Goal: Task Accomplishment & Management: Complete application form

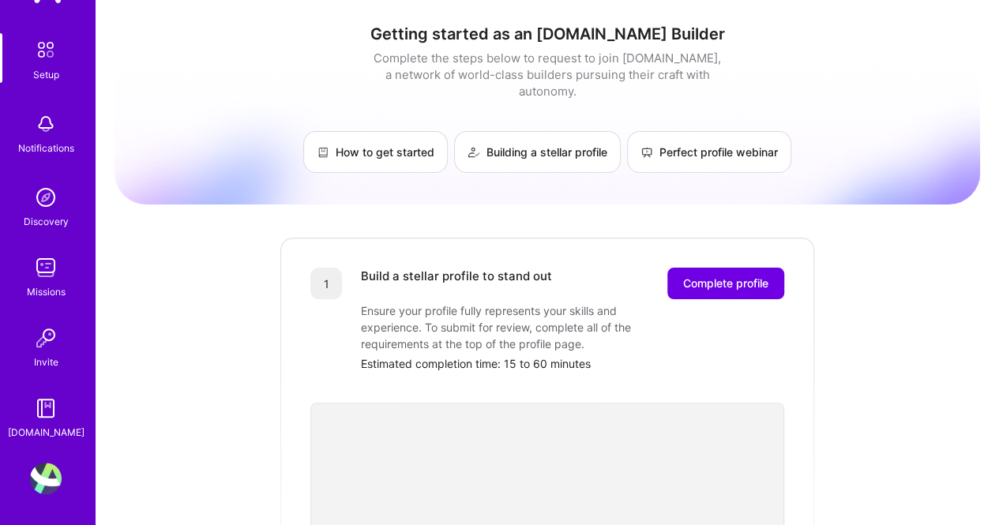
scroll to position [55, 0]
click at [39, 483] on img at bounding box center [46, 479] width 32 height 32
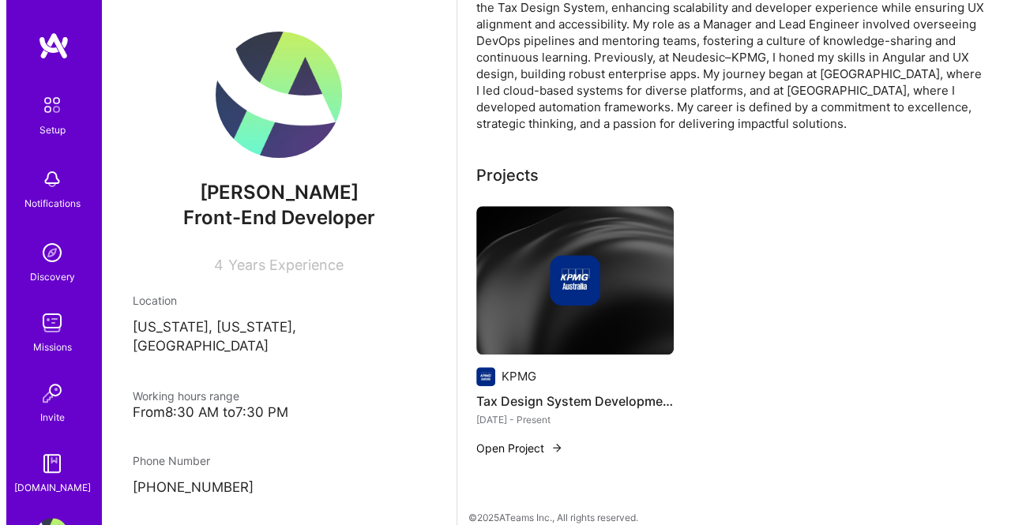
scroll to position [577, 0]
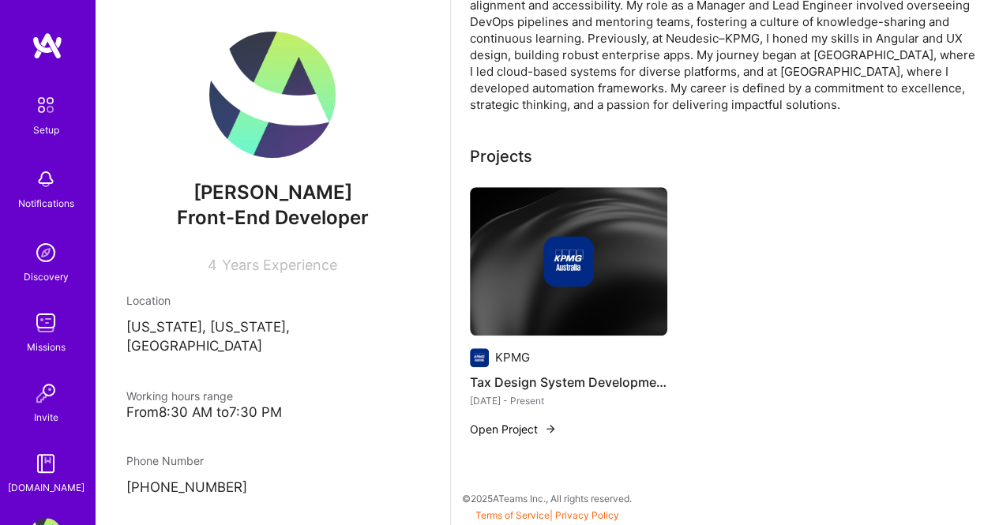
click at [489, 432] on button "Open Project" at bounding box center [513, 429] width 87 height 17
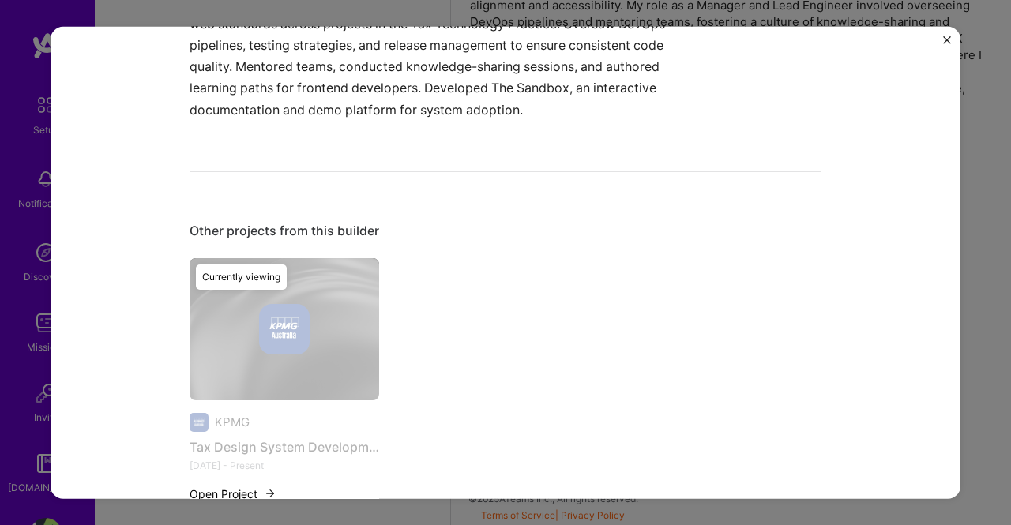
scroll to position [599, 0]
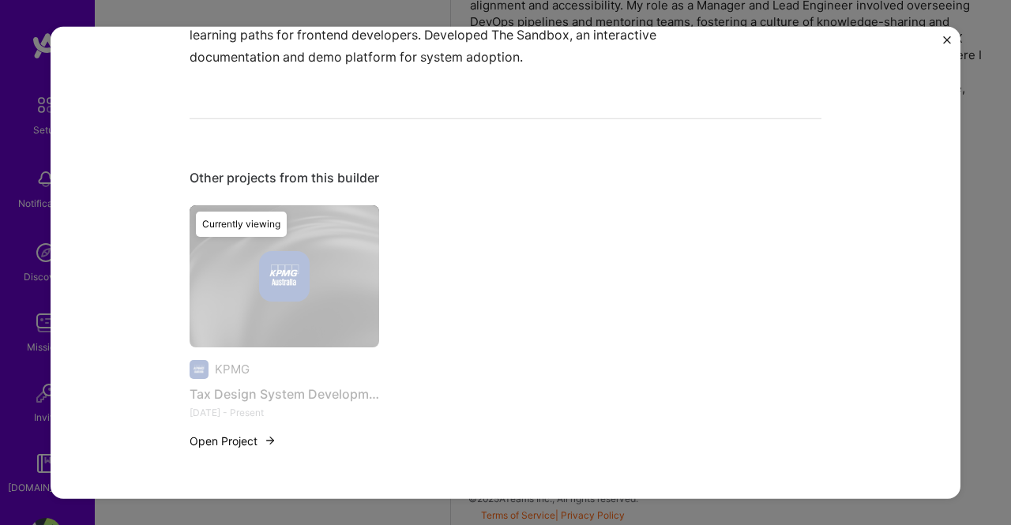
click at [221, 442] on button "Open Project" at bounding box center [233, 440] width 87 height 17
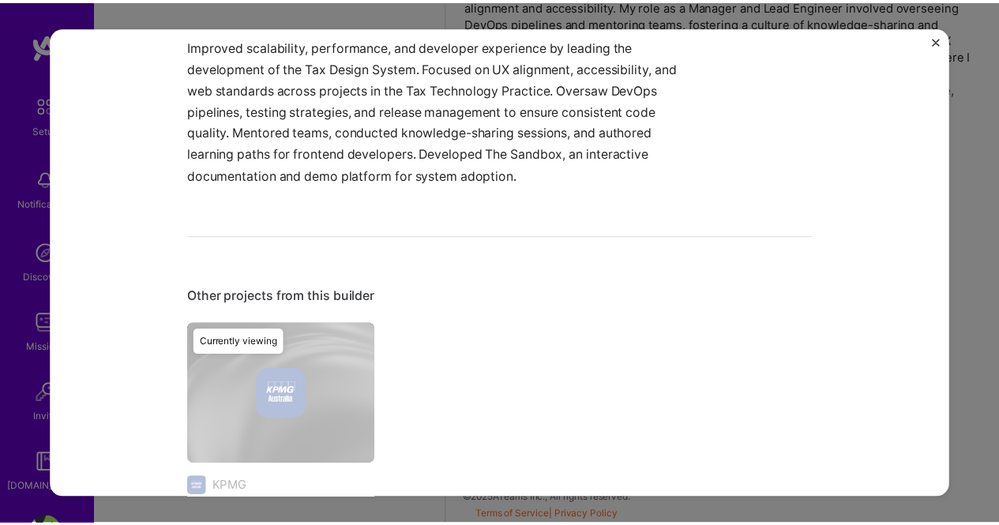
scroll to position [362, 0]
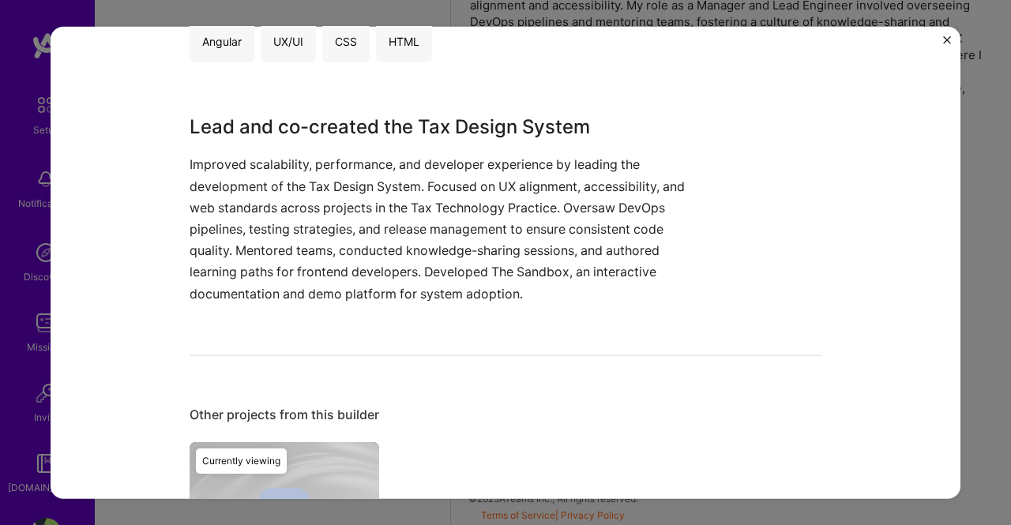
click at [949, 39] on img "Close" at bounding box center [947, 40] width 8 height 8
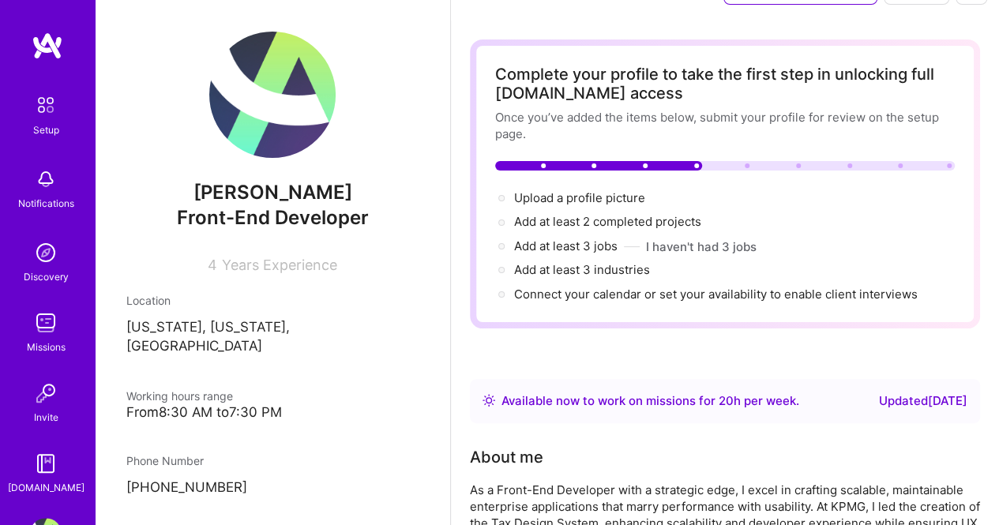
scroll to position [79, 0]
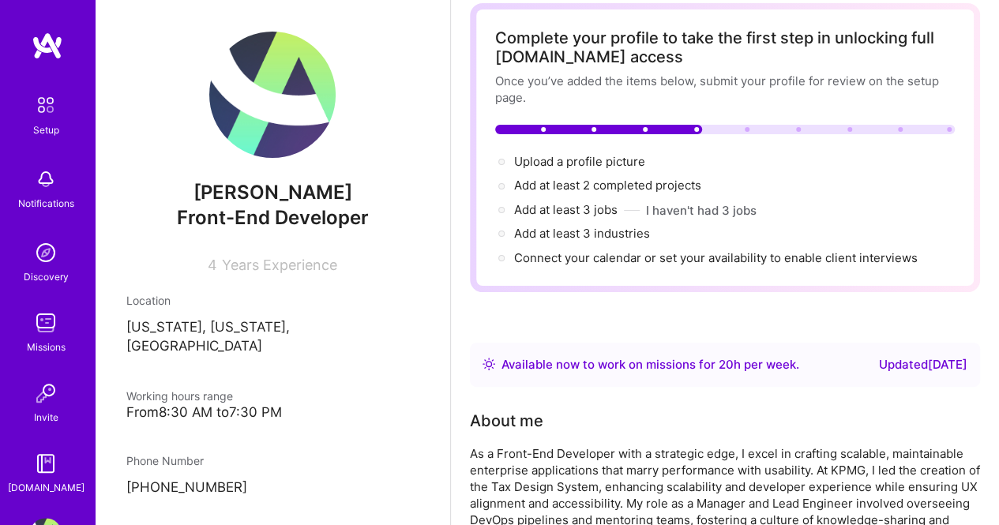
click at [36, 257] on img at bounding box center [46, 253] width 32 height 32
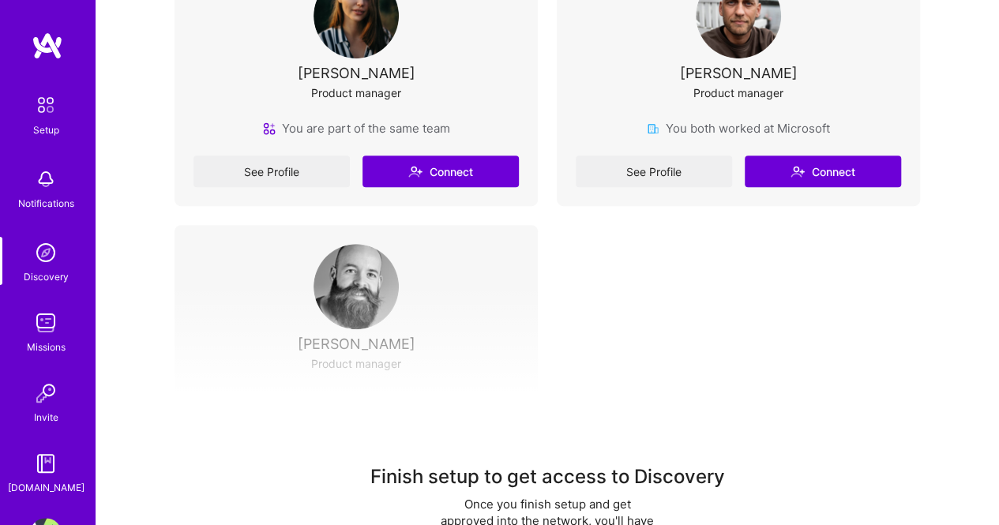
scroll to position [322, 0]
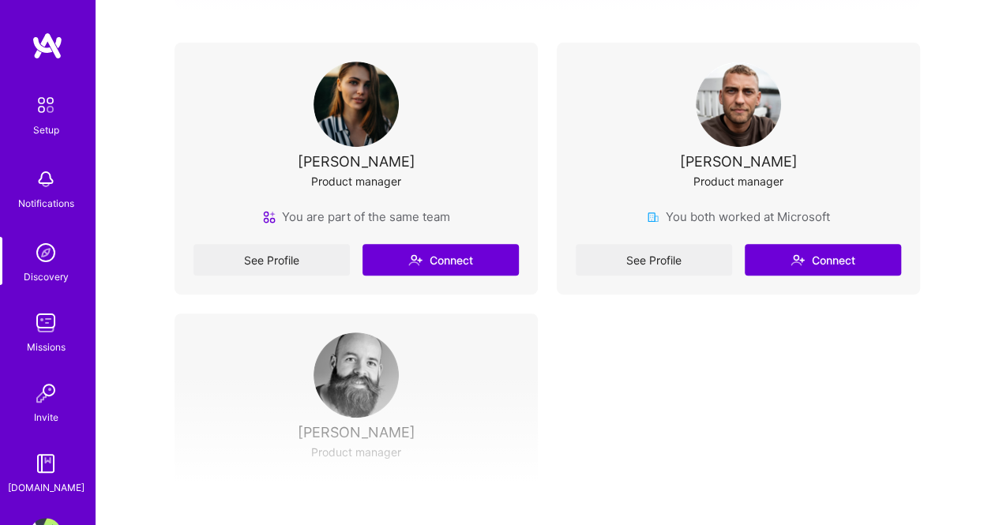
click at [38, 325] on img at bounding box center [46, 323] width 32 height 32
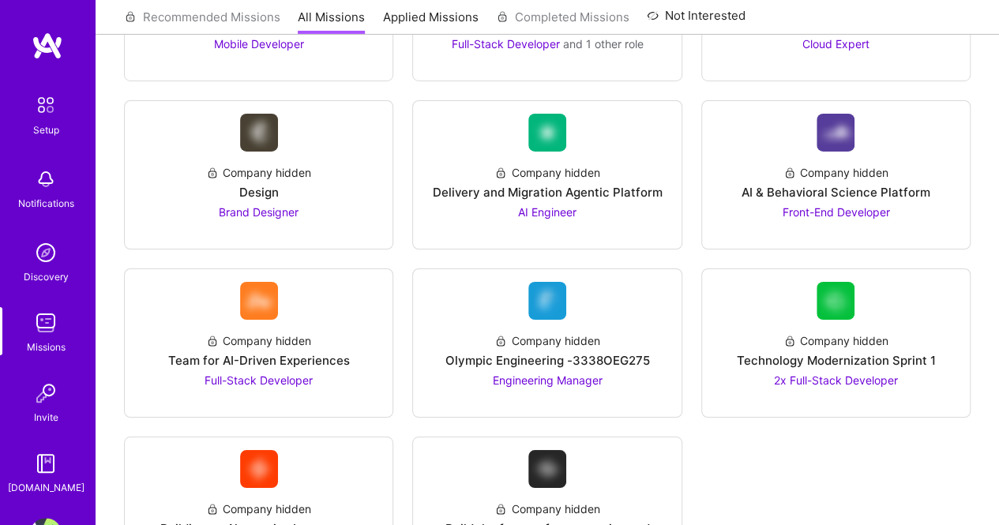
scroll to position [2764, 0]
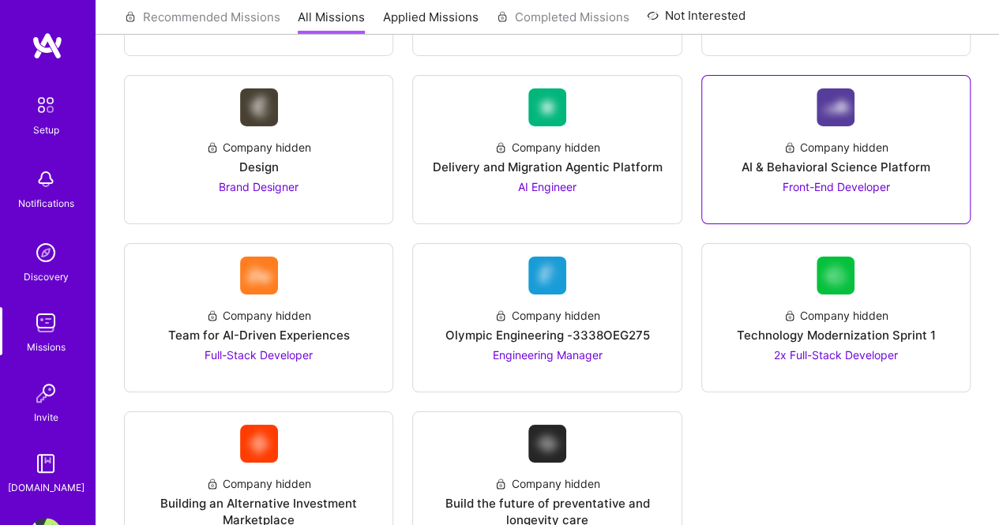
click at [903, 126] on div "Company hidden AI & Behavioral Science Platform Front-End Developer" at bounding box center [836, 160] width 242 height 69
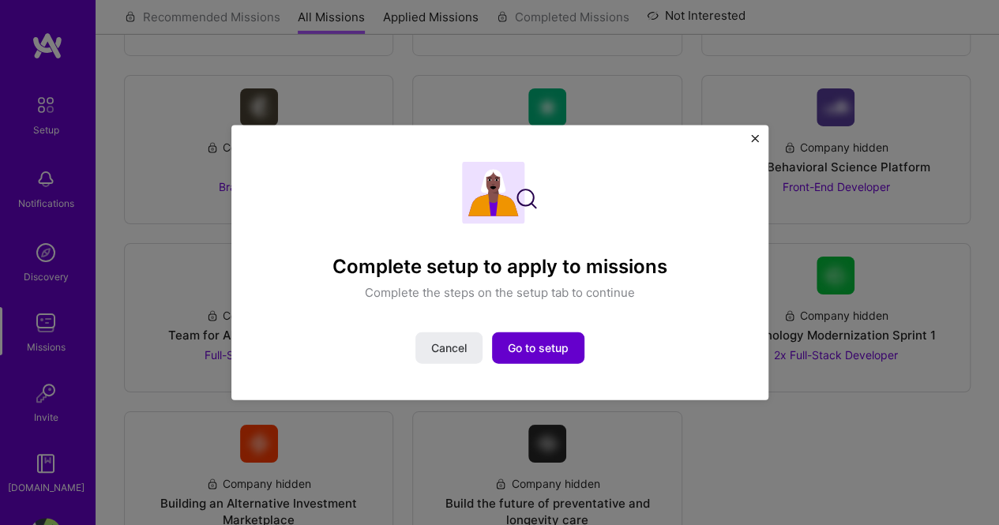
click at [562, 350] on span "Go to setup" at bounding box center [538, 348] width 61 height 16
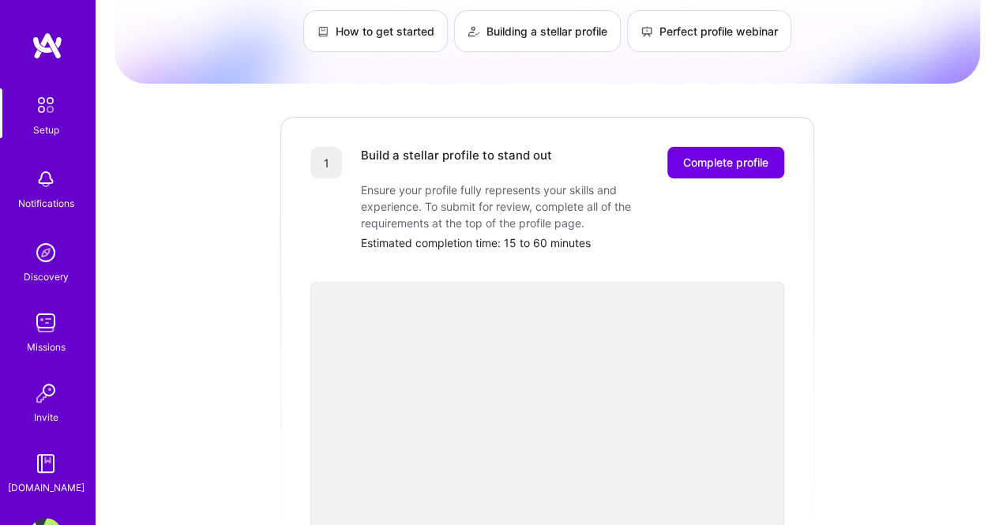
scroll to position [158, 0]
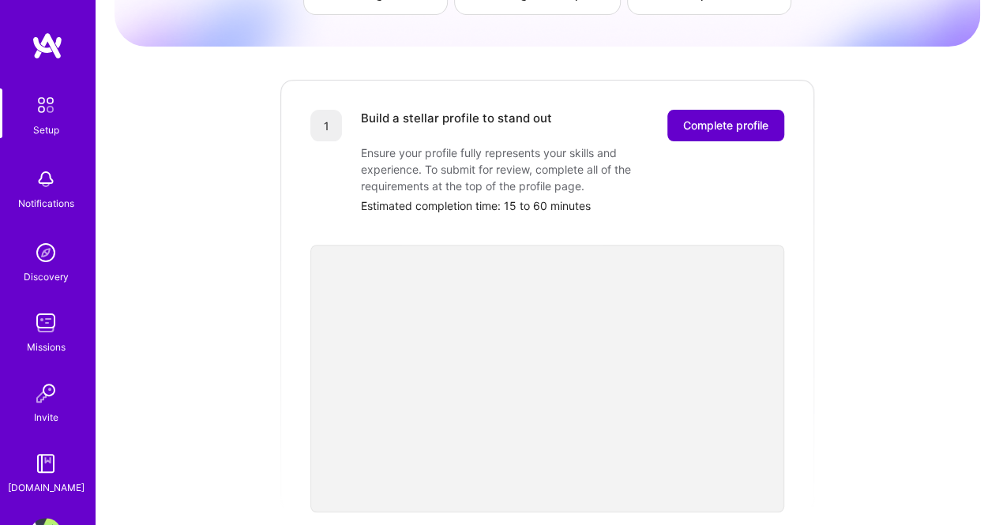
click at [742, 118] on span "Complete profile" at bounding box center [725, 126] width 85 height 16
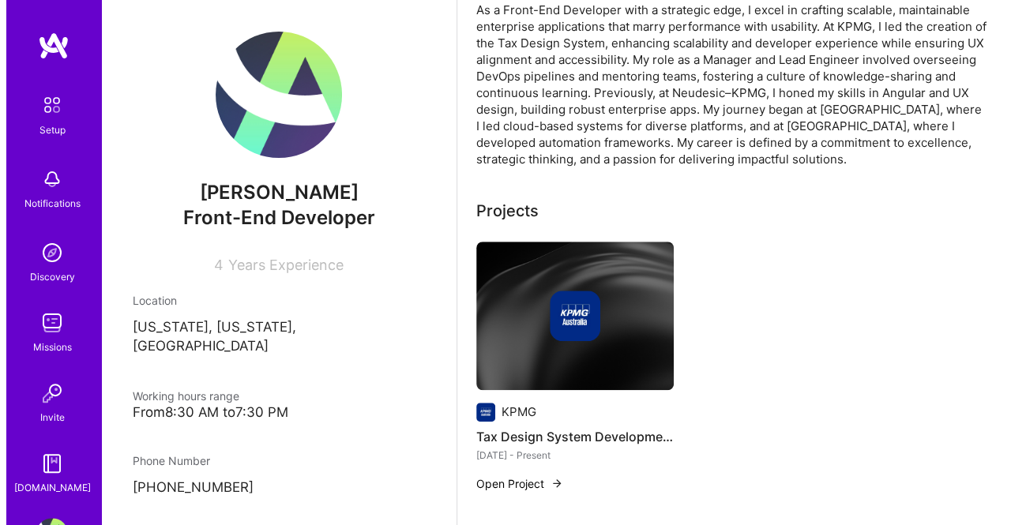
scroll to position [553, 0]
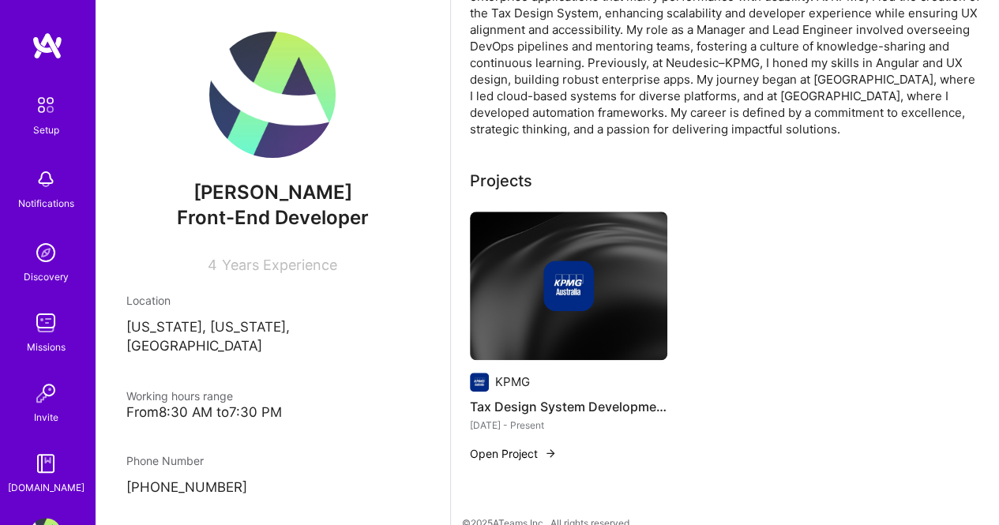
click at [526, 453] on button "Open Project" at bounding box center [513, 453] width 87 height 17
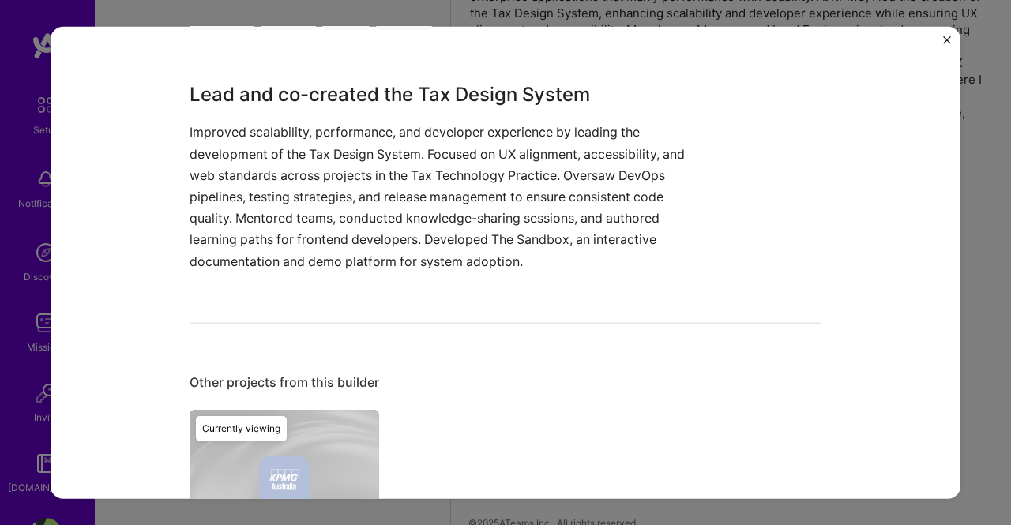
scroll to position [599, 0]
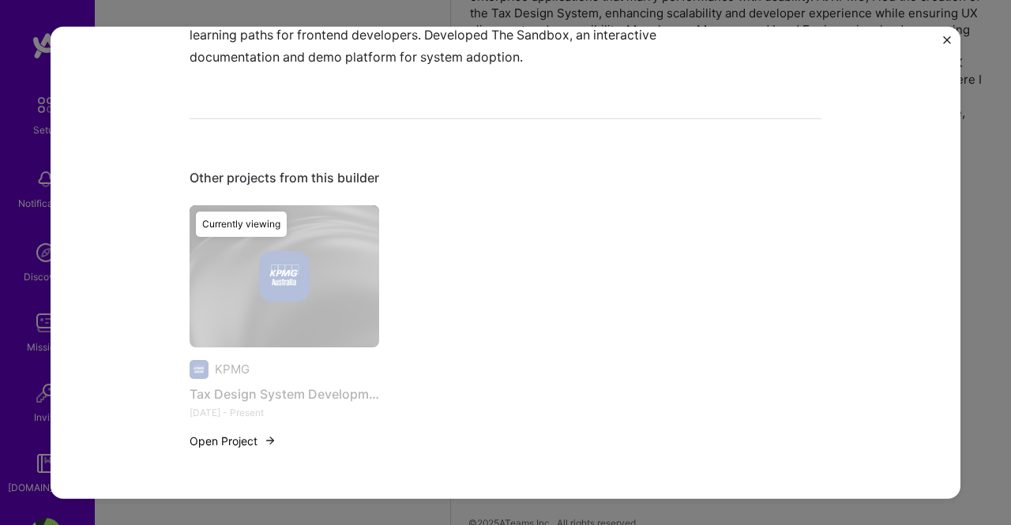
click at [242, 445] on button "Open Project" at bounding box center [233, 440] width 87 height 17
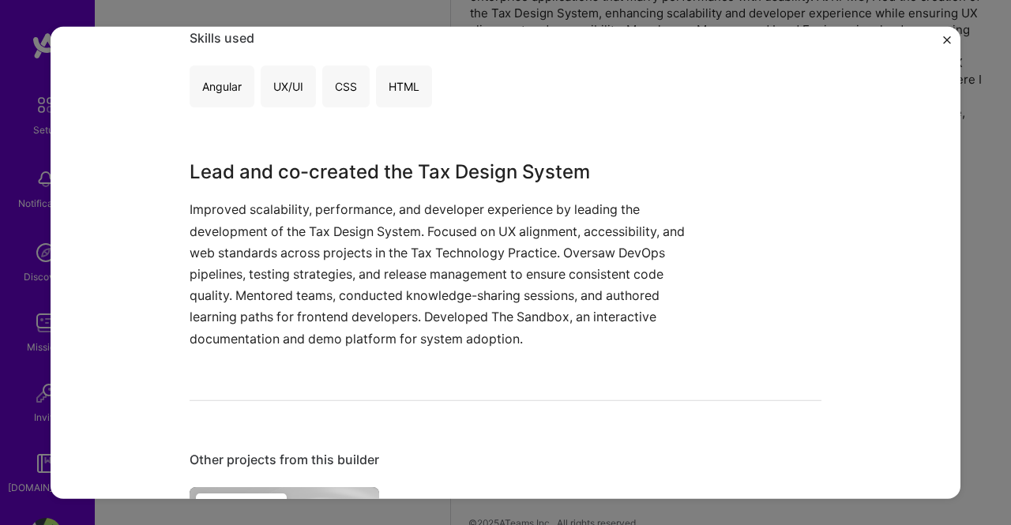
scroll to position [126, 0]
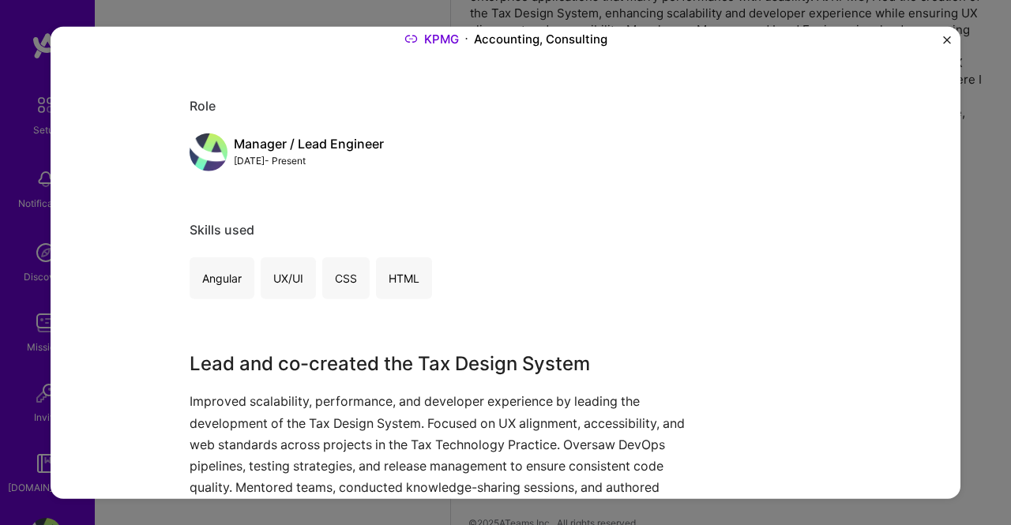
click at [945, 42] on img "Close" at bounding box center [947, 40] width 8 height 8
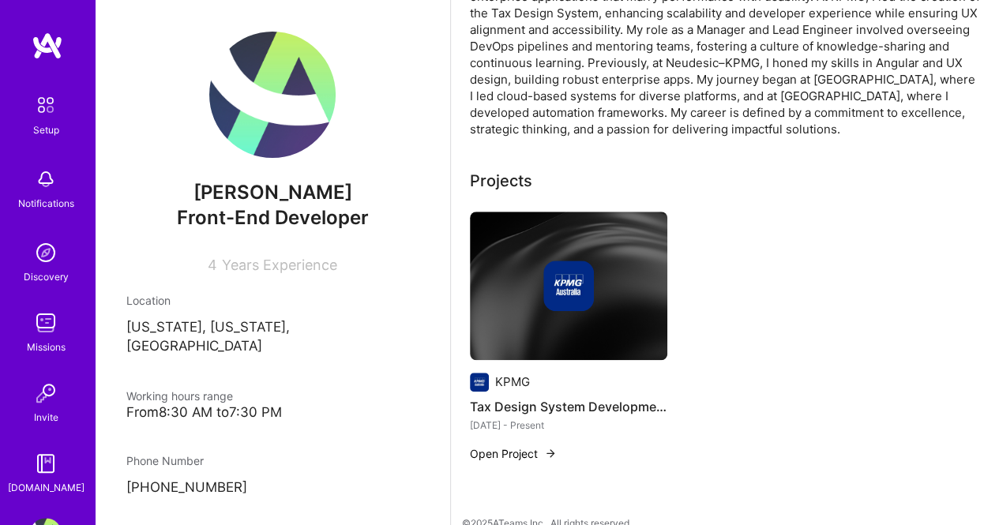
click at [615, 278] on div at bounding box center [568, 286] width 197 height 51
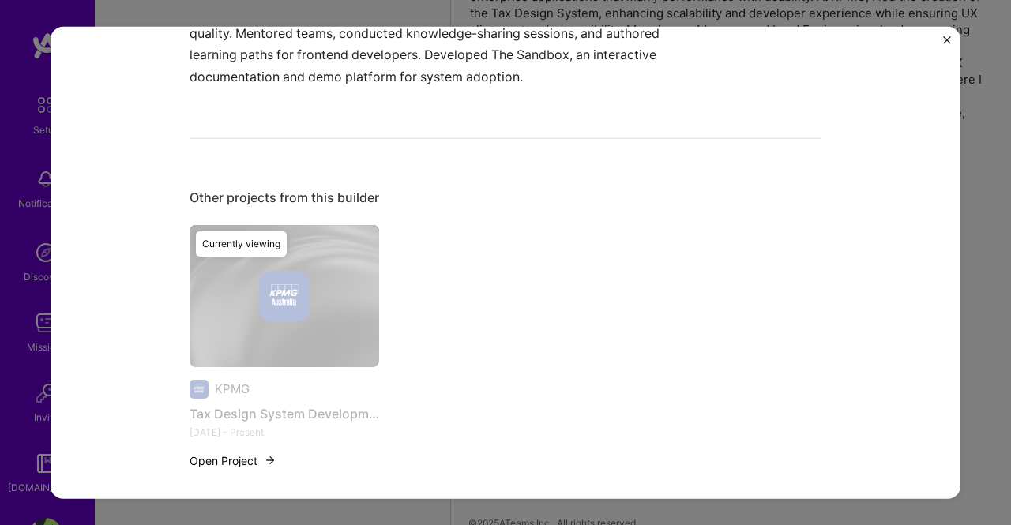
scroll to position [599, 0]
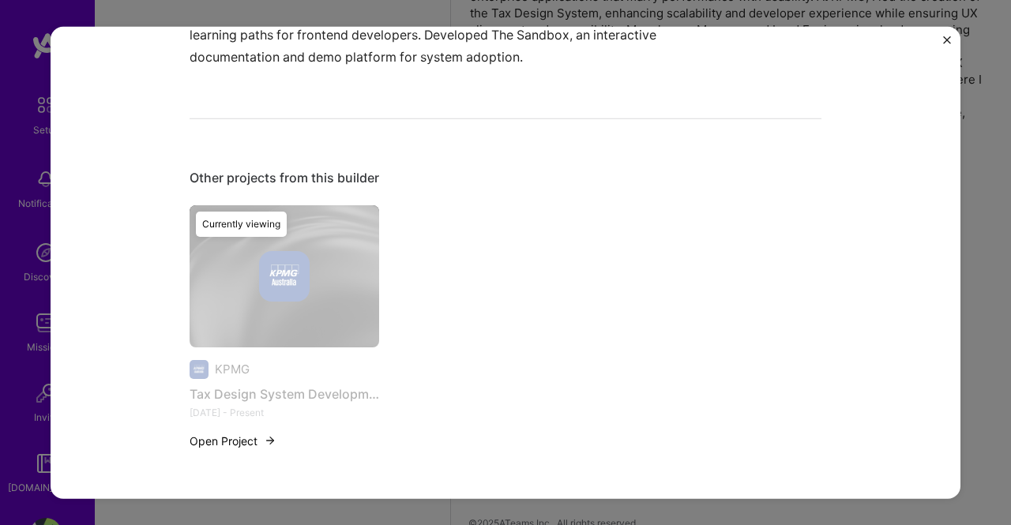
click at [273, 288] on div "Currently viewing" at bounding box center [285, 336] width 190 height 263
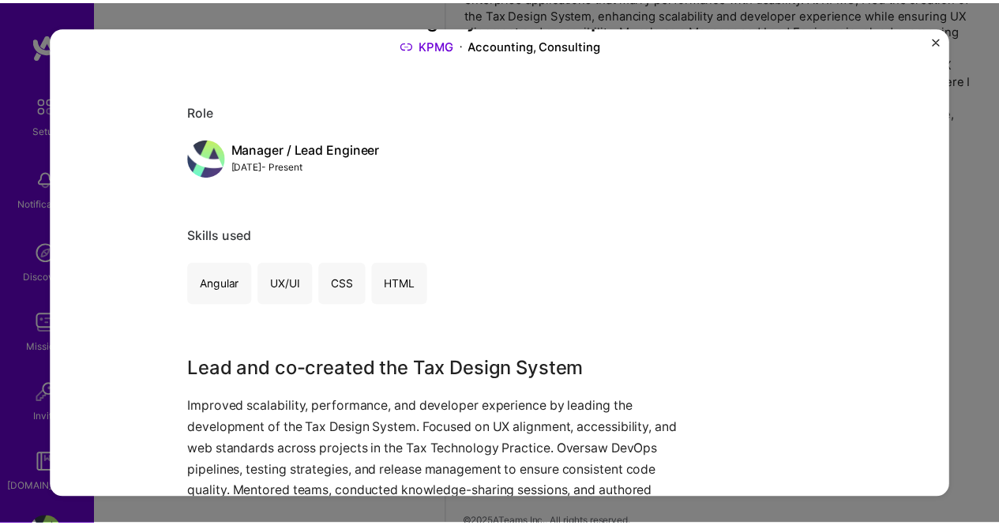
scroll to position [0, 0]
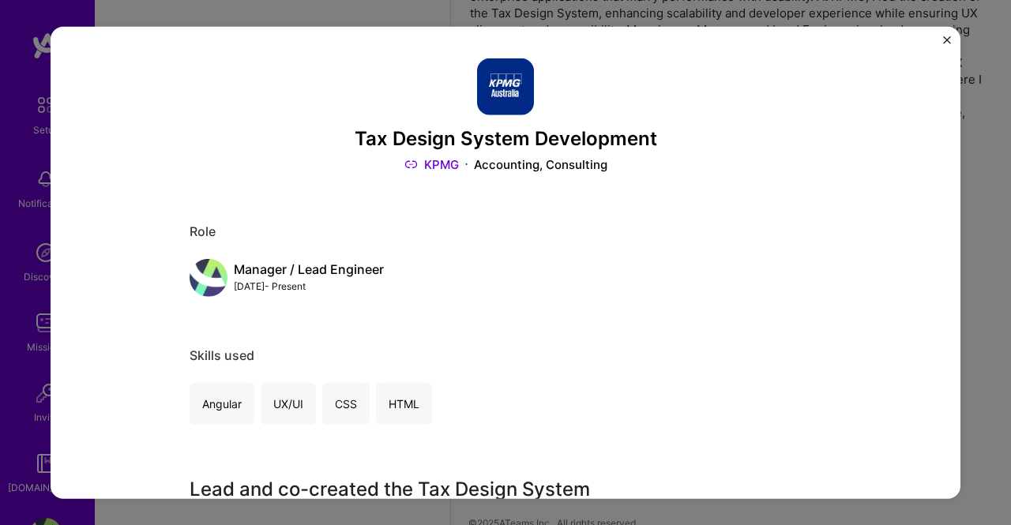
click at [205, 285] on img at bounding box center [209, 278] width 38 height 38
click at [948, 40] on img "Close" at bounding box center [947, 40] width 8 height 8
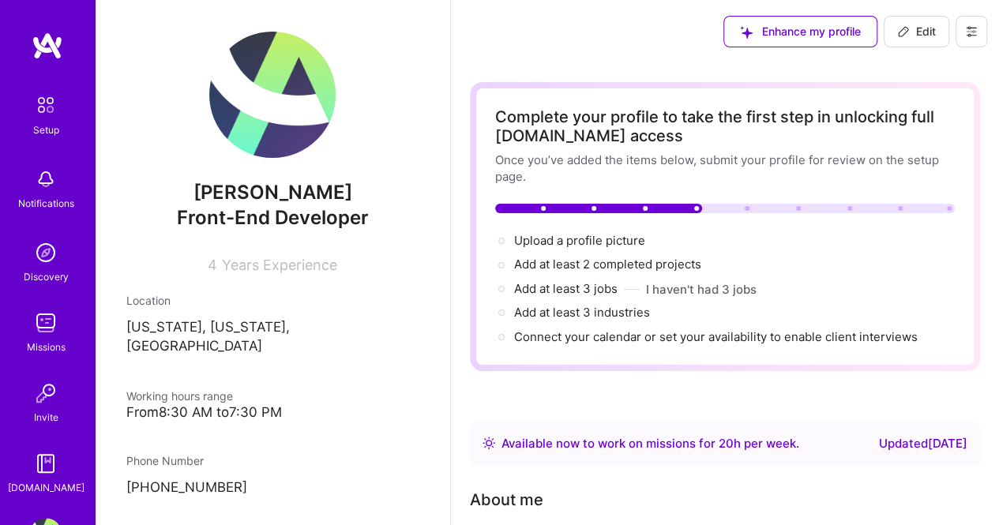
click at [918, 39] on button "Edit" at bounding box center [917, 32] width 66 height 32
select select "US"
select select "Right Now"
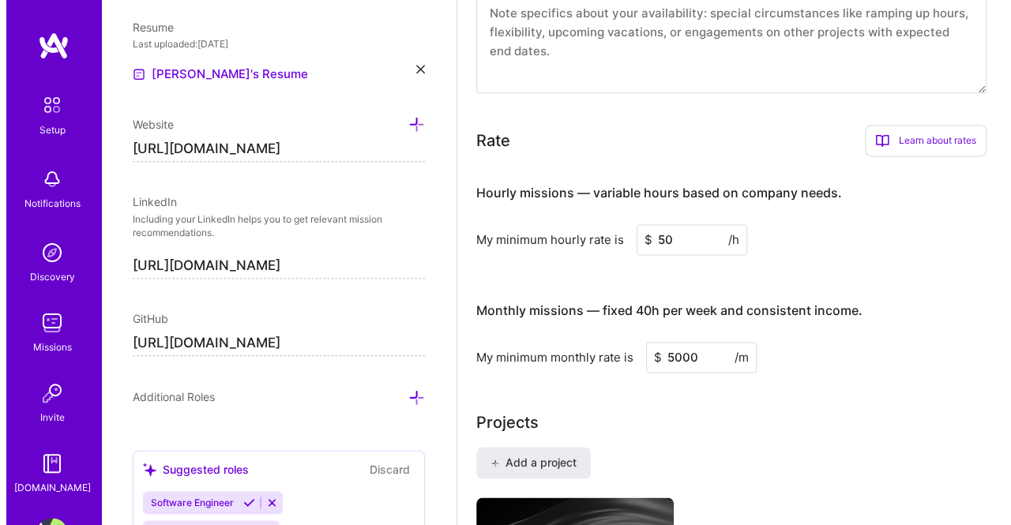
scroll to position [1264, 0]
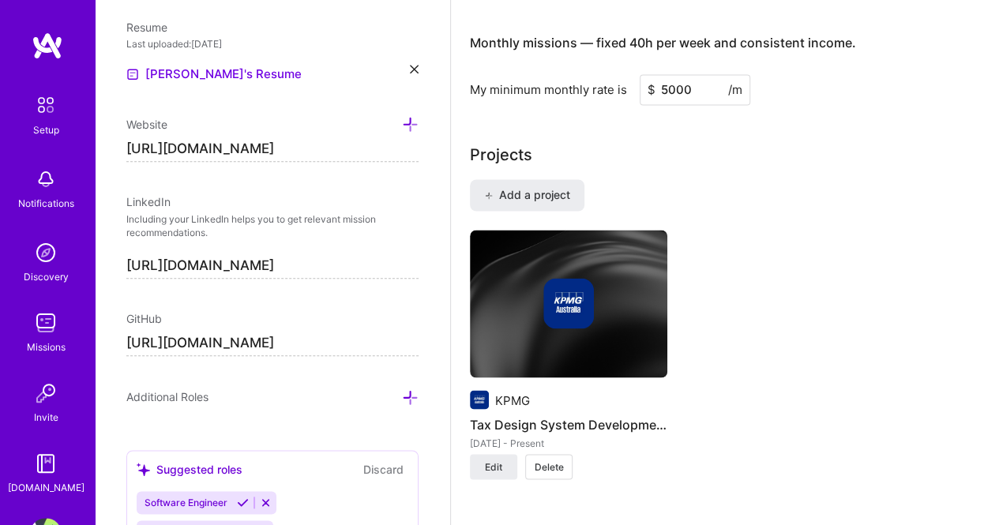
click at [520, 284] on div at bounding box center [568, 303] width 197 height 51
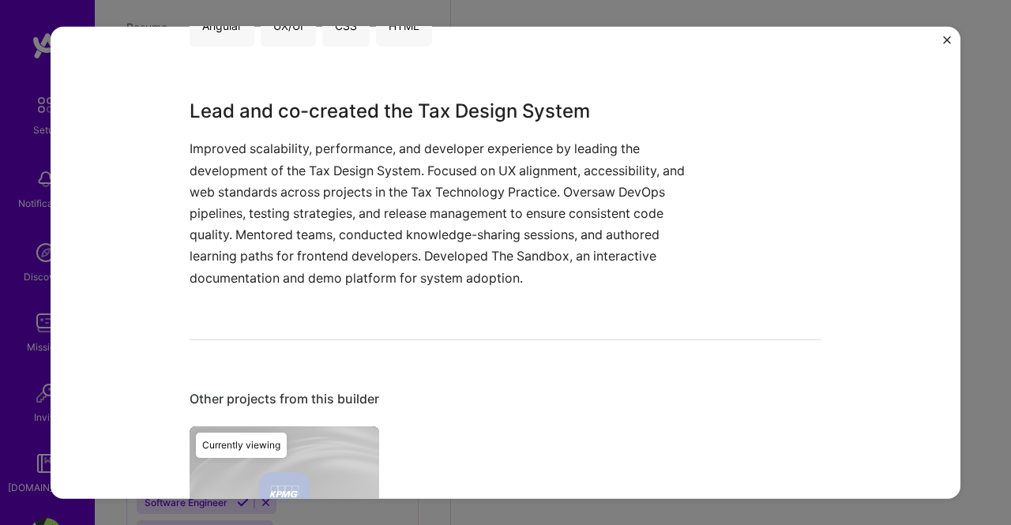
scroll to position [205, 0]
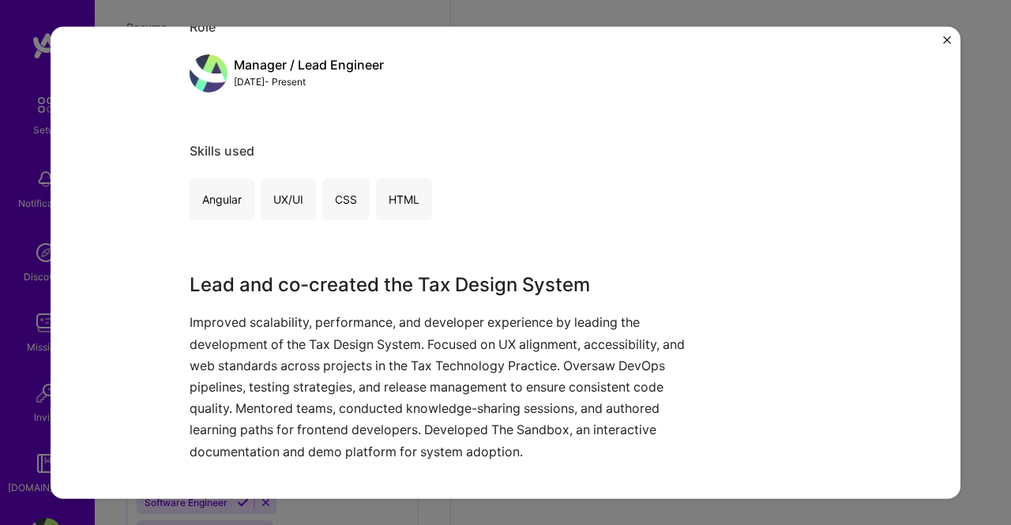
click at [940, 38] on div "Tax Design System Development KPMG Accounting, Consulting Role Manager / Lead E…" at bounding box center [506, 262] width 910 height 473
click at [948, 39] on img "Close" at bounding box center [947, 40] width 8 height 8
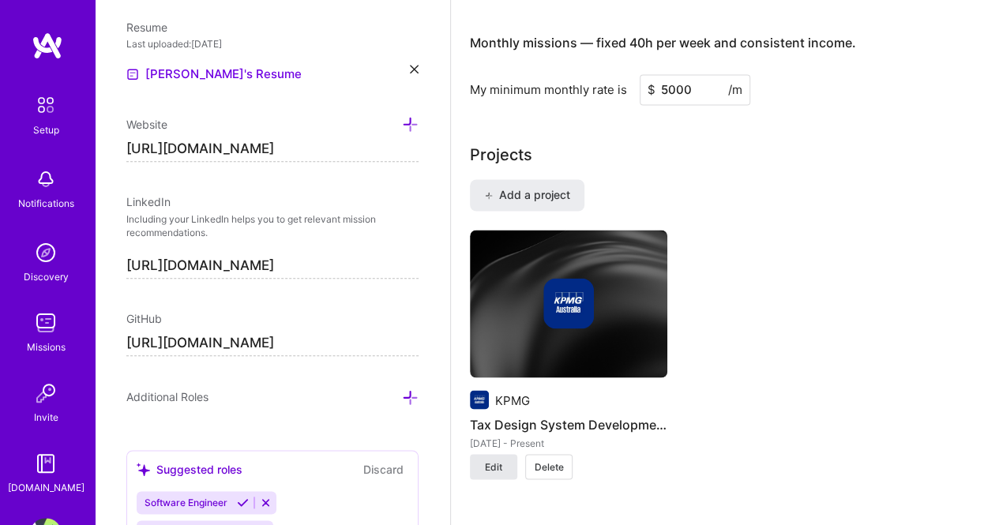
click at [501, 468] on span "Edit" at bounding box center [493, 467] width 17 height 14
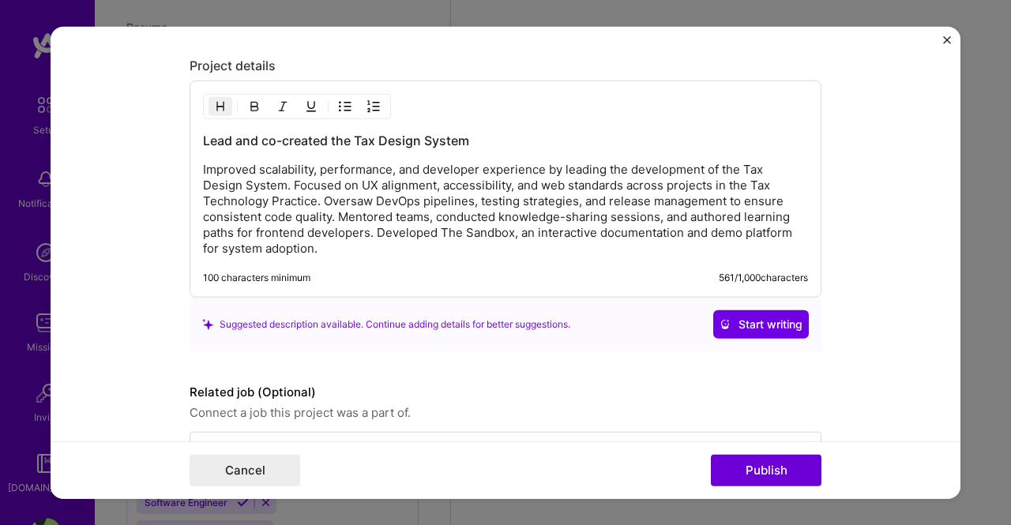
scroll to position [1406, 0]
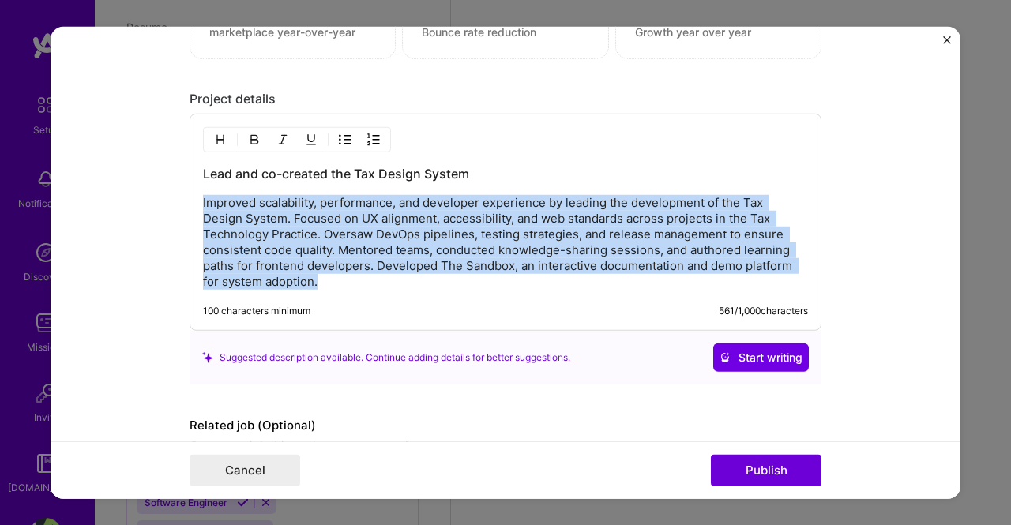
drag, startPoint x: 276, startPoint y: 273, endPoint x: 188, endPoint y: 186, distance: 124.5
click at [190, 186] on div "Lead and co-created the Tax Design System Improved scalability, performance, an…" at bounding box center [506, 222] width 632 height 217
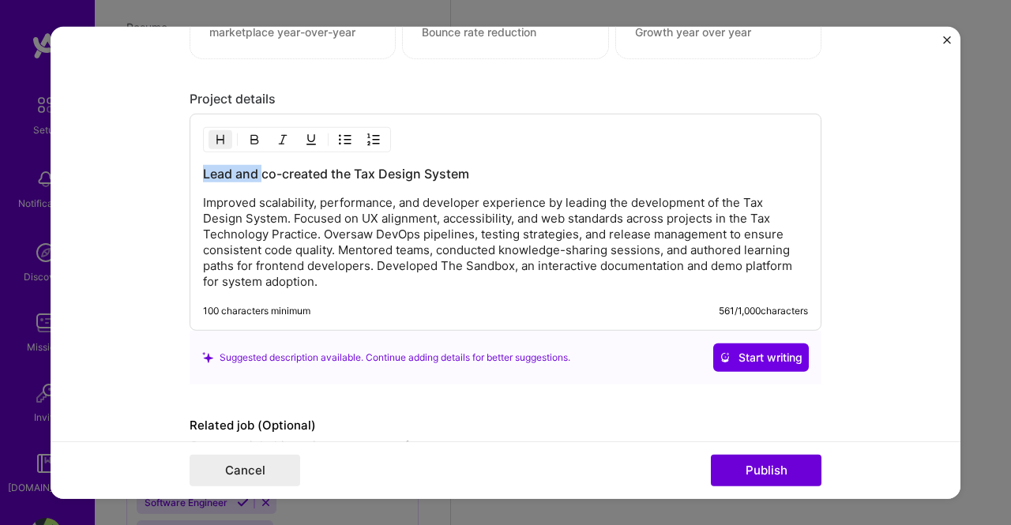
drag, startPoint x: 254, startPoint y: 167, endPoint x: 175, endPoint y: 167, distance: 79.0
click at [175, 167] on form "Project title Tax Design System Development Company KPMG Project industry Indus…" at bounding box center [506, 262] width 910 height 473
click at [203, 171] on h3 "co-created the Tax Design System" at bounding box center [505, 173] width 605 height 17
click at [263, 276] on p "Improved scalability, performance, and developer experience by leading the deve…" at bounding box center [505, 242] width 605 height 95
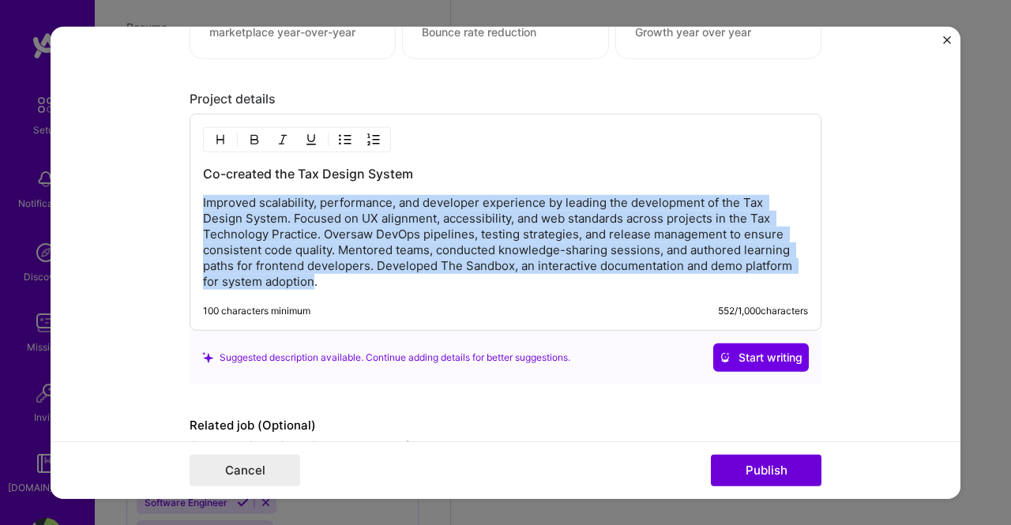
drag, startPoint x: 245, startPoint y: 276, endPoint x: 169, endPoint y: 196, distance: 110.0
click at [169, 196] on form "Project title Tax Design System Development Company KPMG Project industry Indus…" at bounding box center [506, 262] width 910 height 473
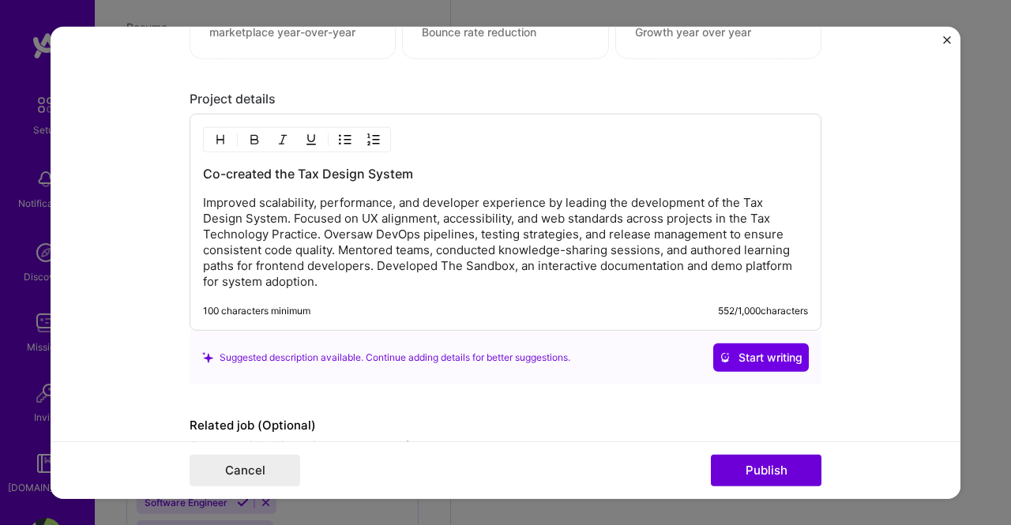
click at [693, 269] on p "Improved scalability, performance, and developer experience by leading the deve…" at bounding box center [505, 242] width 605 height 95
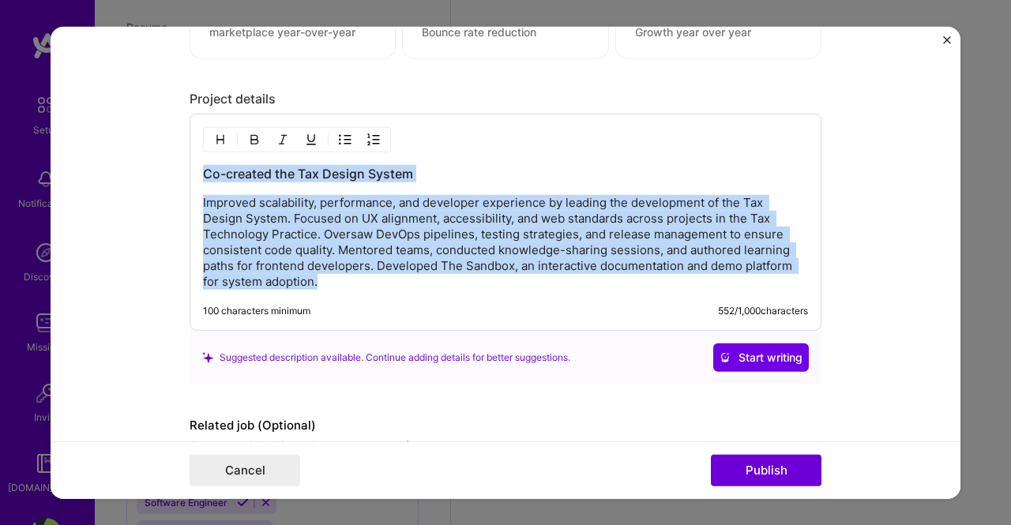
drag, startPoint x: 351, startPoint y: 277, endPoint x: 168, endPoint y: 151, distance: 222.6
click at [168, 151] on form "Project title Tax Design System Development Company KPMG Project industry Indus…" at bounding box center [506, 262] width 910 height 473
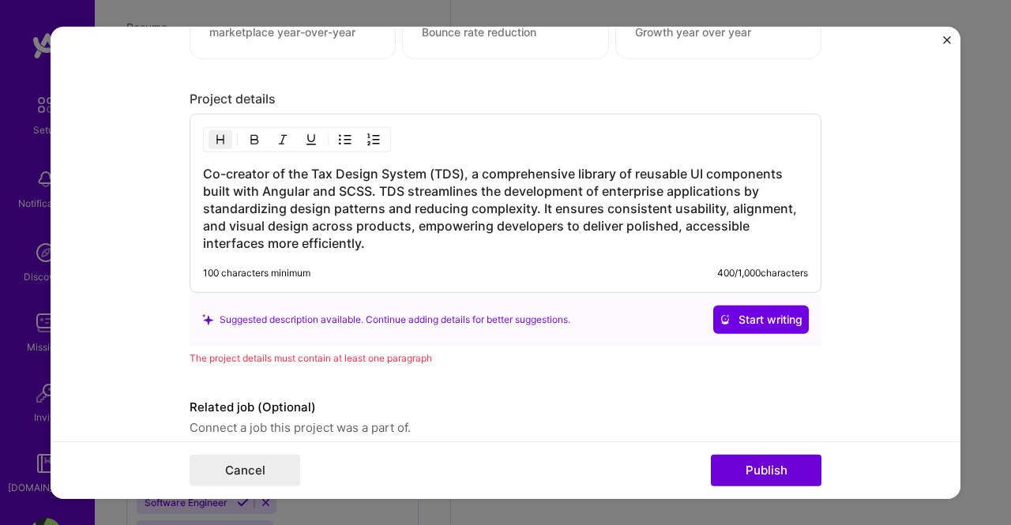
scroll to position [1466, 0]
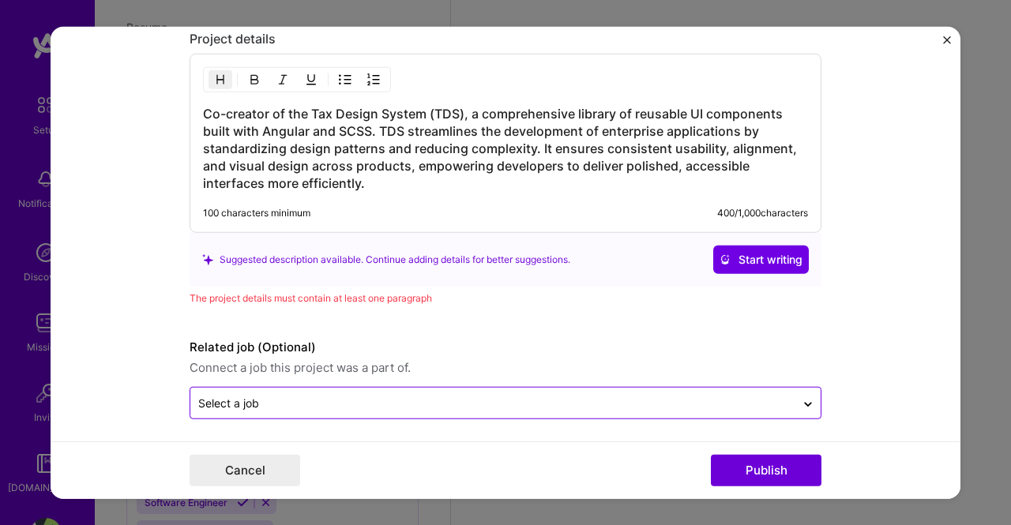
click at [430, 388] on div "Select a job" at bounding box center [492, 403] width 605 height 31
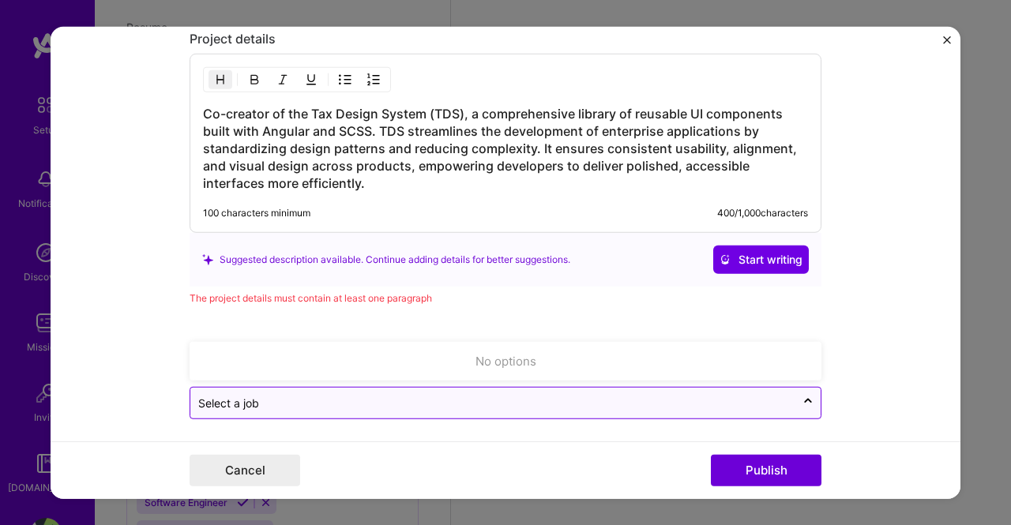
click at [434, 397] on input "text" at bounding box center [492, 403] width 589 height 17
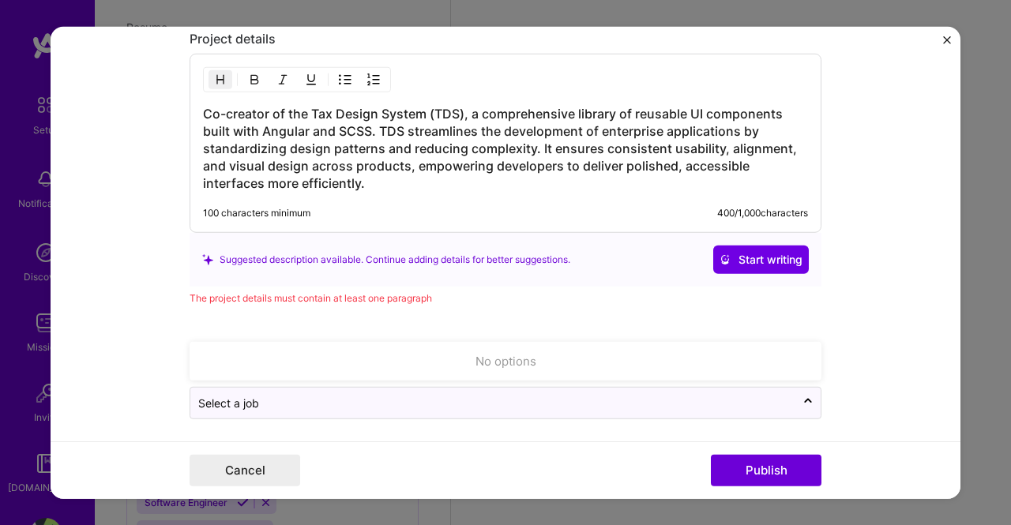
click at [478, 419] on form "Project title Tax Design System Development Company KPMG Project industry Indus…" at bounding box center [506, 262] width 910 height 473
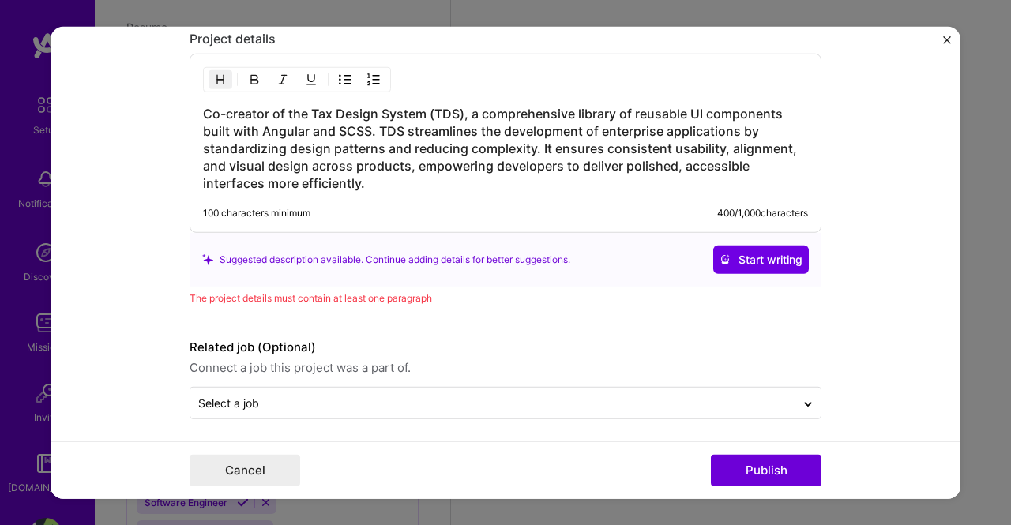
click at [488, 378] on div "Related job (Optional) Connect a job this project was a part of. Select a job" at bounding box center [506, 378] width 632 height 81
click at [490, 359] on span "Connect a job this project was a part of." at bounding box center [506, 368] width 632 height 19
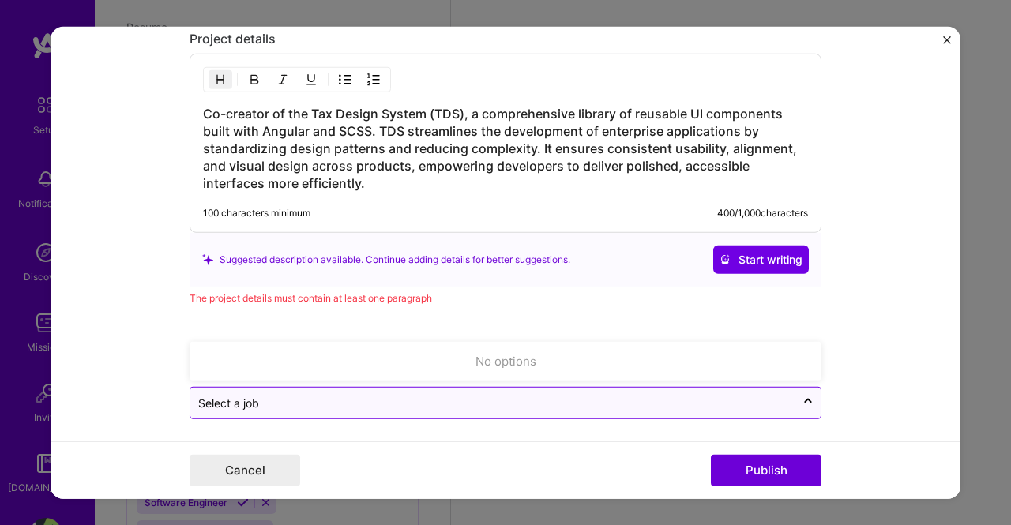
click at [490, 388] on div "Select a job" at bounding box center [492, 403] width 605 height 31
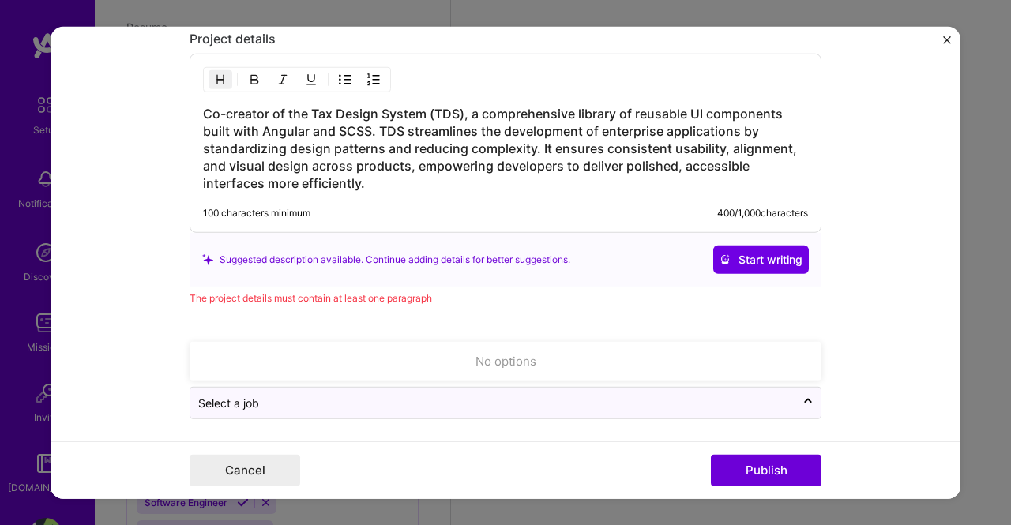
click at [525, 268] on div "Suggested description available. Continue adding details for better suggestions…" at bounding box center [506, 260] width 632 height 54
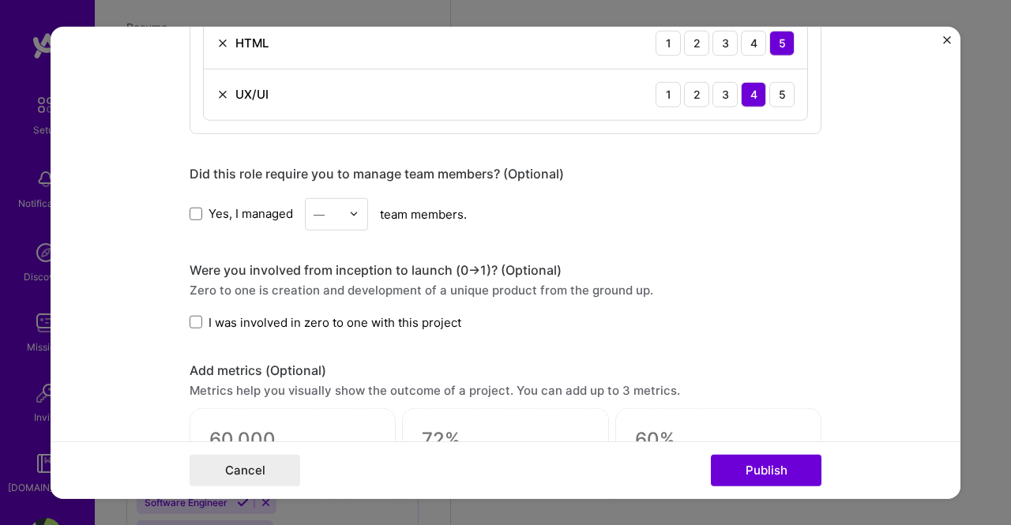
scroll to position [834, 0]
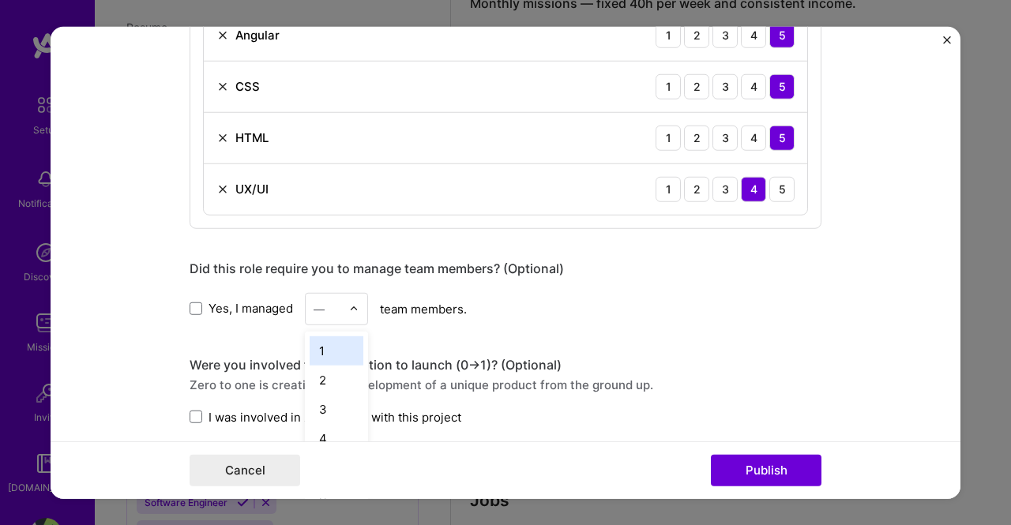
click at [352, 304] on img at bounding box center [353, 308] width 9 height 9
click at [190, 306] on span at bounding box center [196, 308] width 13 height 13
click at [0, 0] on input "Yes, I managed" at bounding box center [0, 0] width 0 height 0
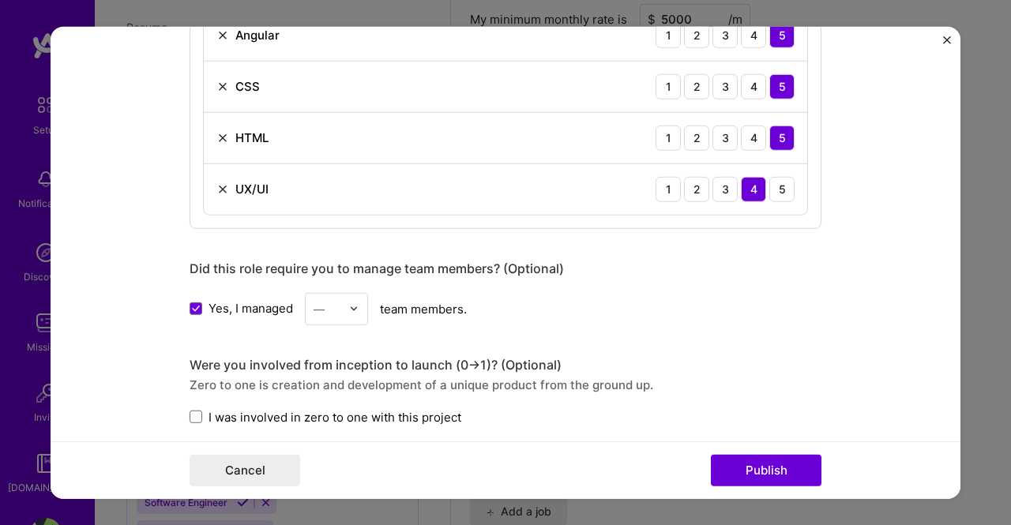
click at [317, 315] on div "—" at bounding box center [327, 308] width 43 height 31
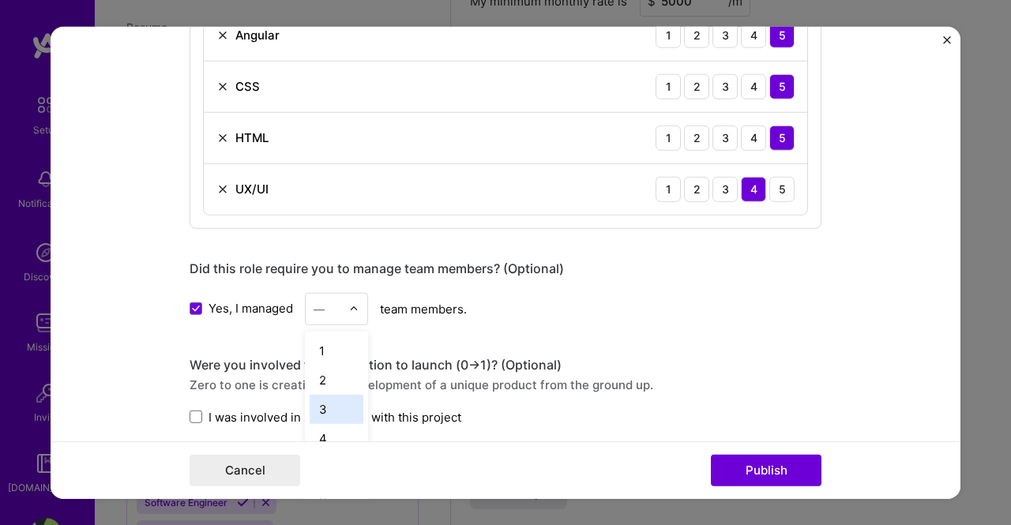
scroll to position [79, 0]
click at [335, 353] on div "4" at bounding box center [337, 358] width 54 height 29
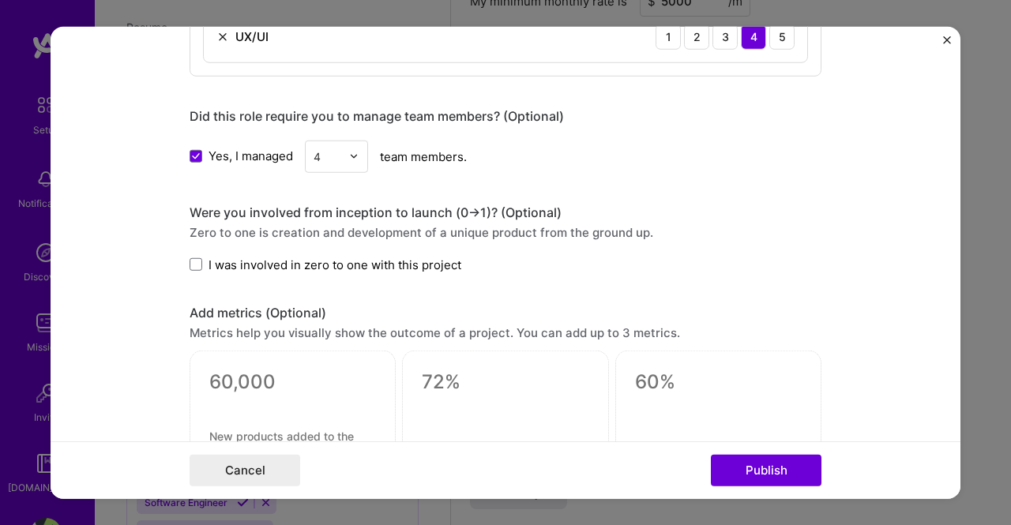
scroll to position [992, 0]
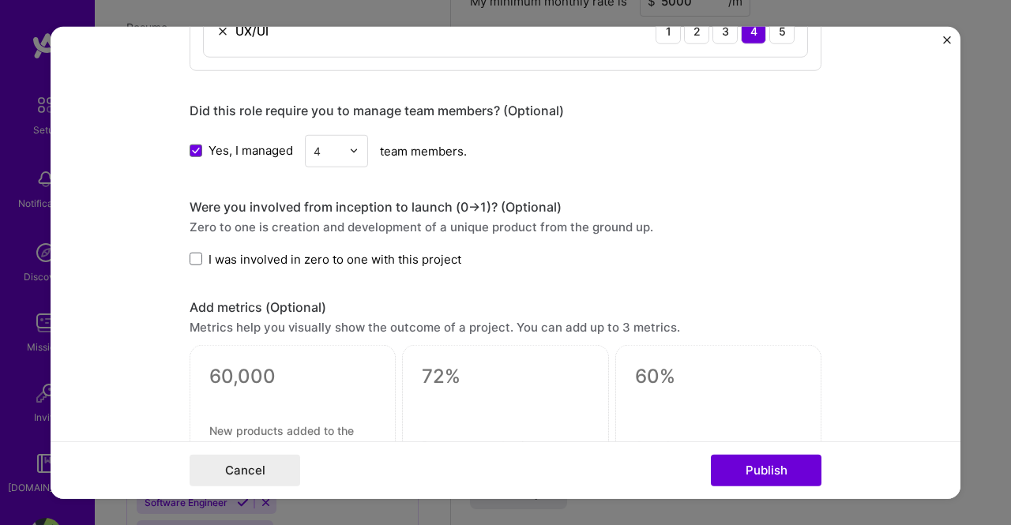
click at [190, 245] on div "Were you involved from inception to launch (0 -> 1)? (Optional) Zero to one is …" at bounding box center [506, 232] width 632 height 69
click at [190, 254] on span at bounding box center [196, 259] width 13 height 13
click at [0, 0] on input "I was involved in zero to one with this project" at bounding box center [0, 0] width 0 height 0
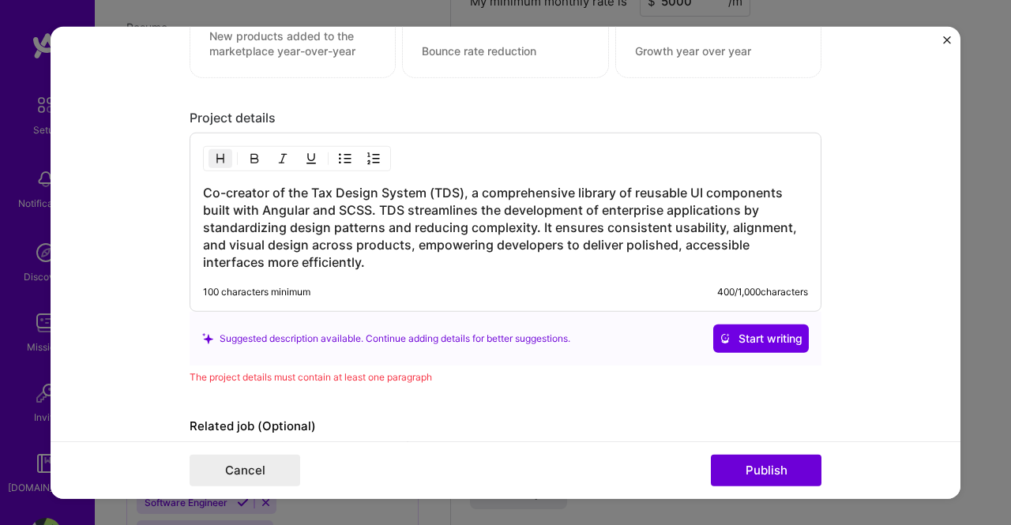
scroll to position [1466, 0]
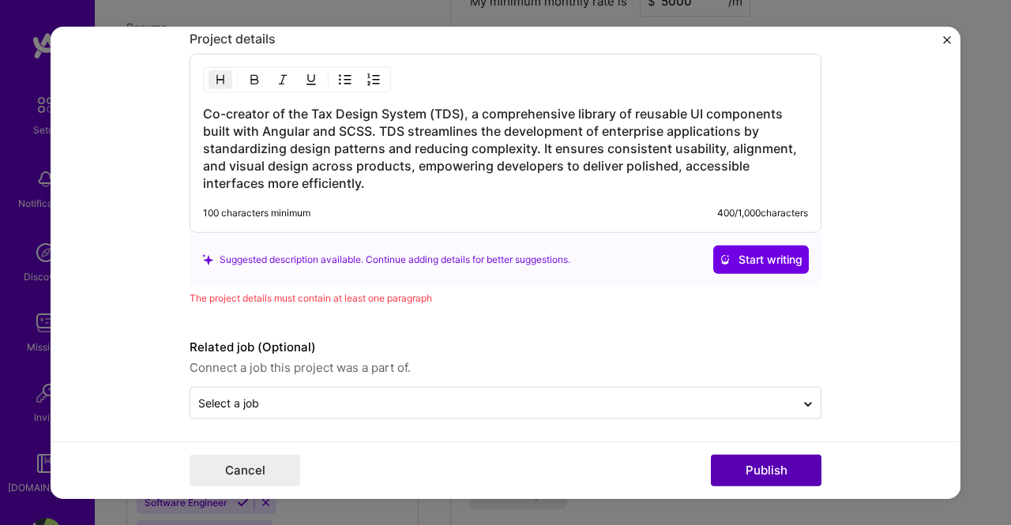
click at [744, 471] on button "Publish" at bounding box center [766, 471] width 111 height 32
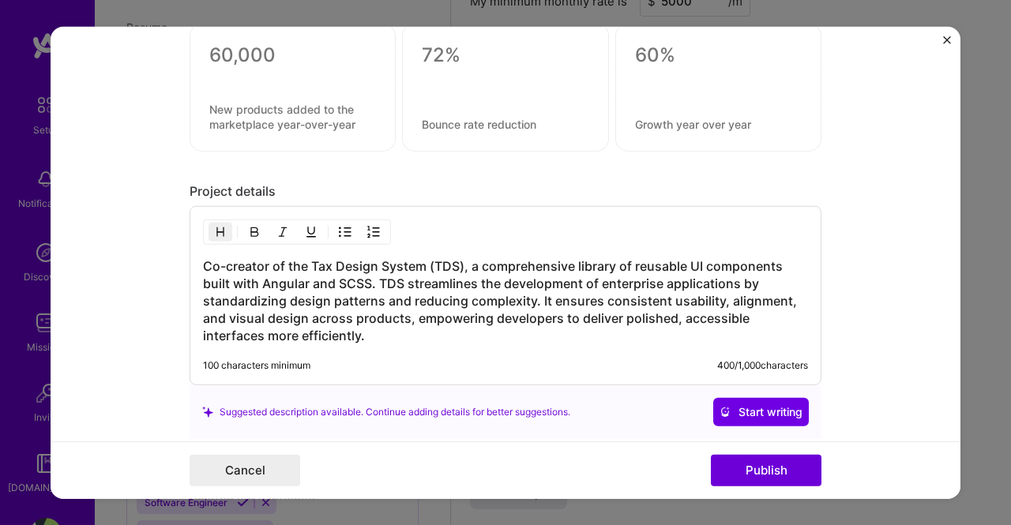
scroll to position [1307, 0]
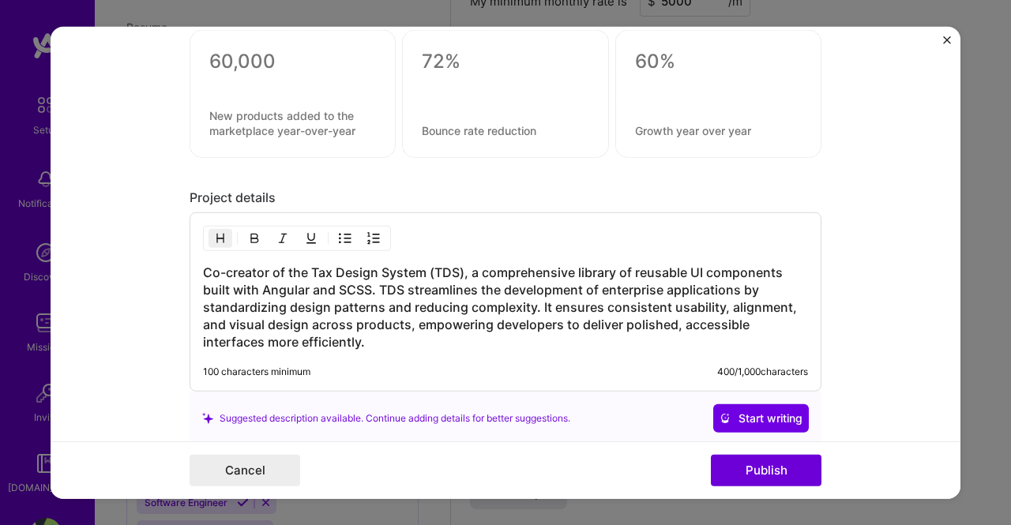
click at [203, 268] on h3 "Co-creator of the Tax Design System (TDS), a comprehensive library of reusable …" at bounding box center [505, 307] width 605 height 87
click at [203, 266] on h3 "Co-creator of the Tax Design System (TDS), a comprehensive library of reusable …" at bounding box center [505, 307] width 605 height 87
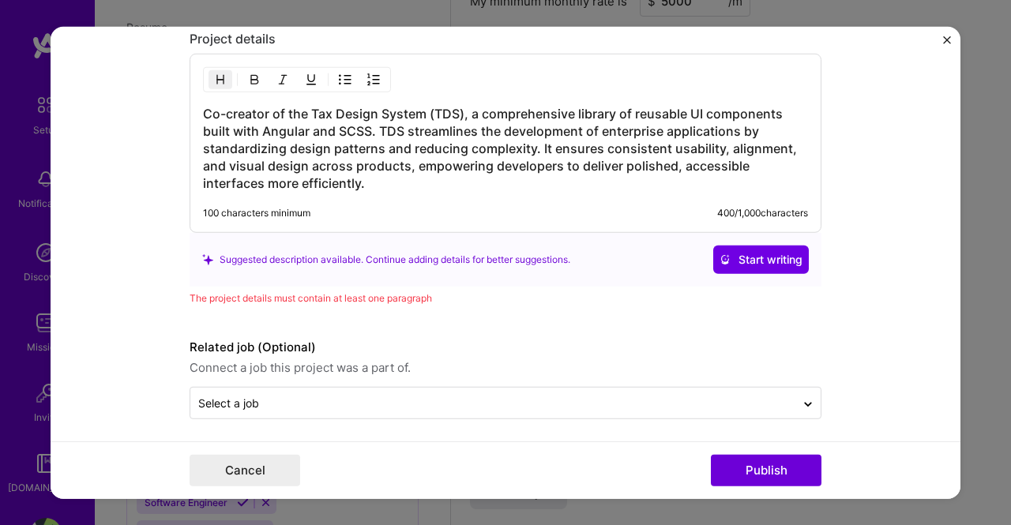
scroll to position [1387, 0]
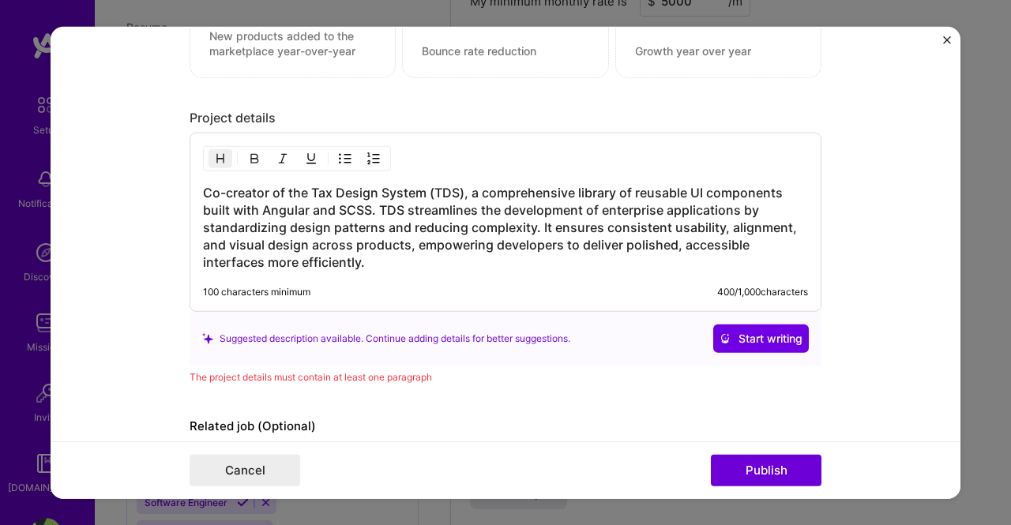
click at [467, 185] on h3 "Co-creator of the Tax Design System (TDS), a comprehensive library of reusable …" at bounding box center [505, 227] width 605 height 87
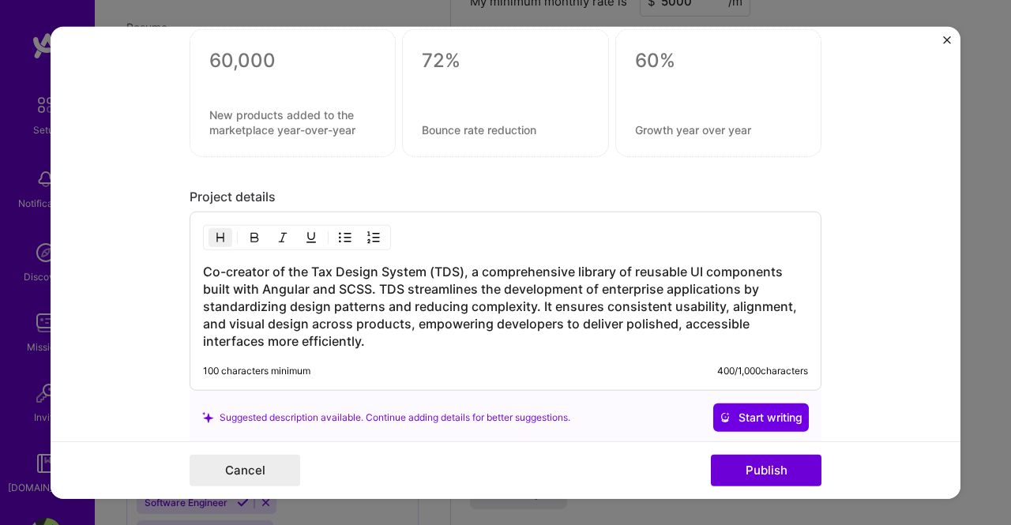
scroll to position [1466, 0]
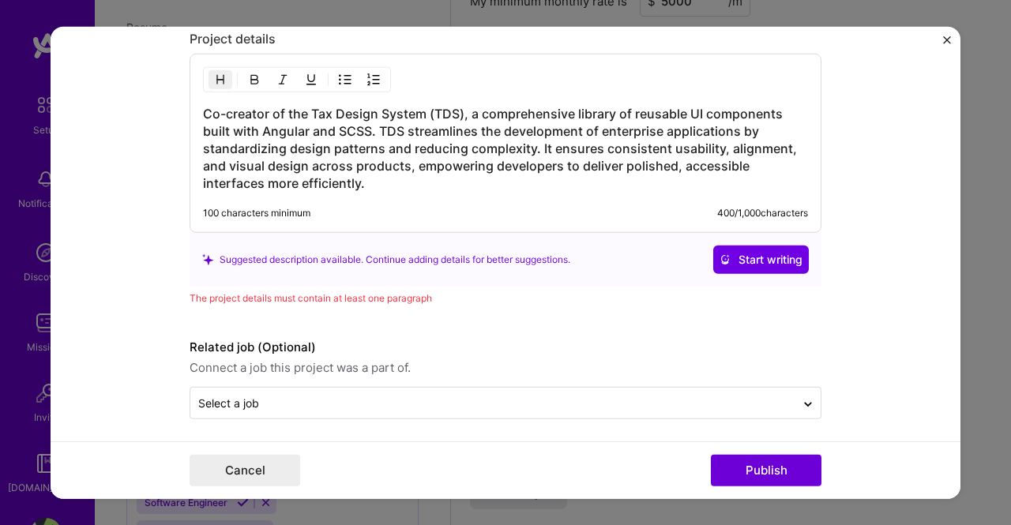
click at [389, 173] on h3 "Co-creator of the Tax Design System (TDS), a comprehensive library of reusable …" at bounding box center [505, 148] width 605 height 87
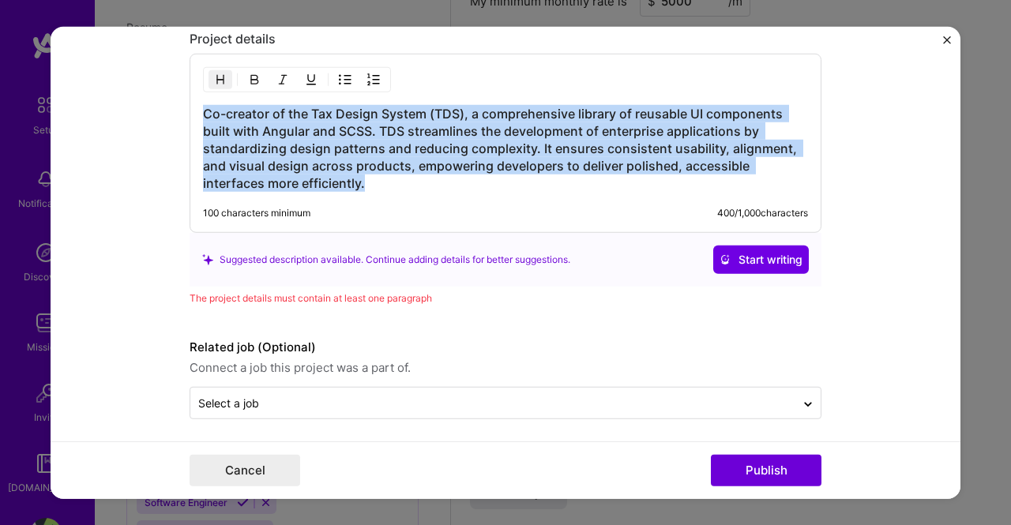
copy h3 "Co-creator of the Tax Design System (TDS), a comprehensive library of reusable …"
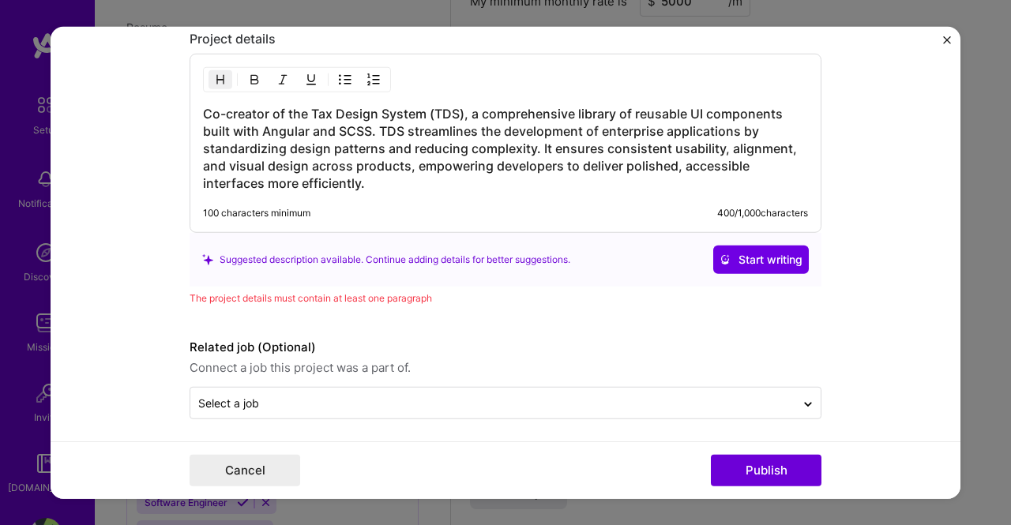
click at [423, 251] on div "Suggested description available. Continue adding details for better suggestions." at bounding box center [386, 259] width 368 height 17
click at [787, 252] on span "Start writing" at bounding box center [760, 260] width 83 height 16
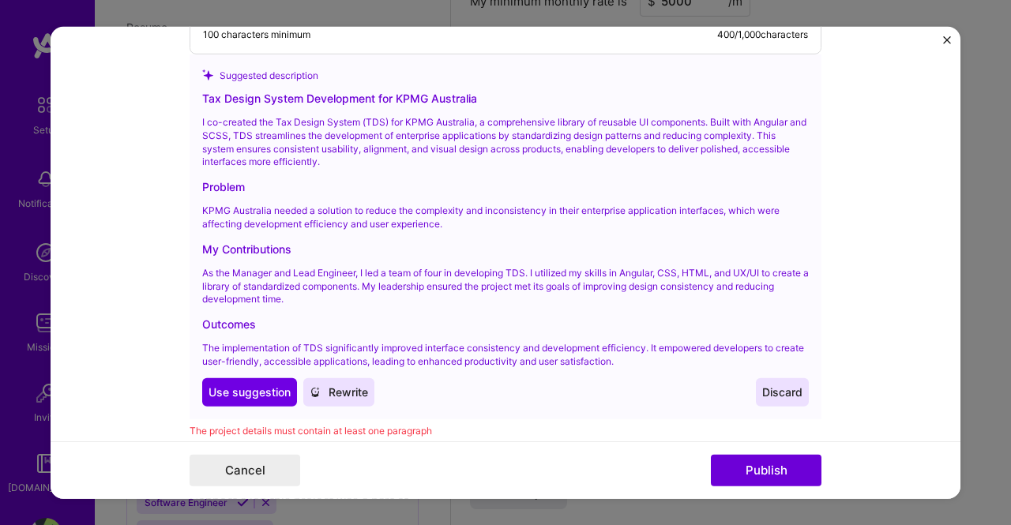
scroll to position [1619, 0]
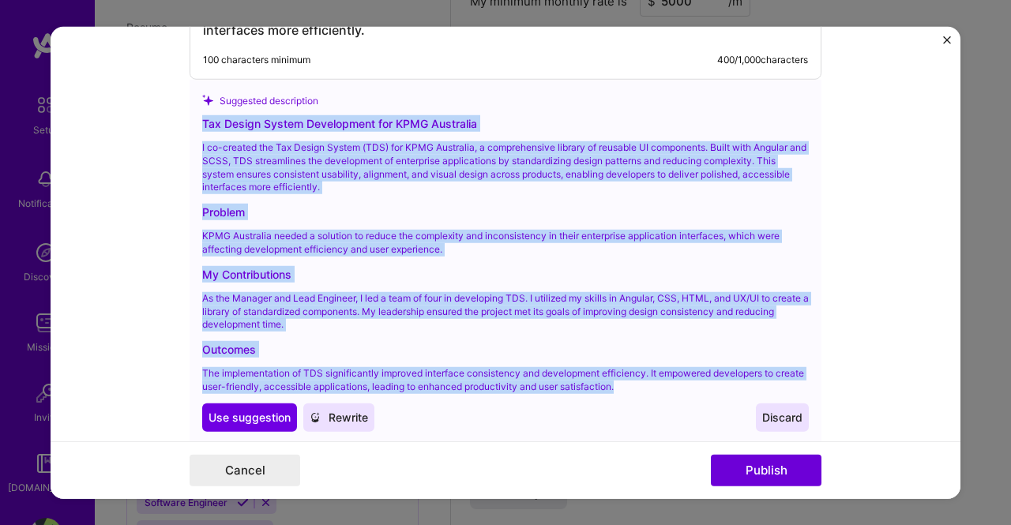
drag, startPoint x: 667, startPoint y: 377, endPoint x: 193, endPoint y: 116, distance: 541.2
click at [193, 116] on div "Suggested description Tax Design System Development for KPMG Australia I co-cre…" at bounding box center [506, 262] width 632 height 365
copy div "Tax Design System Development for KPMG Australia I co-created the Tax Design Sy…"
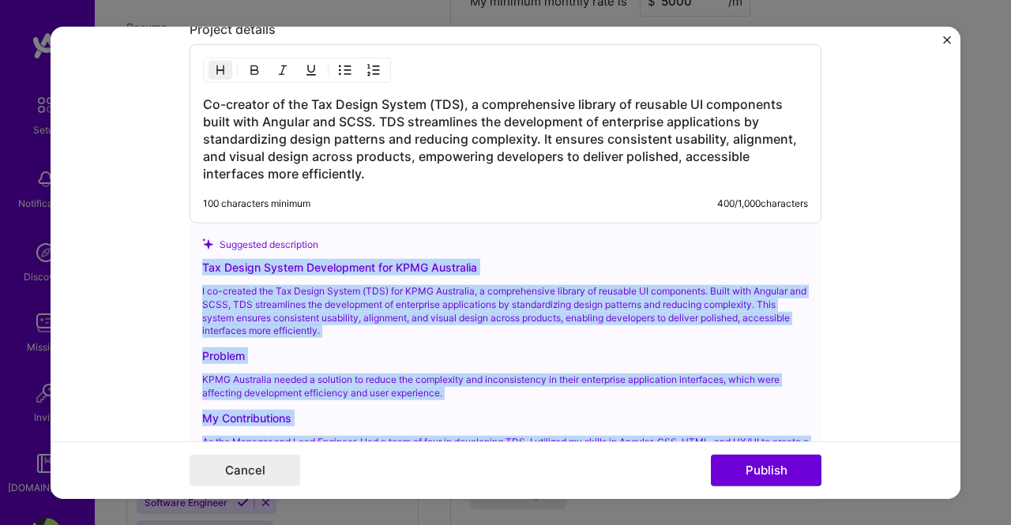
scroll to position [1303, 0]
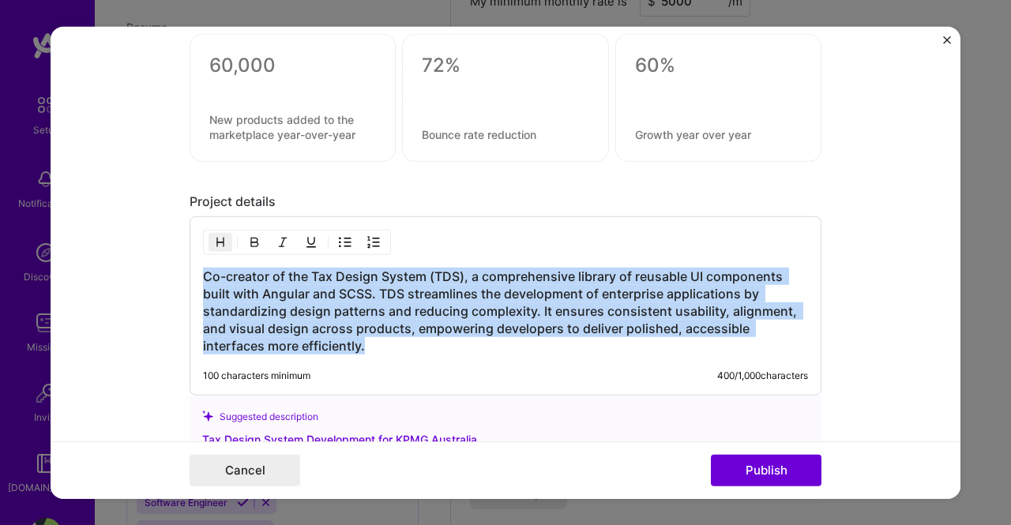
drag, startPoint x: 401, startPoint y: 346, endPoint x: 163, endPoint y: 263, distance: 252.5
click at [163, 263] on form "Project title Tax Design System Development Company KPMG Project industry Indus…" at bounding box center [506, 262] width 910 height 473
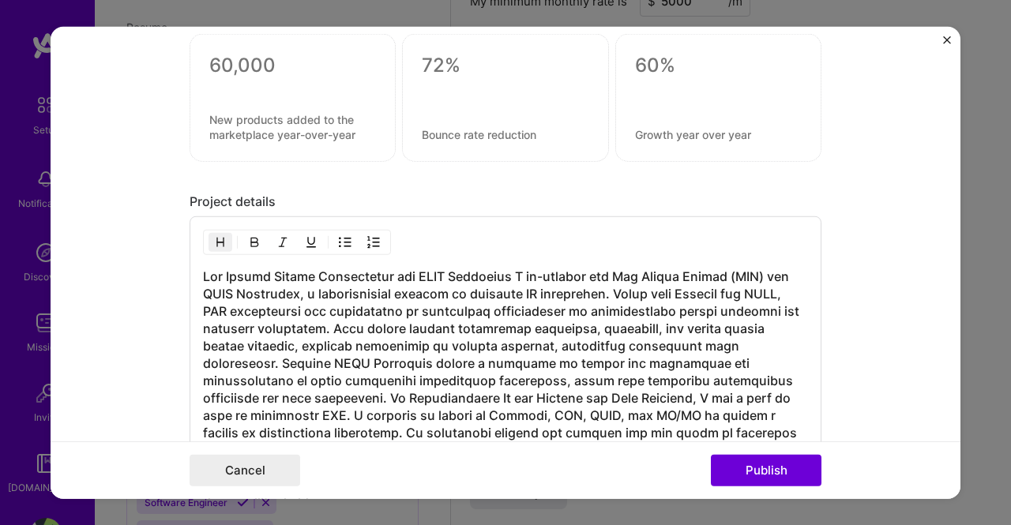
click at [515, 269] on h3 at bounding box center [505, 389] width 605 height 243
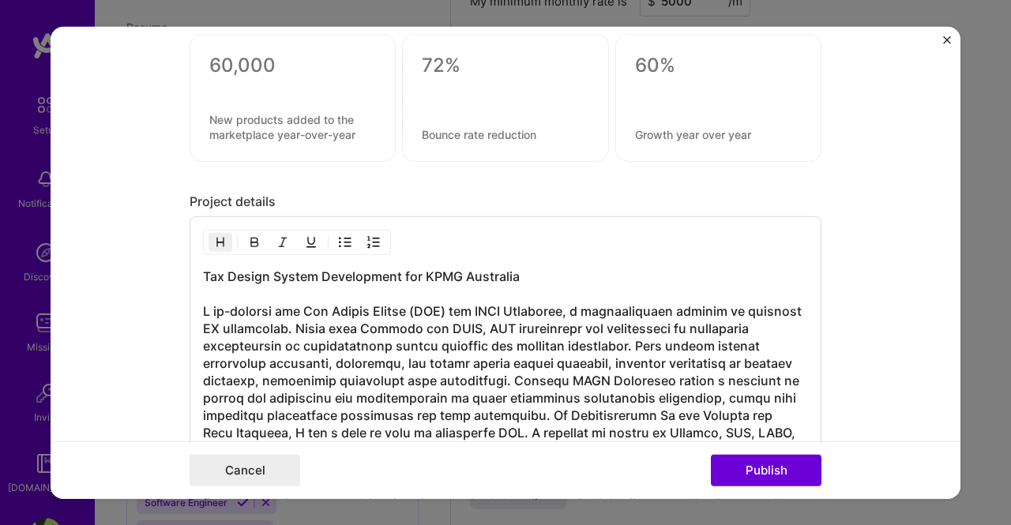
click at [492, 268] on h3 "Tax Design System Development for KPMG Australia" at bounding box center [505, 398] width 605 height 261
click at [502, 304] on h3 "Tax Design System Development for KPMG USA" at bounding box center [505, 398] width 605 height 261
click at [526, 303] on h3 "Tax Design System Development for KPMG USA" at bounding box center [505, 398] width 605 height 261
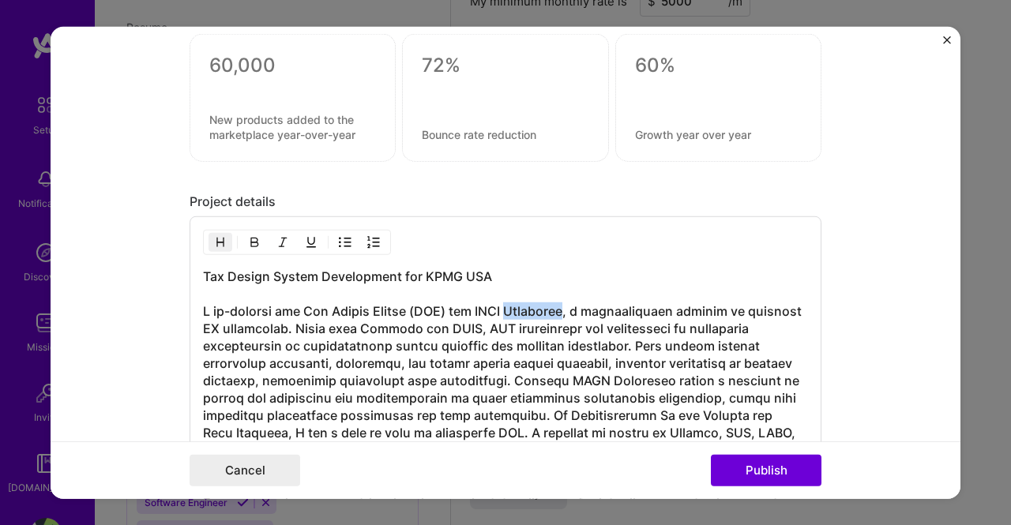
click at [526, 303] on h3 "Tax Design System Development for KPMG USA" at bounding box center [505, 398] width 605 height 261
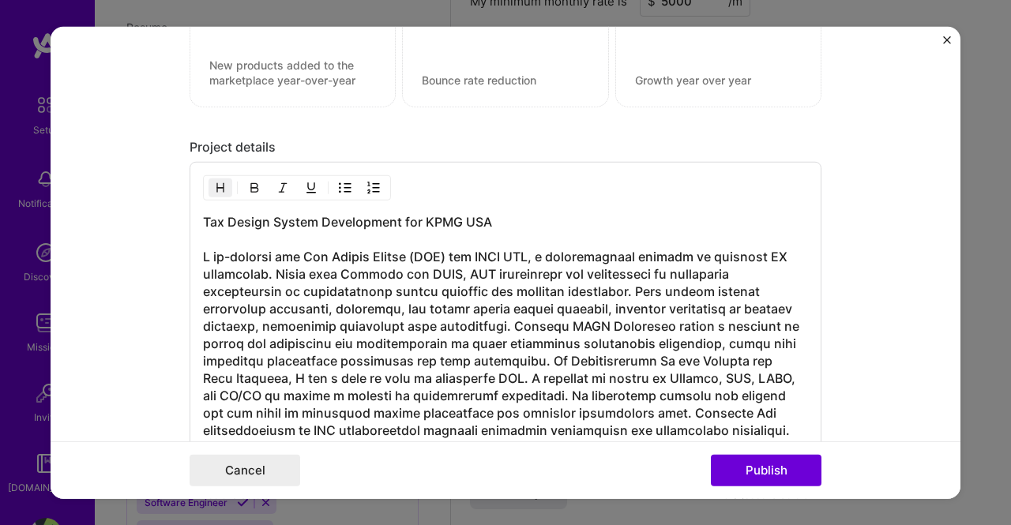
scroll to position [1382, 0]
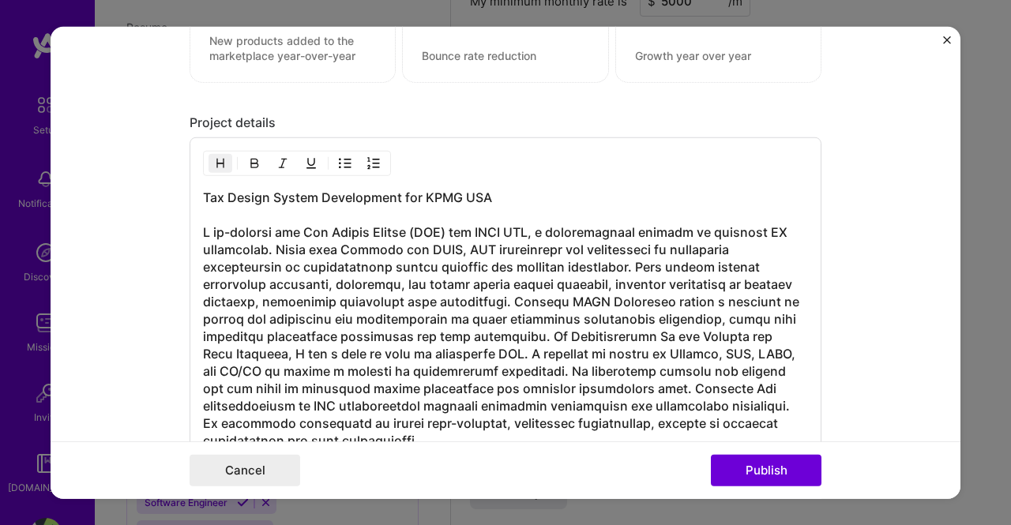
click at [630, 261] on h3 "Tax Design System Development for KPMG USA" at bounding box center [505, 319] width 605 height 261
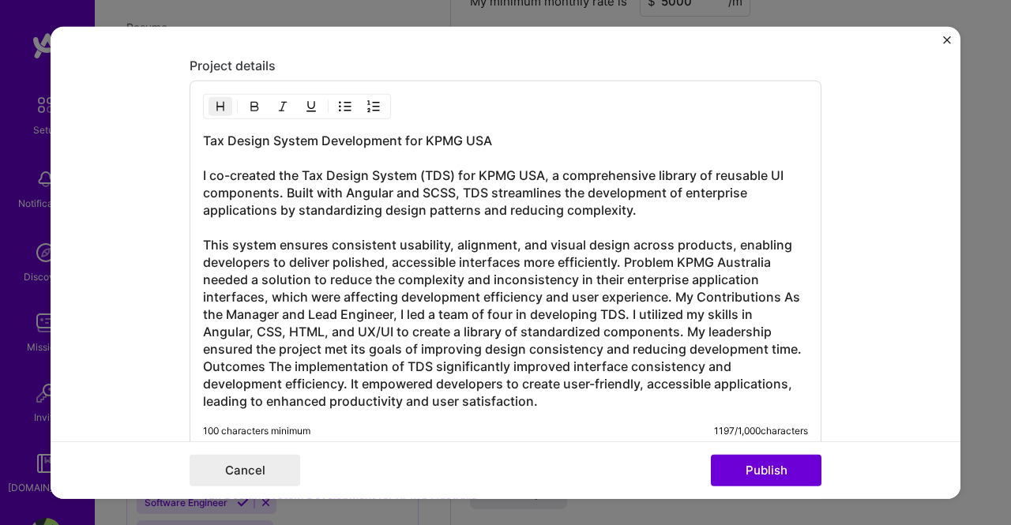
scroll to position [1461, 0]
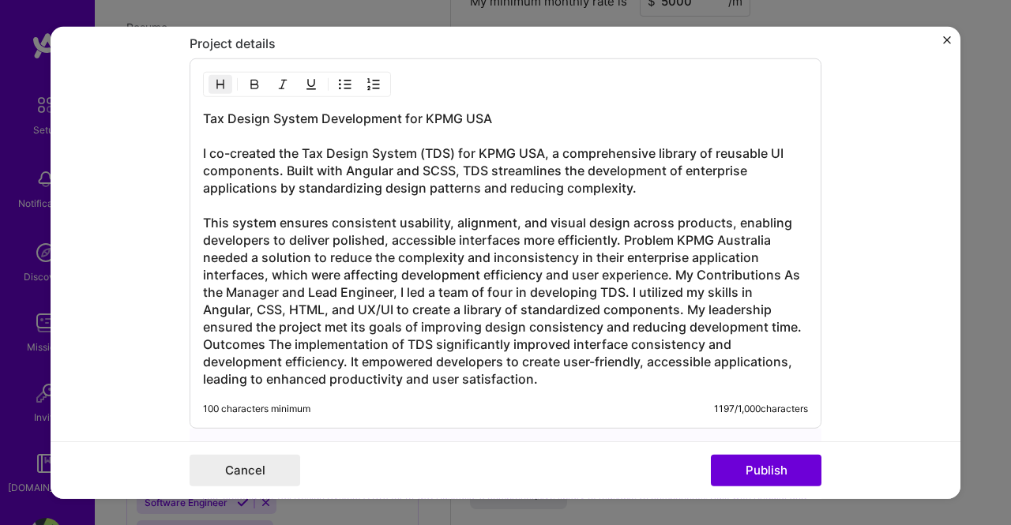
click at [620, 230] on h3 "Tax Design System Development for KPMG USA I co-created the Tax Design System (…" at bounding box center [505, 249] width 605 height 278
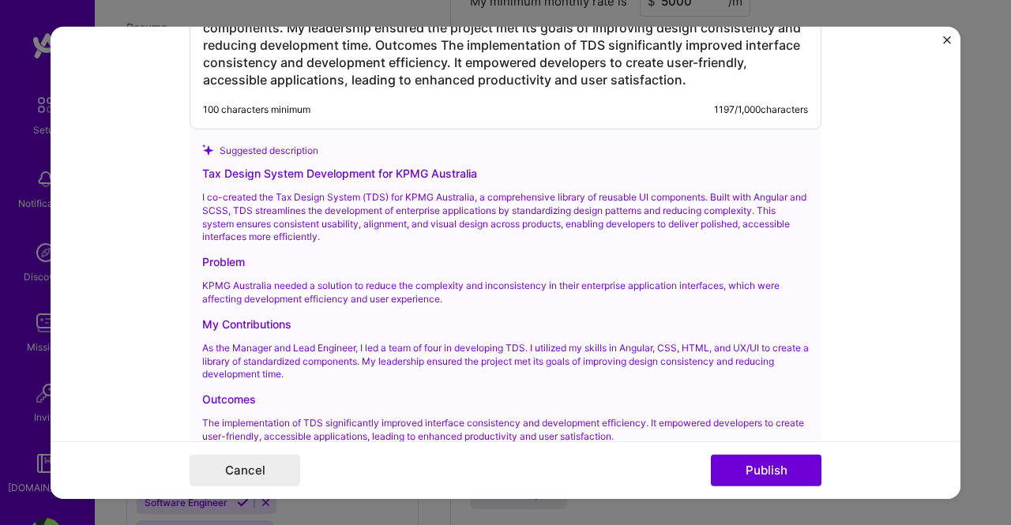
scroll to position [1619, 0]
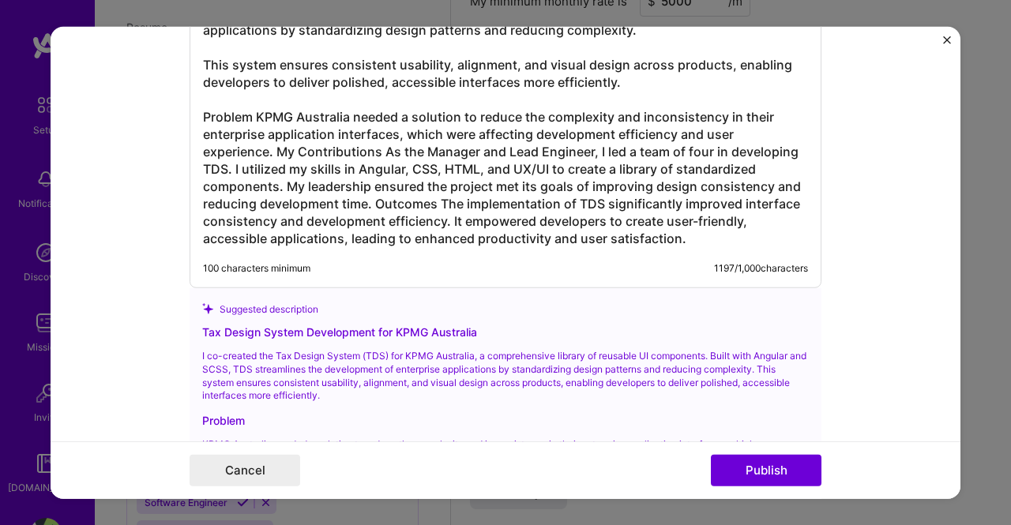
click at [280, 186] on h3 "Tax Design System Development for KPMG USA I co-created the Tax Design System (…" at bounding box center [505, 99] width 605 height 295
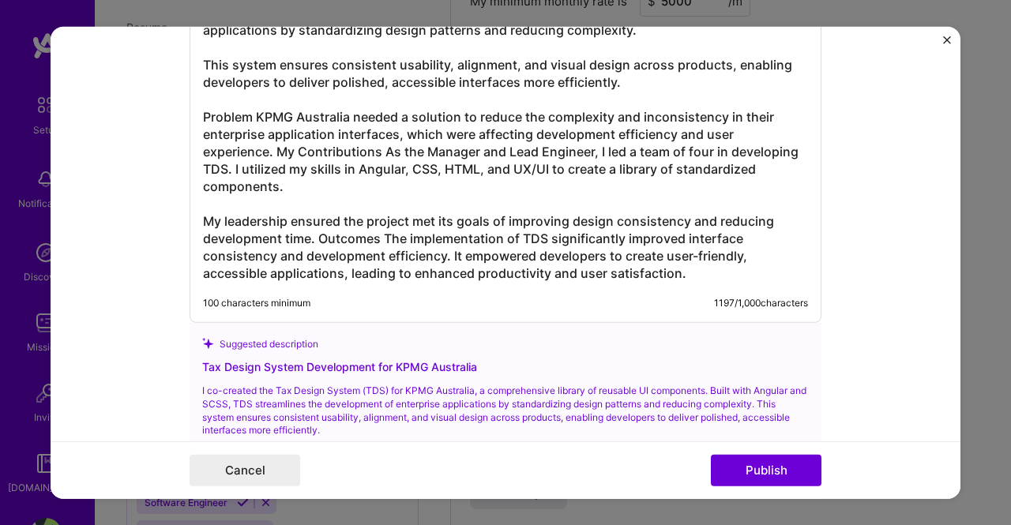
click at [267, 145] on h3 "Tax Design System Development for KPMG USA I co-created the Tax Design System (…" at bounding box center [505, 117] width 605 height 330
click at [272, 146] on h3 "Tax Design System Development for KPMG USA I co-created the Tax Design System (…" at bounding box center [505, 117] width 605 height 330
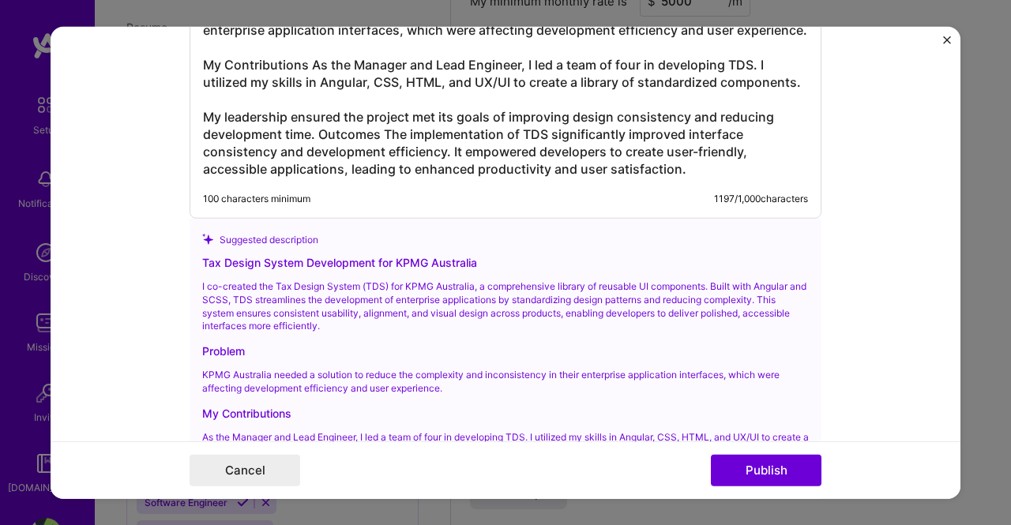
scroll to position [1698, 0]
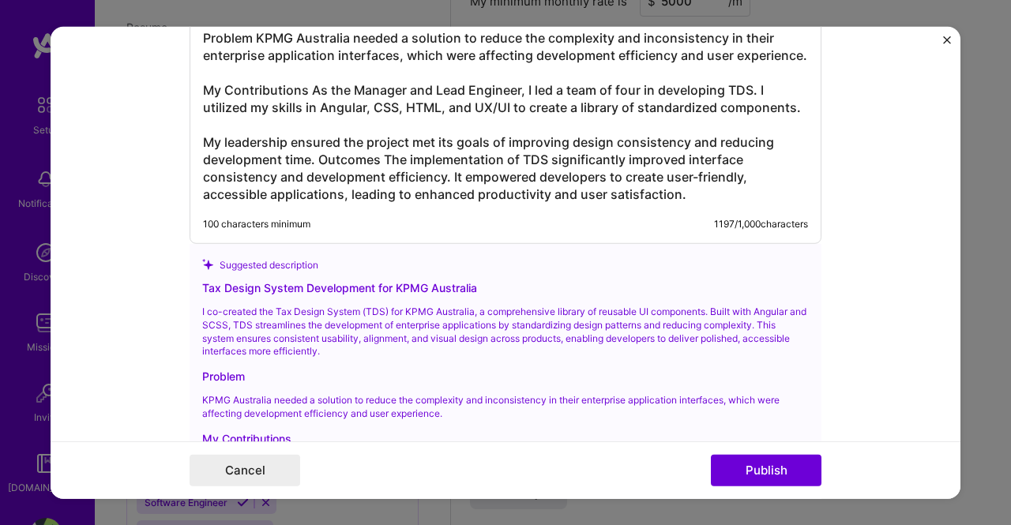
click at [313, 171] on h3 "Tax Design System Development for KPMG USA I co-created the Tax Design System (…" at bounding box center [505, 38] width 605 height 330
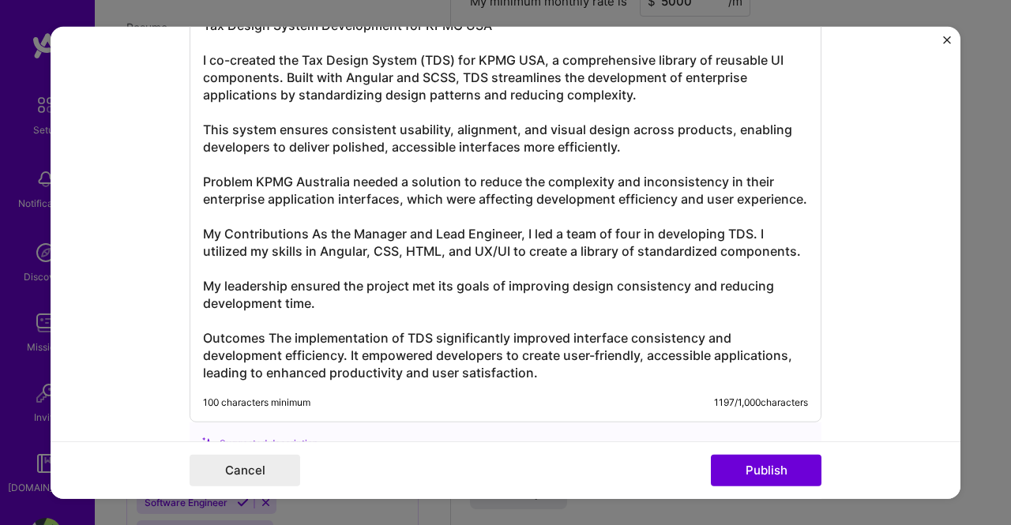
scroll to position [1519, 0]
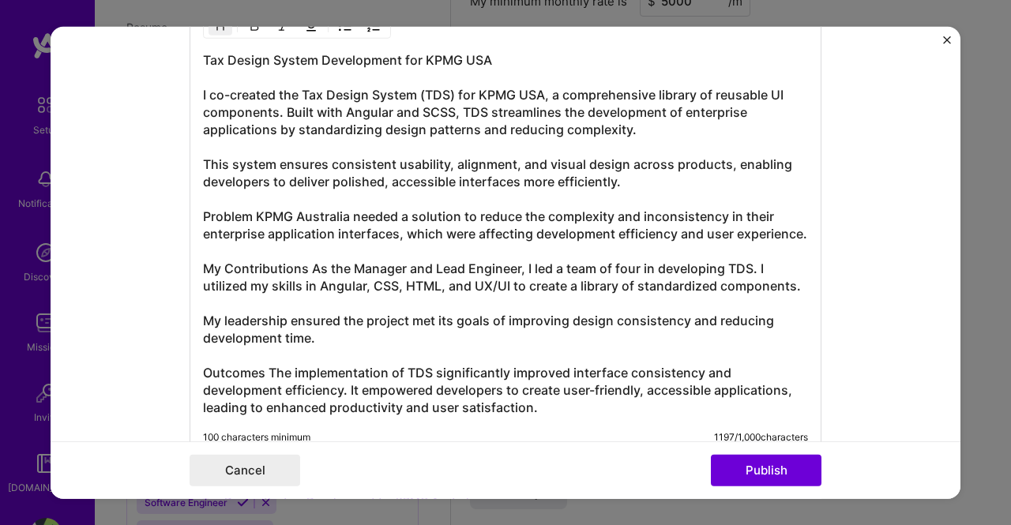
click at [308, 209] on h3 "Tax Design System Development for KPMG USA I co-created the Tax Design System (…" at bounding box center [505, 233] width 605 height 365
drag, startPoint x: 671, startPoint y: 176, endPoint x: 182, endPoint y: 160, distance: 489.9
click at [182, 160] on form "Project title Tax Design System Development Company KPMG Project industry Indus…" at bounding box center [506, 262] width 910 height 473
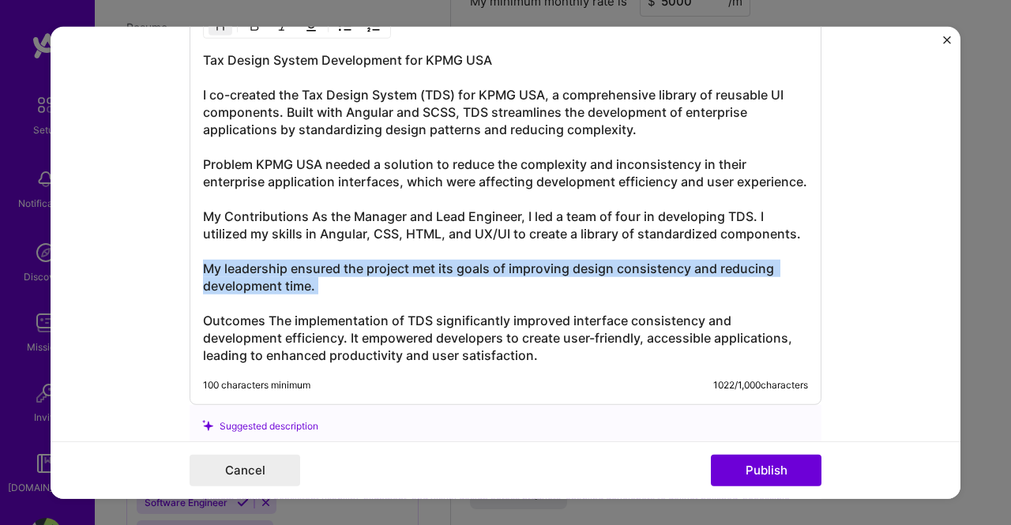
drag, startPoint x: 338, startPoint y: 309, endPoint x: 173, endPoint y: 276, distance: 168.2
click at [173, 276] on form "Project title Tax Design System Development Company KPMG Project industry Indus…" at bounding box center [506, 262] width 910 height 473
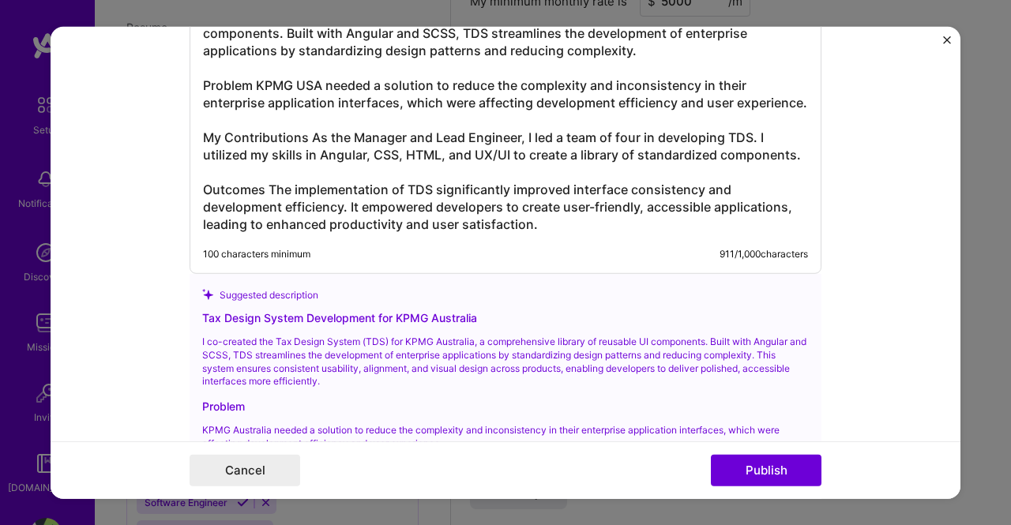
scroll to position [1968, 0]
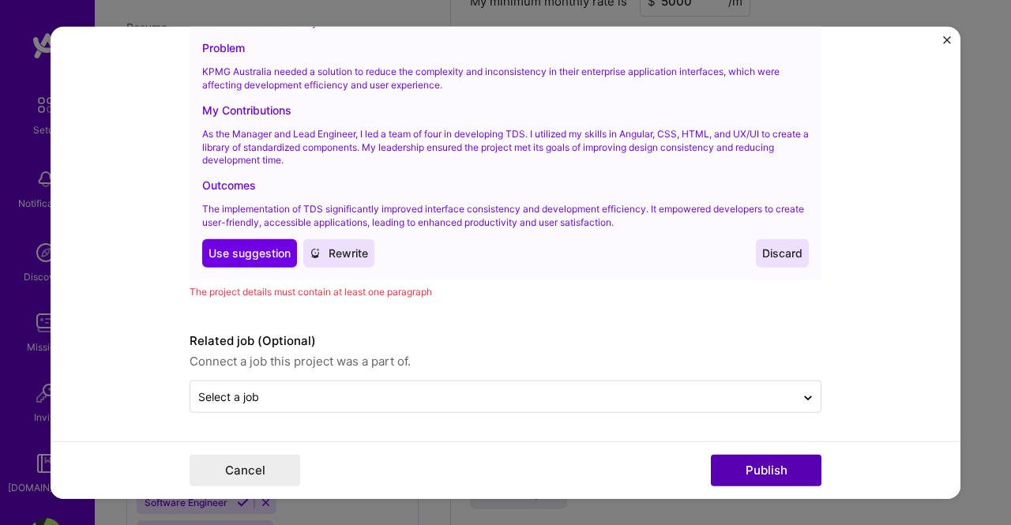
click at [729, 468] on button "Publish" at bounding box center [766, 471] width 111 height 32
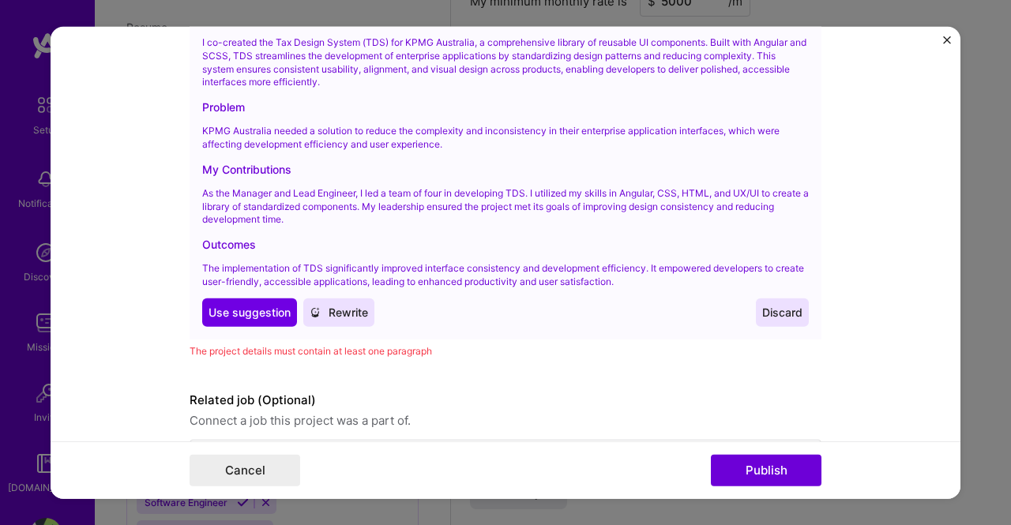
scroll to position [1939, 0]
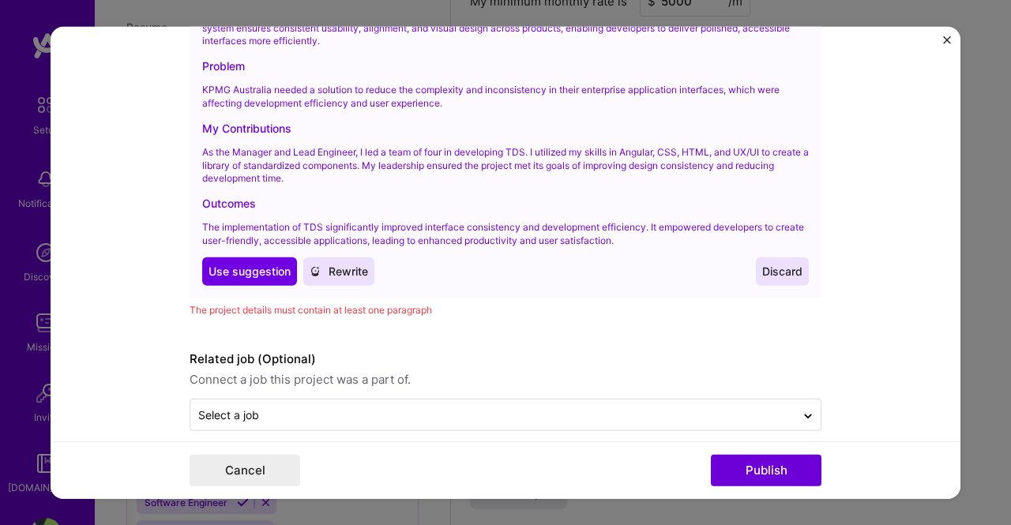
click at [768, 279] on span "Discard" at bounding box center [782, 271] width 40 height 16
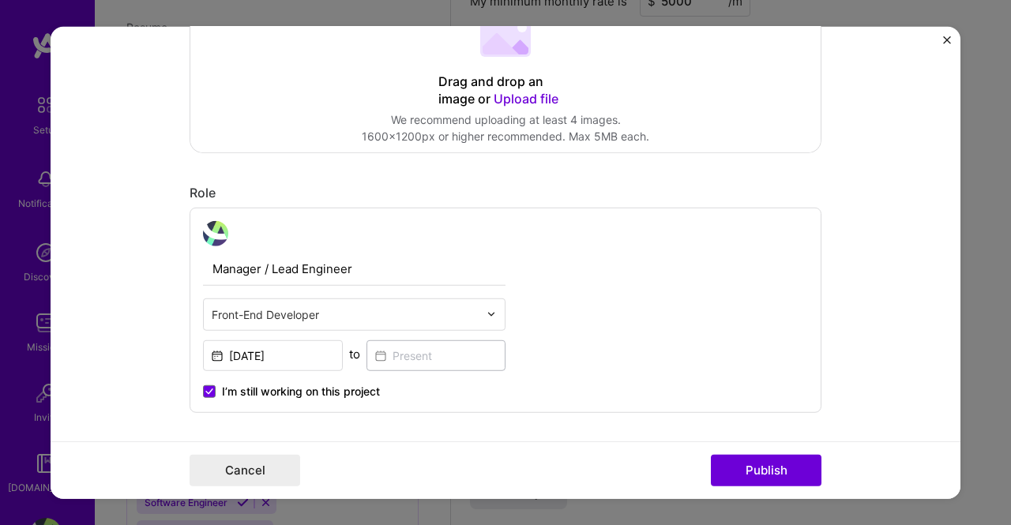
scroll to position [299, 0]
click at [998, 452] on div "Project title Tax Design System Development Company KPMG Project industry Indus…" at bounding box center [505, 262] width 1011 height 525
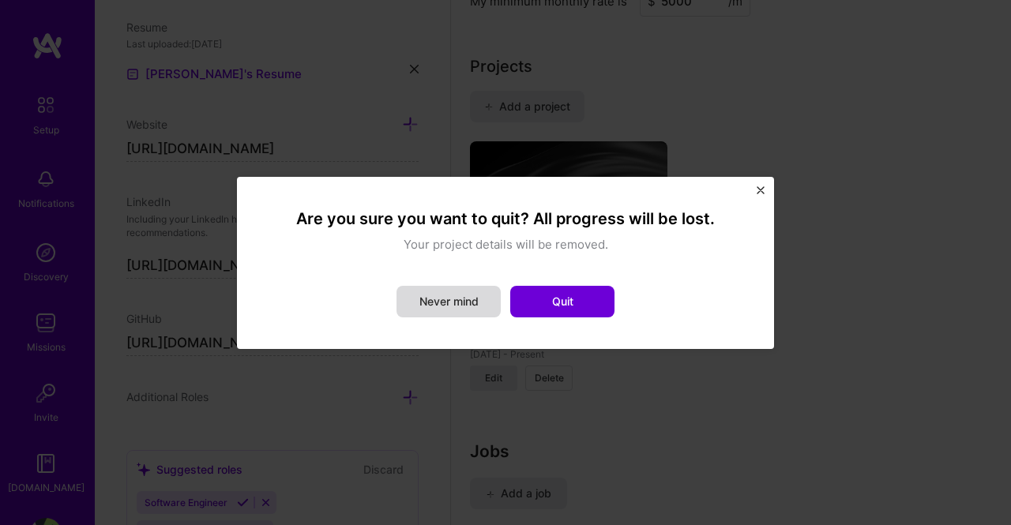
click at [456, 297] on button "Never mind" at bounding box center [448, 302] width 104 height 32
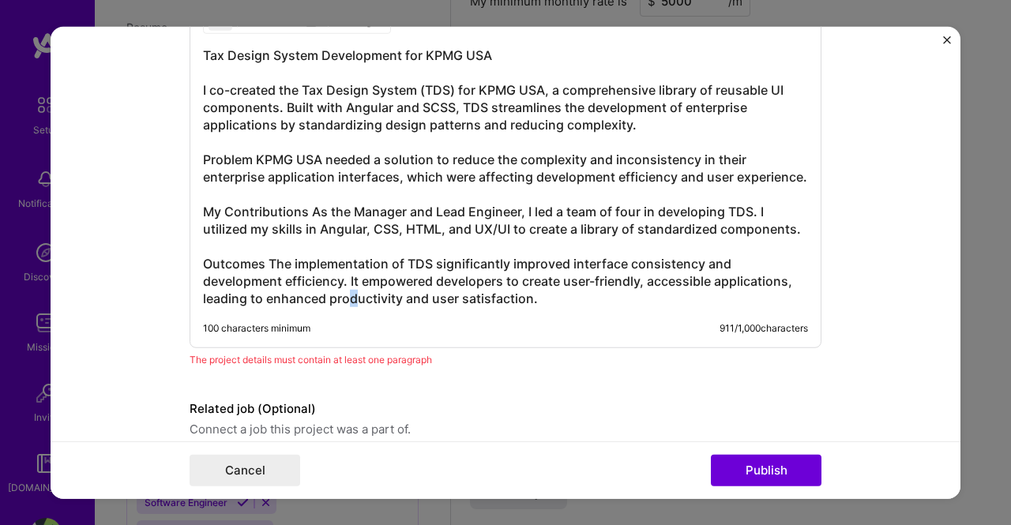
scroll to position [1366, 0]
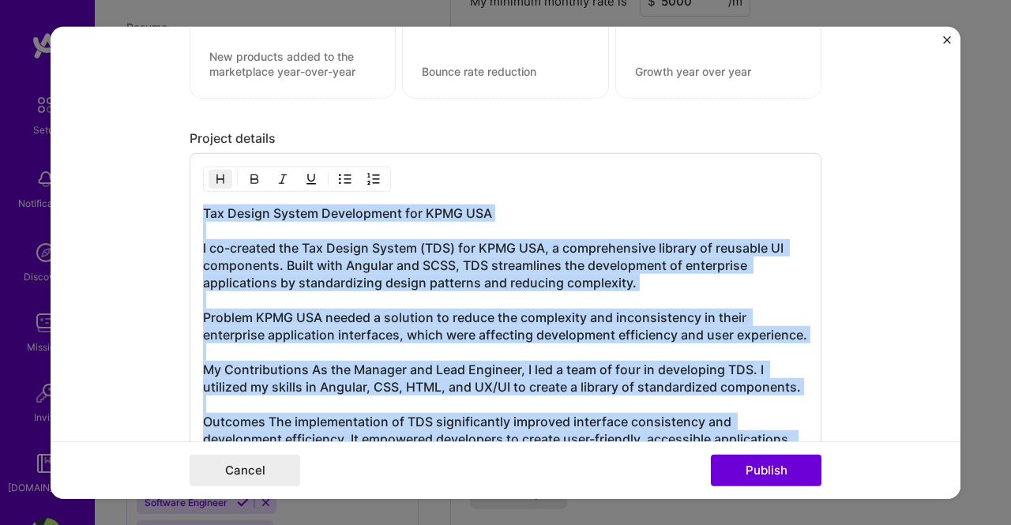
drag, startPoint x: 434, startPoint y: 366, endPoint x: 173, endPoint y: 146, distance: 340.8
click at [173, 146] on form "Project title Tax Design System Development Company KPMG Project industry Indus…" at bounding box center [506, 262] width 910 height 473
copy h3 "Tax Design System Development for KPMG USA I co-created the Tax Design System (…"
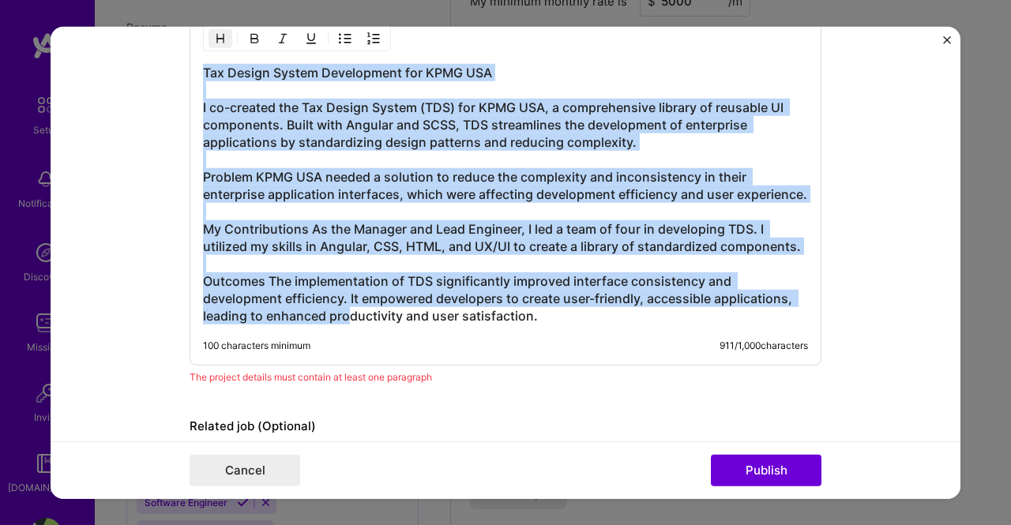
scroll to position [1603, 0]
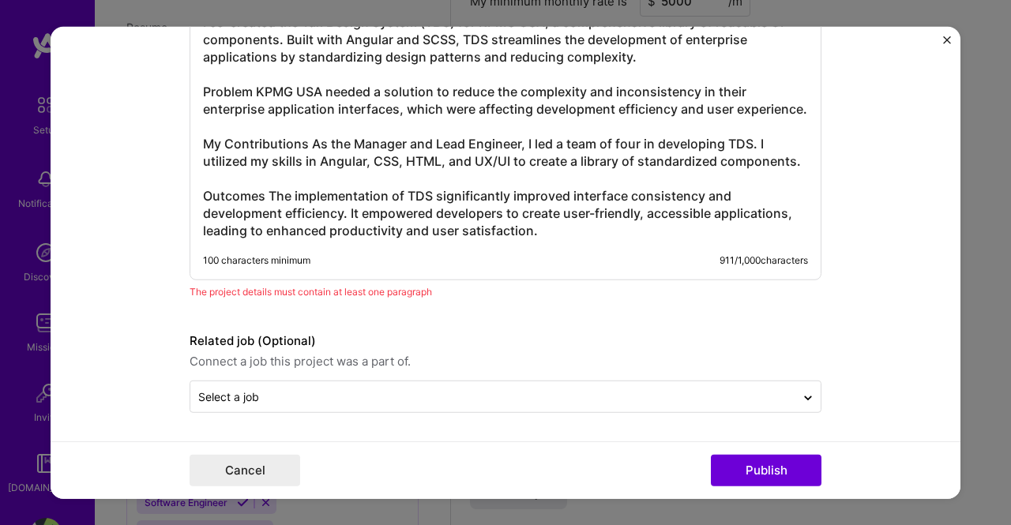
click at [461, 290] on div "The project details must contain at least one paragraph" at bounding box center [506, 292] width 632 height 17
drag, startPoint x: 449, startPoint y: 288, endPoint x: 185, endPoint y: 284, distance: 263.8
click at [190, 284] on div "The project details must contain at least one paragraph" at bounding box center [506, 292] width 632 height 17
copy div "The project details must contain at least one paragraph"
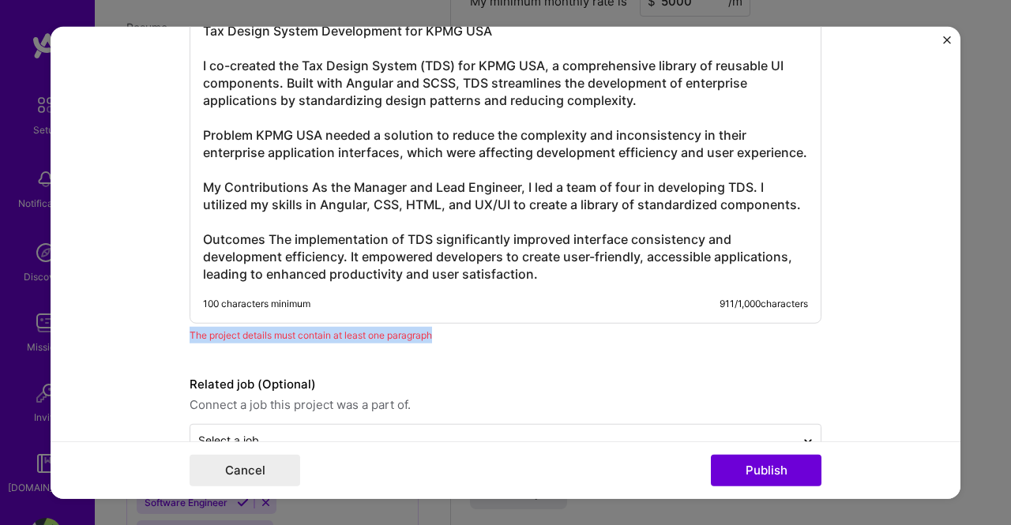
scroll to position [1524, 0]
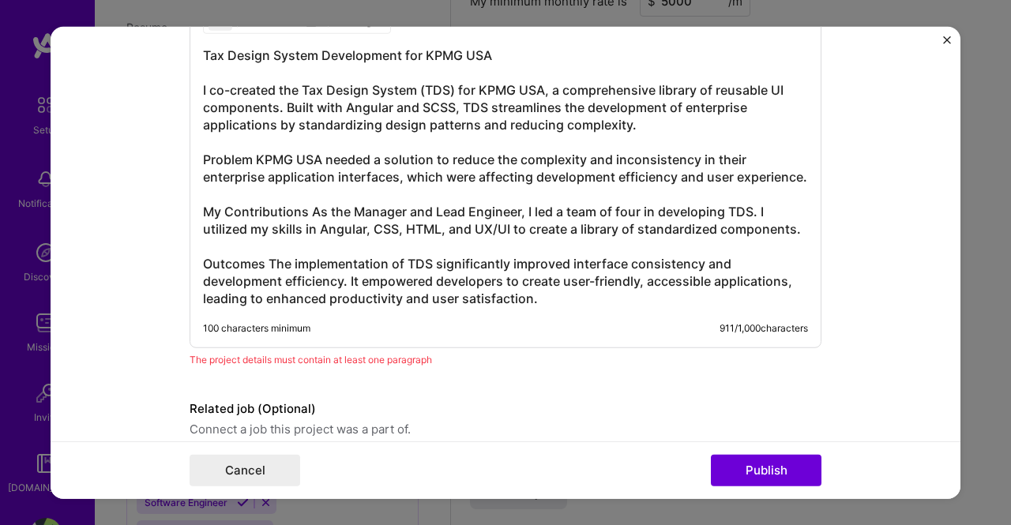
click at [574, 285] on h3 "Tax Design System Development for KPMG USA I co-created the Tax Design System (…" at bounding box center [505, 177] width 605 height 261
click at [559, 303] on h3 "Tax Design System Development for KPMG USA I co-created the Tax Design System (…" at bounding box center [505, 177] width 605 height 261
click at [329, 255] on h3 "Tax Design System Development for KPMG USA I co-created the Tax Design System (…" at bounding box center [505, 177] width 605 height 261
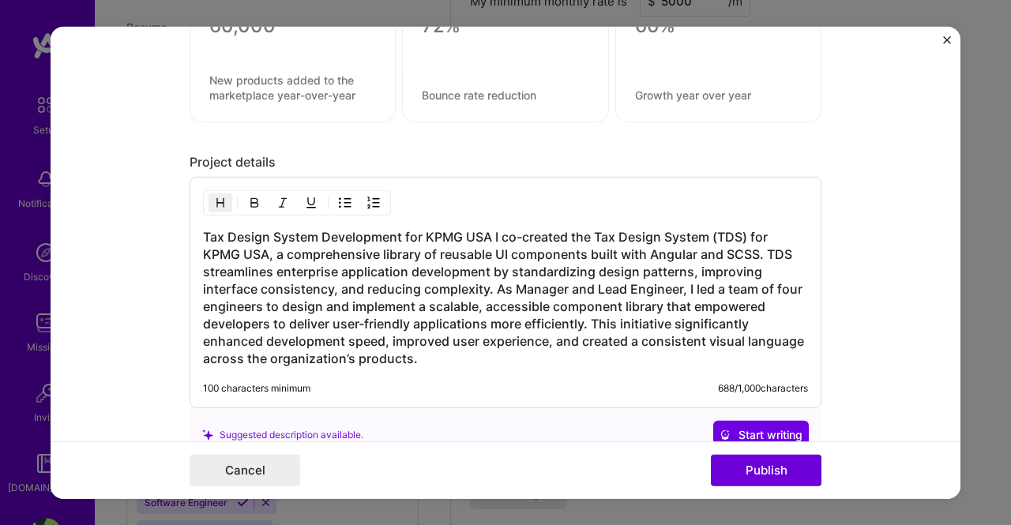
scroll to position [1445, 0]
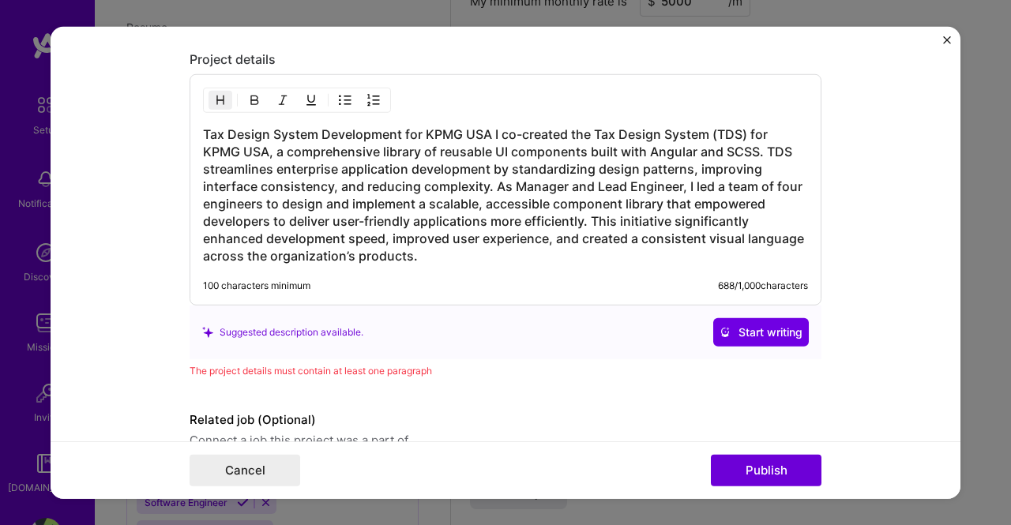
click at [433, 219] on h3 "Tax Design System Development for KPMG USA I co-created the Tax Design System (…" at bounding box center [505, 195] width 605 height 139
click at [459, 238] on h3 "Tax Design System Development for KPMG USA I co-created the Tax Design System (…" at bounding box center [505, 195] width 605 height 139
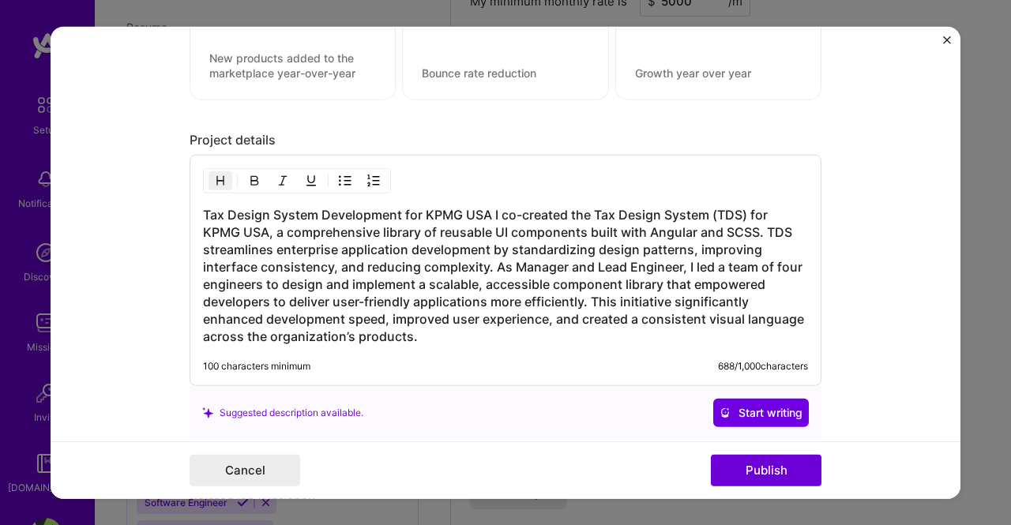
scroll to position [1422, 0]
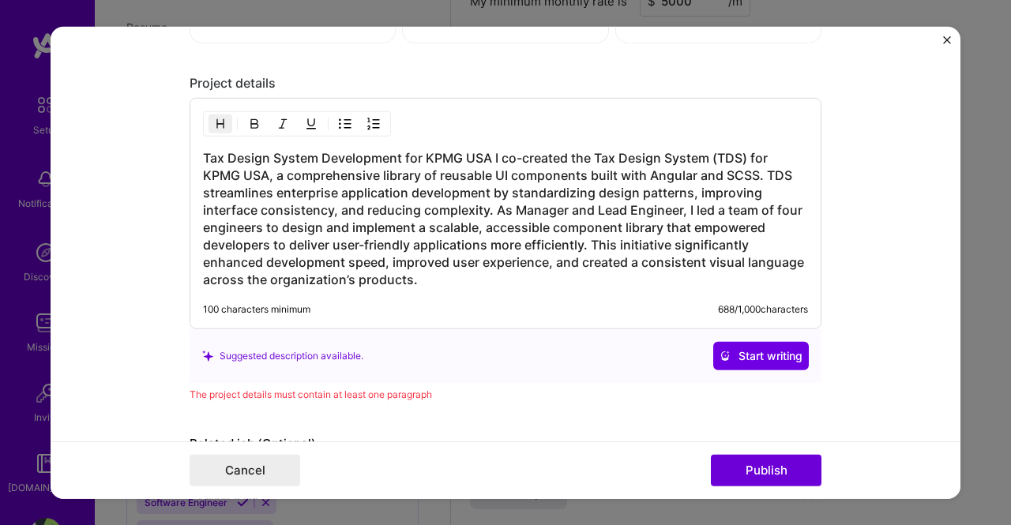
click at [248, 118] on img "button" at bounding box center [254, 124] width 13 height 13
click at [292, 117] on div at bounding box center [297, 123] width 188 height 25
click at [311, 115] on button "button" at bounding box center [311, 124] width 24 height 19
click at [300, 115] on button "button" at bounding box center [311, 124] width 24 height 19
click at [248, 118] on img "button" at bounding box center [254, 124] width 13 height 13
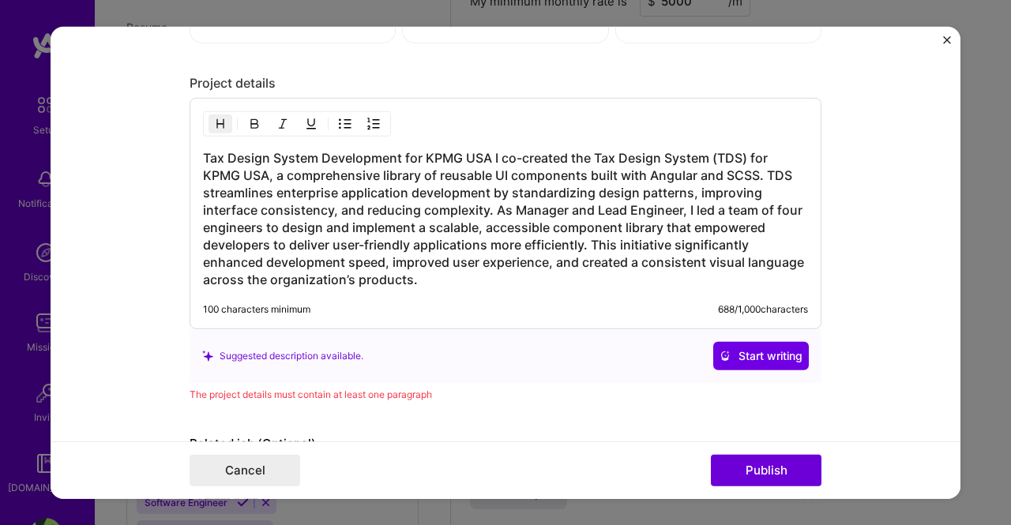
click at [220, 115] on button "button" at bounding box center [220, 124] width 24 height 19
click at [369, 119] on img "button" at bounding box center [373, 124] width 13 height 13
click at [352, 116] on div at bounding box center [297, 123] width 188 height 25
click at [339, 118] on img "button" at bounding box center [345, 124] width 13 height 13
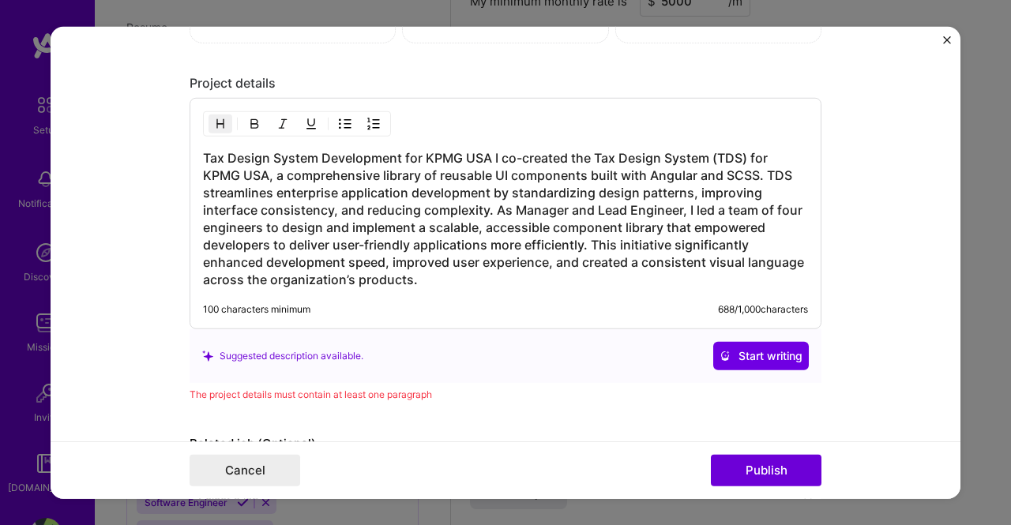
click at [214, 124] on img "button" at bounding box center [220, 124] width 13 height 13
click at [299, 211] on h3 "Tax Design System Development for KPMG USA I co-created the Tax Design System (…" at bounding box center [505, 218] width 605 height 139
click at [437, 267] on h3 "Tax Design System Development for KPMG USA I co-created the Tax Design System (…" at bounding box center [505, 218] width 605 height 139
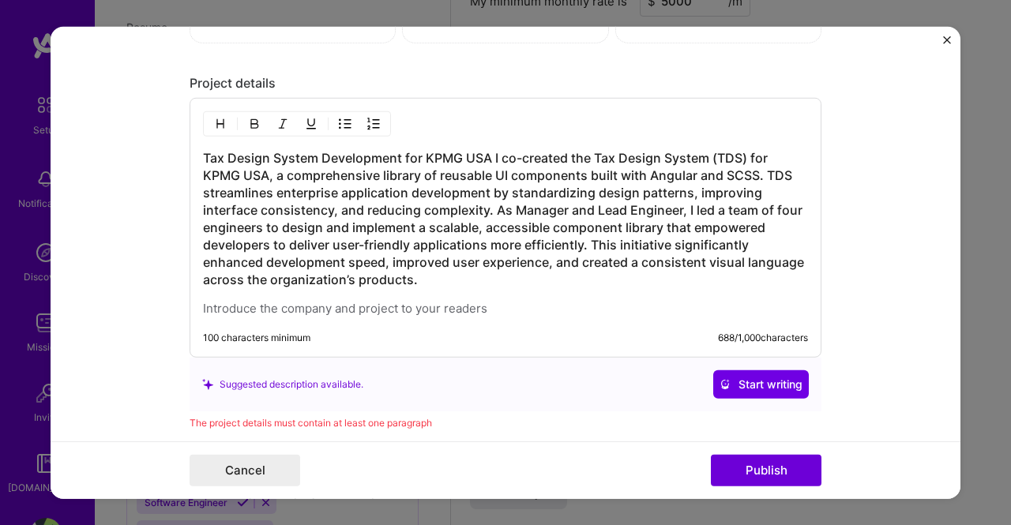
scroll to position [1501, 0]
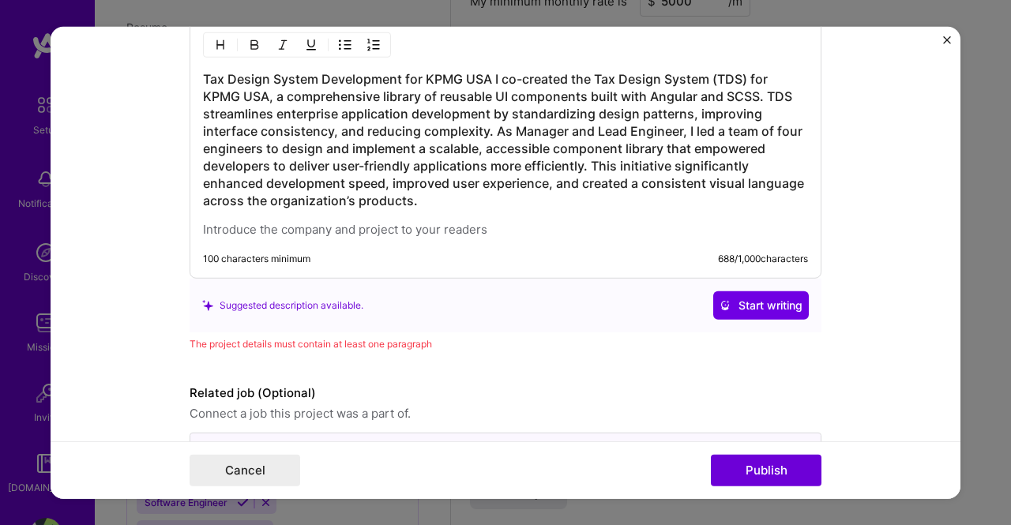
click at [584, 222] on p at bounding box center [505, 230] width 605 height 16
click at [580, 227] on p at bounding box center [505, 230] width 605 height 16
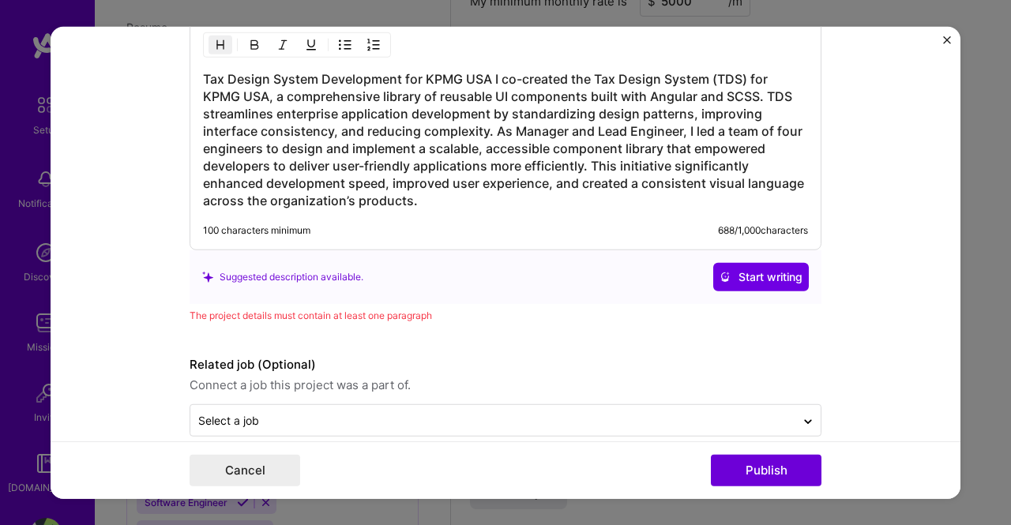
scroll to position [1422, 0]
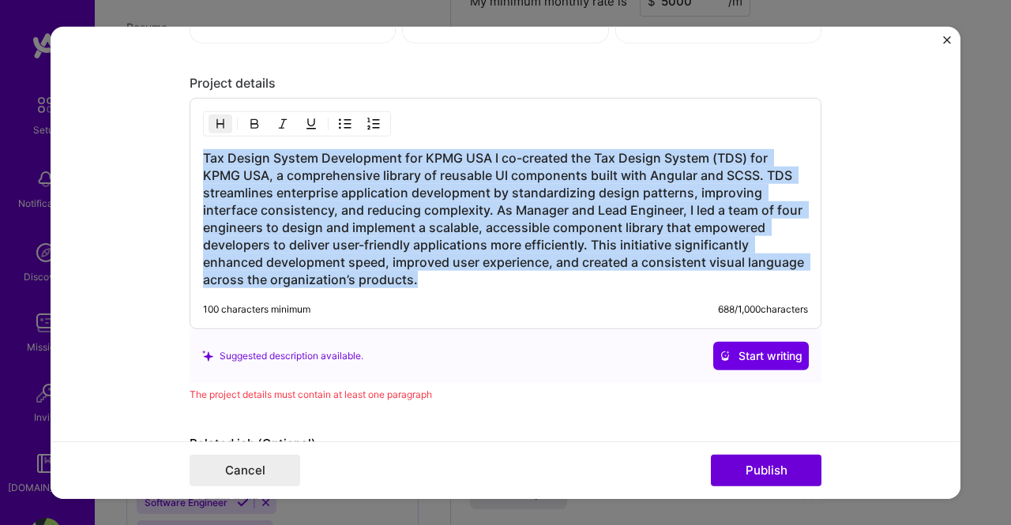
drag, startPoint x: 456, startPoint y: 272, endPoint x: 178, endPoint y: 135, distance: 310.1
click at [178, 135] on form "Project title Tax Design System Development Company KPMG Project industry Indus…" at bounding box center [506, 262] width 910 height 473
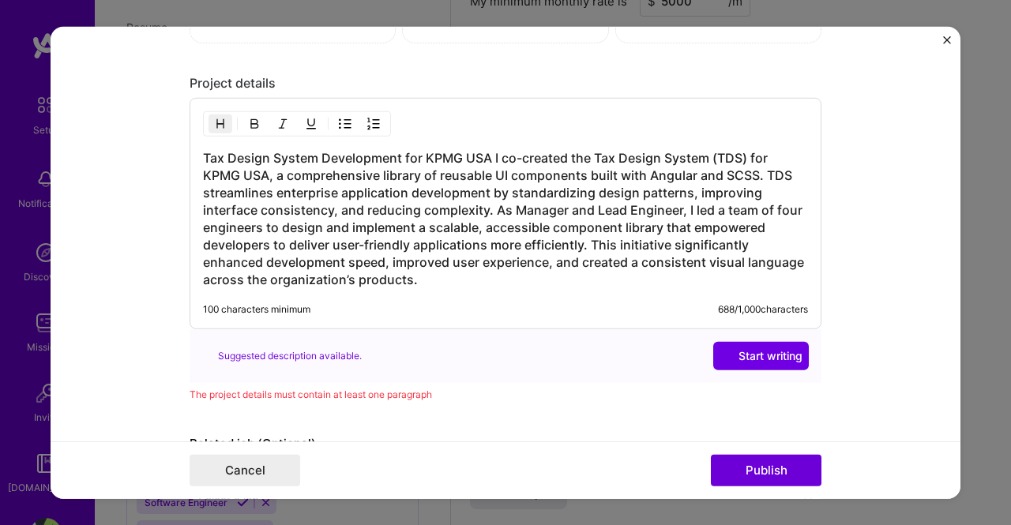
scroll to position [1343, 0]
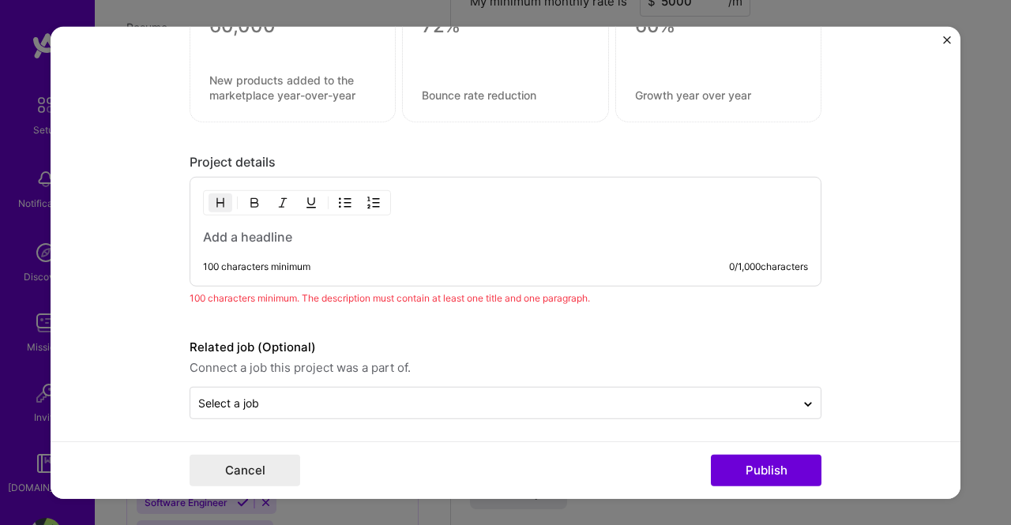
click at [330, 235] on h3 at bounding box center [505, 236] width 605 height 17
click at [370, 246] on div "ddddd 100 characters minimum 5 / 1,000 characters" at bounding box center [506, 232] width 632 height 110
click at [370, 238] on h3 "ddddd" at bounding box center [505, 236] width 605 height 17
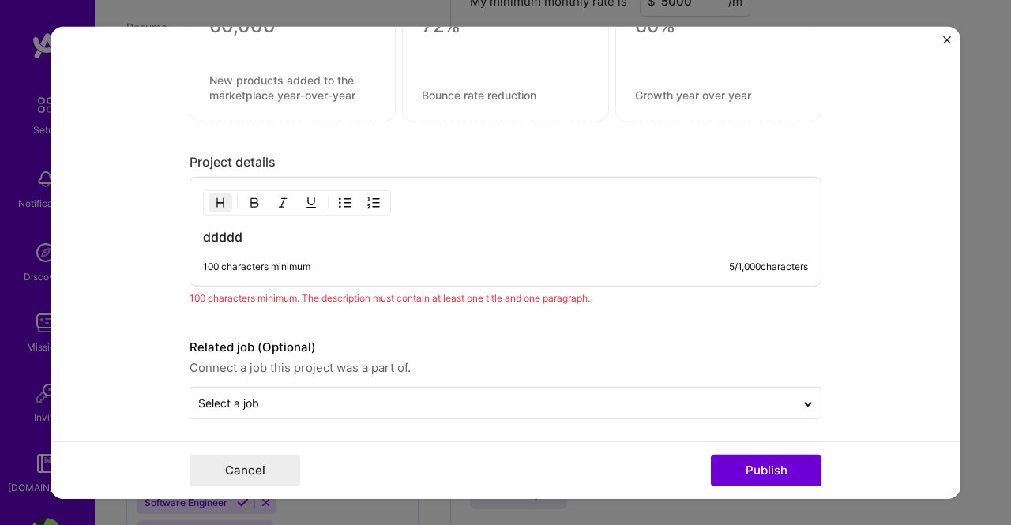
click at [336, 233] on h3 "ddddd" at bounding box center [505, 236] width 605 height 17
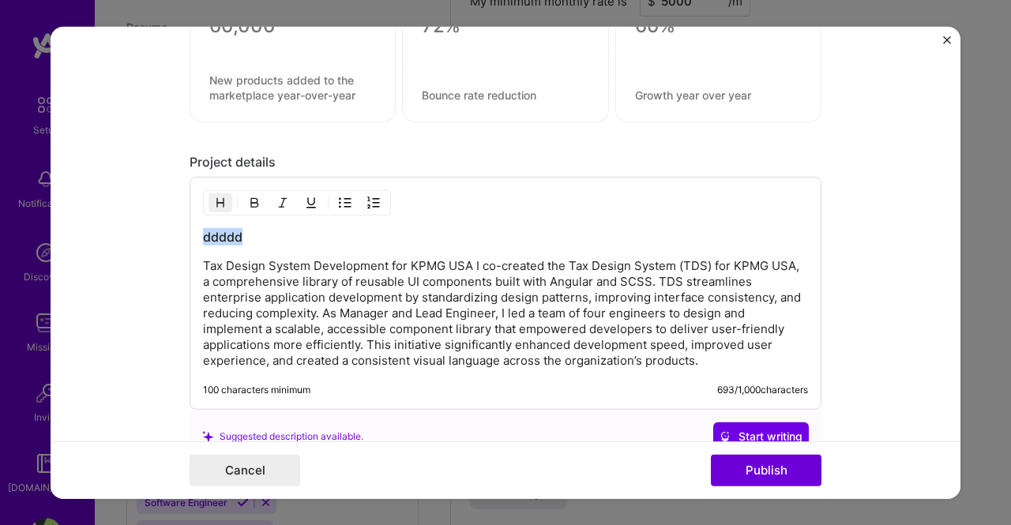
drag, startPoint x: 242, startPoint y: 228, endPoint x: 141, endPoint y: 225, distance: 101.1
click at [141, 225] on form "Project title Tax Design System Development Company KPMG Project industry Indus…" at bounding box center [506, 262] width 910 height 473
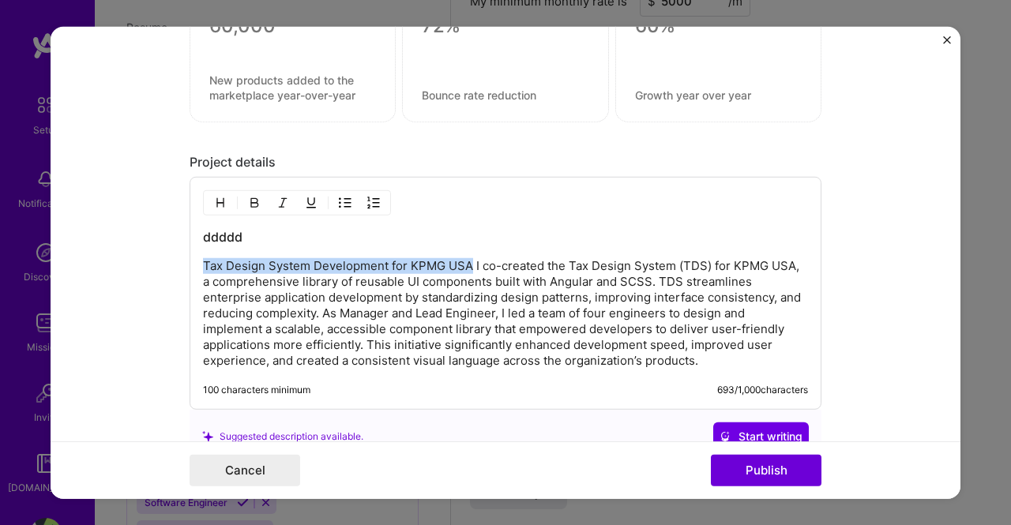
drag, startPoint x: 464, startPoint y: 260, endPoint x: 147, endPoint y: 258, distance: 316.7
click at [147, 258] on form "Project title Tax Design System Development Company KPMG Project industry Indus…" at bounding box center [506, 262] width 910 height 473
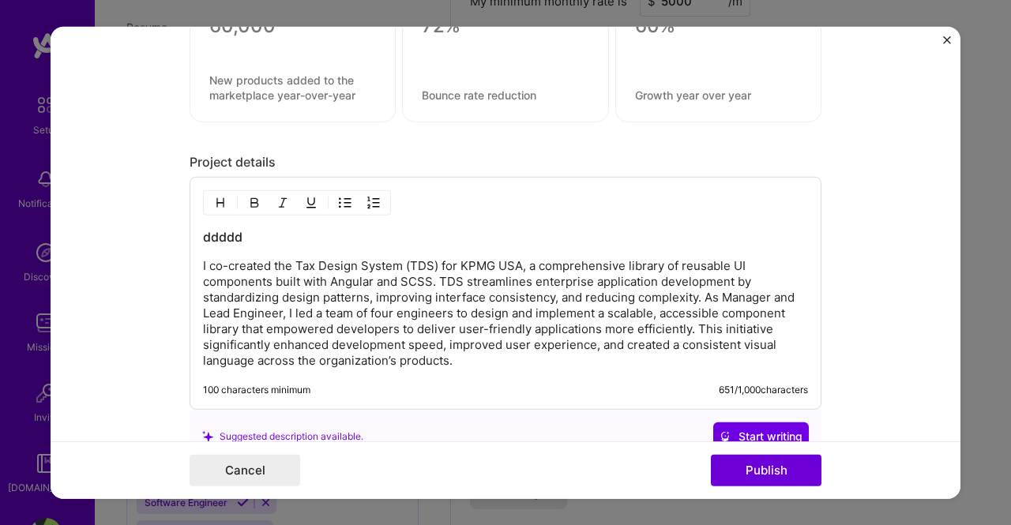
click at [190, 231] on div "ddddd I co-created the Tax Design System (TDS) for KPMG USA, a comprehensive li…" at bounding box center [506, 293] width 632 height 233
click at [220, 233] on h3 "ddddd" at bounding box center [505, 236] width 605 height 17
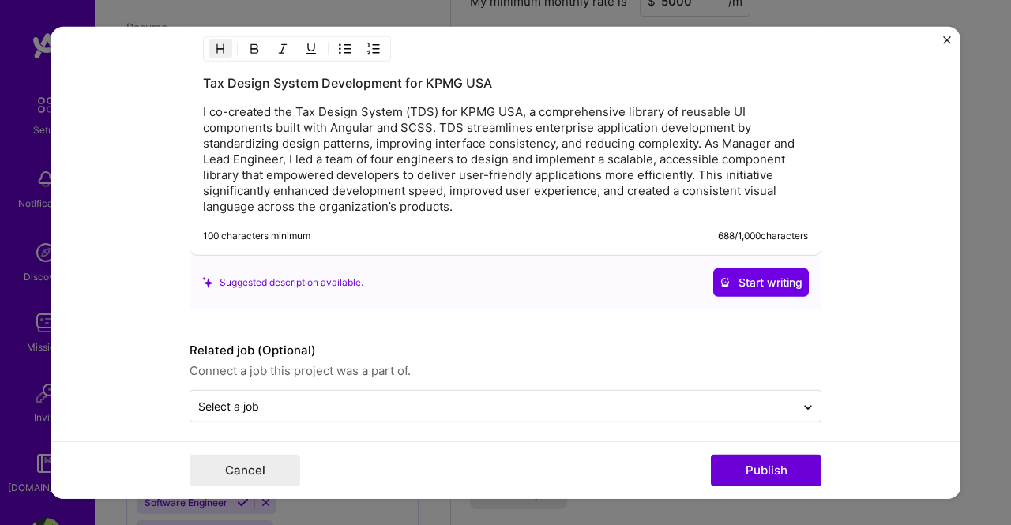
scroll to position [1501, 0]
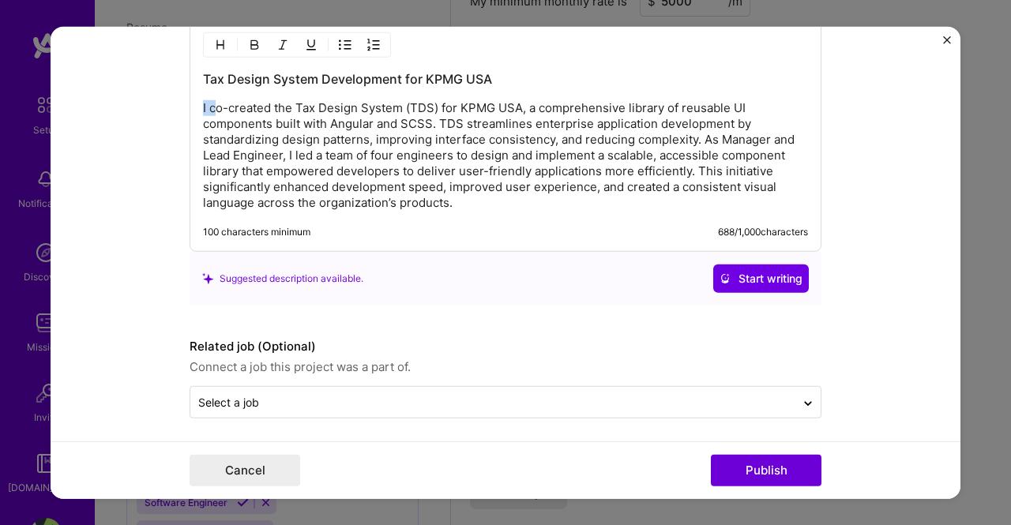
drag, startPoint x: 208, startPoint y: 100, endPoint x: 182, endPoint y: 100, distance: 26.9
click at [182, 100] on form "Project title Tax Design System Development Company KPMG Project industry Indus…" at bounding box center [506, 262] width 910 height 473
click at [770, 479] on button "Publish" at bounding box center [766, 471] width 111 height 32
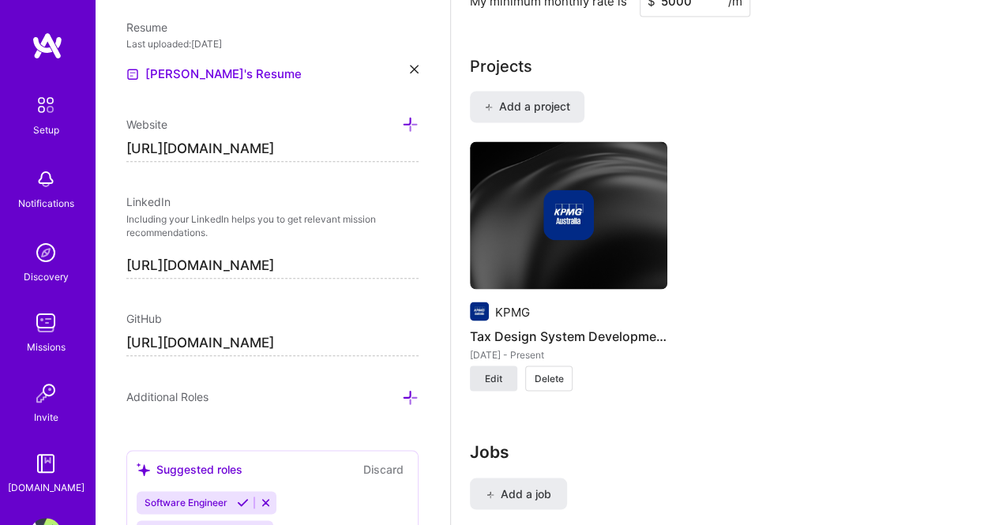
click at [496, 368] on button "Edit" at bounding box center [493, 378] width 47 height 25
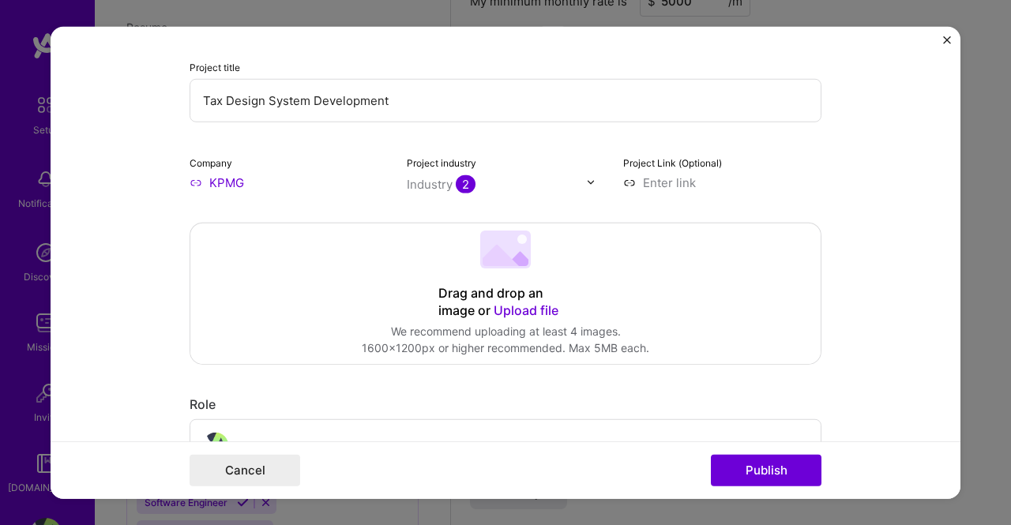
scroll to position [158, 0]
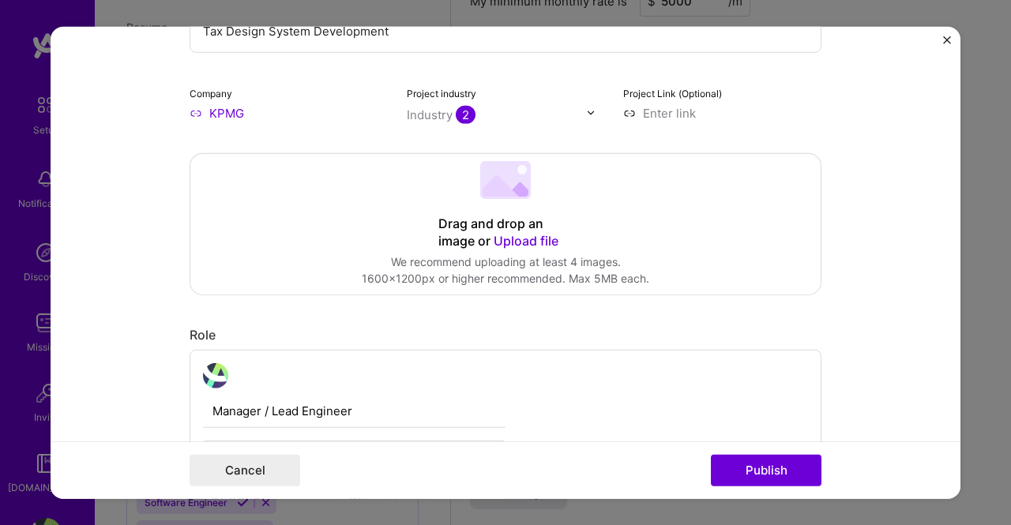
click at [543, 248] on span "Upload file" at bounding box center [526, 240] width 65 height 16
click at [485, 235] on div "Drag and drop an image or Upload file" at bounding box center [505, 232] width 134 height 35
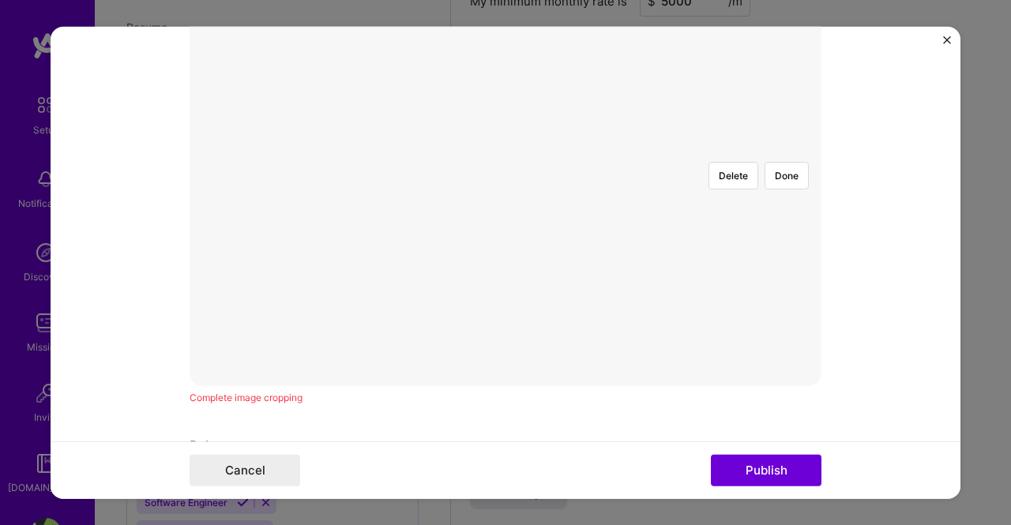
scroll to position [474, 0]
click at [577, 85] on div at bounding box center [705, 169] width 257 height 193
click at [842, 323] on form "Project title Tax Design System Development Company KPMG Project industry Indus…" at bounding box center [506, 262] width 910 height 473
drag, startPoint x: 3, startPoint y: 180, endPoint x: 630, endPoint y: 362, distance: 653.1
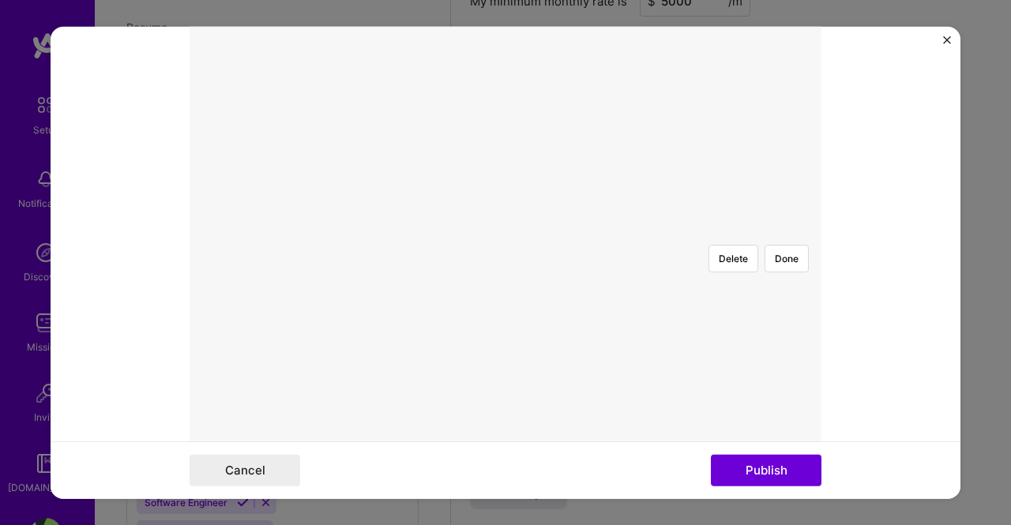
click at [630, 362] on div "Delete Done" at bounding box center [506, 231] width 632 height 474
click at [505, 231] on div at bounding box center [633, 327] width 257 height 193
click at [525, 348] on div "Delete Done" at bounding box center [506, 231] width 632 height 474
click at [438, 327] on div "Delete Done" at bounding box center [506, 231] width 632 height 474
click at [505, 288] on div at bounding box center [633, 327] width 257 height 193
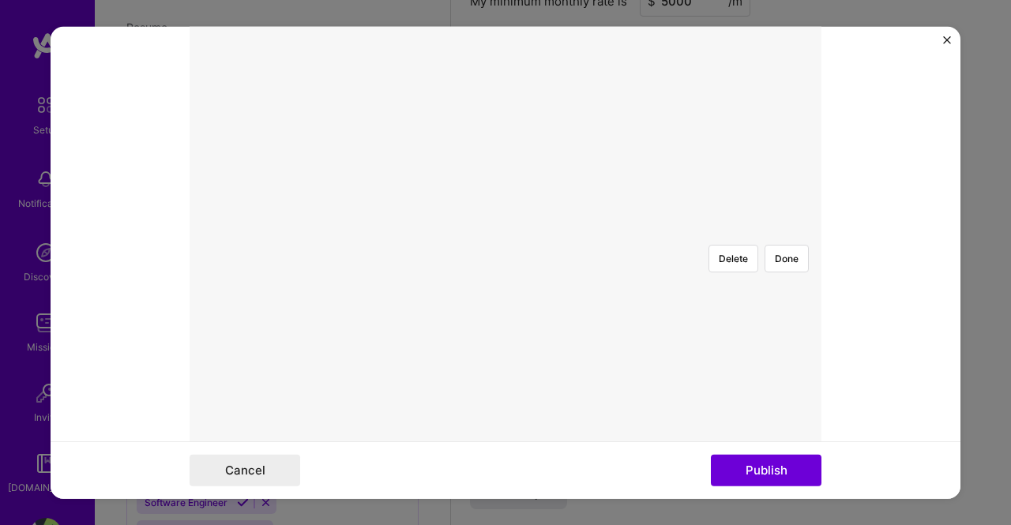
click at [435, 364] on div "Delete Done" at bounding box center [506, 231] width 632 height 474
click at [505, 231] on div at bounding box center [505, 231] width 0 height 0
click at [530, 231] on div at bounding box center [605, 287] width 151 height 113
click at [505, 231] on div at bounding box center [505, 231] width 0 height 0
click at [537, 231] on div at bounding box center [605, 282] width 137 height 103
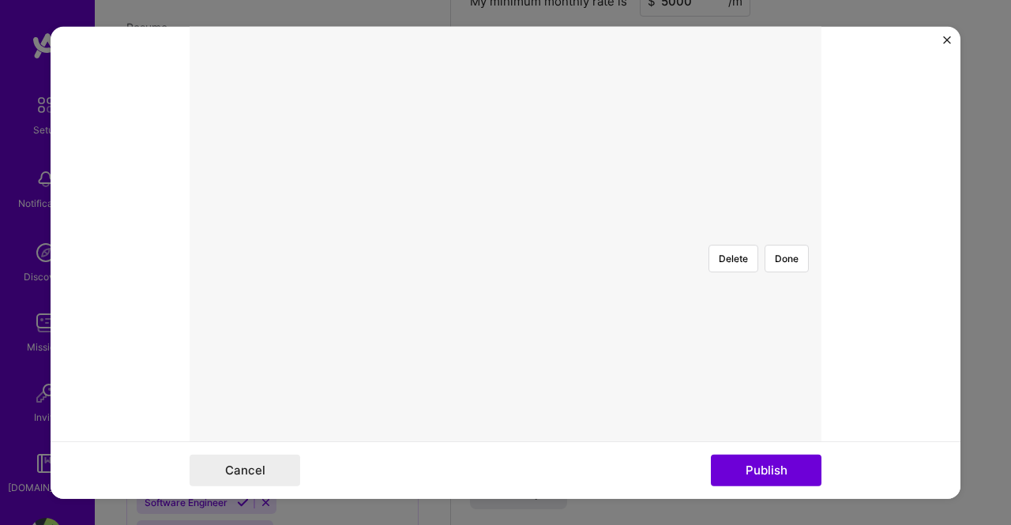
click at [580, 264] on div at bounding box center [627, 299] width 94 height 70
click at [250, 469] on button "Cancel" at bounding box center [245, 471] width 111 height 32
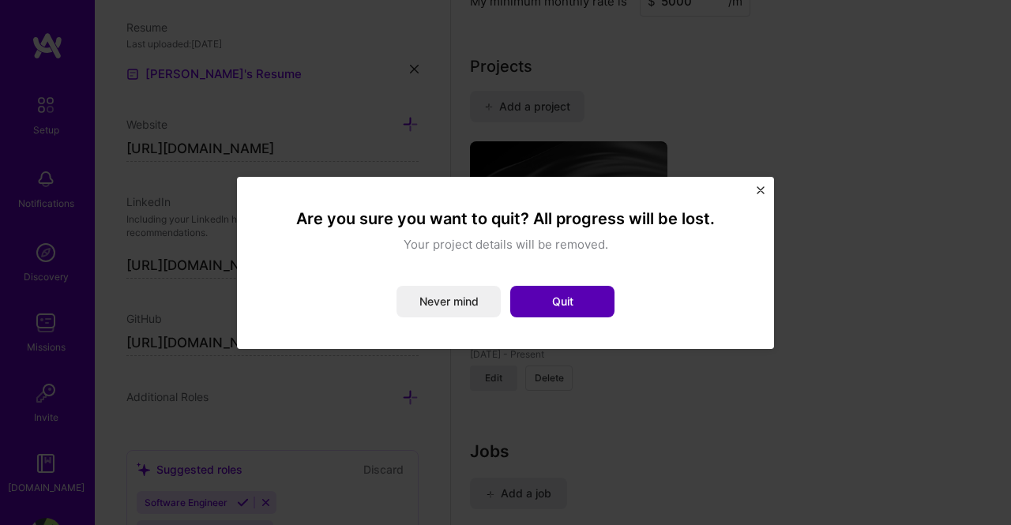
click at [555, 299] on button "Quit" at bounding box center [562, 302] width 104 height 32
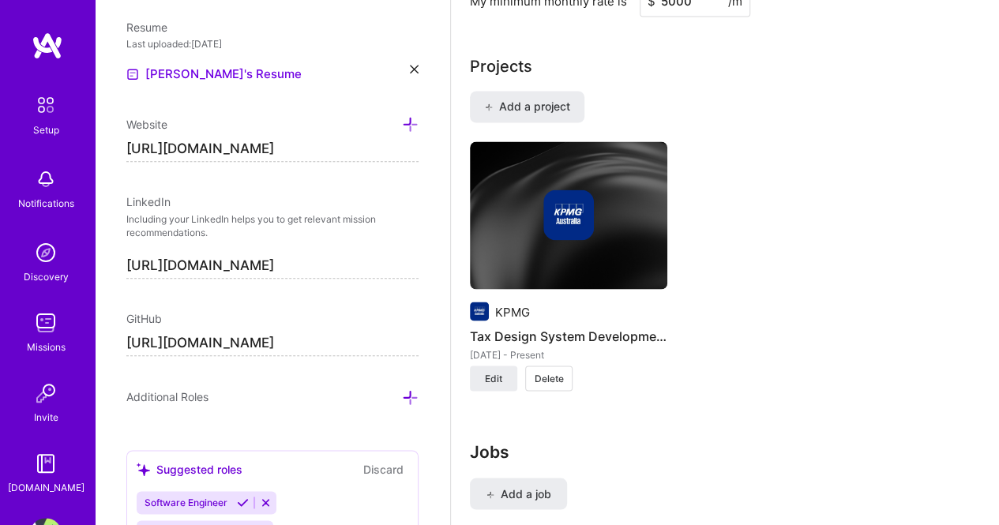
click at [599, 230] on div at bounding box center [568, 215] width 197 height 51
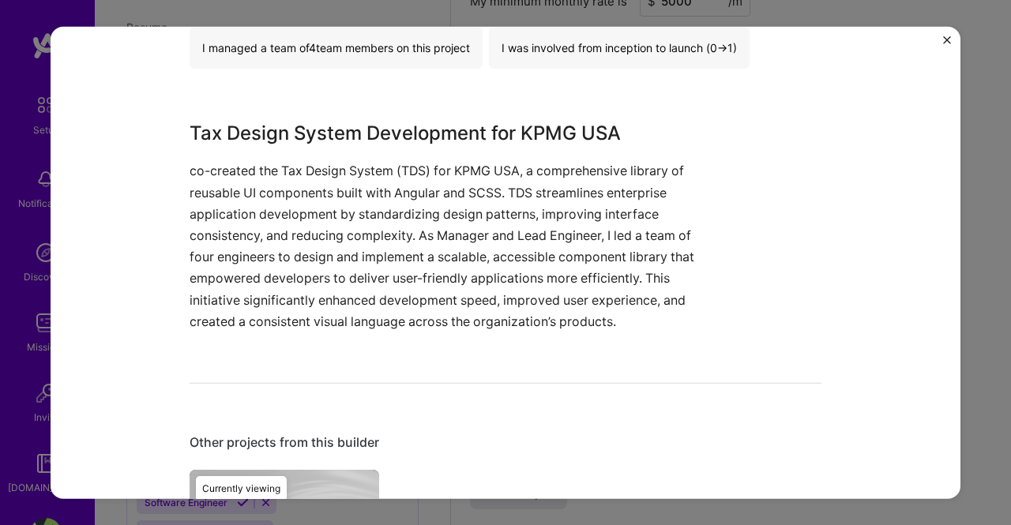
scroll to position [749, 0]
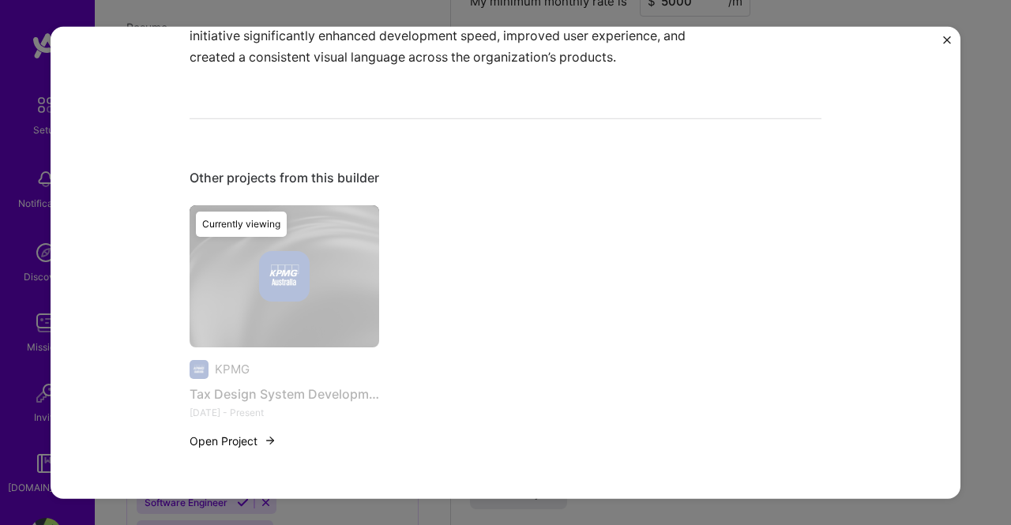
click at [949, 41] on img "Close" at bounding box center [947, 40] width 8 height 8
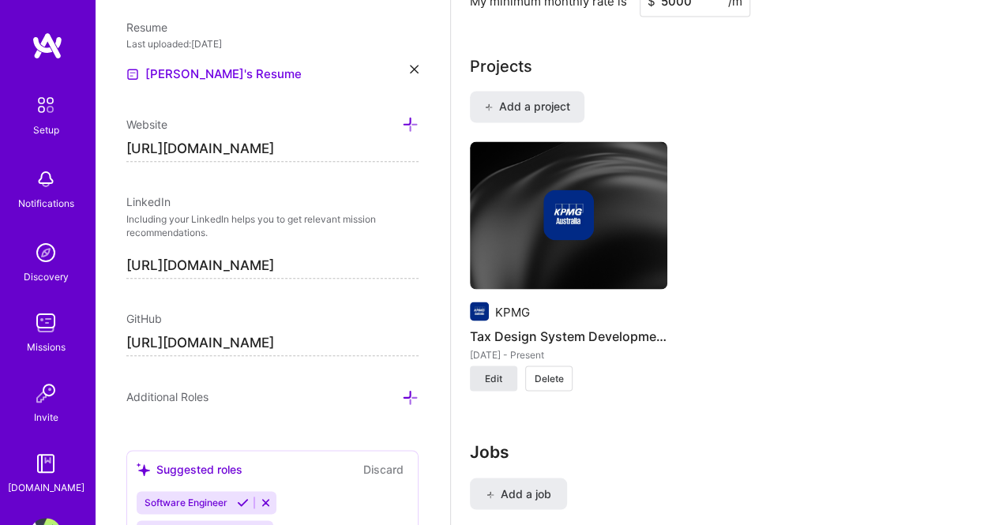
click at [494, 377] on span "Edit" at bounding box center [493, 378] width 17 height 14
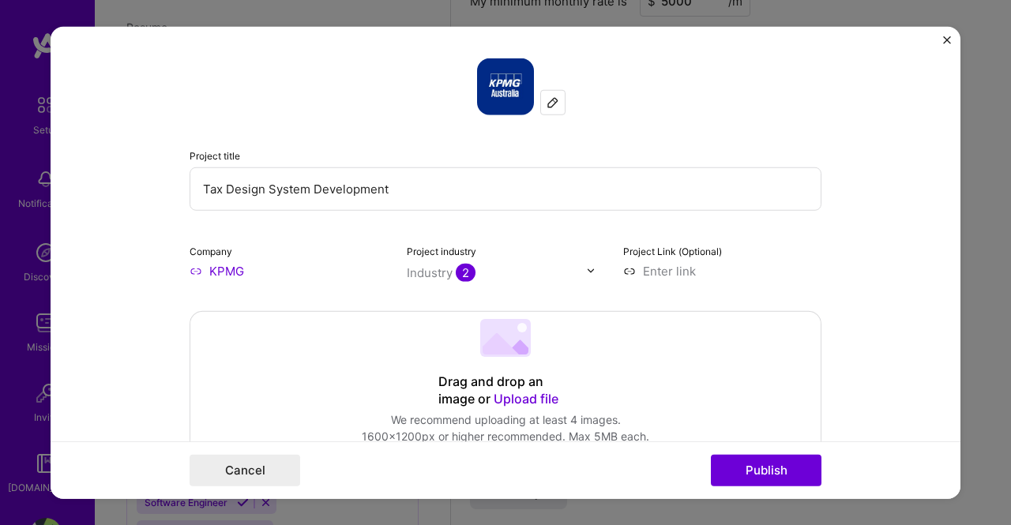
scroll to position [158, 0]
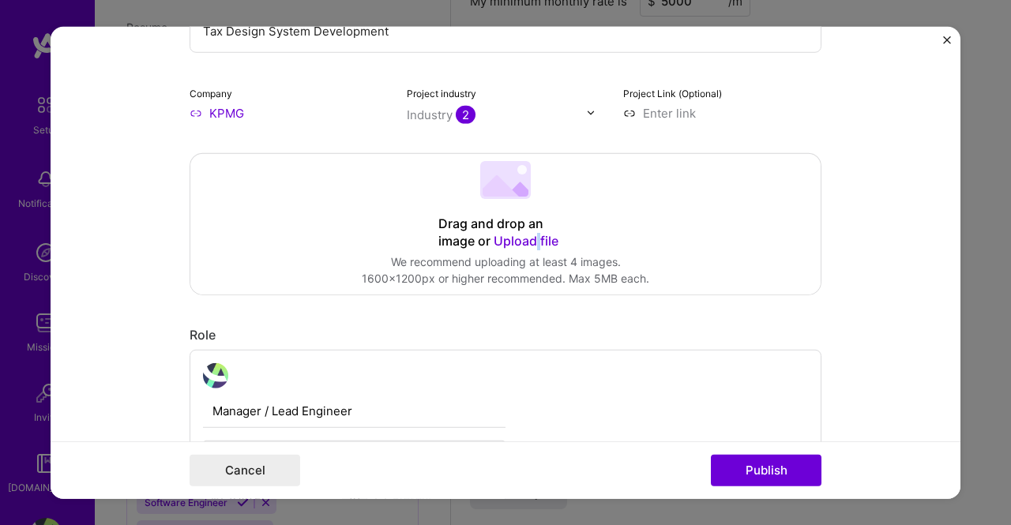
click at [532, 233] on span "Upload file" at bounding box center [526, 240] width 65 height 16
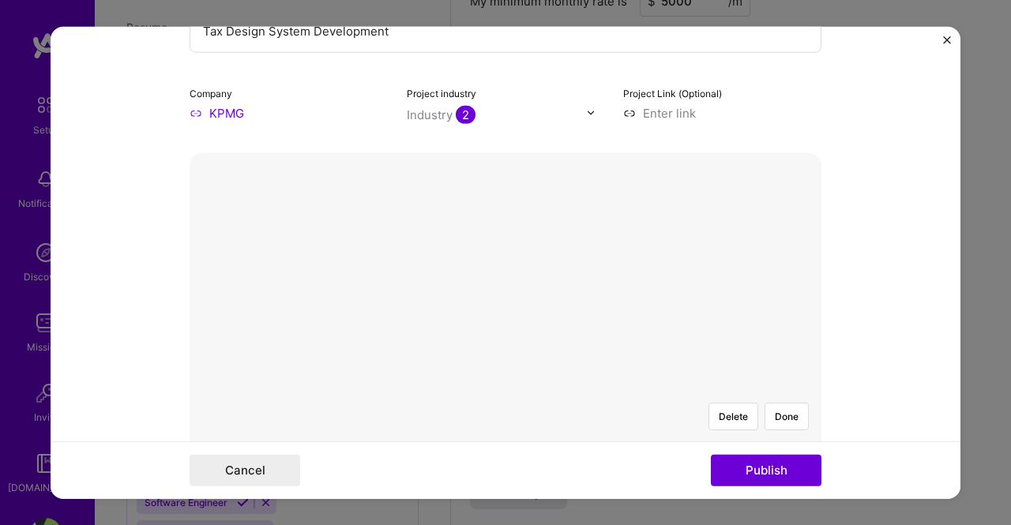
click at [505, 392] on div at bounding box center [584, 451] width 158 height 118
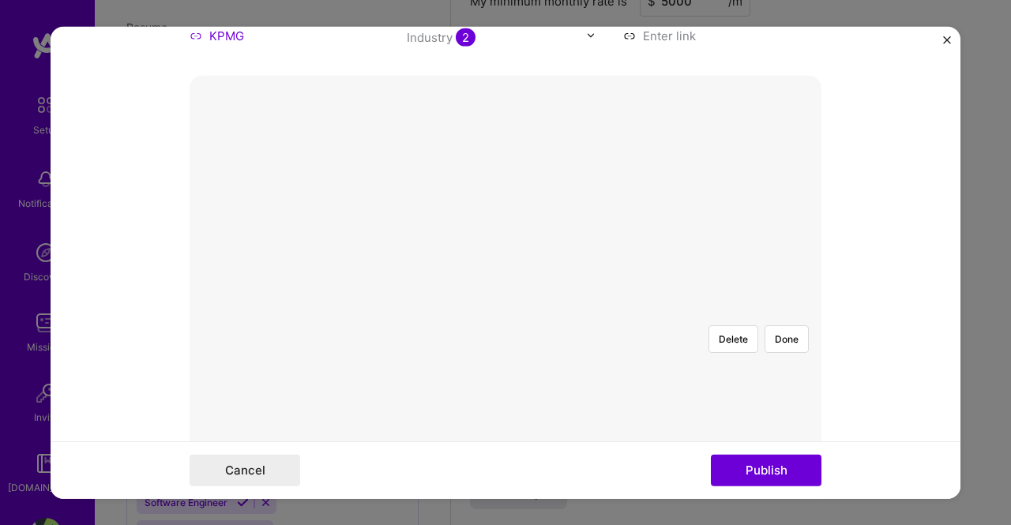
scroll to position [474, 0]
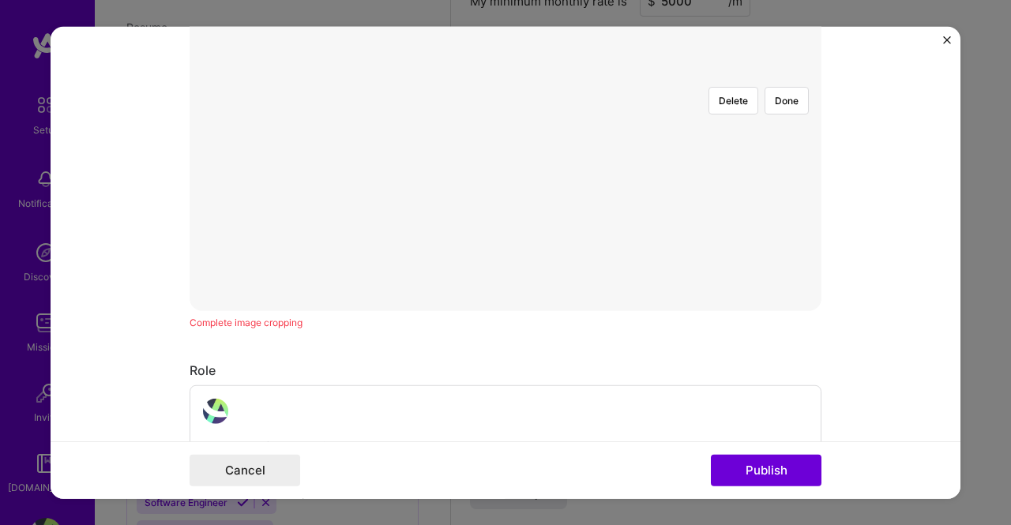
click at [505, 114] on div at bounding box center [584, 135] width 158 height 118
click at [392, 156] on div "Delete Done" at bounding box center [506, 74] width 632 height 474
click at [734, 244] on button "Delete" at bounding box center [733, 258] width 50 height 28
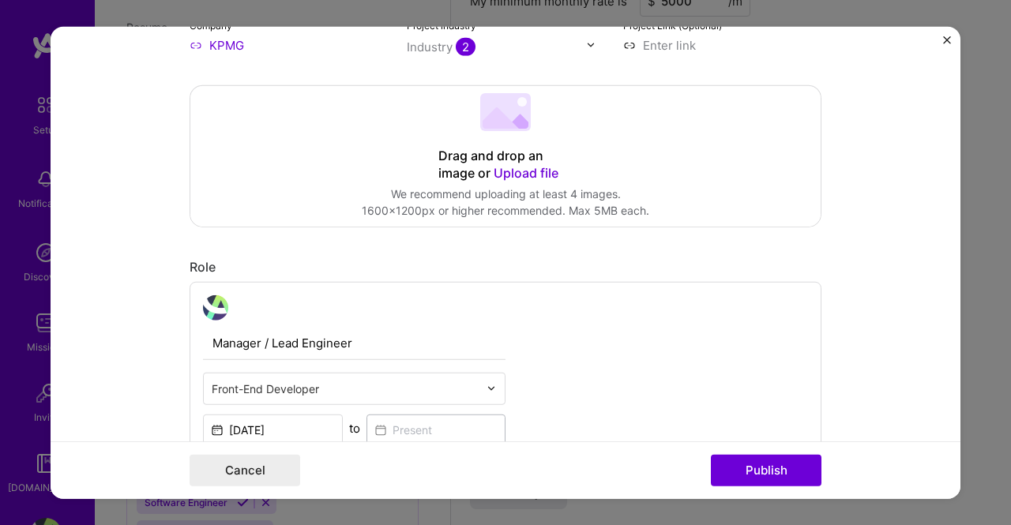
scroll to position [79, 0]
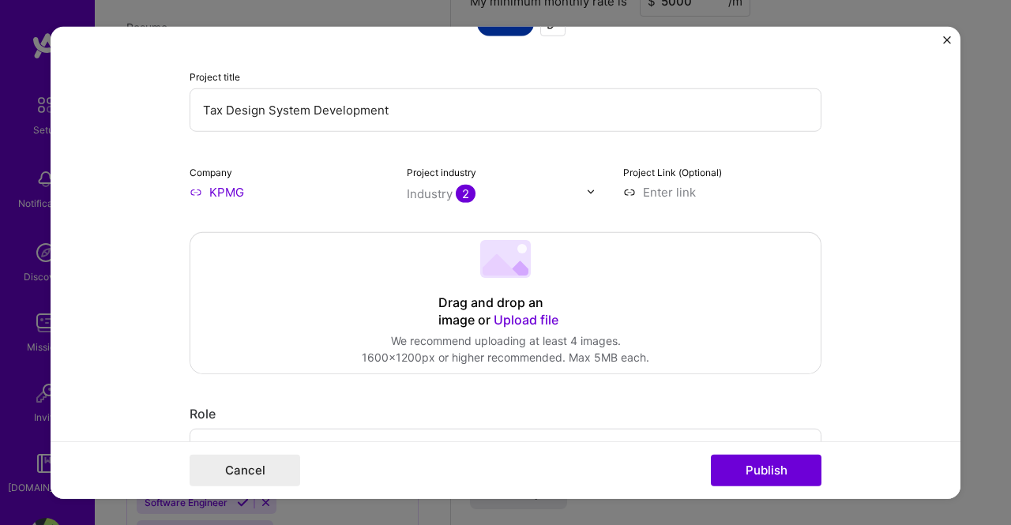
click at [528, 325] on span "Upload file" at bounding box center [526, 319] width 65 height 16
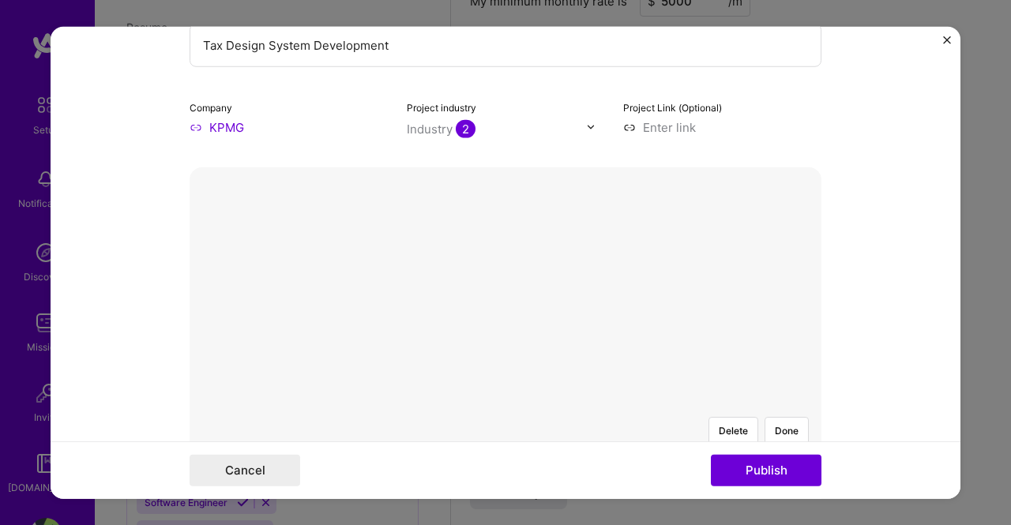
scroll to position [316, 0]
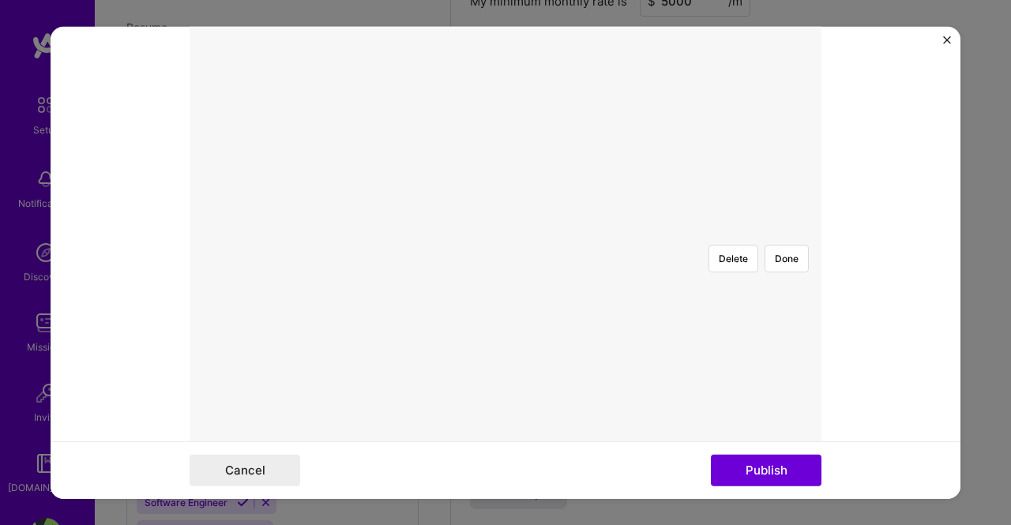
click at [592, 254] on div at bounding box center [671, 290] width 158 height 118
click at [774, 464] on button "Publish" at bounding box center [766, 471] width 111 height 32
click at [783, 276] on button "Done" at bounding box center [786, 290] width 44 height 28
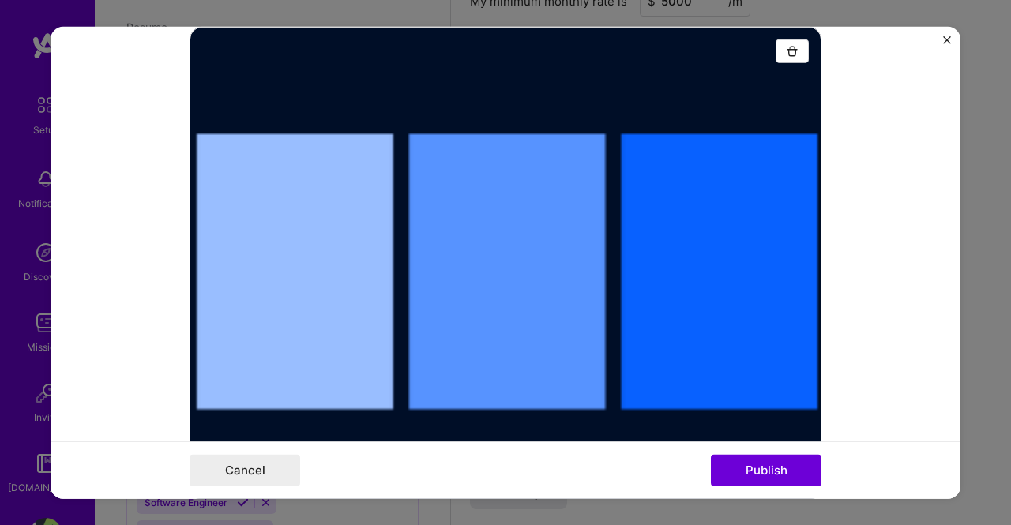
drag, startPoint x: 711, startPoint y: 51, endPoint x: 730, endPoint y: 106, distance: 57.7
click at [730, 106] on div at bounding box center [506, 263] width 632 height 474
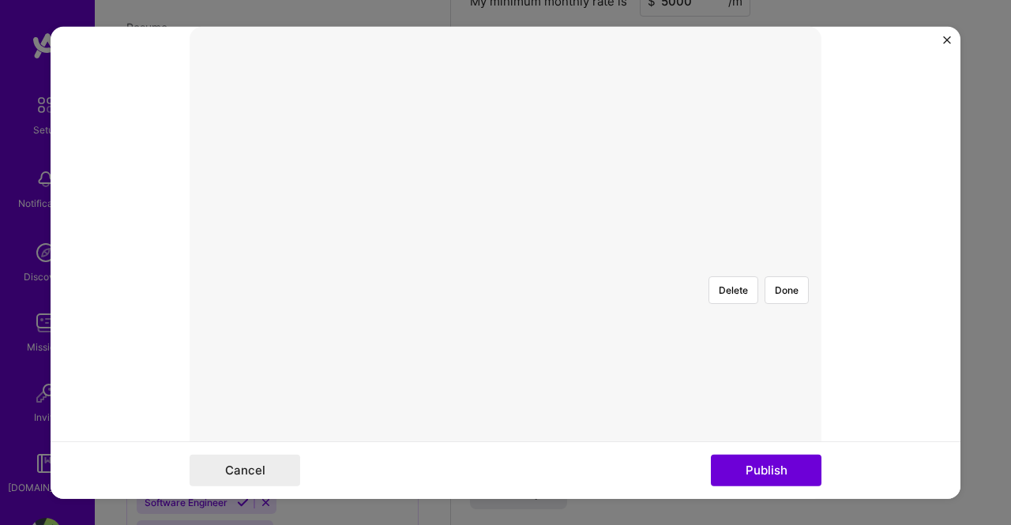
scroll to position [306, 0]
click at [565, 244] on div at bounding box center [644, 301] width 158 height 118
click at [505, 242] on div at bounding box center [505, 242] width 0 height 0
click at [590, 261] on div at bounding box center [644, 301] width 109 height 81
click at [590, 263] on div at bounding box center [644, 303] width 109 height 81
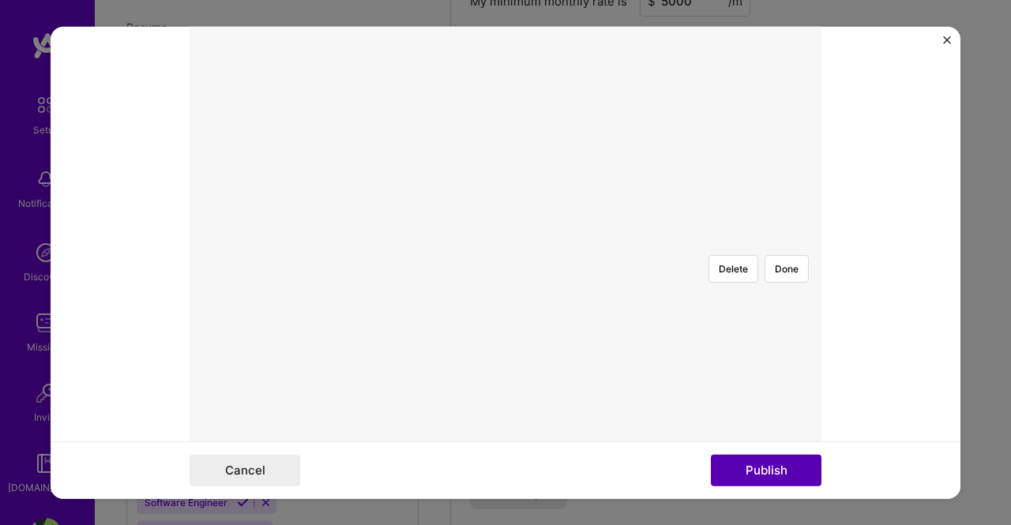
click at [752, 460] on button "Publish" at bounding box center [766, 471] width 111 height 32
click at [753, 468] on button "Publish" at bounding box center [766, 471] width 111 height 32
click at [749, 465] on button "Publish" at bounding box center [766, 471] width 111 height 32
click at [781, 276] on button "Done" at bounding box center [786, 290] width 44 height 28
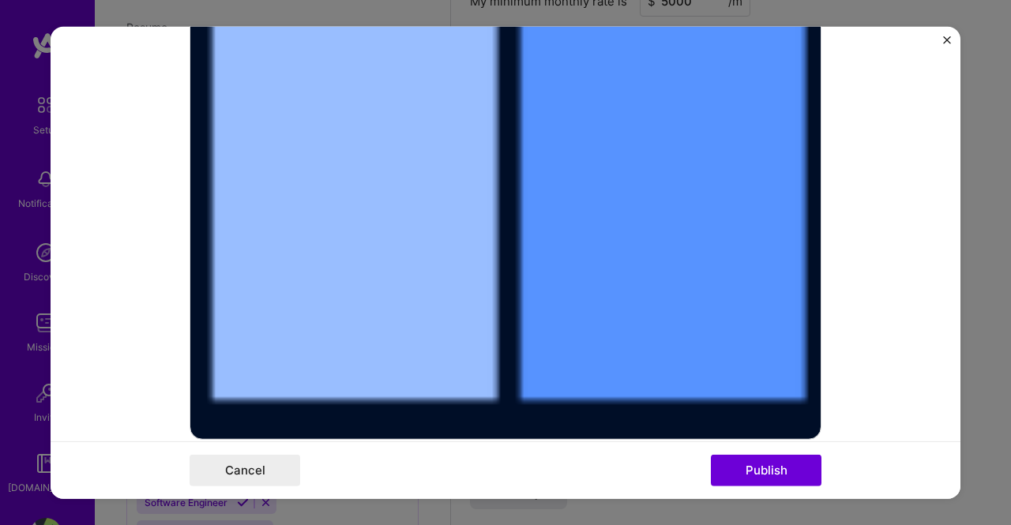
scroll to position [442, 0]
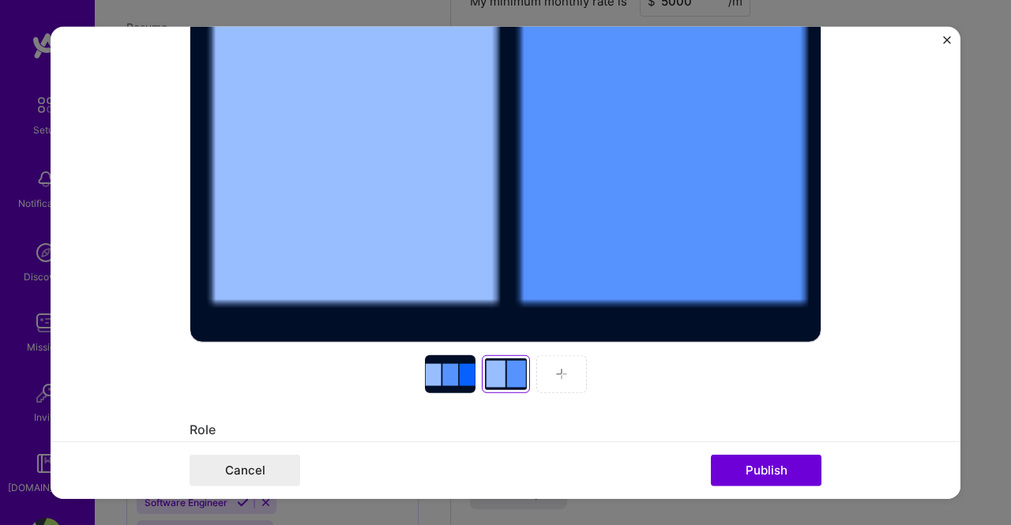
click at [427, 365] on div at bounding box center [450, 374] width 51 height 38
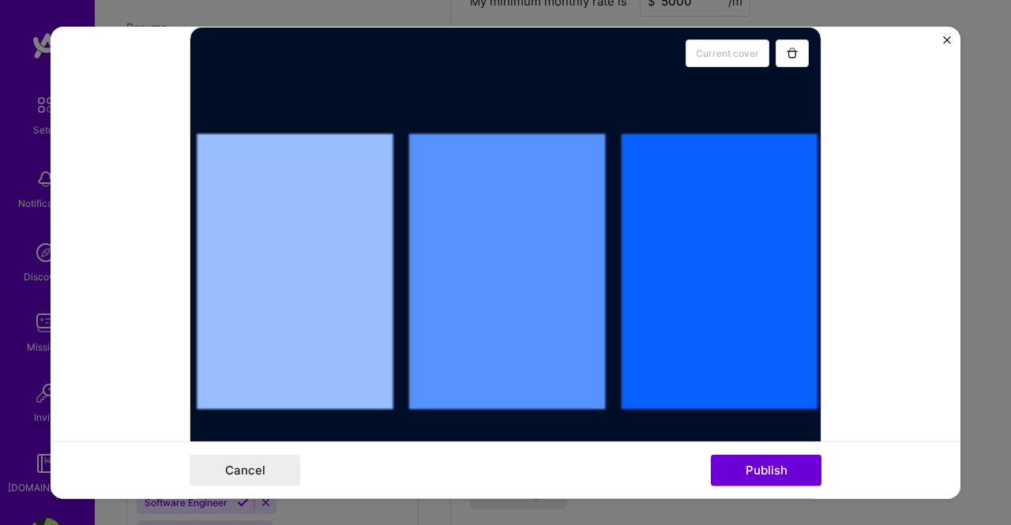
scroll to position [126, 0]
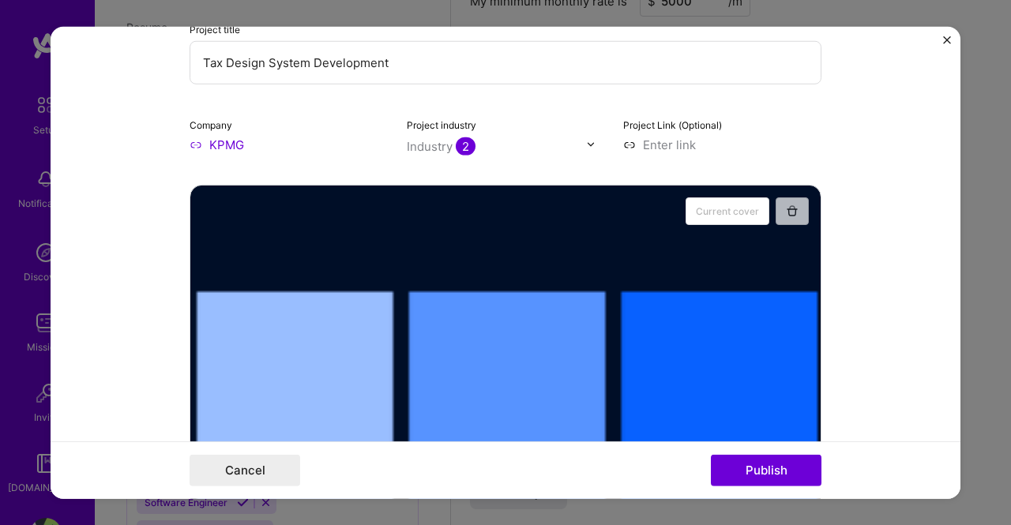
click at [793, 209] on button "button" at bounding box center [792, 211] width 33 height 28
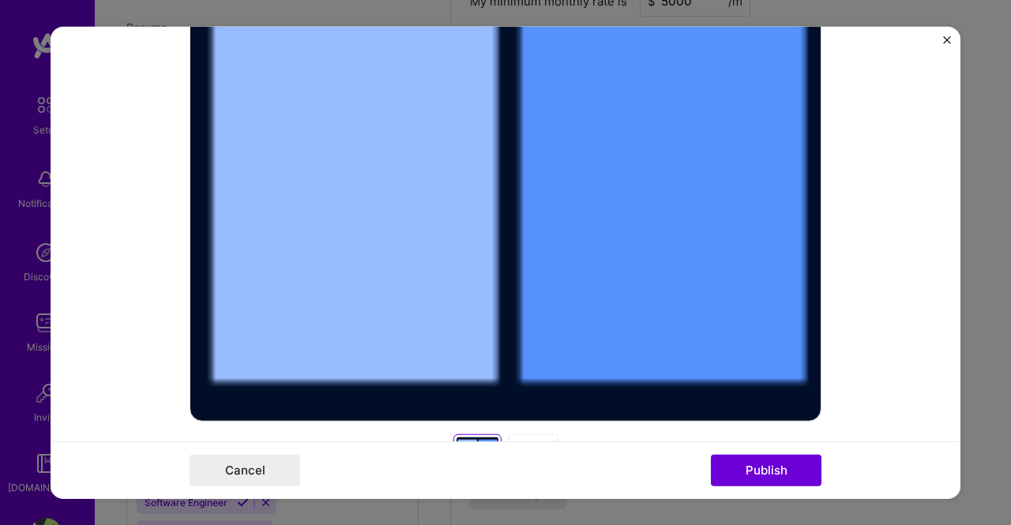
scroll to position [47, 0]
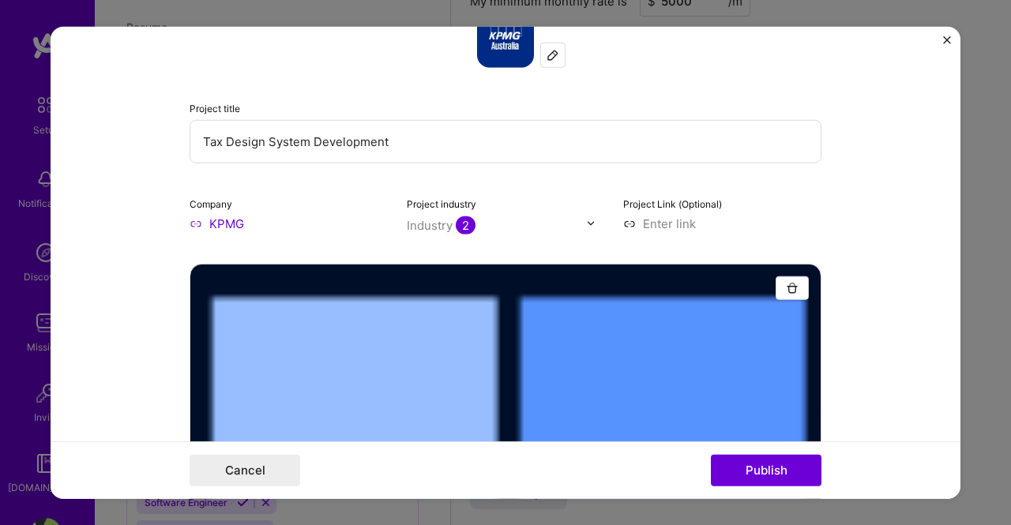
click at [792, 288] on img "button" at bounding box center [792, 287] width 13 height 13
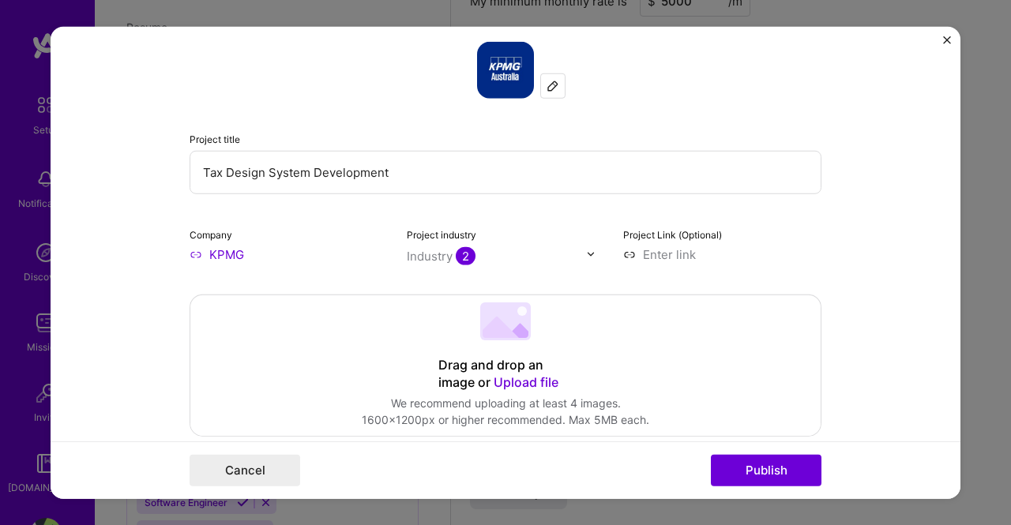
scroll to position [0, 0]
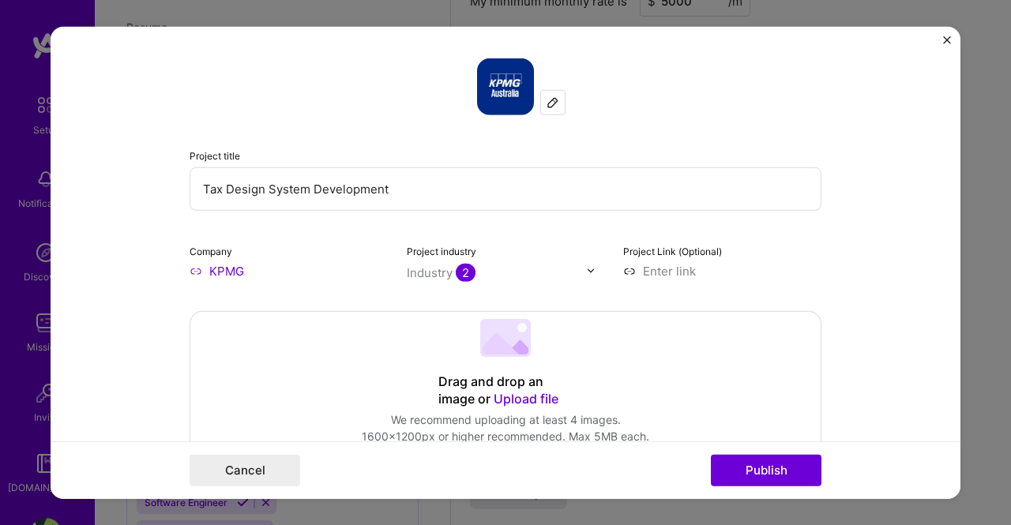
click at [945, 39] on img "Close" at bounding box center [947, 40] width 8 height 8
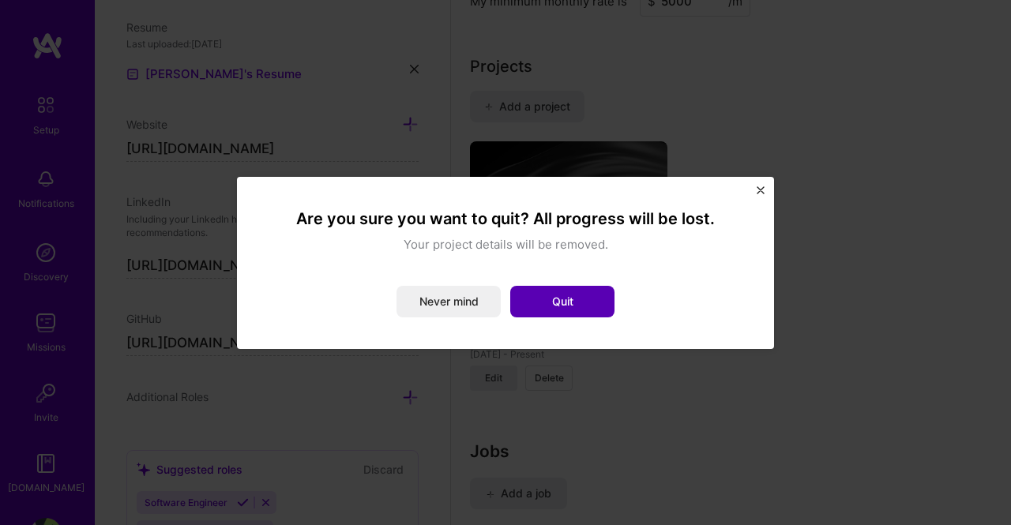
click at [593, 310] on button "Quit" at bounding box center [562, 302] width 104 height 32
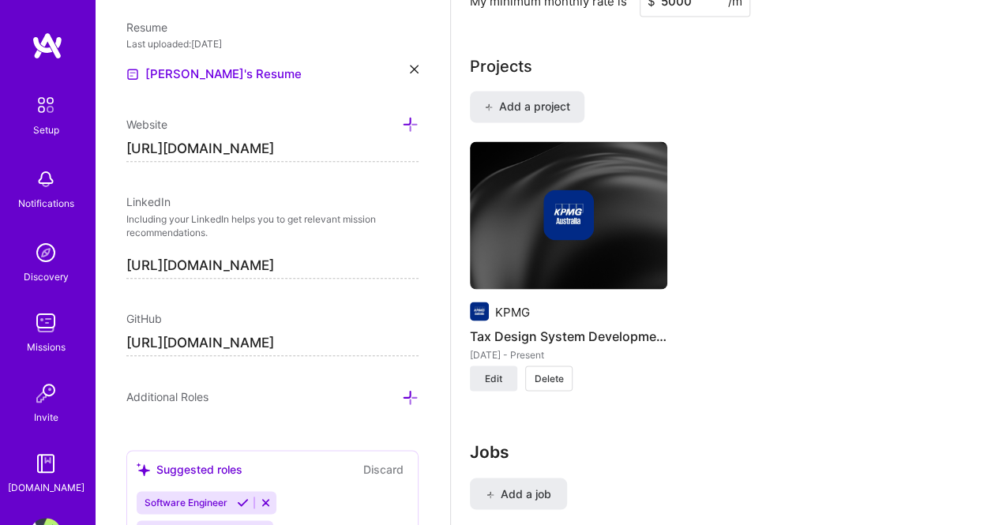
click at [646, 245] on img at bounding box center [568, 215] width 197 height 148
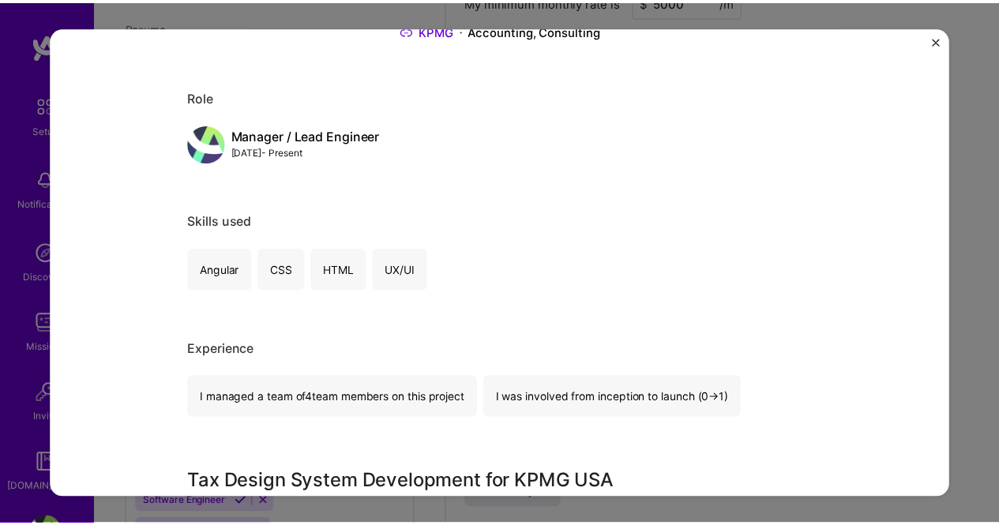
scroll to position [316, 0]
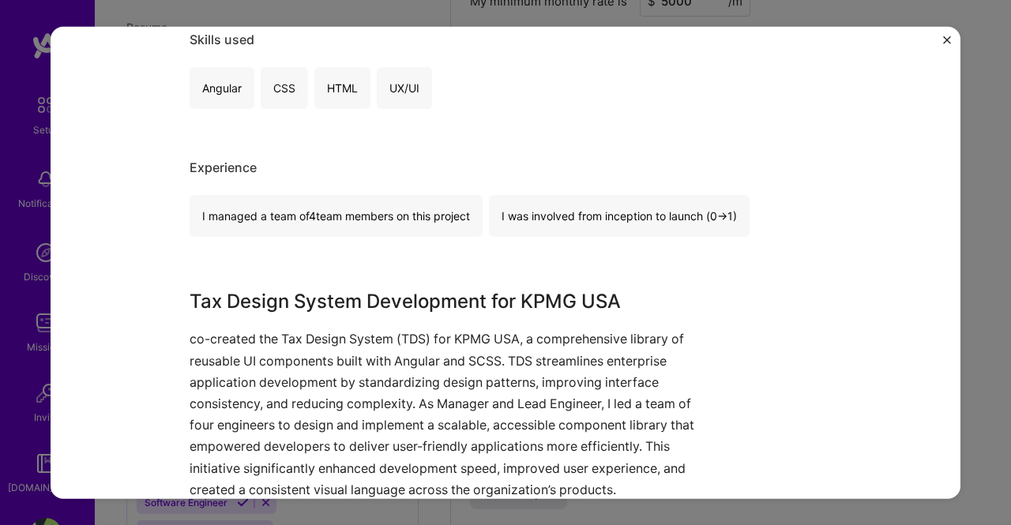
click at [944, 40] on img "Close" at bounding box center [947, 40] width 8 height 8
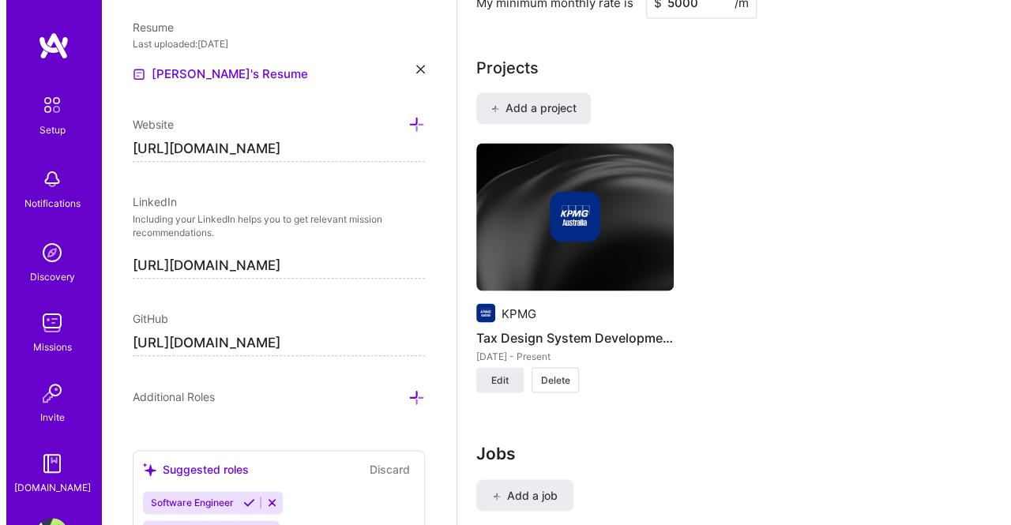
scroll to position [1403, 0]
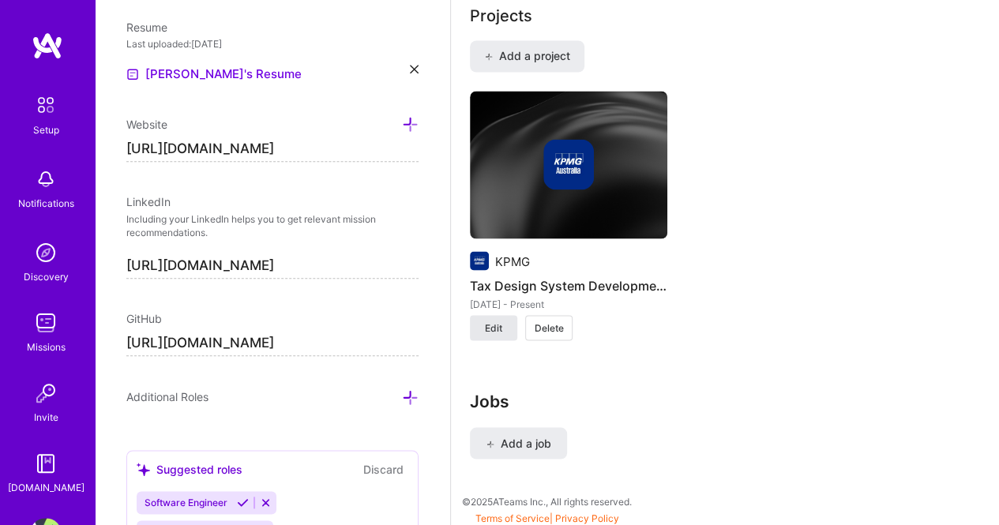
click at [490, 329] on span "Edit" at bounding box center [493, 328] width 17 height 14
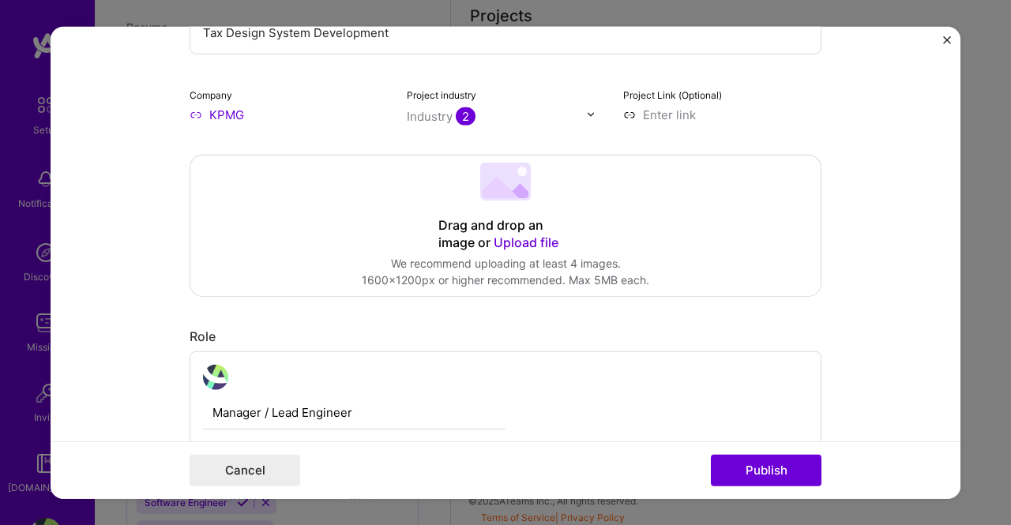
scroll to position [158, 0]
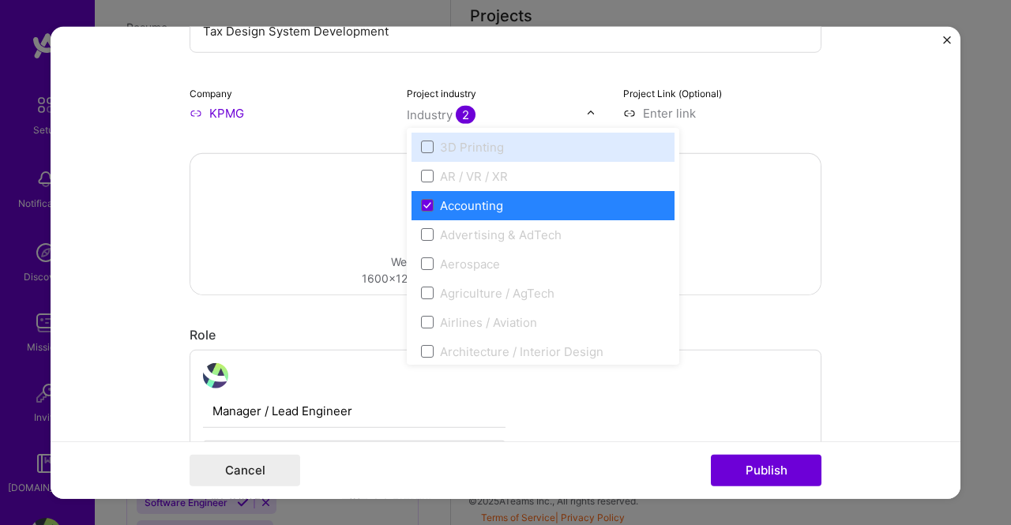
click at [430, 118] on div "Industry 2" at bounding box center [441, 114] width 69 height 17
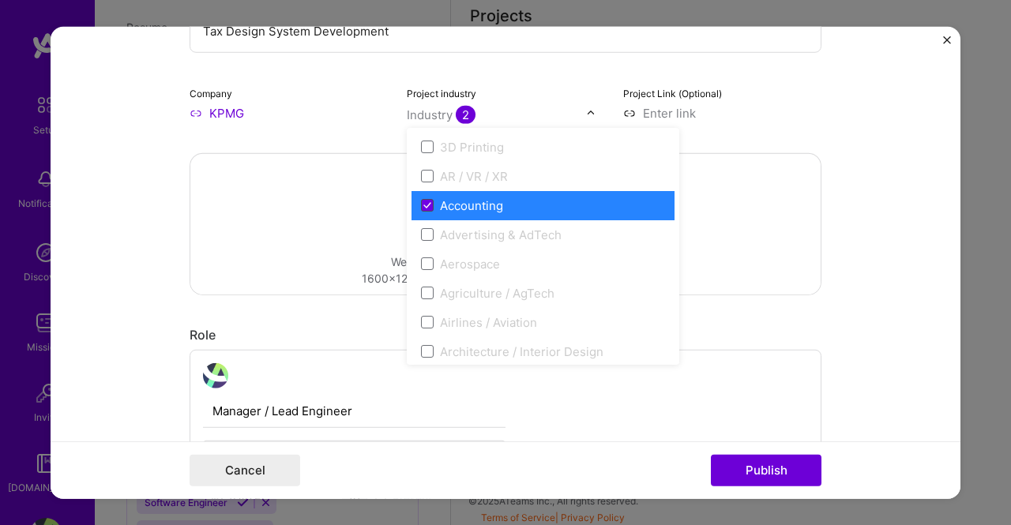
click at [423, 208] on span at bounding box center [427, 205] width 13 height 13
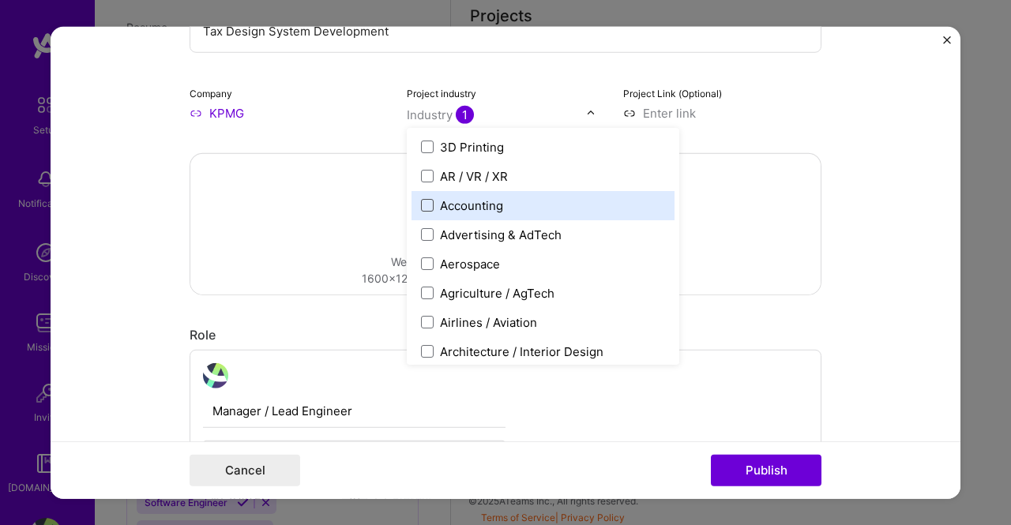
click at [426, 205] on span at bounding box center [427, 205] width 13 height 13
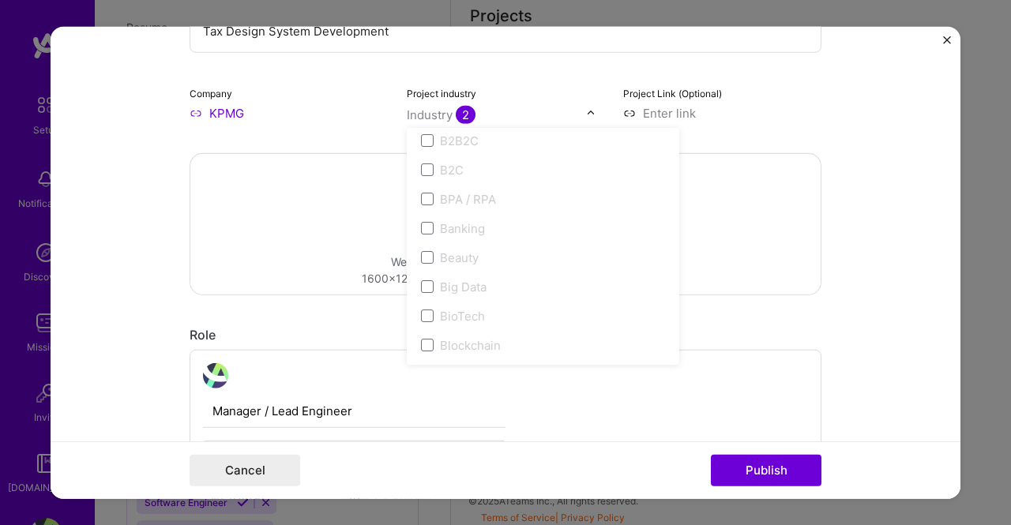
scroll to position [869, 0]
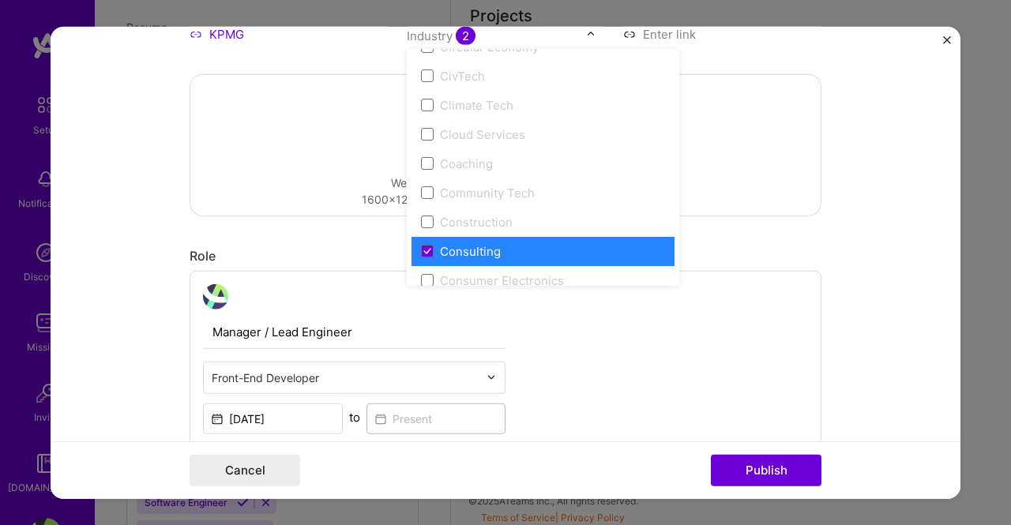
click at [902, 70] on form "Project title Tax Design System Development Company KPMG Project industry optio…" at bounding box center [506, 262] width 910 height 473
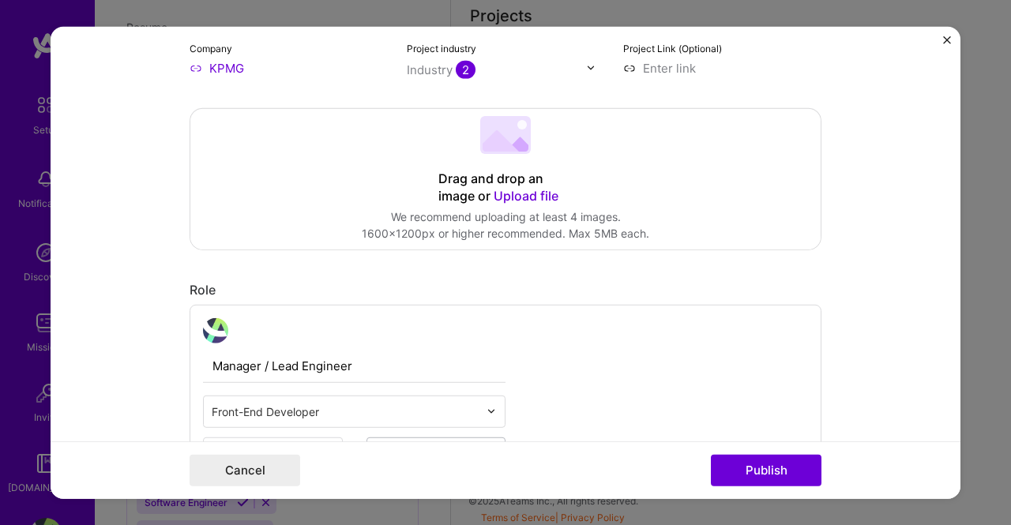
scroll to position [0, 0]
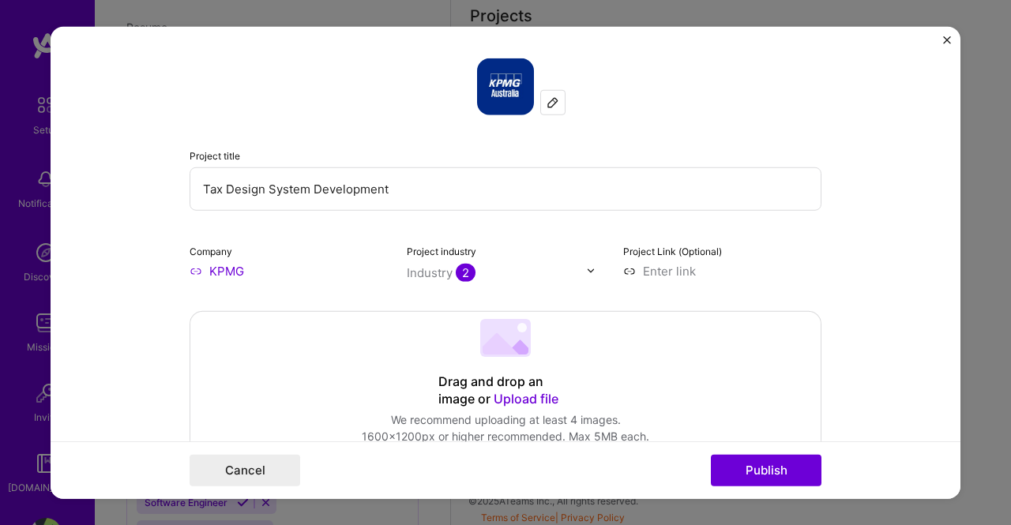
click at [232, 275] on input "KPMG" at bounding box center [289, 270] width 198 height 17
click at [550, 103] on img at bounding box center [553, 102] width 13 height 13
click at [212, 265] on input "KPMG" at bounding box center [289, 270] width 198 height 17
click at [180, 270] on form "Project title Tax Design System Development Company KPMG Project industry Indus…" at bounding box center [506, 262] width 910 height 473
click at [191, 266] on input "KPMG" at bounding box center [289, 270] width 198 height 17
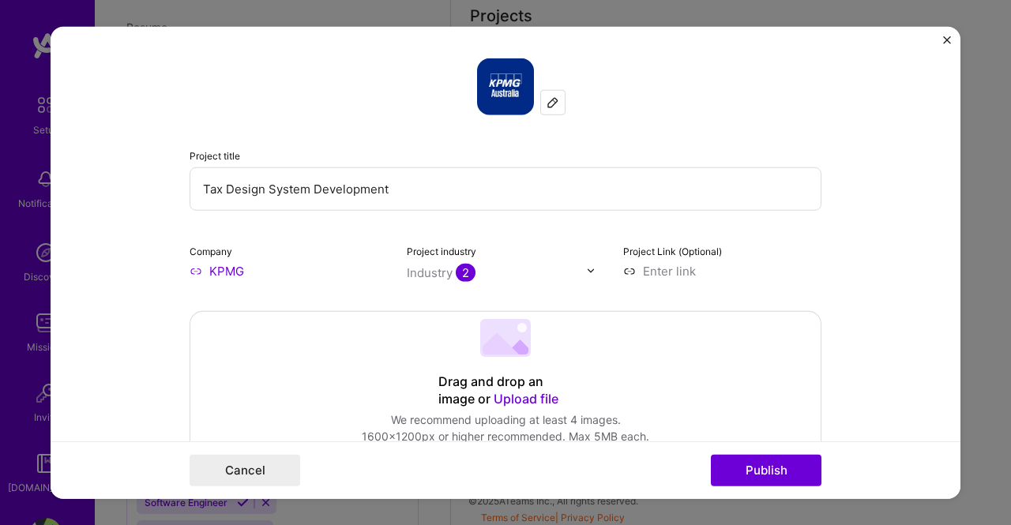
click at [193, 266] on input "KPMG" at bounding box center [289, 270] width 198 height 17
click at [510, 92] on img at bounding box center [505, 86] width 57 height 57
click at [547, 100] on img at bounding box center [553, 102] width 13 height 13
click at [946, 39] on img "Close" at bounding box center [947, 40] width 8 height 8
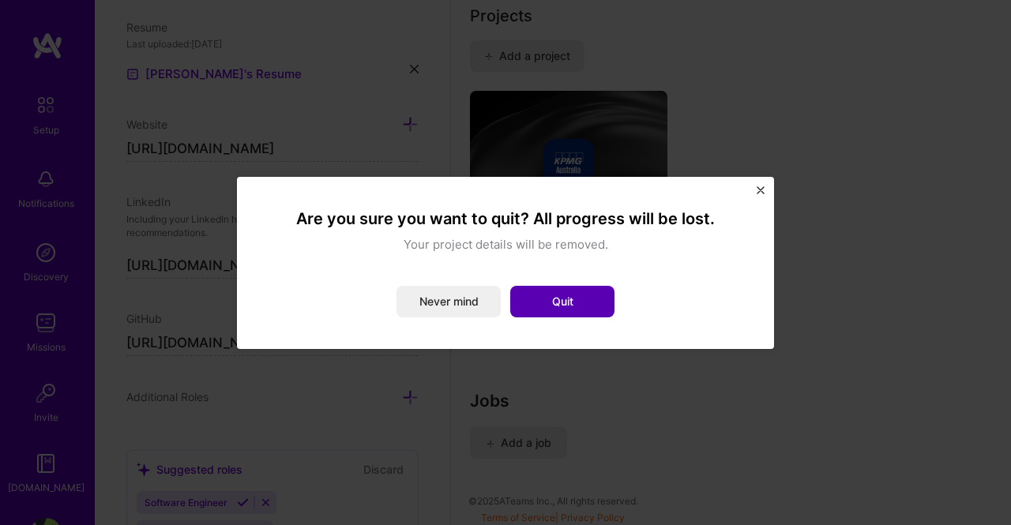
click at [570, 290] on button "Quit" at bounding box center [562, 302] width 104 height 32
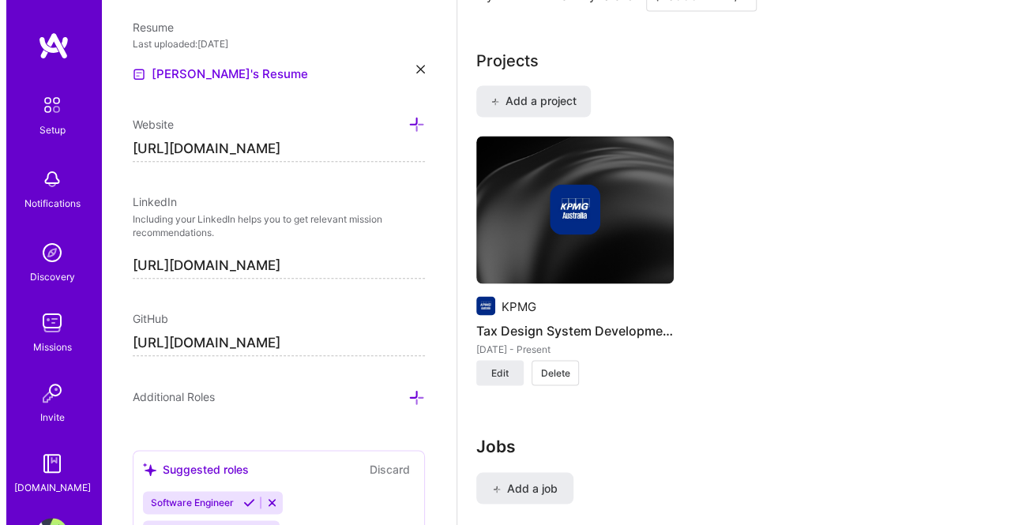
scroll to position [1403, 0]
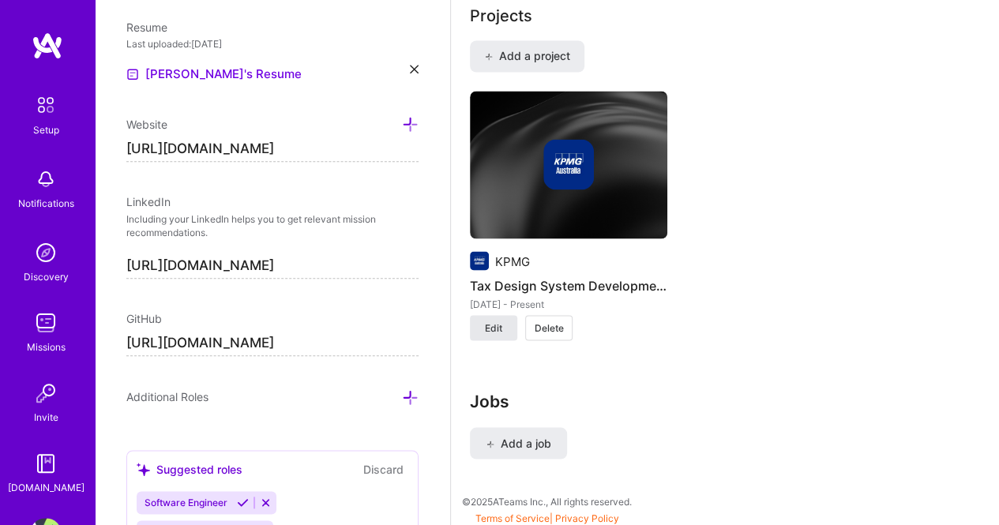
click at [498, 334] on button "Edit" at bounding box center [493, 327] width 47 height 25
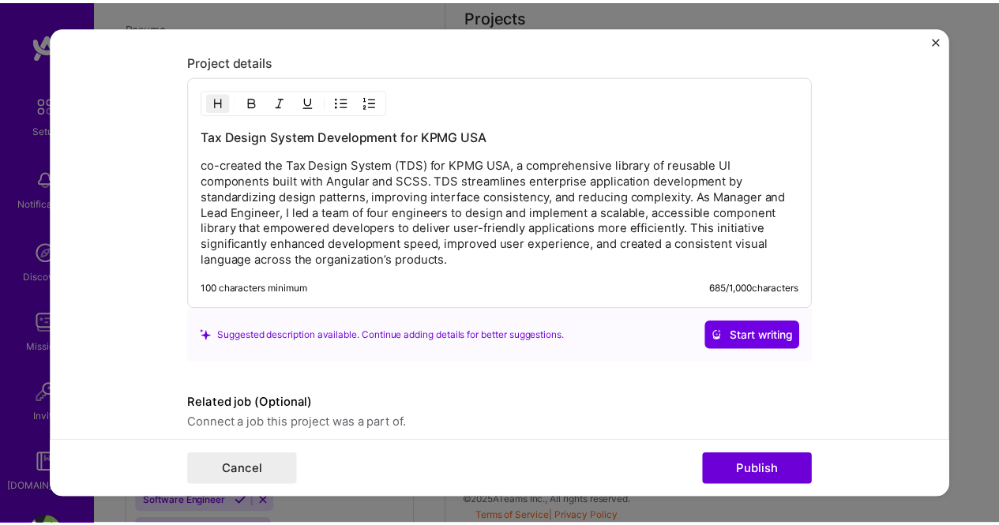
scroll to position [1501, 0]
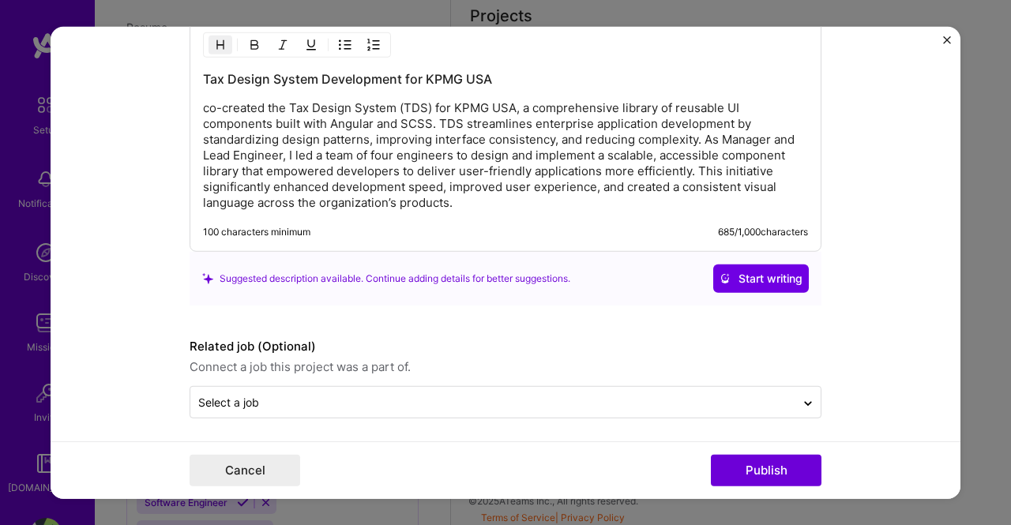
click at [477, 201] on p "co-created the Tax Design System (TDS) for KPMG USA, a comprehensive library of…" at bounding box center [505, 155] width 605 height 111
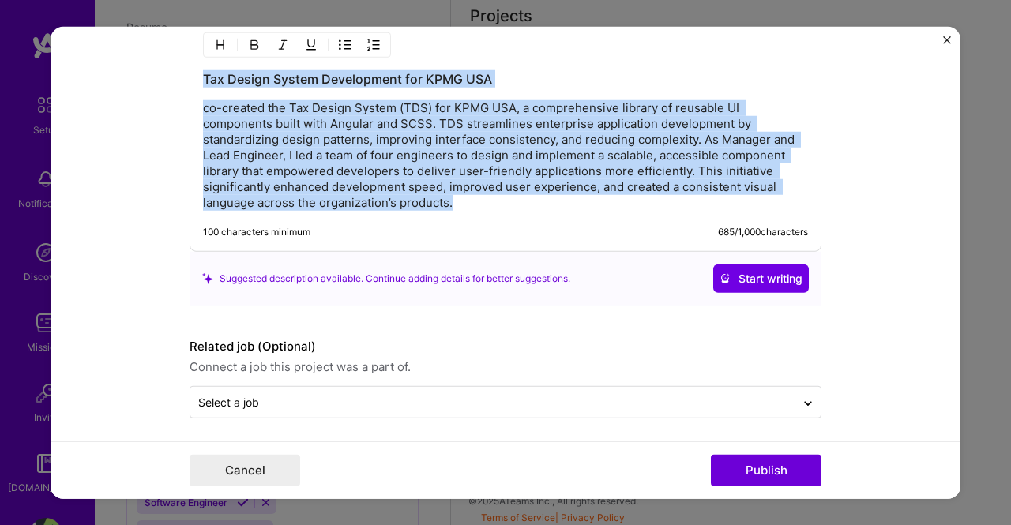
copy div "Tax Design System Development for KPMG USA co-created the Tax Design System (TD…"
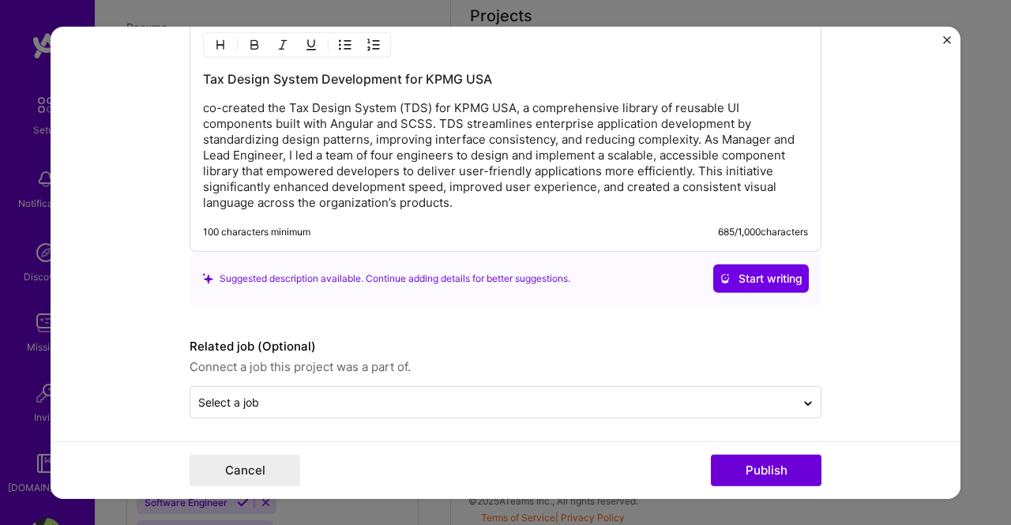
click at [938, 43] on form "Project title Tax Design System Development Company KPMG Project industry Indus…" at bounding box center [506, 262] width 910 height 473
click at [948, 44] on button "Close" at bounding box center [947, 44] width 8 height 17
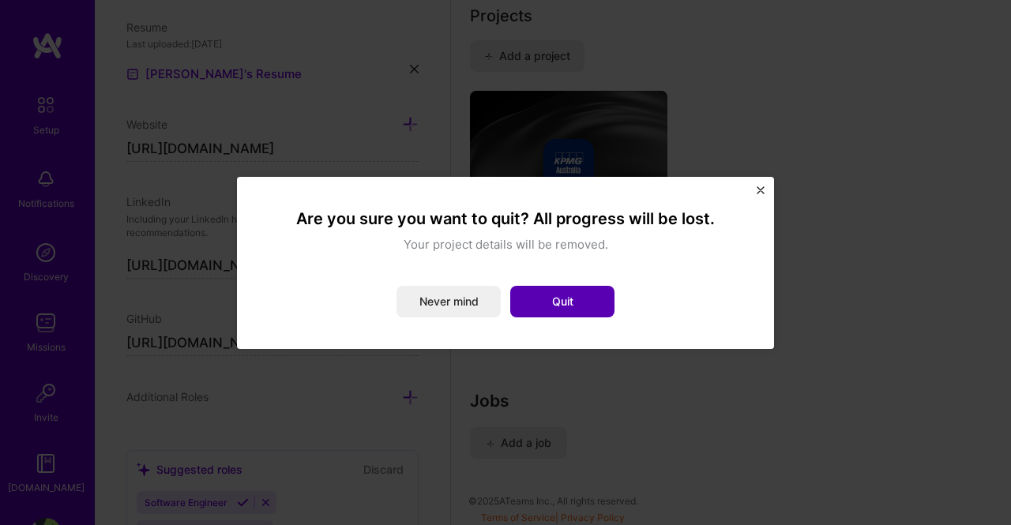
click at [538, 298] on button "Quit" at bounding box center [562, 302] width 104 height 32
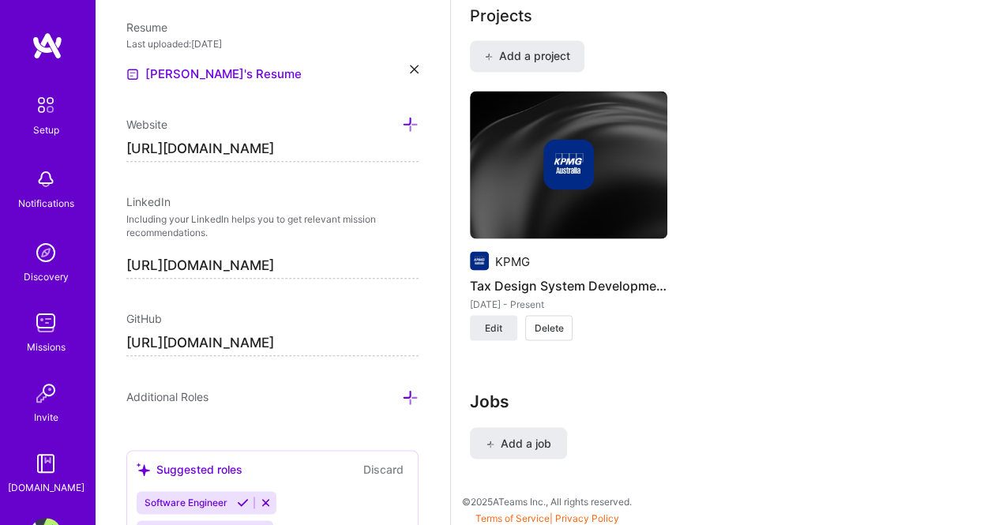
click at [554, 326] on span "Delete" at bounding box center [549, 328] width 29 height 14
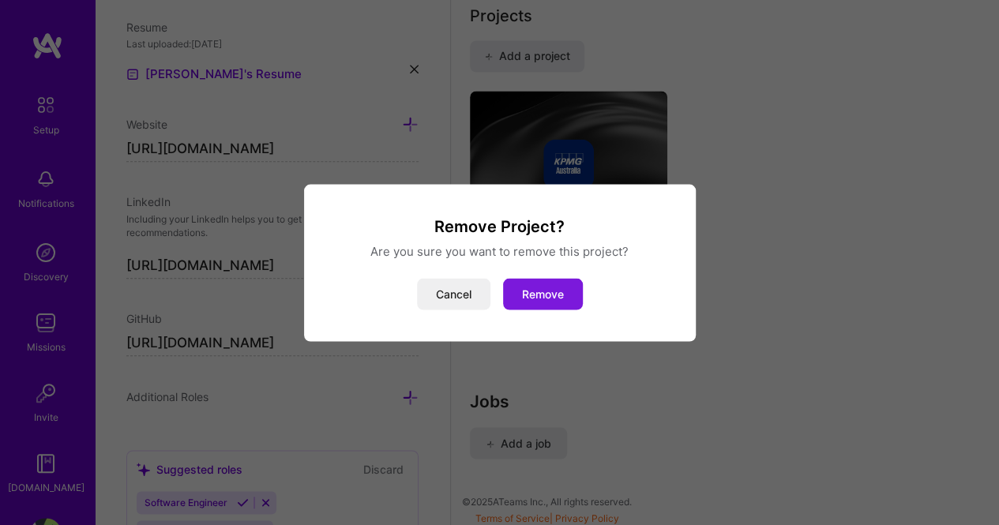
click at [568, 285] on button "Remove" at bounding box center [543, 294] width 80 height 32
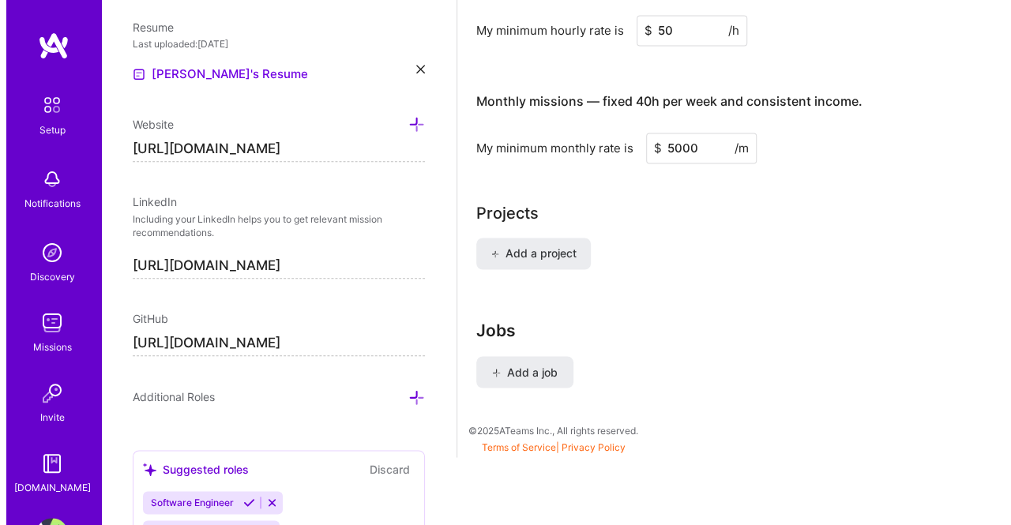
scroll to position [1126, 0]
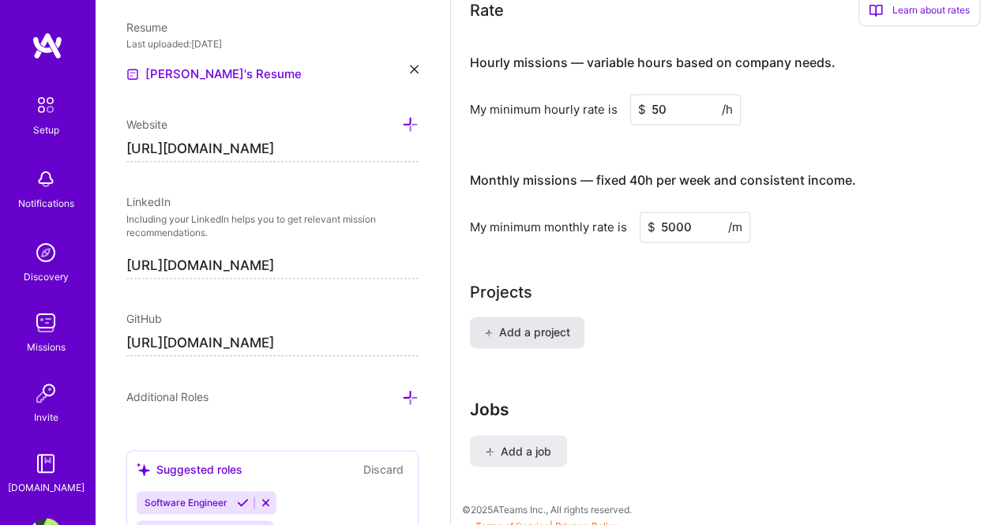
click at [543, 317] on button "Add a project" at bounding box center [527, 333] width 115 height 32
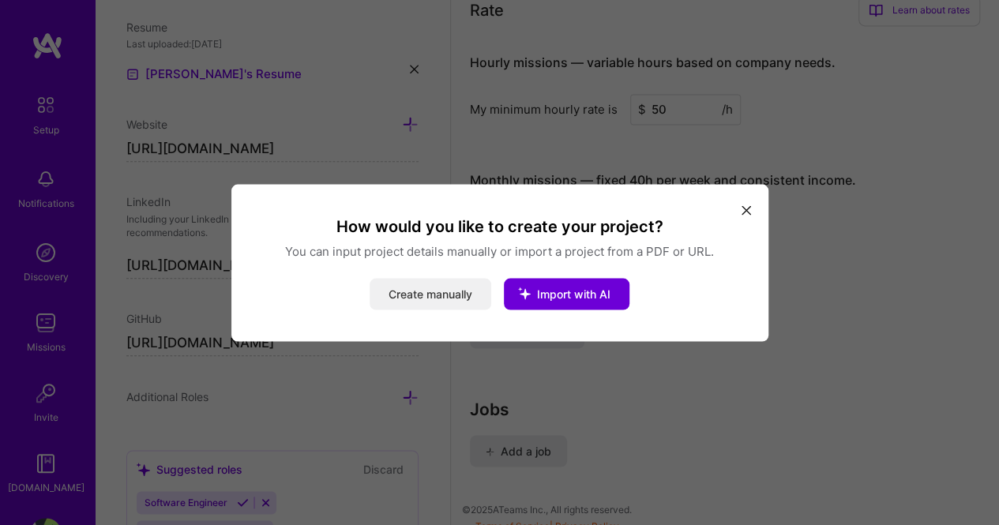
click at [422, 294] on button "Create manually" at bounding box center [431, 294] width 122 height 32
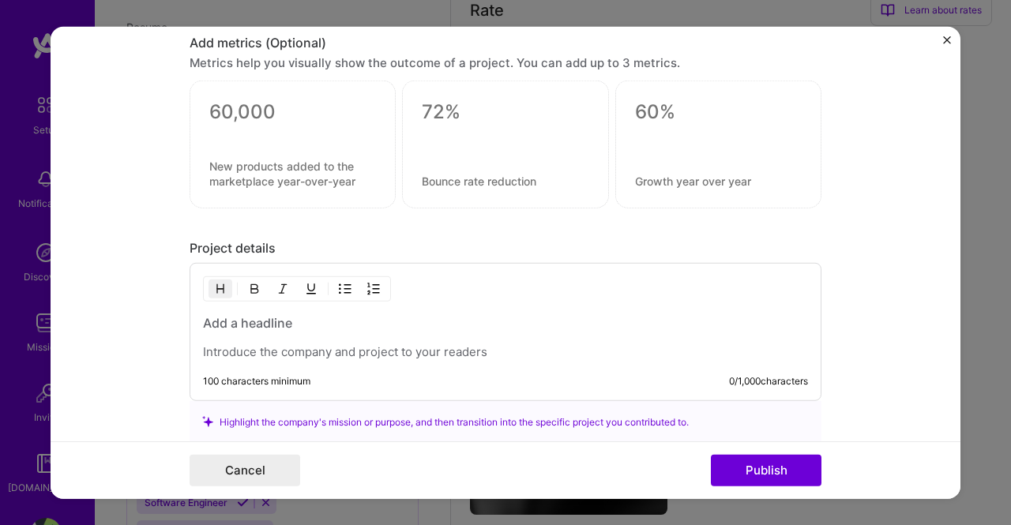
scroll to position [1179, 0]
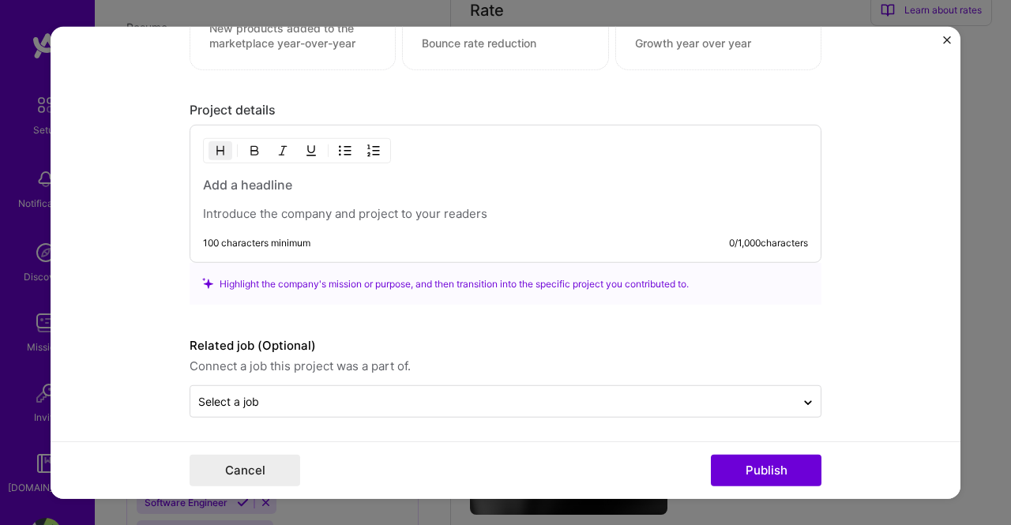
click at [357, 214] on p at bounding box center [505, 214] width 605 height 16
click at [344, 189] on div at bounding box center [505, 199] width 605 height 46
click at [333, 186] on h3 at bounding box center [505, 184] width 605 height 17
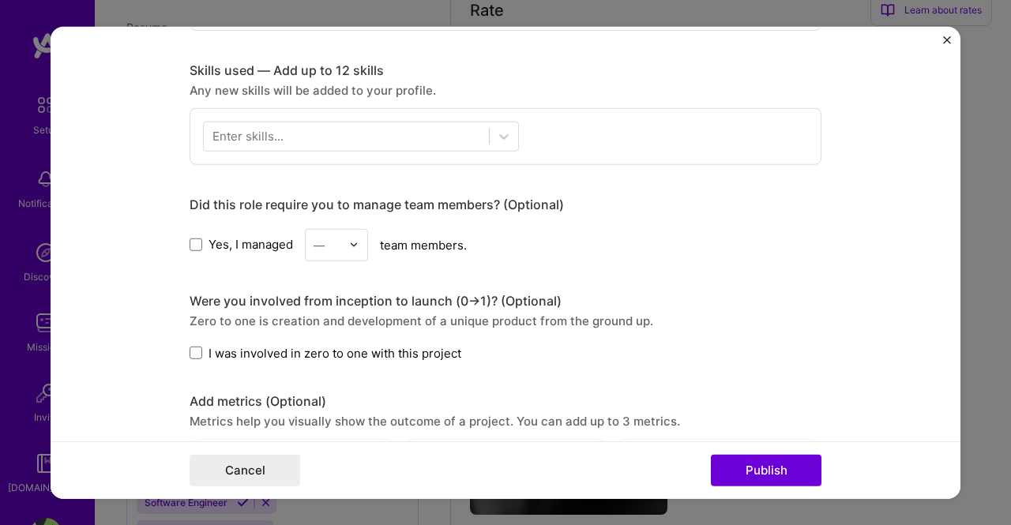
scroll to position [682, 0]
click at [191, 239] on span at bounding box center [196, 245] width 13 height 13
click at [0, 0] on input "Yes, I managed" at bounding box center [0, 0] width 0 height 0
click at [334, 244] on input "text" at bounding box center [328, 245] width 28 height 17
click at [336, 360] on div "4" at bounding box center [337, 374] width 54 height 29
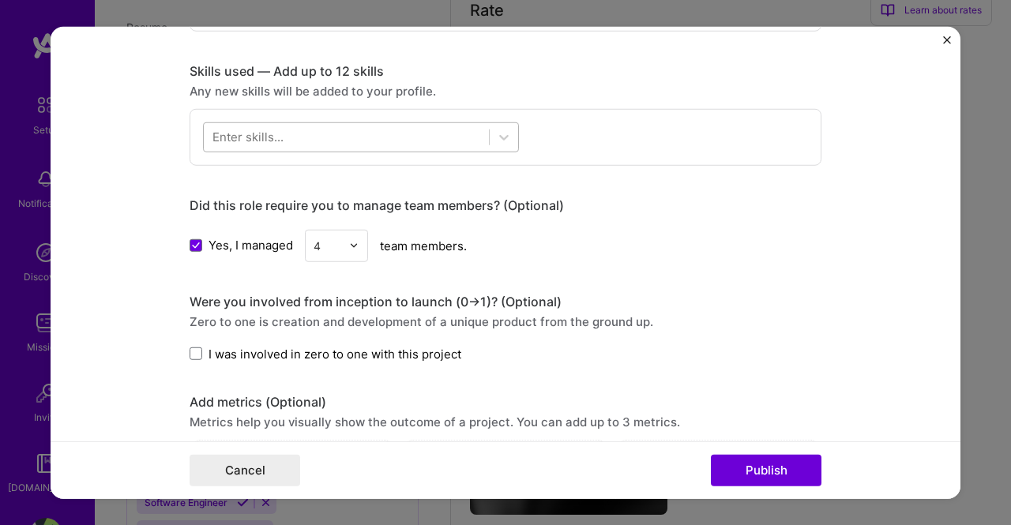
click at [357, 141] on div at bounding box center [346, 137] width 285 height 26
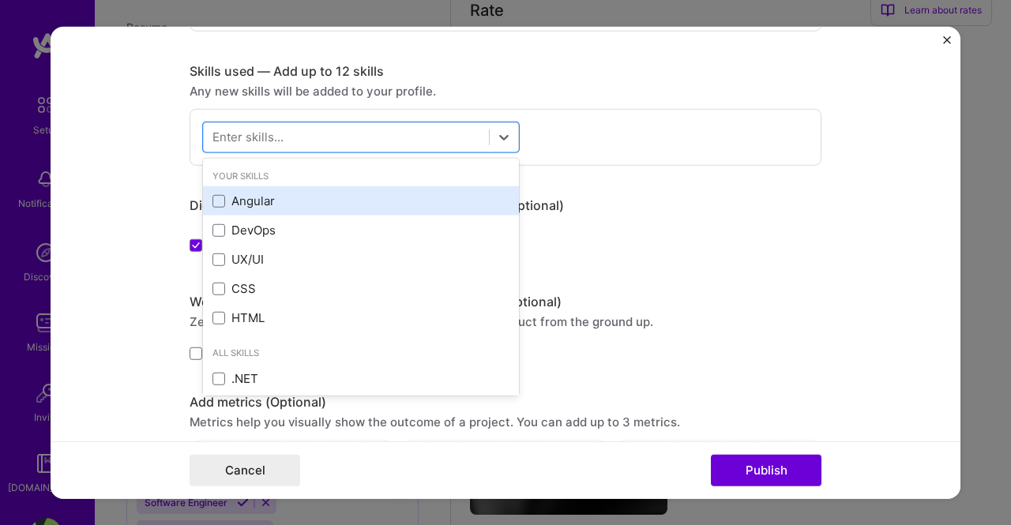
click at [245, 197] on div "Angular" at bounding box center [360, 201] width 297 height 17
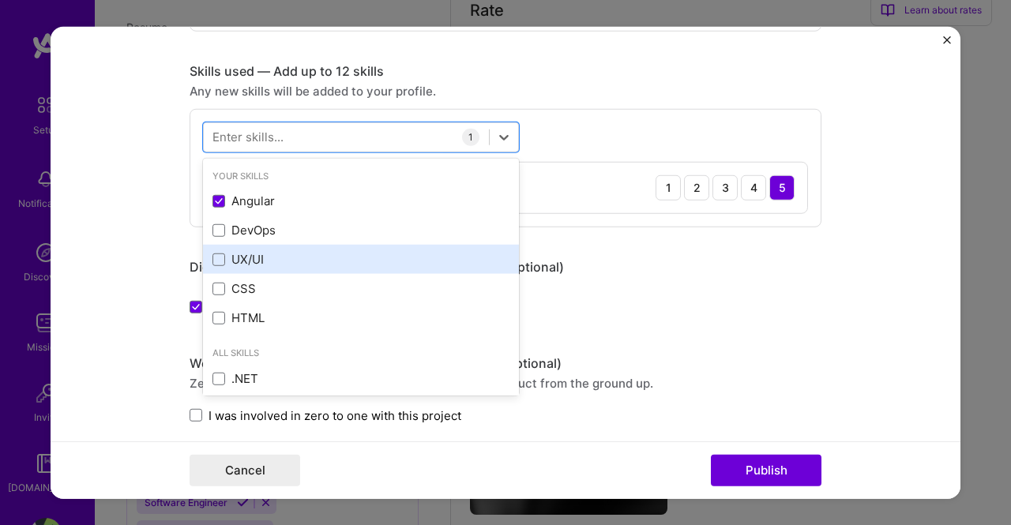
click at [254, 259] on div "UX/UI" at bounding box center [360, 259] width 297 height 17
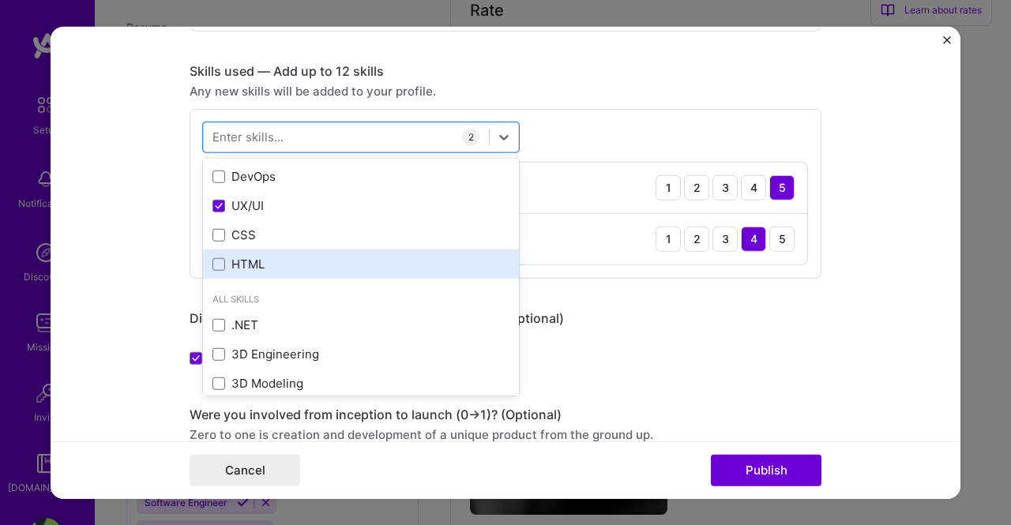
scroll to position [79, 0]
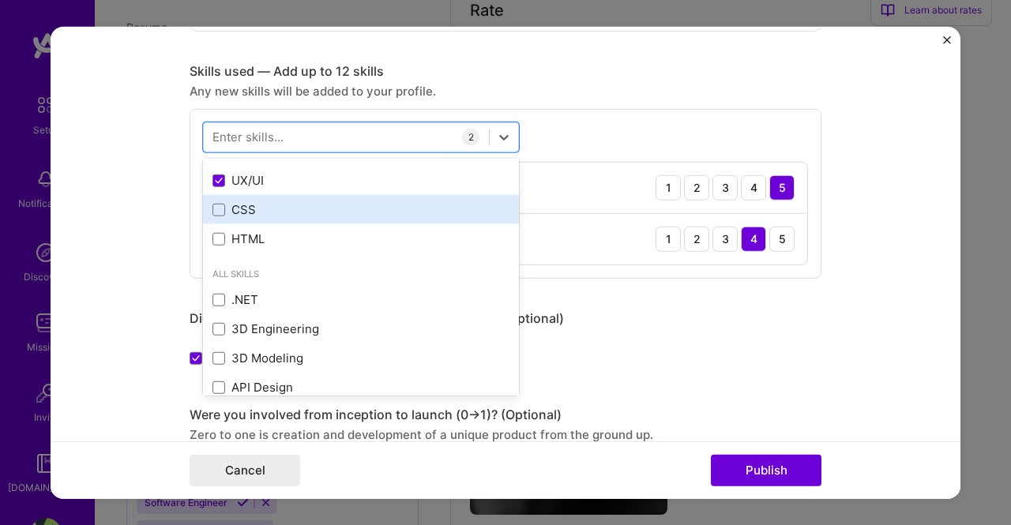
click at [264, 208] on div "CSS" at bounding box center [360, 209] width 297 height 17
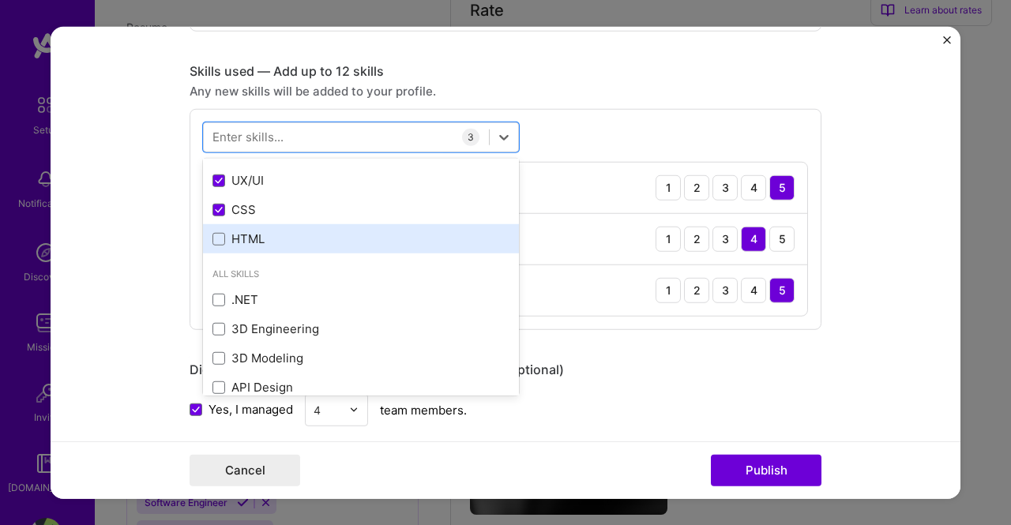
click at [269, 231] on div "HTML" at bounding box center [360, 239] width 297 height 17
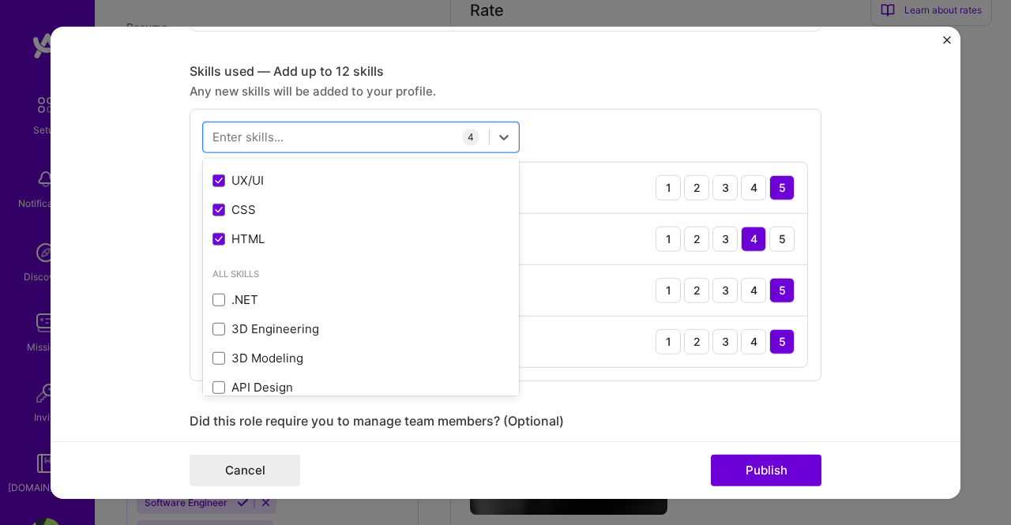
click at [864, 239] on form "Project title Company Project industry Industry Project Link (Optional) Drag an…" at bounding box center [506, 262] width 910 height 473
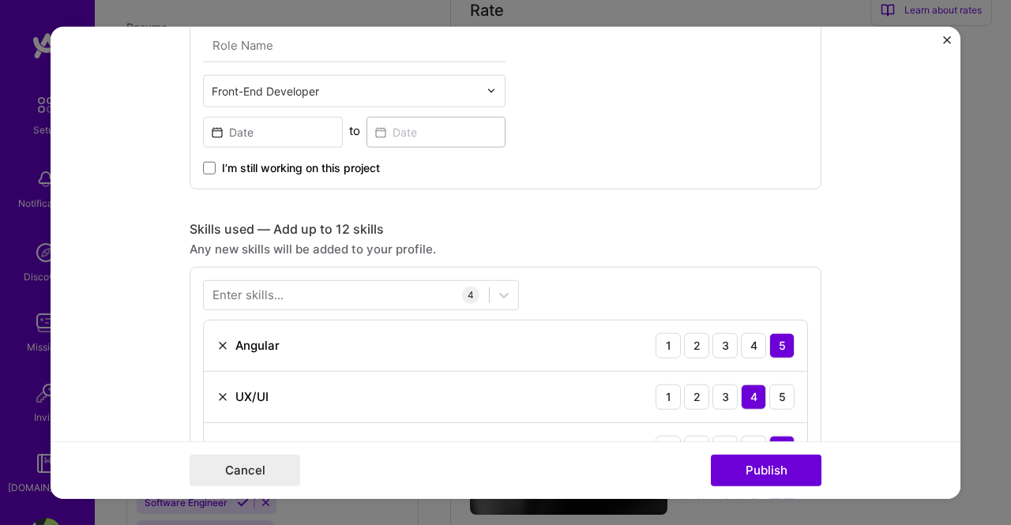
scroll to position [366, 0]
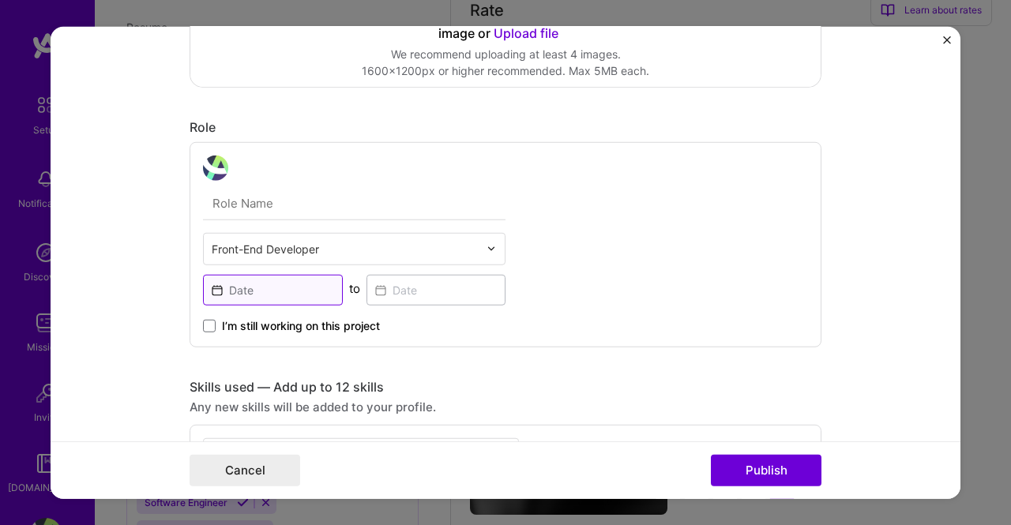
click at [239, 280] on input at bounding box center [273, 289] width 140 height 31
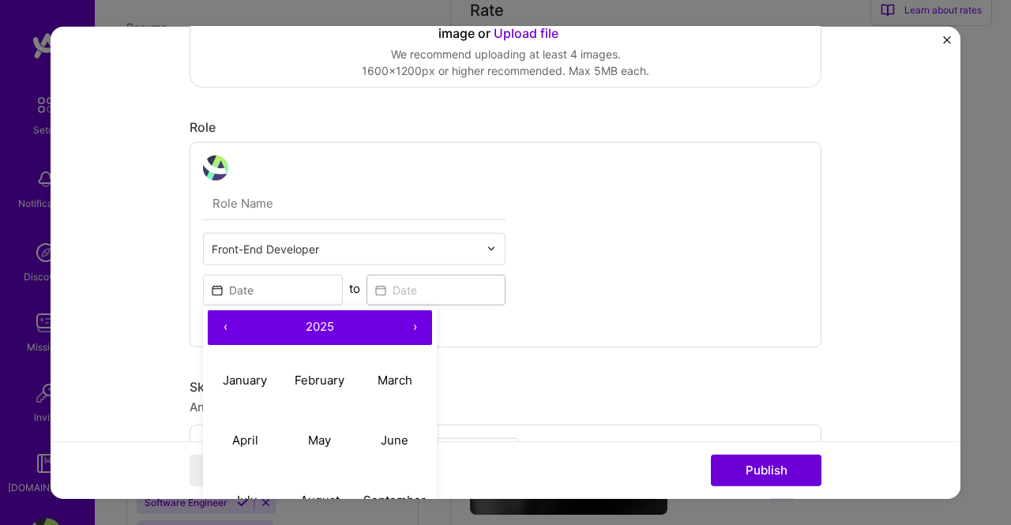
click at [306, 319] on span "2025" at bounding box center [320, 326] width 28 height 15
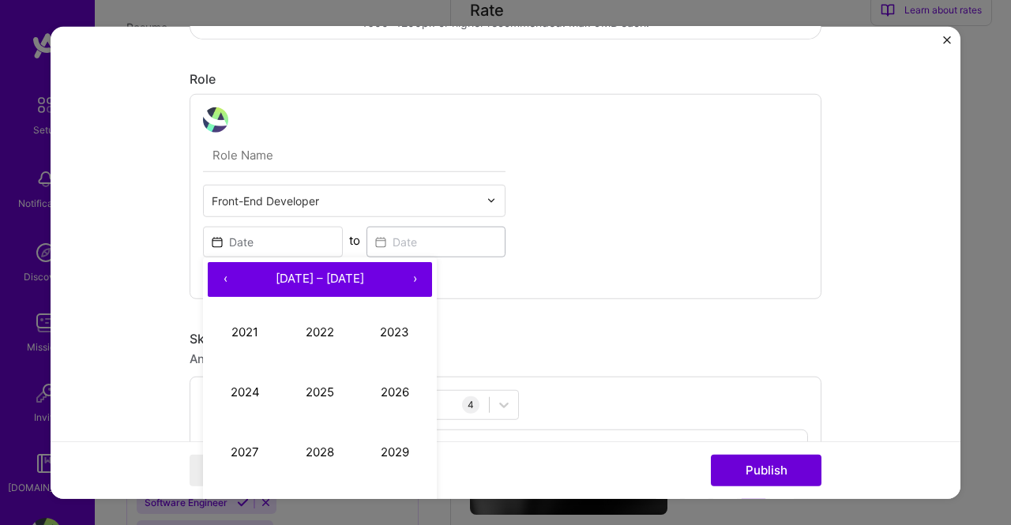
scroll to position [524, 0]
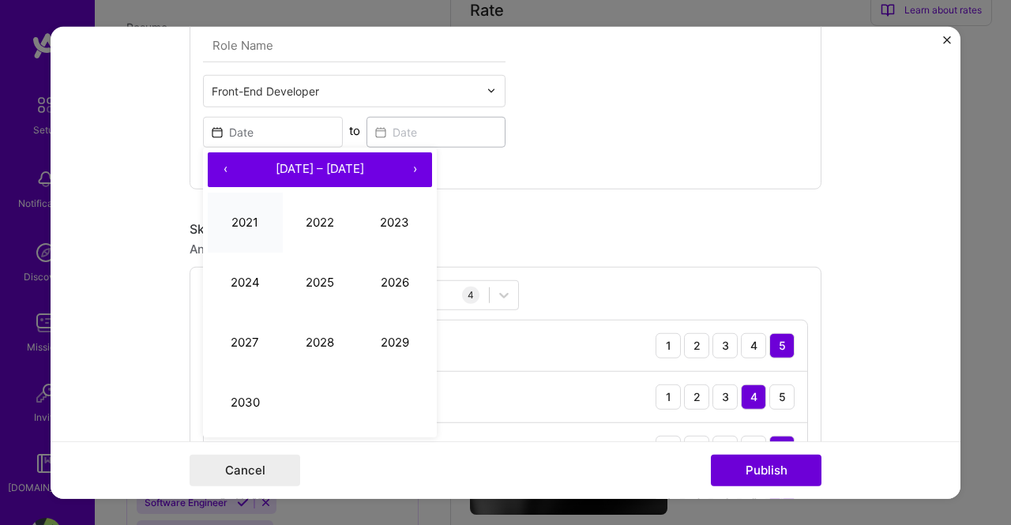
click at [254, 223] on button "2021" at bounding box center [245, 223] width 75 height 60
click at [306, 220] on abbr "February" at bounding box center [320, 222] width 50 height 15
type input "[DATE]"
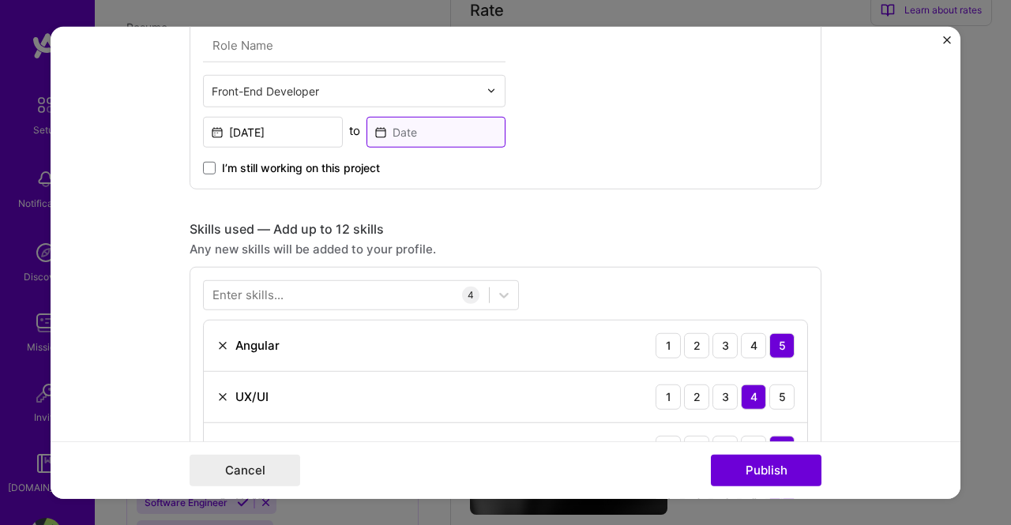
click at [419, 132] on input at bounding box center [436, 131] width 140 height 31
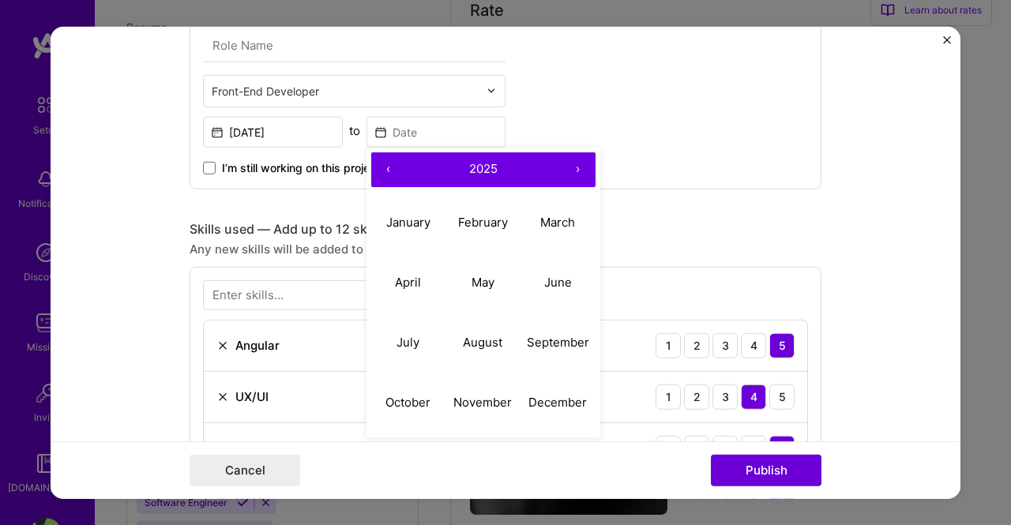
click at [648, 133] on div "Front-End Developer [DATE] to ‹ 2025 › January February March April May June Ju…" at bounding box center [506, 85] width 632 height 205
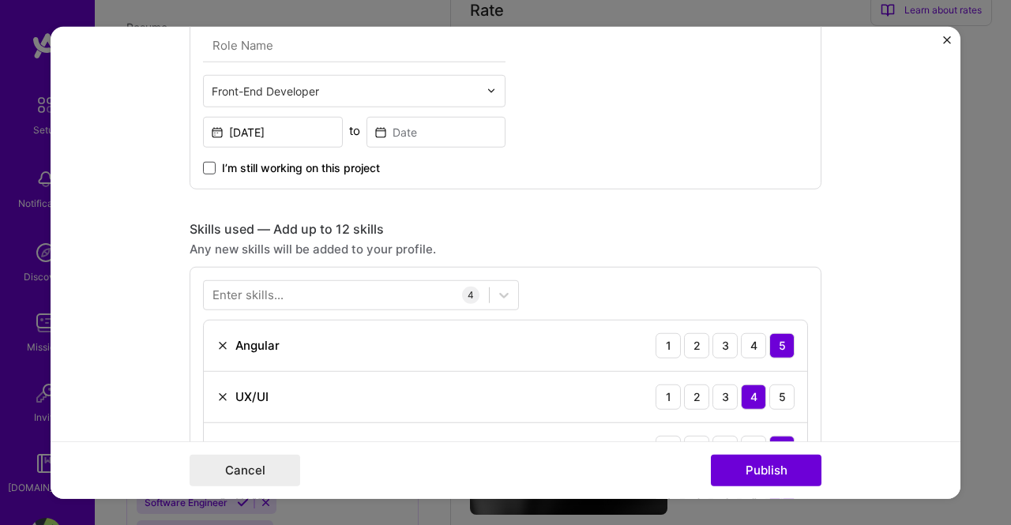
click at [204, 165] on span at bounding box center [209, 167] width 13 height 13
click at [0, 0] on input "I’m still working on this project" at bounding box center [0, 0] width 0 height 0
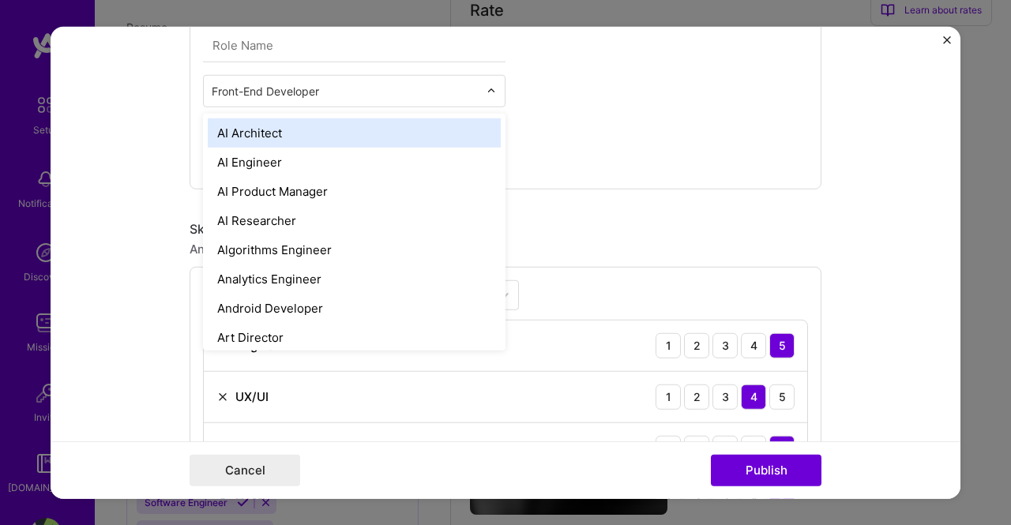
drag, startPoint x: 326, startPoint y: 91, endPoint x: 168, endPoint y: 85, distance: 158.1
click at [168, 85] on form "Project title Company Project industry Industry Project Link (Optional) Drag an…" at bounding box center [506, 262] width 910 height 473
click at [261, 85] on input "text" at bounding box center [345, 90] width 267 height 17
click at [253, 96] on input "text" at bounding box center [345, 90] width 267 height 17
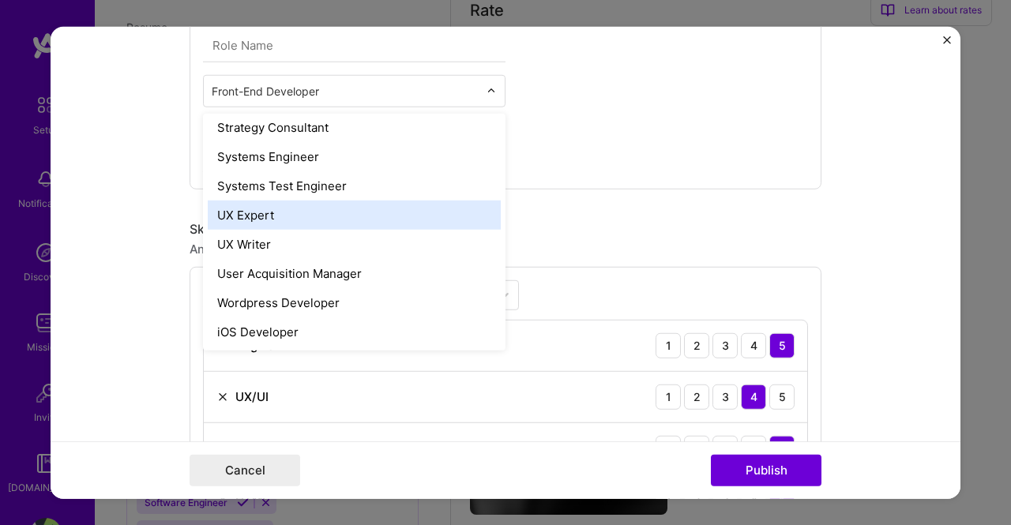
scroll to position [1788, 0]
click at [133, 141] on form "Project title Company Project industry Industry Project Link (Optional) Drag an…" at bounding box center [506, 262] width 910 height 473
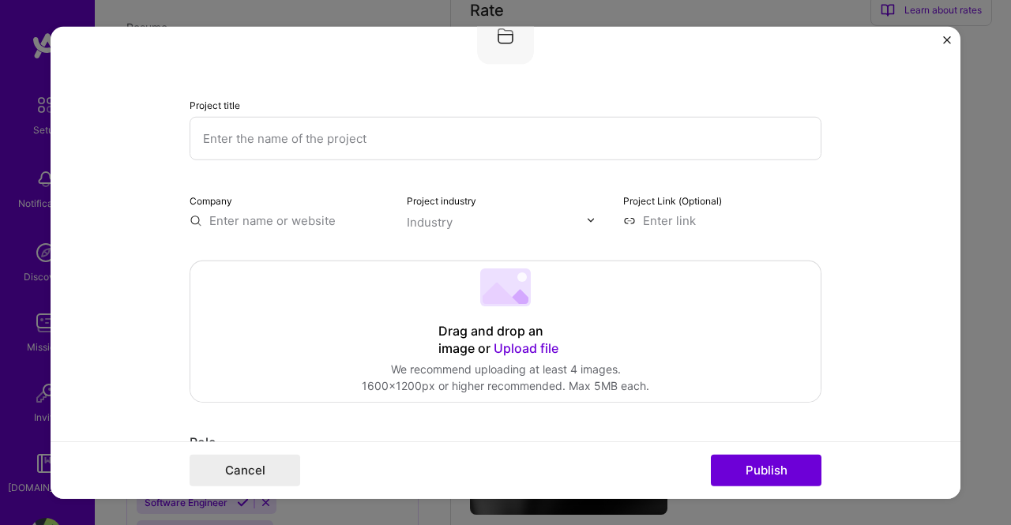
scroll to position [50, 0]
click at [445, 135] on input "text" at bounding box center [506, 138] width 632 height 43
type input "Tax Design System KPMG [GEOGRAPHIC_DATA]"
click at [300, 222] on input "text" at bounding box center [289, 220] width 198 height 17
click at [426, 216] on div "Industry" at bounding box center [430, 222] width 46 height 17
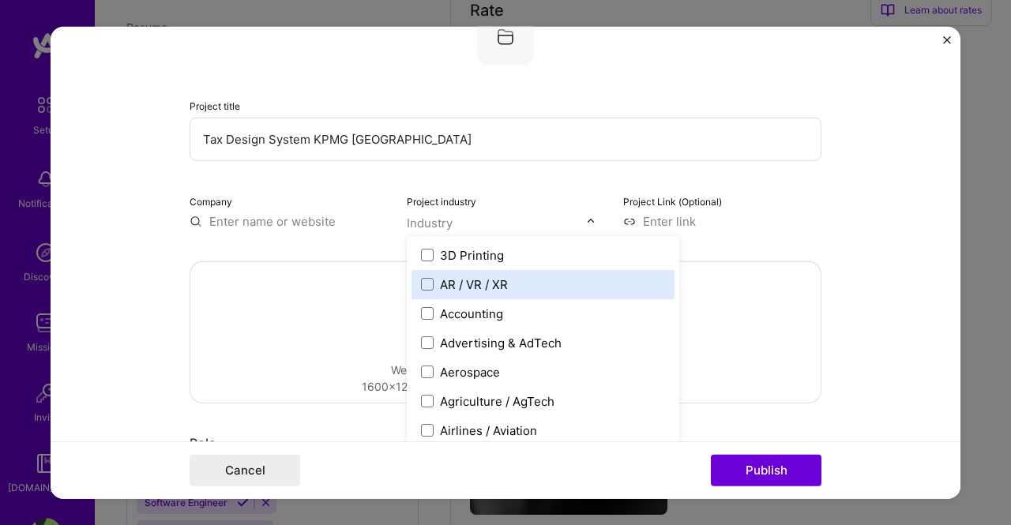
click at [453, 314] on div "Accounting" at bounding box center [471, 313] width 63 height 17
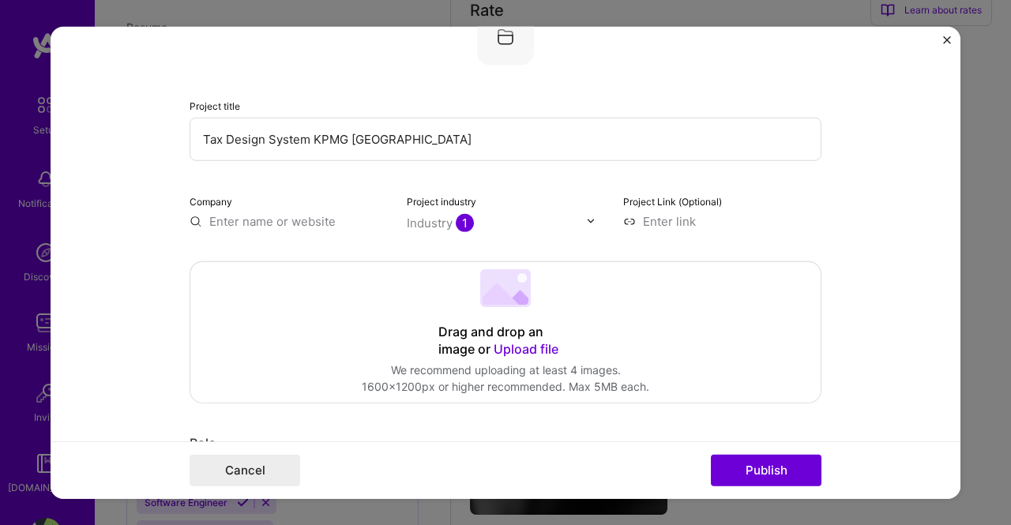
click at [798, 215] on input at bounding box center [722, 220] width 198 height 17
click at [434, 214] on div "Industry 1" at bounding box center [440, 222] width 67 height 17
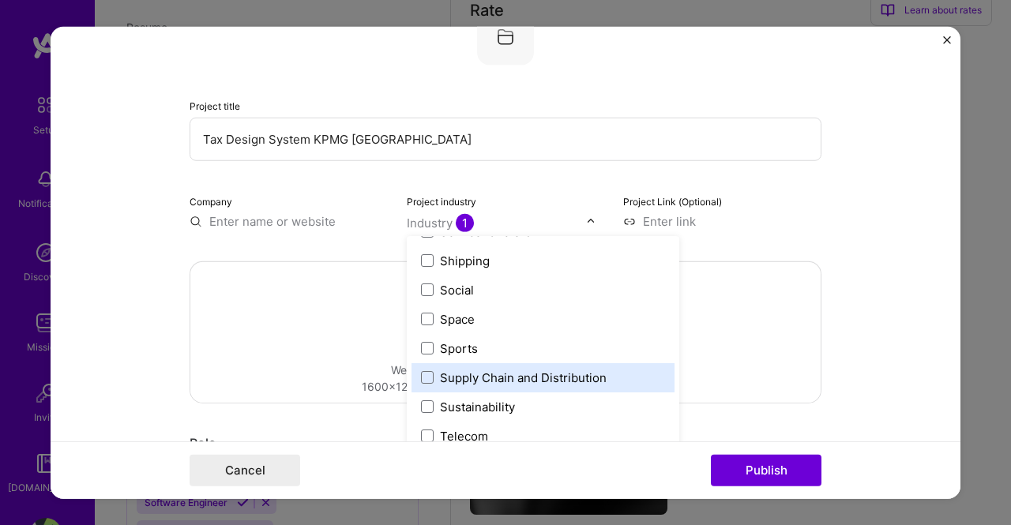
scroll to position [3279, 0]
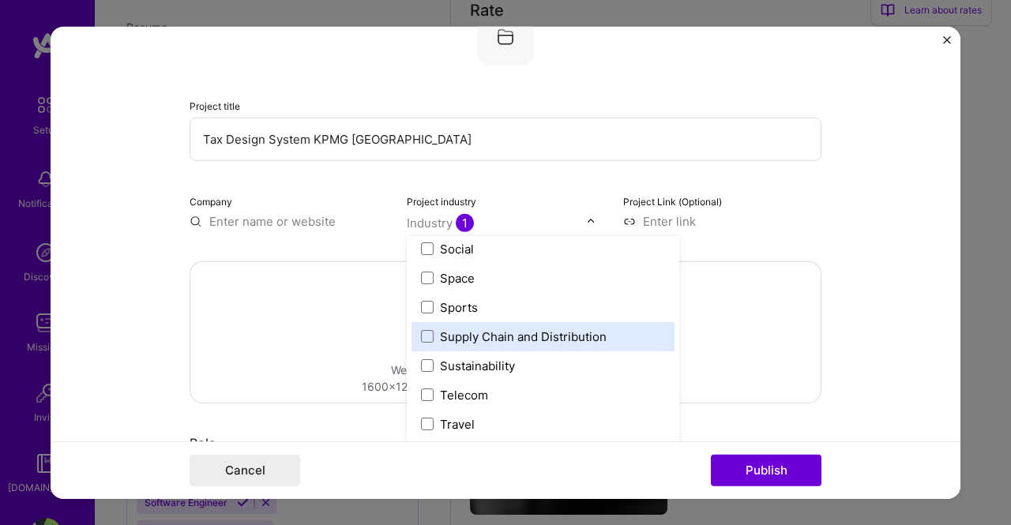
click at [892, 310] on form "Project title Tax Design System KPMG USA Company Project industry option Supply…" at bounding box center [506, 262] width 910 height 473
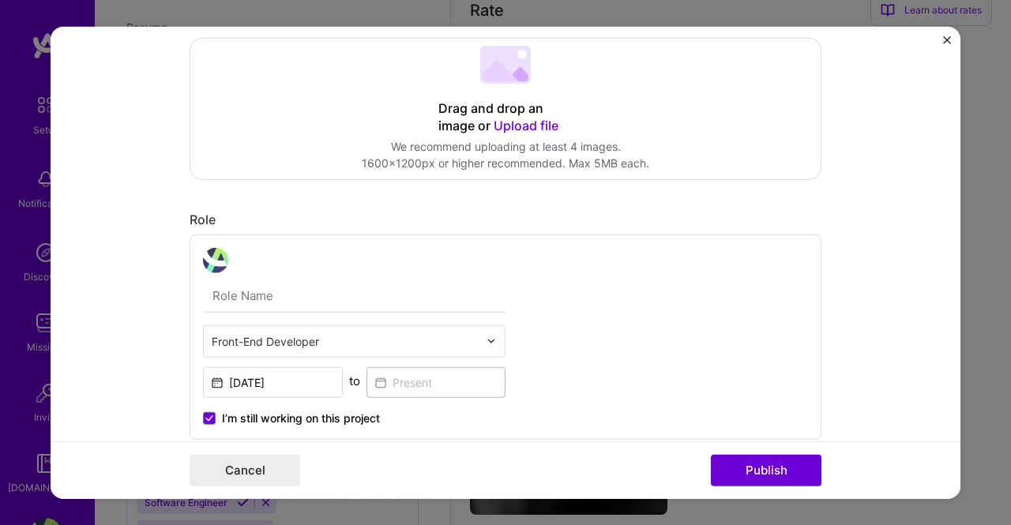
scroll to position [366, 0]
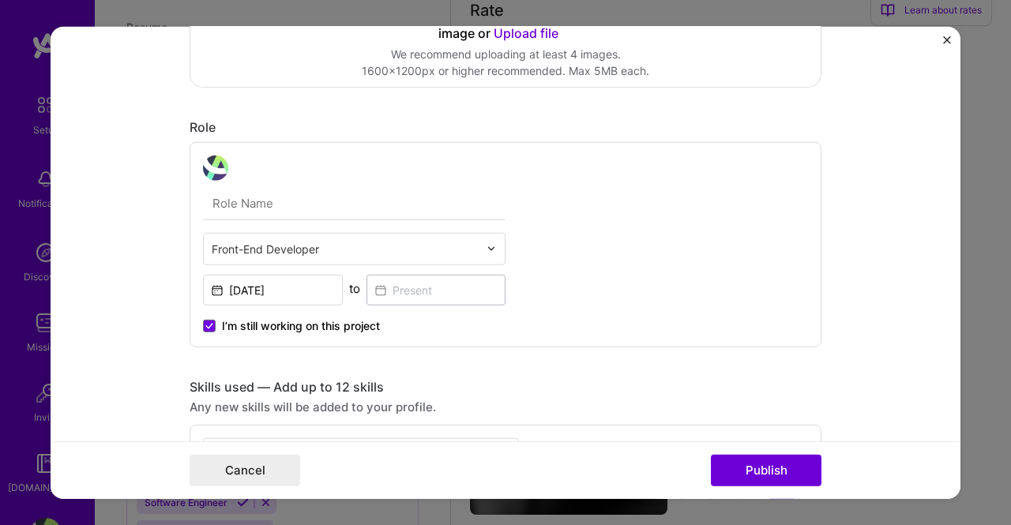
click at [284, 190] on input "text" at bounding box center [354, 202] width 302 height 33
type input "Manager / Lead Engineer"
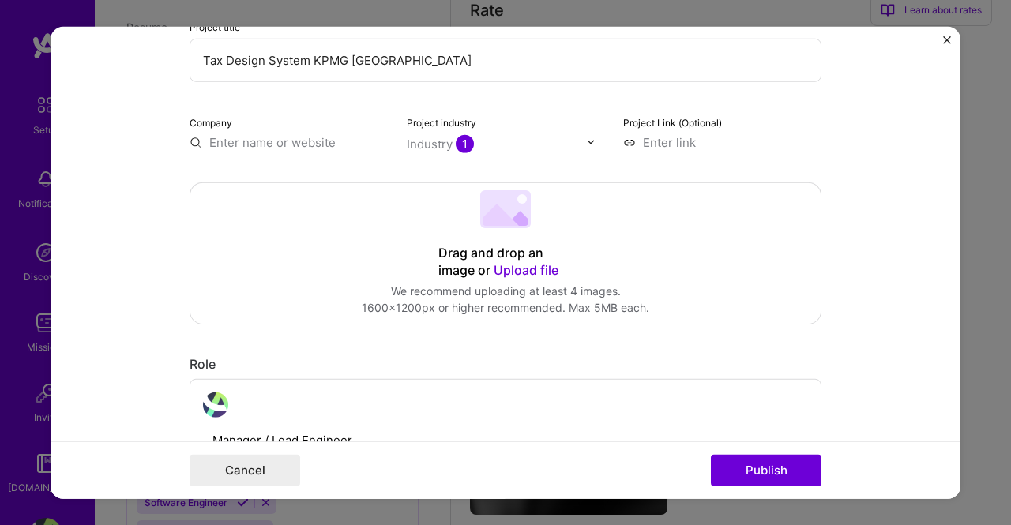
scroll to position [0, 0]
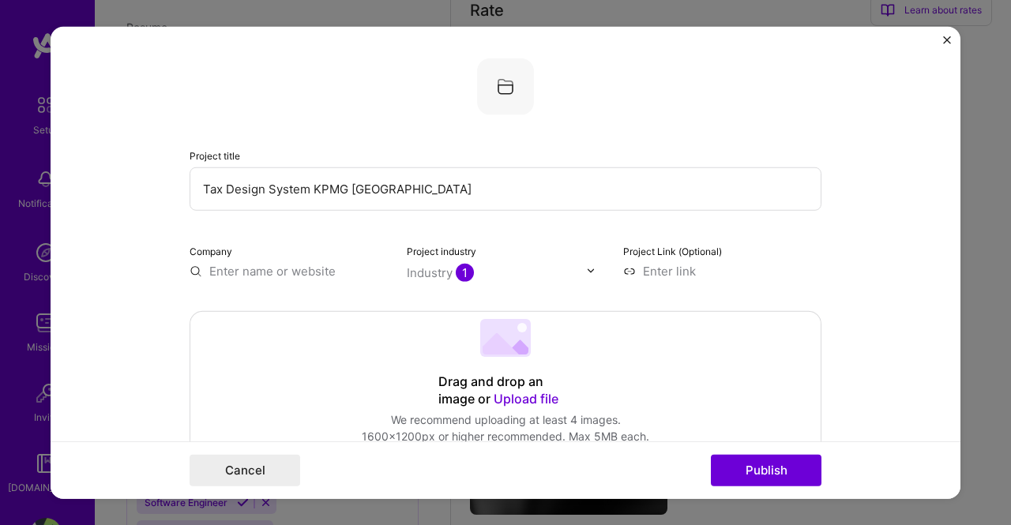
click at [490, 81] on img at bounding box center [505, 86] width 57 height 57
click at [249, 275] on input "text" at bounding box center [289, 270] width 198 height 17
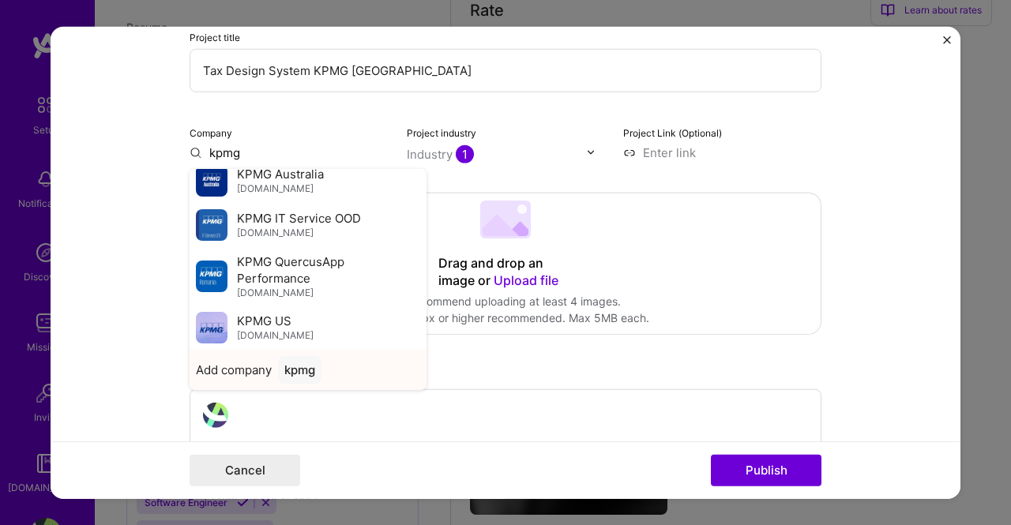
scroll to position [158, 0]
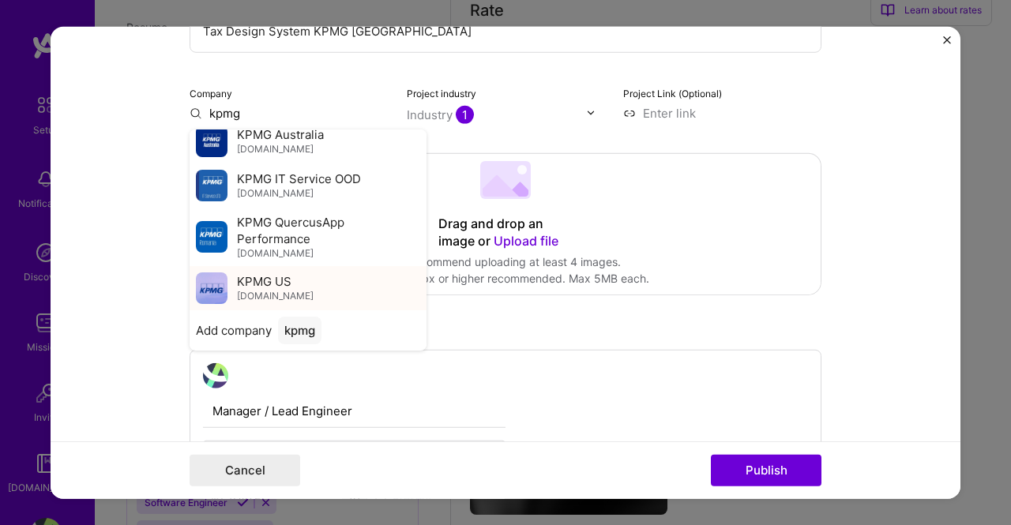
click at [283, 284] on span "KPMG US" at bounding box center [264, 281] width 54 height 17
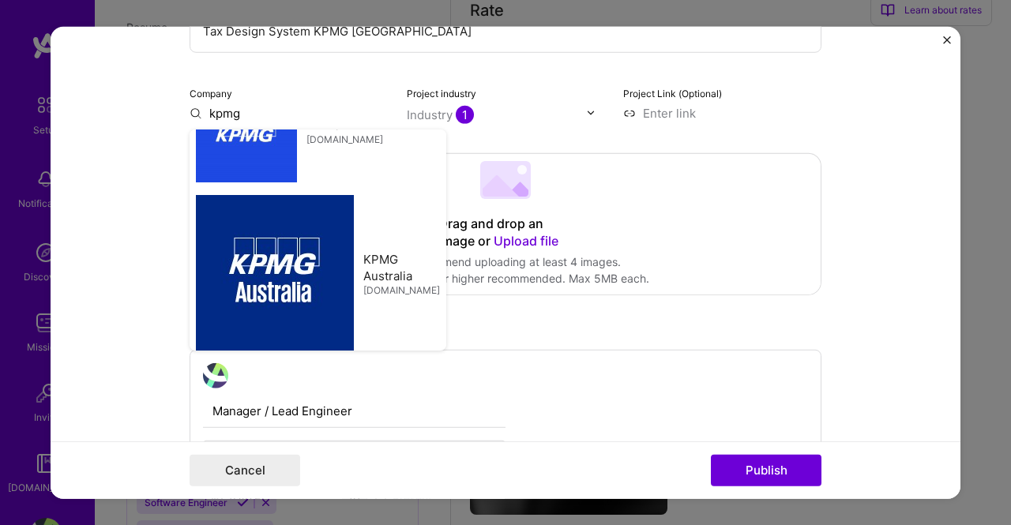
type input "KPMG US"
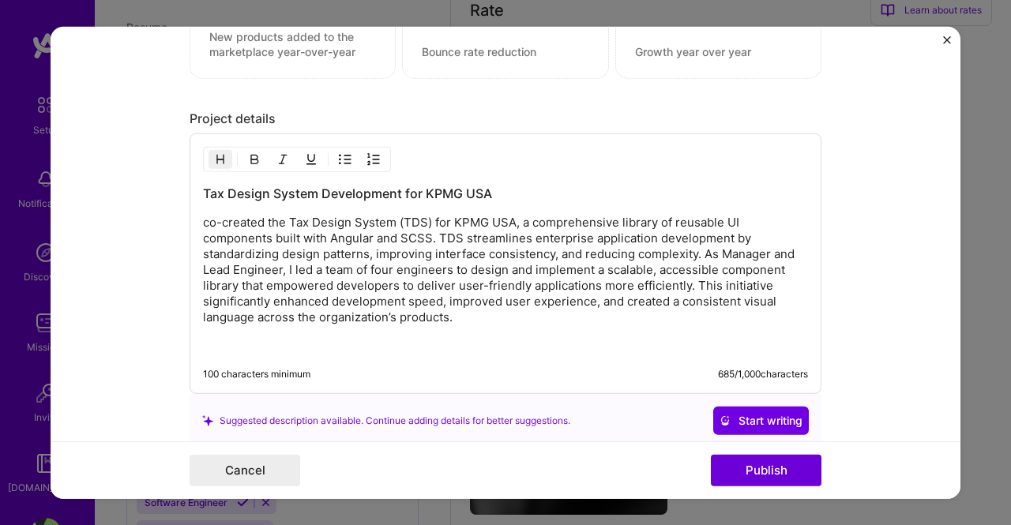
scroll to position [1422, 0]
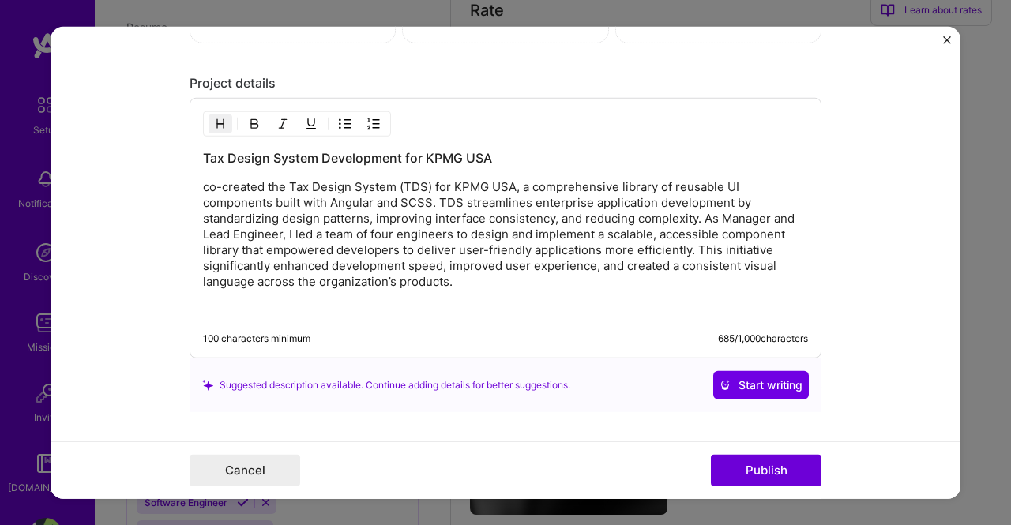
click at [474, 156] on h3 "Tax Design System Development for KPMG USA" at bounding box center [505, 157] width 605 height 17
click at [485, 151] on h3 "Tax Design System Development for KPMG USA" at bounding box center [505, 157] width 605 height 17
click at [509, 180] on p "co-created the Tax Design System (TDS) for KPMG USA, a comprehensive library of…" at bounding box center [505, 234] width 605 height 111
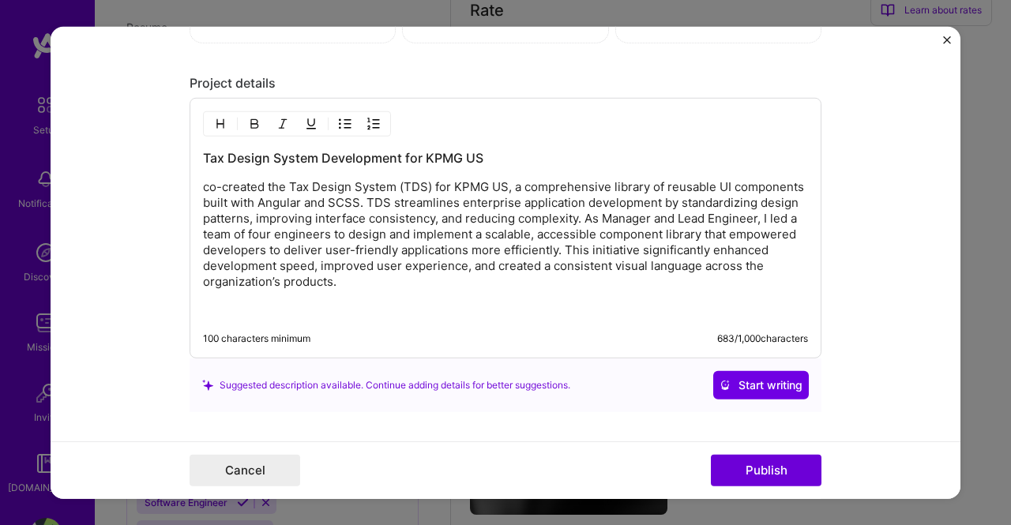
scroll to position [1527, 0]
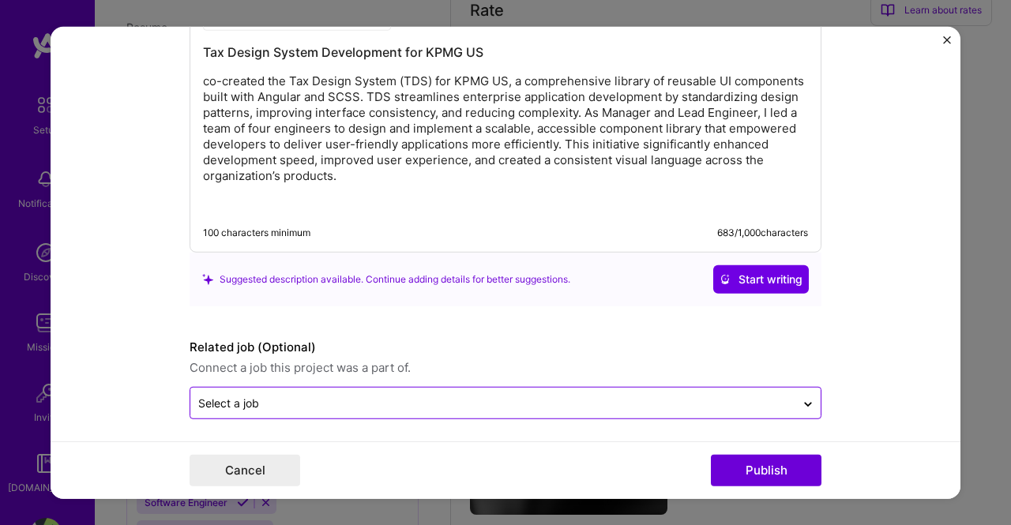
click at [440, 410] on div "Select a job" at bounding box center [492, 403] width 605 height 31
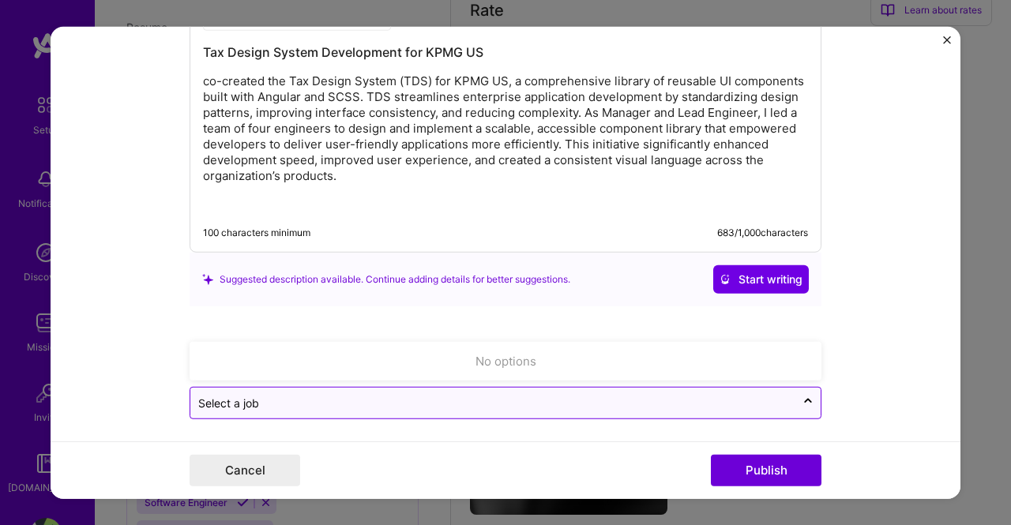
click at [443, 396] on input "text" at bounding box center [492, 403] width 589 height 17
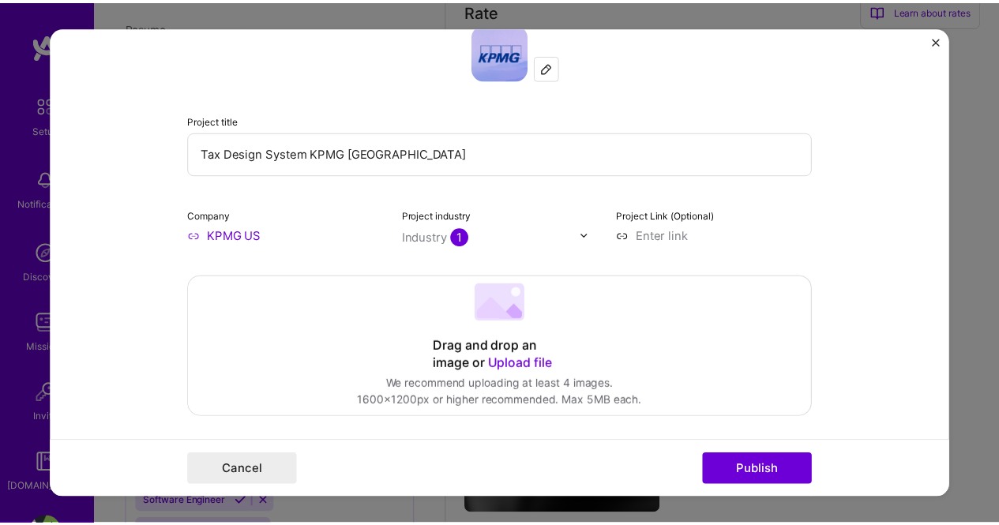
scroll to position [0, 0]
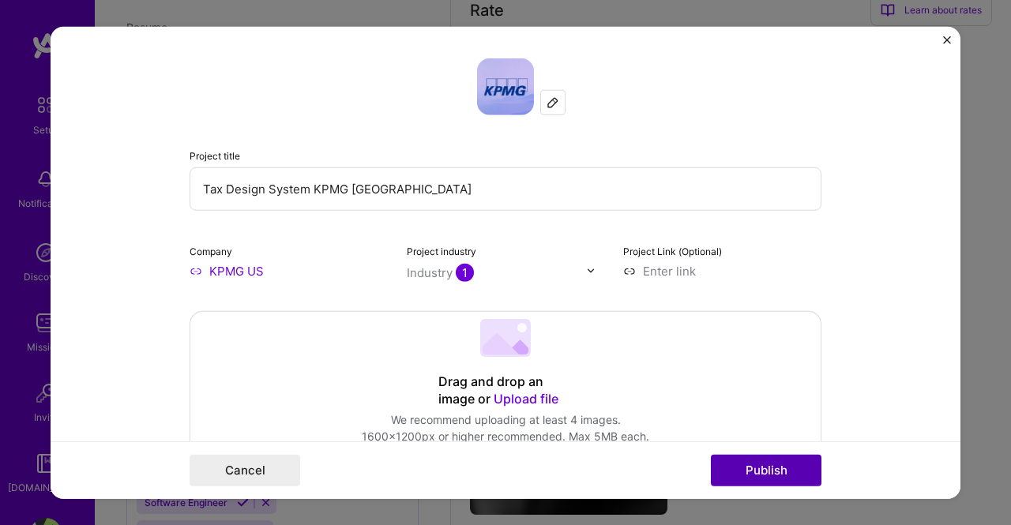
click at [759, 466] on button "Publish" at bounding box center [766, 471] width 111 height 32
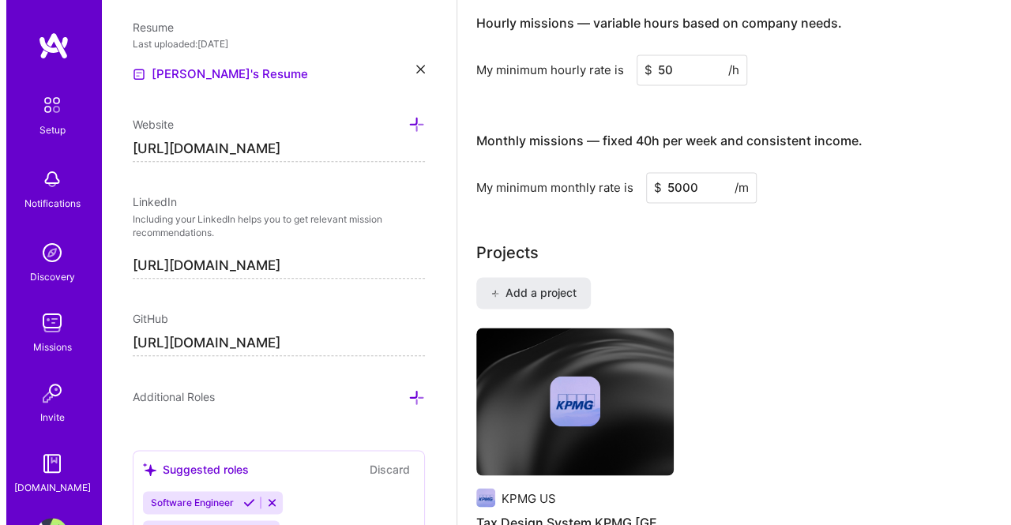
scroll to position [1324, 0]
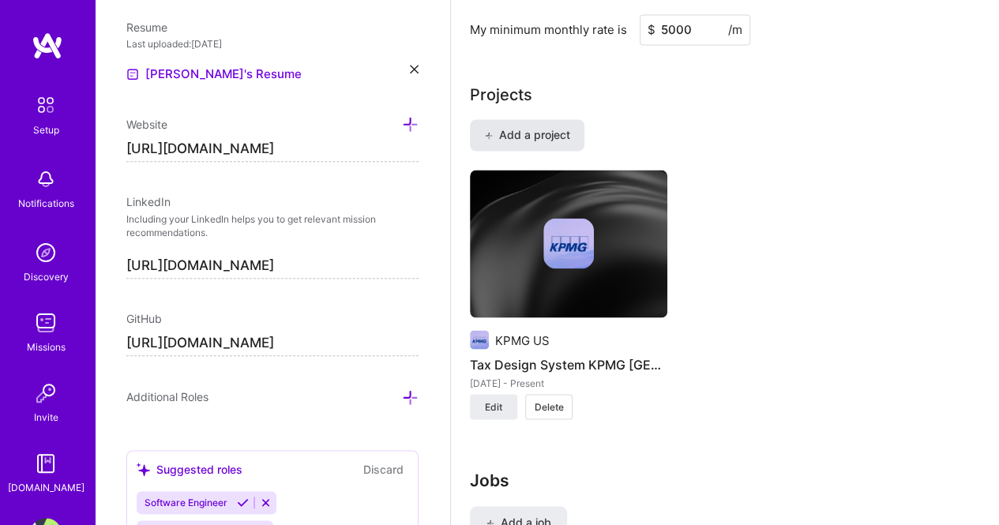
click at [537, 130] on span "Add a project" at bounding box center [527, 135] width 86 height 16
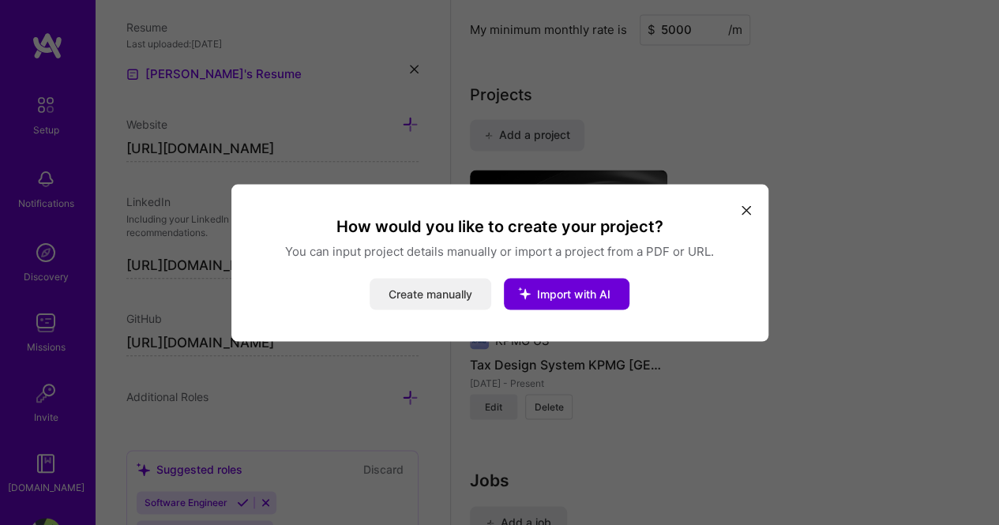
click at [430, 292] on button "Create manually" at bounding box center [431, 294] width 122 height 32
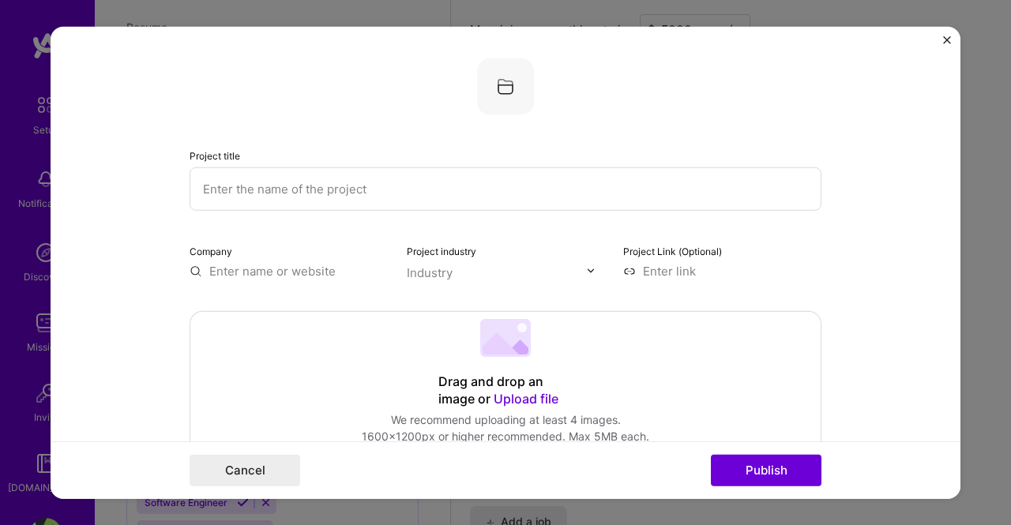
click at [308, 190] on input "text" at bounding box center [506, 188] width 632 height 43
type input "D"
type input "The Sandbox"
click at [296, 269] on input "text" at bounding box center [289, 270] width 198 height 17
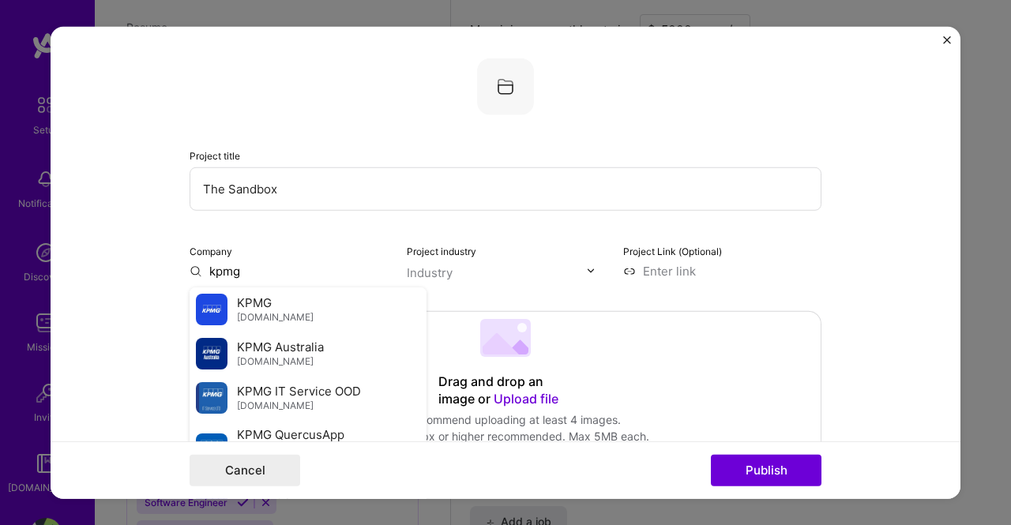
scroll to position [54, 0]
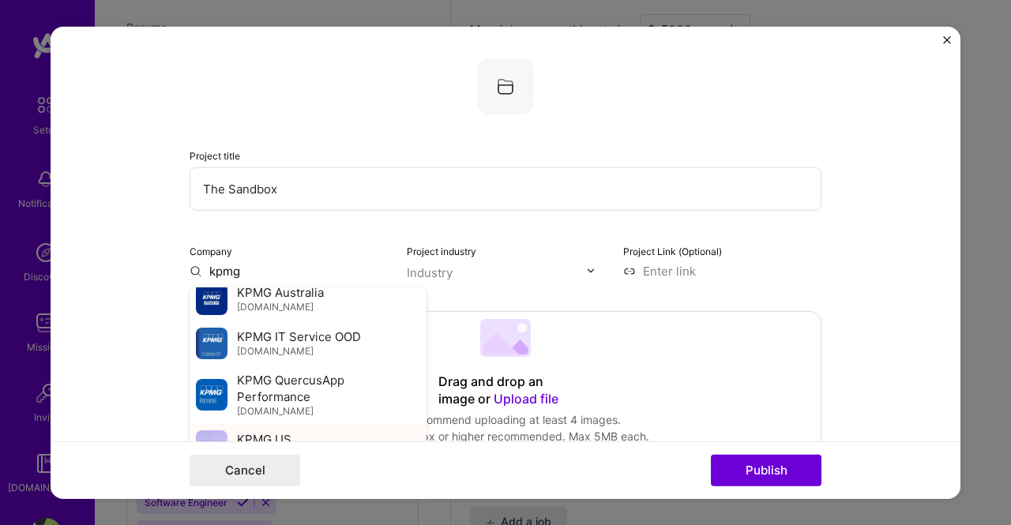
click at [299, 433] on div "KPMG US [DOMAIN_NAME]" at bounding box center [308, 445] width 237 height 44
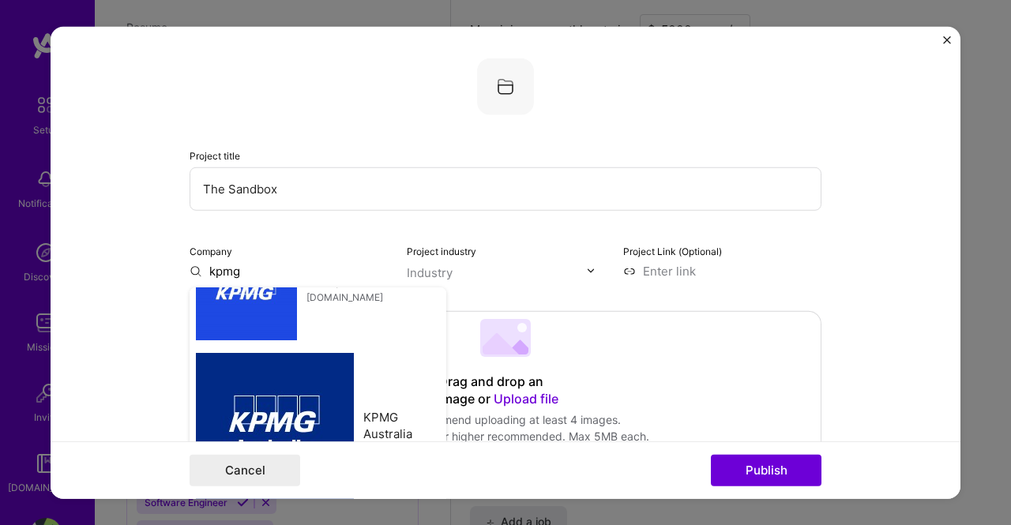
type input "KPMG US"
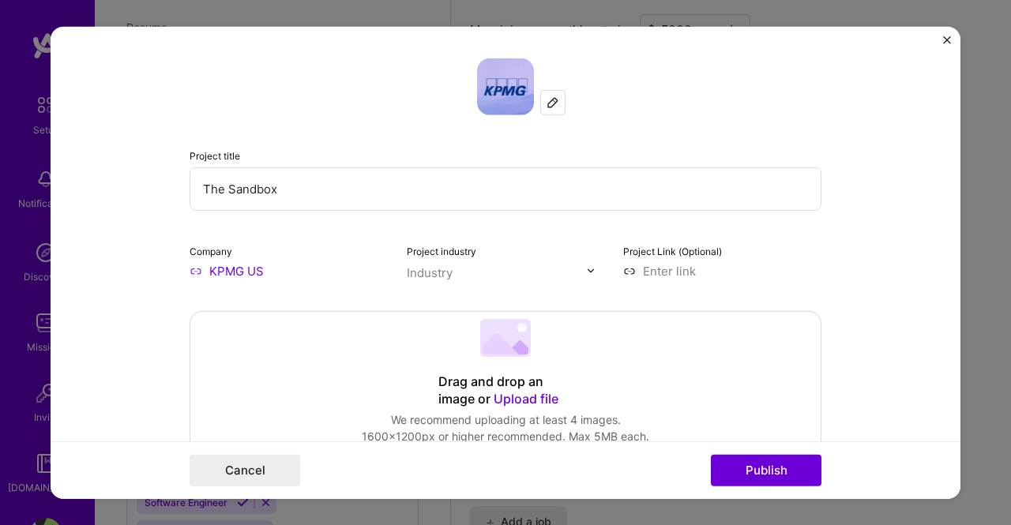
click at [457, 265] on input "text" at bounding box center [497, 272] width 180 height 17
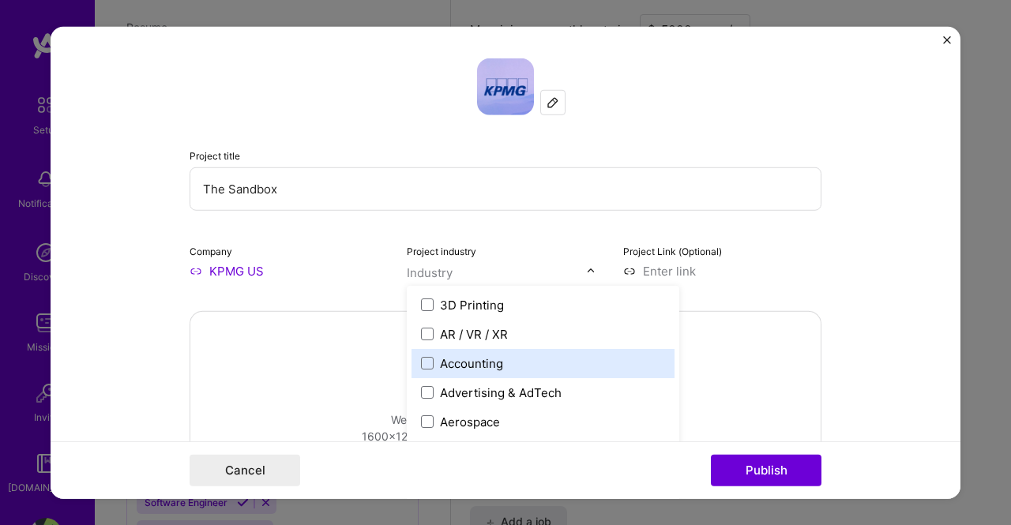
click at [490, 367] on div "Accounting" at bounding box center [471, 363] width 63 height 17
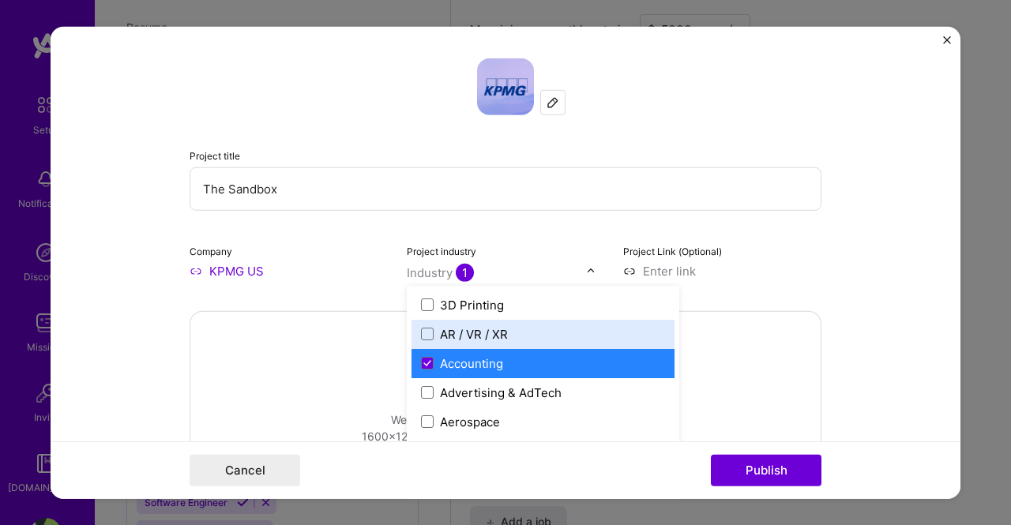
click at [836, 261] on form "Project title The Sandbox Company KPMG US Project industry option Accounting, s…" at bounding box center [506, 262] width 910 height 473
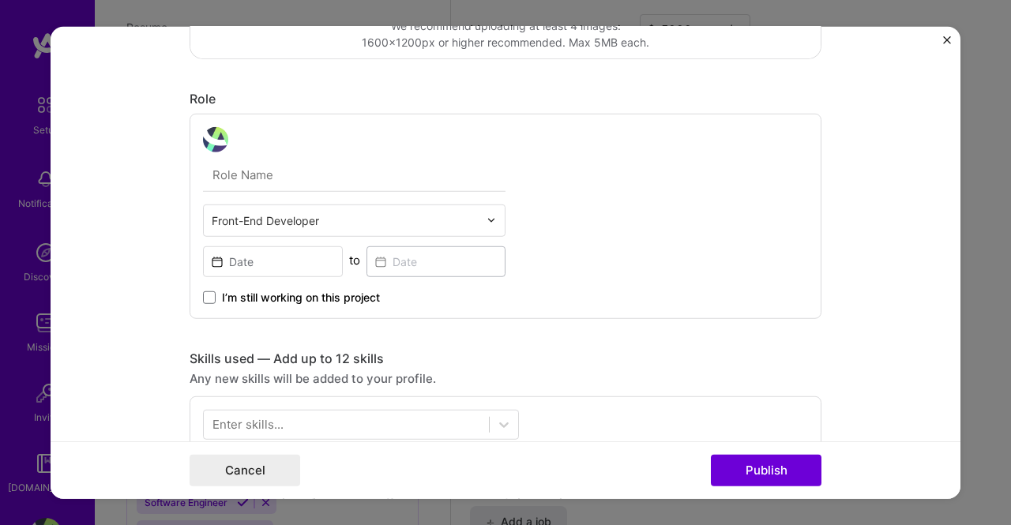
scroll to position [395, 0]
click at [270, 167] on input "text" at bounding box center [354, 173] width 302 height 33
type input "Manager / Lead Engineer"
click at [287, 264] on input at bounding box center [273, 260] width 140 height 31
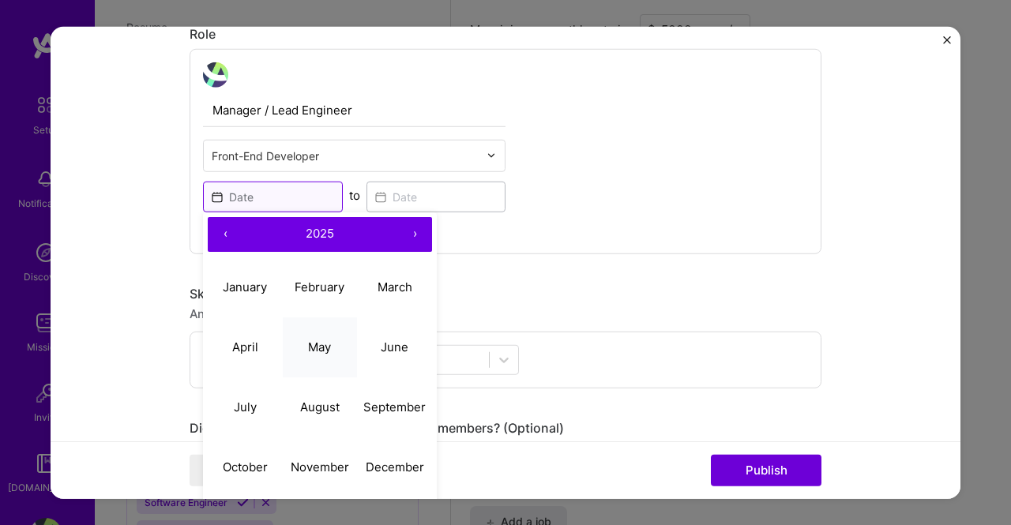
scroll to position [474, 0]
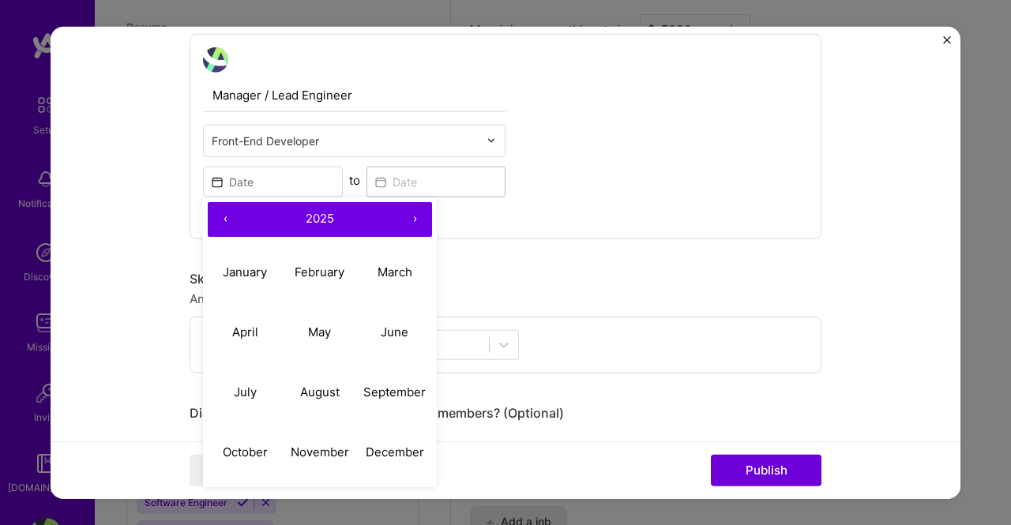
click at [314, 217] on span "2025" at bounding box center [320, 218] width 28 height 15
click at [229, 265] on button "2021" at bounding box center [245, 272] width 75 height 60
click at [311, 212] on span "2021" at bounding box center [319, 218] width 27 height 15
click at [212, 218] on button "‹" at bounding box center [225, 218] width 35 height 35
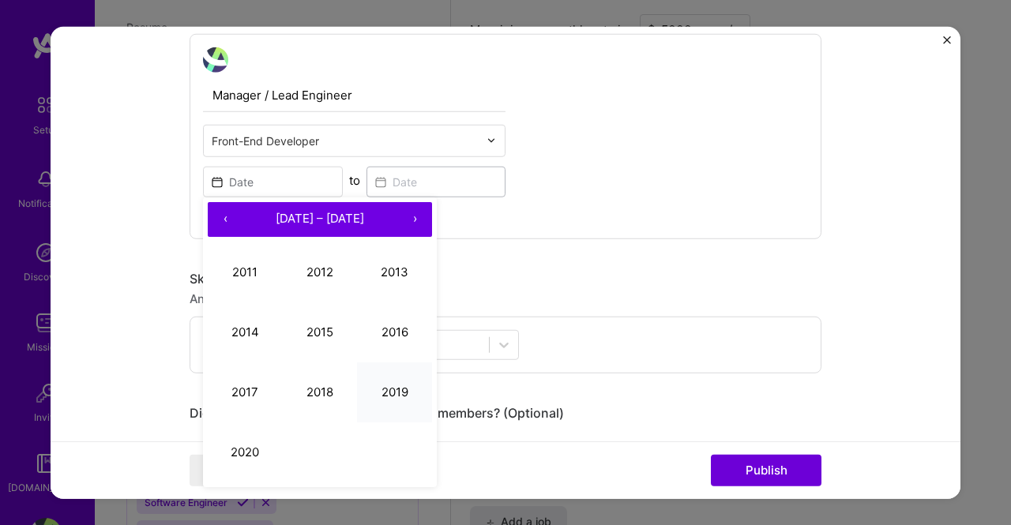
click at [385, 393] on button "2019" at bounding box center [394, 392] width 75 height 60
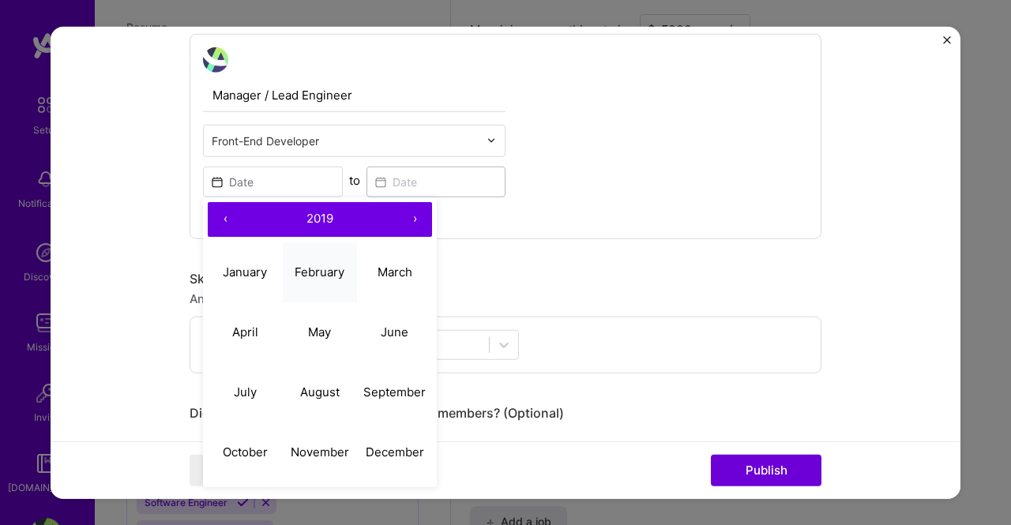
click at [314, 268] on abbr "February" at bounding box center [320, 272] width 50 height 15
type input "[DATE]"
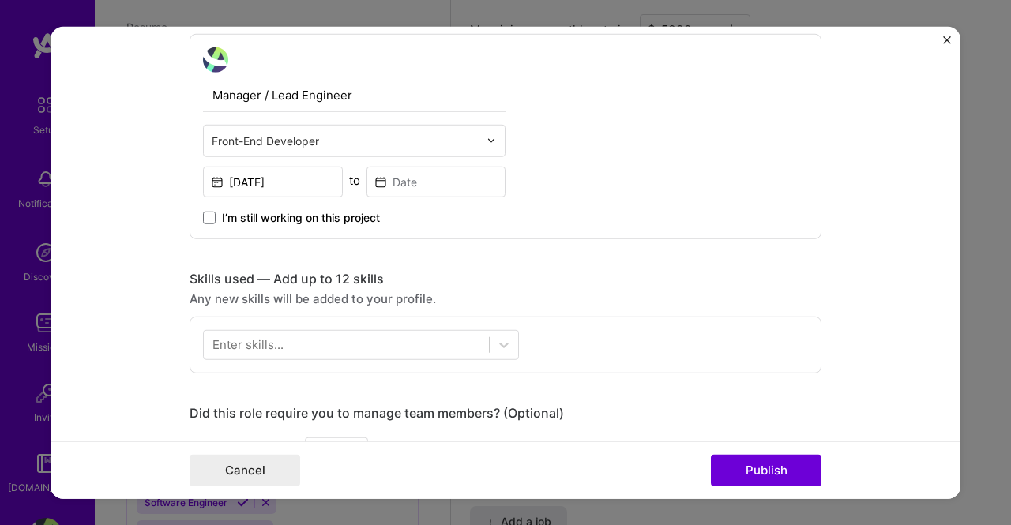
click at [264, 220] on span "I’m still working on this project" at bounding box center [301, 217] width 158 height 16
click at [0, 0] on input "I’m still working on this project" at bounding box center [0, 0] width 0 height 0
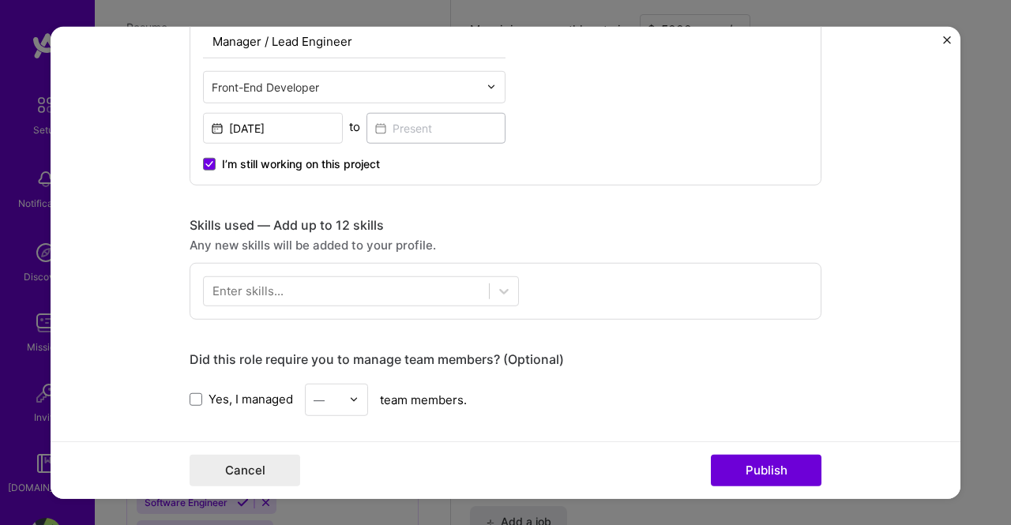
scroll to position [553, 0]
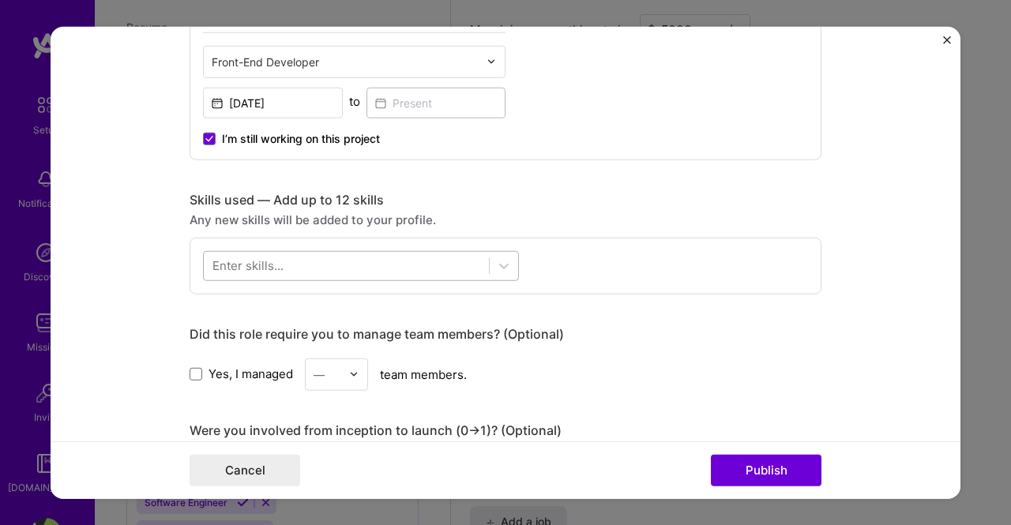
click at [387, 260] on div at bounding box center [346, 266] width 285 height 26
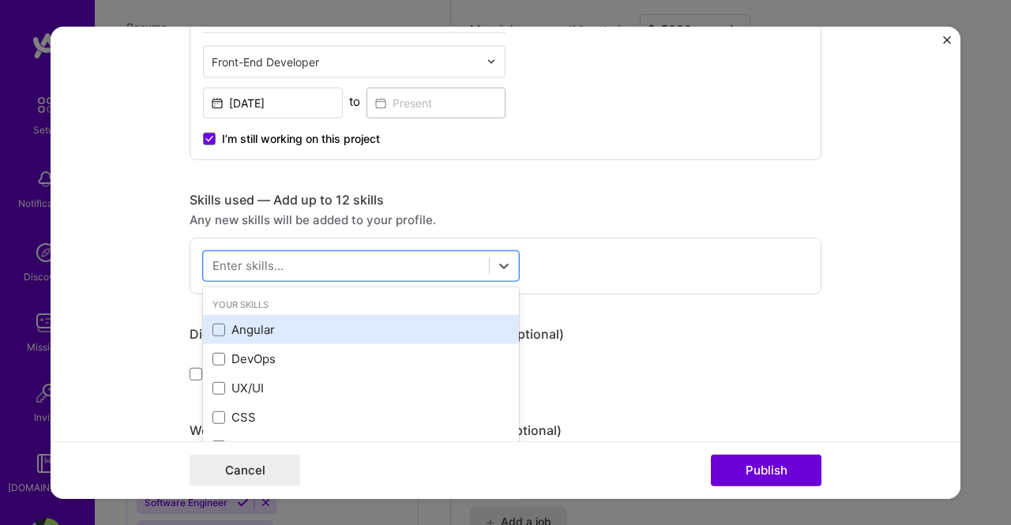
click at [220, 324] on div "Angular" at bounding box center [360, 329] width 297 height 17
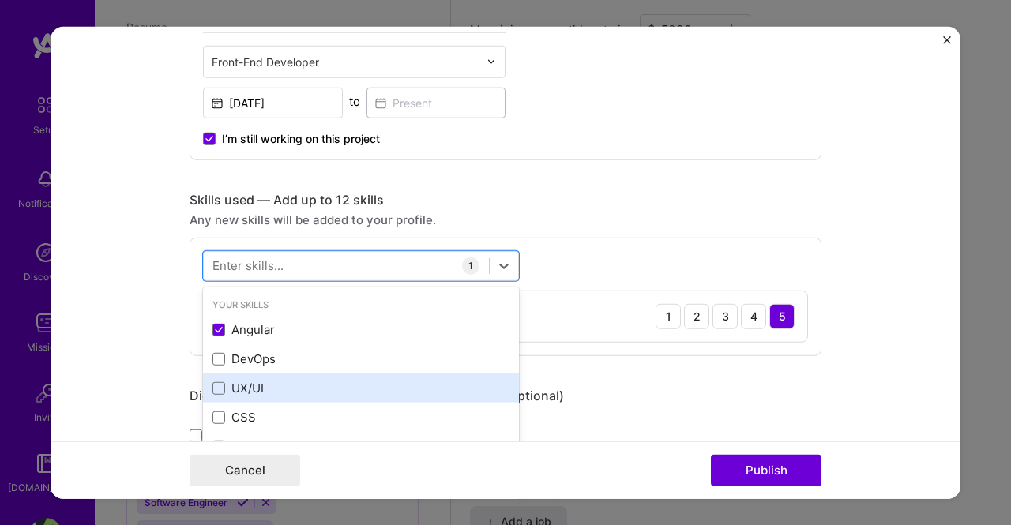
click at [231, 381] on div "UX/UI" at bounding box center [360, 388] width 297 height 17
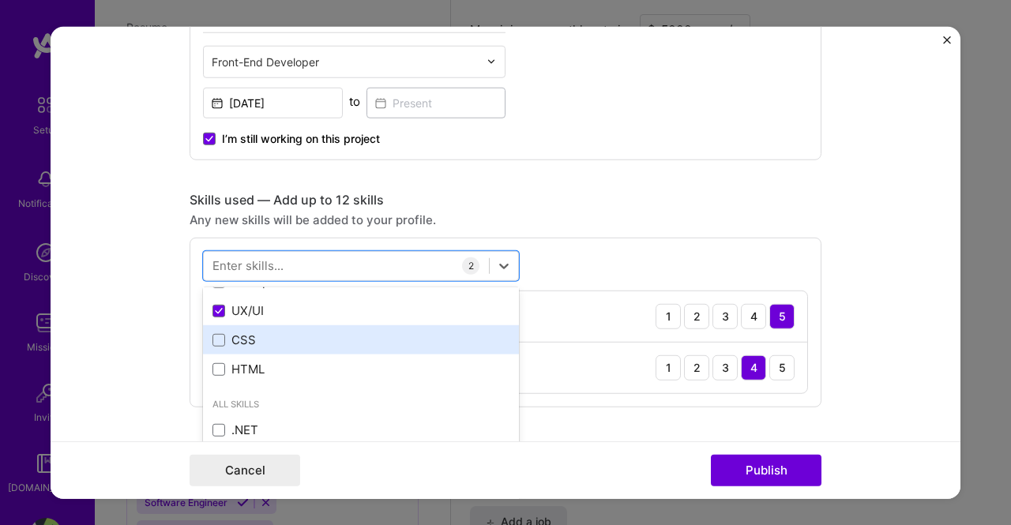
scroll to position [0, 0]
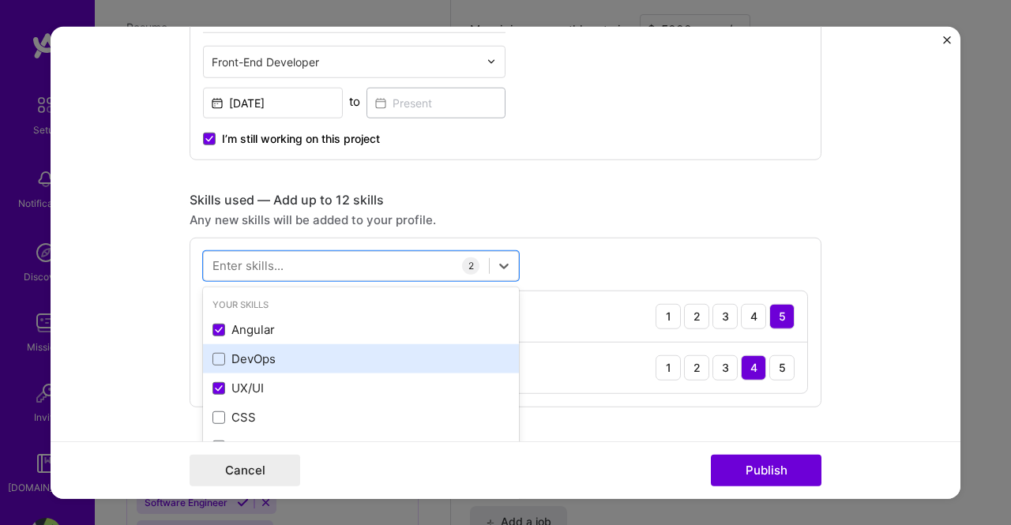
click at [250, 355] on div "DevOps" at bounding box center [360, 359] width 297 height 17
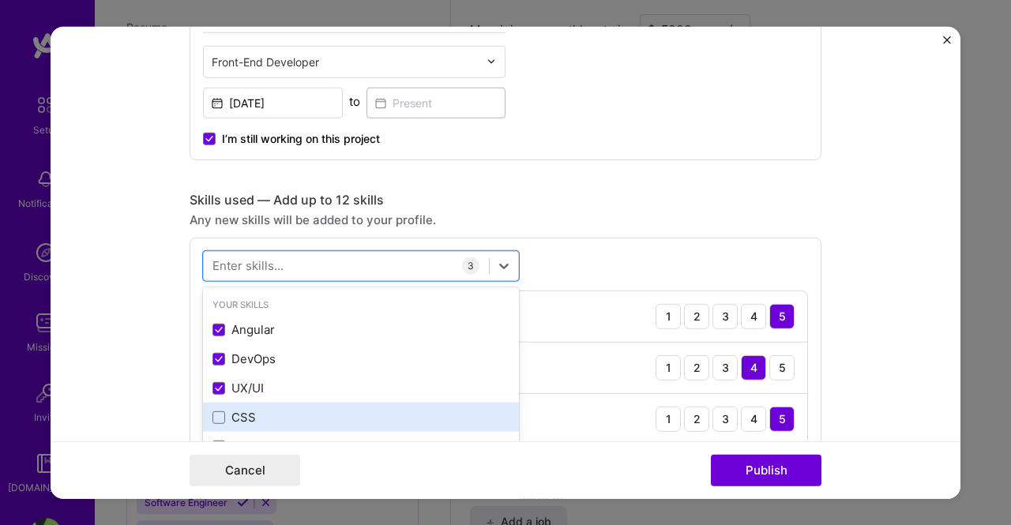
click at [251, 410] on div "CSS" at bounding box center [360, 417] width 297 height 17
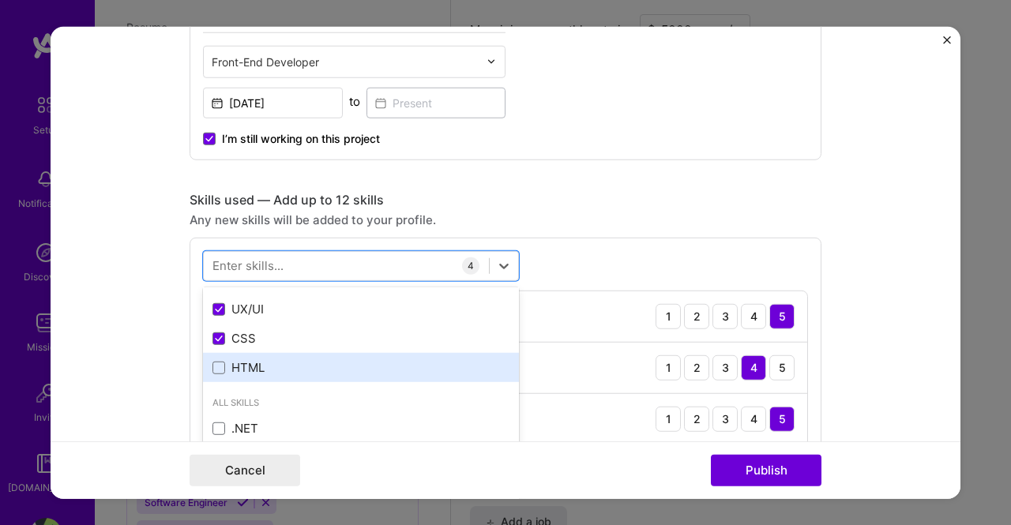
click at [255, 367] on div "HTML" at bounding box center [360, 367] width 297 height 17
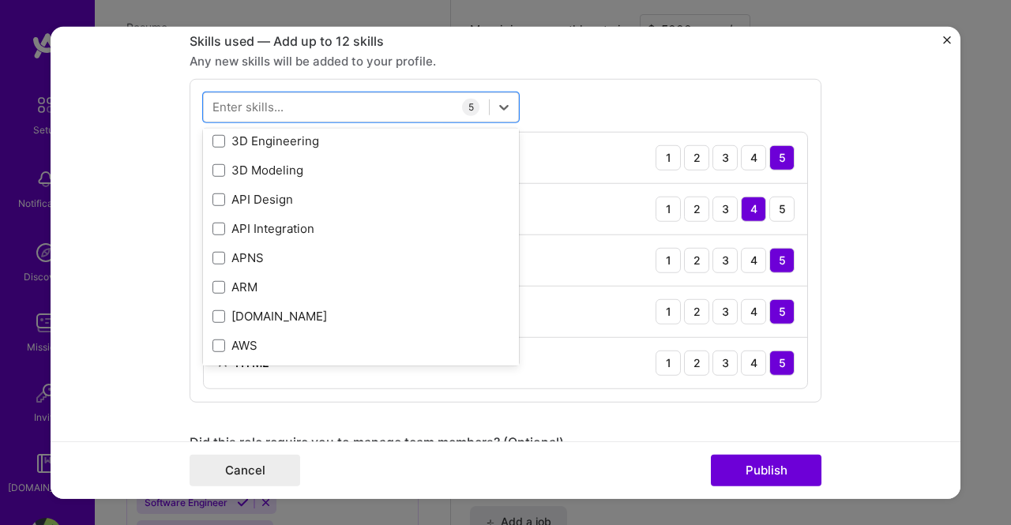
scroll to position [790, 0]
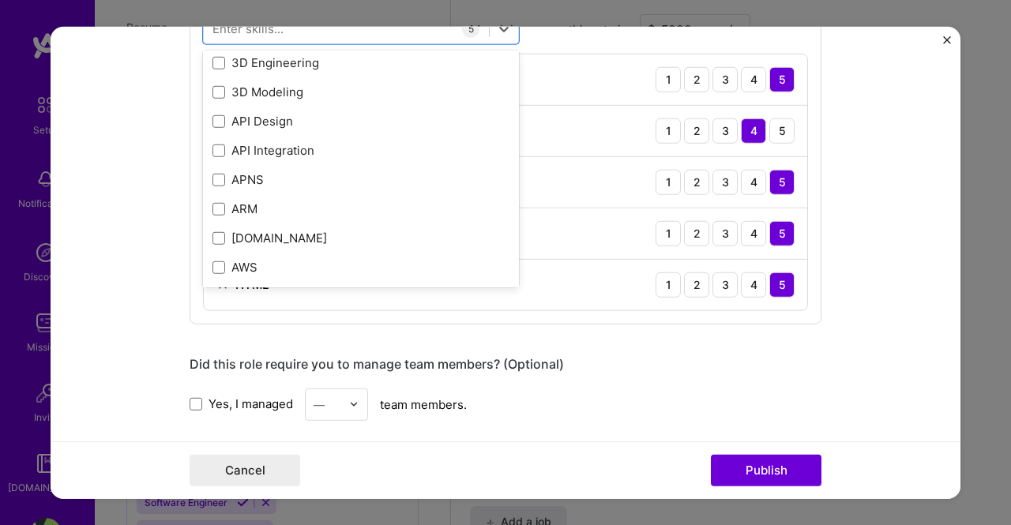
click at [831, 280] on form "Project title The Sandbox Company KPMG US Project industry Industry 1 Project L…" at bounding box center [506, 262] width 910 height 473
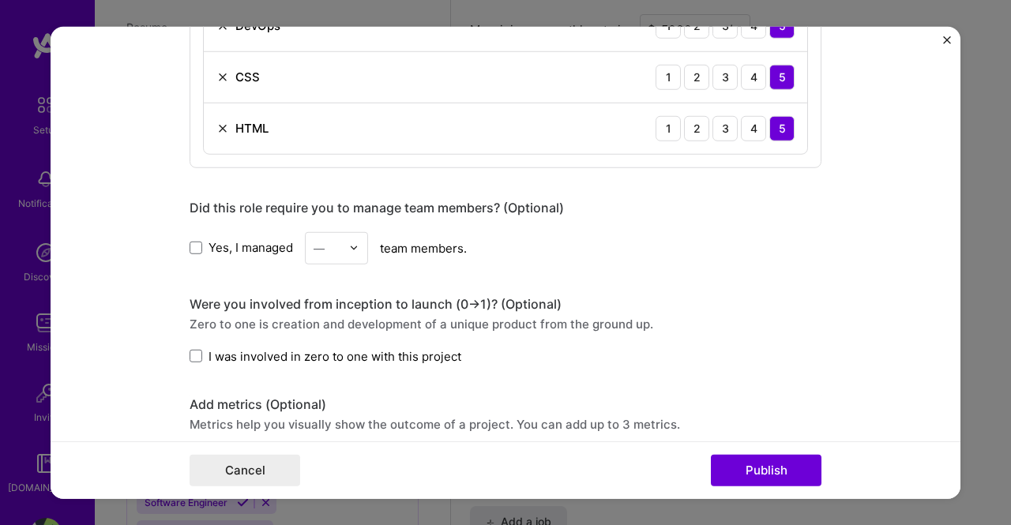
scroll to position [948, 0]
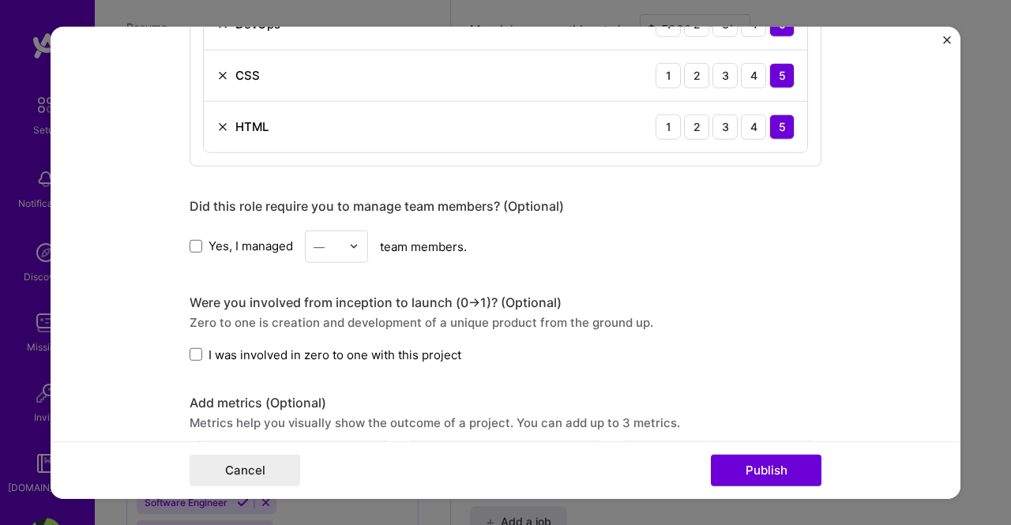
click at [198, 245] on label "Yes, I managed" at bounding box center [241, 246] width 103 height 17
click at [0, 0] on input "Yes, I managed" at bounding box center [0, 0] width 0 height 0
click at [337, 246] on div "—" at bounding box center [327, 246] width 43 height 31
click at [335, 377] on div "4" at bounding box center [337, 375] width 54 height 29
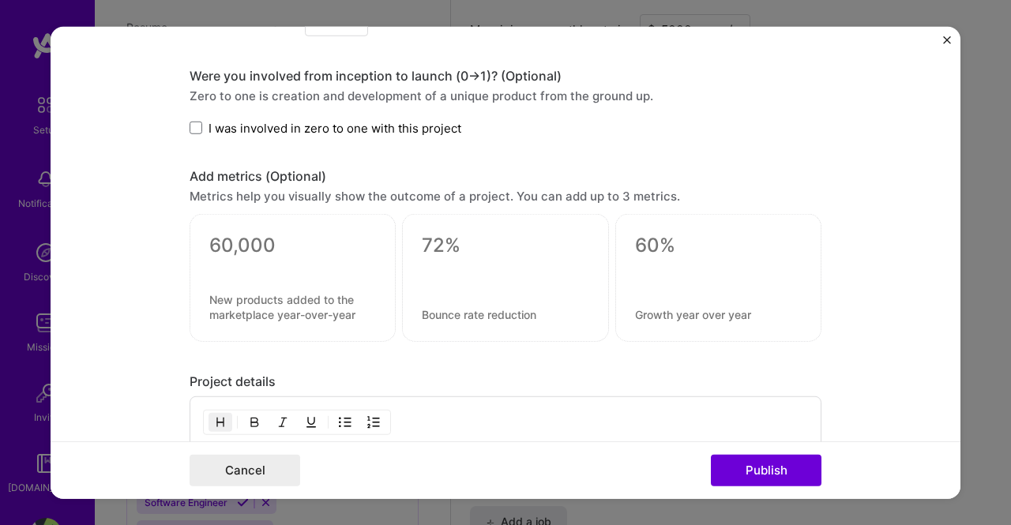
scroll to position [1185, 0]
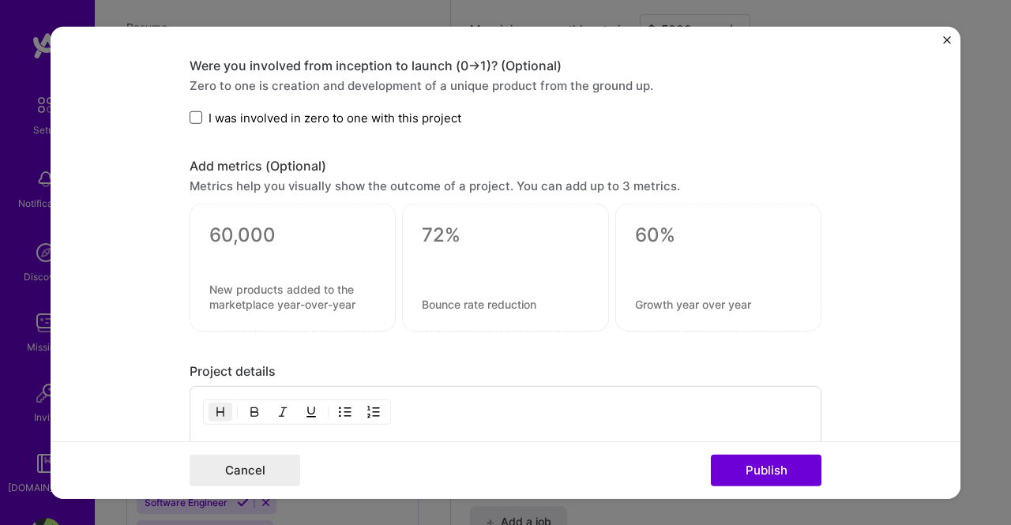
click at [190, 116] on span at bounding box center [196, 117] width 13 height 13
click at [0, 0] on input "I was involved in zero to one with this project" at bounding box center [0, 0] width 0 height 0
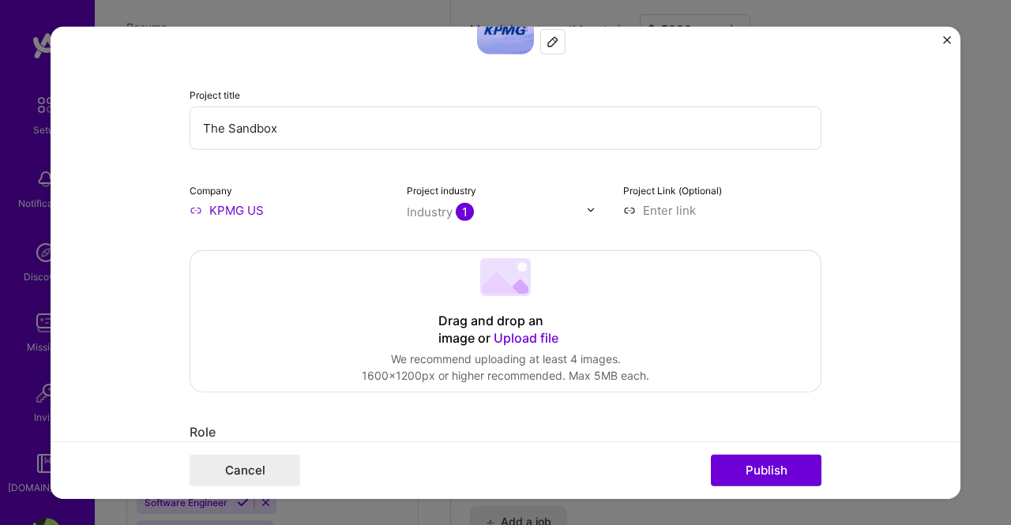
scroll to position [0, 0]
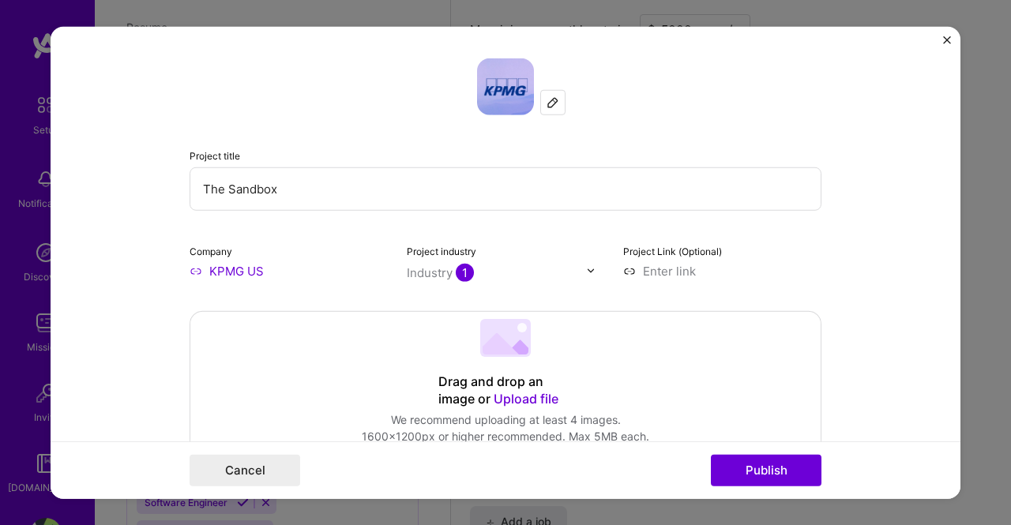
click at [508, 400] on span "Upload file" at bounding box center [526, 398] width 65 height 16
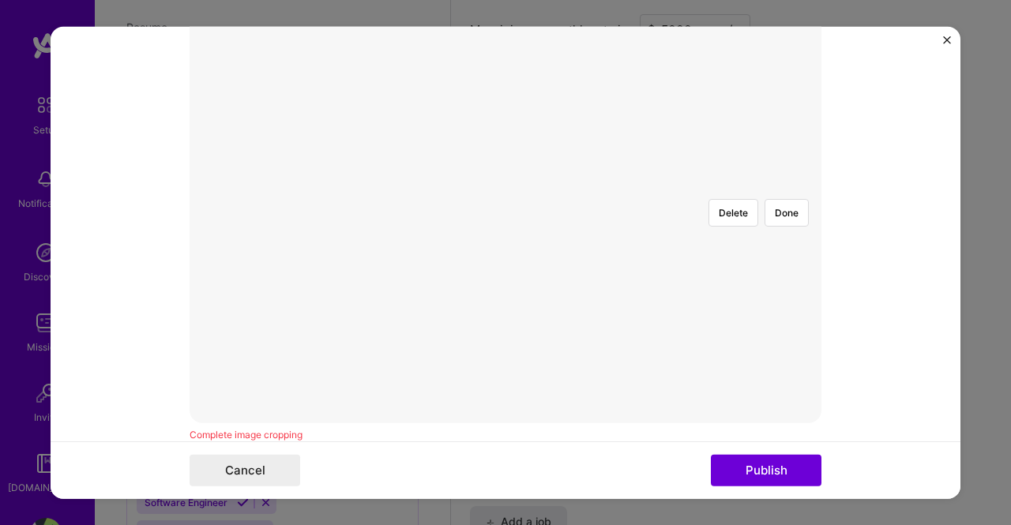
scroll to position [395, 0]
click at [675, 221] on div at bounding box center [853, 314] width 433 height 325
click at [637, 340] on div at bounding box center [853, 472] width 433 height 325
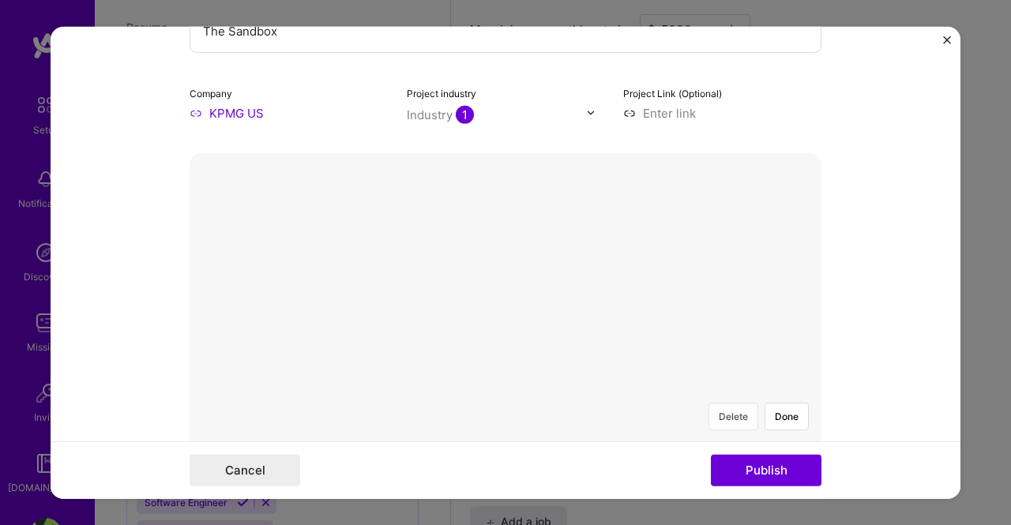
click at [734, 402] on button "Delete" at bounding box center [733, 416] width 50 height 28
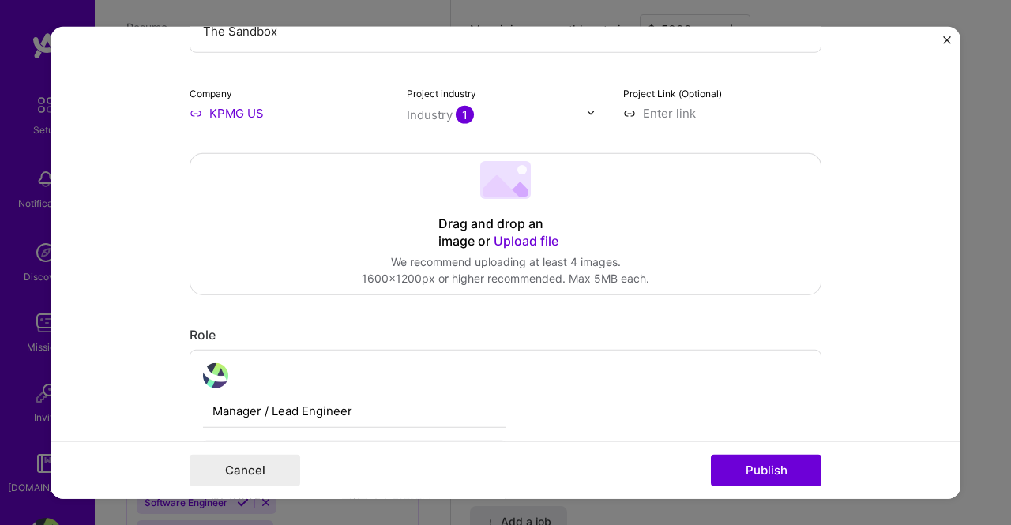
click at [526, 237] on span "Upload file" at bounding box center [526, 240] width 65 height 16
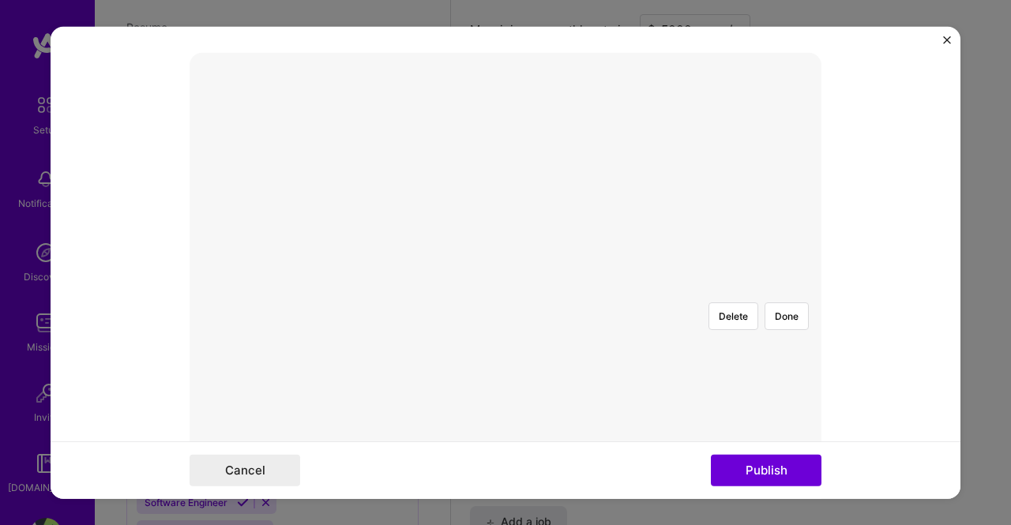
scroll to position [316, 0]
click at [620, 373] on div at bounding box center [816, 431] width 534 height 401
click at [505, 231] on div at bounding box center [505, 231] width 0 height 0
click at [618, 256] on div at bounding box center [816, 440] width 490 height 369
click at [505, 231] on div at bounding box center [505, 231] width 0 height 0
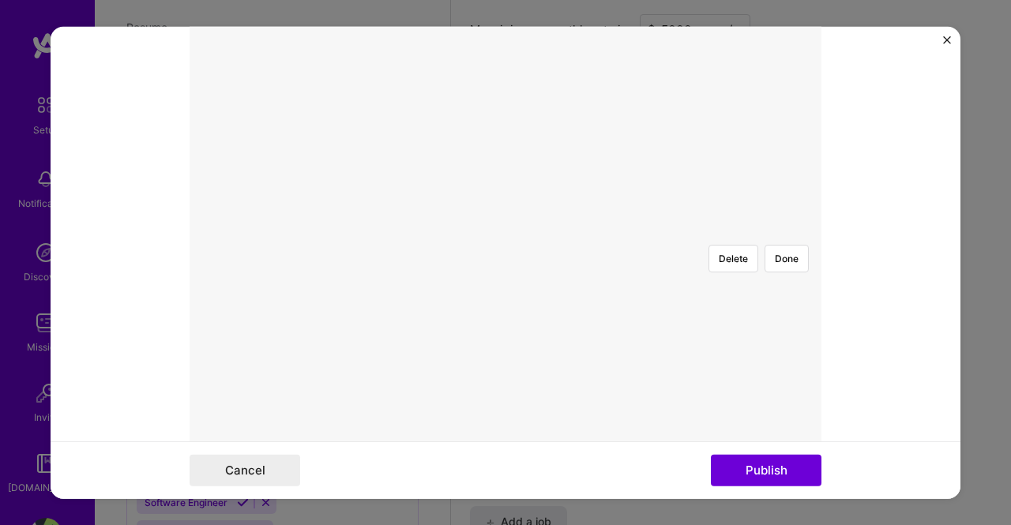
click at [505, 231] on div at bounding box center [505, 231] width 0 height 0
click at [787, 244] on button "Done" at bounding box center [786, 258] width 44 height 28
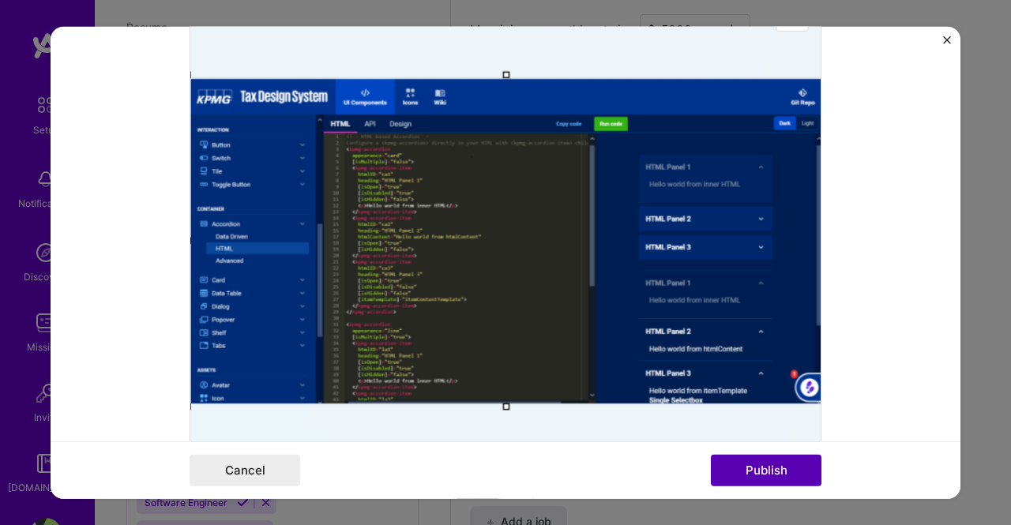
click at [772, 471] on button "Publish" at bounding box center [766, 471] width 111 height 32
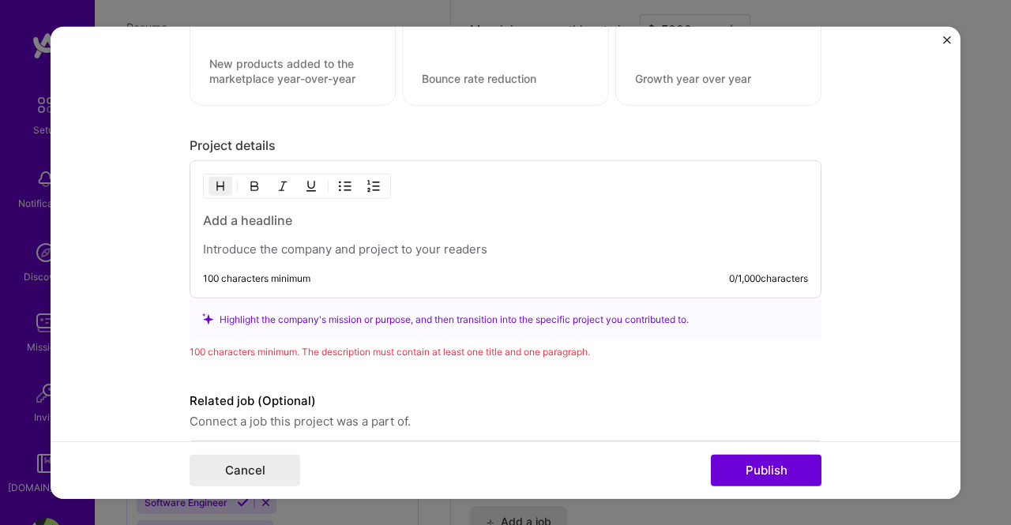
scroll to position [1764, 0]
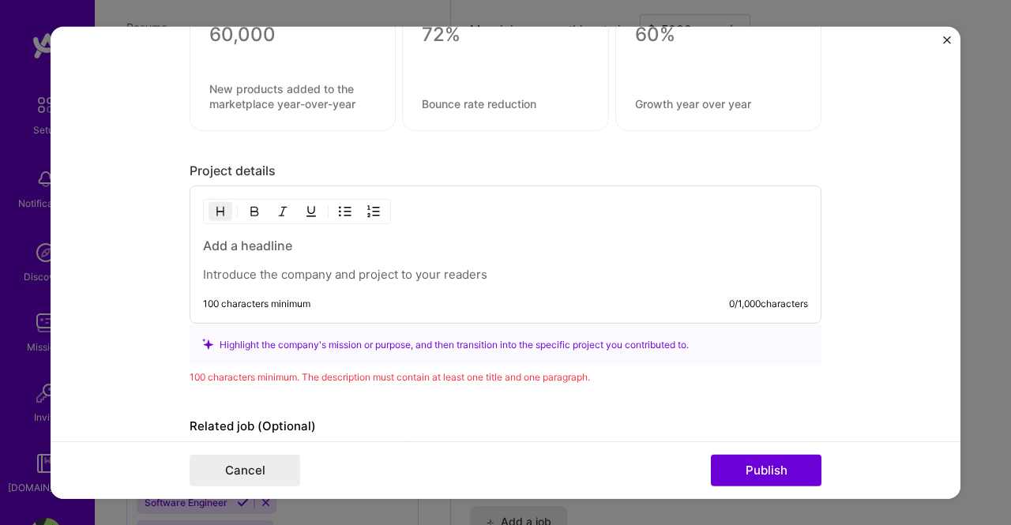
click at [388, 270] on p at bounding box center [505, 275] width 605 height 16
paste div
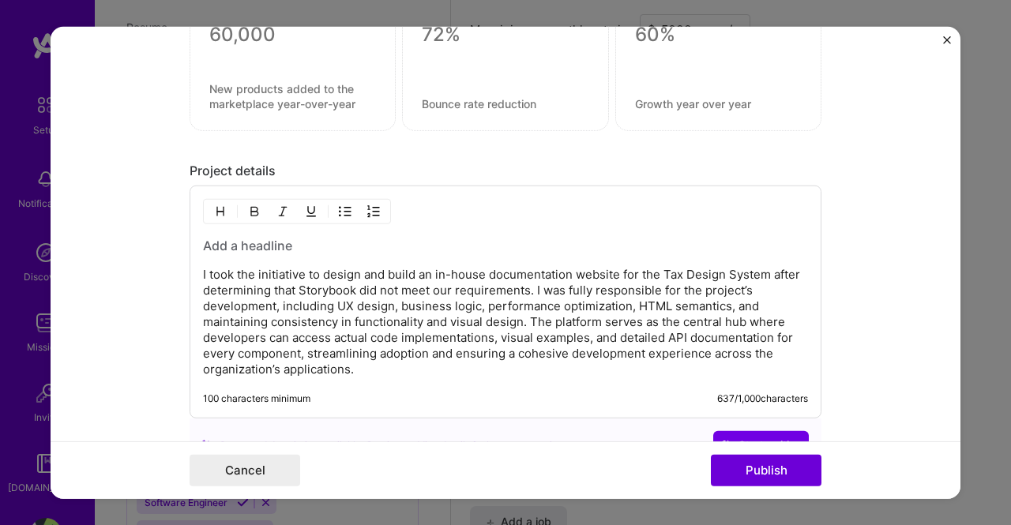
click at [297, 238] on h3 at bounding box center [505, 245] width 605 height 17
click at [340, 268] on p "I took the initiative to design and build an in-house documentation website for…" at bounding box center [505, 322] width 605 height 111
click at [340, 271] on p "I took the initiative to and build an in-house documentation website for the Ta…" at bounding box center [505, 322] width 605 height 111
click at [339, 271] on p "I took the initiative to and build an in-house documentation website for the Ta…" at bounding box center [505, 322] width 605 height 111
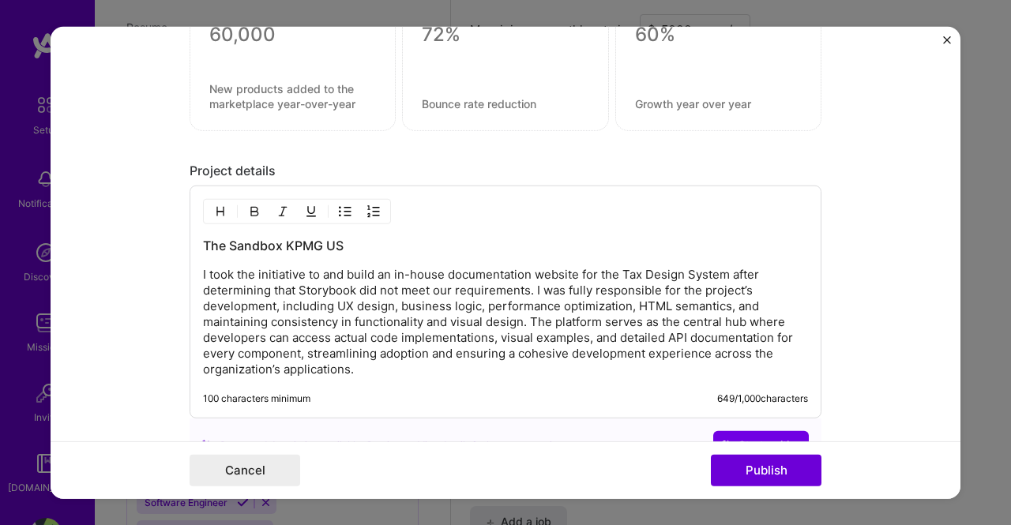
click at [331, 269] on p "I took the initiative to and build an in-house documentation website for the Ta…" at bounding box center [505, 322] width 605 height 111
click at [332, 269] on p "I took the initiative to and build an in-house documentation website for the Ta…" at bounding box center [505, 322] width 605 height 111
click at [597, 332] on p "I took the initiative to architect and build an in-house documentation website …" at bounding box center [505, 322] width 605 height 111
click at [782, 267] on p "I took the initiative to architect and build an in-house documentation website …" at bounding box center [505, 322] width 605 height 111
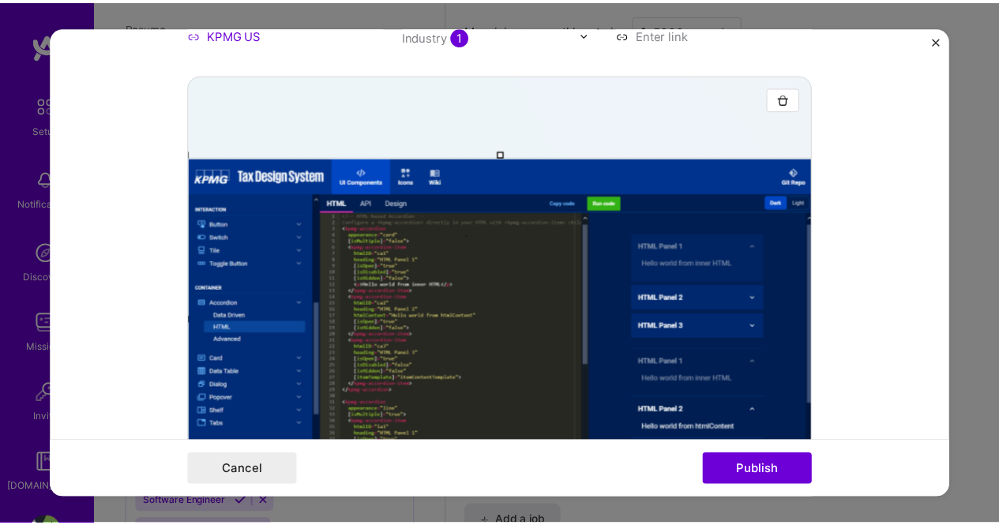
scroll to position [193, 0]
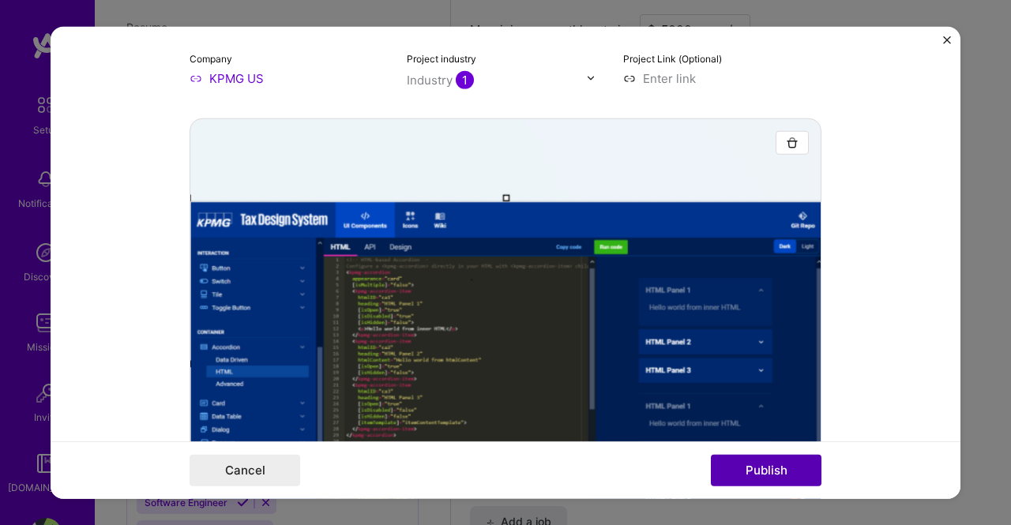
click at [762, 469] on button "Publish" at bounding box center [766, 471] width 111 height 32
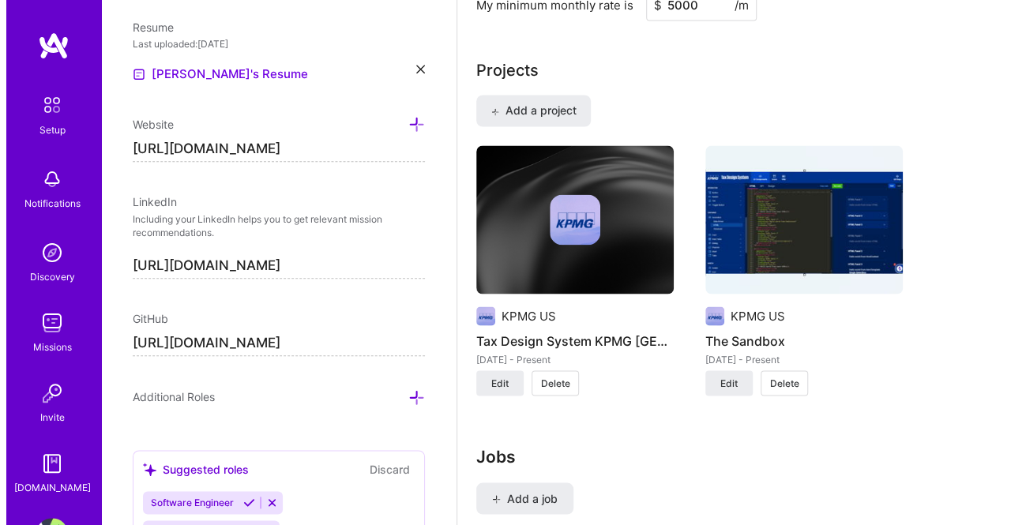
scroll to position [1379, 0]
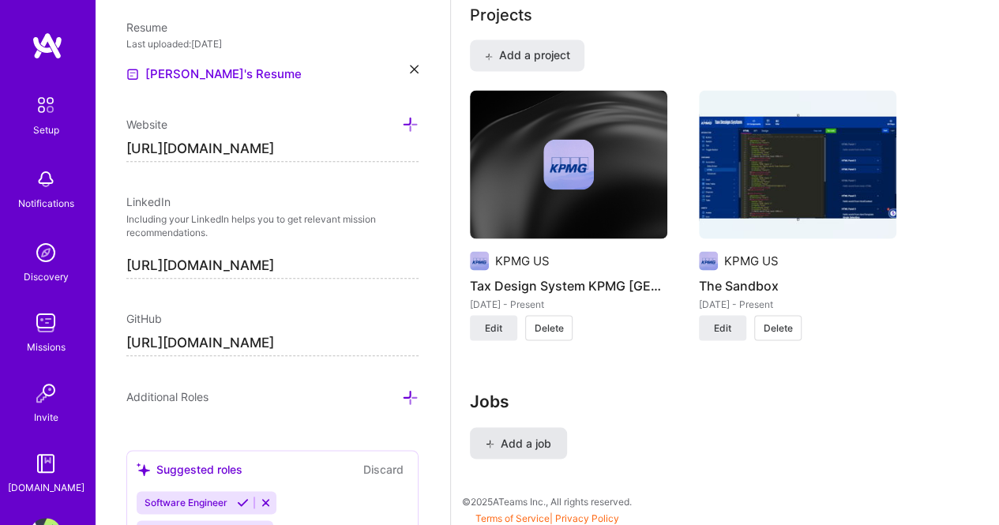
click at [545, 427] on button "Add a job" at bounding box center [518, 443] width 97 height 32
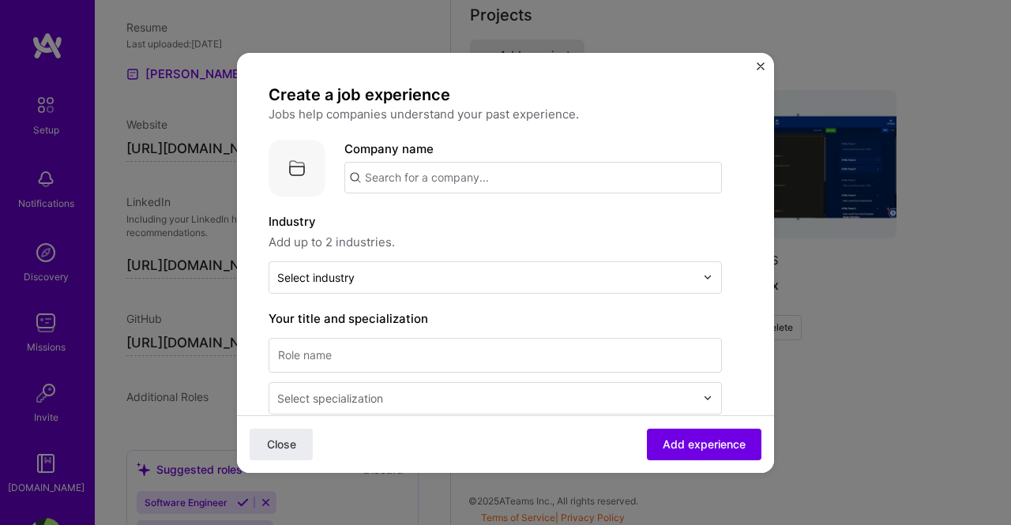
click at [420, 180] on input "text" at bounding box center [532, 178] width 377 height 32
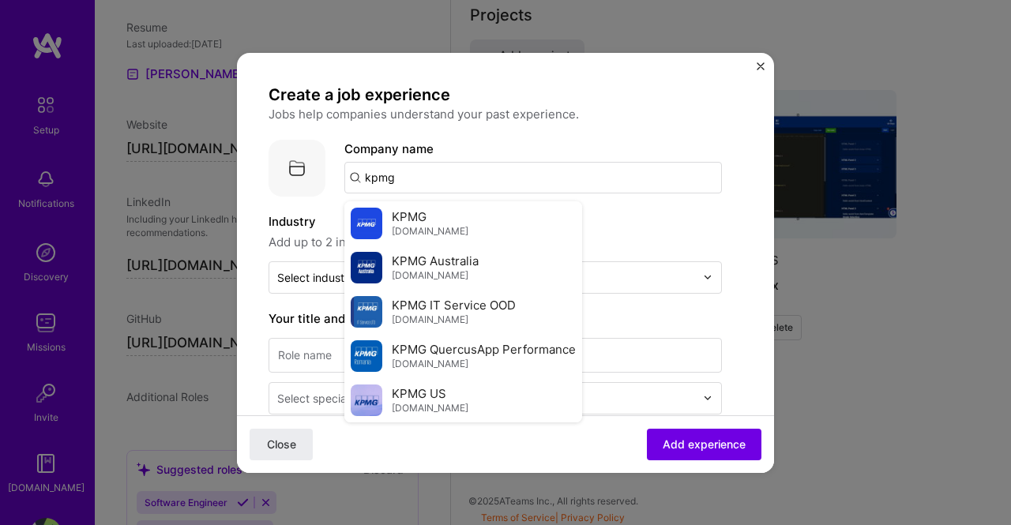
click at [475, 397] on div "KPMG US [DOMAIN_NAME]" at bounding box center [463, 400] width 238 height 44
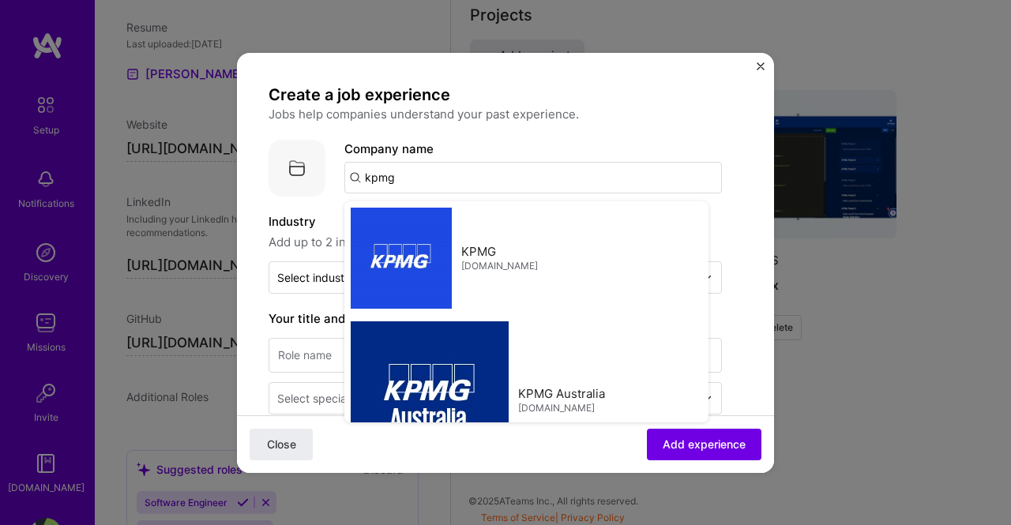
type input "KPMG US"
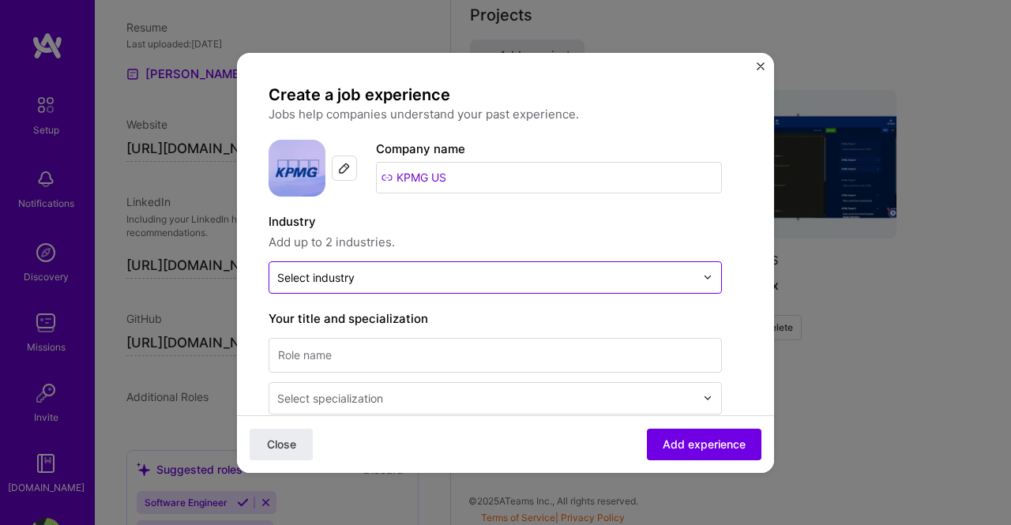
click at [403, 282] on input "text" at bounding box center [486, 277] width 418 height 17
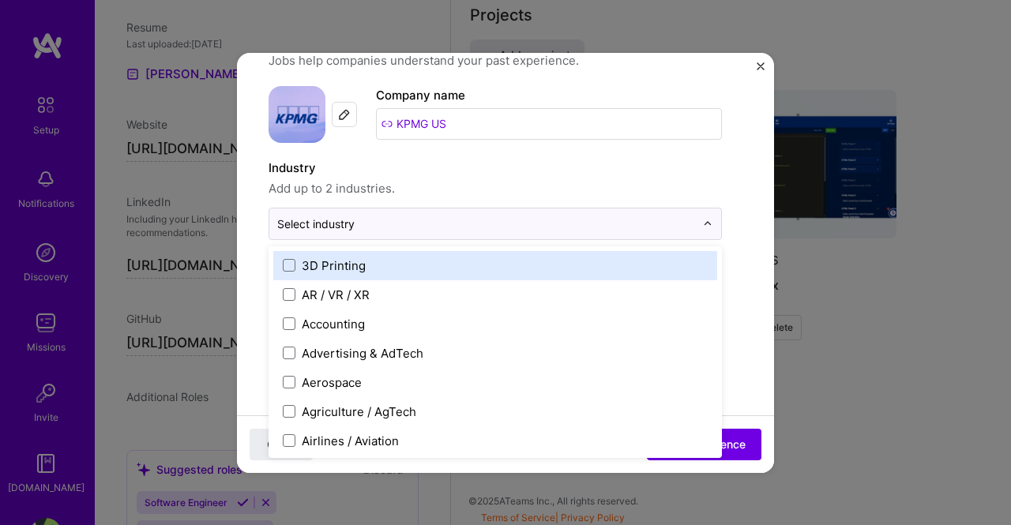
scroll to position [79, 0]
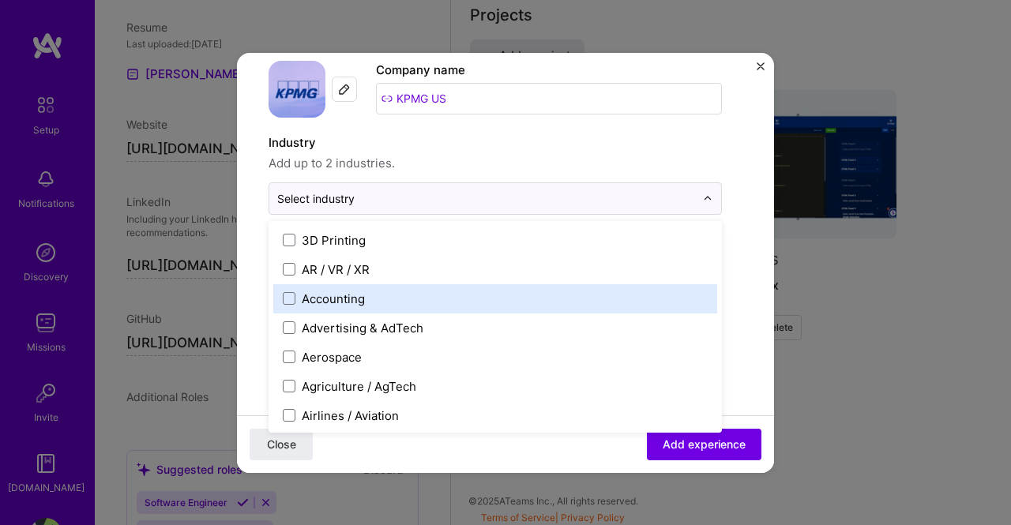
click at [385, 292] on label "Accounting" at bounding box center [495, 299] width 425 height 17
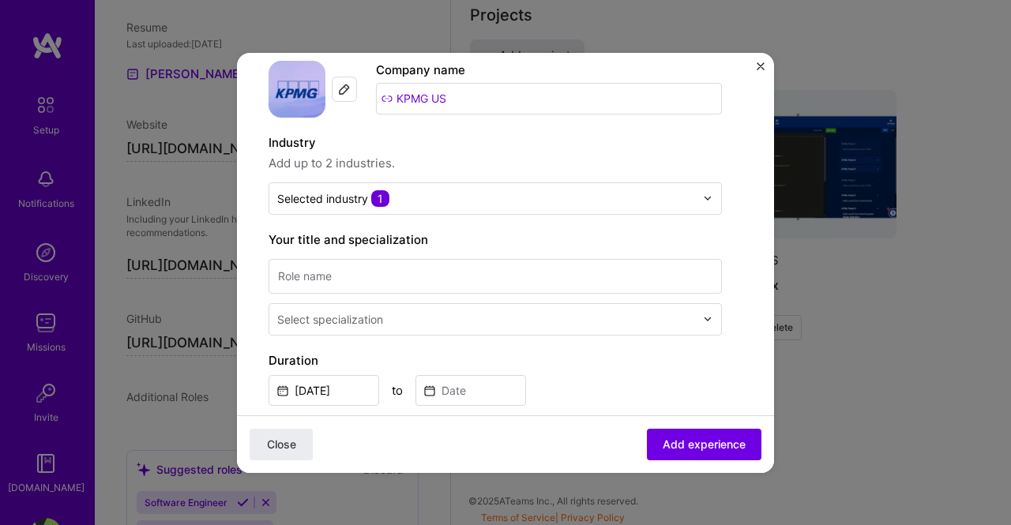
click at [616, 154] on span "Add up to 2 industries." at bounding box center [495, 163] width 453 height 19
click at [376, 269] on input at bounding box center [495, 276] width 453 height 35
type input "Lead Engineer I"
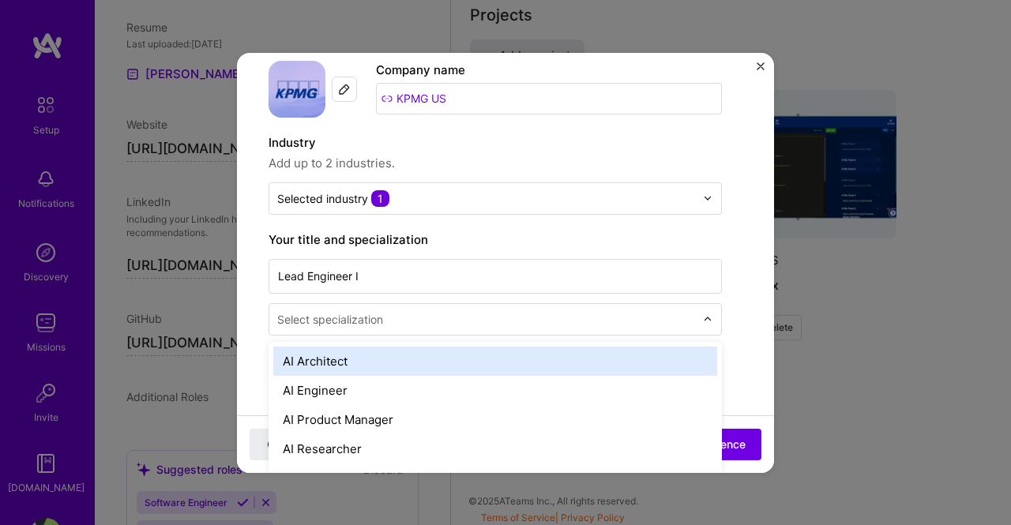
click at [354, 319] on div "Select specialization" at bounding box center [330, 319] width 106 height 17
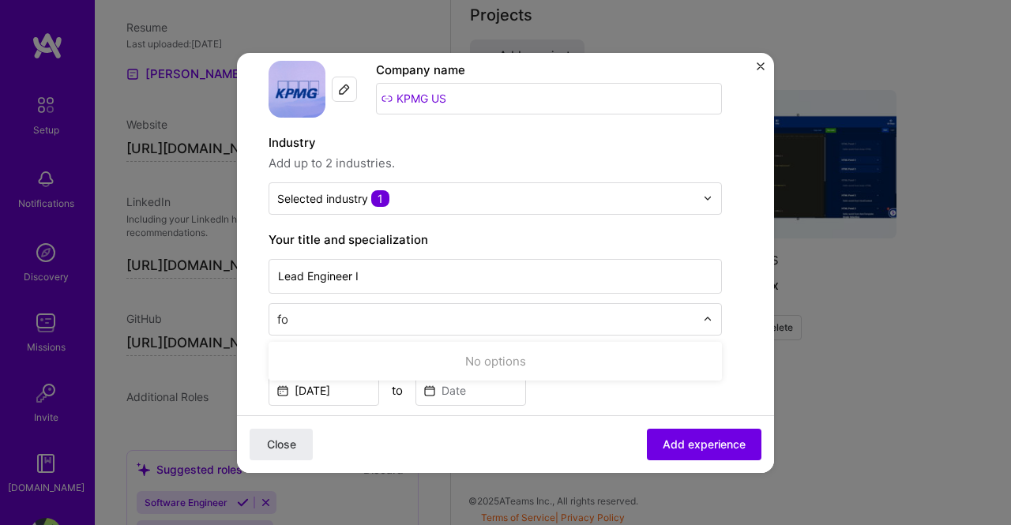
scroll to position [0, 0]
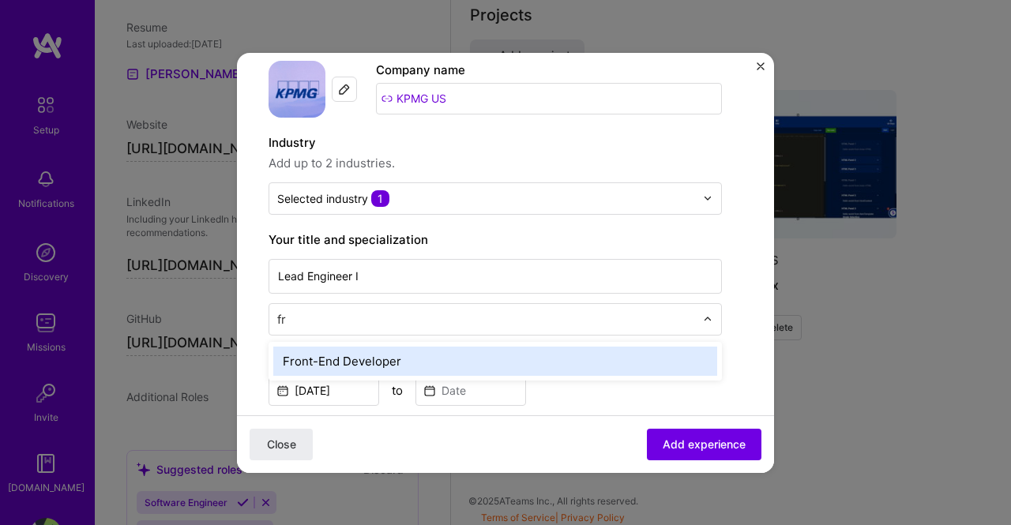
type input "fro"
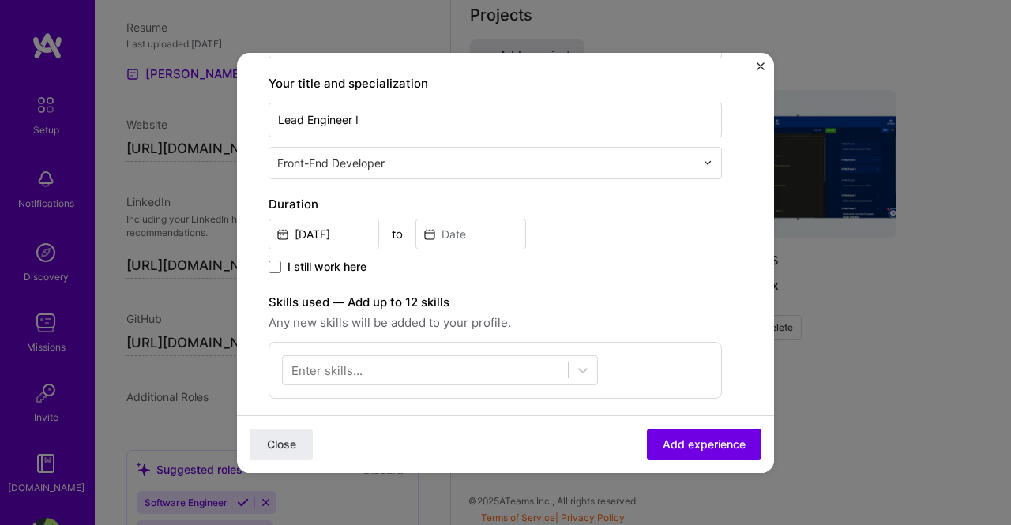
scroll to position [237, 0]
click at [344, 231] on input "[DATE]" at bounding box center [324, 232] width 111 height 31
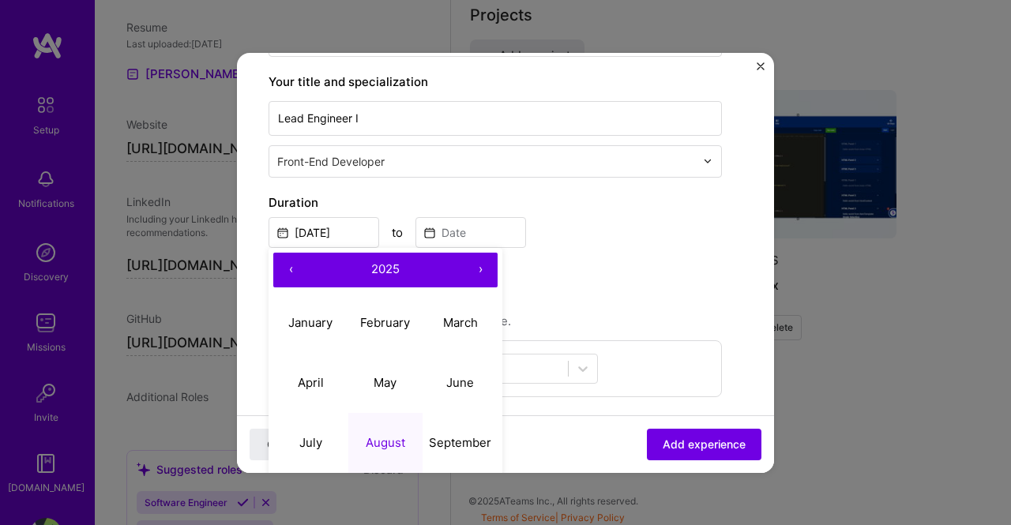
click at [377, 273] on span "2025" at bounding box center [385, 268] width 28 height 15
click at [377, 275] on button "[DATE] – [DATE]" at bounding box center [385, 270] width 155 height 35
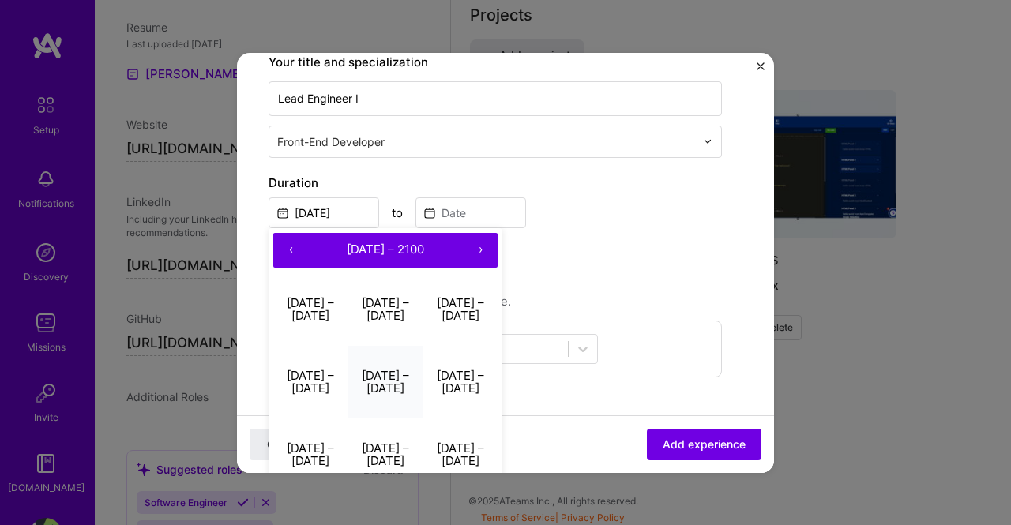
scroll to position [316, 0]
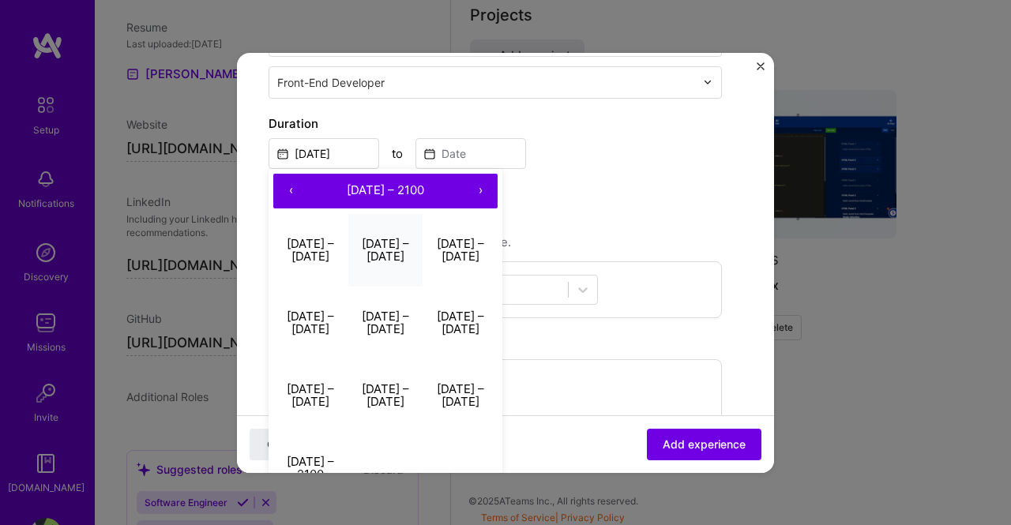
click at [389, 244] on button "[DATE] – [DATE]" at bounding box center [385, 250] width 75 height 73
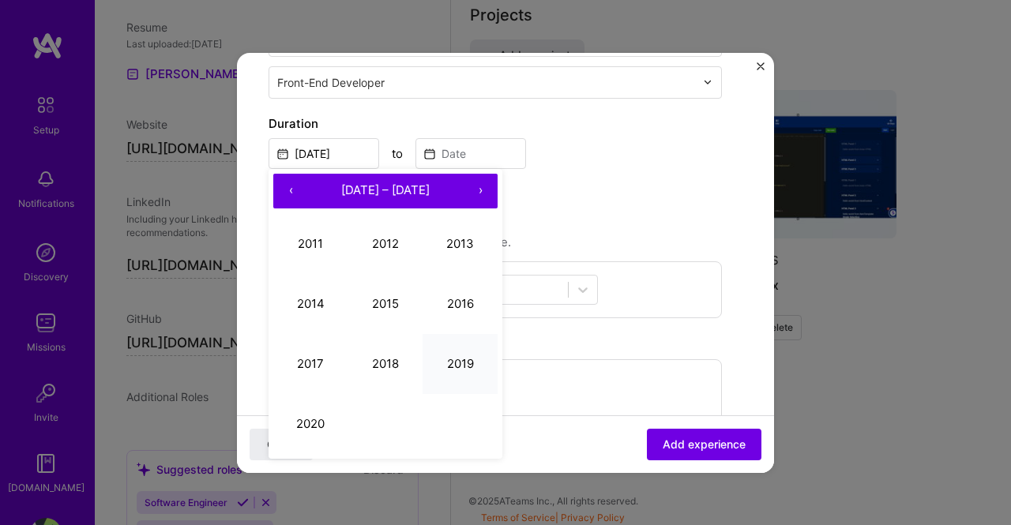
click at [458, 362] on button "2019" at bounding box center [460, 364] width 75 height 60
click at [382, 247] on abbr "February" at bounding box center [385, 243] width 50 height 15
type input "[DATE]"
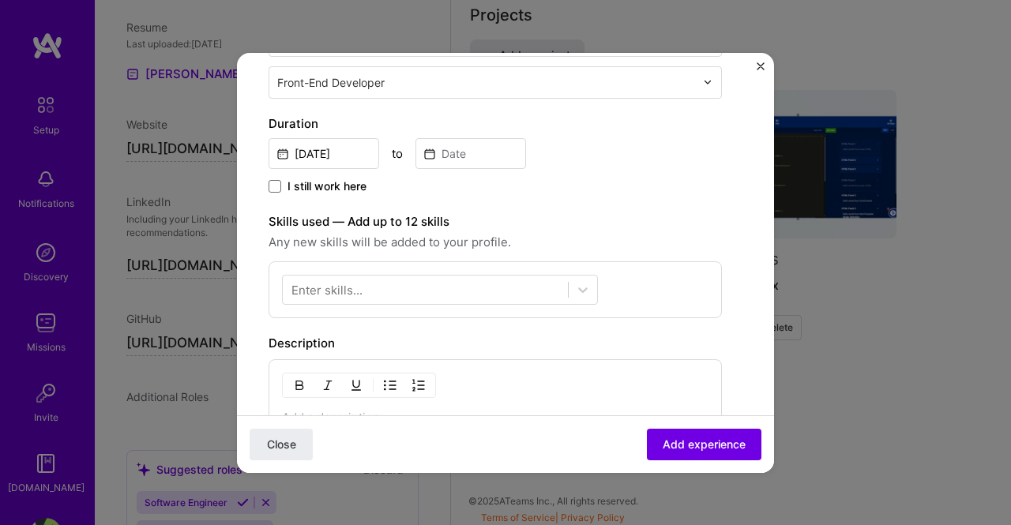
click at [332, 181] on span "I still work here" at bounding box center [326, 186] width 79 height 16
click at [0, 0] on input "I still work here" at bounding box center [0, 0] width 0 height 0
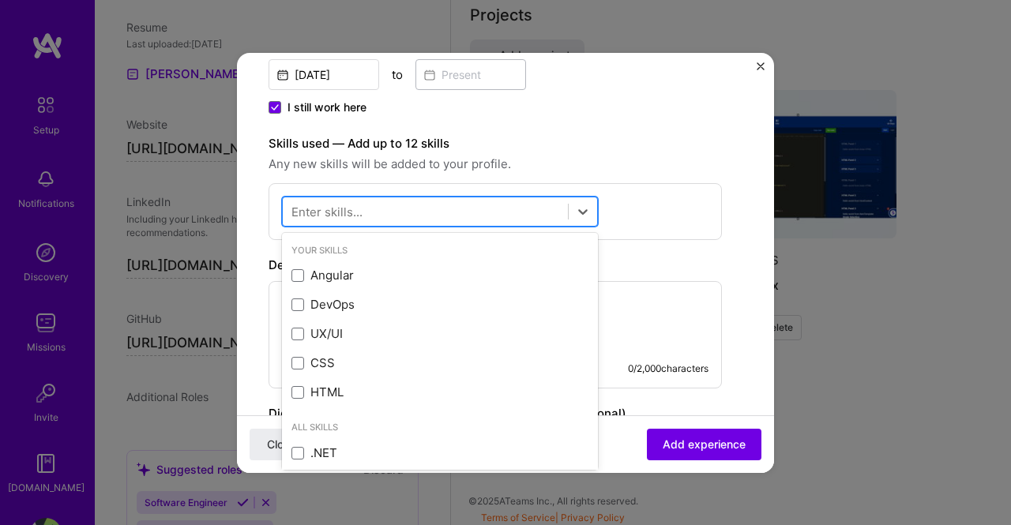
click at [483, 212] on div at bounding box center [425, 211] width 285 height 26
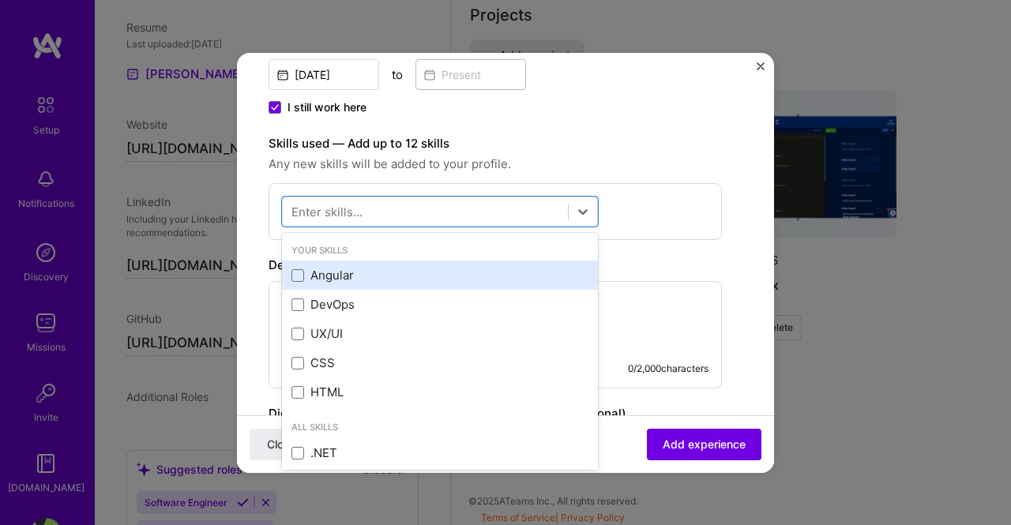
click at [318, 267] on div "Angular" at bounding box center [439, 275] width 297 height 17
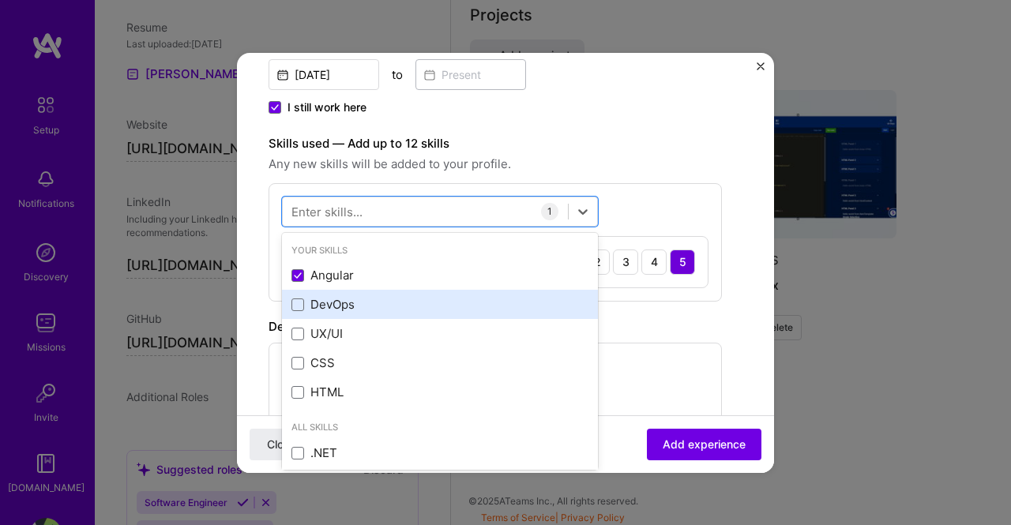
click at [317, 298] on div "DevOps" at bounding box center [439, 304] width 297 height 17
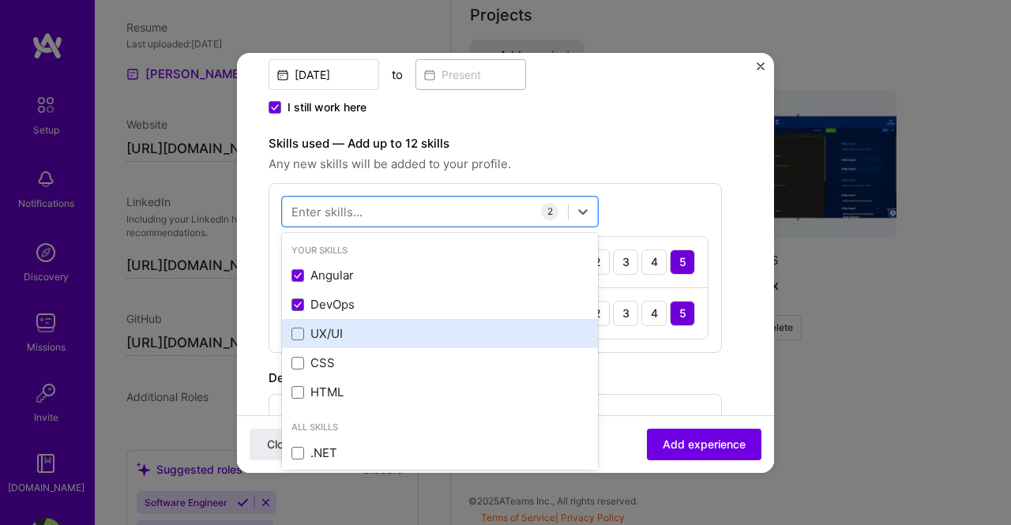
click at [319, 332] on div "UX/UI" at bounding box center [439, 333] width 297 height 17
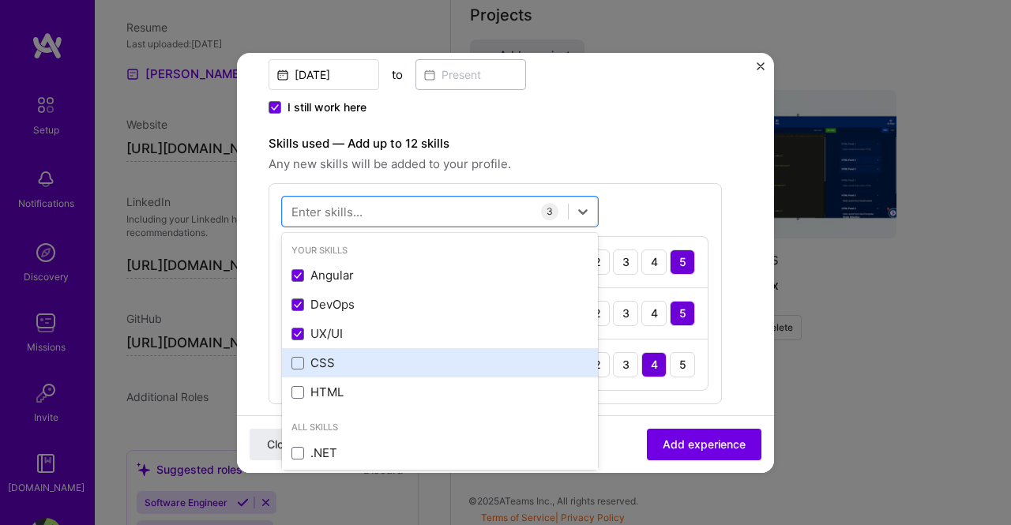
click at [317, 362] on div "CSS" at bounding box center [439, 363] width 297 height 17
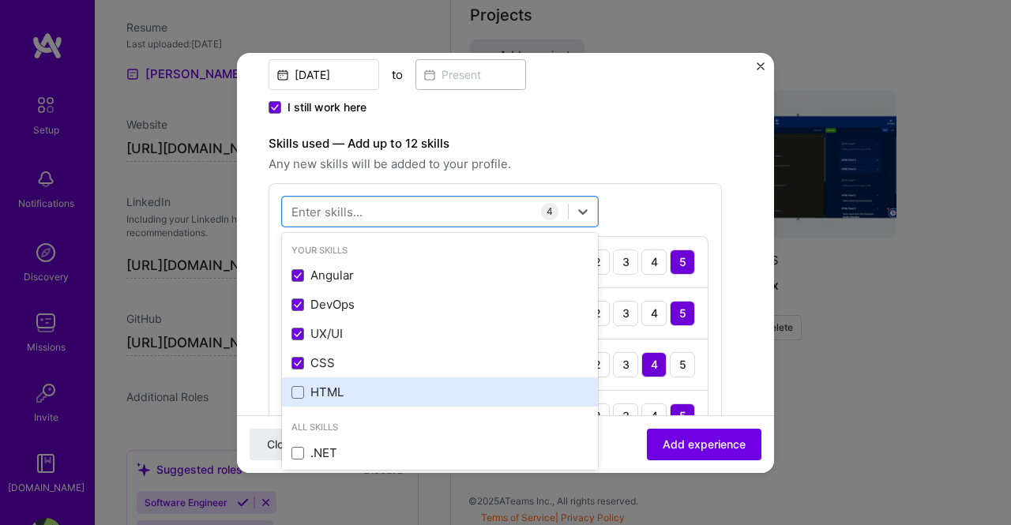
click at [321, 388] on div "HTML" at bounding box center [439, 392] width 297 height 17
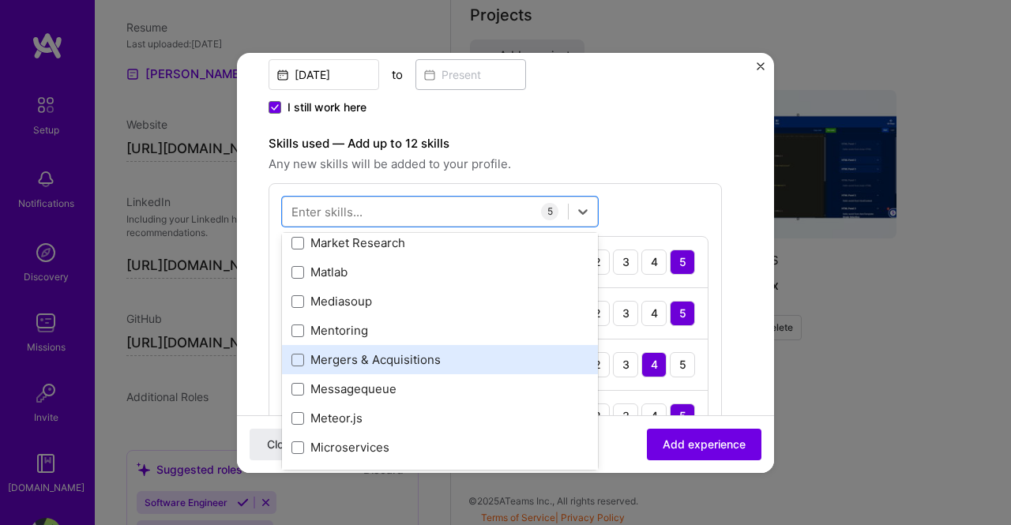
scroll to position [5844, 0]
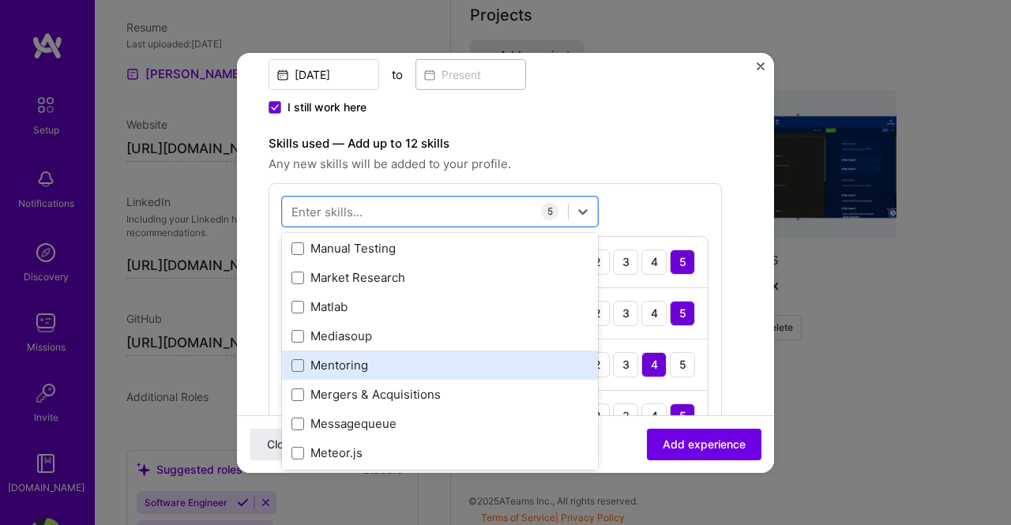
click at [433, 370] on div "Mentoring" at bounding box center [439, 365] width 297 height 17
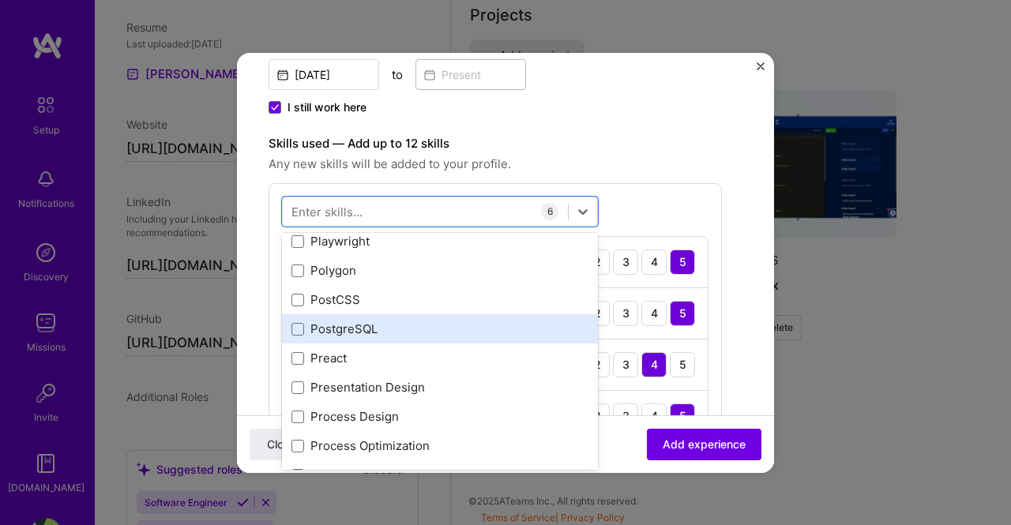
scroll to position [7029, 0]
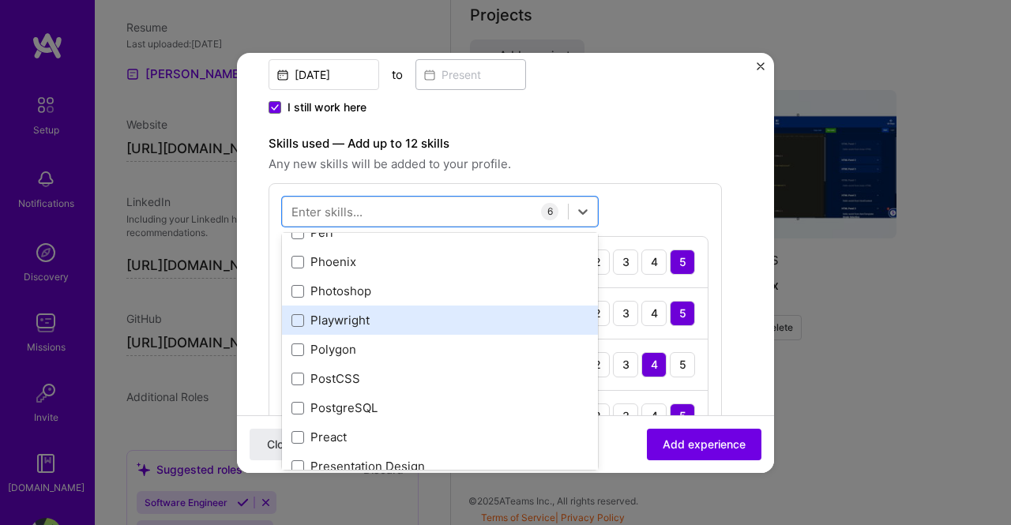
click at [426, 322] on div "Playwright" at bounding box center [439, 320] width 297 height 17
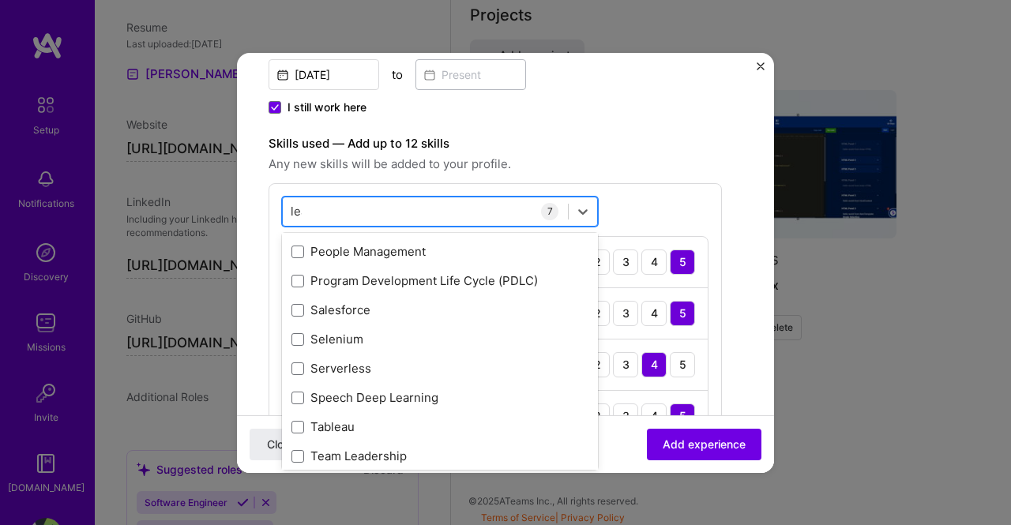
scroll to position [0, 0]
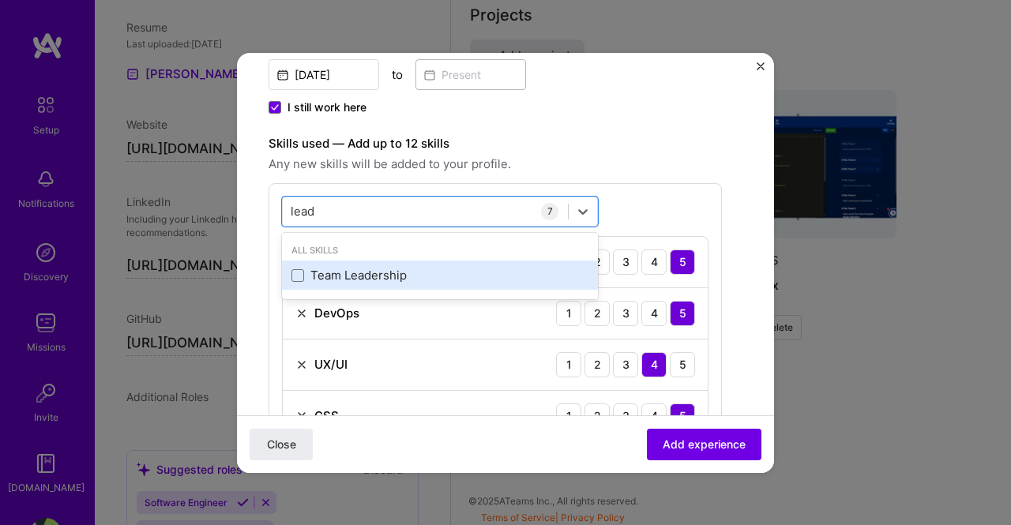
click at [426, 282] on div "Team Leadership" at bounding box center [440, 275] width 316 height 29
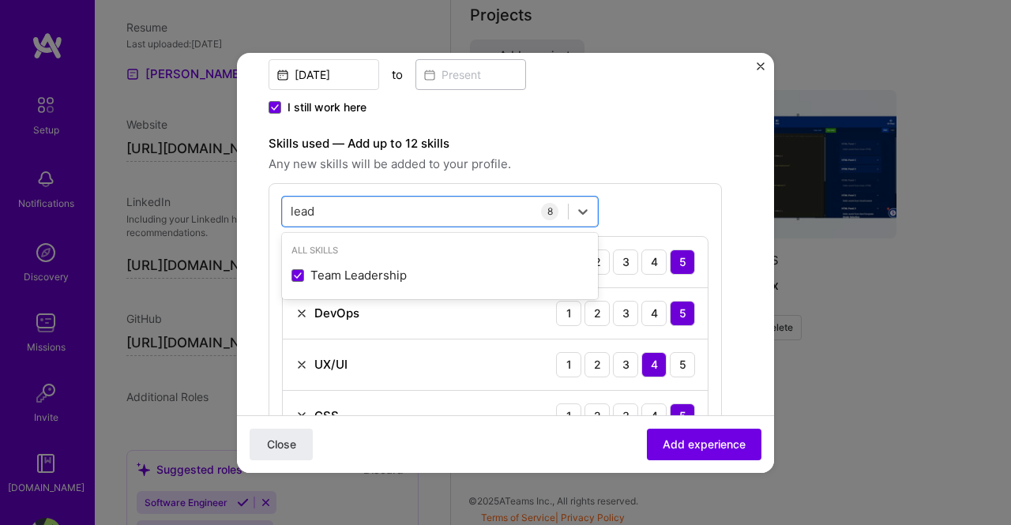
type input "lead"
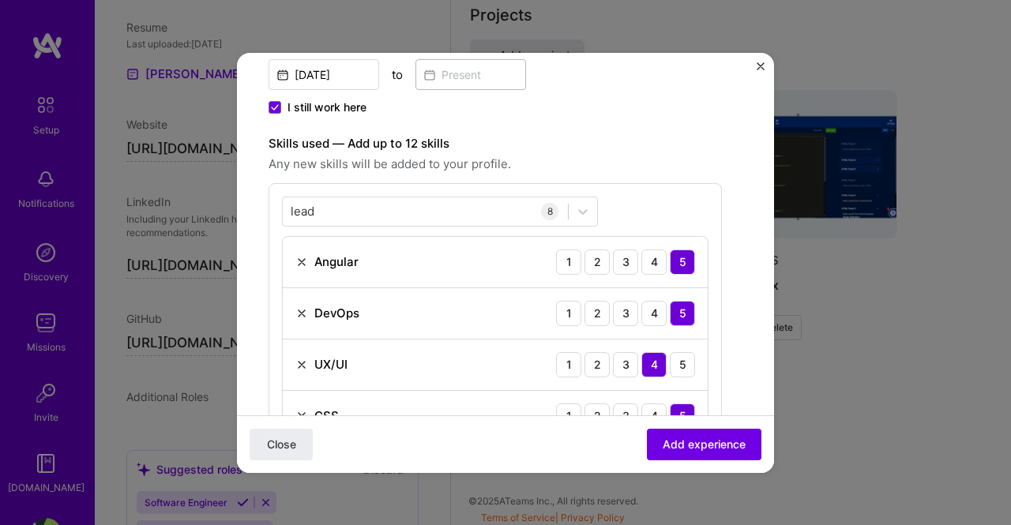
click at [735, 298] on form "Create a job experience Jobs help companies understand your past experience. Co…" at bounding box center [505, 421] width 537 height 1462
click at [684, 441] on span "Add experience" at bounding box center [704, 444] width 83 height 16
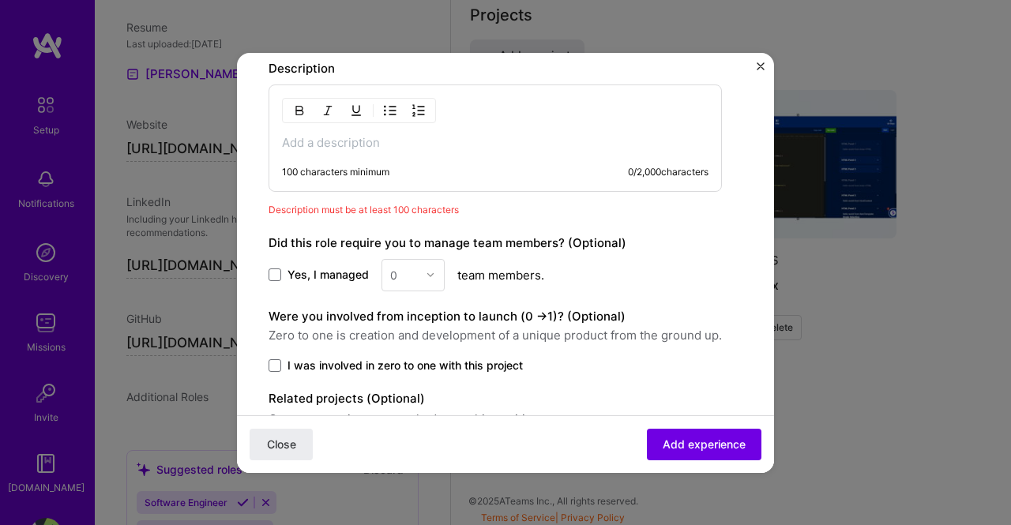
scroll to position [1013, 0]
click at [415, 266] on div "0" at bounding box center [412, 274] width 63 height 32
click at [419, 266] on div "0" at bounding box center [412, 274] width 63 height 32
click at [337, 272] on span "Yes, I managed" at bounding box center [327, 274] width 81 height 16
click at [0, 0] on input "Yes, I managed" at bounding box center [0, 0] width 0 height 0
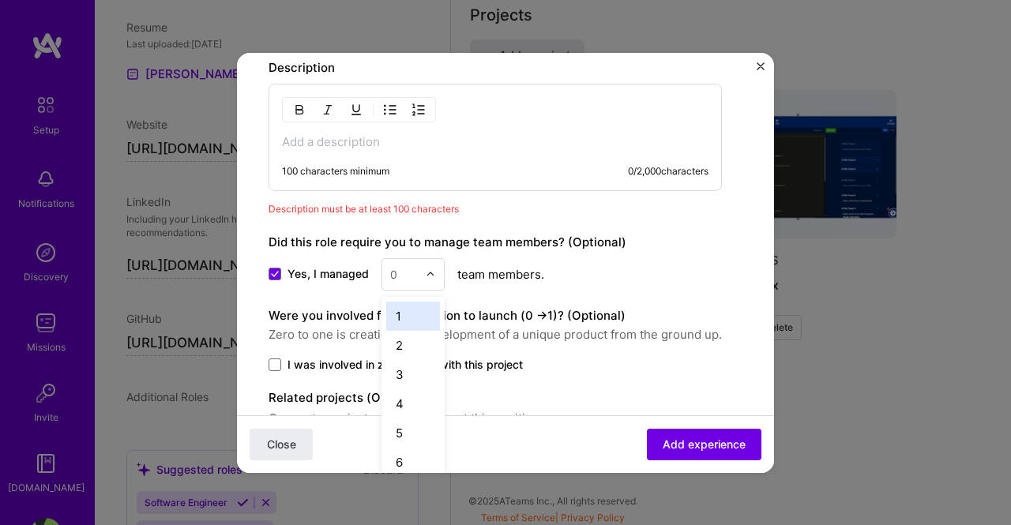
click at [438, 271] on div at bounding box center [435, 274] width 18 height 31
click at [408, 400] on div "4" at bounding box center [413, 403] width 54 height 29
click at [319, 358] on span "I was involved in zero to one with this project" at bounding box center [404, 365] width 235 height 16
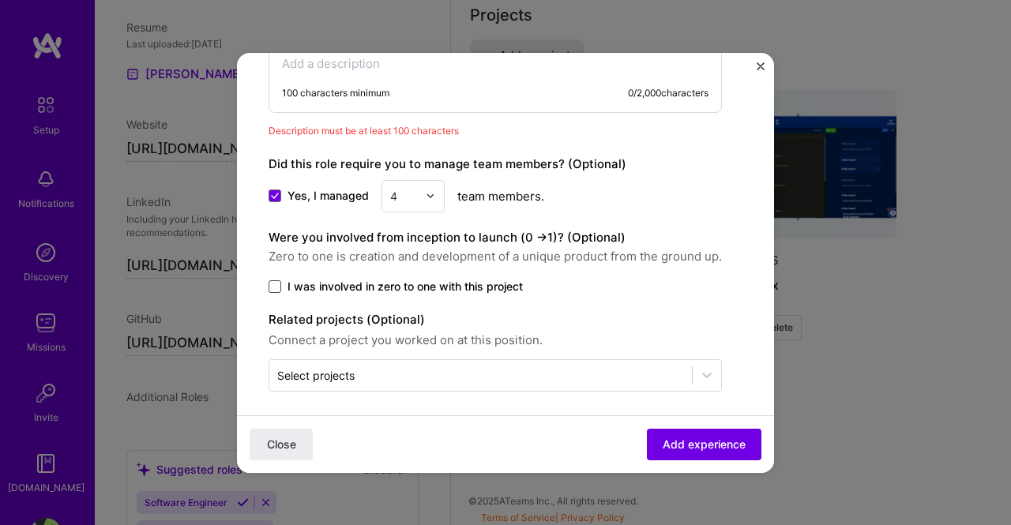
click at [280, 280] on span at bounding box center [275, 286] width 13 height 13
click at [0, 0] on input "I was involved in zero to one with this project" at bounding box center [0, 0] width 0 height 0
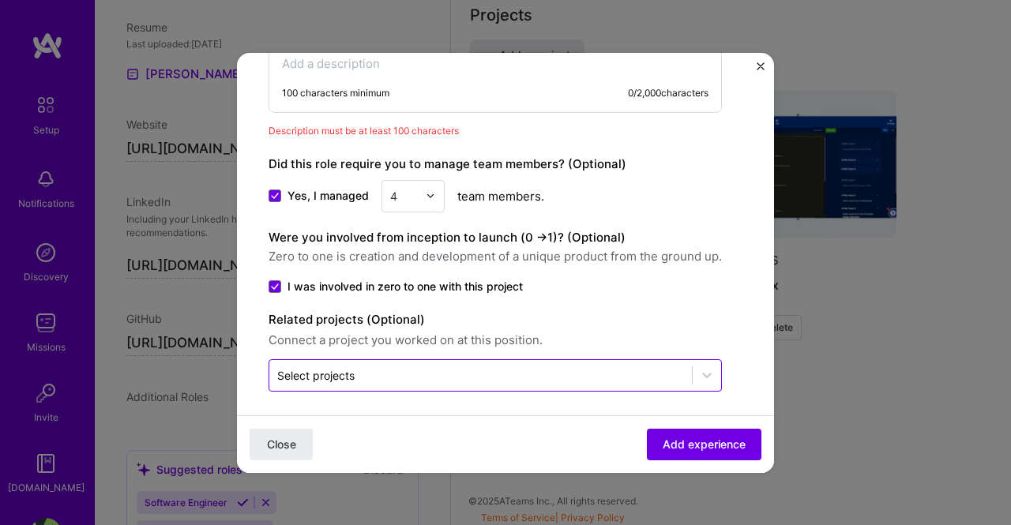
click at [377, 379] on div "Select projects" at bounding box center [480, 375] width 423 height 31
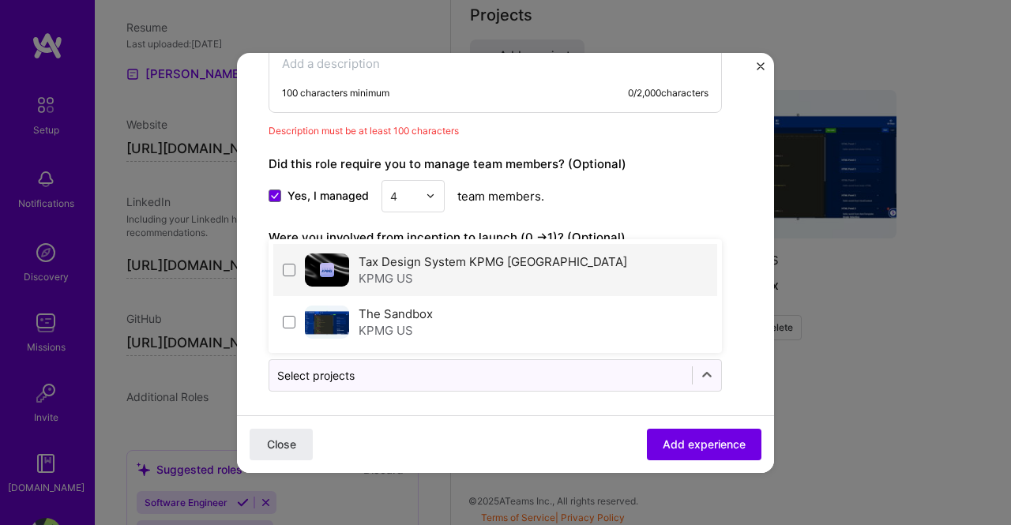
click at [297, 260] on div "Tax Design System KPMG USA KPMG US" at bounding box center [495, 270] width 444 height 52
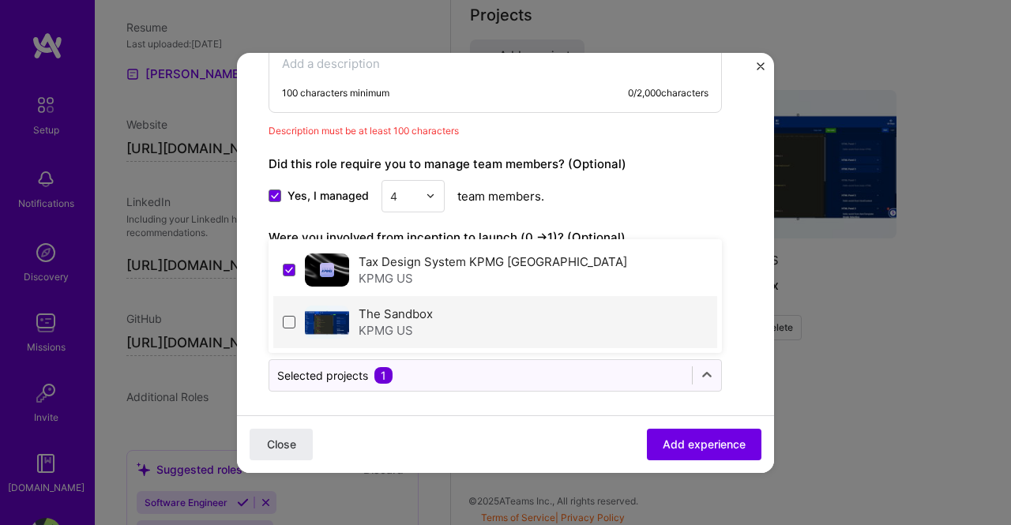
click at [291, 316] on span at bounding box center [289, 322] width 13 height 13
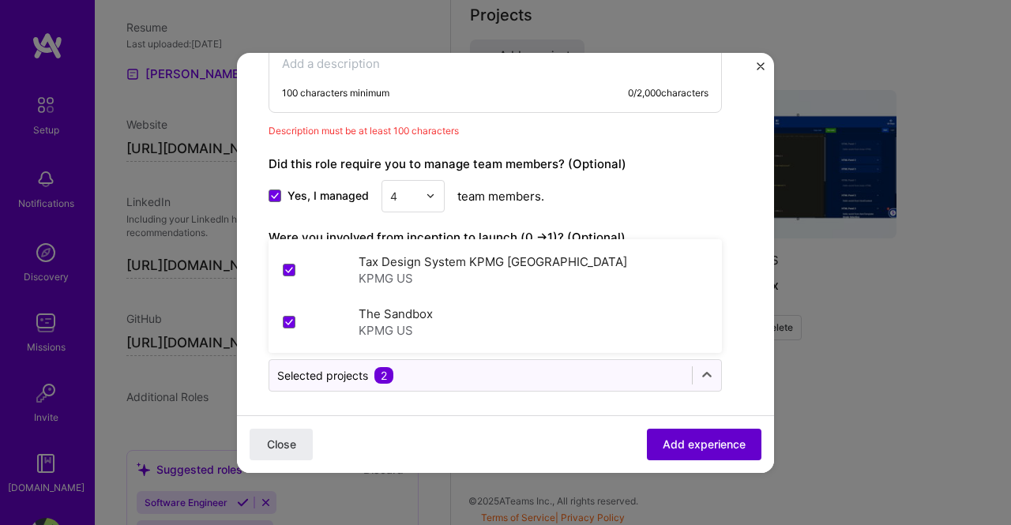
click at [694, 444] on span "Add experience" at bounding box center [704, 444] width 83 height 16
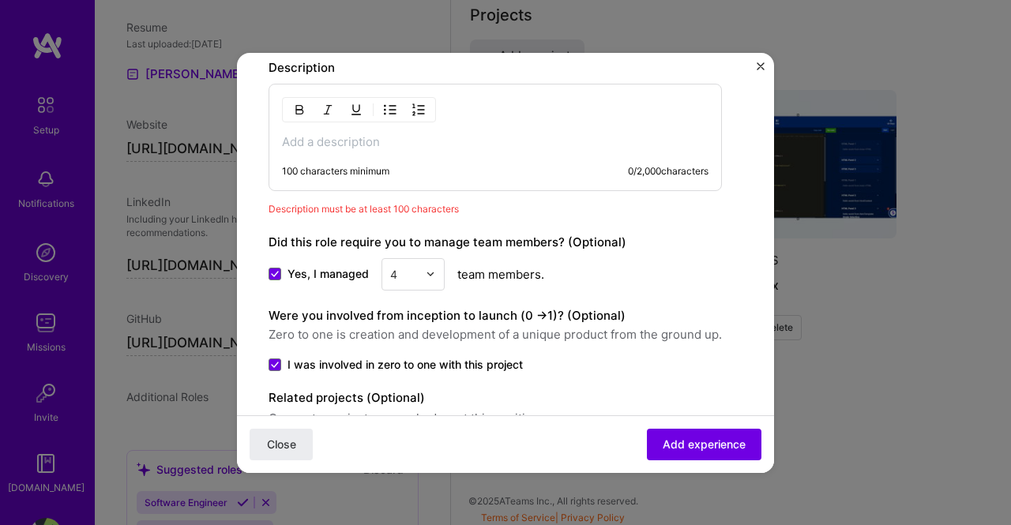
scroll to position [855, 0]
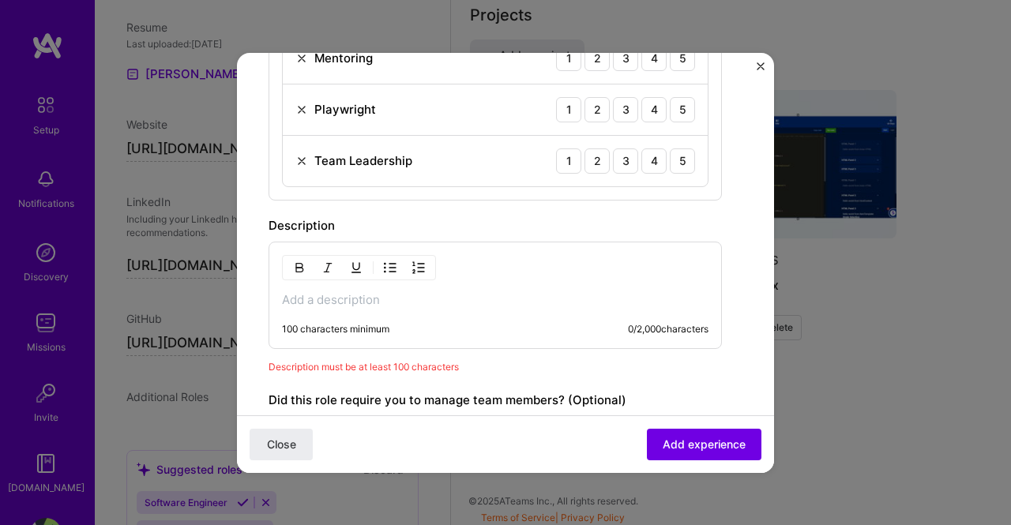
click at [867, 294] on div "Create a job experience Jobs help companies understand your past experience. Co…" at bounding box center [505, 262] width 1011 height 525
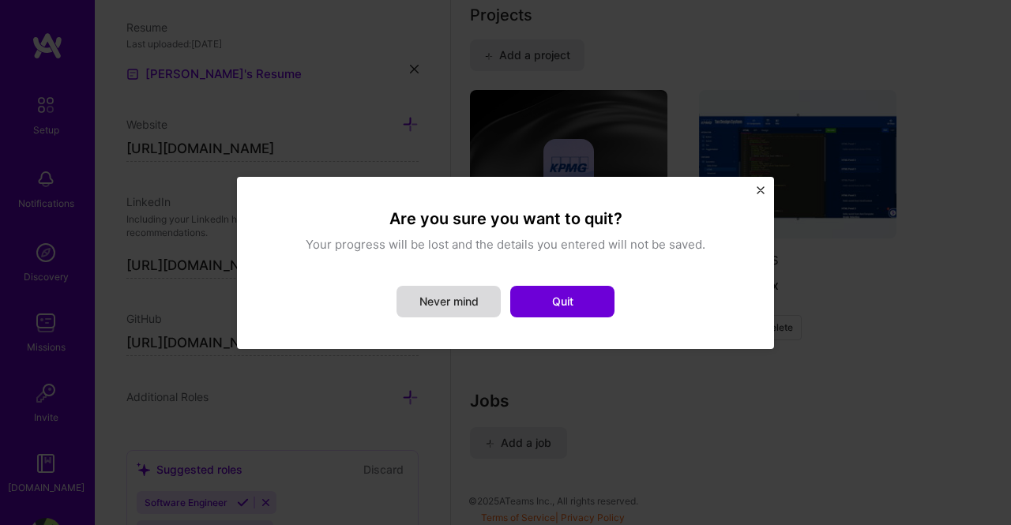
click at [487, 293] on button "Never mind" at bounding box center [448, 302] width 104 height 32
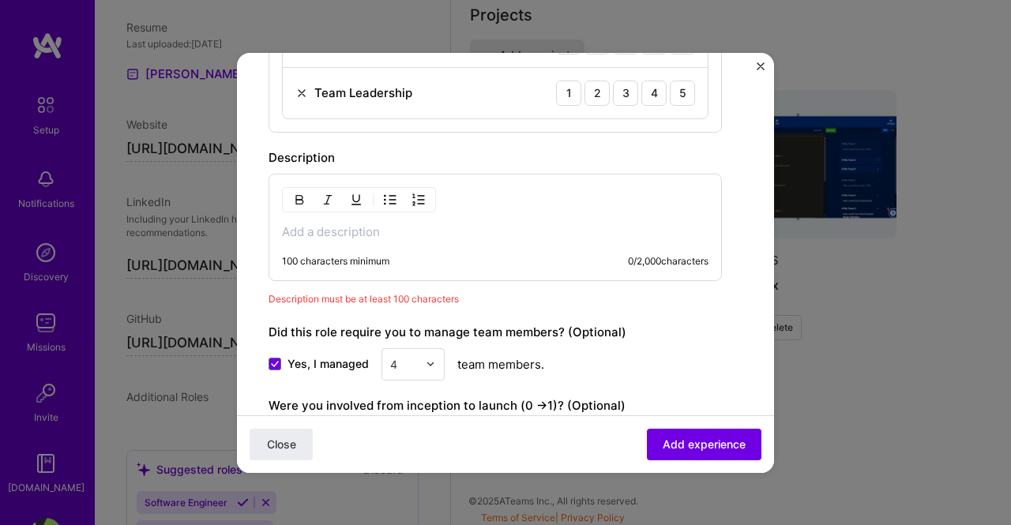
scroll to position [1013, 0]
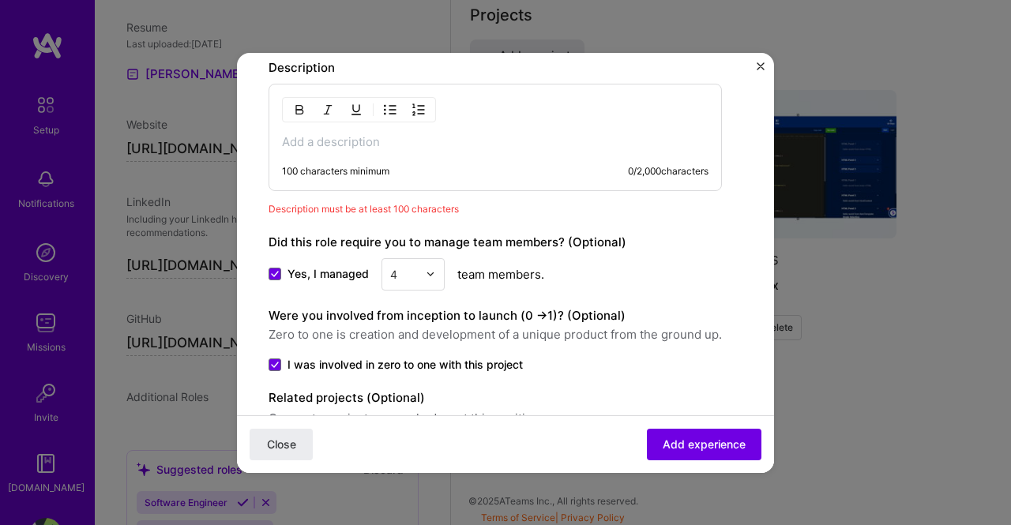
click at [500, 135] on p at bounding box center [495, 142] width 426 height 16
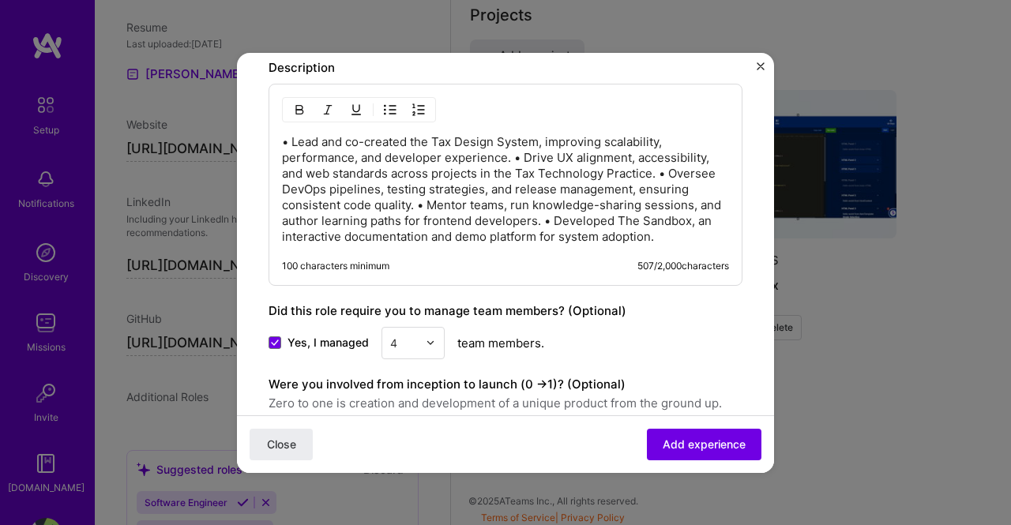
click at [514, 151] on p "• Lead and co-created the Tax Design System, improving scalability, performance…" at bounding box center [505, 189] width 447 height 111
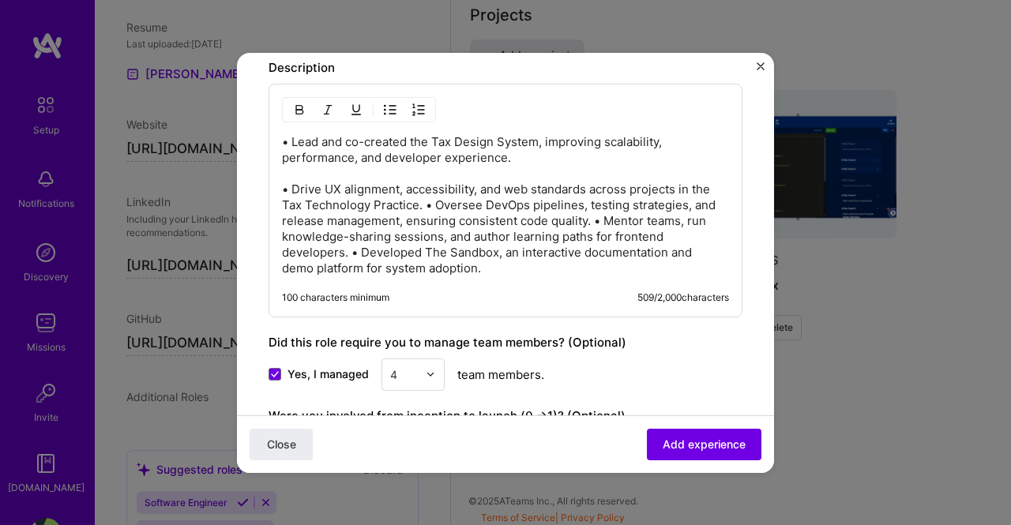
click at [427, 203] on p "• Lead and co-created the Tax Design System, improving scalability, performance…" at bounding box center [505, 205] width 447 height 142
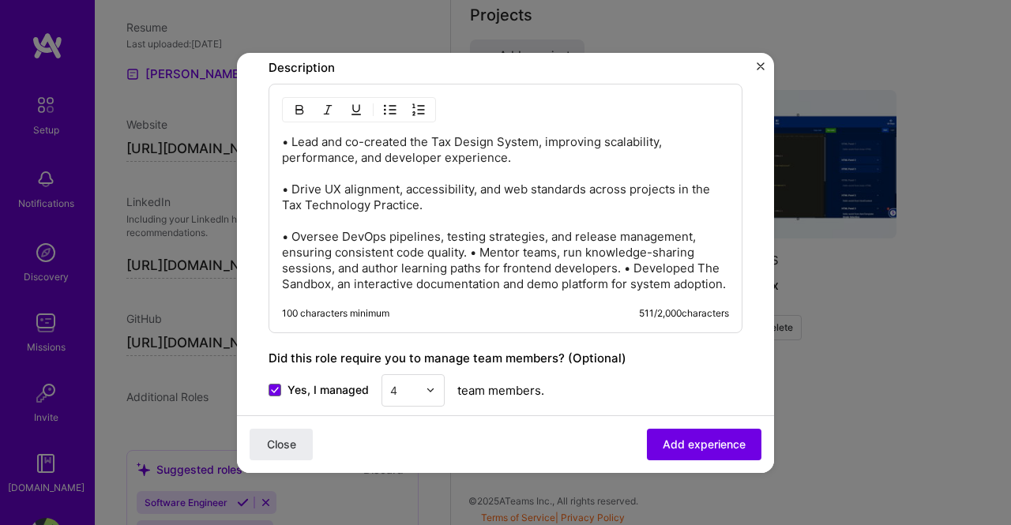
click at [471, 250] on p "• Lead and co-created the Tax Design System, improving scalability, performance…" at bounding box center [505, 213] width 447 height 158
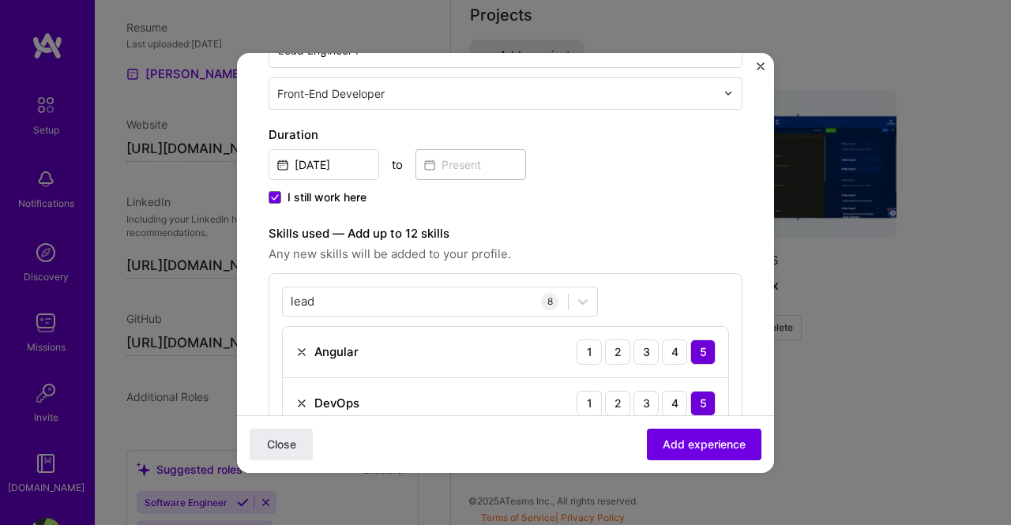
scroll to position [212, 0]
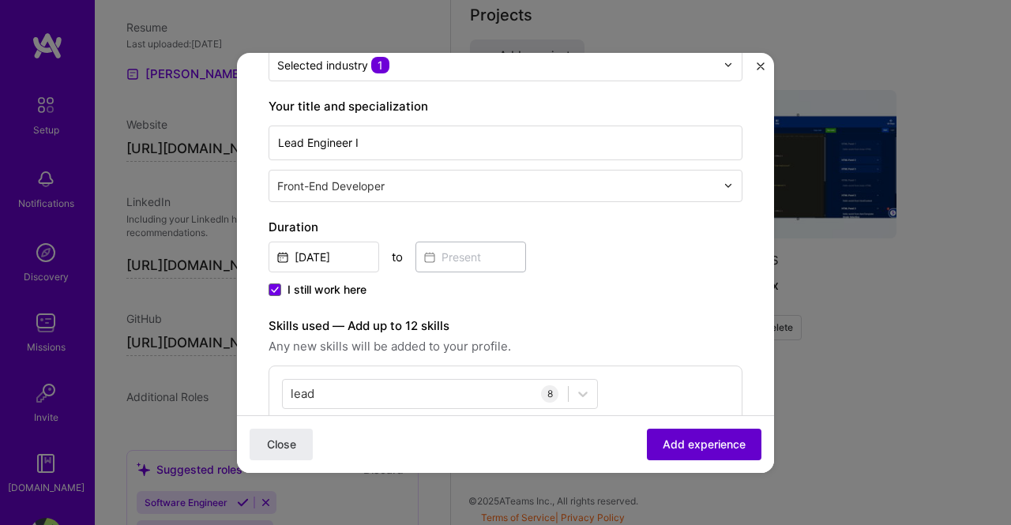
click at [704, 448] on span "Add experience" at bounding box center [704, 444] width 83 height 16
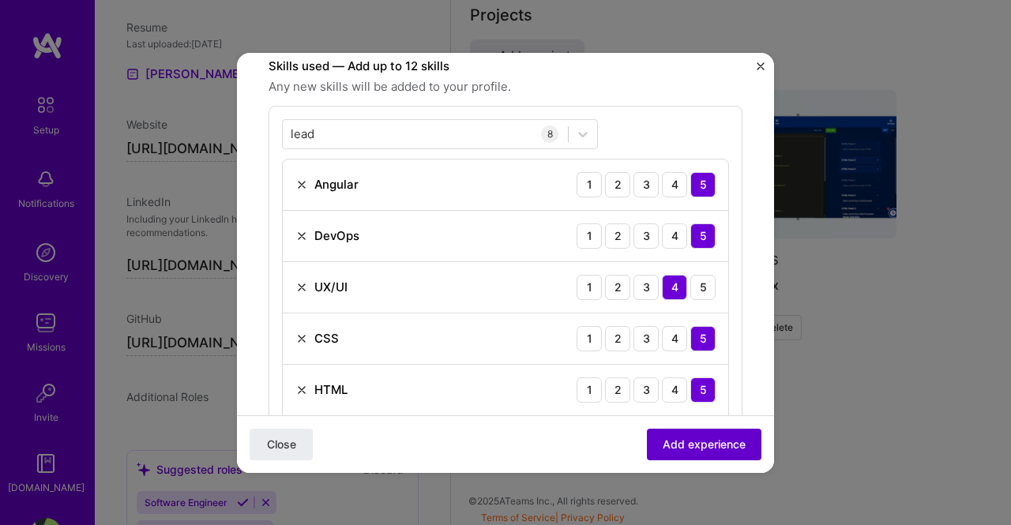
scroll to position [474, 0]
click at [706, 448] on span "Add experience" at bounding box center [704, 444] width 83 height 16
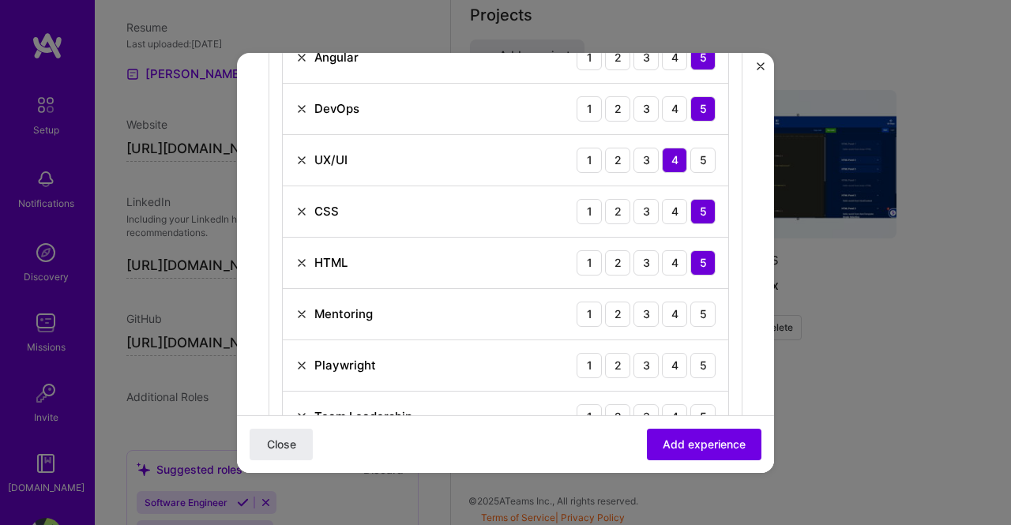
scroll to position [711, 0]
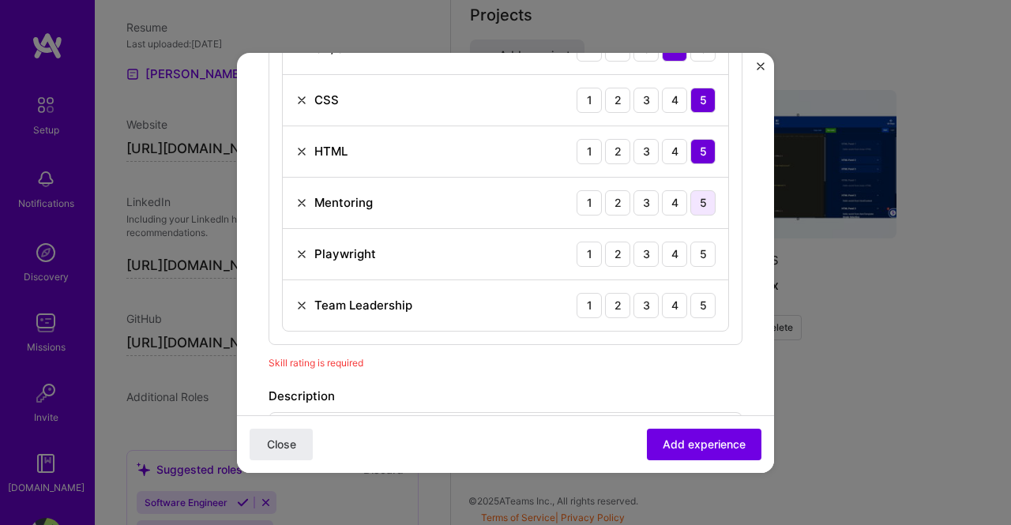
click at [692, 198] on div "5" at bounding box center [702, 202] width 25 height 25
click at [699, 242] on div "5" at bounding box center [702, 254] width 25 height 25
click at [698, 301] on div "5" at bounding box center [702, 305] width 25 height 25
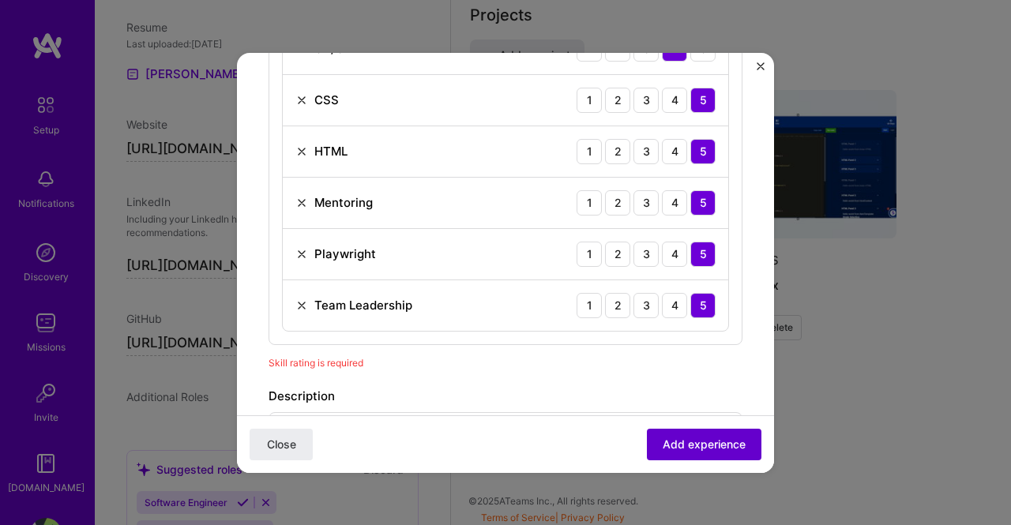
click at [675, 445] on span "Add experience" at bounding box center [704, 444] width 83 height 16
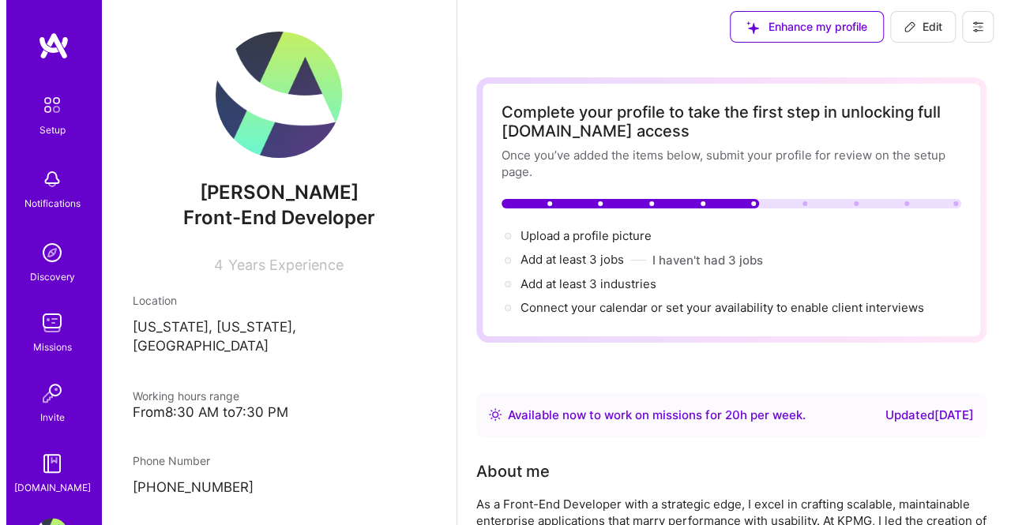
scroll to position [0, 0]
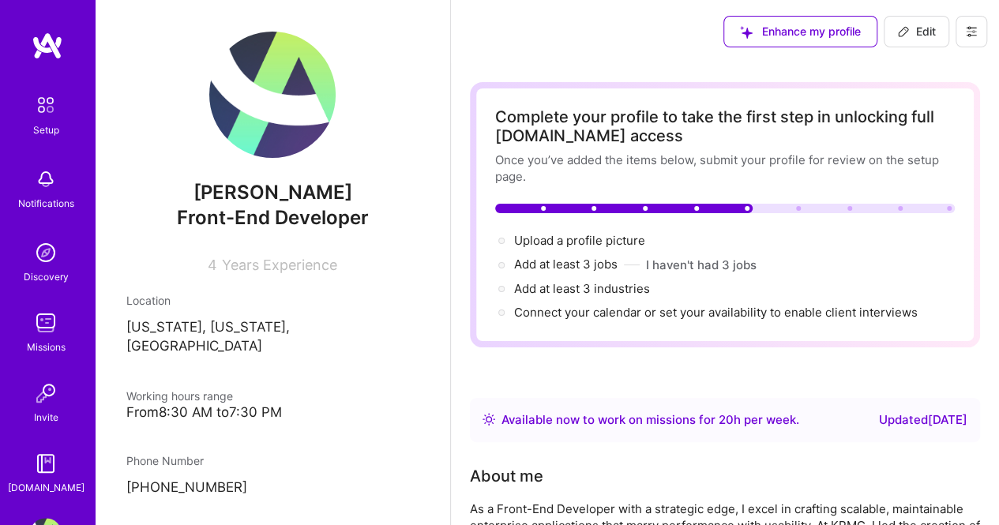
click at [735, 208] on div at bounding box center [623, 208] width 257 height 9
click at [616, 245] on span "Upload a profile picture →" at bounding box center [586, 240] width 145 height 15
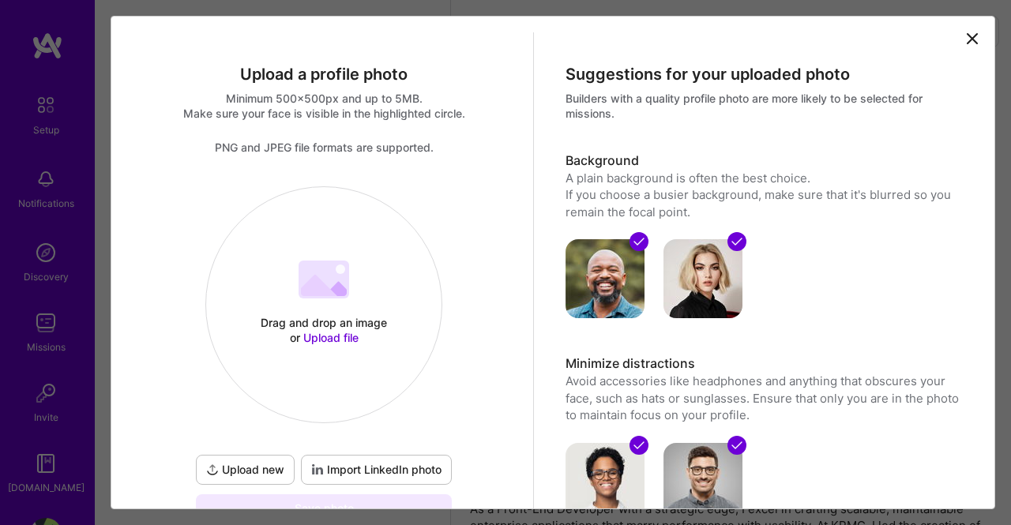
click at [347, 333] on span "Upload file" at bounding box center [330, 337] width 55 height 13
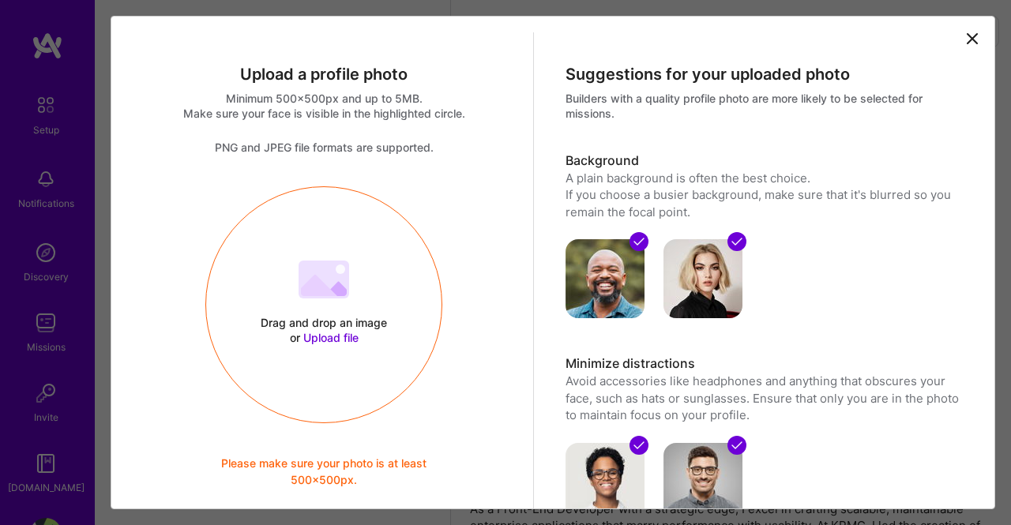
click at [310, 332] on span "Upload file" at bounding box center [330, 337] width 55 height 13
click at [335, 336] on span "Upload file" at bounding box center [330, 337] width 55 height 13
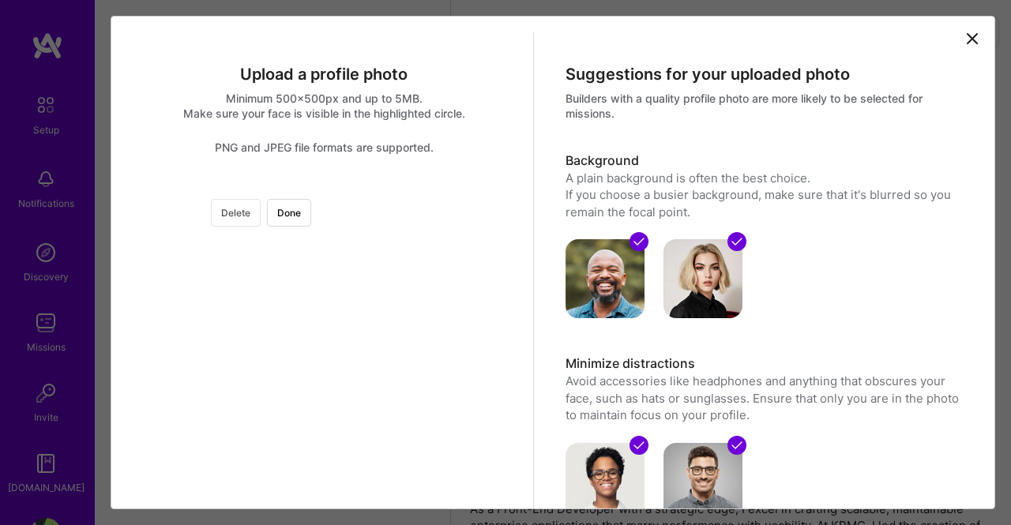
click at [261, 216] on button "Delete" at bounding box center [236, 213] width 50 height 28
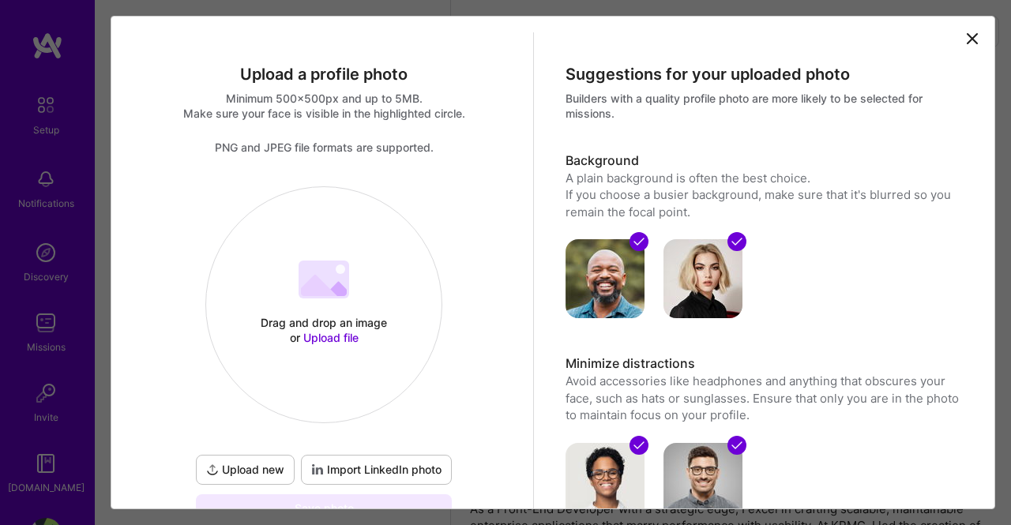
click at [336, 331] on span "Upload file" at bounding box center [330, 337] width 55 height 13
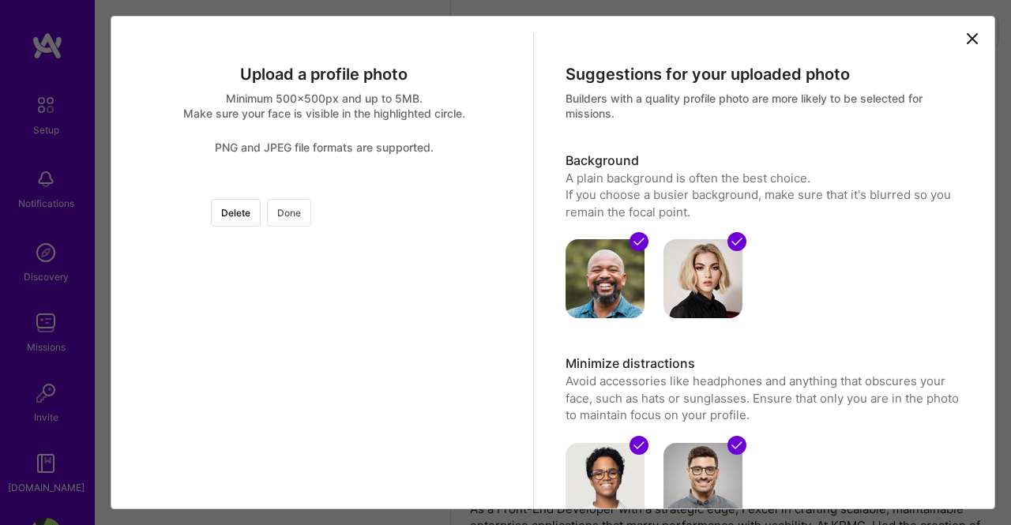
click at [311, 216] on button "Done" at bounding box center [289, 213] width 44 height 28
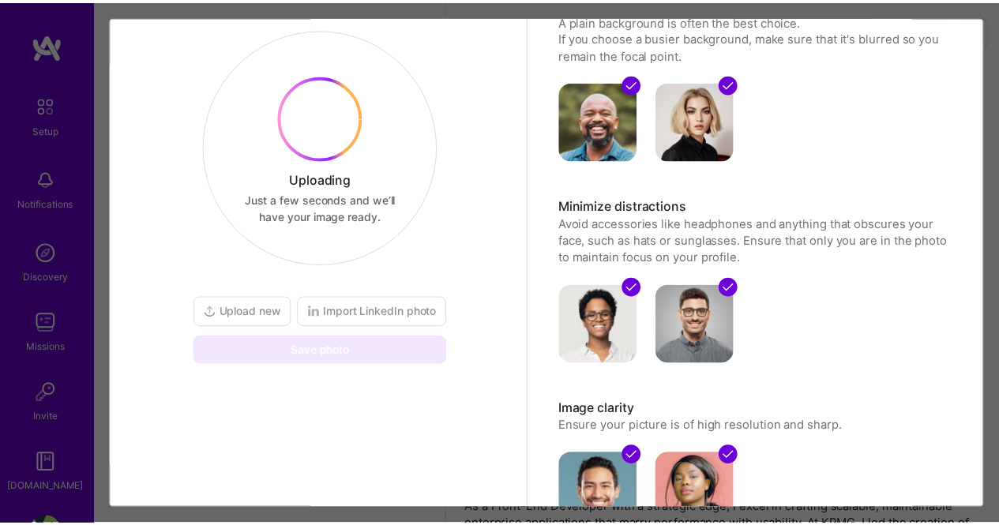
scroll to position [104, 0]
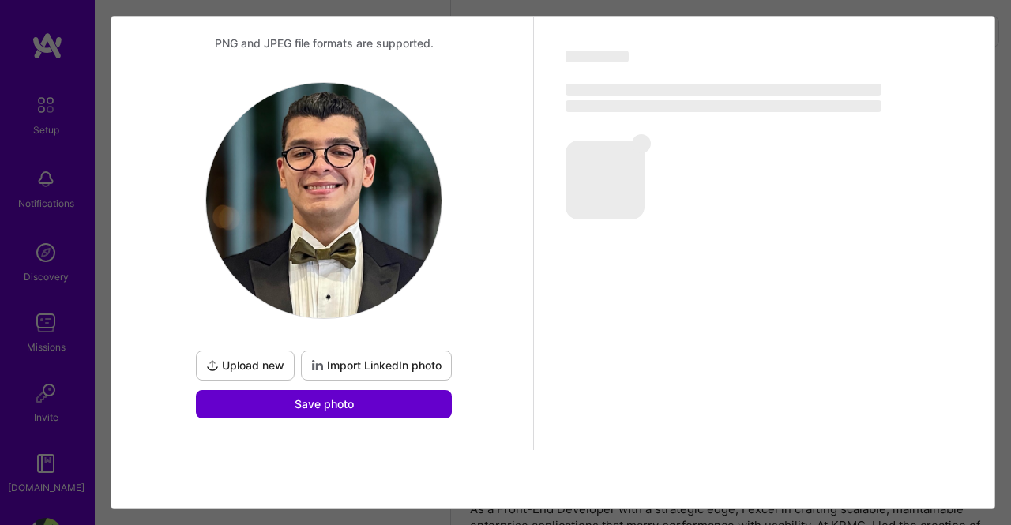
click at [353, 404] on button "Save photo" at bounding box center [324, 404] width 256 height 28
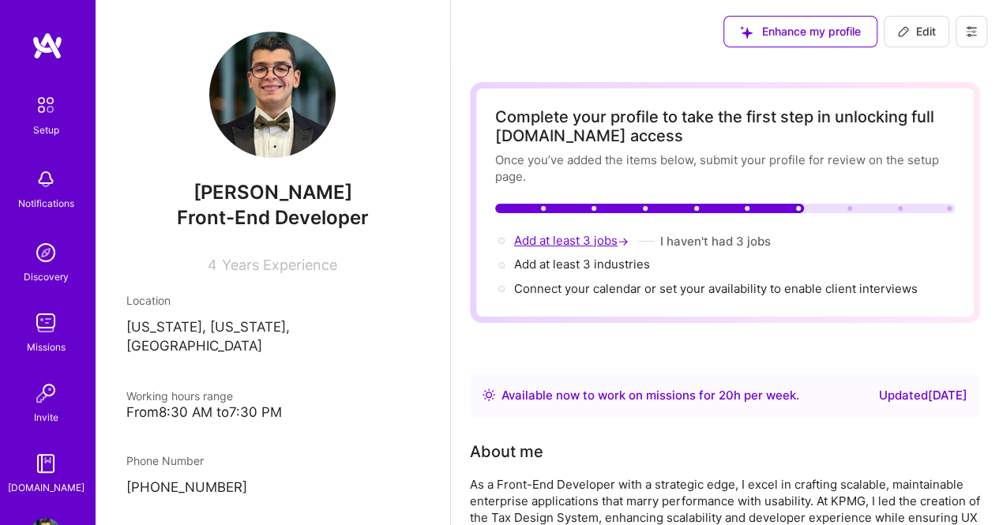
click at [571, 241] on span "Add at least 3 jobs →" at bounding box center [573, 240] width 118 height 15
select select "US"
select select "Right Now"
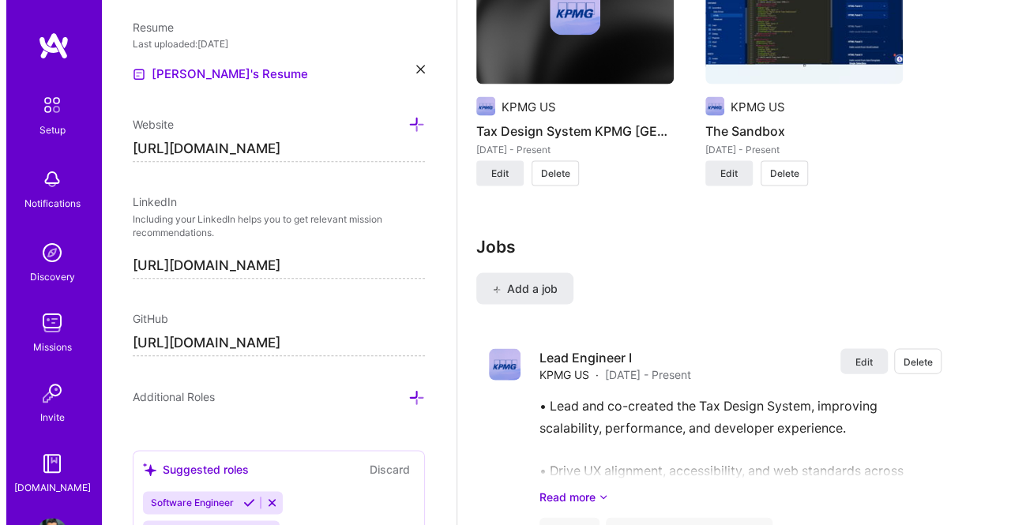
scroll to position [1587, 0]
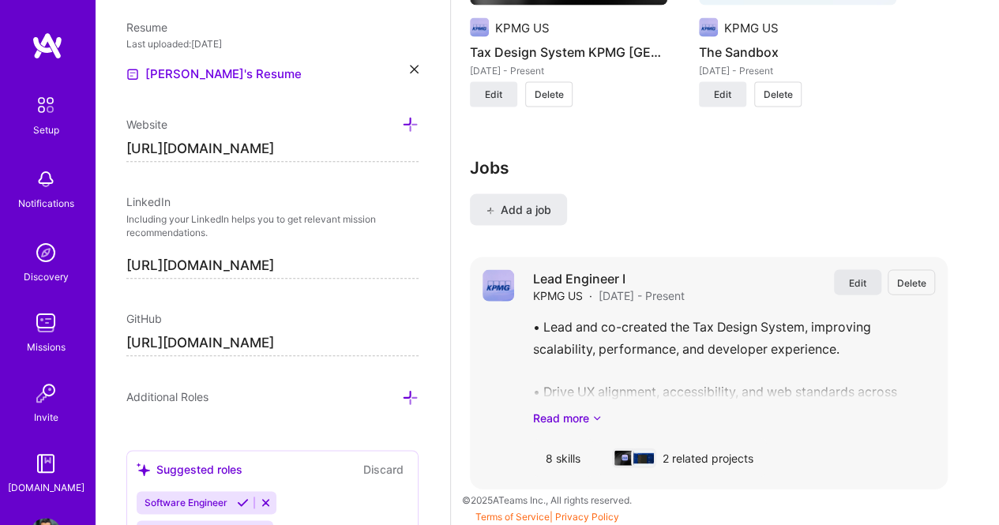
click at [866, 280] on span "Edit" at bounding box center [857, 282] width 17 height 13
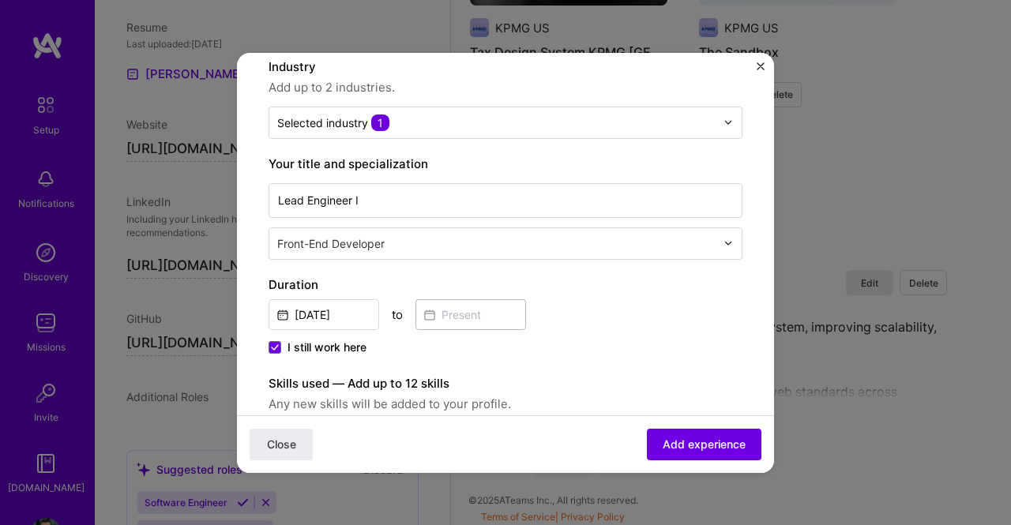
scroll to position [158, 0]
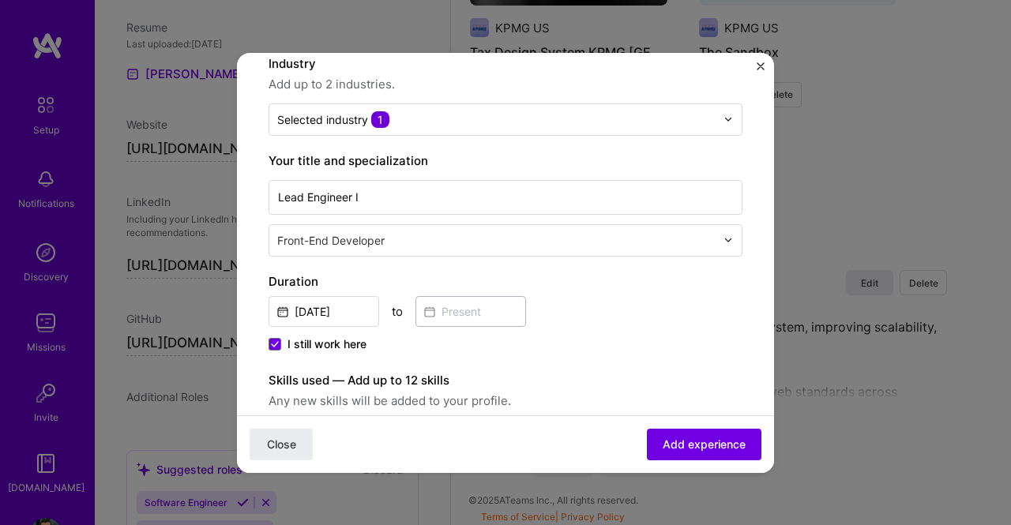
click at [292, 440] on span "Close" at bounding box center [281, 444] width 29 height 16
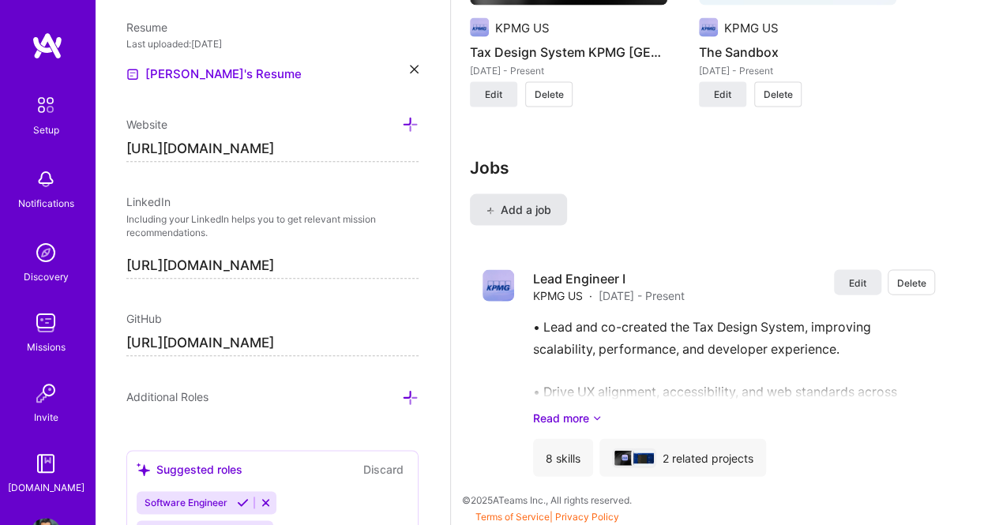
click at [530, 208] on span "Add a job" at bounding box center [519, 210] width 66 height 16
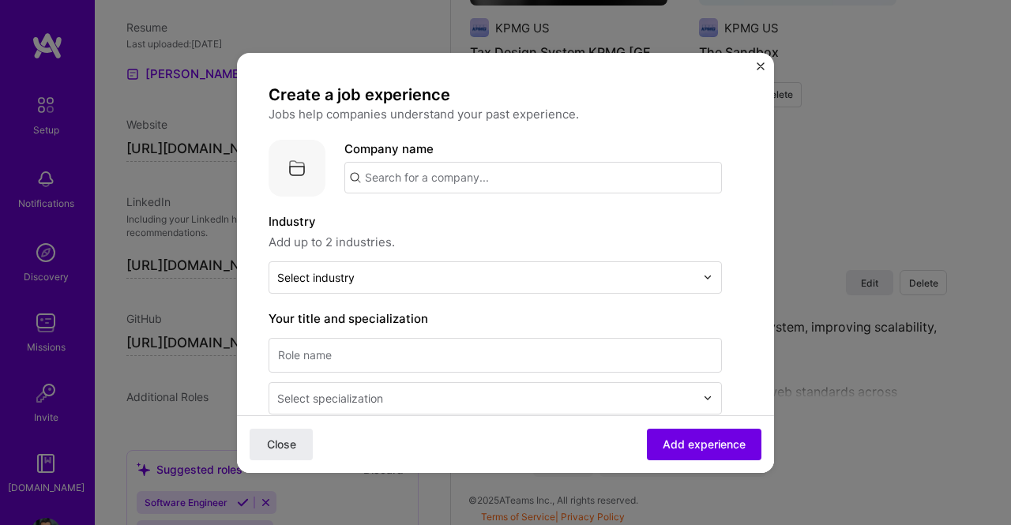
click at [755, 69] on div "Create a job experience Jobs help companies understand your past experience. Co…" at bounding box center [505, 263] width 537 height 420
click at [761, 66] on img "Close" at bounding box center [761, 66] width 8 height 8
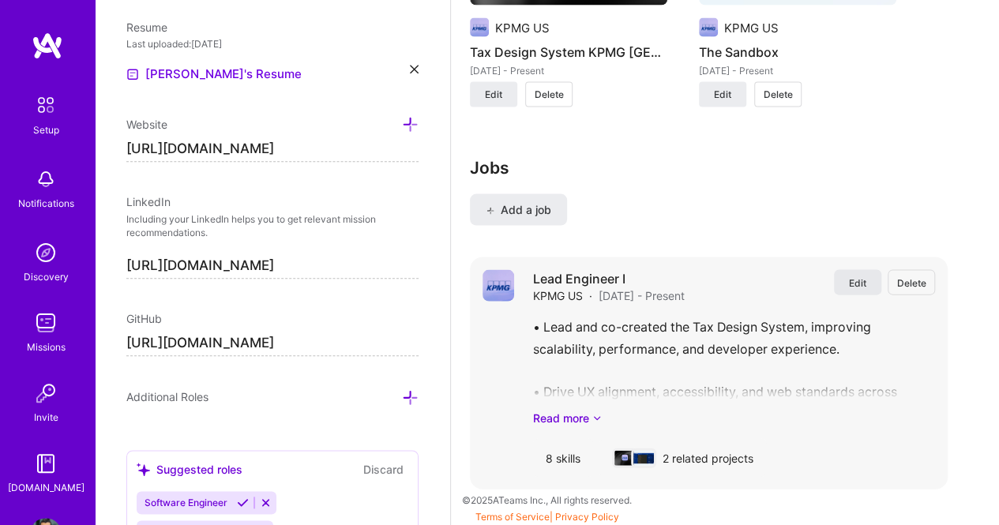
click at [866, 276] on span "Edit" at bounding box center [857, 282] width 17 height 13
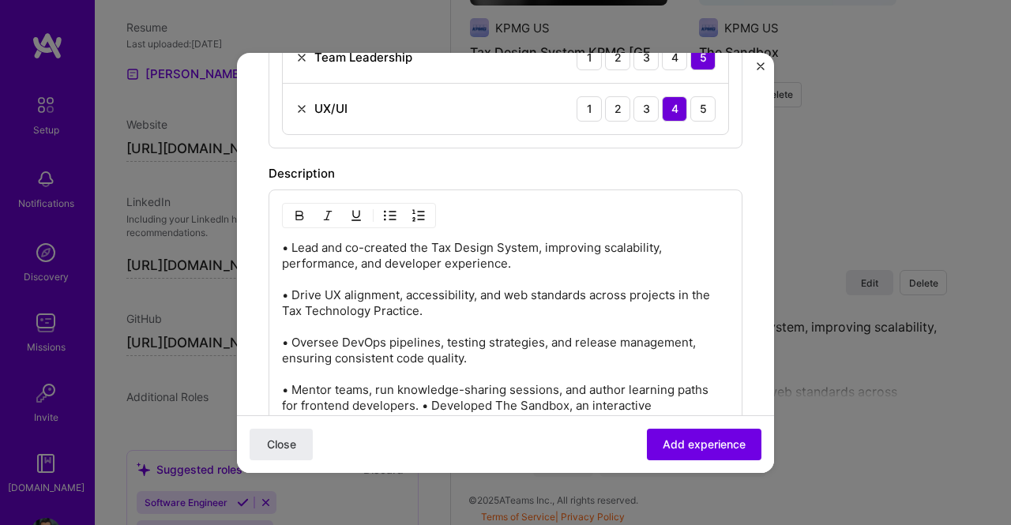
scroll to position [1027, 0]
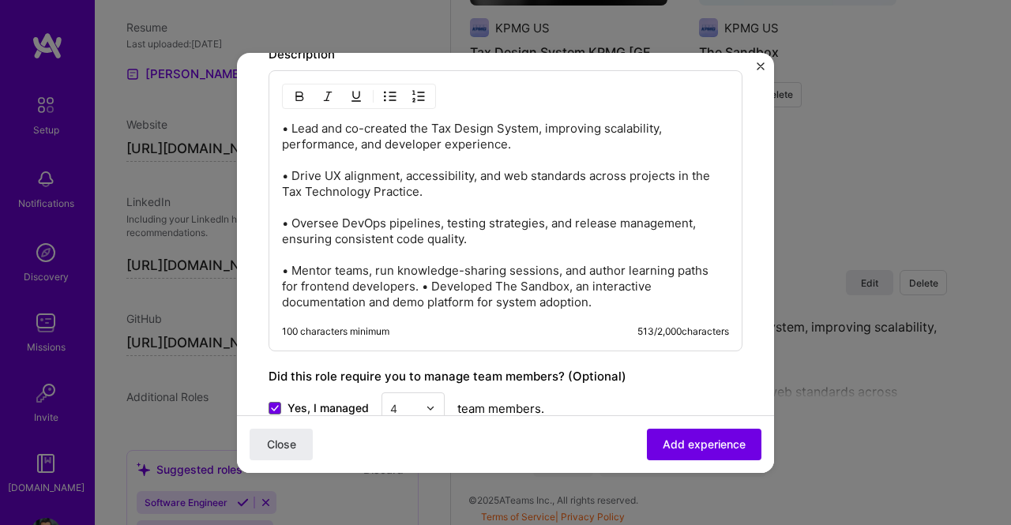
click at [496, 249] on p "• Lead and co-created the Tax Design System, improving scalability, performance…" at bounding box center [505, 216] width 447 height 190
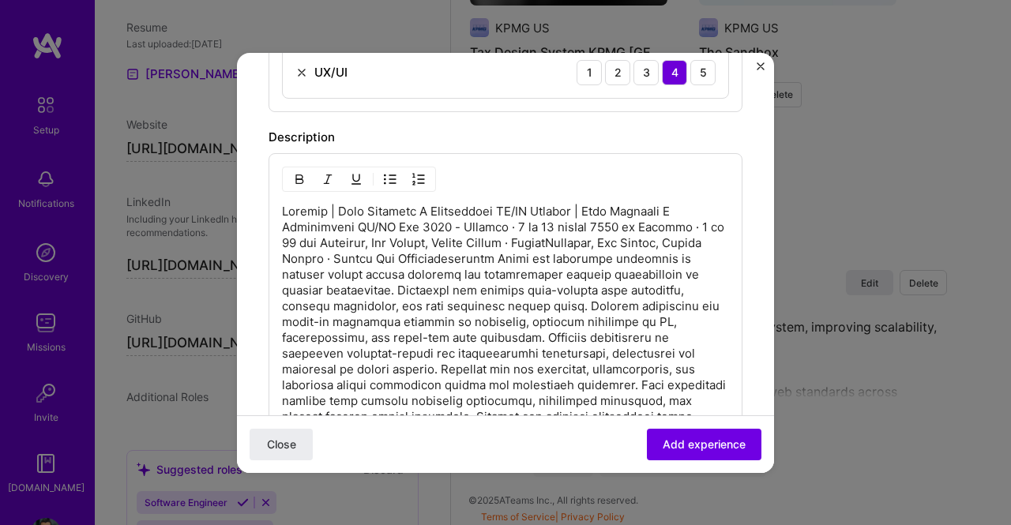
scroll to position [948, 0]
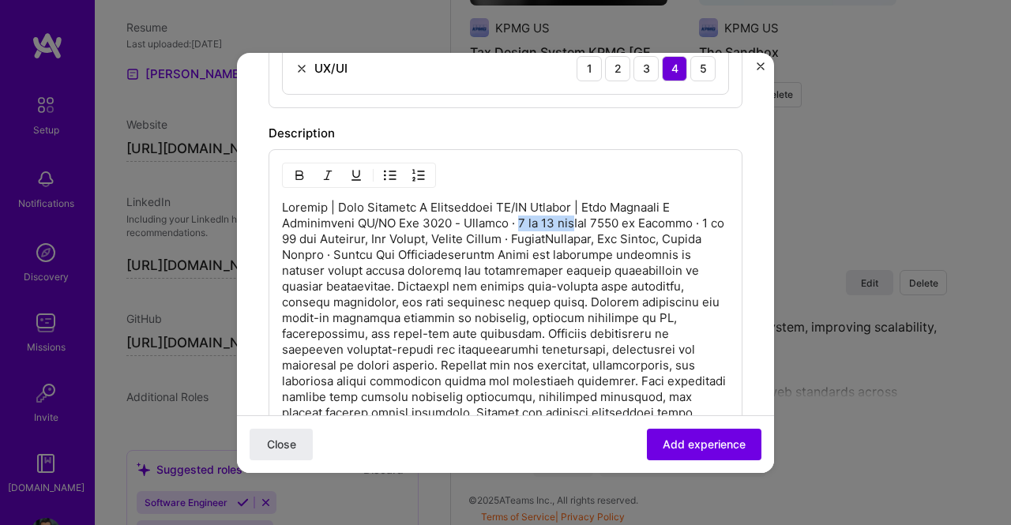
drag, startPoint x: 512, startPoint y: 216, endPoint x: 572, endPoint y: 216, distance: 60.0
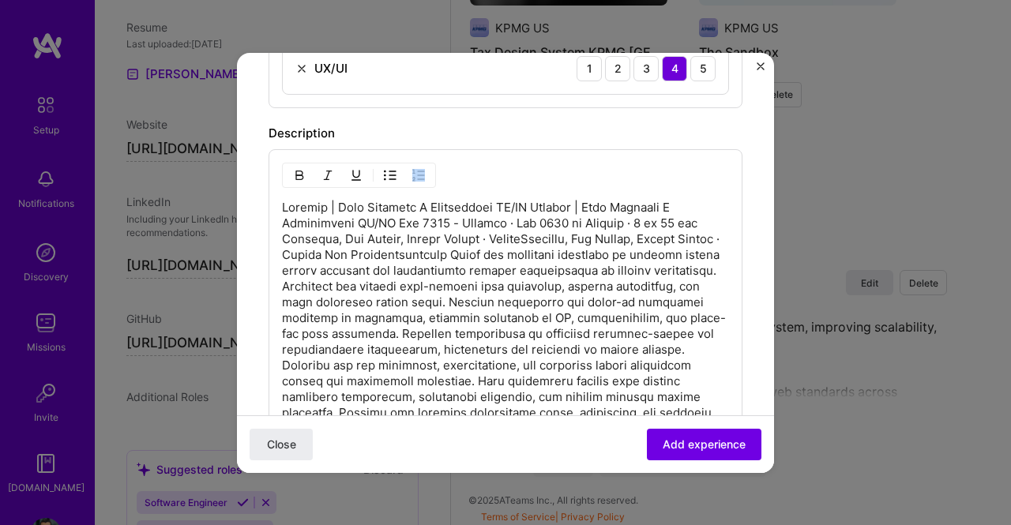
drag, startPoint x: 279, startPoint y: 231, endPoint x: 420, endPoint y: 224, distance: 141.5
drag, startPoint x: 284, startPoint y: 230, endPoint x: 373, endPoint y: 239, distance: 88.9
drag, startPoint x: 504, startPoint y: 218, endPoint x: 709, endPoint y: 216, distance: 205.3
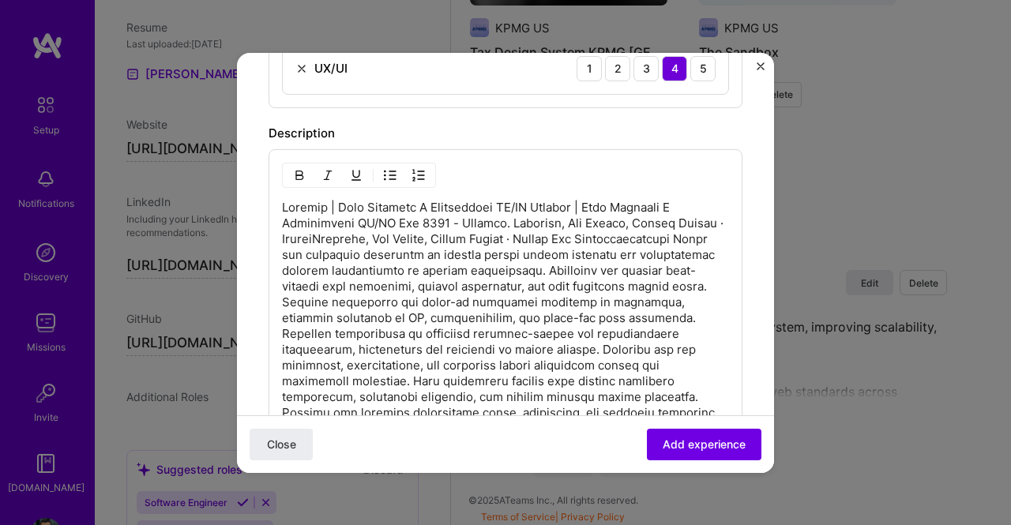
drag, startPoint x: 625, startPoint y: 233, endPoint x: 588, endPoint y: 233, distance: 37.1
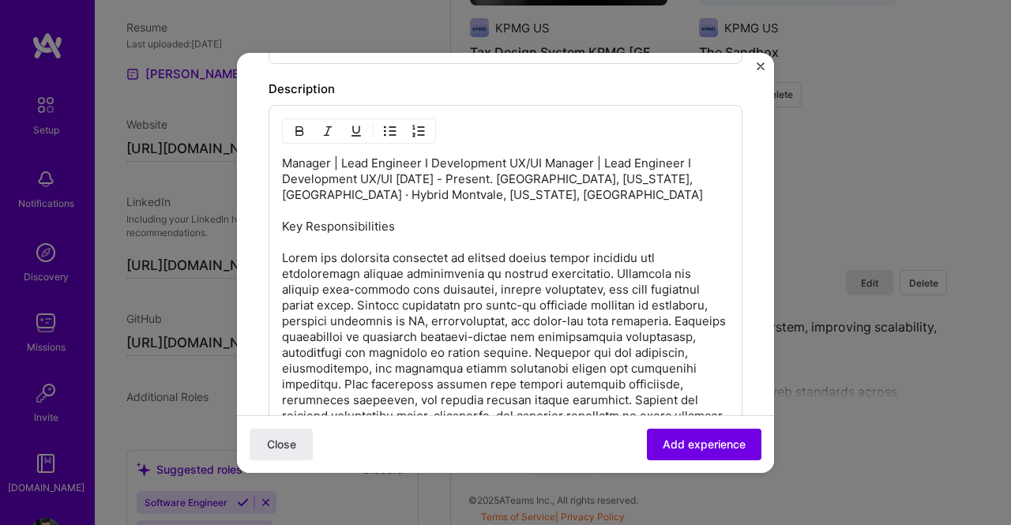
scroll to position [1106, 0]
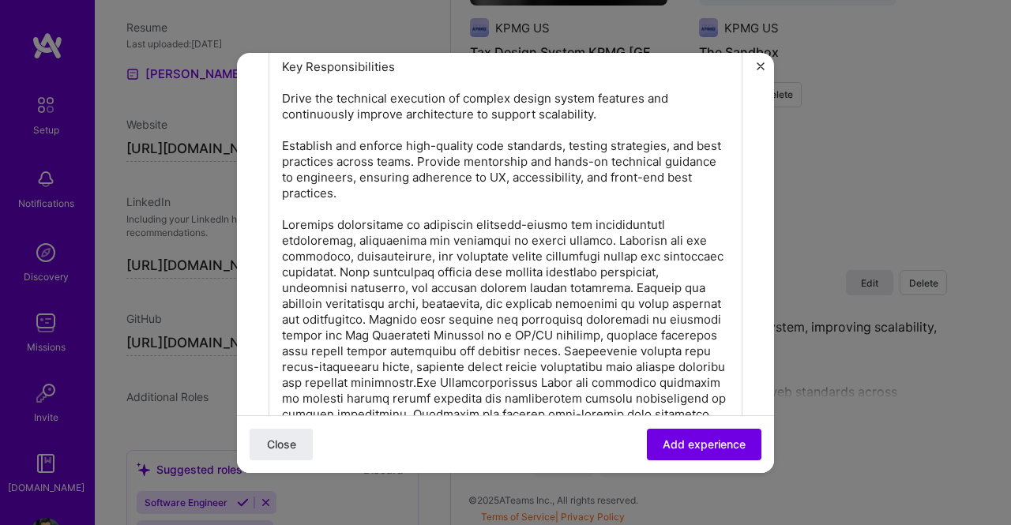
scroll to position [1185, 0]
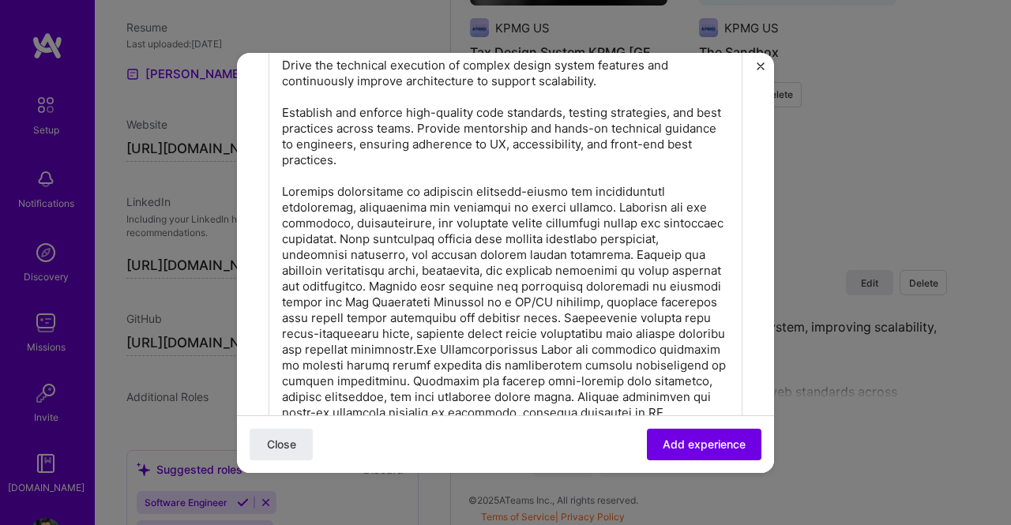
click at [404, 230] on p "Manager | Lead Engineer I Development UX/UI Manager | Lead Engineer I Developme…" at bounding box center [505, 492] width 447 height 1058
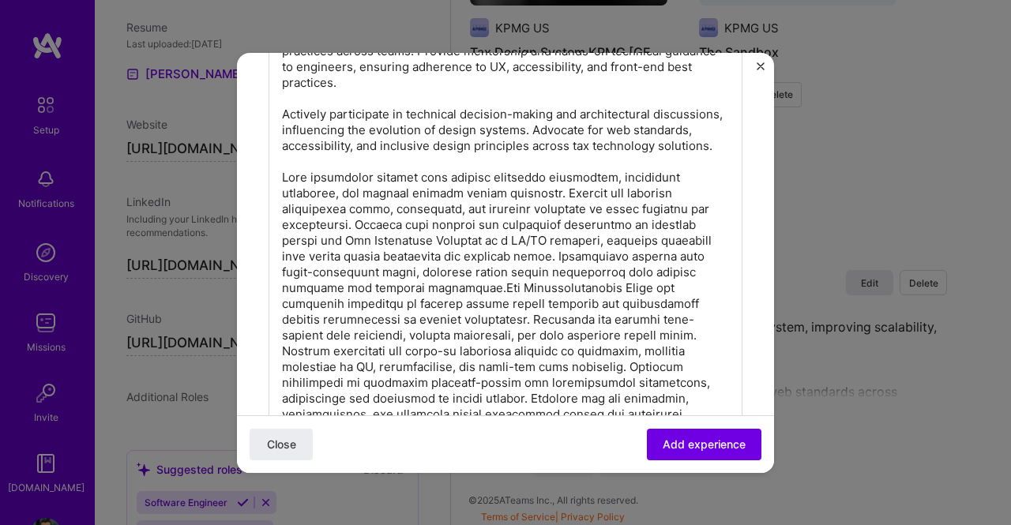
scroll to position [1264, 0]
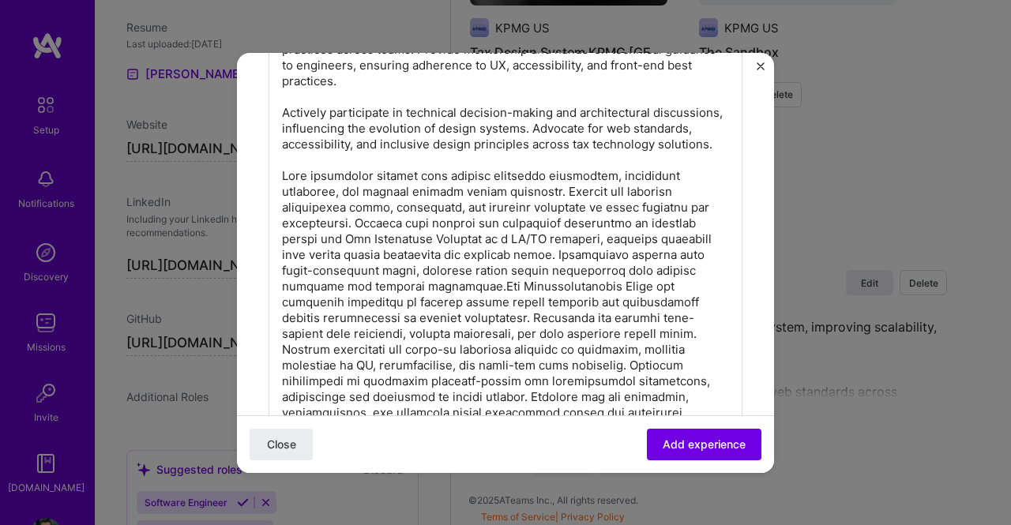
click at [552, 201] on p "Manager | Lead Engineer I Development UX/UI Manager | Lead Engineer I Developme…" at bounding box center [505, 421] width 447 height 1074
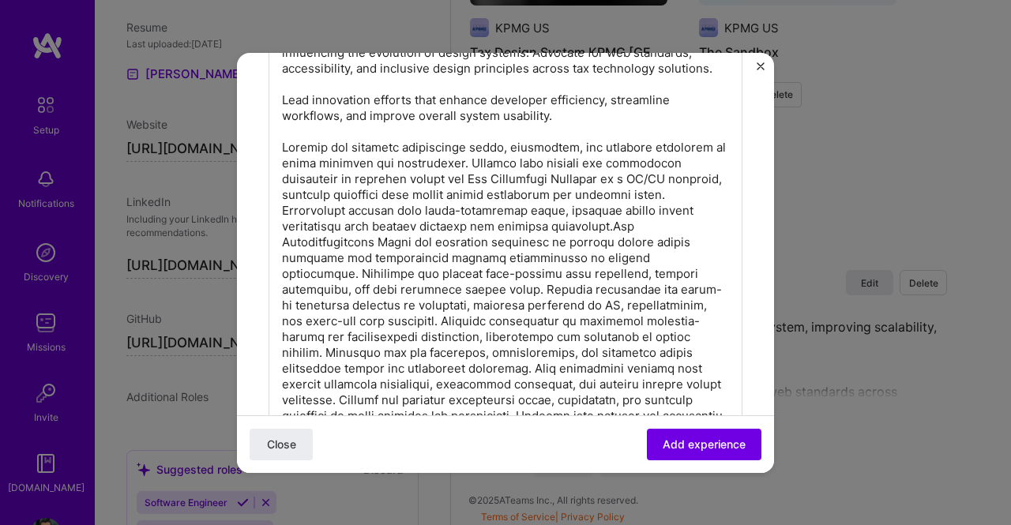
scroll to position [1343, 0]
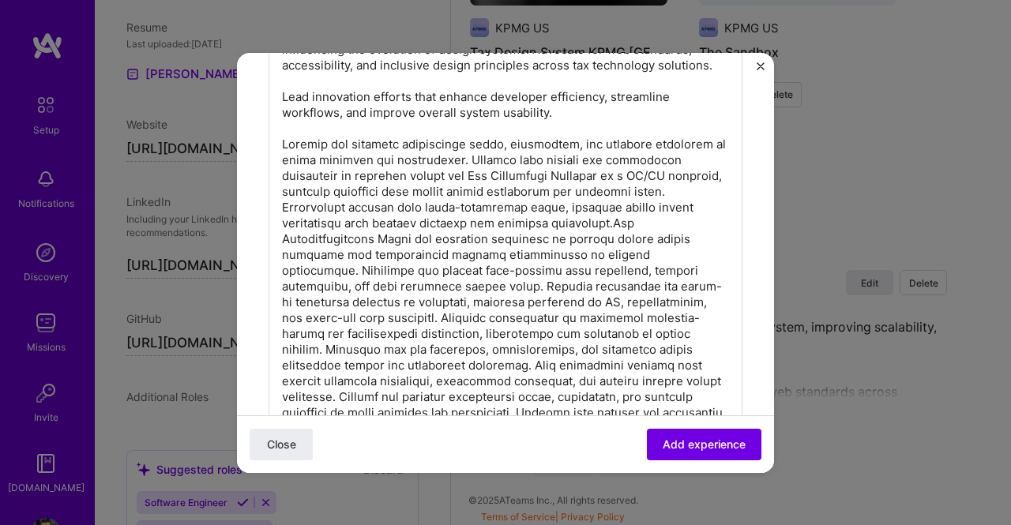
click at [651, 233] on p "Manager | Lead Engineer I Development UX/UI Manager | Lead Engineer I Developme…" at bounding box center [505, 350] width 447 height 1090
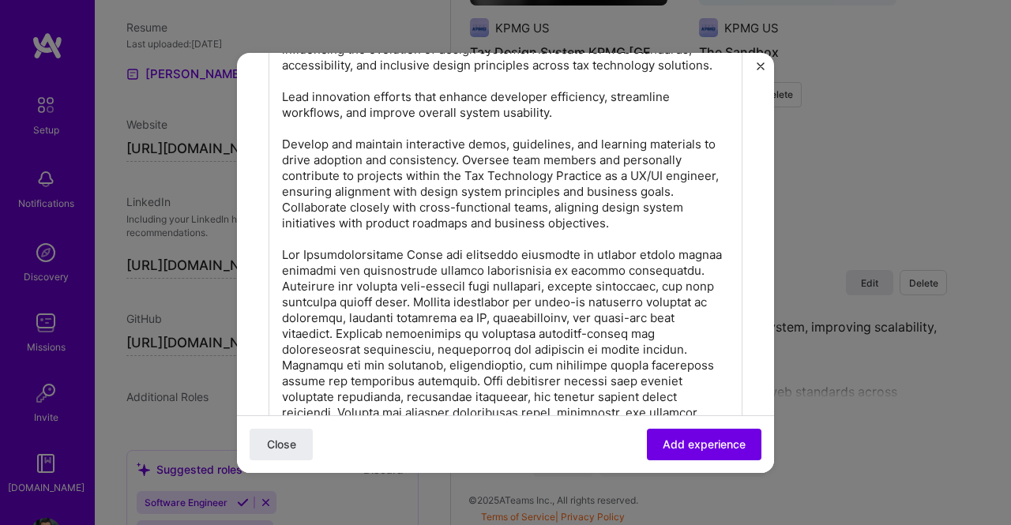
click at [480, 170] on p "Manager | Lead Engineer I Development UX/UI Manager | Lead Engineer I Developme…" at bounding box center [505, 365] width 447 height 1121
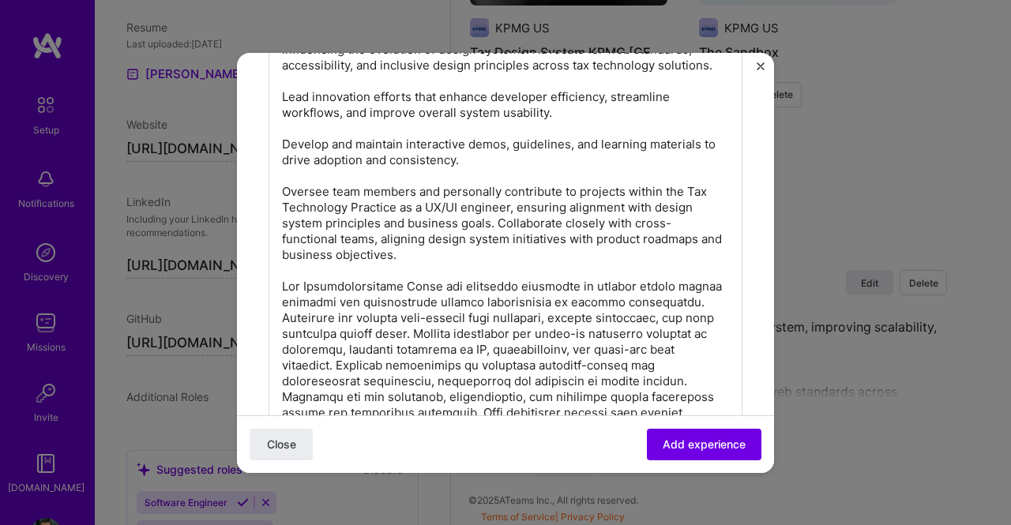
click at [498, 231] on p "Manager | Lead Engineer I Development UX/UI Manager | Lead Engineer I Developme…" at bounding box center [505, 381] width 447 height 1153
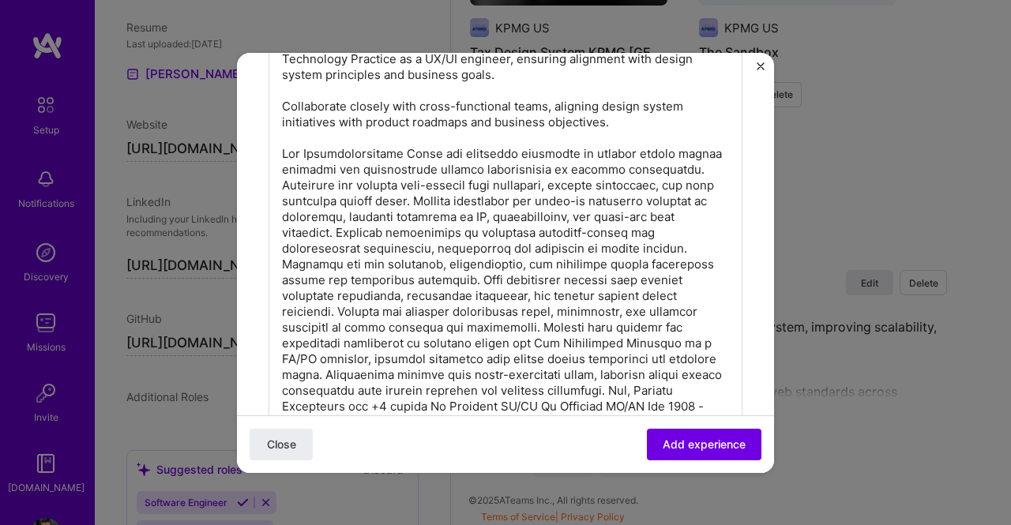
scroll to position [1501, 0]
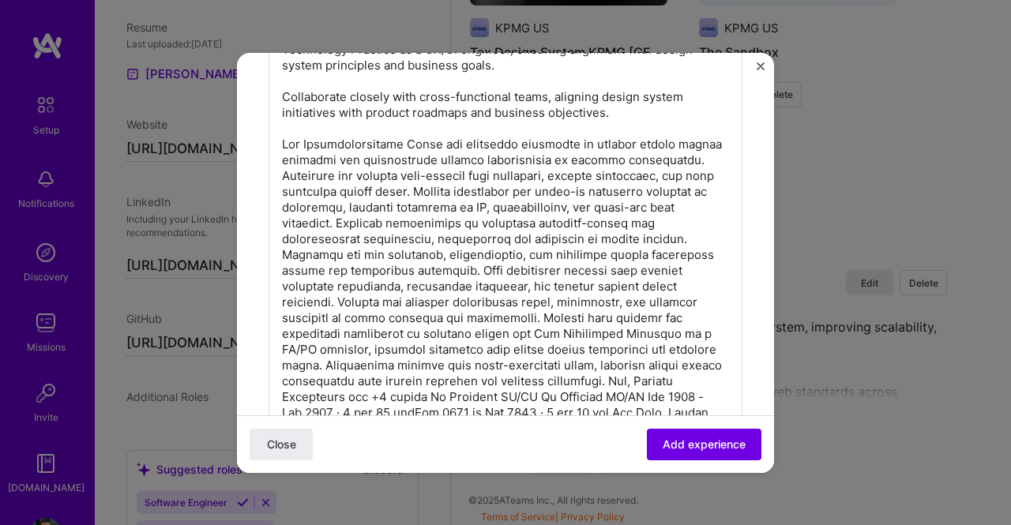
click at [635, 130] on p "Manager | Lead Engineer I Development UX/UI Manager | Lead Engineer I Developme…" at bounding box center [505, 231] width 447 height 1169
click at [666, 130] on p "Manager | Lead Engineer I Development UX/UI Manager | Lead Engineer I Developme…" at bounding box center [505, 231] width 447 height 1169
click at [667, 124] on p "Manager | Lead Engineer I Development UX/UI Manager | Lead Engineer I Developme…" at bounding box center [505, 231] width 447 height 1169
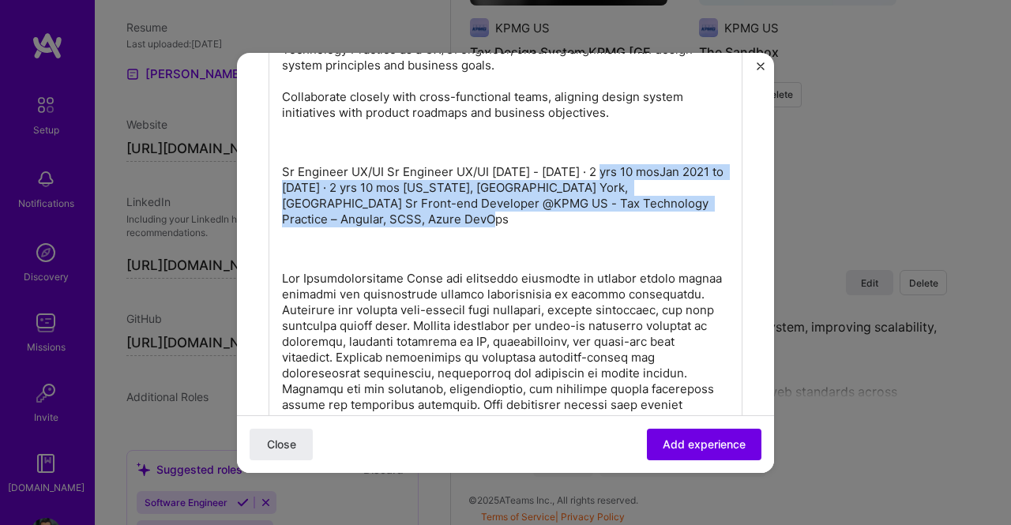
drag, startPoint x: 444, startPoint y: 230, endPoint x: 608, endPoint y: 178, distance: 172.1
click at [608, 178] on p "Sr Engineer UX/UI Sr Engineer UX/UI [DATE] - [DATE] · 2 yrs 10 mosJan 2021 to […" at bounding box center [505, 195] width 447 height 63
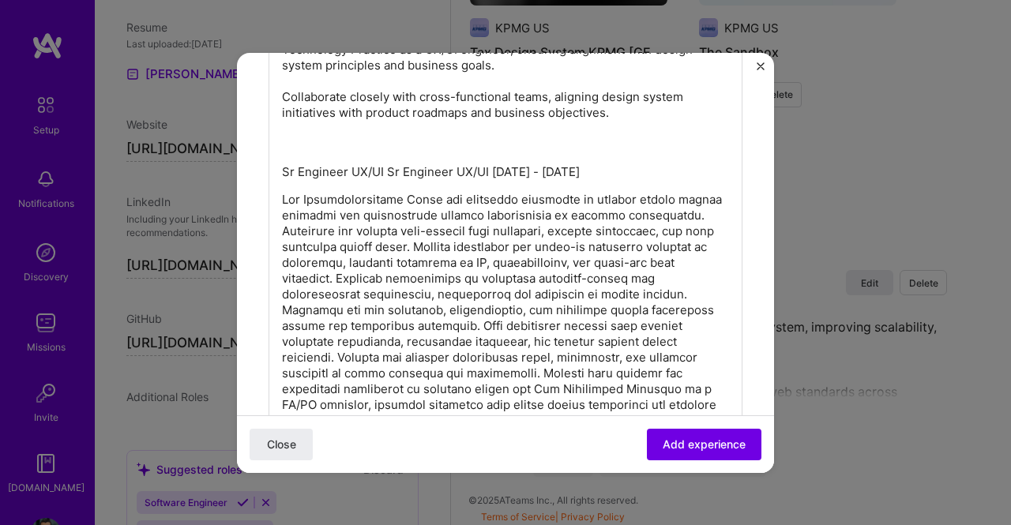
click at [396, 208] on p at bounding box center [505, 531] width 447 height 679
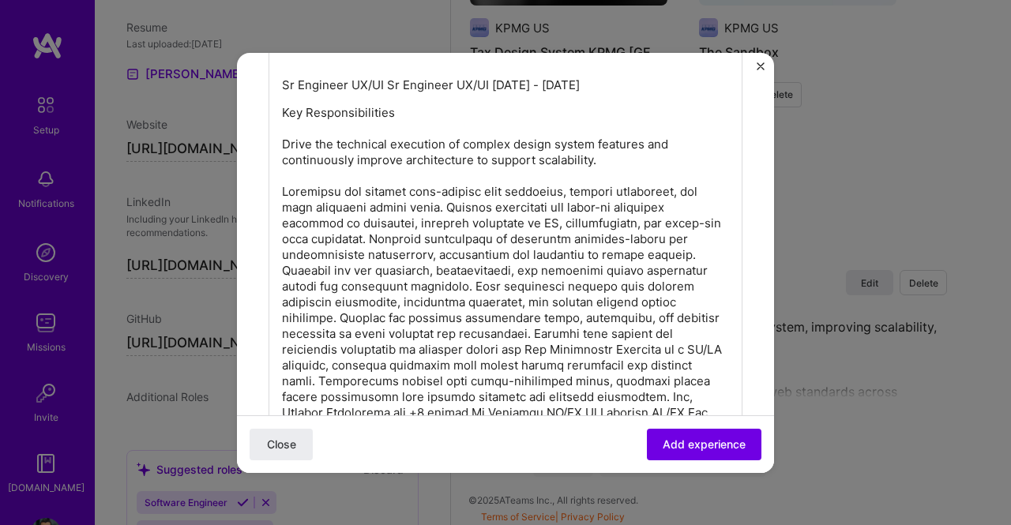
scroll to position [1658, 0]
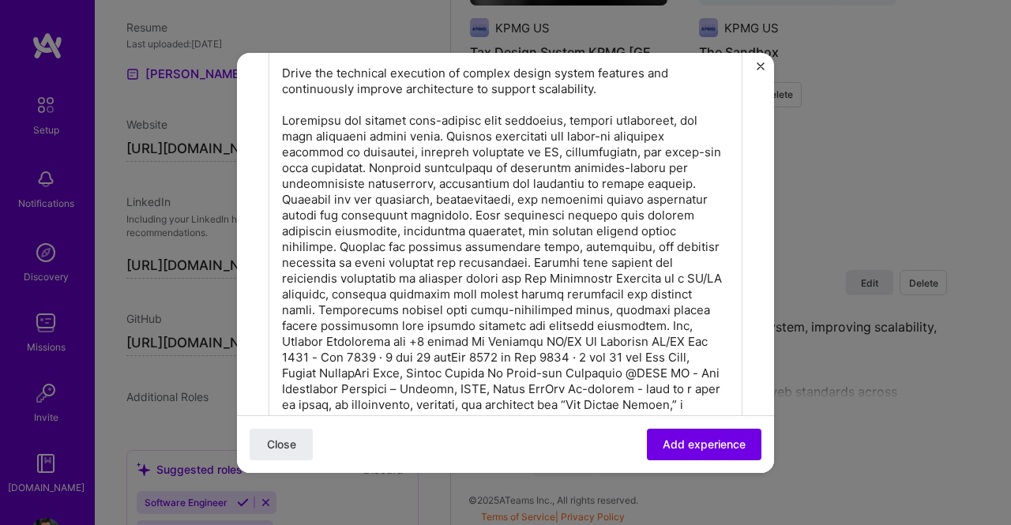
click at [393, 174] on p "Key Responsibilities Drive the technical execution of complex design system fea…" at bounding box center [505, 389] width 447 height 711
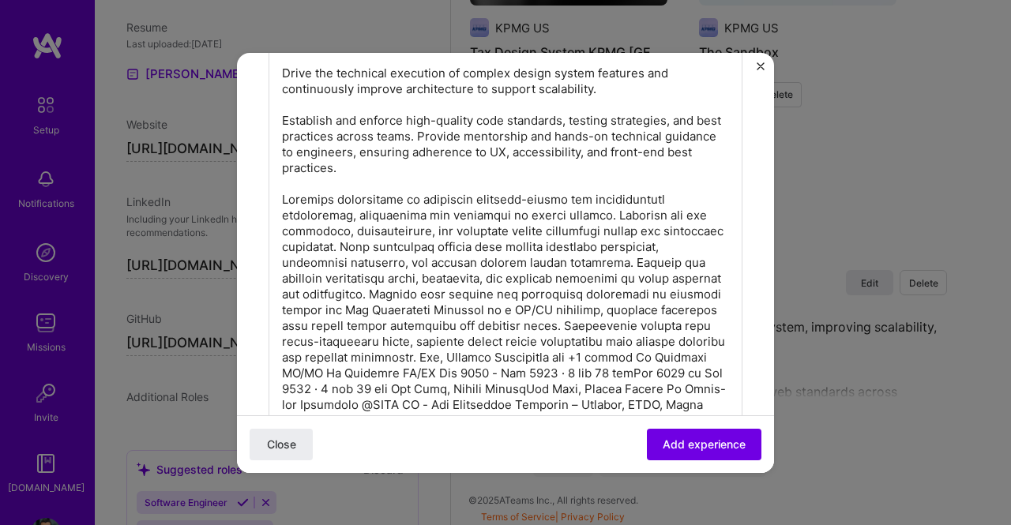
click at [402, 257] on p "Key Responsibilities Drive the technical execution of complex design system fea…" at bounding box center [505, 405] width 447 height 742
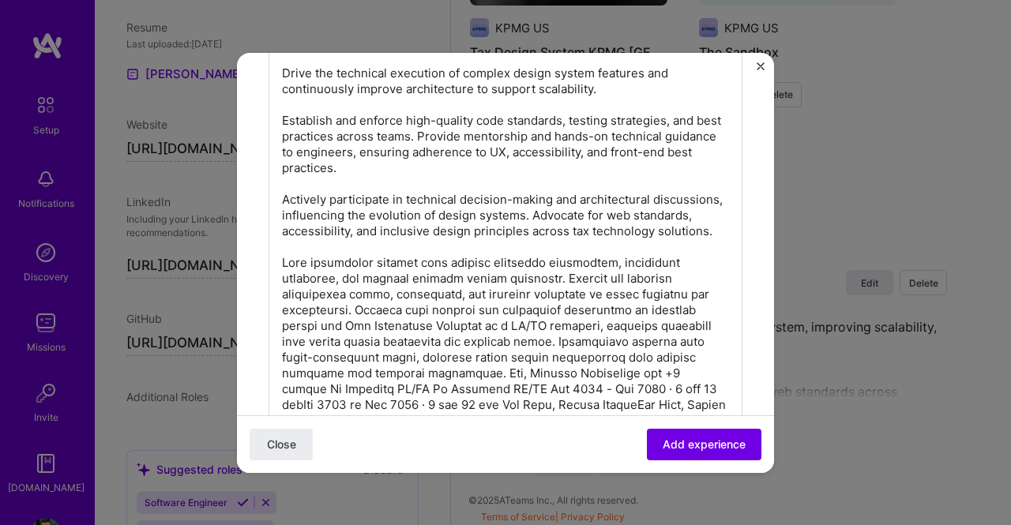
click at [355, 336] on p "Key Responsibilities Drive the technical execution of complex design system fea…" at bounding box center [505, 413] width 447 height 758
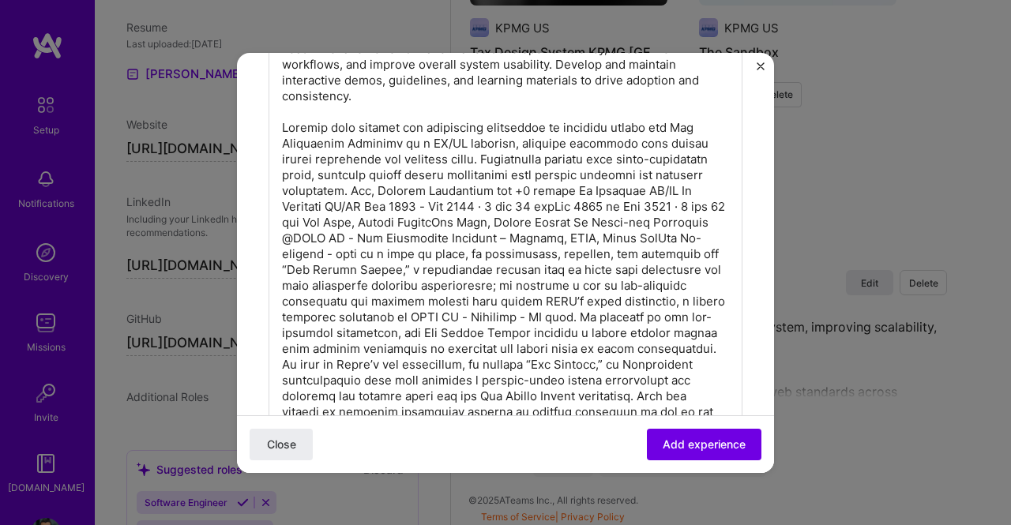
scroll to position [1816, 0]
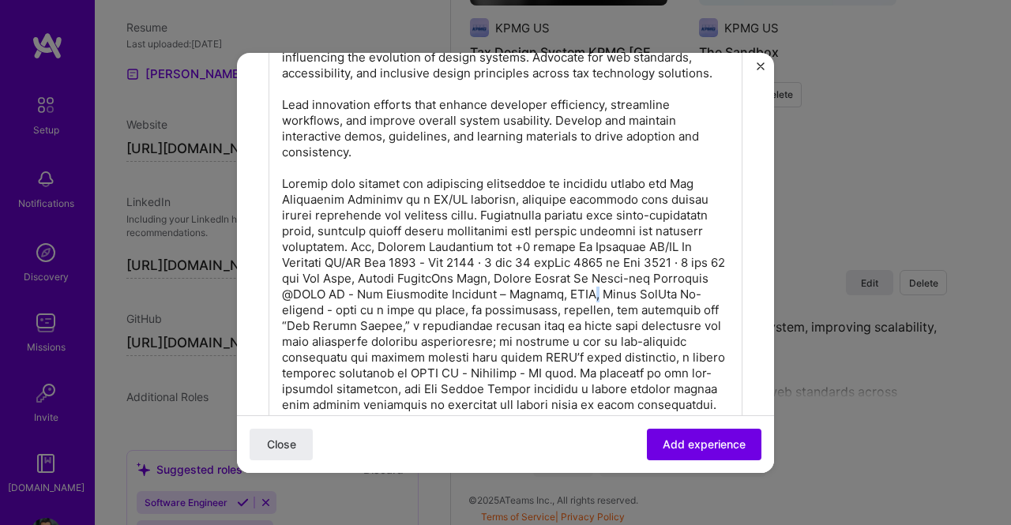
click at [709, 321] on p "Key Responsibilities Drive the technical execution of complex design system fea…" at bounding box center [505, 271] width 447 height 790
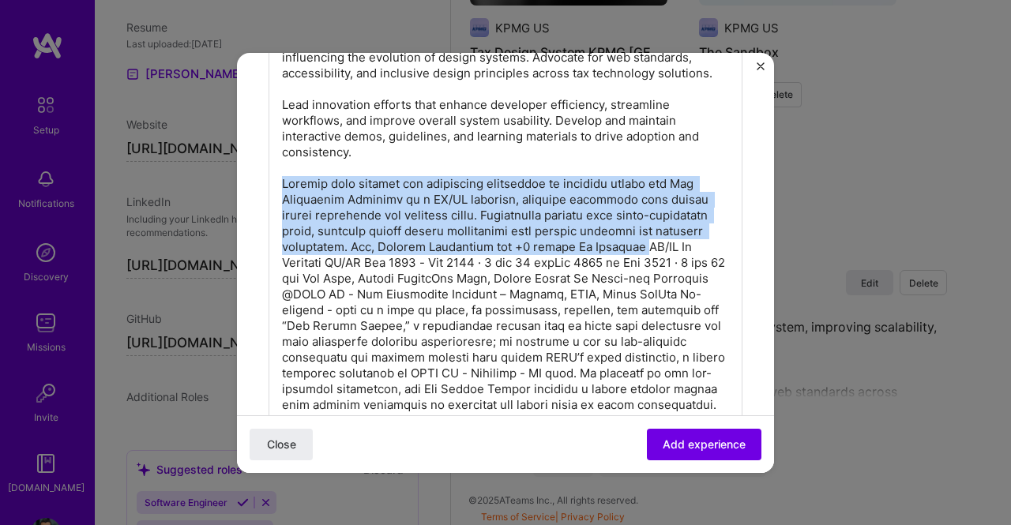
drag, startPoint x: 284, startPoint y: 288, endPoint x: 276, endPoint y: 212, distance: 77.0
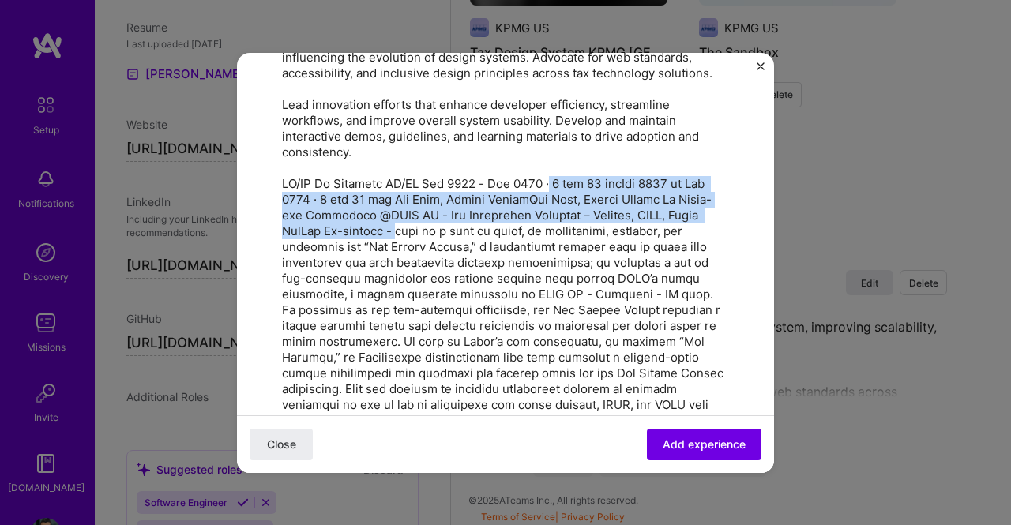
drag, startPoint x: 542, startPoint y: 206, endPoint x: 440, endPoint y: 265, distance: 117.4
click at [440, 265] on p "Key Responsibilities Drive the technical execution of complex design system fea…" at bounding box center [505, 231] width 447 height 711
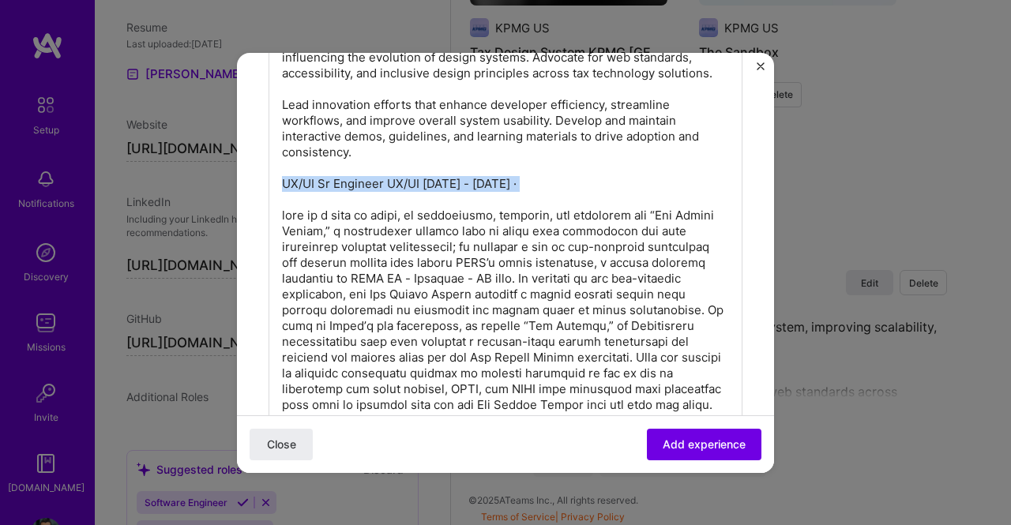
click at [591, 216] on p "Key Responsibilities Drive the technical execution of complex design system fea…" at bounding box center [505, 215] width 447 height 679
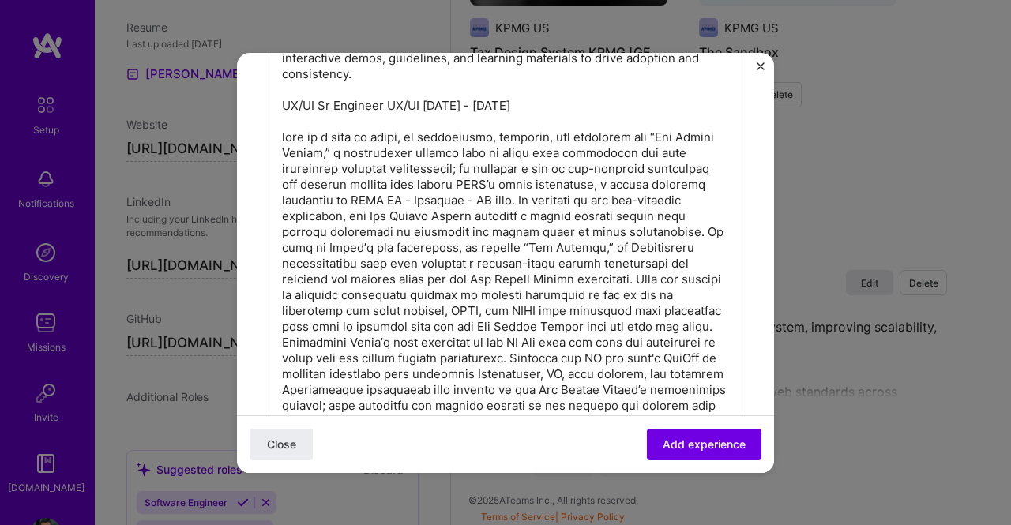
scroll to position [1895, 0]
click at [387, 275] on p "Key Responsibilities Drive the technical execution of complex design system fea…" at bounding box center [505, 136] width 447 height 679
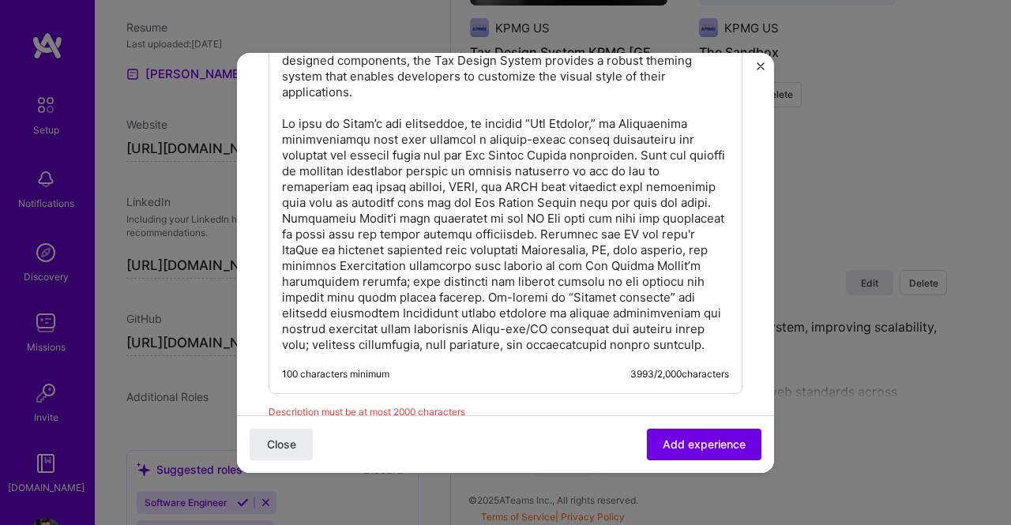
scroll to position [2053, 0]
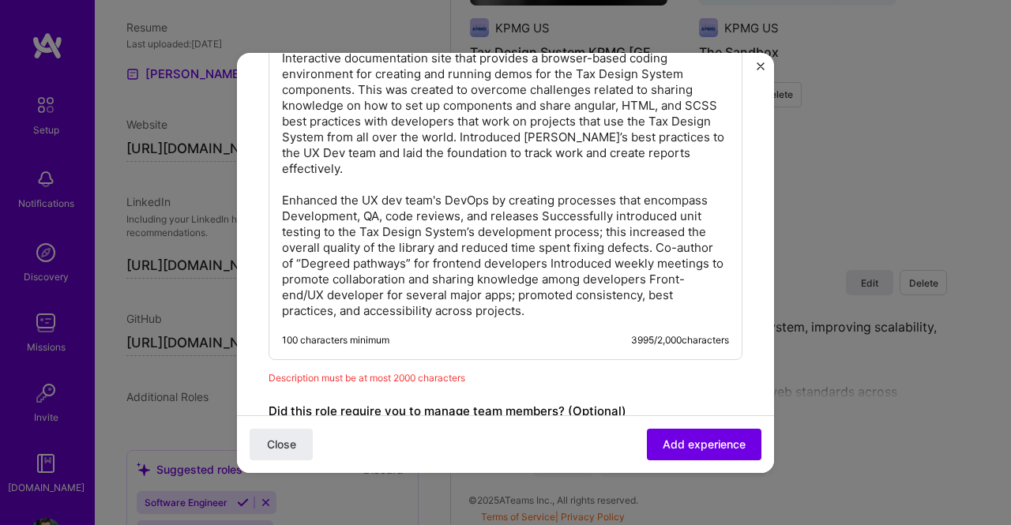
scroll to position [2132, 0]
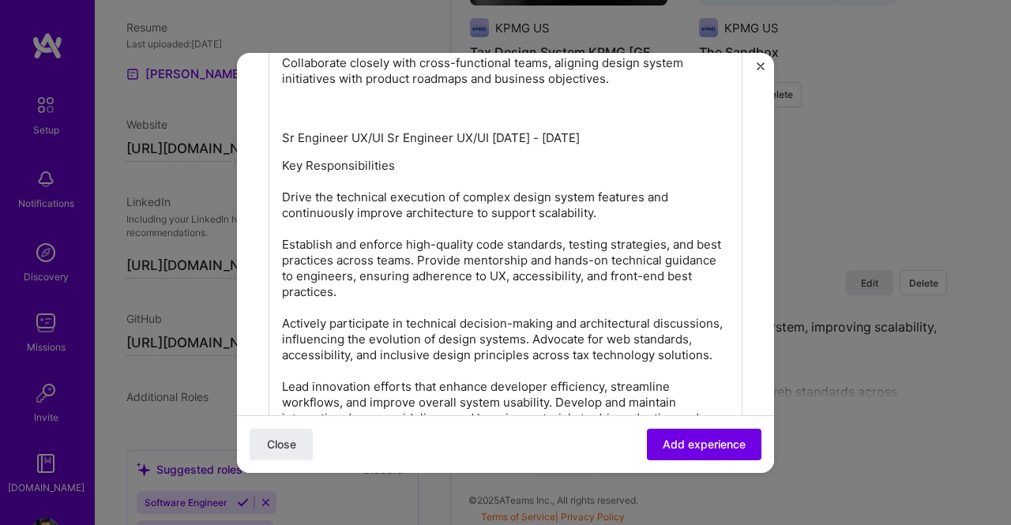
scroll to position [1501, 0]
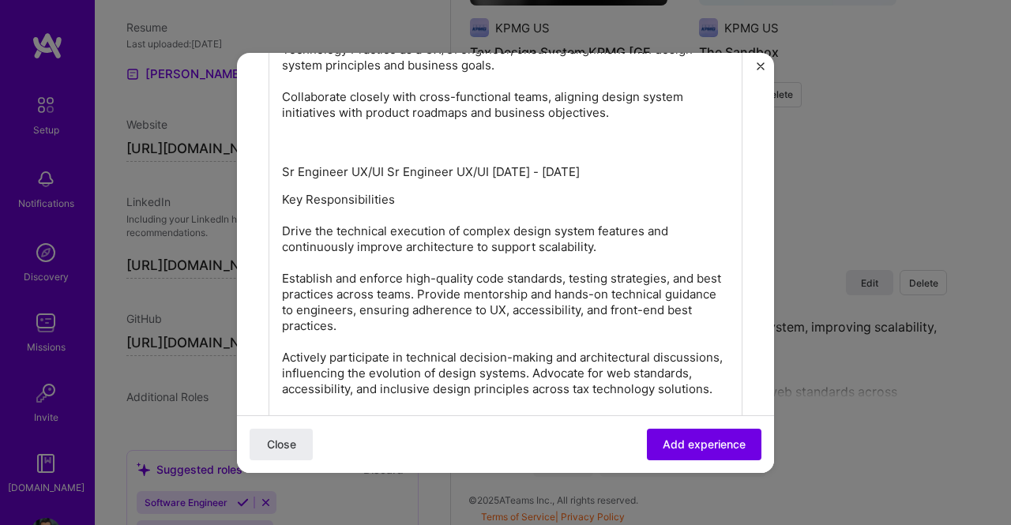
drag, startPoint x: 384, startPoint y: 256, endPoint x: 268, endPoint y: 182, distance: 137.4
click at [269, 179] on div "Manager | Lead Engineer I Development UX/UI Manager | Lead Engineer I Developme…" at bounding box center [506, 301] width 474 height 1410
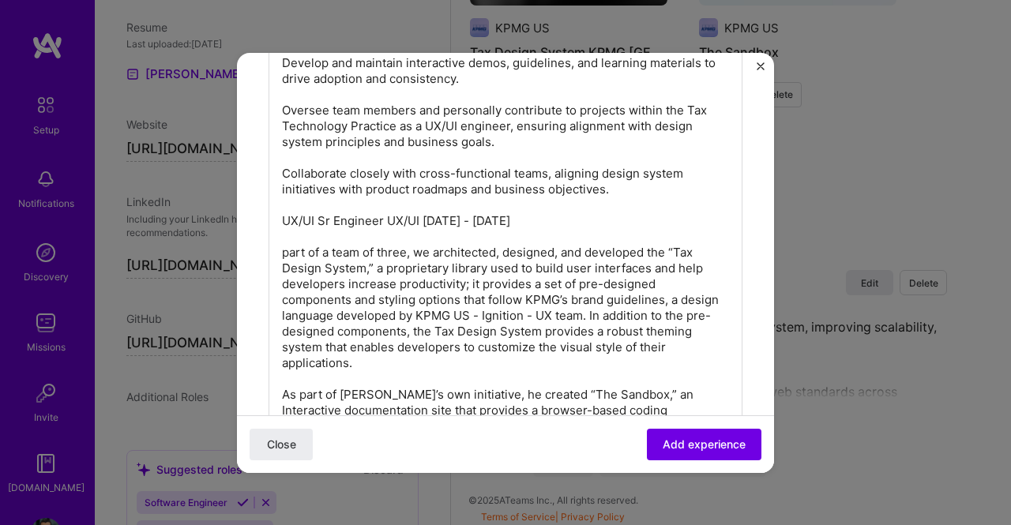
scroll to position [1422, 0]
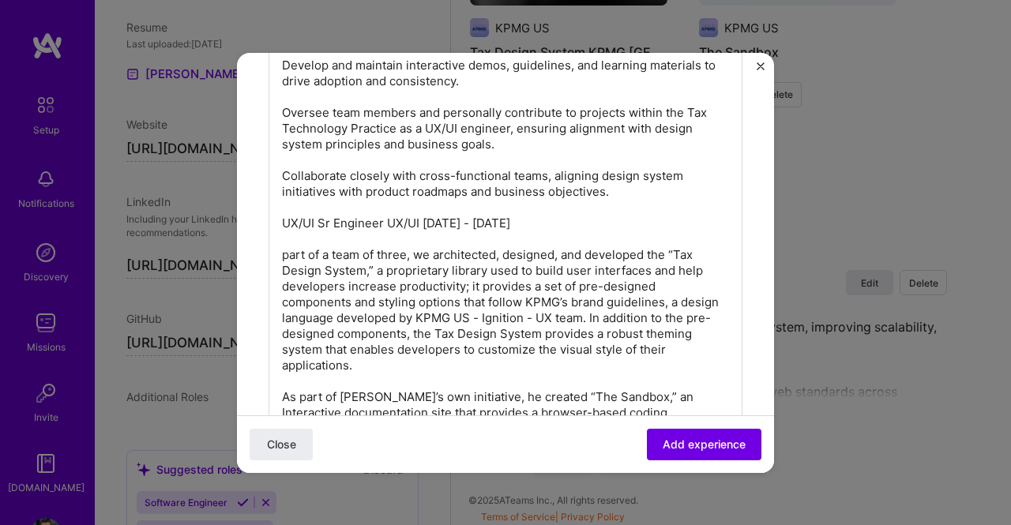
click at [284, 233] on p "Manager | Lead Engineer I Development UX/UI Manager | Lead Engineer I Developme…" at bounding box center [505, 207] width 447 height 963
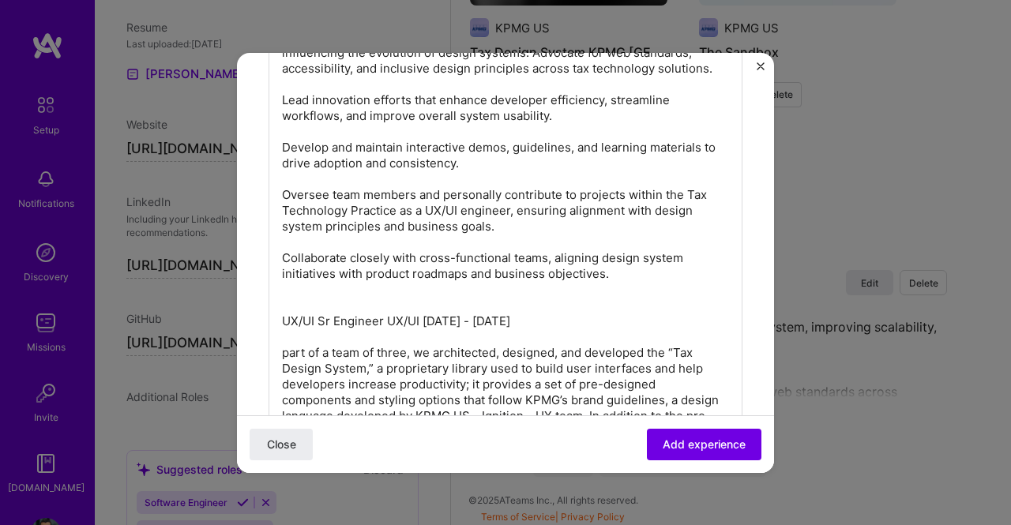
scroll to position [1343, 0]
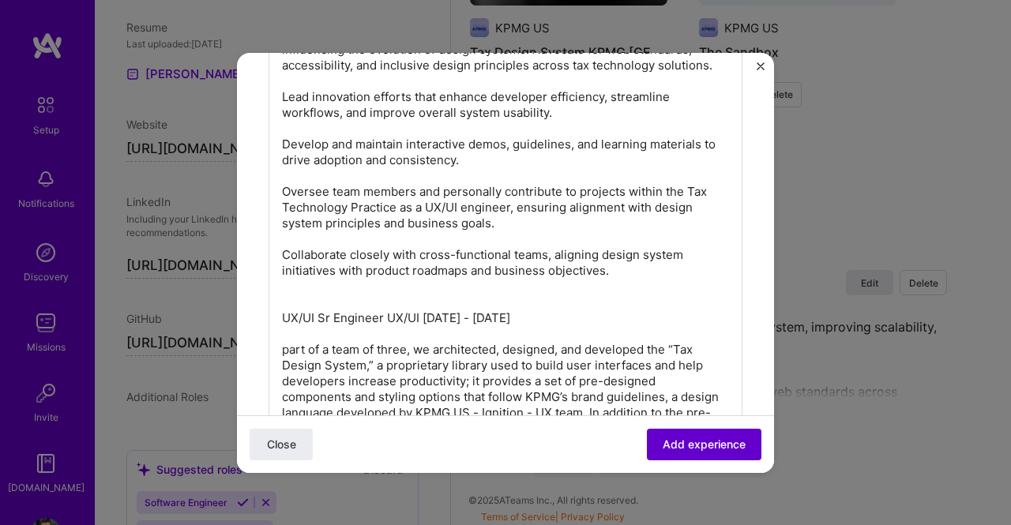
click at [710, 443] on span "Add experience" at bounding box center [704, 444] width 83 height 16
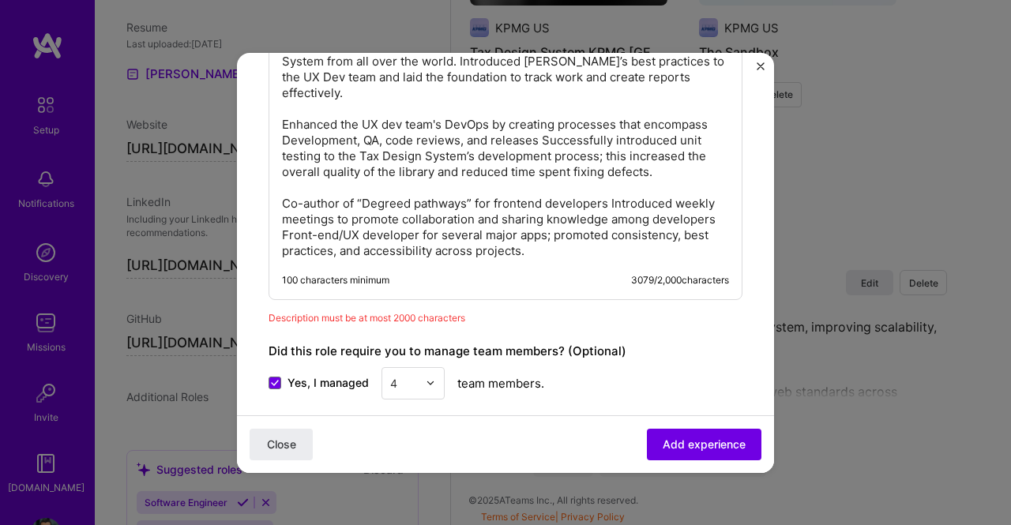
scroll to position [1895, 0]
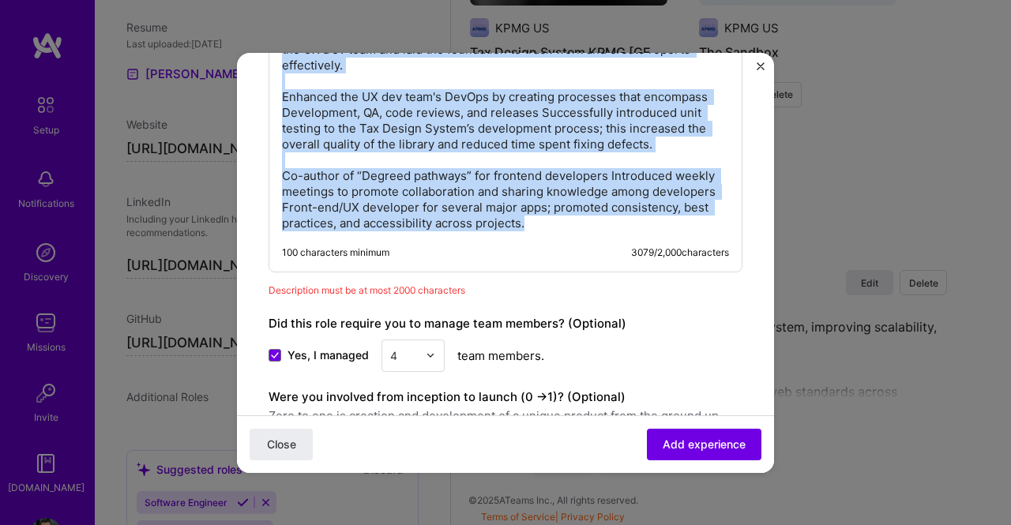
copy p "Loremip | Dolo Sitametc A Elitseddoei TE/IN Utlabor | Etdo Magnaali E Adminimve…"
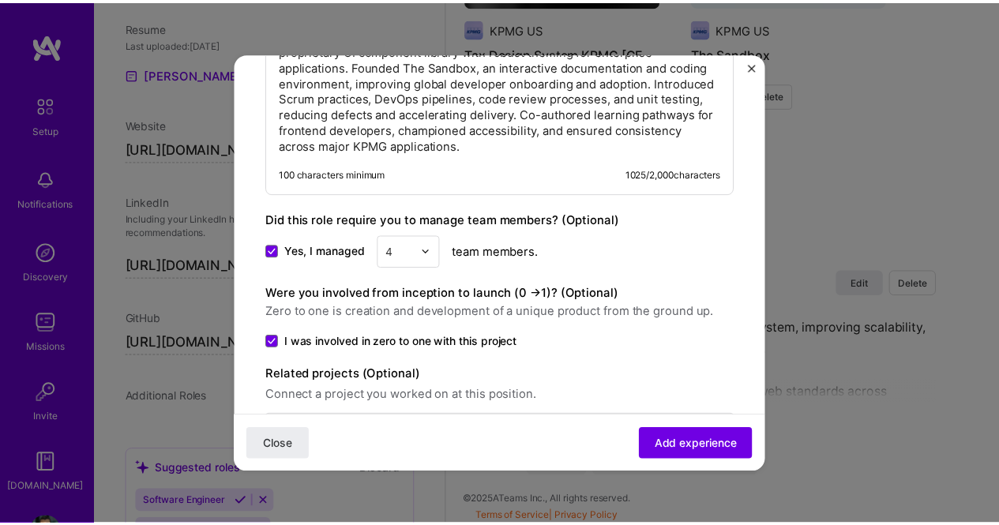
scroll to position [1298, 0]
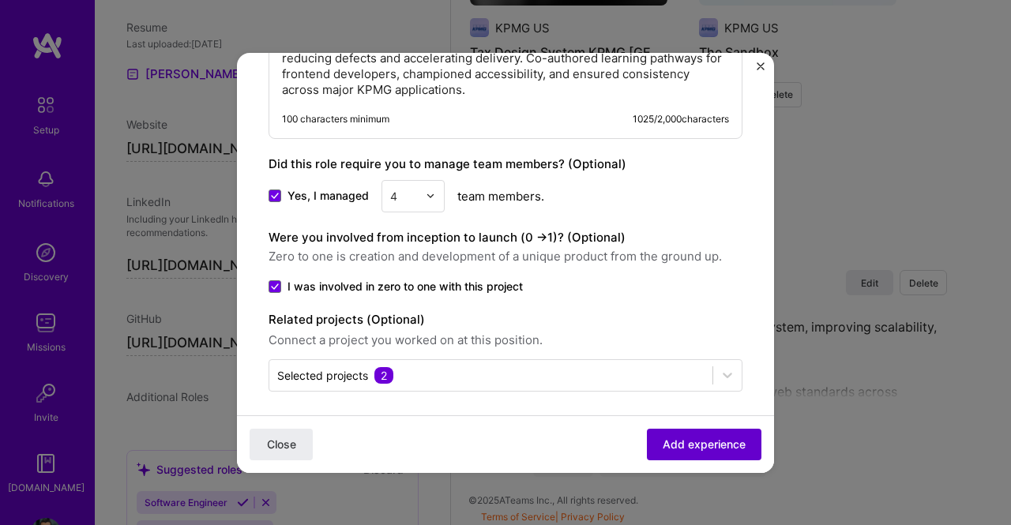
click at [718, 445] on span "Add experience" at bounding box center [704, 444] width 83 height 16
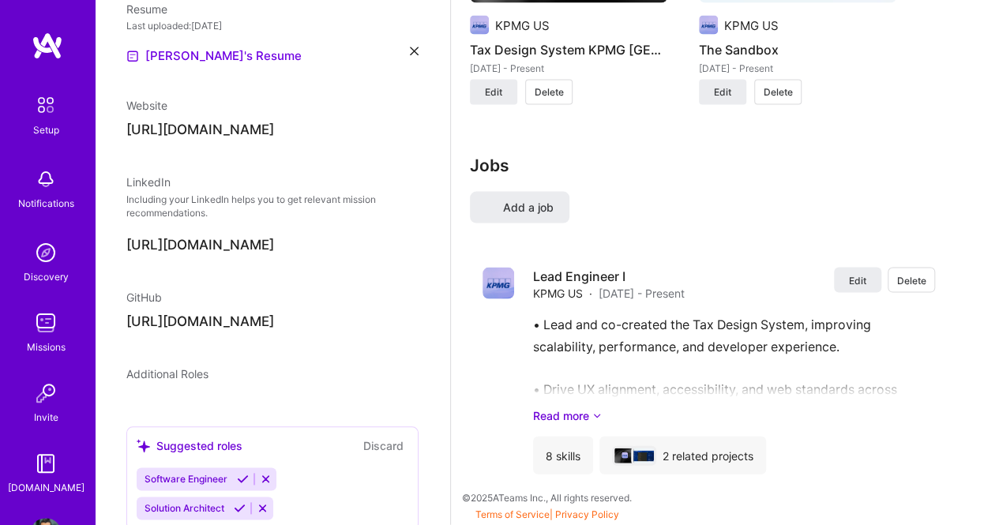
select select "US"
select select "Right Now"
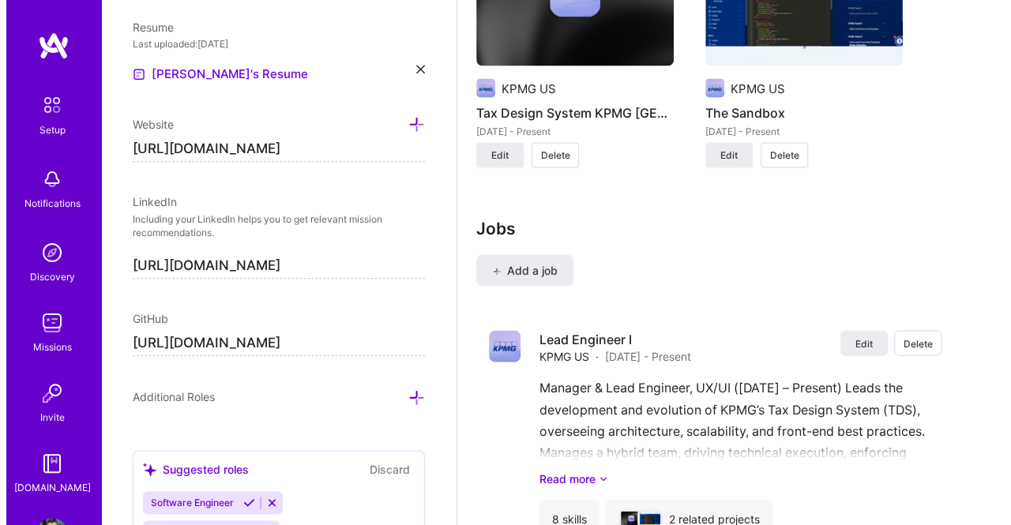
scroll to position [1587, 0]
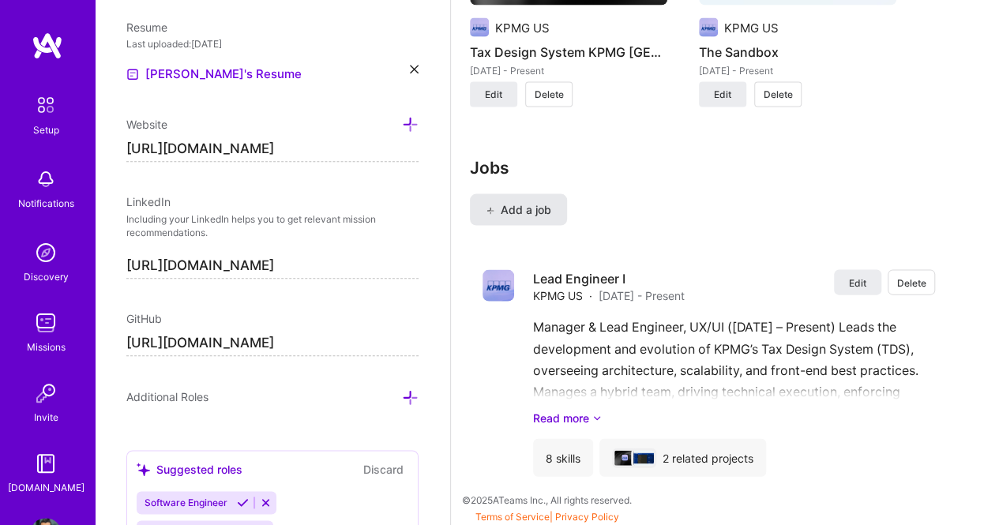
click at [521, 197] on button "Add a job" at bounding box center [518, 210] width 97 height 32
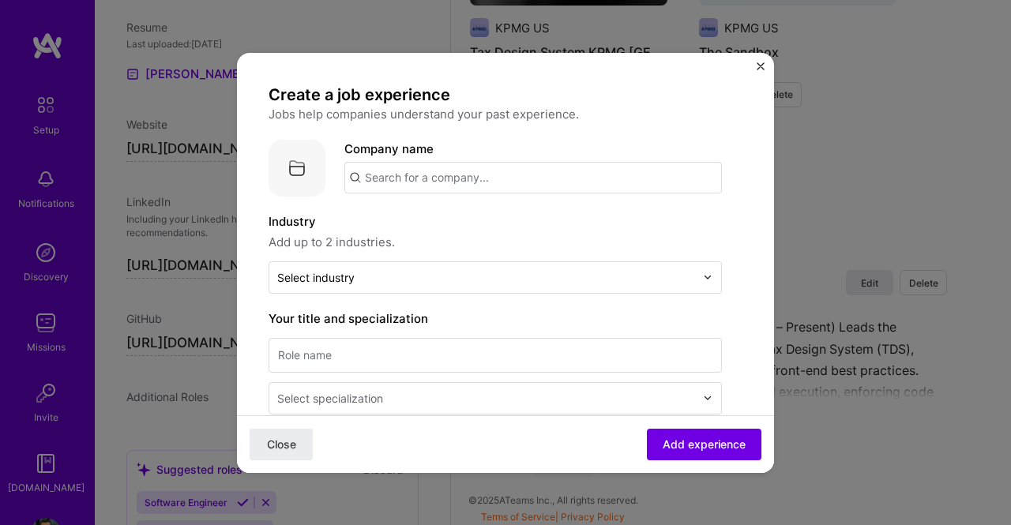
click at [517, 178] on input "text" at bounding box center [532, 178] width 377 height 32
type input "GRMC"
click at [509, 219] on div "Add company GRMC" at bounding box center [462, 221] width 237 height 40
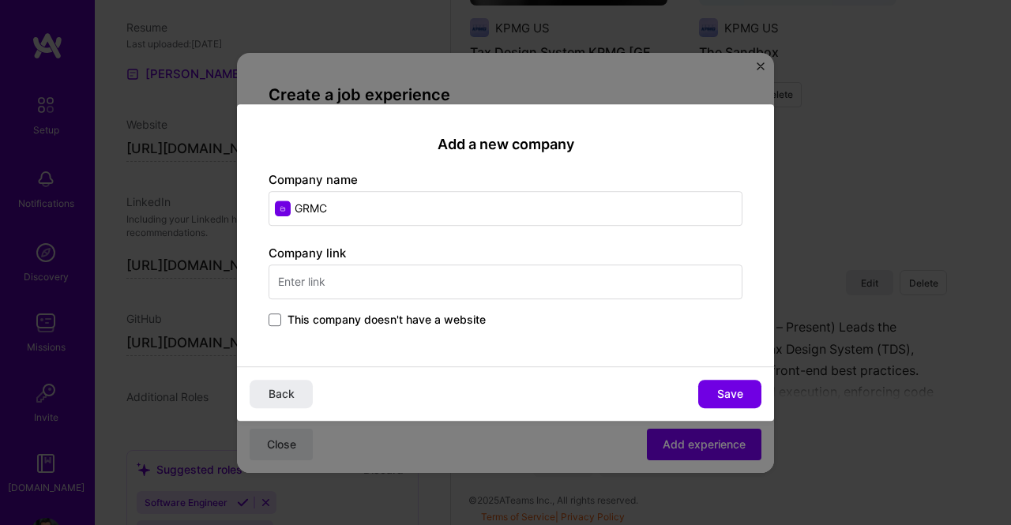
click at [381, 323] on span "This company doesn't have a website" at bounding box center [386, 320] width 198 height 16
click at [0, 0] on input "This company doesn't have a website" at bounding box center [0, 0] width 0 height 0
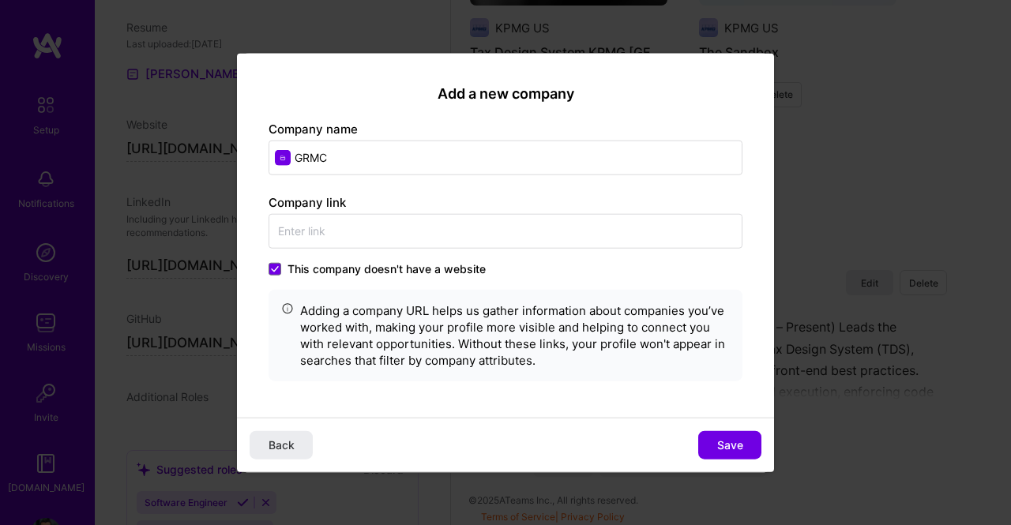
click at [731, 446] on span "Save" at bounding box center [730, 446] width 26 height 16
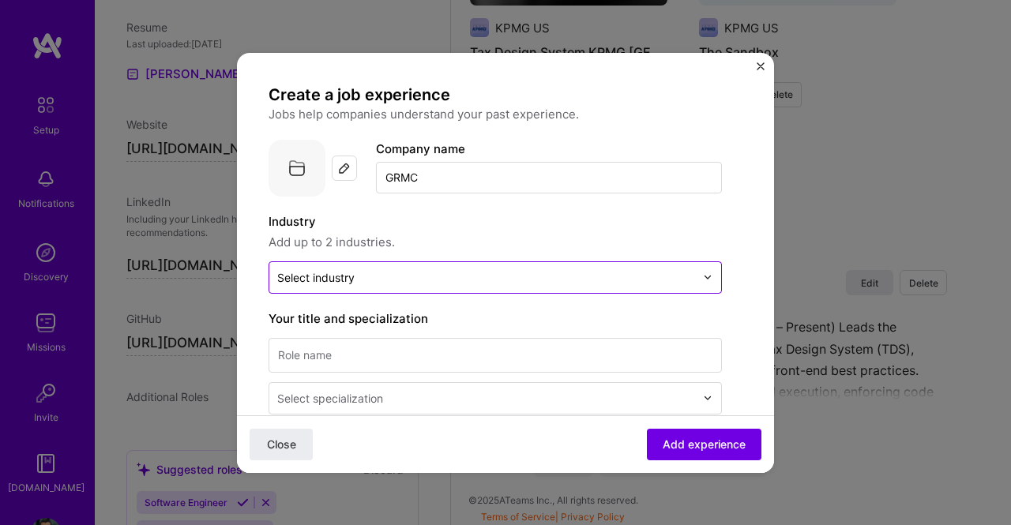
click at [404, 273] on input "text" at bounding box center [486, 277] width 418 height 17
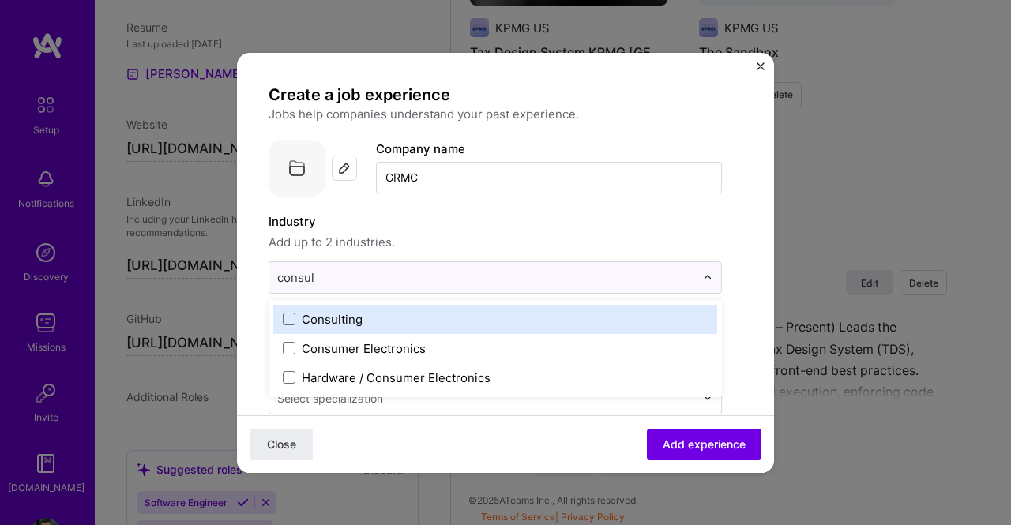
type input "consult"
click at [468, 315] on label "Consulting" at bounding box center [495, 319] width 425 height 17
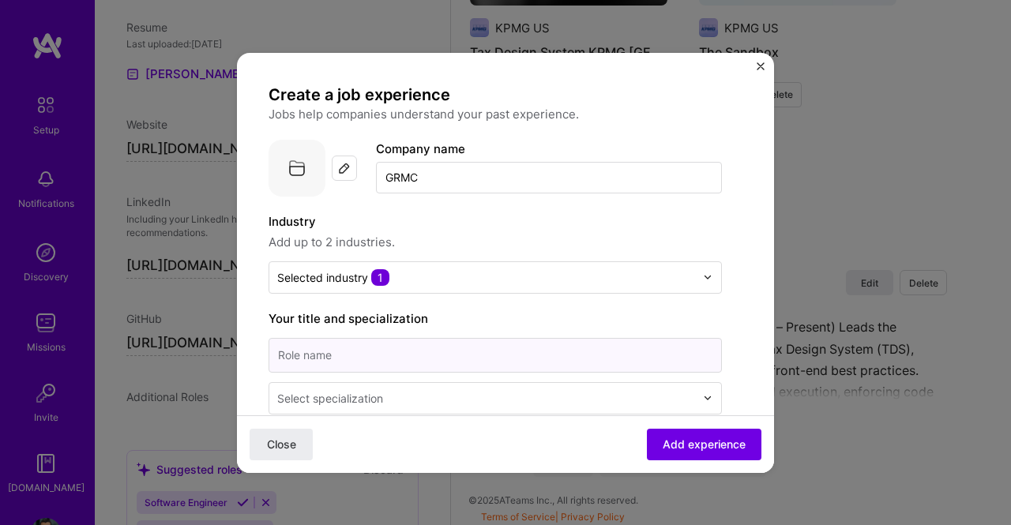
click at [340, 355] on input at bounding box center [495, 355] width 453 height 35
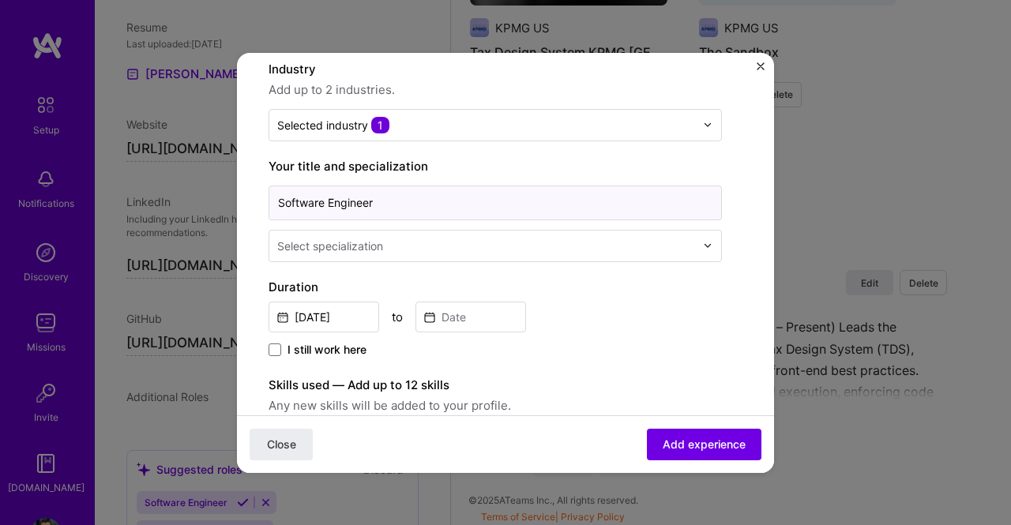
scroll to position [158, 0]
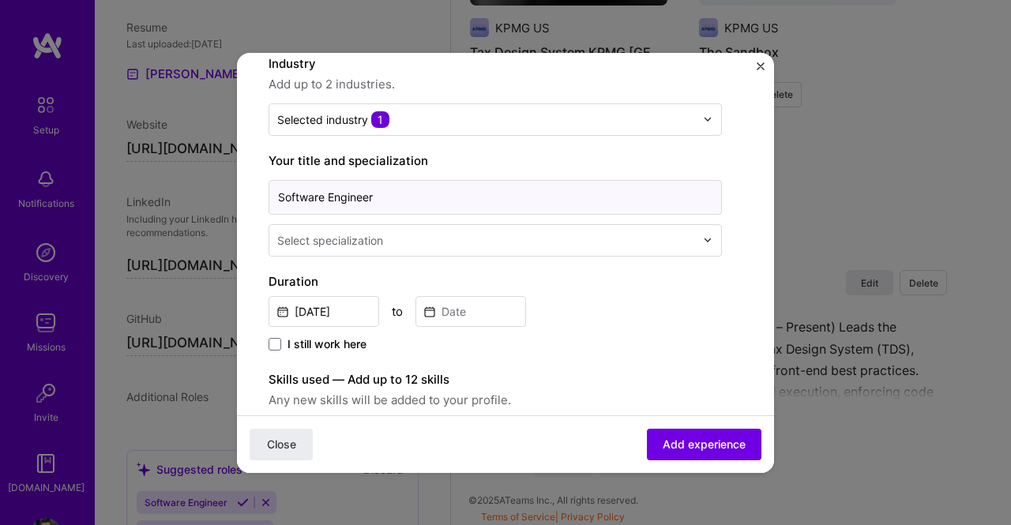
type input "Software Engineer"
click at [415, 244] on input "text" at bounding box center [487, 240] width 421 height 17
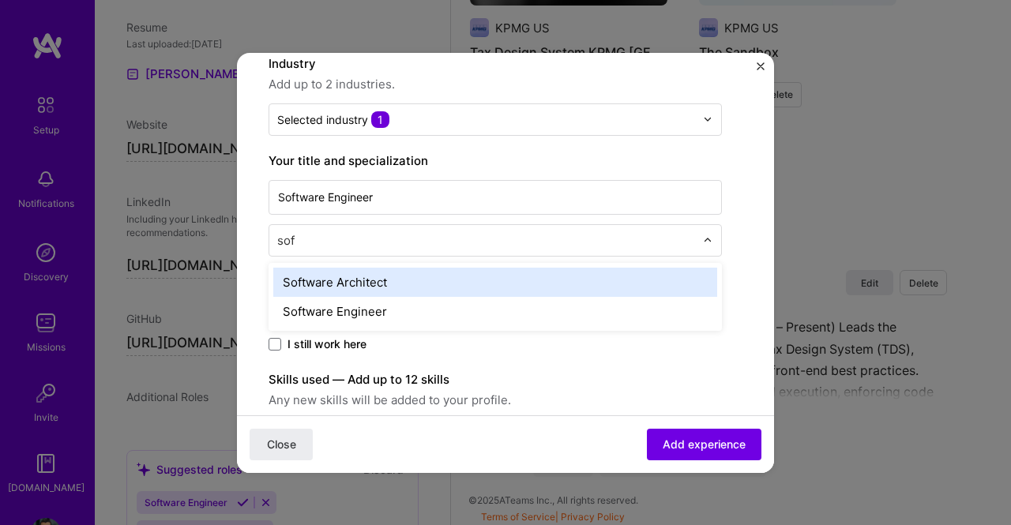
type input "soft"
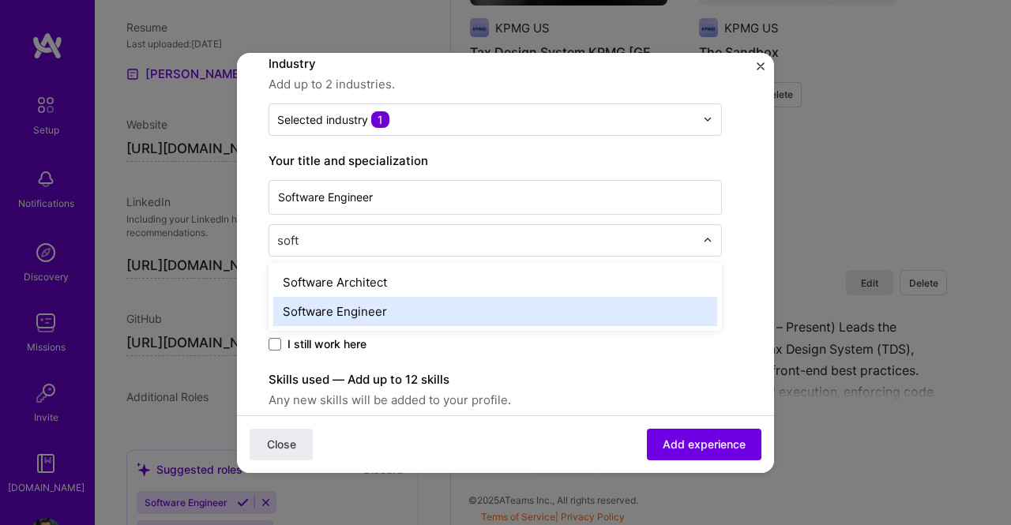
click at [458, 310] on div "Software Engineer" at bounding box center [495, 311] width 444 height 29
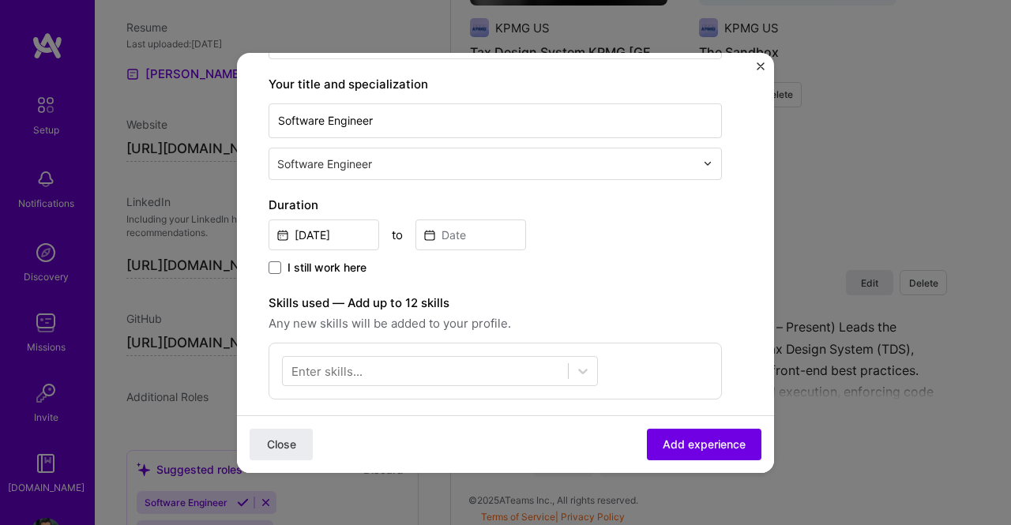
scroll to position [237, 0]
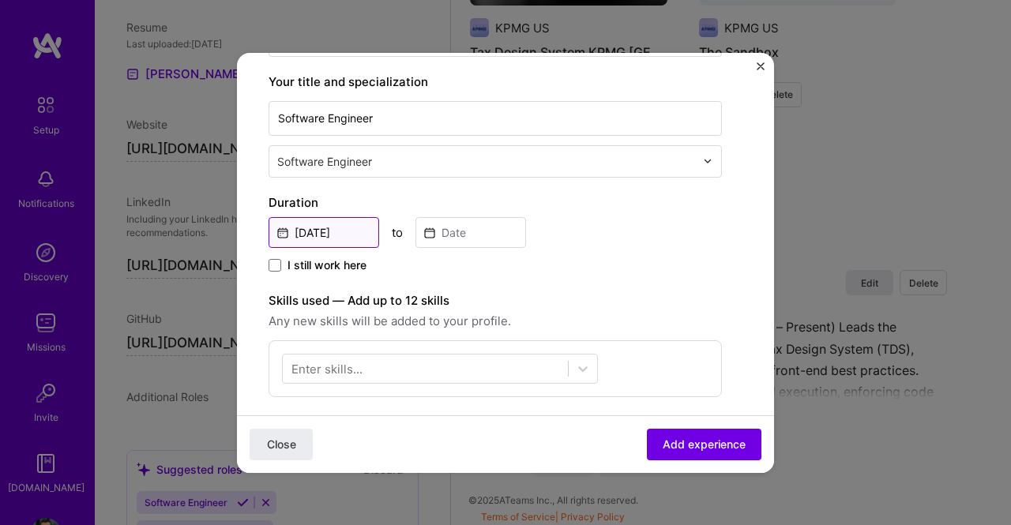
click at [324, 221] on input "[DATE]" at bounding box center [324, 232] width 111 height 31
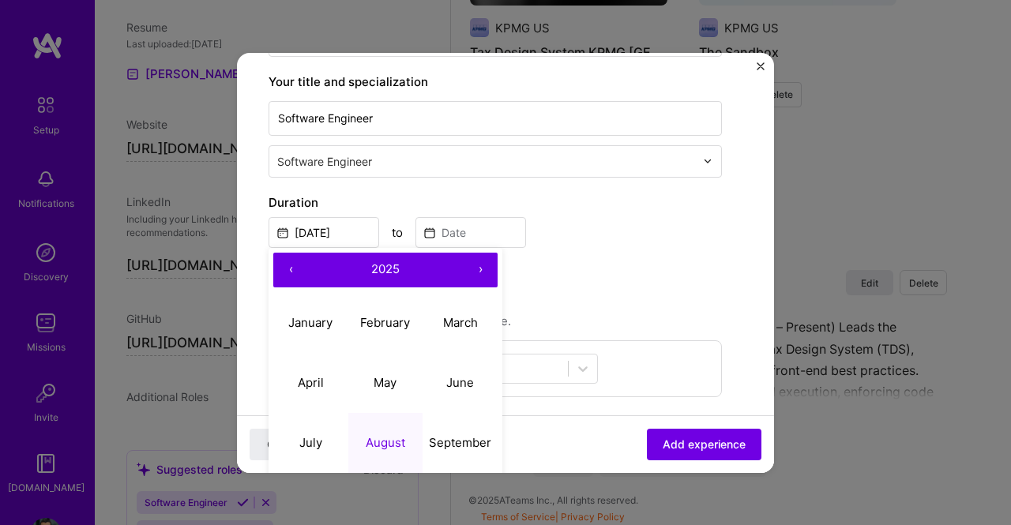
click at [375, 271] on span "2025" at bounding box center [385, 268] width 28 height 15
click at [381, 269] on span "[DATE] – [DATE]" at bounding box center [385, 268] width 88 height 15
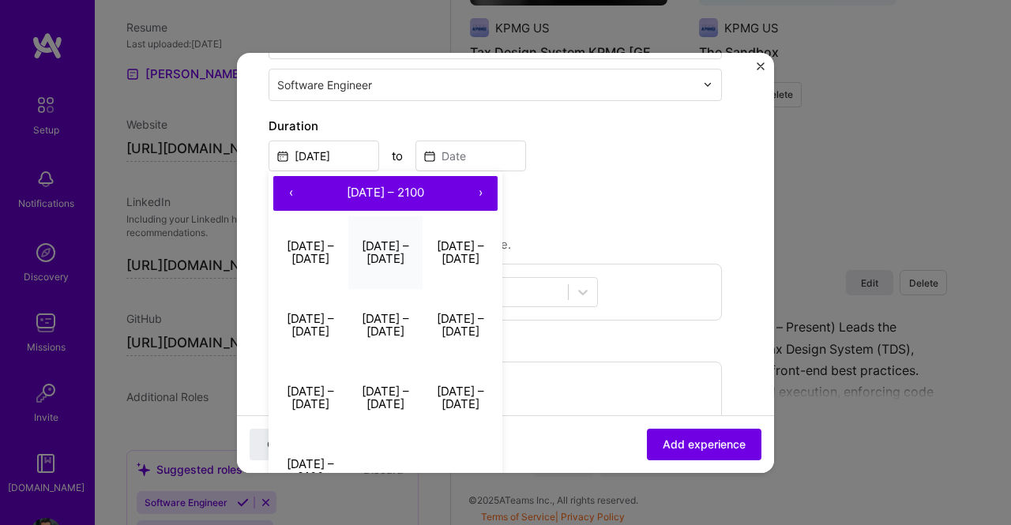
scroll to position [316, 0]
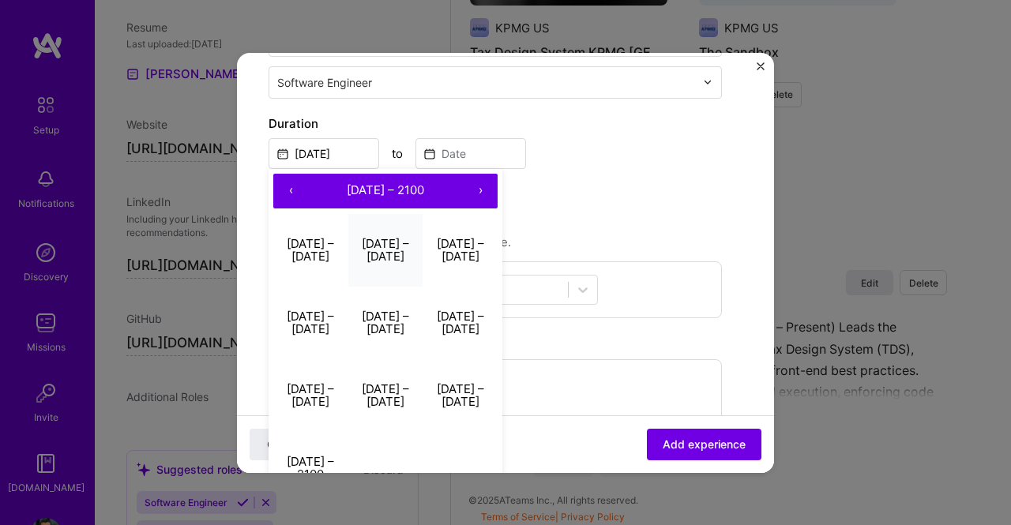
click at [377, 250] on button "[DATE] – [DATE]" at bounding box center [385, 250] width 75 height 73
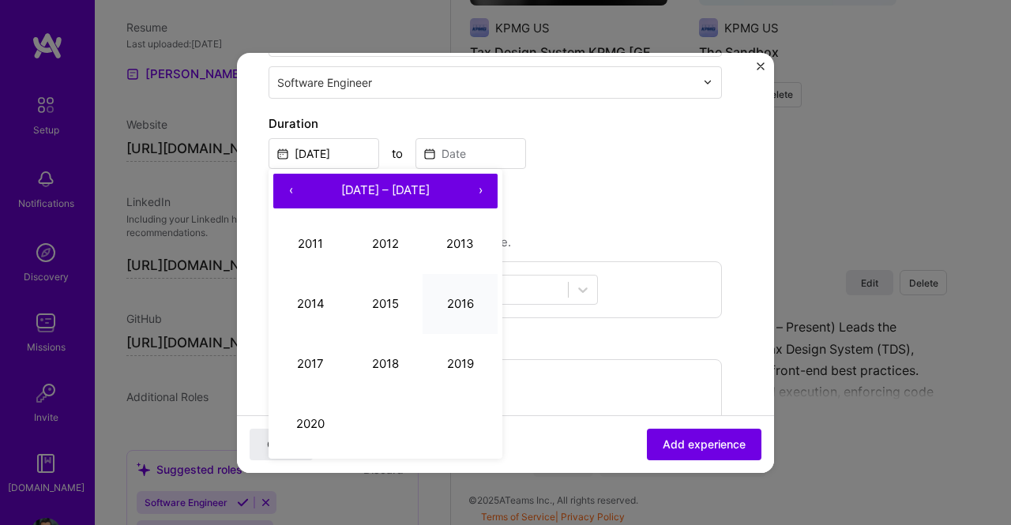
click at [447, 301] on button "2016" at bounding box center [460, 304] width 75 height 60
click at [318, 302] on abbr "April" at bounding box center [311, 303] width 26 height 15
type input "[DATE]"
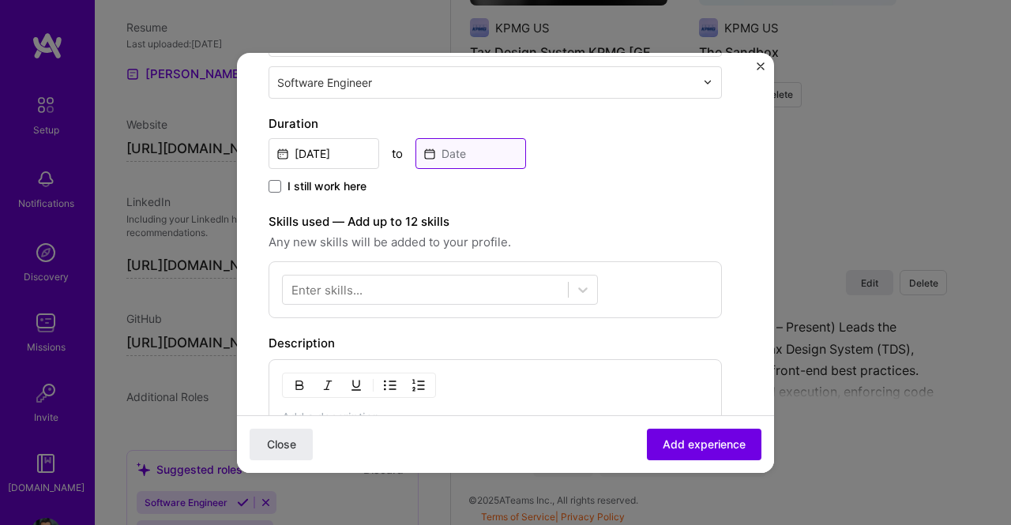
click at [460, 153] on input at bounding box center [470, 153] width 111 height 31
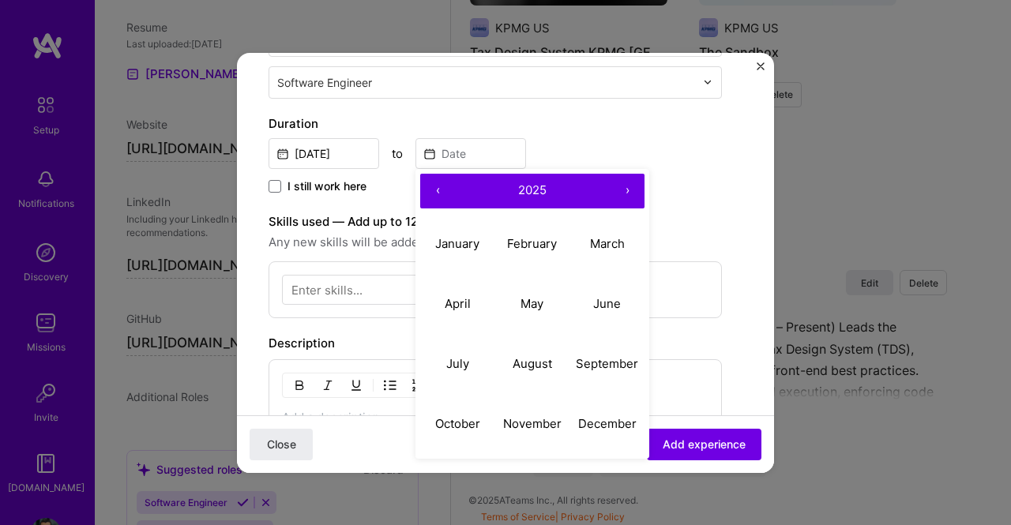
click at [515, 186] on button "2025" at bounding box center [532, 191] width 155 height 35
click at [450, 299] on button "2024" at bounding box center [457, 304] width 75 height 60
click at [596, 426] on abbr "December" at bounding box center [607, 423] width 58 height 15
type input "[DATE]"
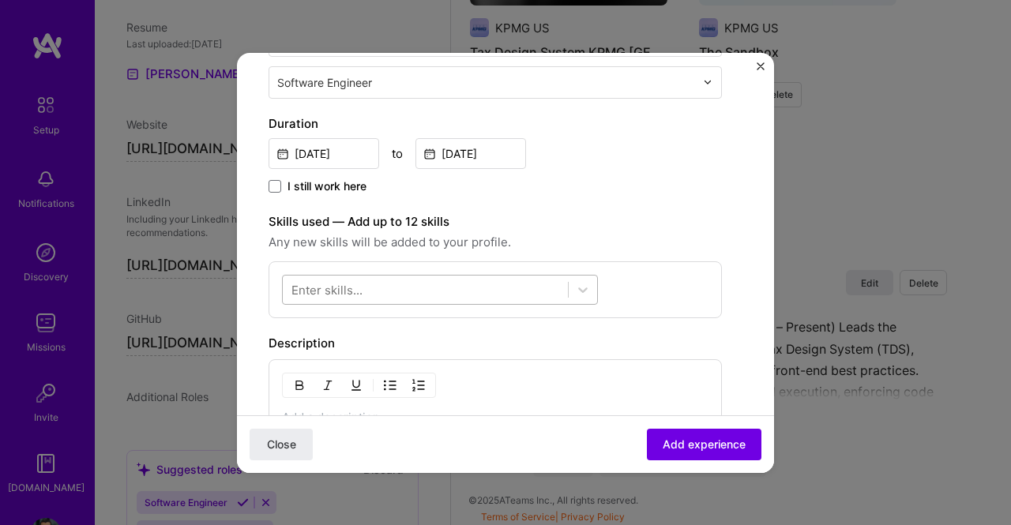
click at [370, 280] on div at bounding box center [425, 289] width 285 height 26
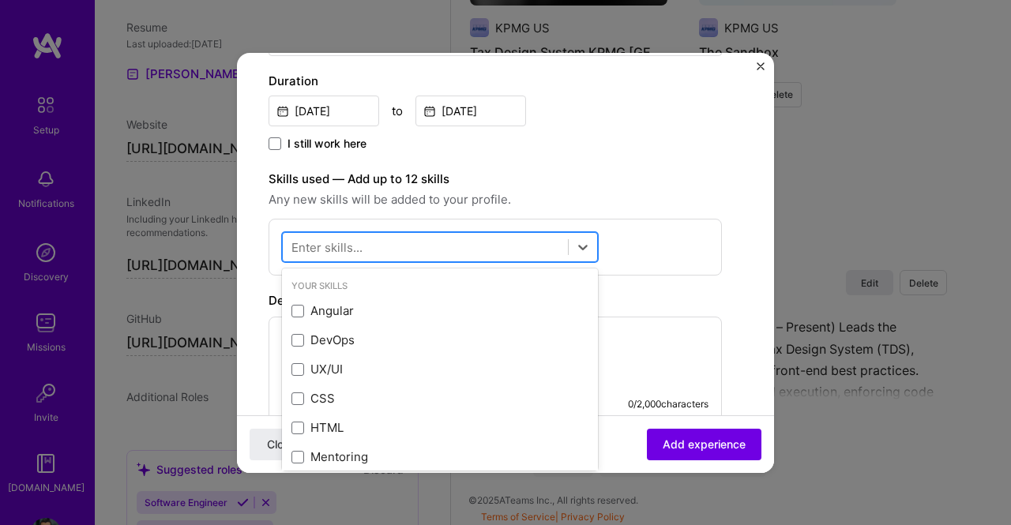
scroll to position [395, 0]
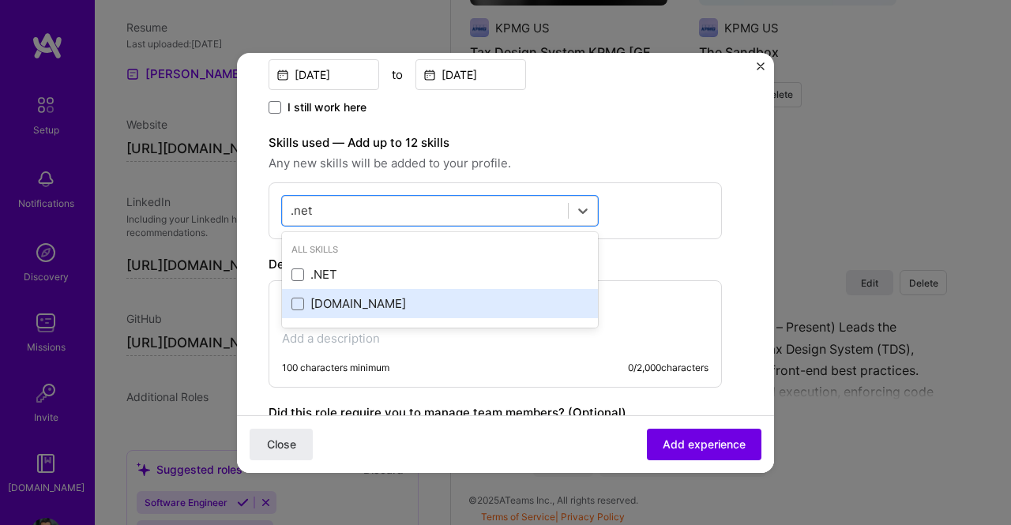
click at [380, 300] on div "[DOMAIN_NAME]" at bounding box center [439, 303] width 297 height 17
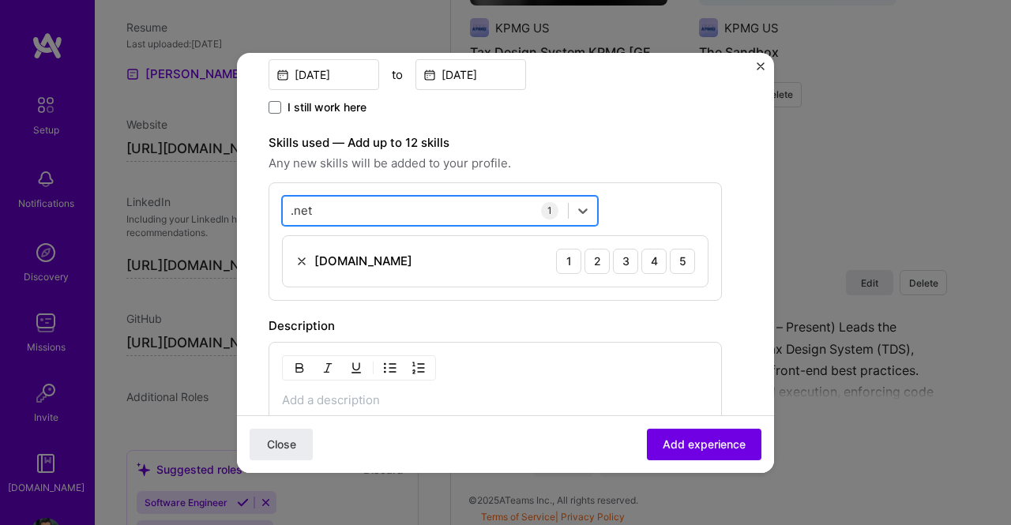
click at [385, 200] on div ".net .net" at bounding box center [425, 210] width 285 height 26
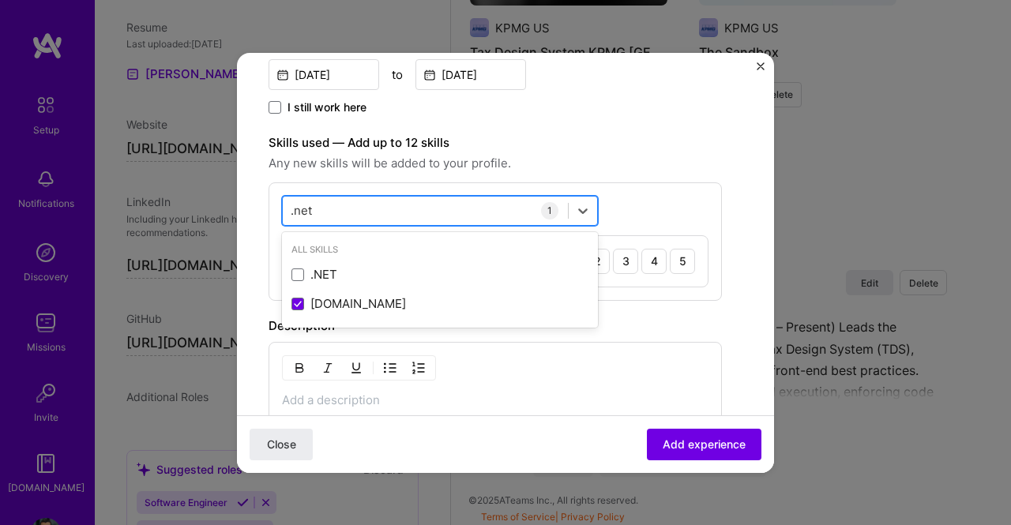
click at [456, 212] on div ".net .net" at bounding box center [425, 210] width 285 height 26
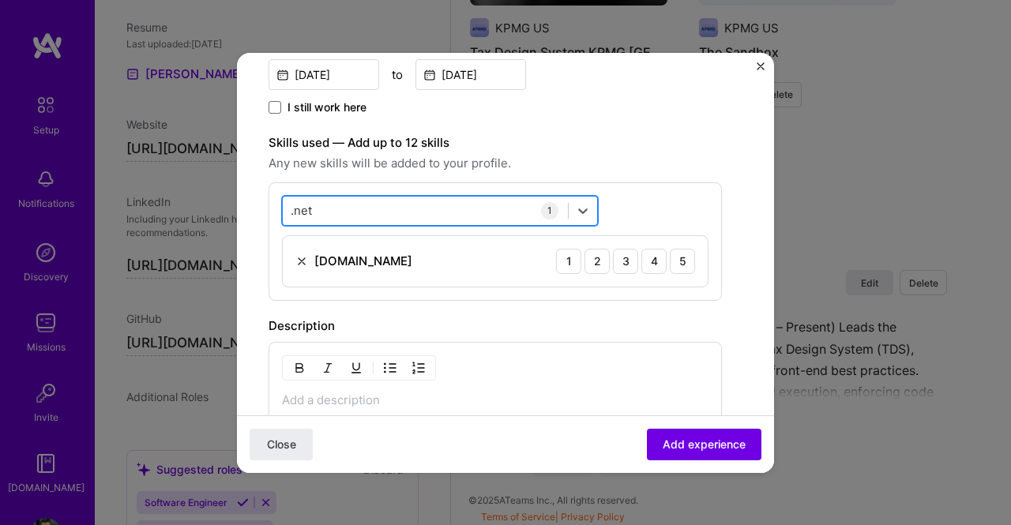
click at [456, 212] on div ".net .net" at bounding box center [425, 210] width 285 height 26
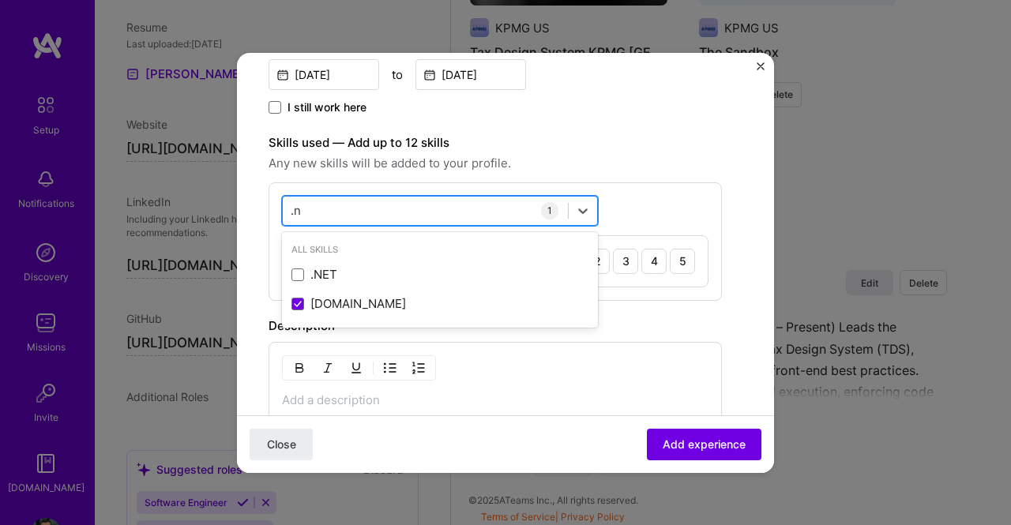
type input "."
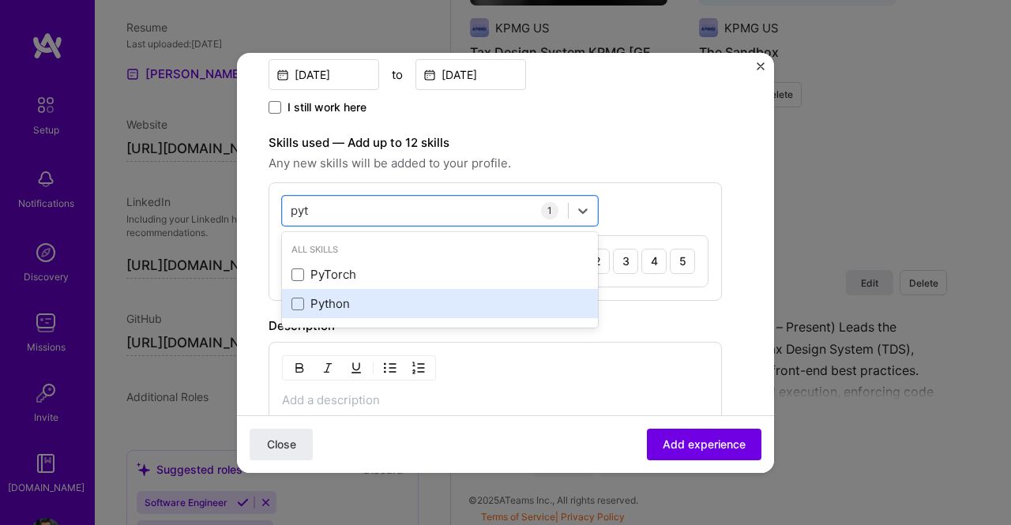
click at [428, 304] on div "Python" at bounding box center [439, 303] width 297 height 17
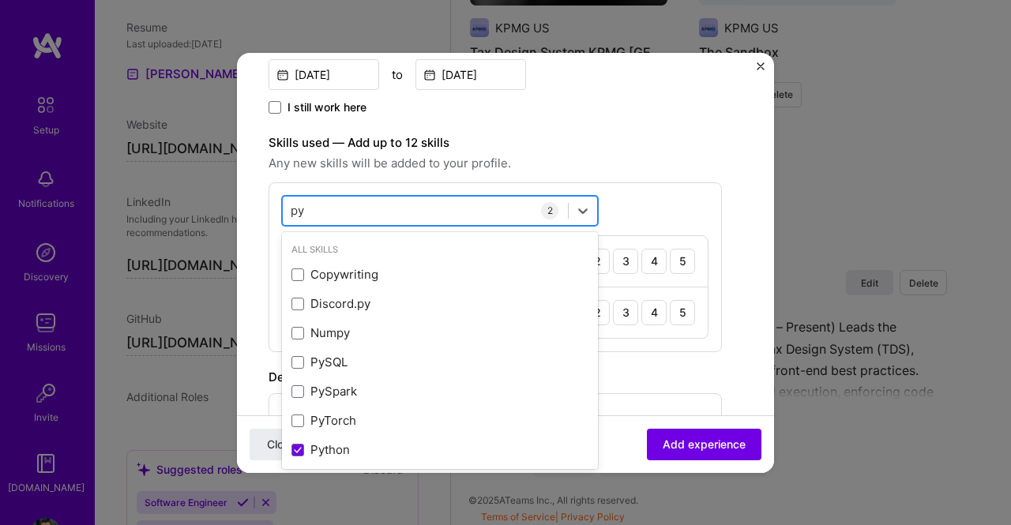
type input "p"
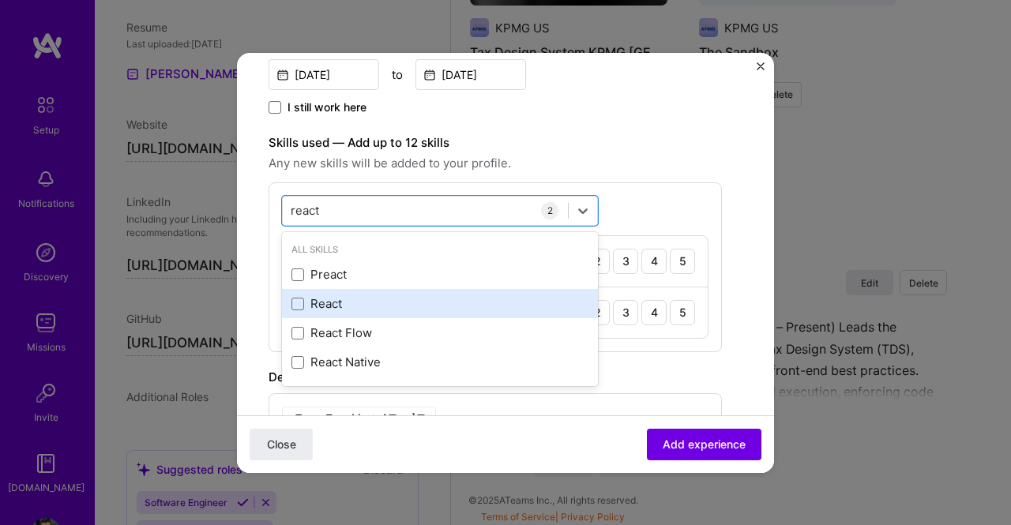
click at [418, 312] on div "React" at bounding box center [440, 303] width 316 height 29
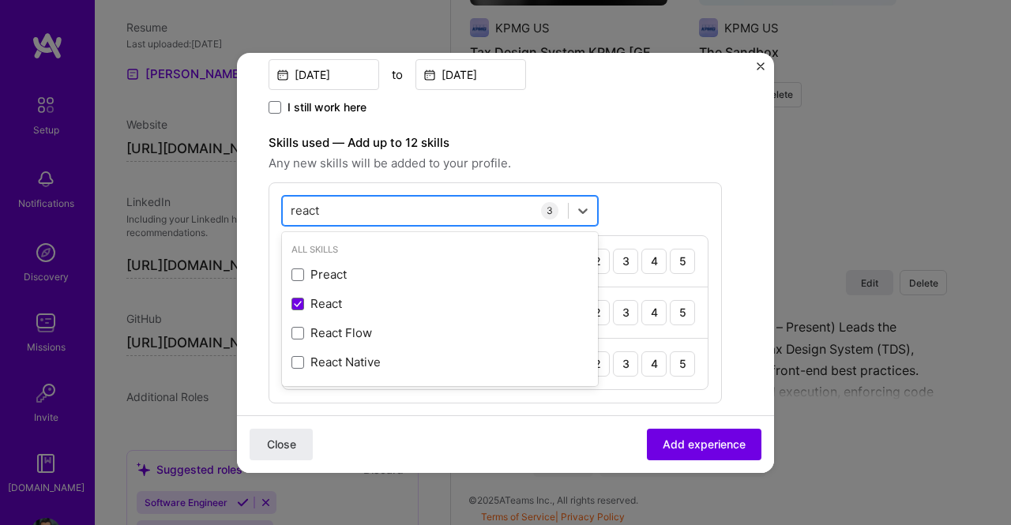
click at [507, 203] on div "react react" at bounding box center [425, 210] width 285 height 26
click at [465, 201] on div "react react" at bounding box center [425, 210] width 285 height 26
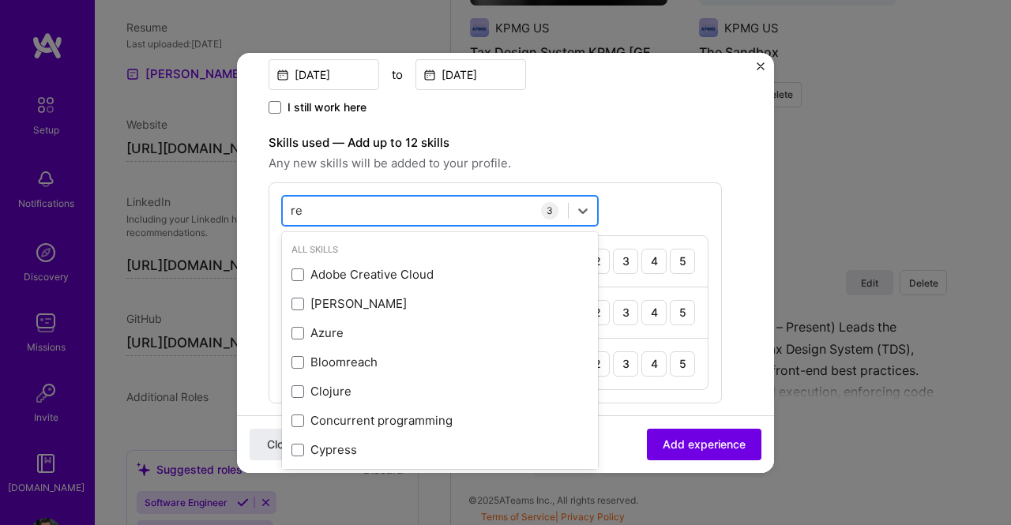
type input "r"
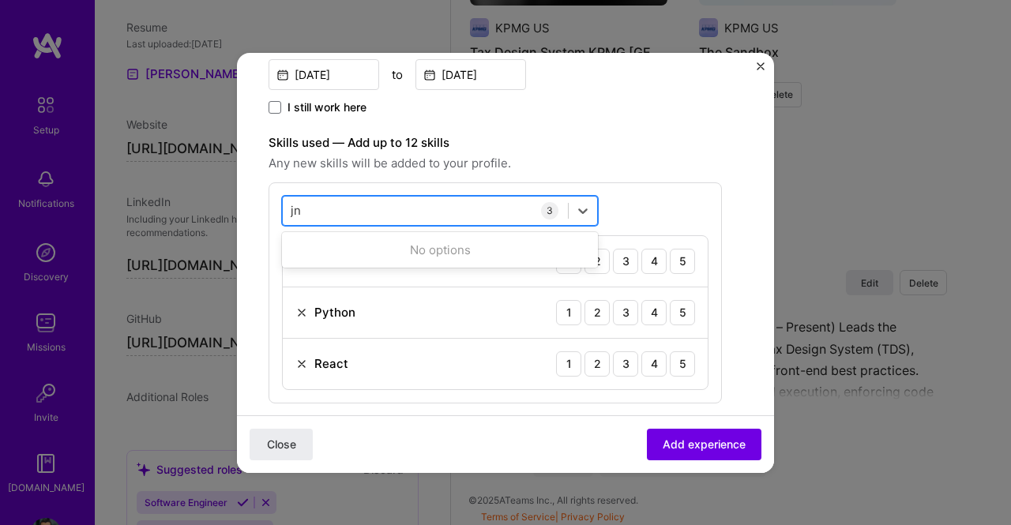
type input "j"
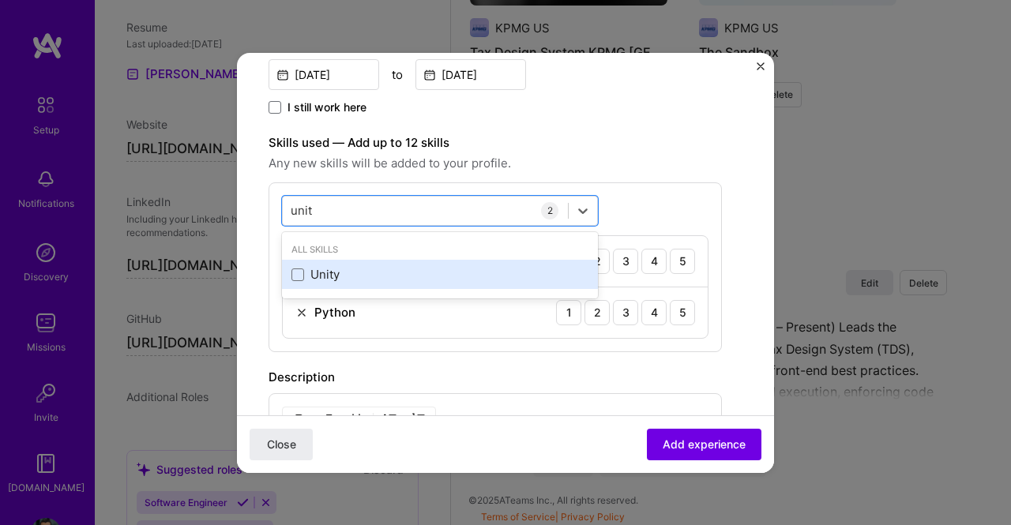
click at [396, 268] on div "Unity" at bounding box center [439, 274] width 297 height 17
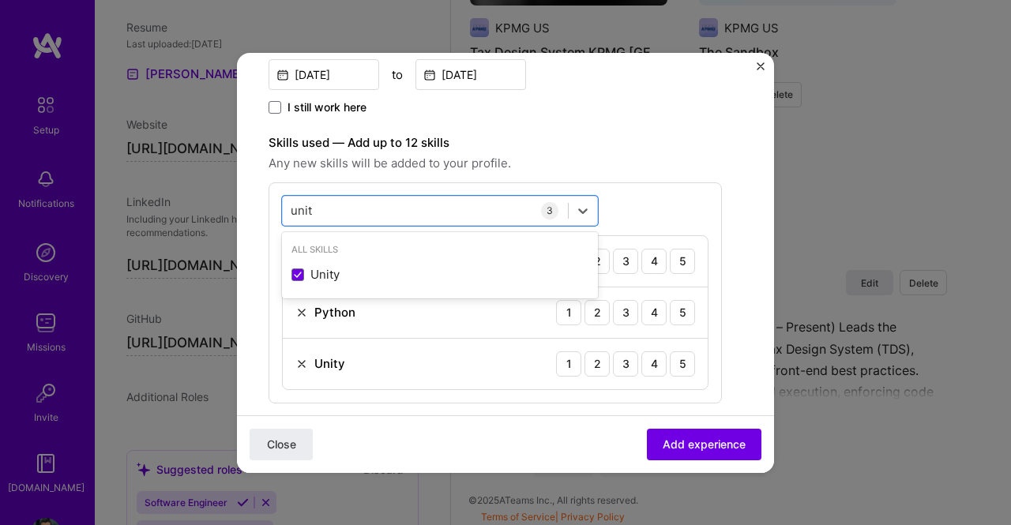
type input "unit"
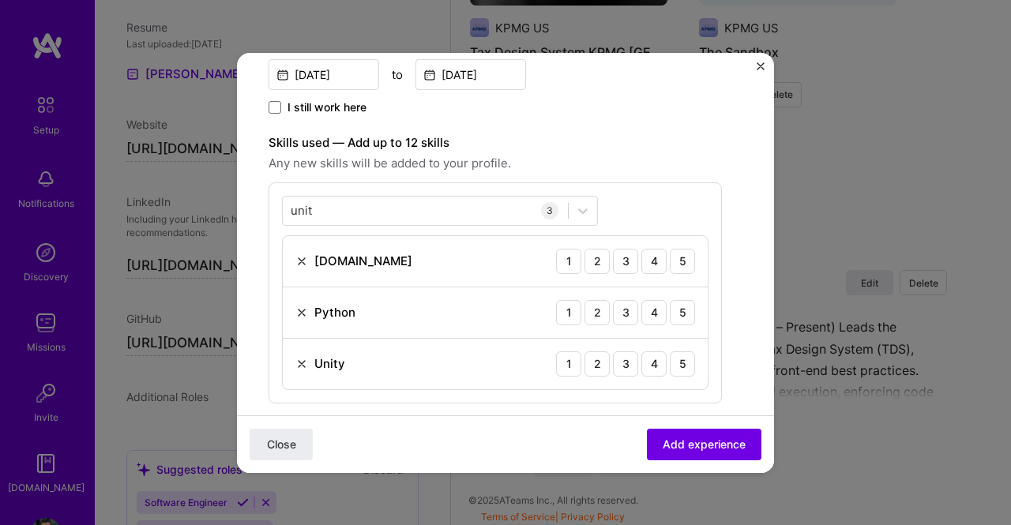
click at [625, 155] on span "Any new skills will be added to your profile." at bounding box center [495, 163] width 453 height 19
click at [654, 258] on div "4" at bounding box center [653, 261] width 25 height 25
click at [657, 306] on div "4" at bounding box center [653, 312] width 25 height 25
click at [679, 261] on div "5" at bounding box center [682, 261] width 25 height 25
click at [648, 367] on div "4" at bounding box center [653, 363] width 25 height 25
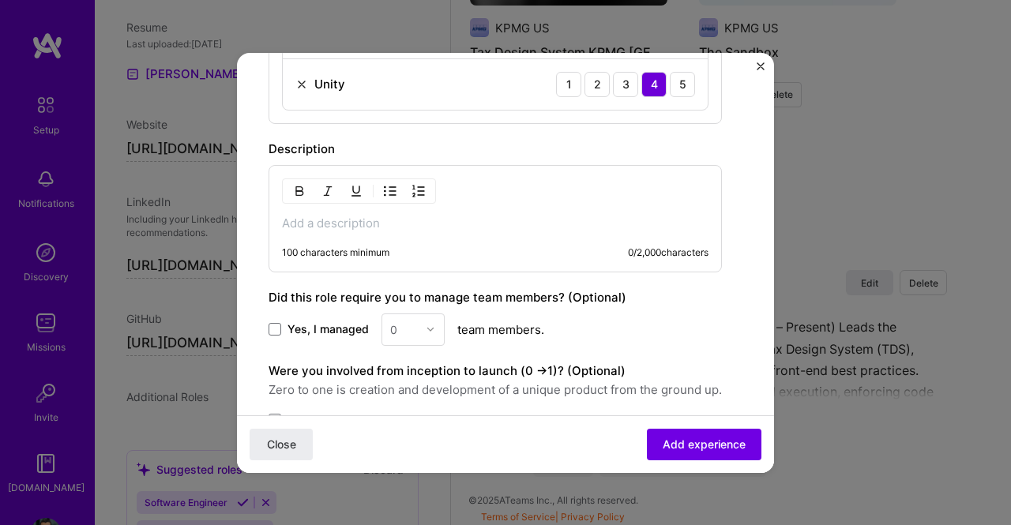
scroll to position [711, 0]
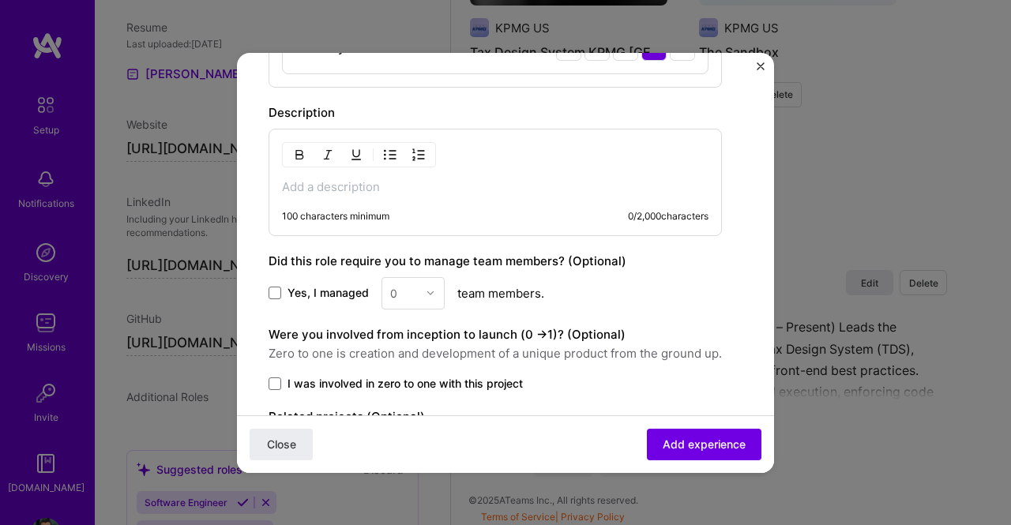
click at [468, 195] on div "100 characters minimum 0 / 2,000 characters" at bounding box center [495, 182] width 453 height 107
click at [468, 184] on p at bounding box center [495, 187] width 426 height 16
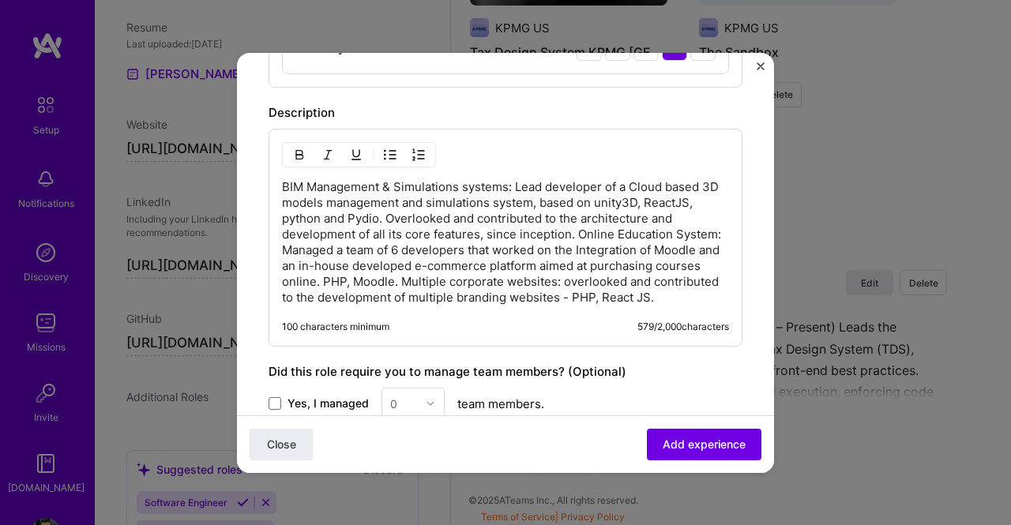
click at [574, 226] on p "BIM Management & Simulations systems: Lead developer of a Cloud based 3D models…" at bounding box center [505, 242] width 447 height 126
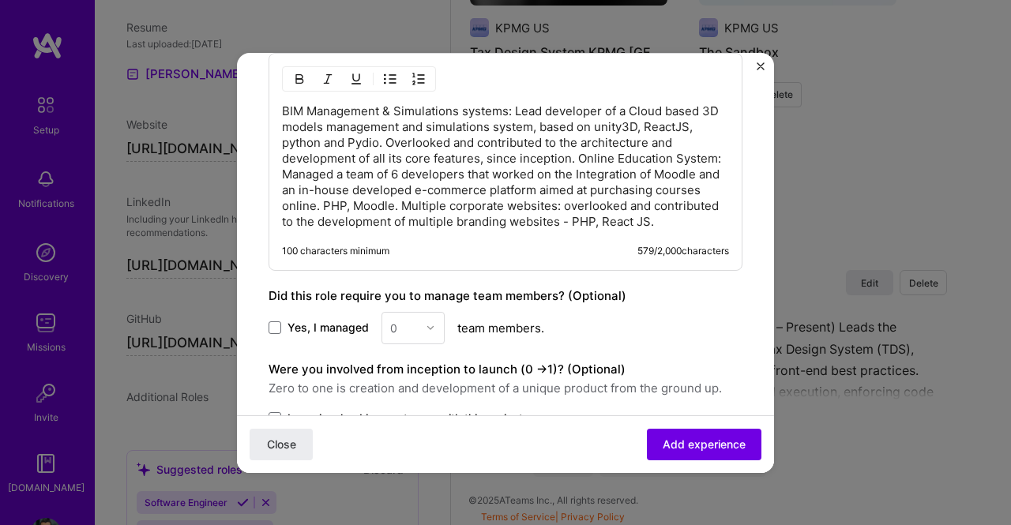
scroll to position [778, 0]
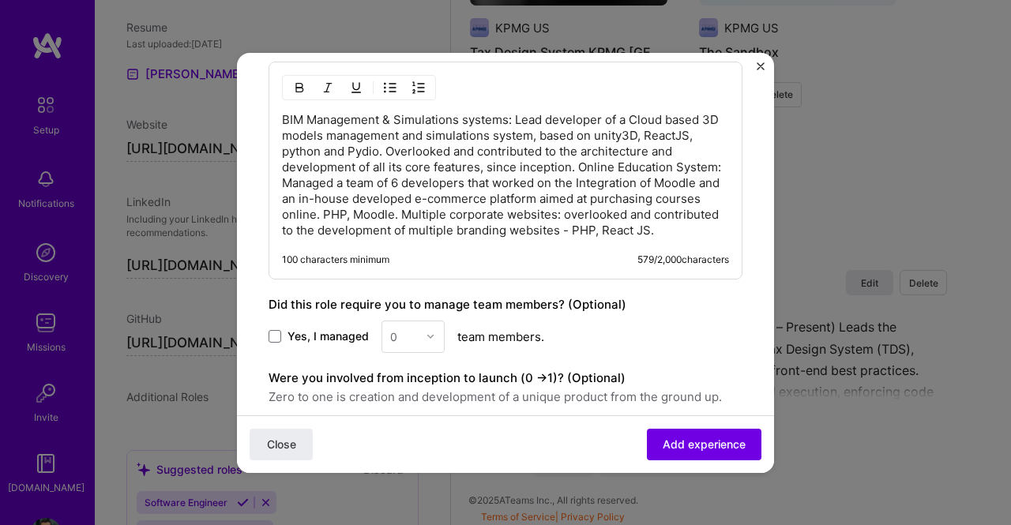
click at [579, 163] on p "BIM Management & Simulations systems: Lead developer of a Cloud based 3D models…" at bounding box center [505, 175] width 447 height 126
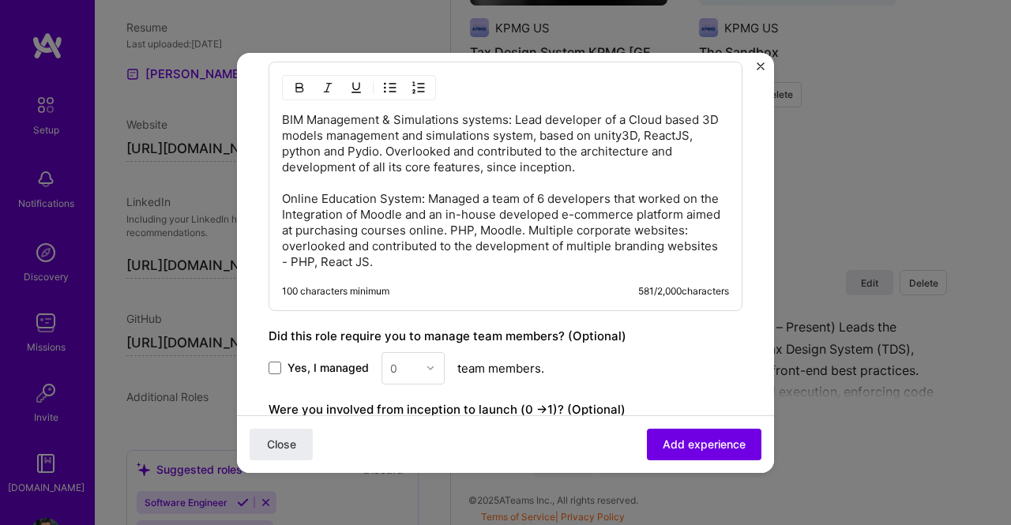
click at [565, 225] on p "BIM Management & Simulations systems: Lead developer of a Cloud based 3D models…" at bounding box center [505, 191] width 447 height 158
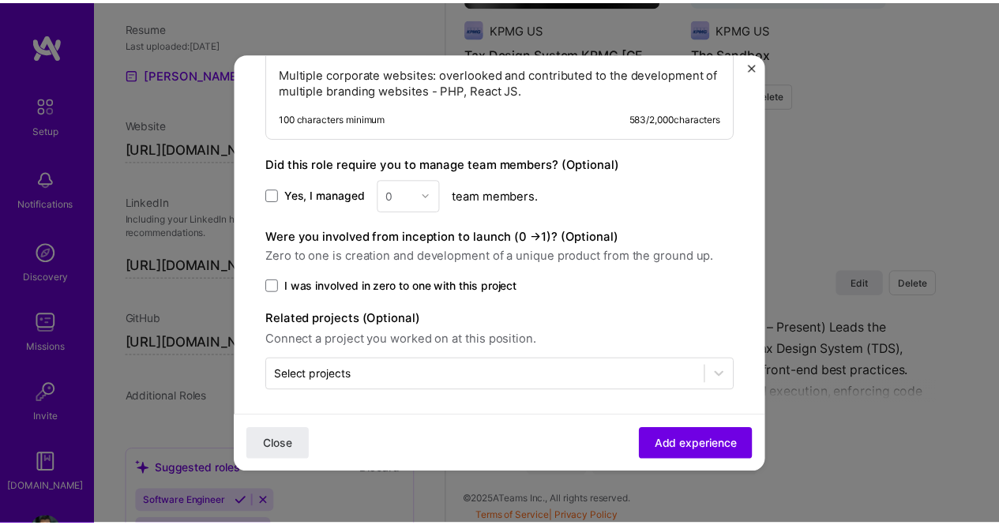
scroll to position [967, 0]
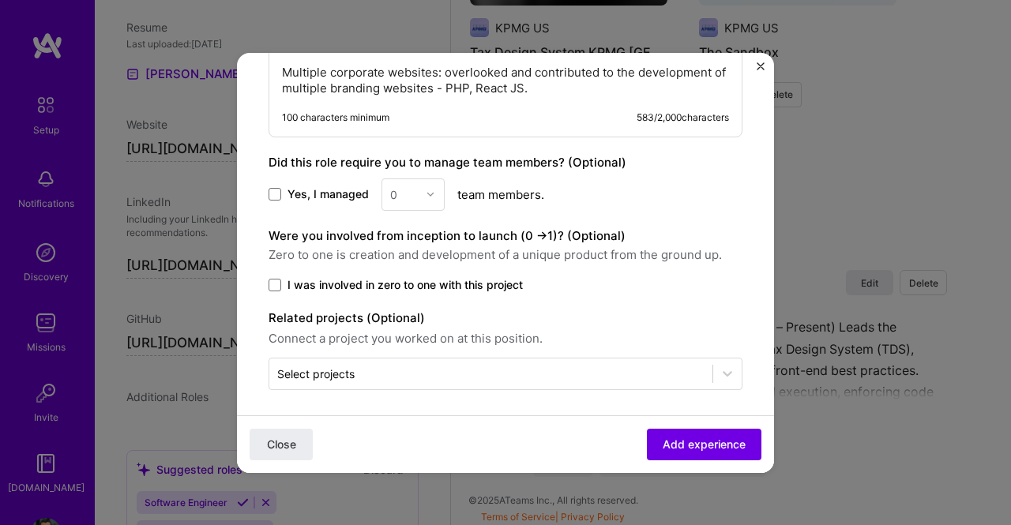
click at [285, 280] on label "I was involved in zero to one with this project" at bounding box center [506, 285] width 474 height 16
click at [0, 0] on input "I was involved in zero to one with this project" at bounding box center [0, 0] width 0 height 0
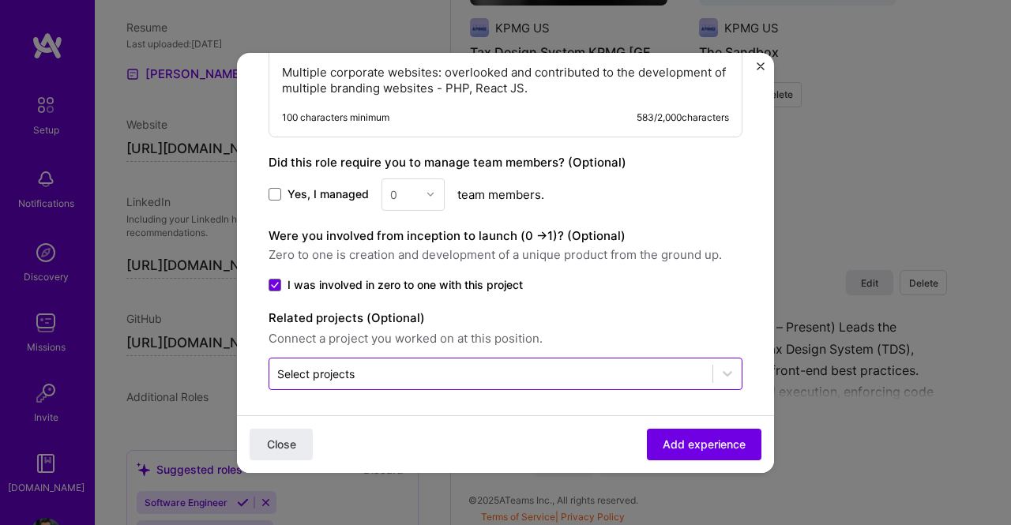
click at [467, 369] on input "text" at bounding box center [490, 374] width 427 height 17
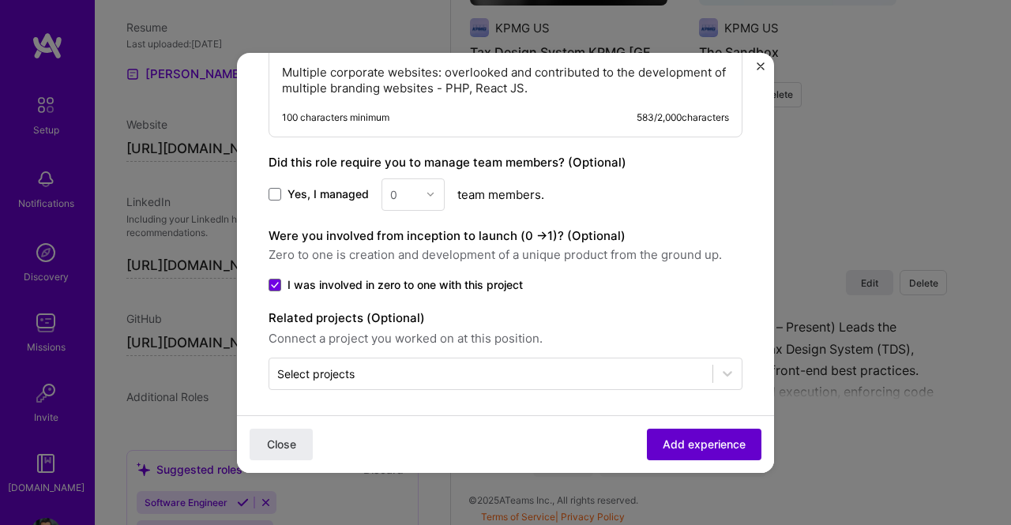
click at [684, 442] on span "Add experience" at bounding box center [704, 444] width 83 height 16
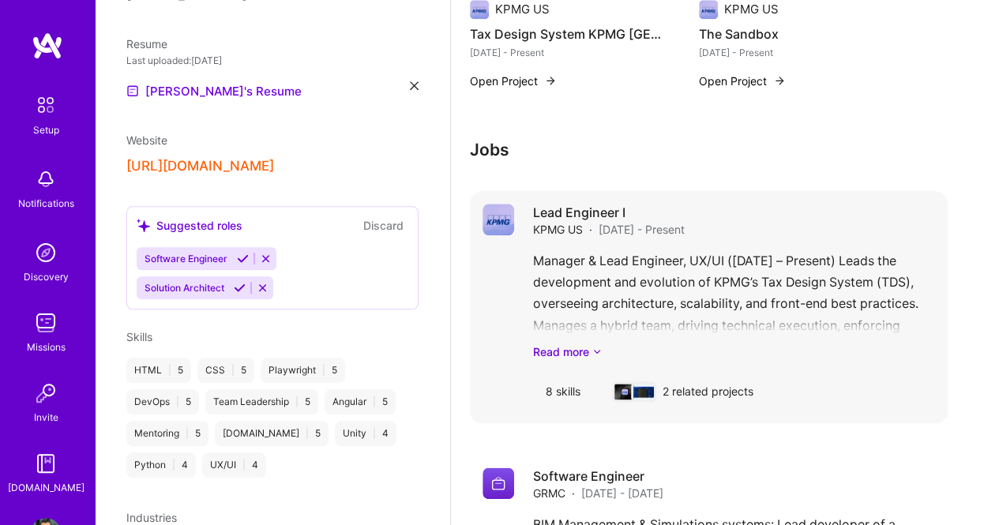
scroll to position [839, 0]
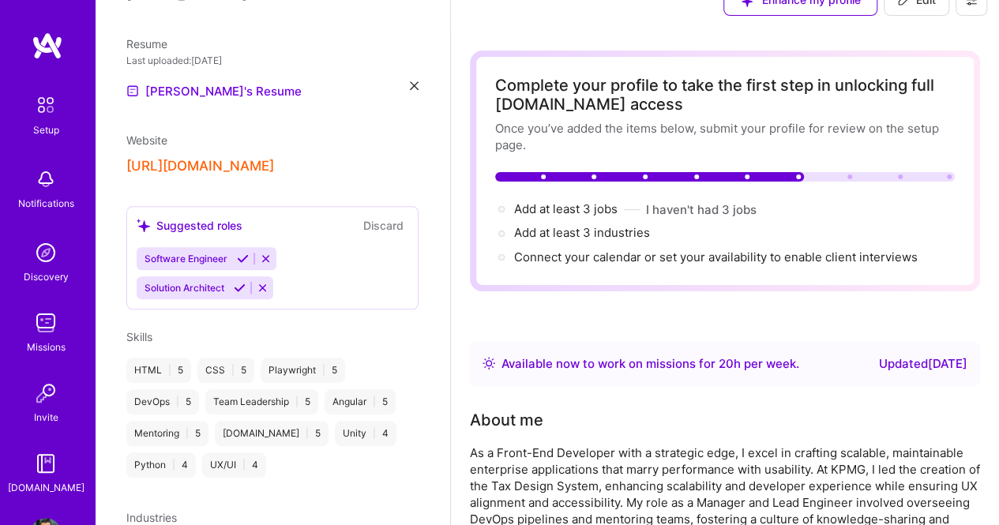
scroll to position [0, 0]
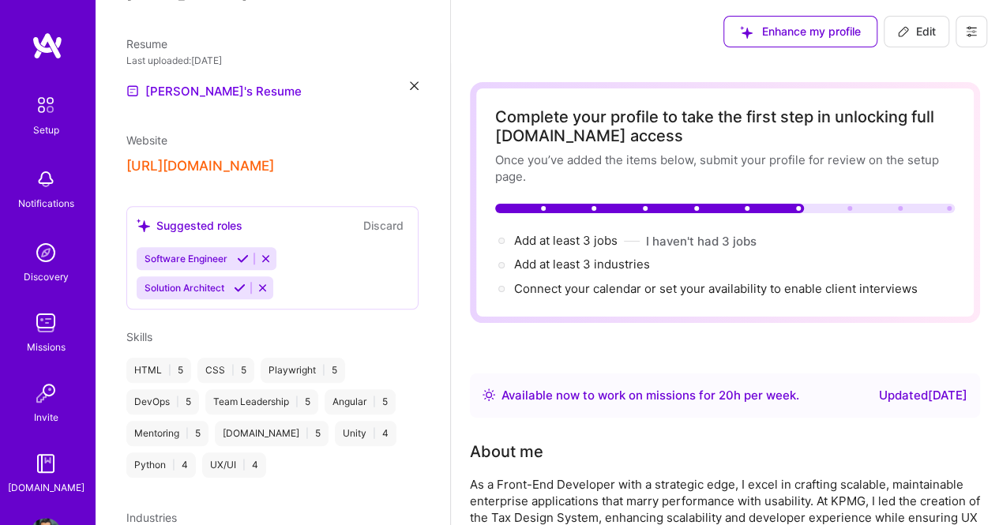
click at [915, 39] on span "Edit" at bounding box center [916, 32] width 39 height 16
select select "US"
select select "Right Now"
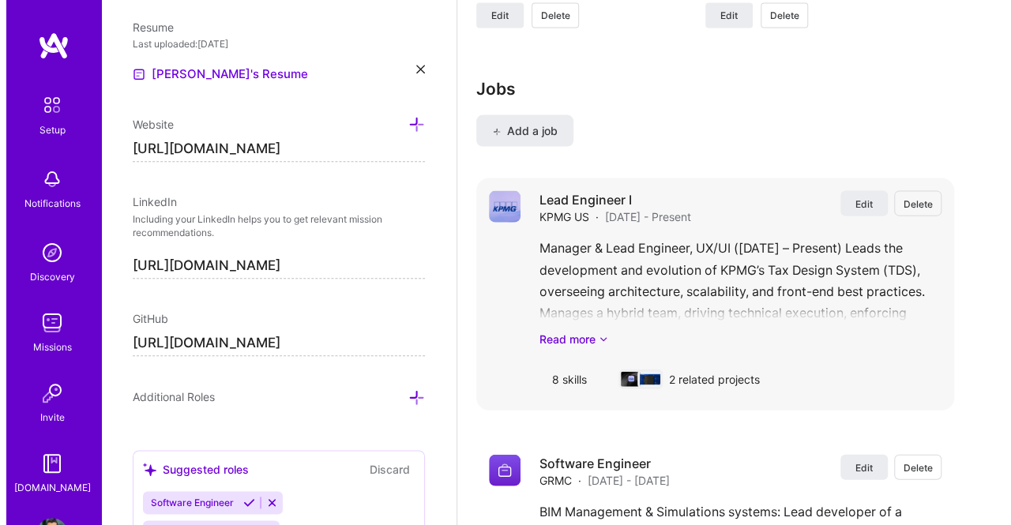
scroll to position [1614, 0]
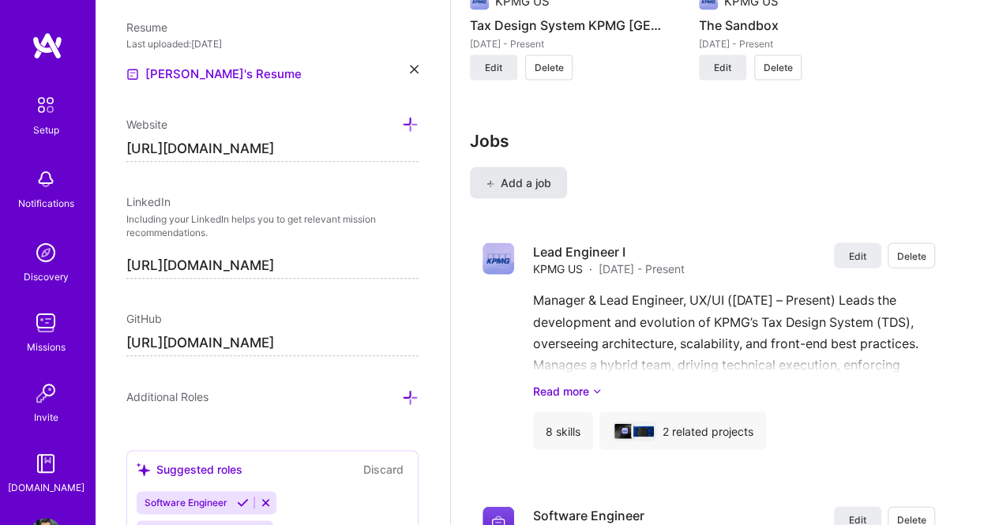
click at [527, 181] on span "Add a job" at bounding box center [519, 183] width 66 height 16
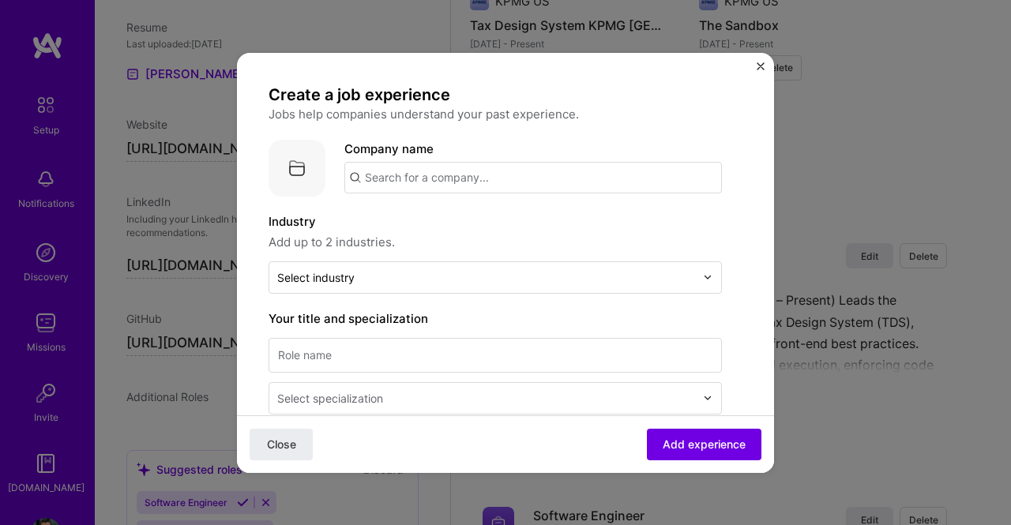
click at [555, 171] on input "text" at bounding box center [532, 178] width 377 height 32
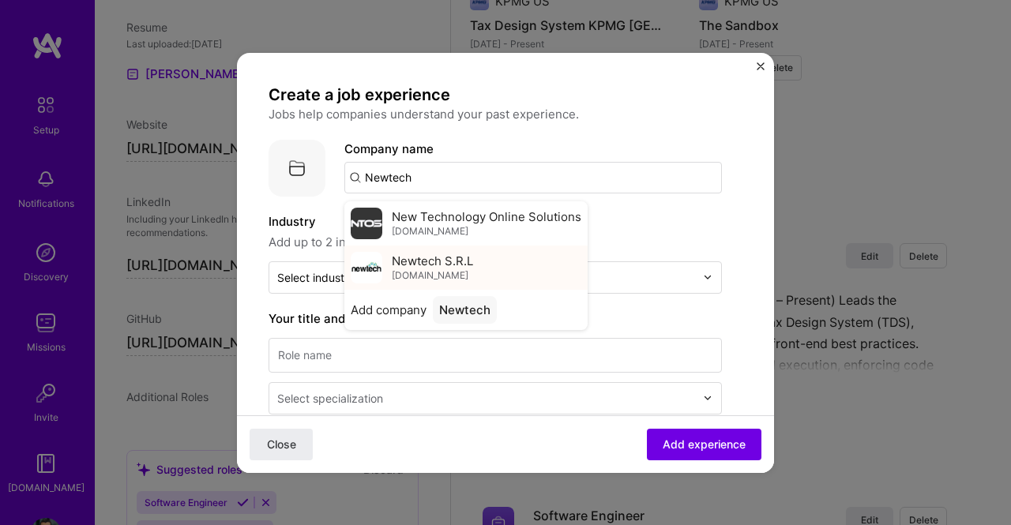
click at [481, 265] on div "Newtech S.R.L [DOMAIN_NAME]" at bounding box center [465, 268] width 243 height 44
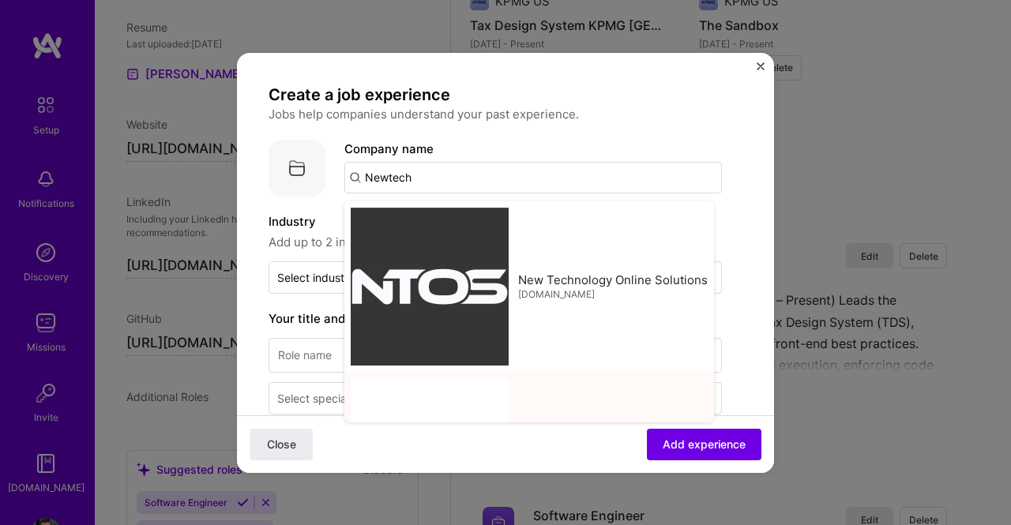
type input "Newtech S.R.L"
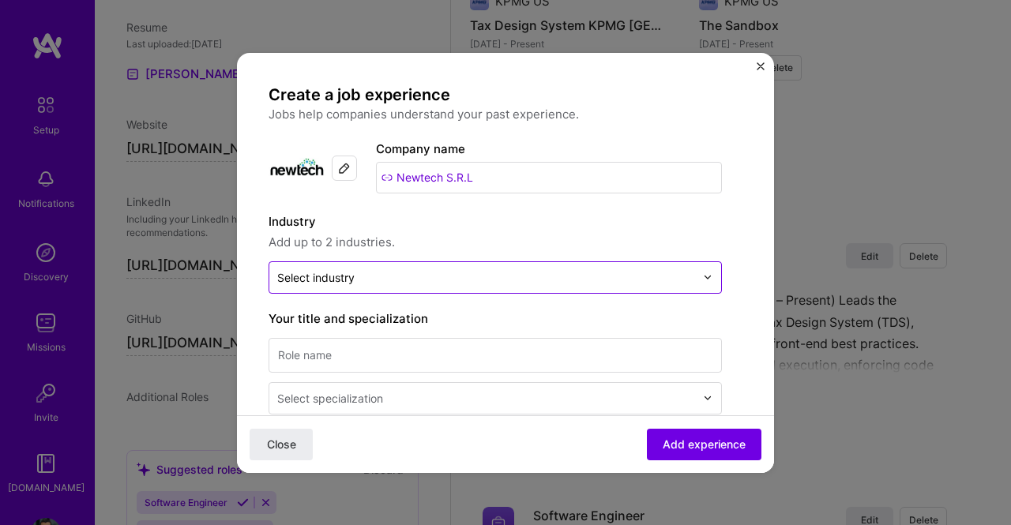
click at [585, 282] on input "text" at bounding box center [486, 277] width 418 height 17
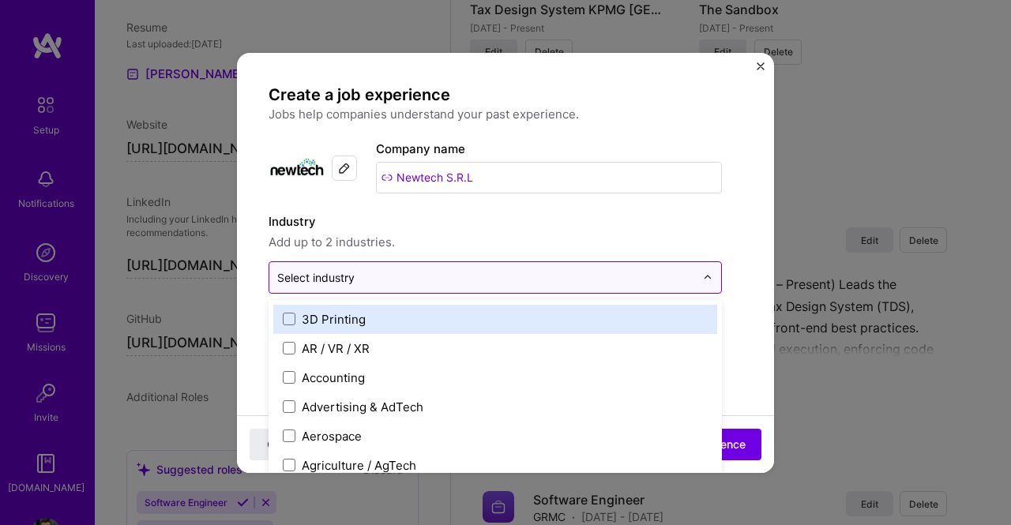
scroll to position [1632, 0]
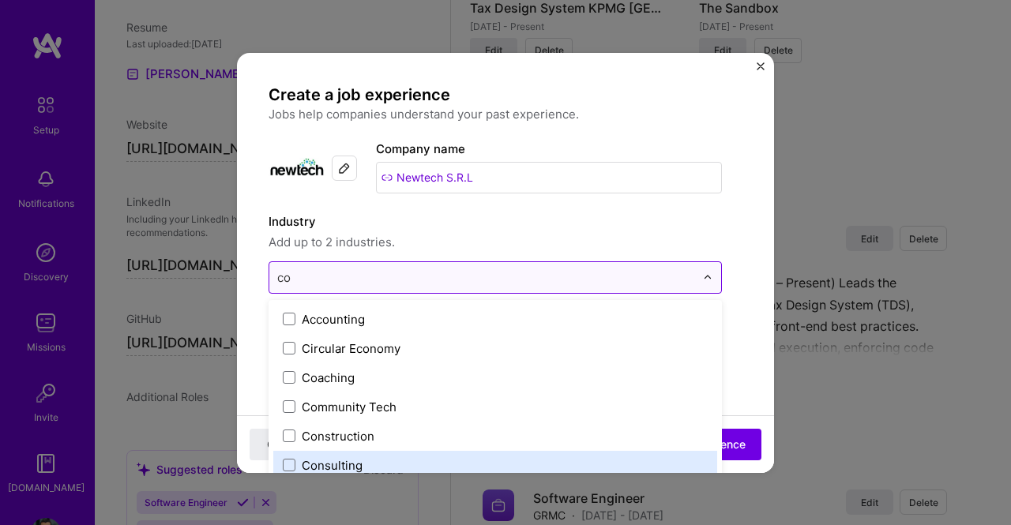
type input "c"
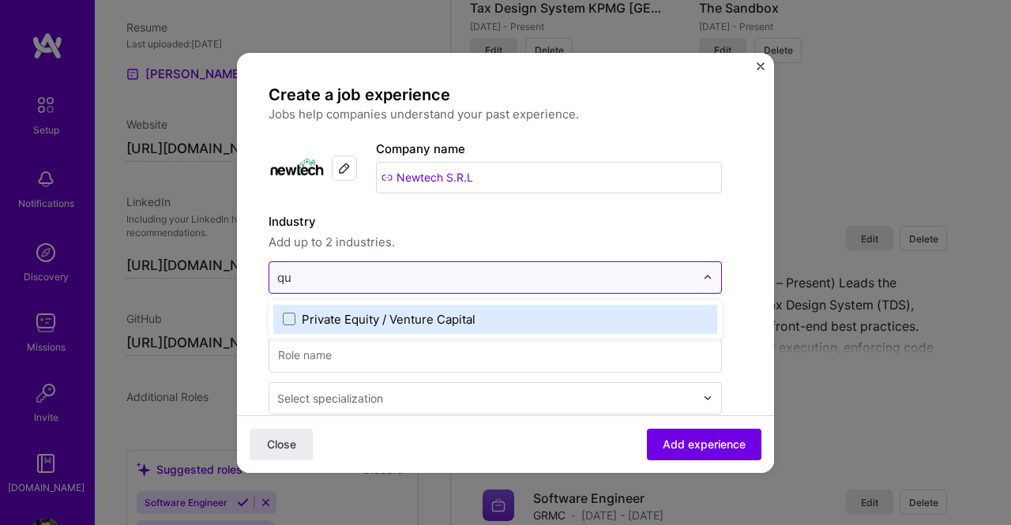
type input "q"
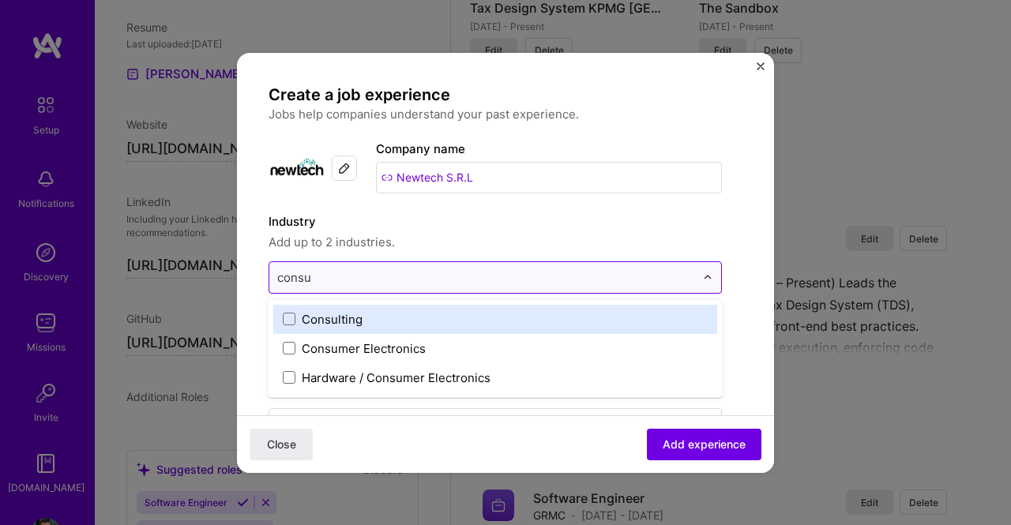
type input "consul"
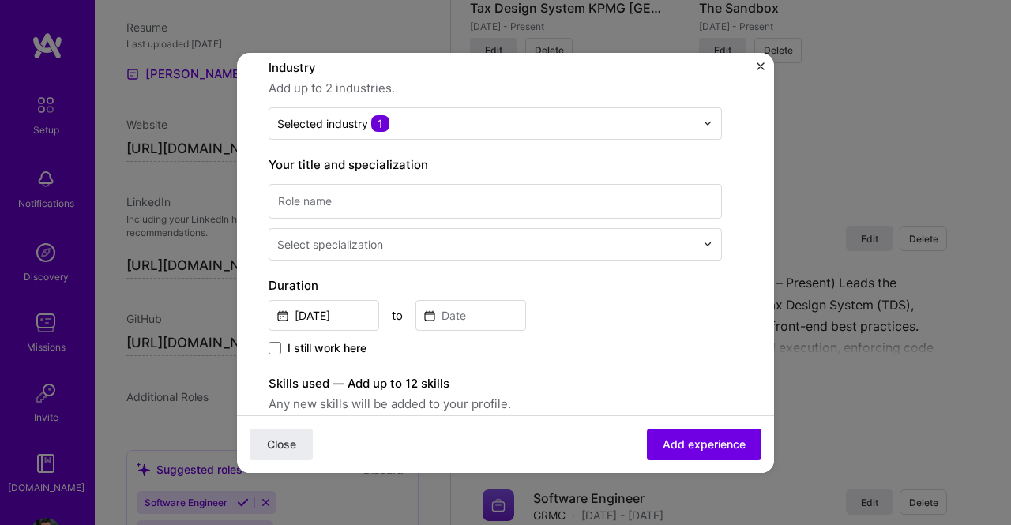
scroll to position [158, 0]
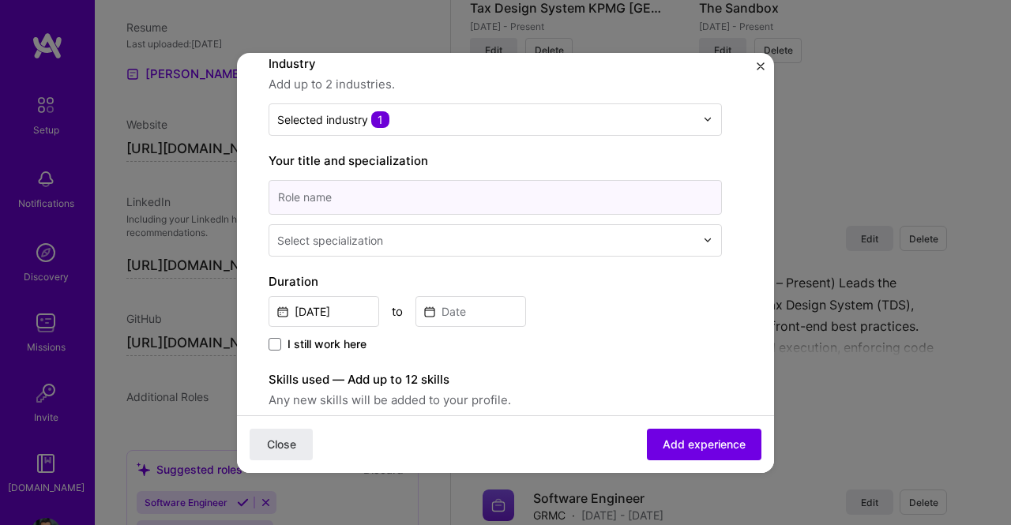
click at [484, 184] on input at bounding box center [495, 197] width 453 height 35
click at [395, 197] on input at bounding box center [495, 197] width 453 height 35
paste input "Quality Assurance Analyst - Automation Engineer - Contingent @Verizon Enterpris…"
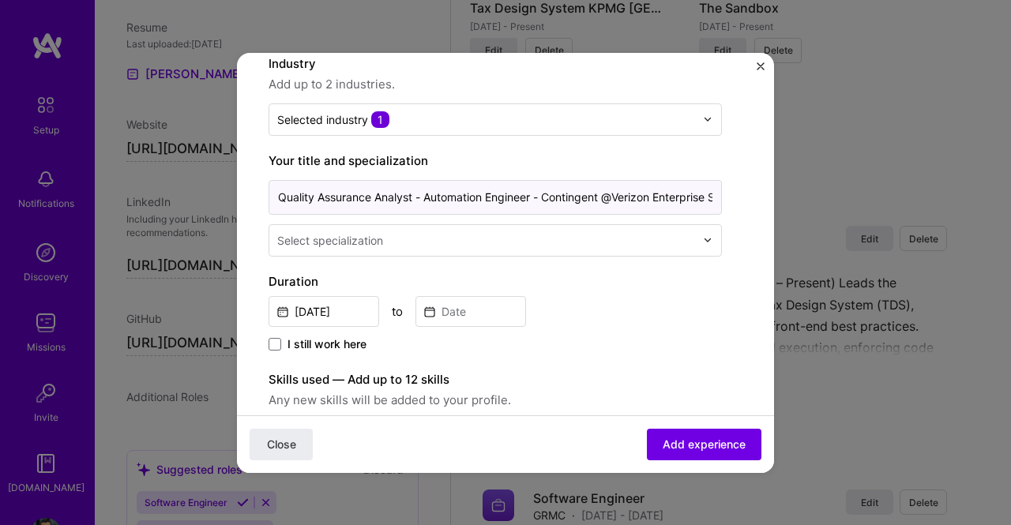
scroll to position [0, 54]
type input "Quality Assurance Analyst - Automation Engineer - Contingent @Verizon Enterpris…"
click at [430, 235] on input "text" at bounding box center [487, 240] width 421 height 17
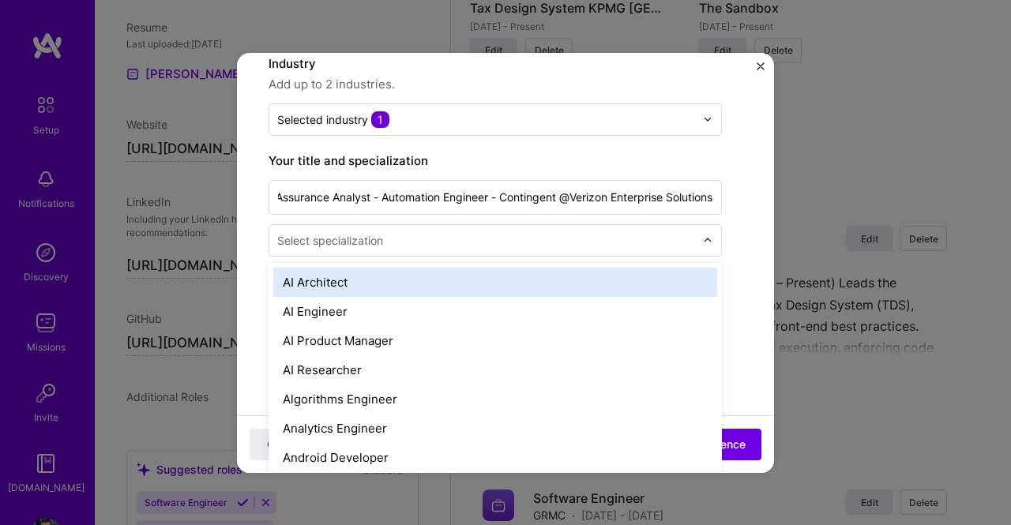
scroll to position [0, 0]
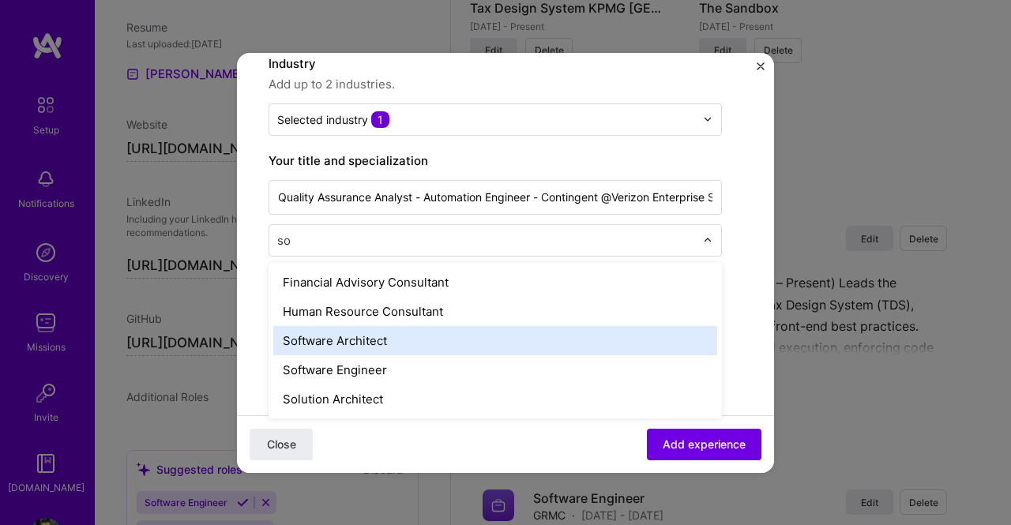
type input "s"
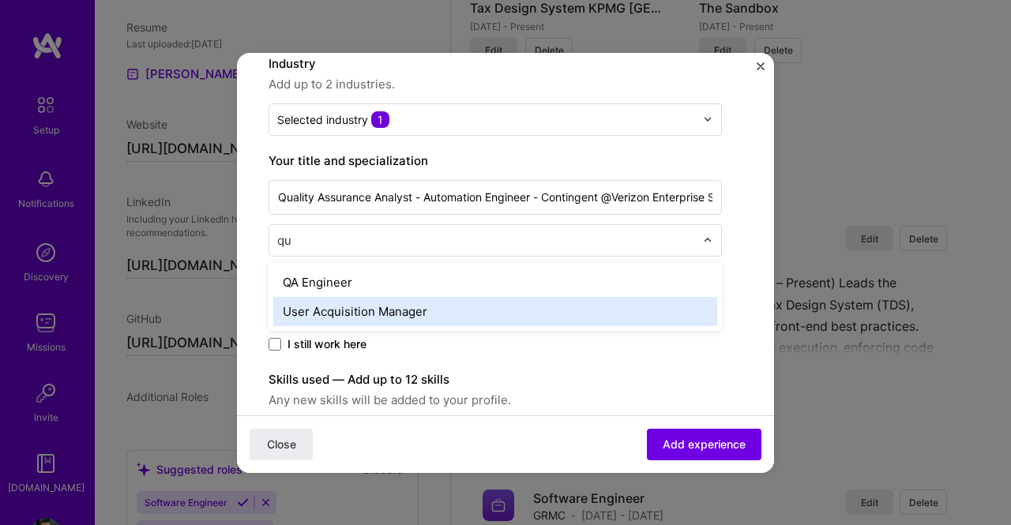
type input "q"
type input "qa"
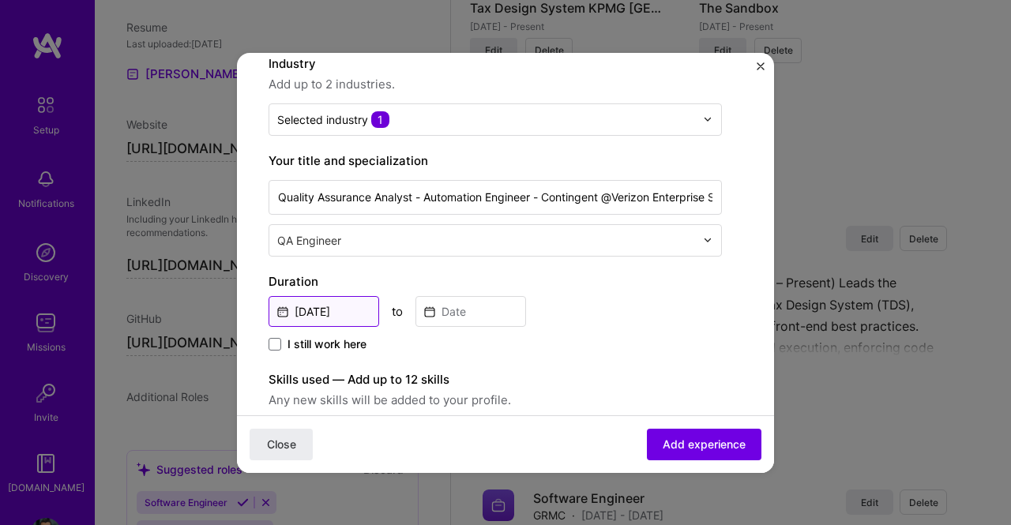
click at [351, 313] on input "[DATE]" at bounding box center [324, 311] width 111 height 31
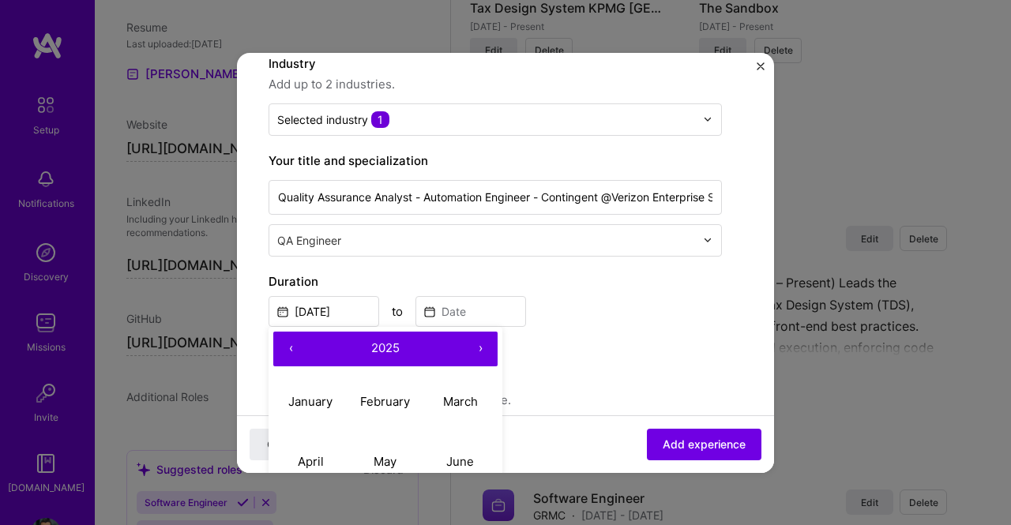
click at [385, 343] on span "2025" at bounding box center [385, 347] width 28 height 15
click at [393, 344] on span "[DATE] – [DATE]" at bounding box center [385, 347] width 88 height 15
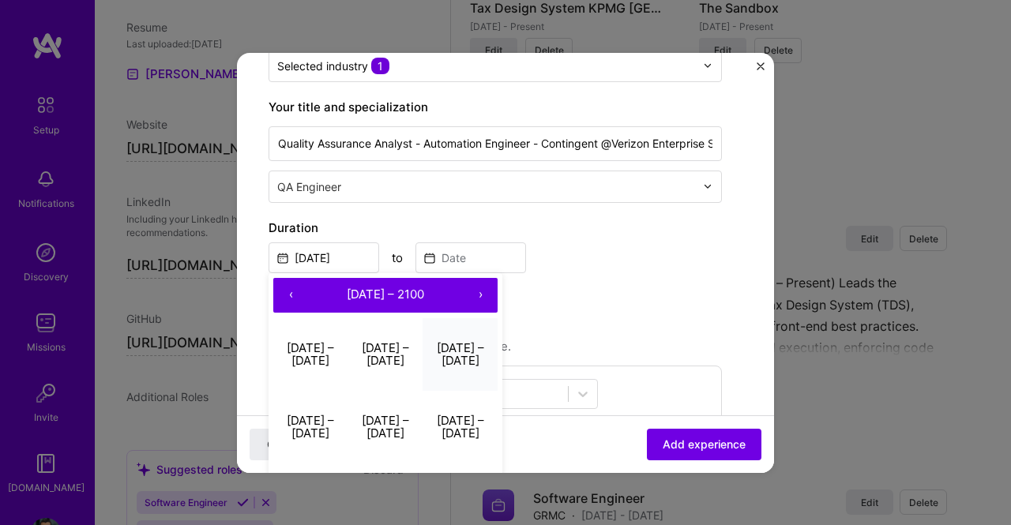
scroll to position [316, 0]
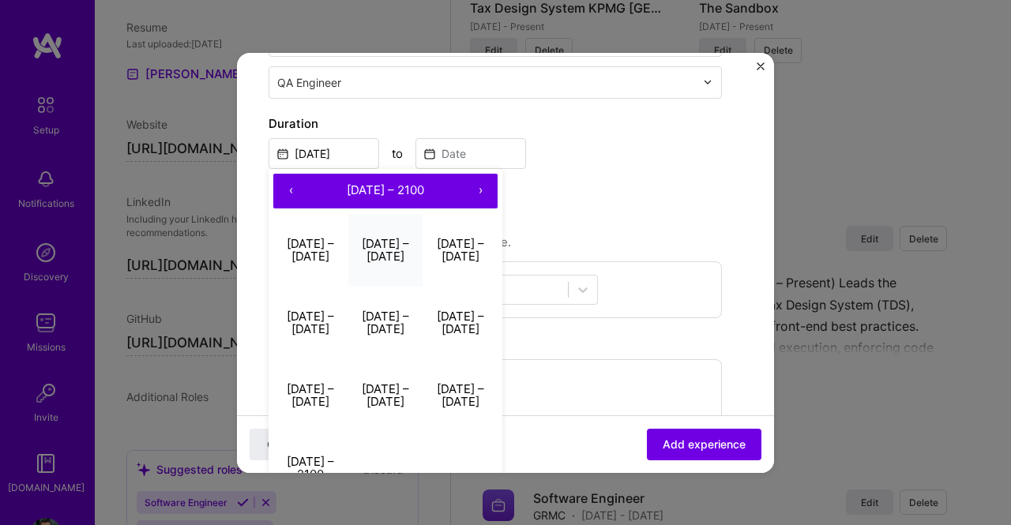
click at [389, 243] on button "[DATE] – [DATE]" at bounding box center [385, 250] width 75 height 73
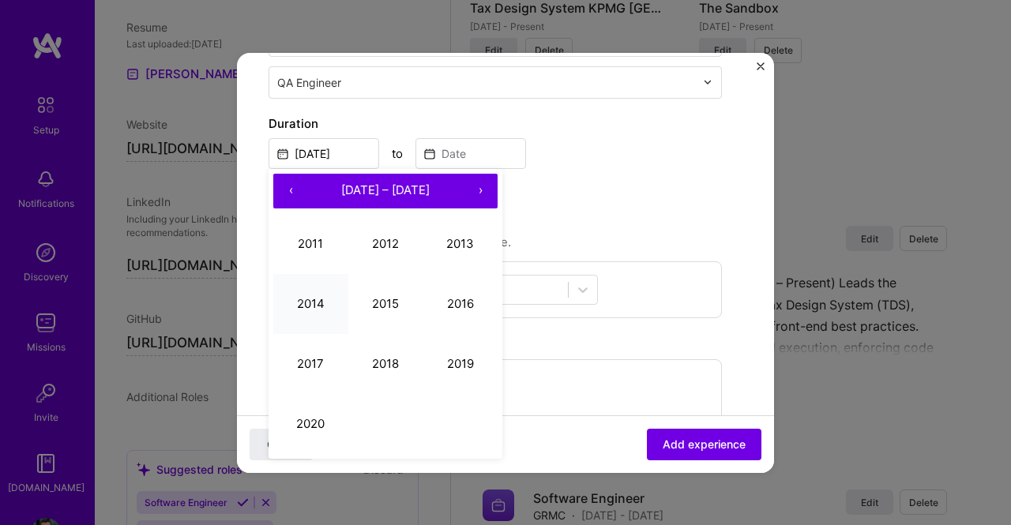
click at [314, 310] on button "2014" at bounding box center [310, 304] width 75 height 60
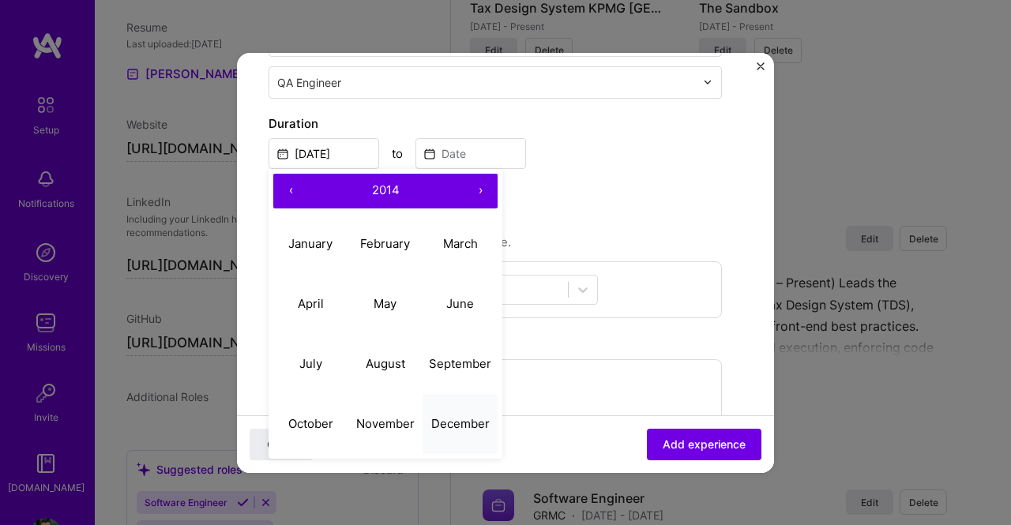
click at [456, 423] on abbr "December" at bounding box center [460, 423] width 58 height 15
type input "[DATE]"
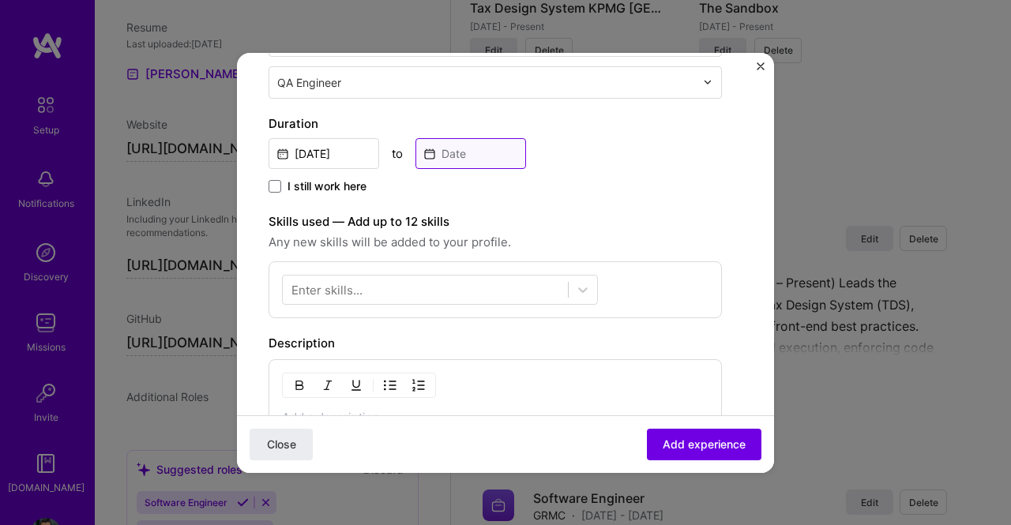
click at [460, 148] on input at bounding box center [470, 153] width 111 height 31
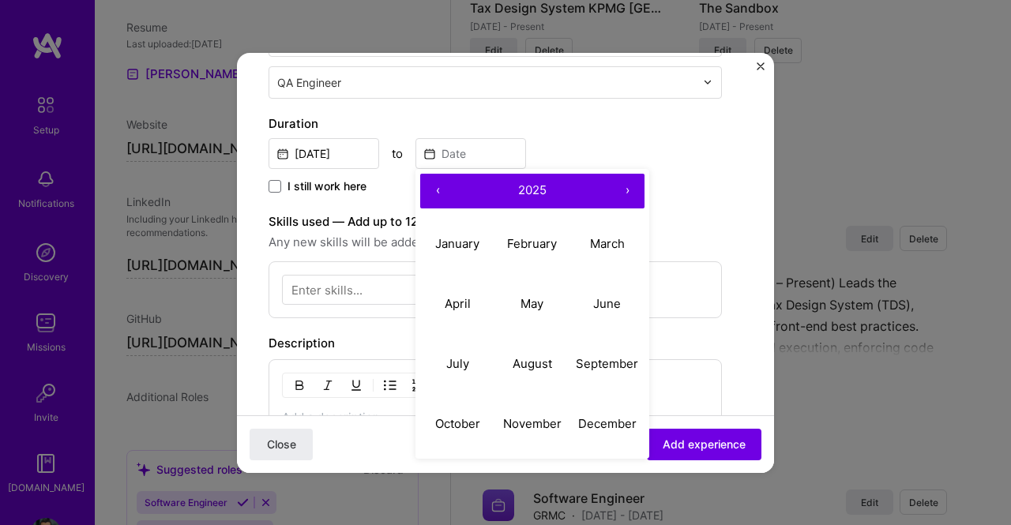
click at [532, 192] on span "2025" at bounding box center [532, 189] width 28 height 15
click at [539, 185] on span "[DATE] – [DATE]" at bounding box center [532, 189] width 88 height 15
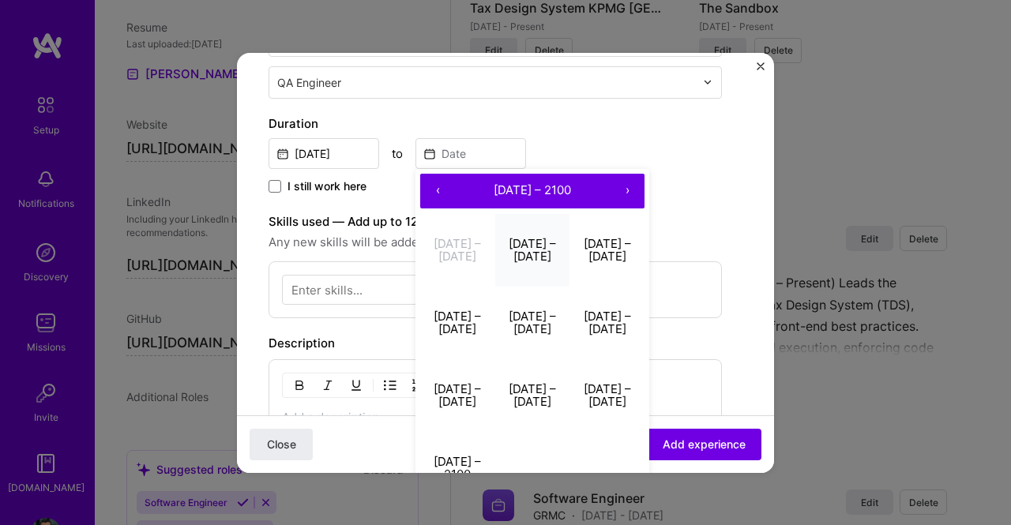
click at [532, 250] on button "[DATE] – [DATE]" at bounding box center [532, 250] width 75 height 73
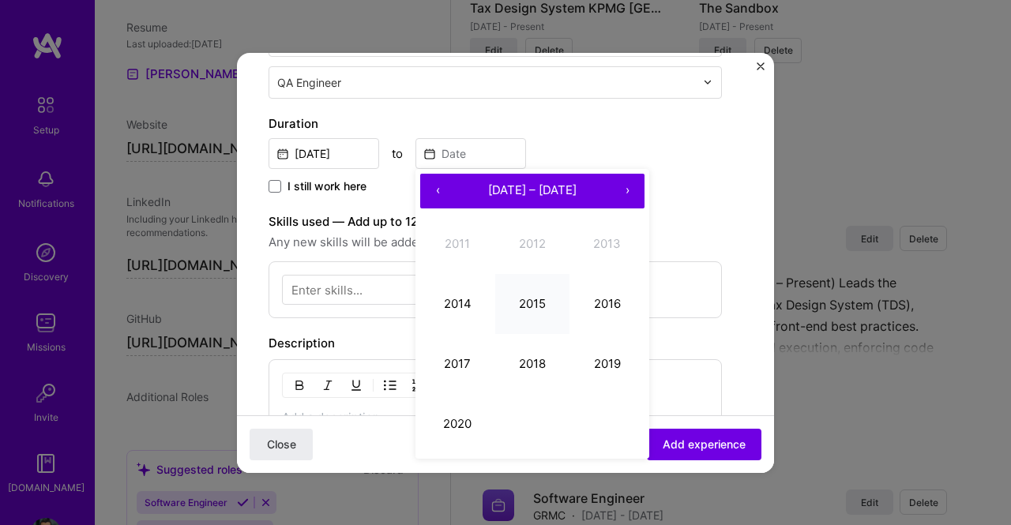
click at [534, 295] on button "2015" at bounding box center [532, 304] width 75 height 60
click at [463, 423] on abbr "October" at bounding box center [457, 423] width 45 height 15
type input "[DATE]"
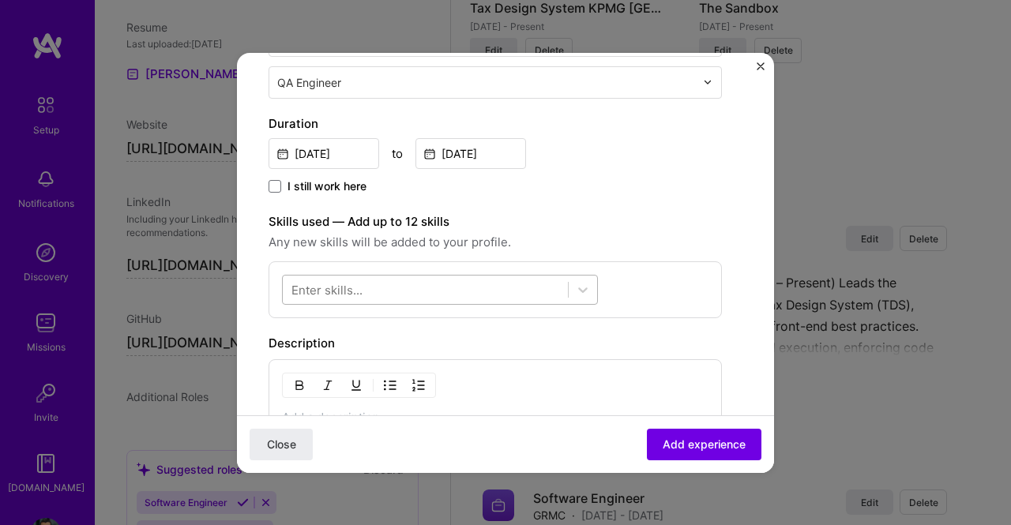
click at [453, 289] on div at bounding box center [425, 289] width 285 height 26
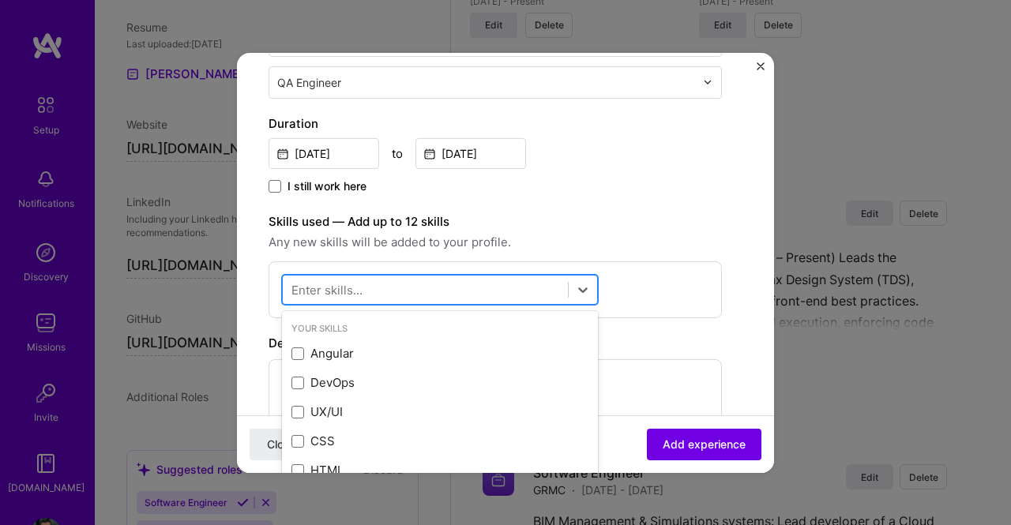
scroll to position [1658, 0]
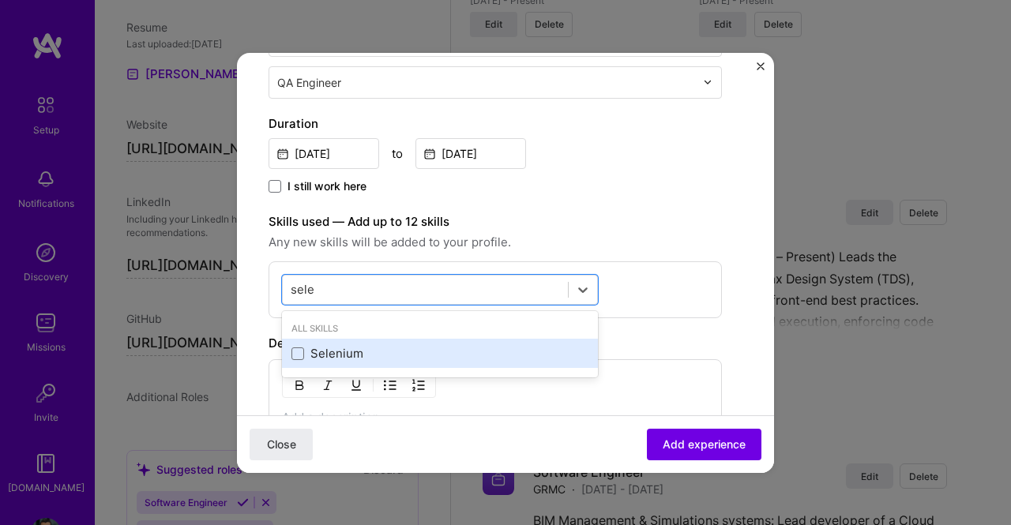
click at [387, 345] on div "Selenium" at bounding box center [439, 353] width 297 height 17
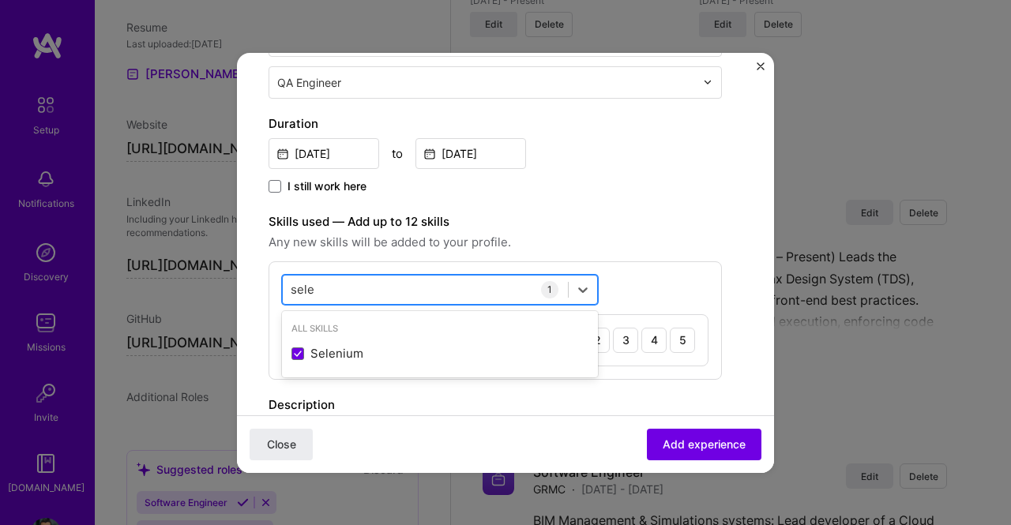
click at [463, 282] on div "sele sele" at bounding box center [425, 289] width 285 height 26
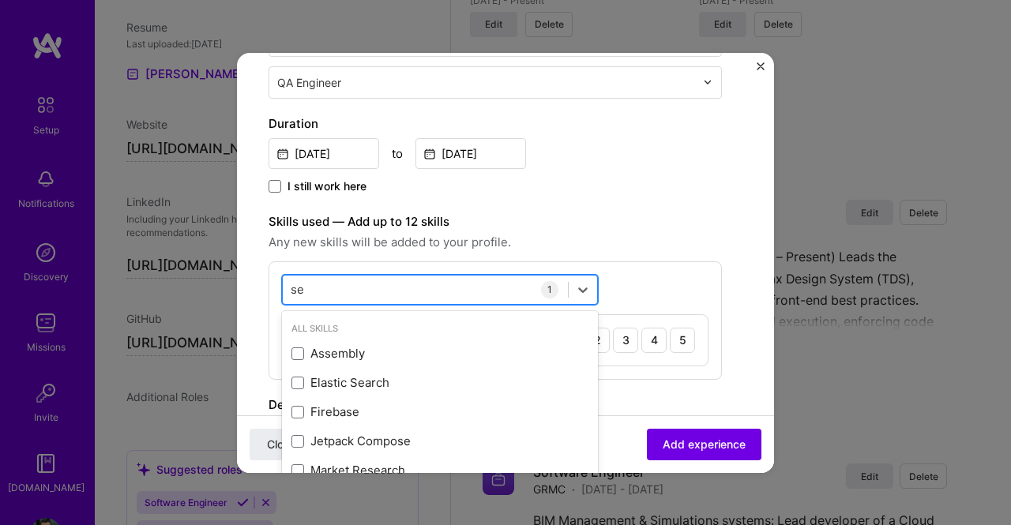
type input "s"
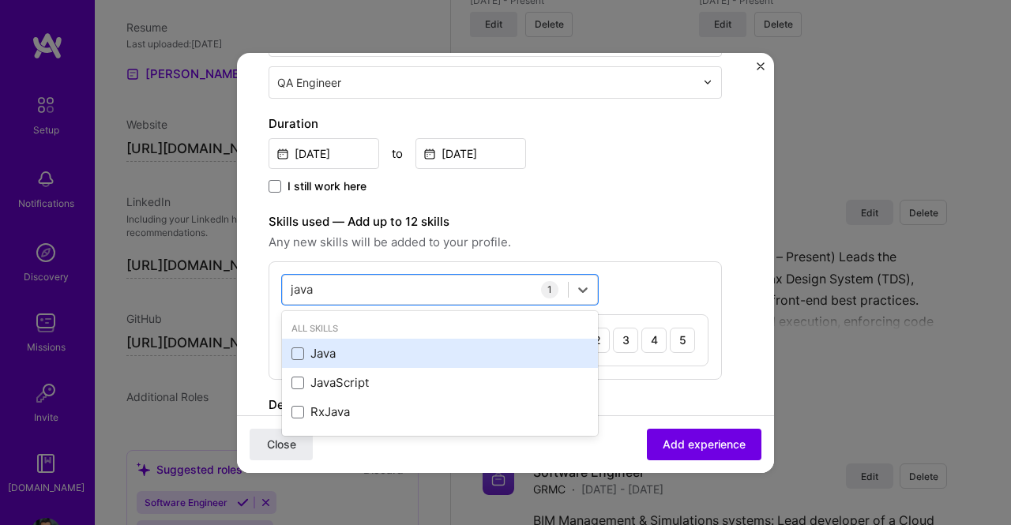
click at [439, 345] on div "Java" at bounding box center [439, 353] width 297 height 17
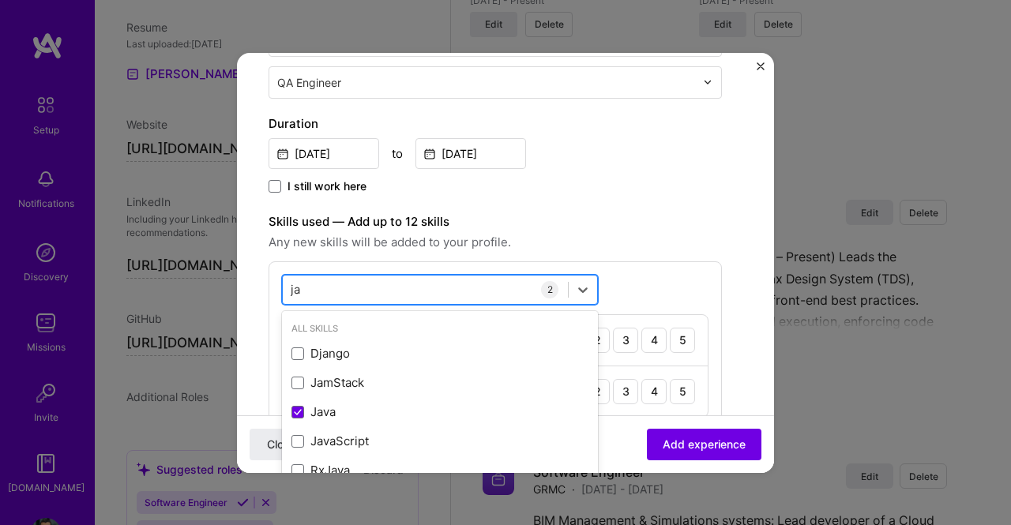
type input "j"
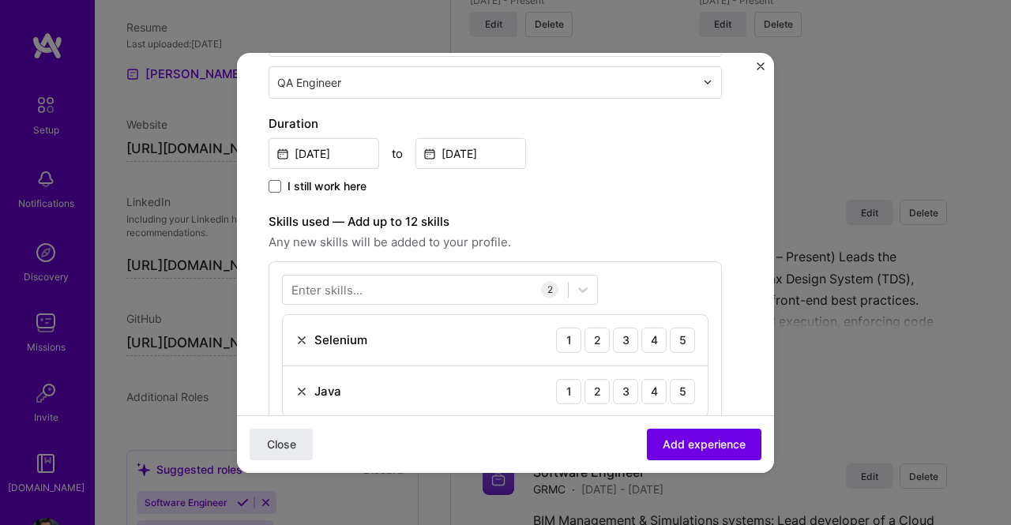
click at [682, 256] on div "Skills used — Add up to 12 skills Any new skills will be added to your profile.…" at bounding box center [495, 321] width 453 height 219
click at [649, 333] on div "4" at bounding box center [653, 340] width 25 height 25
click at [651, 381] on div "4" at bounding box center [653, 391] width 25 height 25
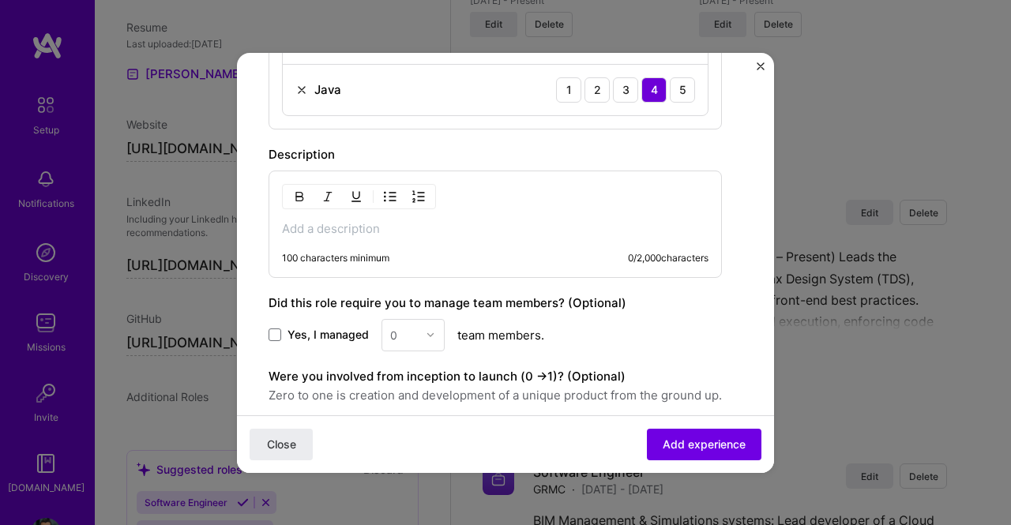
scroll to position [632, 0]
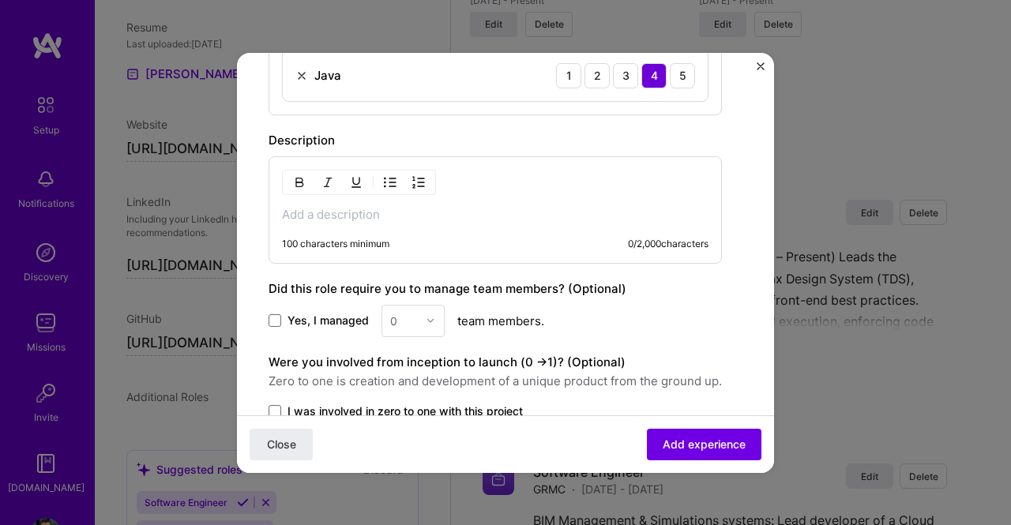
click at [392, 207] on p at bounding box center [495, 215] width 426 height 16
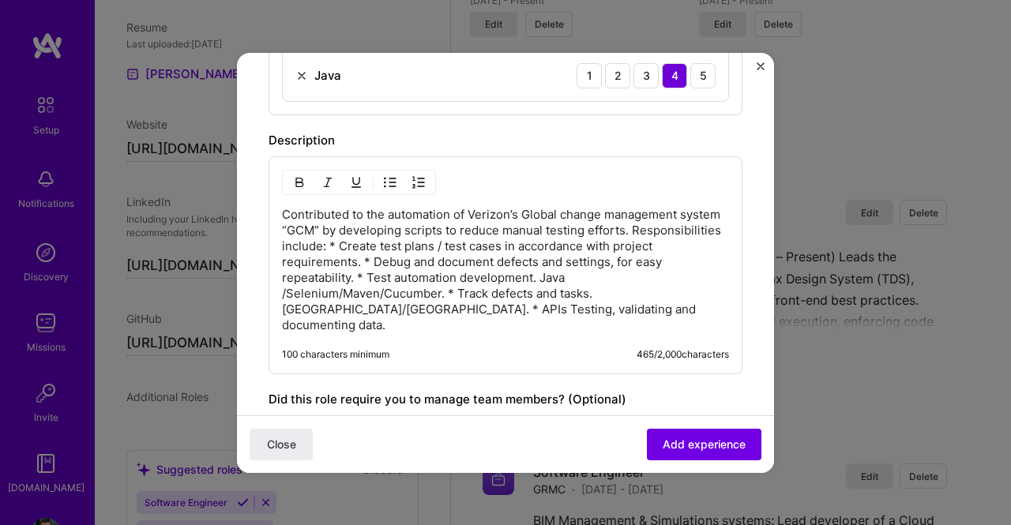
click at [284, 238] on p "Contributed to the automation of Verizon’s Global change management system “GCM…" at bounding box center [505, 270] width 447 height 126
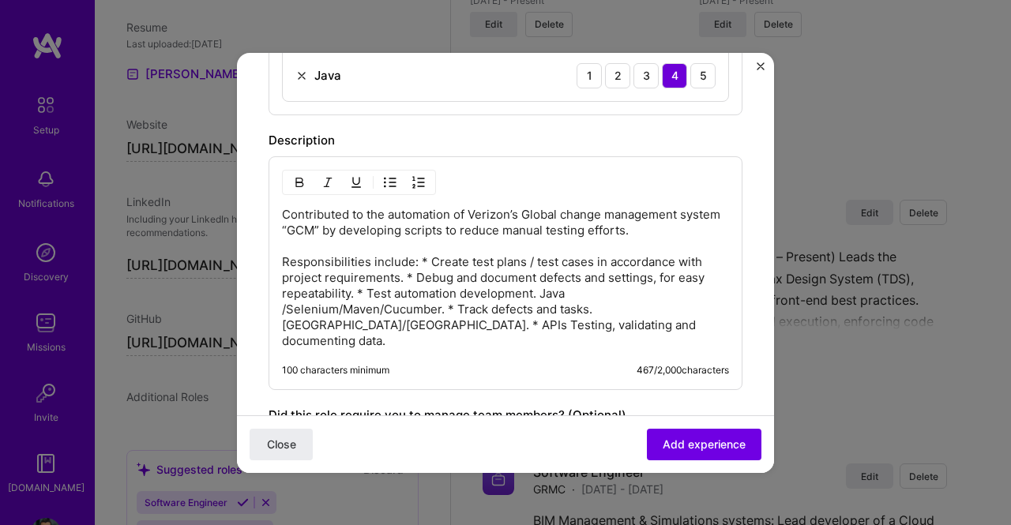
click at [417, 254] on p "Contributed to the automation of Verizon’s Global change management system “GCM…" at bounding box center [505, 278] width 447 height 142
click at [428, 256] on p "Contributed to the automation of Verizon’s Global change management system “GCM…" at bounding box center [505, 278] width 447 height 142
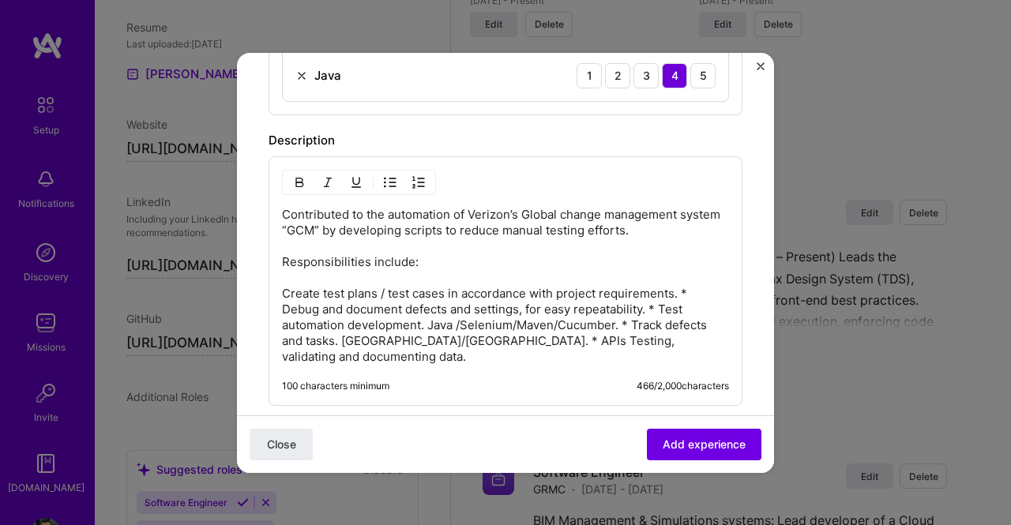
click at [283, 301] on p "Contributed to the automation of Verizon’s Global change management system “GCM…" at bounding box center [505, 286] width 447 height 158
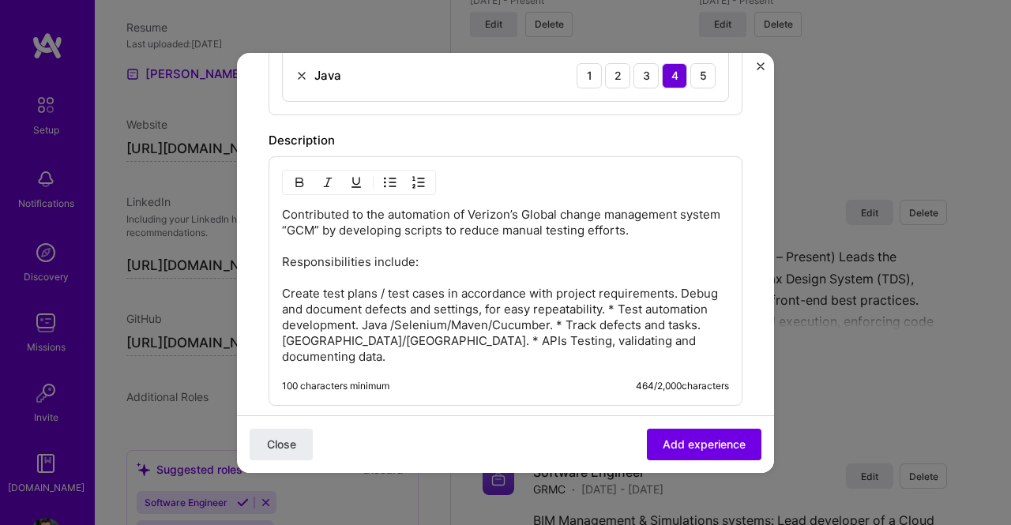
click at [661, 305] on p "Contributed to the automation of Verizon’s Global change management system “GCM…" at bounding box center [505, 286] width 447 height 158
click at [661, 320] on p "Contributed to the automation of Verizon’s Global change management system “GCM…" at bounding box center [505, 286] width 447 height 158
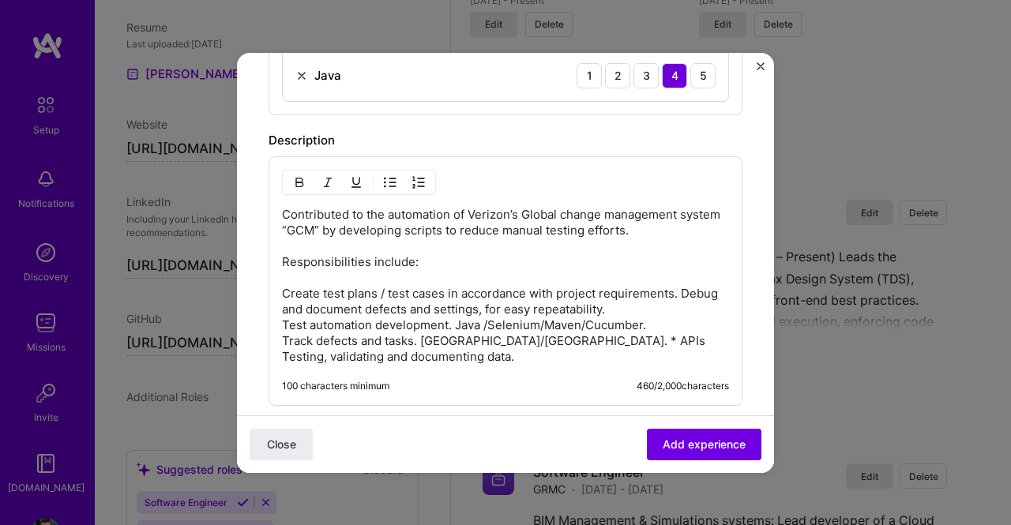
click at [571, 336] on p "Contributed to the automation of Verizon’s Global change management system “GCM…" at bounding box center [505, 286] width 447 height 158
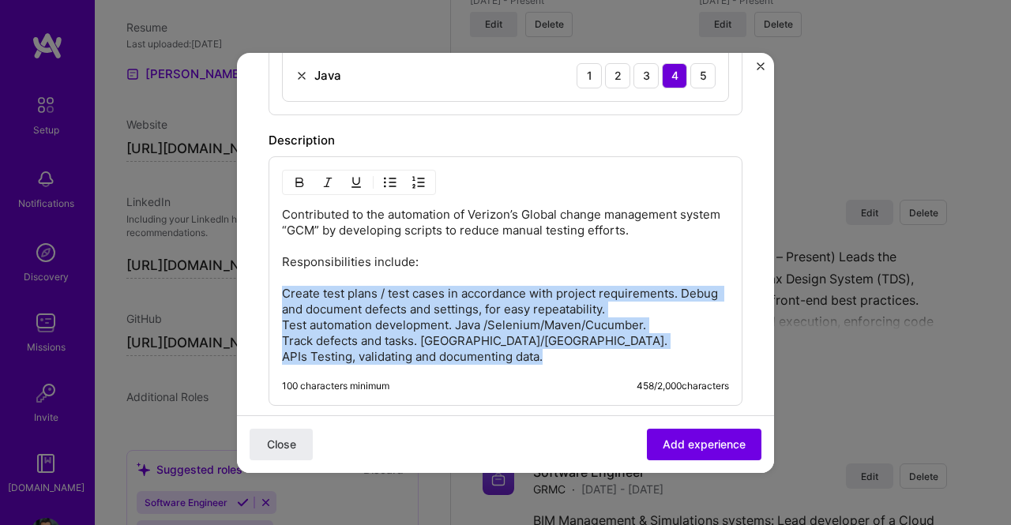
drag, startPoint x: 581, startPoint y: 352, endPoint x: 276, endPoint y: 289, distance: 312.1
click at [276, 289] on div "Contributed to the automation of Verizon’s Global change management system “GCM…" at bounding box center [506, 281] width 474 height 250
click at [393, 178] on img "button" at bounding box center [390, 182] width 13 height 13
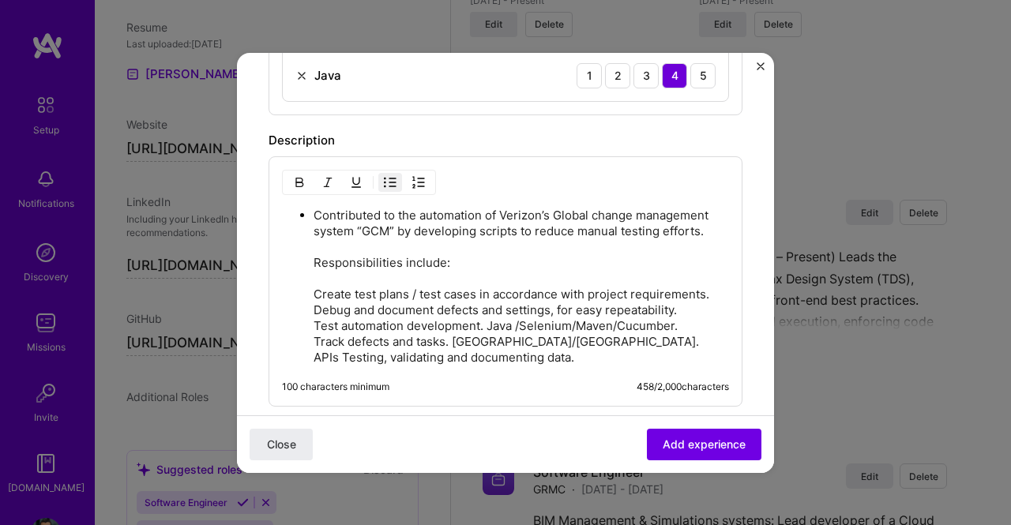
click at [389, 177] on img "button" at bounding box center [390, 182] width 13 height 13
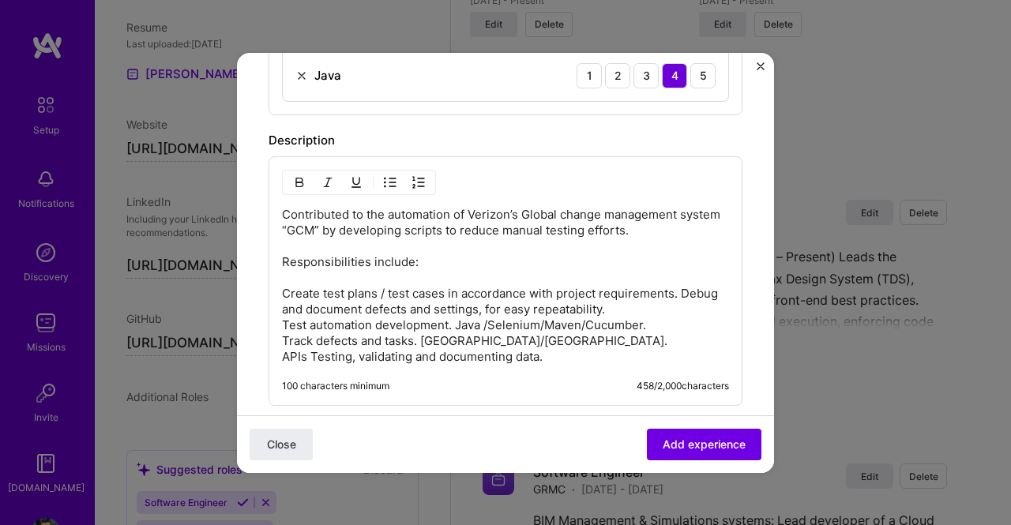
click at [400, 302] on p "Contributed to the automation of Verizon’s Global change management system “GCM…" at bounding box center [505, 286] width 447 height 158
click at [629, 285] on p "Contributed to the automation of Verizon’s Global change management system “GCM…" at bounding box center [505, 286] width 447 height 158
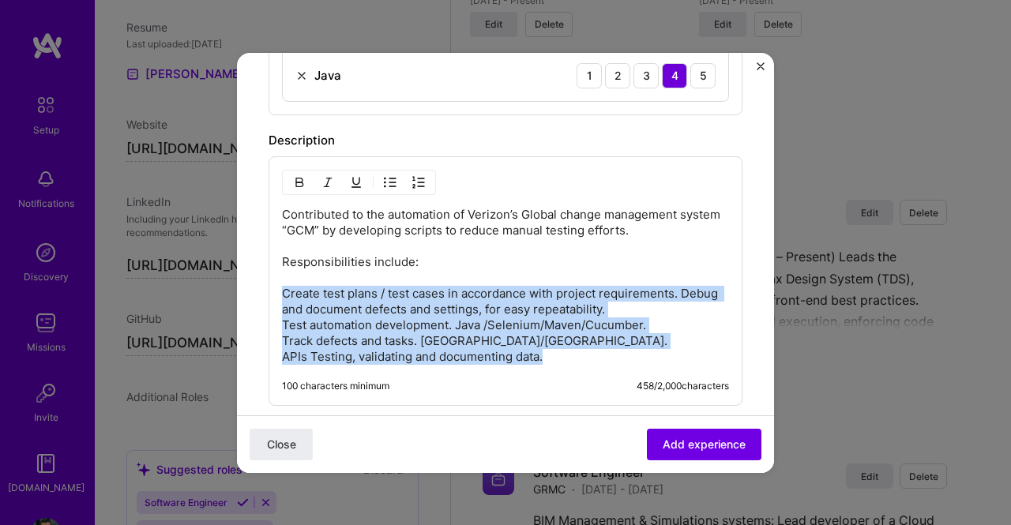
drag, startPoint x: 569, startPoint y: 353, endPoint x: 280, endPoint y: 284, distance: 296.3
click at [280, 284] on div "Contributed to the automation of Verizon’s Global change management system “GCM…" at bounding box center [506, 281] width 474 height 250
click at [389, 181] on img "button" at bounding box center [390, 182] width 13 height 13
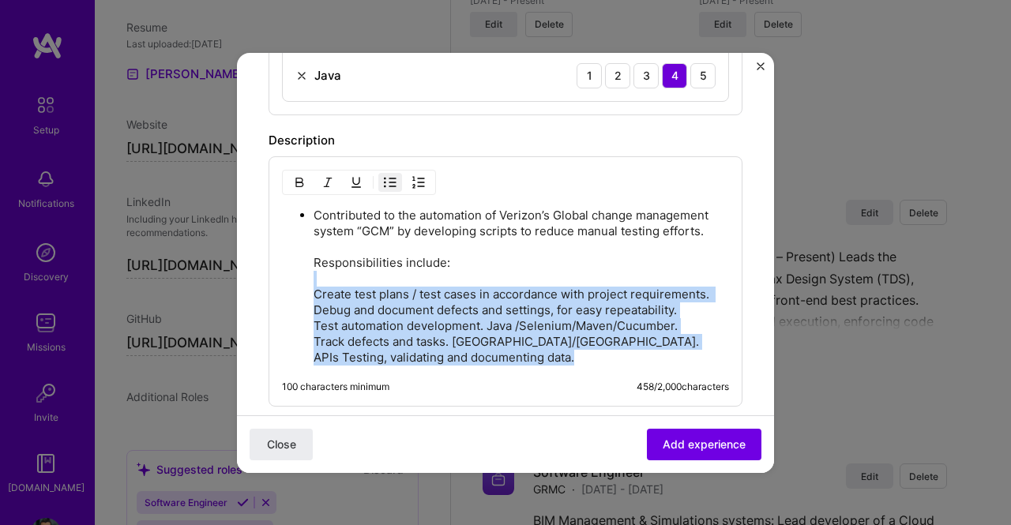
click at [398, 179] on button "button" at bounding box center [390, 182] width 24 height 19
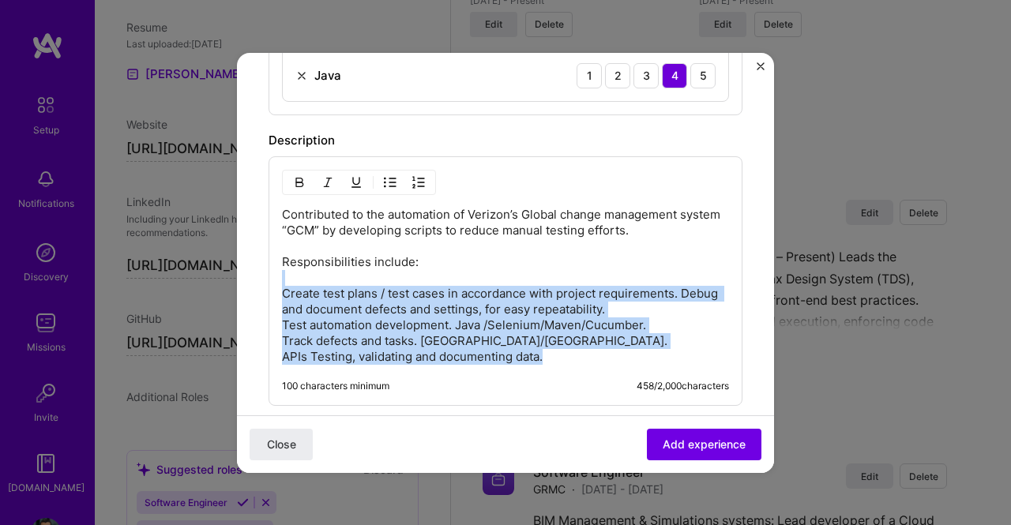
click at [539, 301] on p "Contributed to the automation of Verizon’s Global change management system “GCM…" at bounding box center [505, 286] width 447 height 158
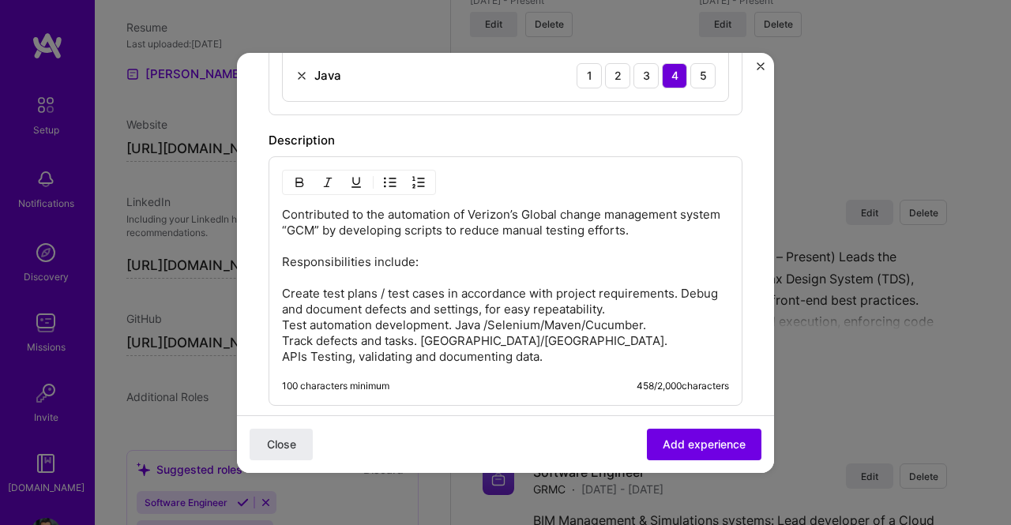
click at [447, 254] on p "Contributed to the automation of Verizon’s Global change management system “GCM…" at bounding box center [505, 286] width 447 height 158
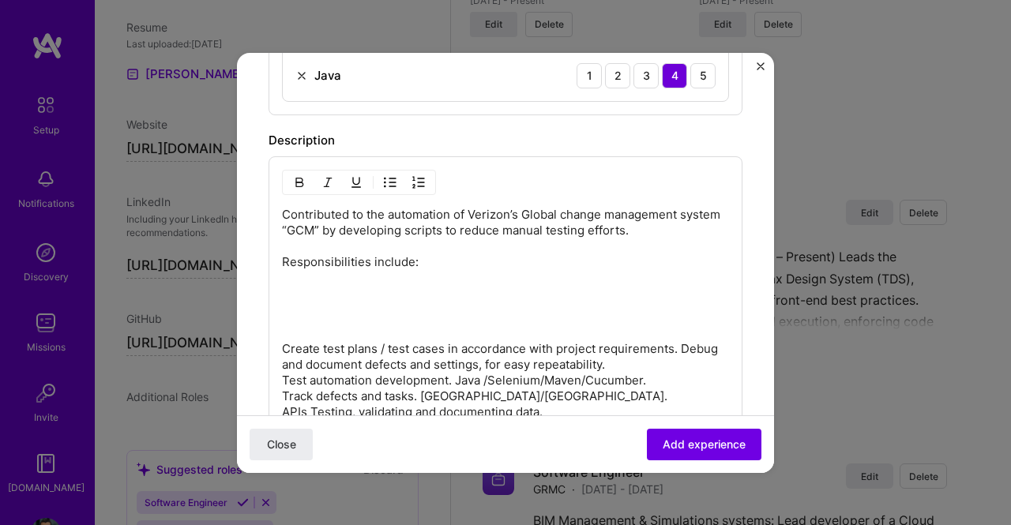
click at [389, 181] on img "button" at bounding box center [390, 182] width 13 height 13
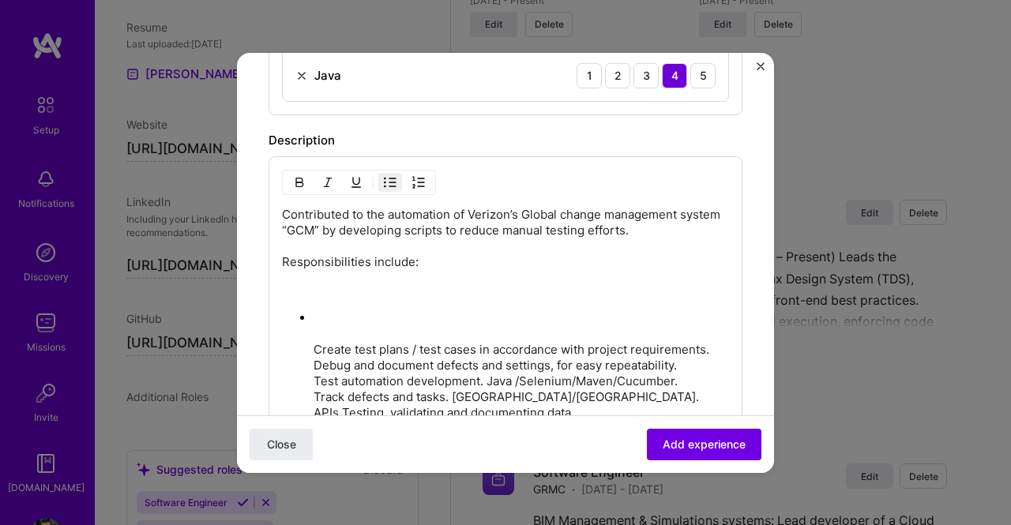
click at [314, 344] on p "Create test plans / test cases in accordance with project requirements. Debug a…" at bounding box center [521, 365] width 415 height 111
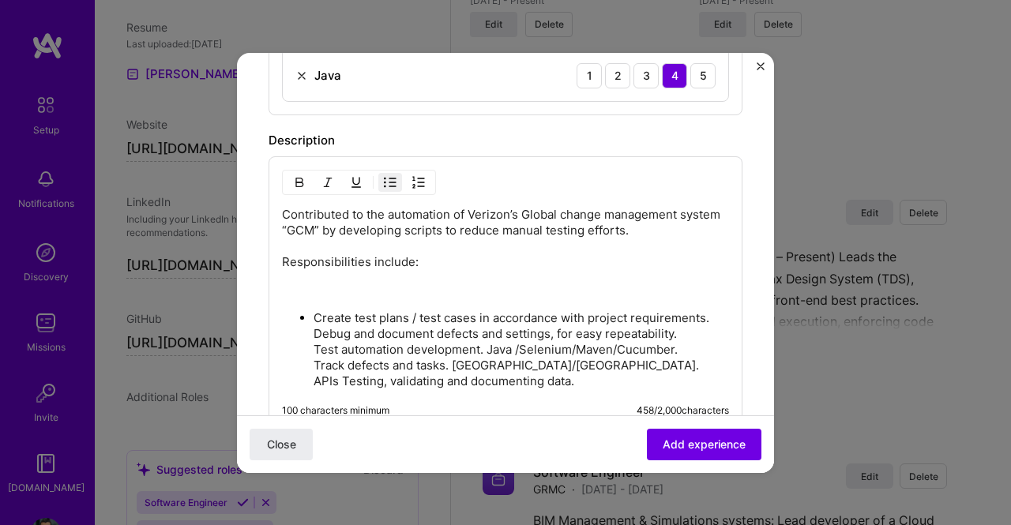
click at [313, 332] on ul "Create test plans / test cases in accordance with project requirements. Debug a…" at bounding box center [505, 350] width 447 height 80
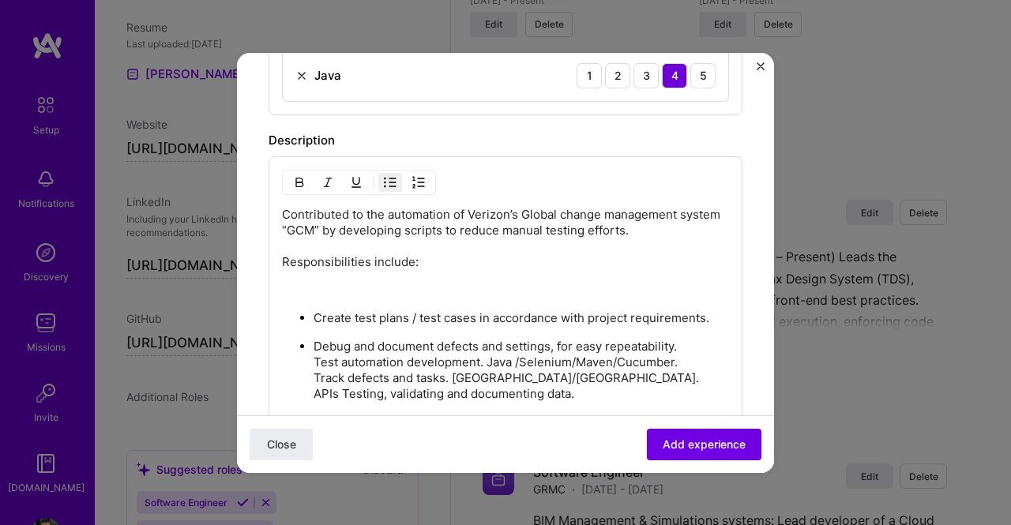
click at [318, 355] on p "Debug and document defects and settings, for easy repeatability. Test automatio…" at bounding box center [521, 370] width 415 height 63
click at [314, 358] on p "Debug and document defects and settings, for easy repeatability. Test automatio…" at bounding box center [521, 370] width 415 height 63
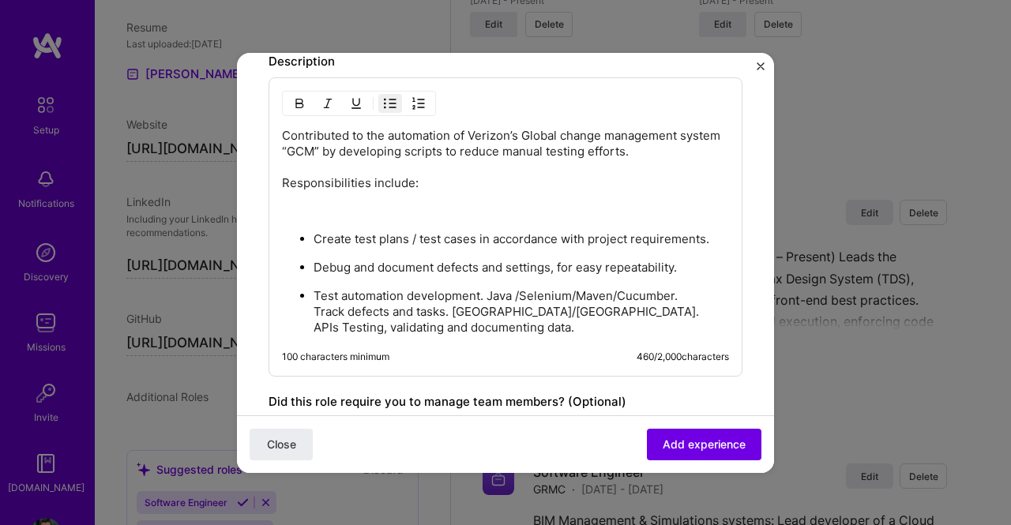
scroll to position [790, 0]
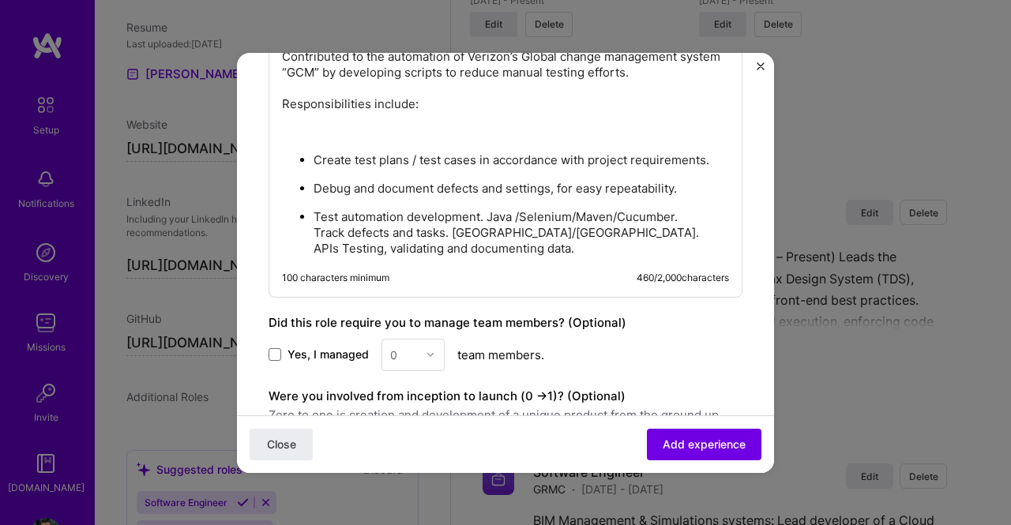
click at [310, 230] on ul "Create test plans / test cases in accordance with project requirements. Debug a…" at bounding box center [505, 204] width 447 height 105
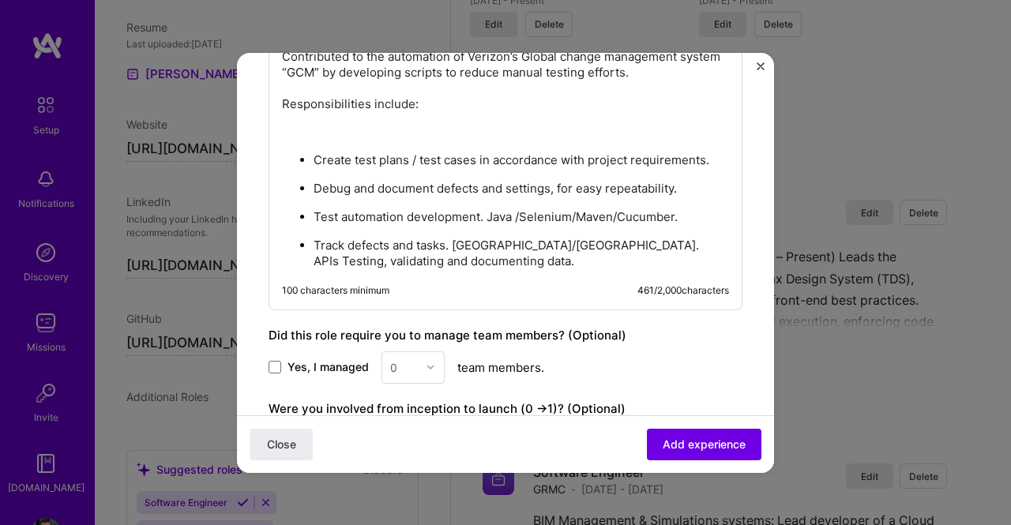
click at [313, 254] on ul "Create test plans / test cases in accordance with project requirements. Debug a…" at bounding box center [505, 211] width 447 height 118
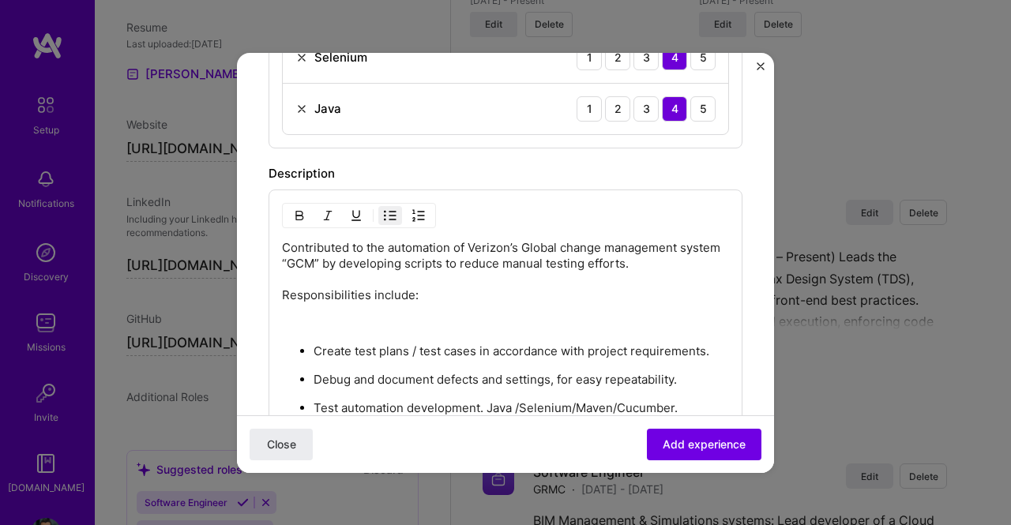
scroll to position [553, 0]
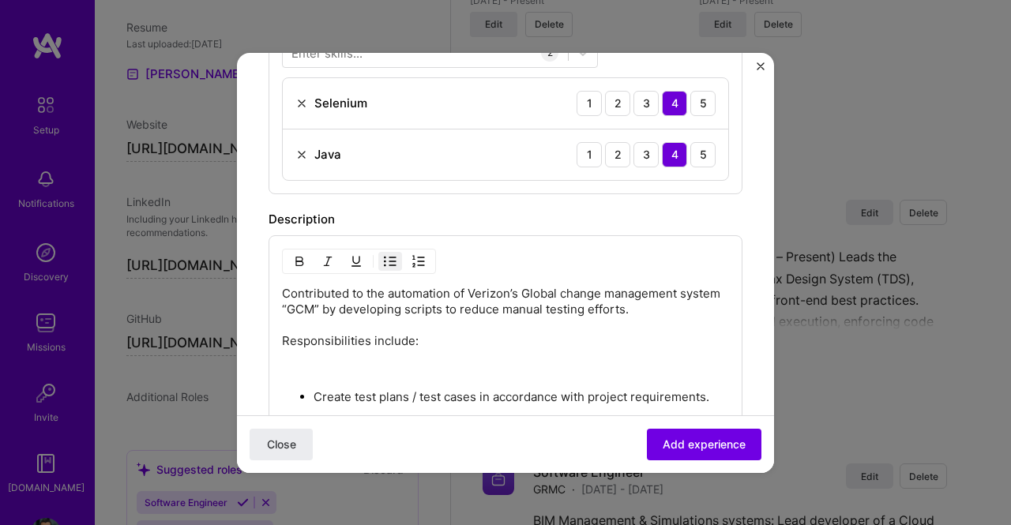
click at [401, 362] on p at bounding box center [505, 369] width 447 height 16
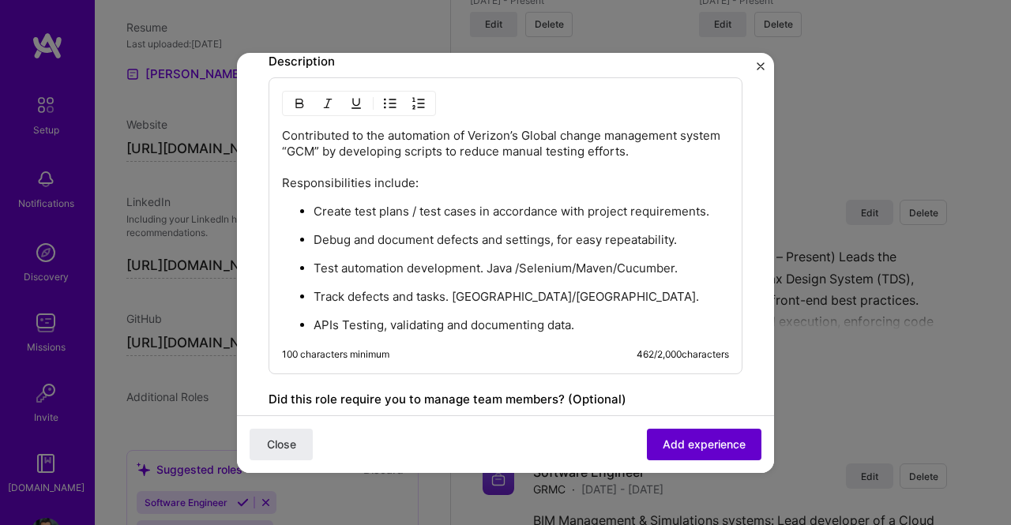
scroll to position [790, 0]
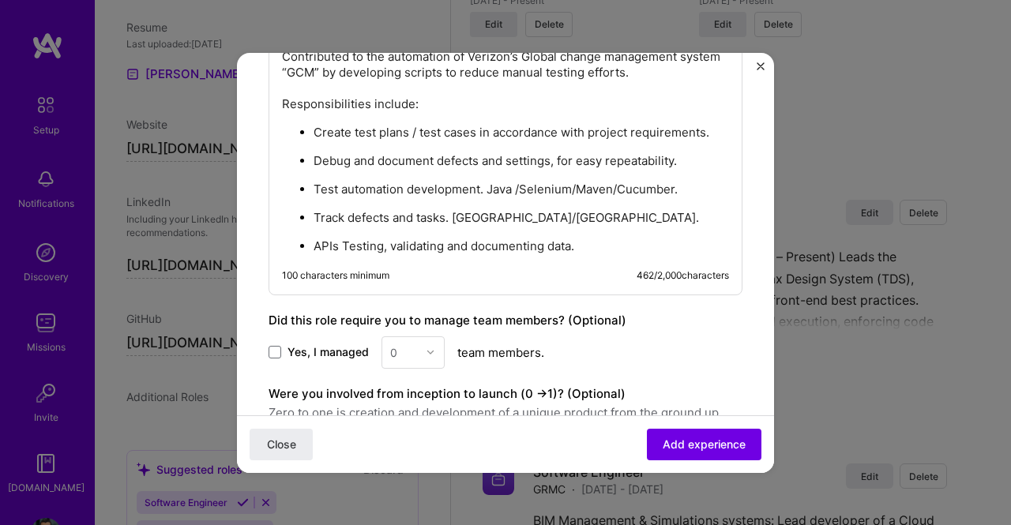
click at [676, 432] on button "Add experience" at bounding box center [704, 444] width 115 height 32
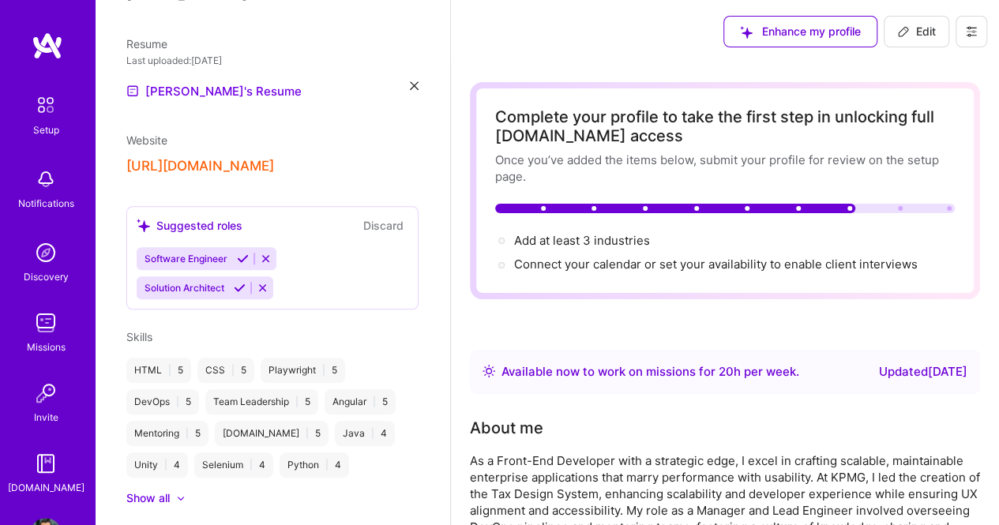
scroll to position [0, 0]
click at [621, 238] on span "Add at least 3 industries →" at bounding box center [589, 240] width 150 height 15
select select "US"
select select "Right Now"
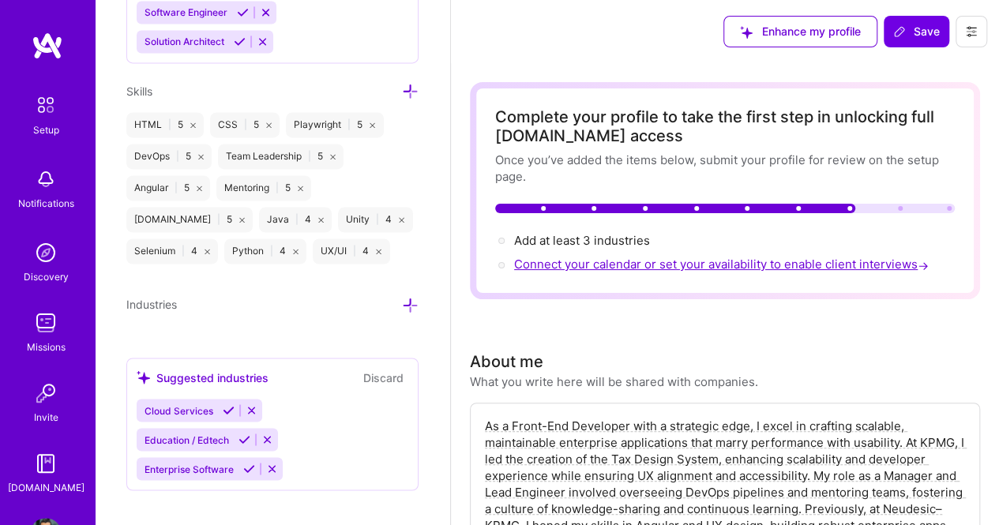
scroll to position [1188, 0]
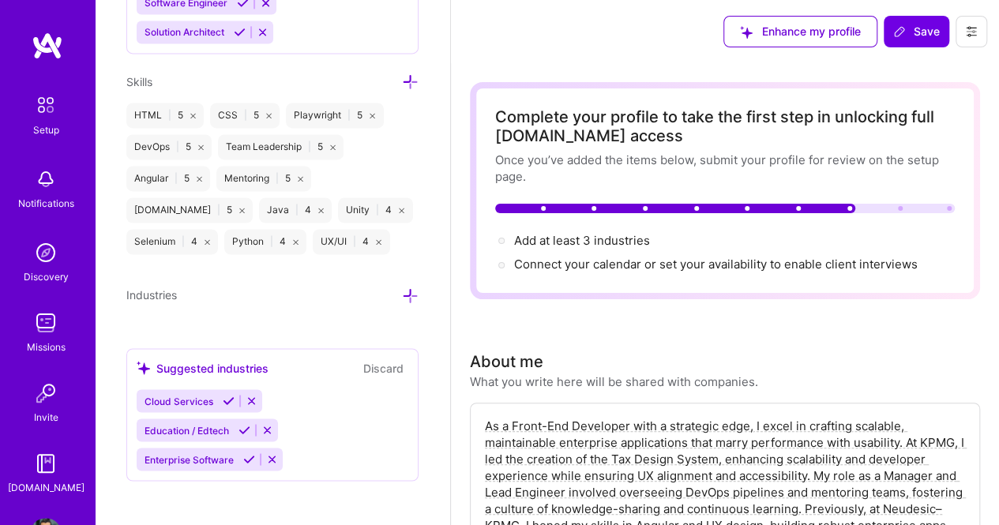
click at [402, 287] on icon at bounding box center [410, 295] width 17 height 17
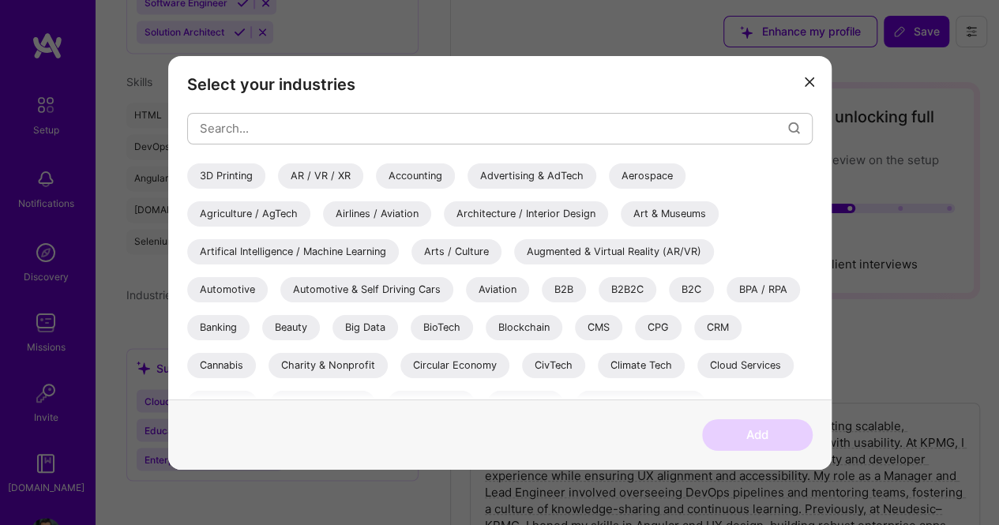
click at [411, 178] on div "Accounting" at bounding box center [415, 175] width 79 height 25
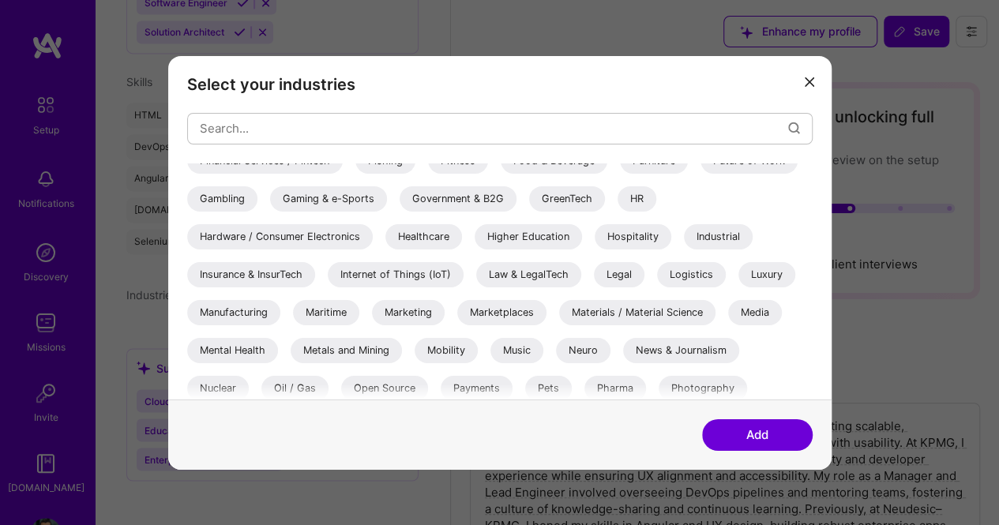
scroll to position [395, 0]
click at [471, 129] on input "modal" at bounding box center [494, 128] width 588 height 40
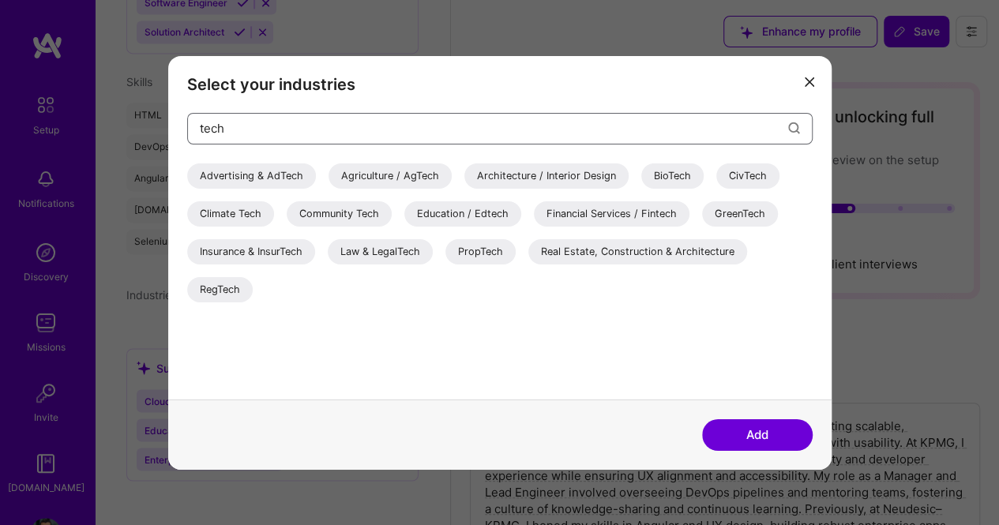
scroll to position [0, 0]
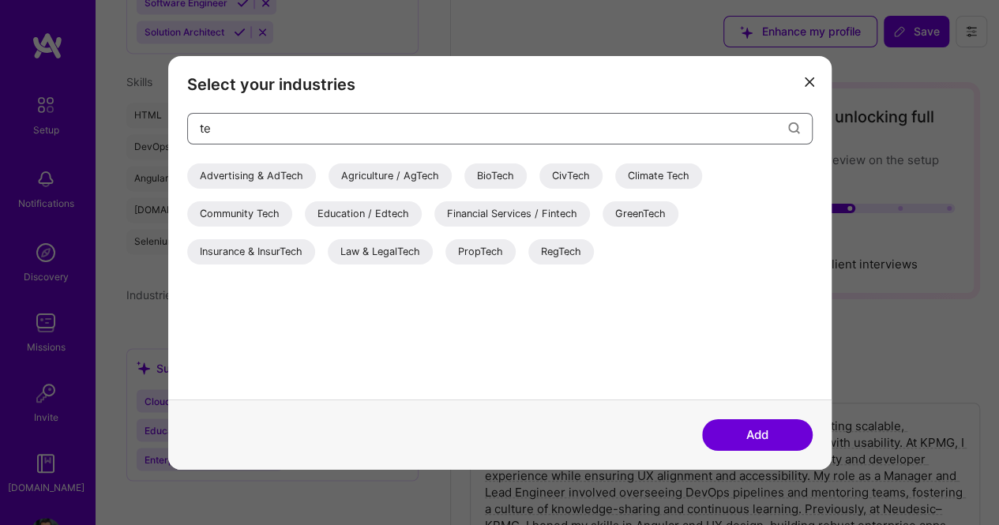
type input "t"
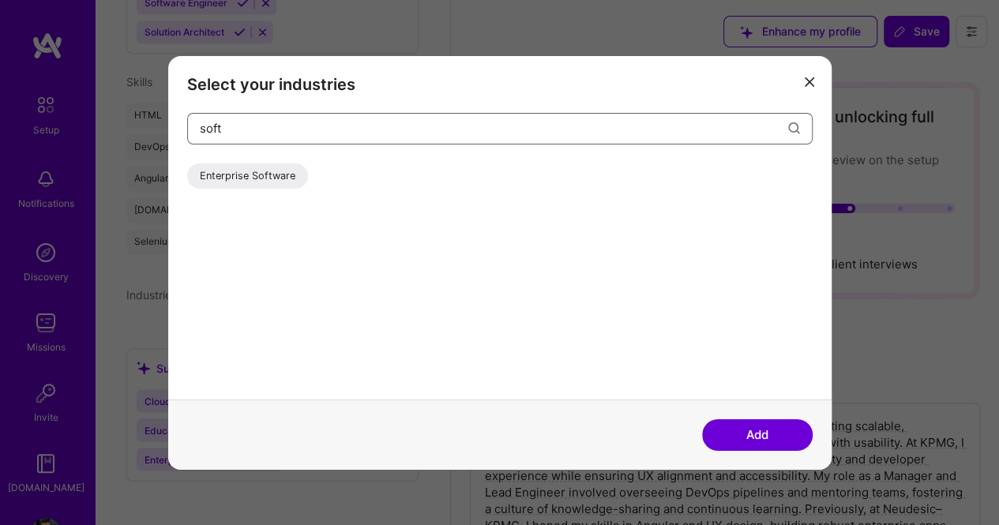
type input "soft"
click at [261, 166] on div "Enterprise Software" at bounding box center [247, 175] width 121 height 25
click at [395, 111] on input "soft" at bounding box center [494, 128] width 588 height 40
click at [755, 425] on button "Add" at bounding box center [757, 435] width 111 height 32
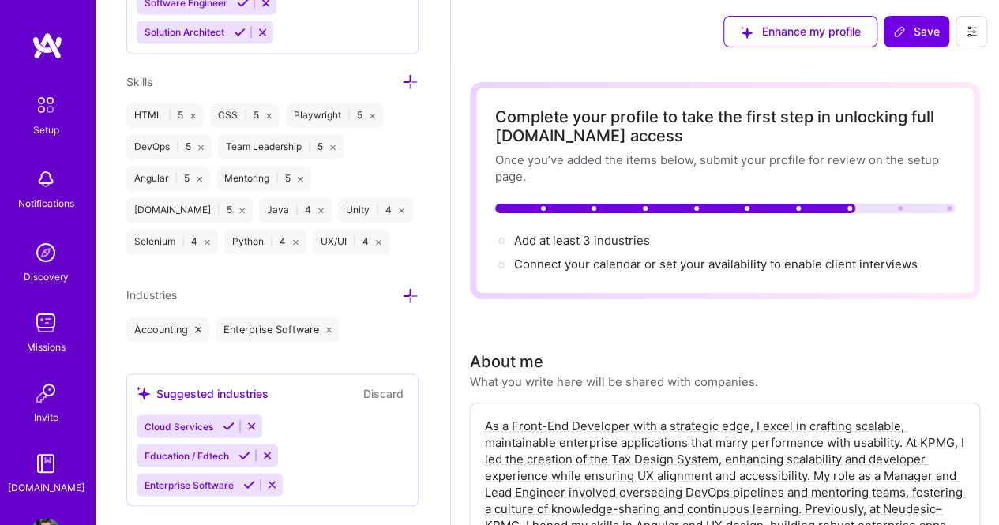
click at [403, 290] on icon at bounding box center [410, 295] width 17 height 17
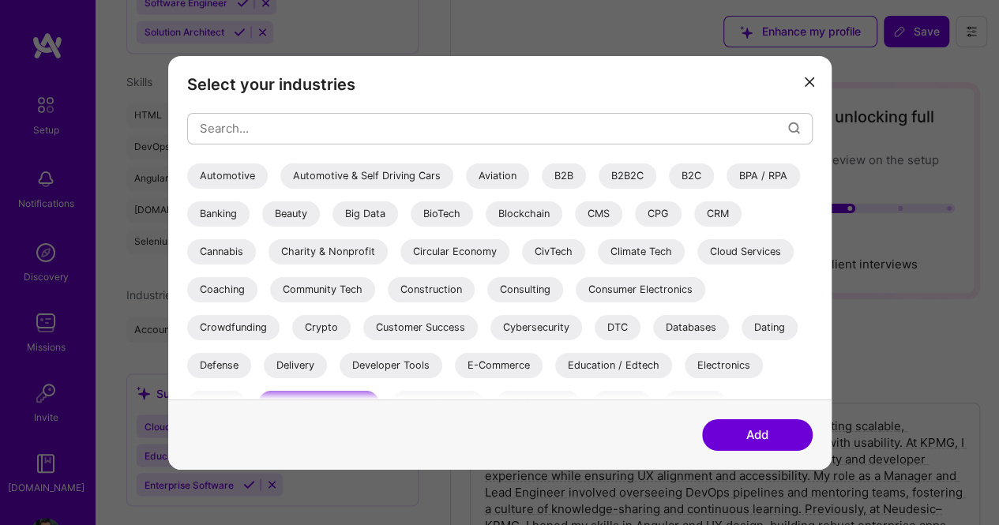
scroll to position [158, 0]
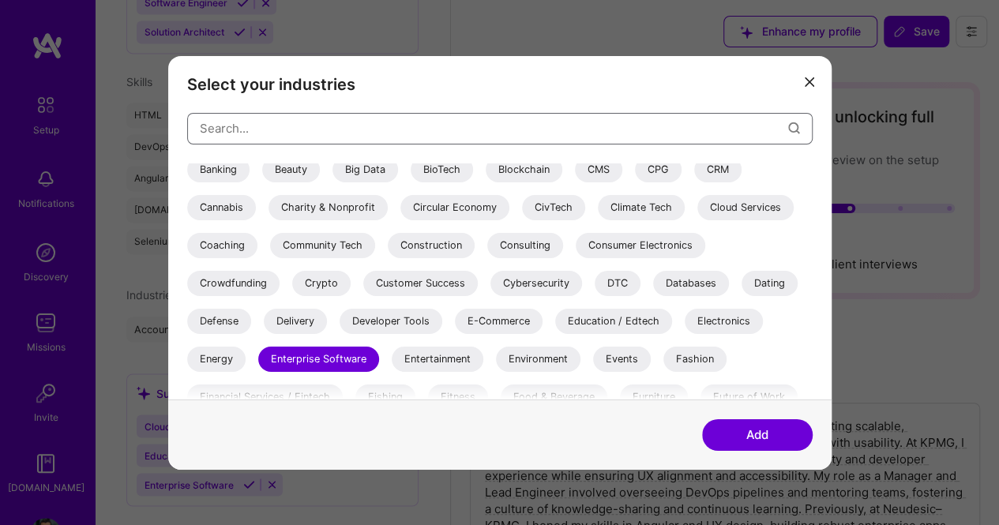
click at [373, 128] on input "modal" at bounding box center [494, 128] width 588 height 40
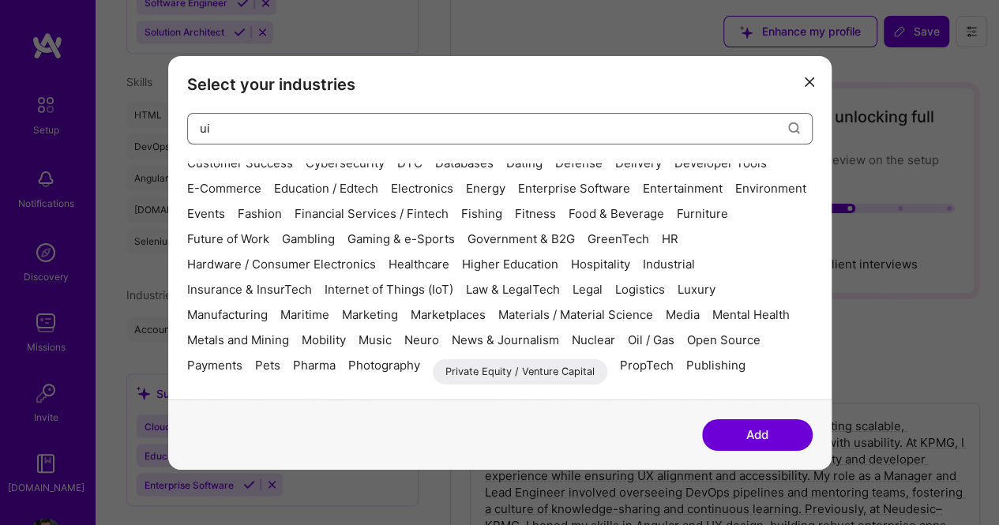
scroll to position [0, 0]
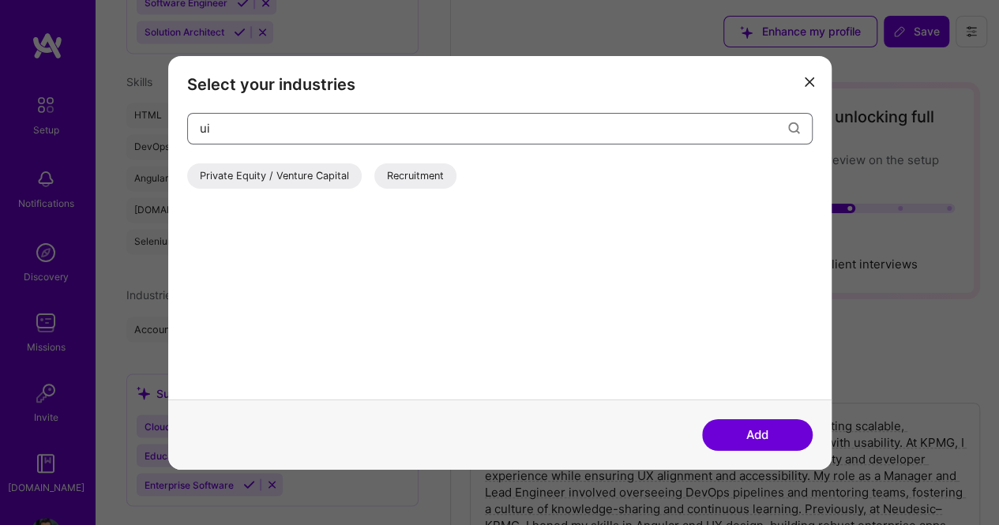
type input "u"
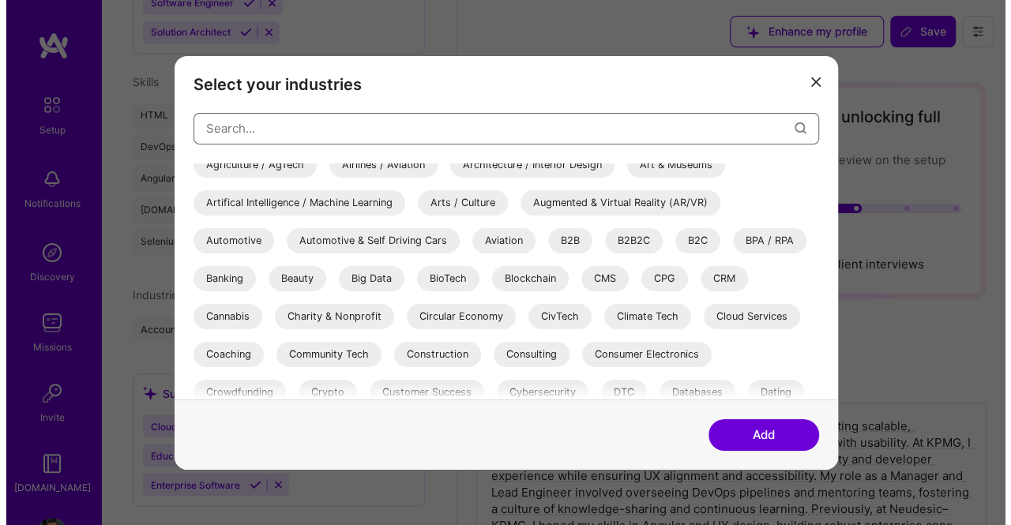
scroll to position [79, 0]
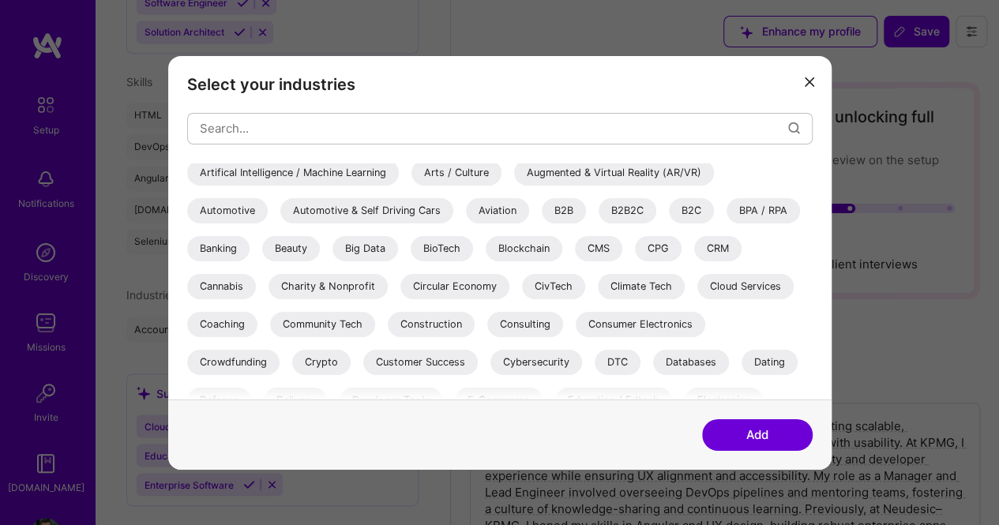
click at [525, 330] on div "Consulting" at bounding box center [525, 323] width 76 height 25
click at [749, 440] on button "Add" at bounding box center [757, 435] width 111 height 32
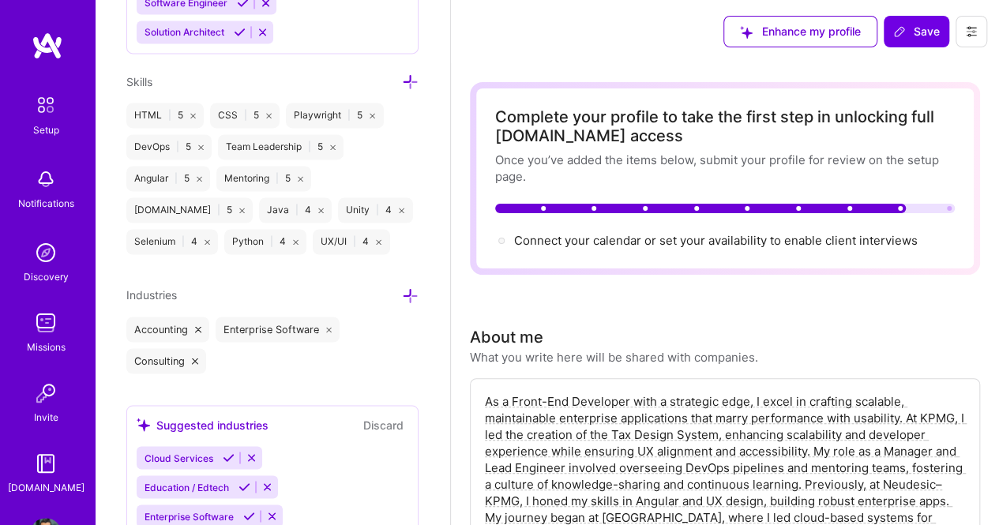
click at [670, 240] on span "Connect your calendar or set your availability to enable client interviews →" at bounding box center [716, 240] width 404 height 15
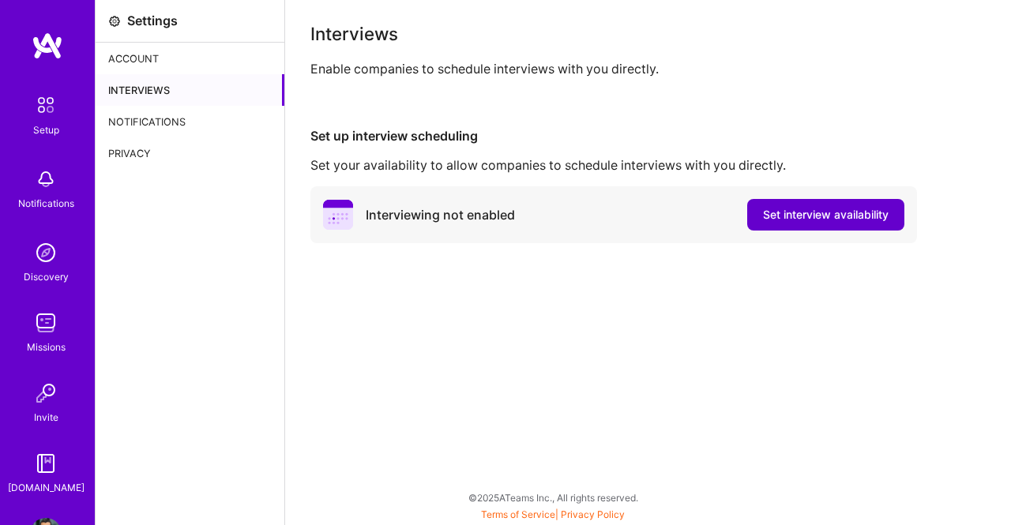
click at [753, 199] on button "Set interview availability" at bounding box center [825, 215] width 157 height 32
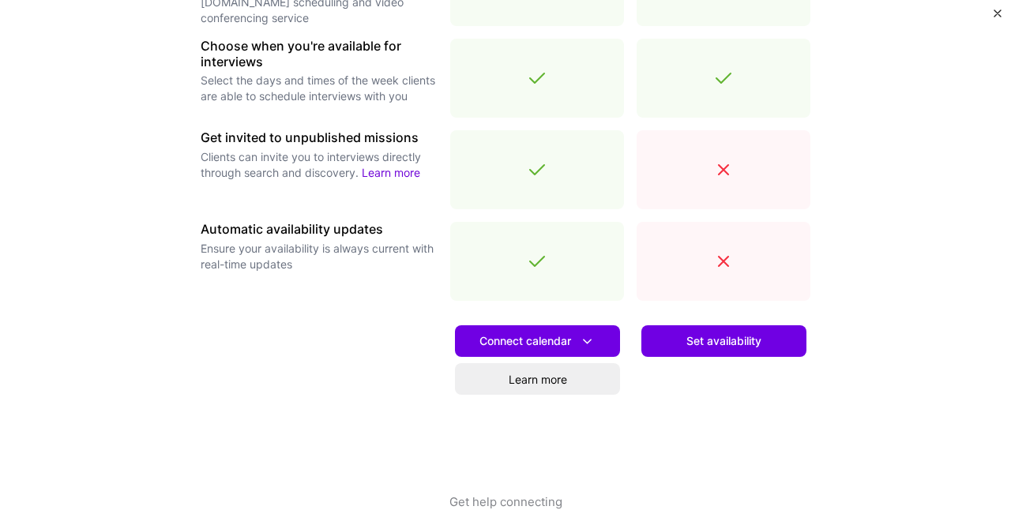
scroll to position [581, 0]
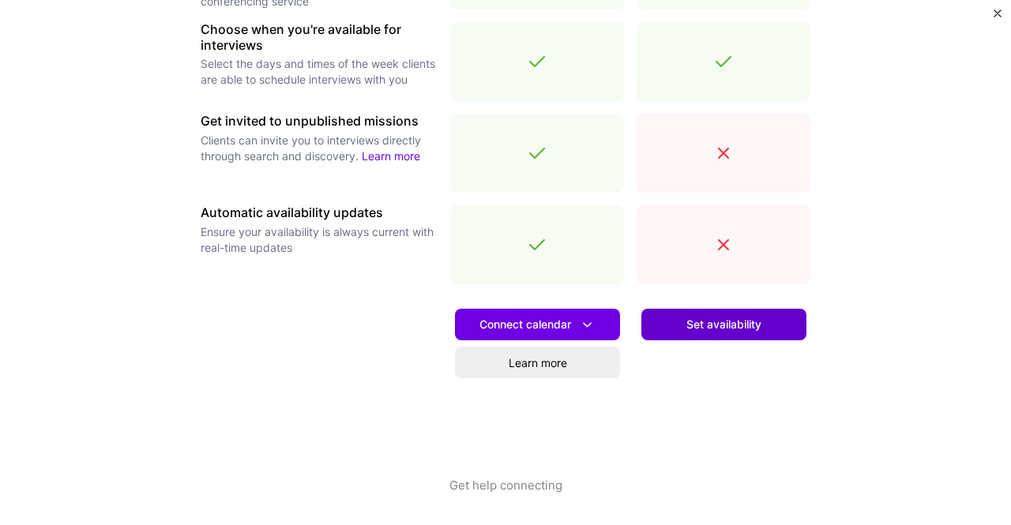
click at [697, 332] on span "Set availability" at bounding box center [723, 325] width 75 height 16
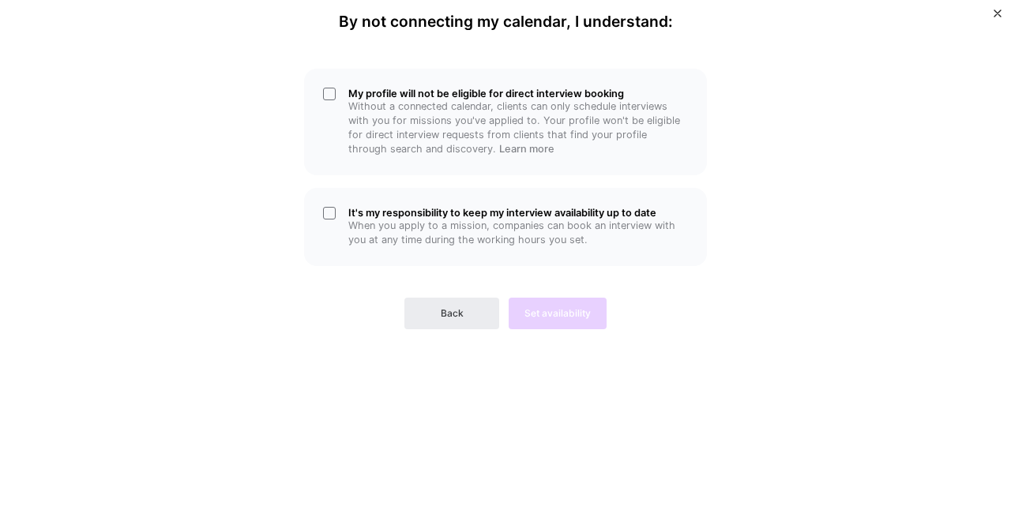
scroll to position [0, 0]
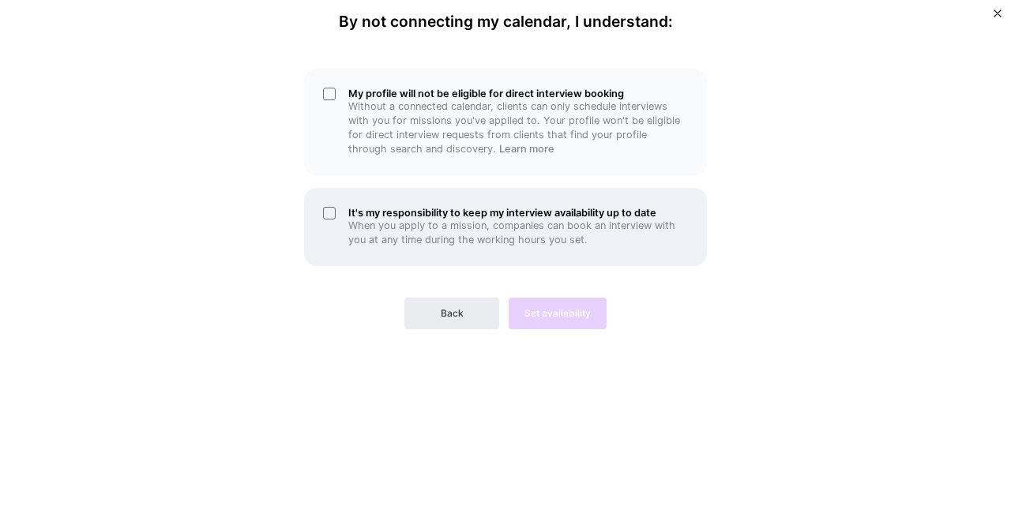
click at [450, 224] on p "When you apply to a mission, companies can book an interview with you at any ti…" at bounding box center [518, 233] width 340 height 28
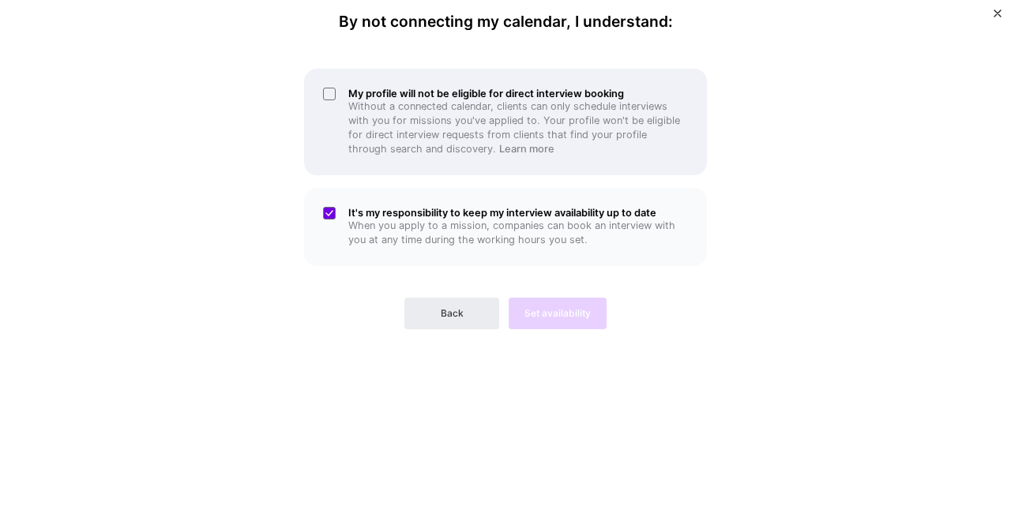
click at [439, 103] on p "Without a connected calendar, clients can only schedule interviews with you for…" at bounding box center [518, 128] width 340 height 57
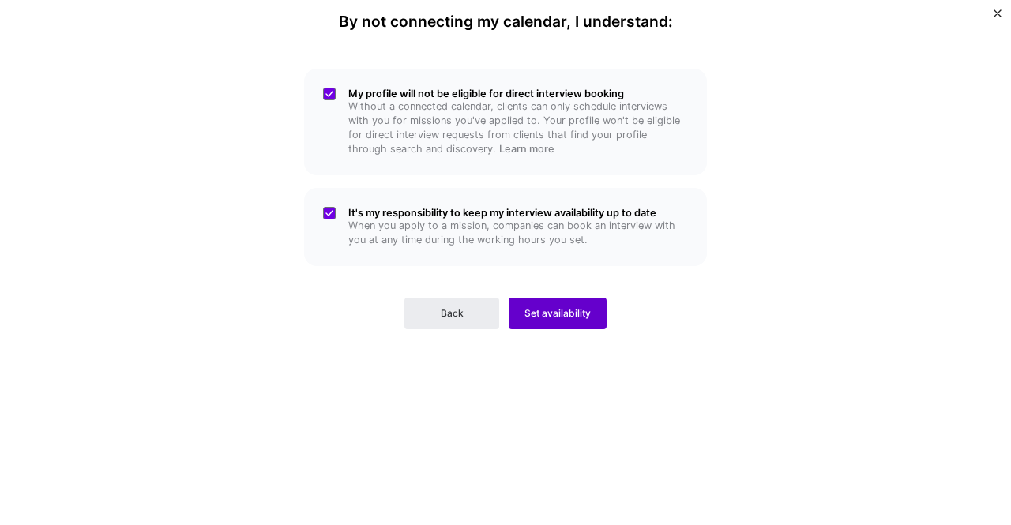
click at [560, 309] on span "Set availability" at bounding box center [557, 313] width 66 height 14
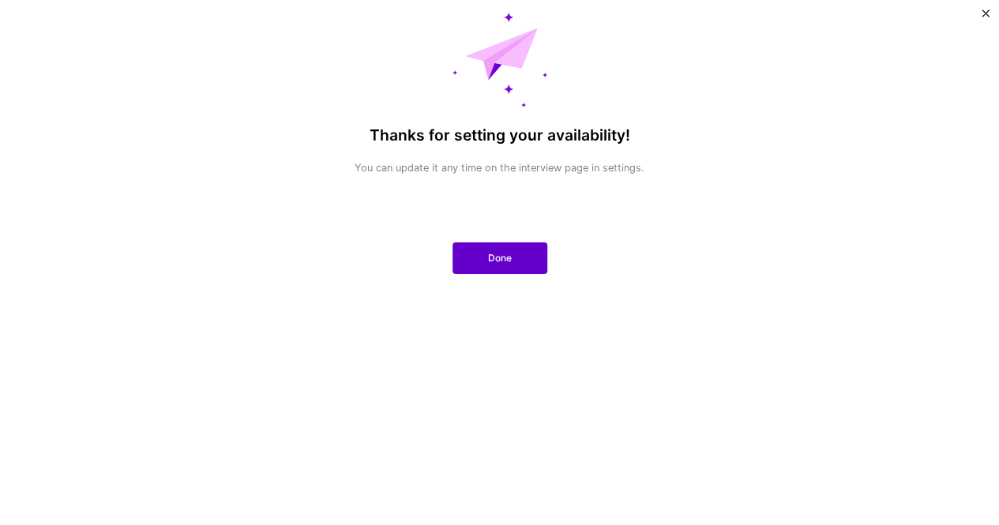
click at [499, 261] on span "Done" at bounding box center [500, 258] width 24 height 14
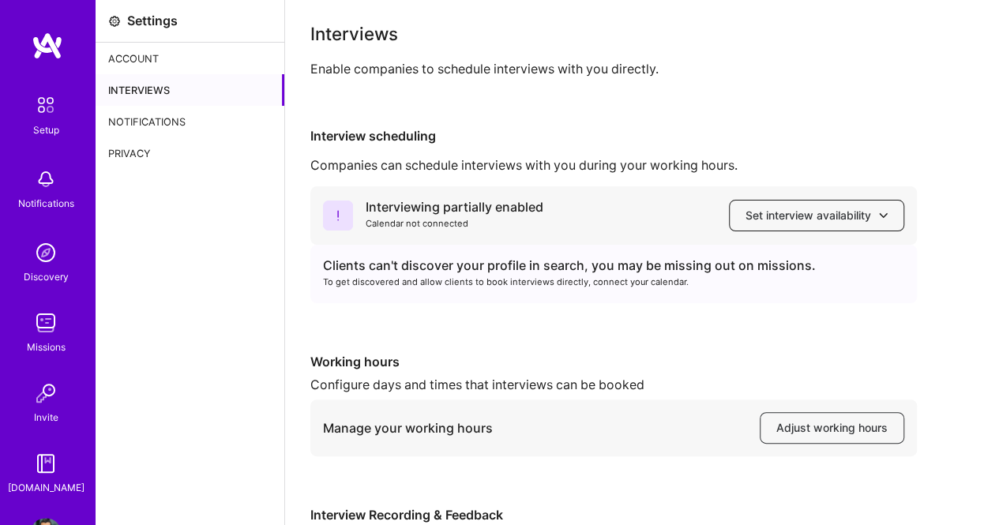
scroll to position [79, 0]
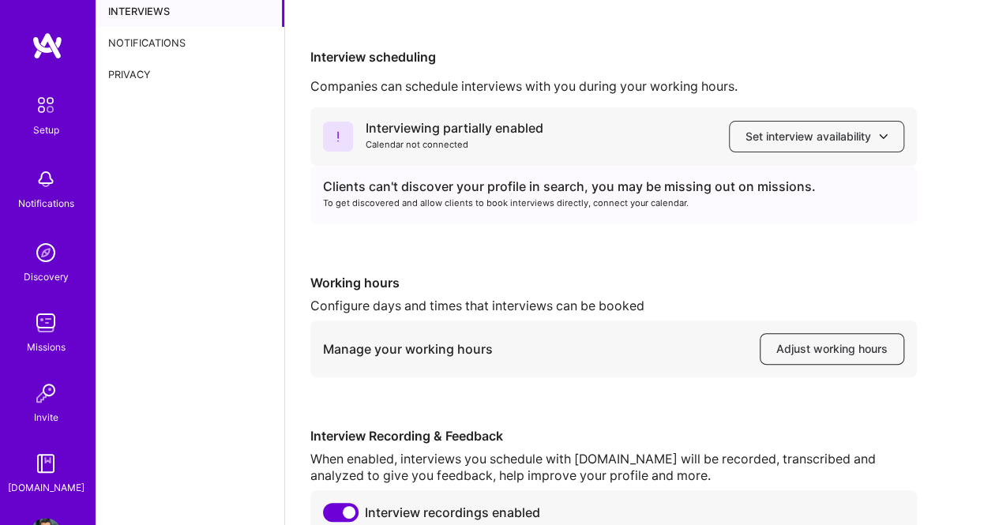
click at [853, 349] on span "Adjust working hours" at bounding box center [831, 349] width 111 height 16
click at [799, 129] on span "Set interview availability" at bounding box center [817, 137] width 142 height 16
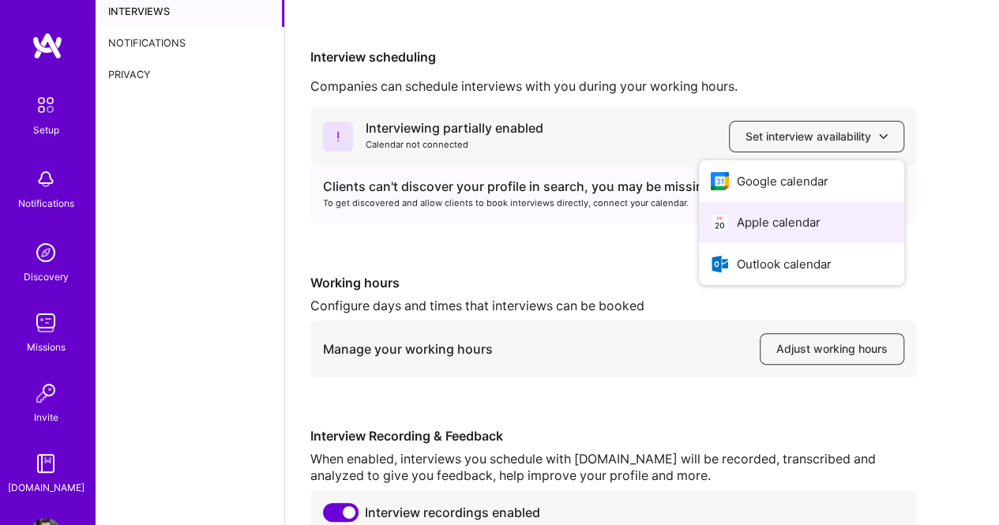
click at [802, 216] on button "Apple calendar" at bounding box center [801, 223] width 205 height 42
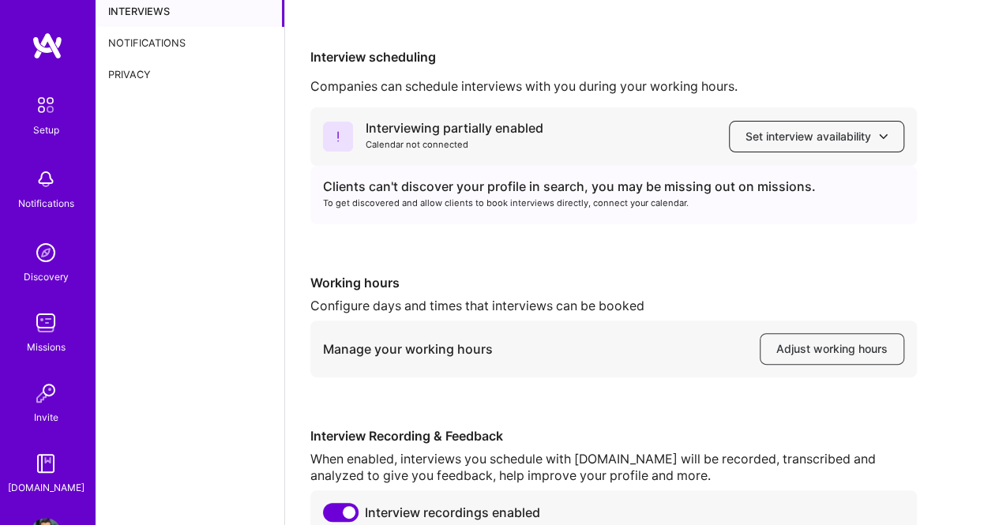
click at [836, 140] on span "Set interview availability" at bounding box center [817, 137] width 142 height 16
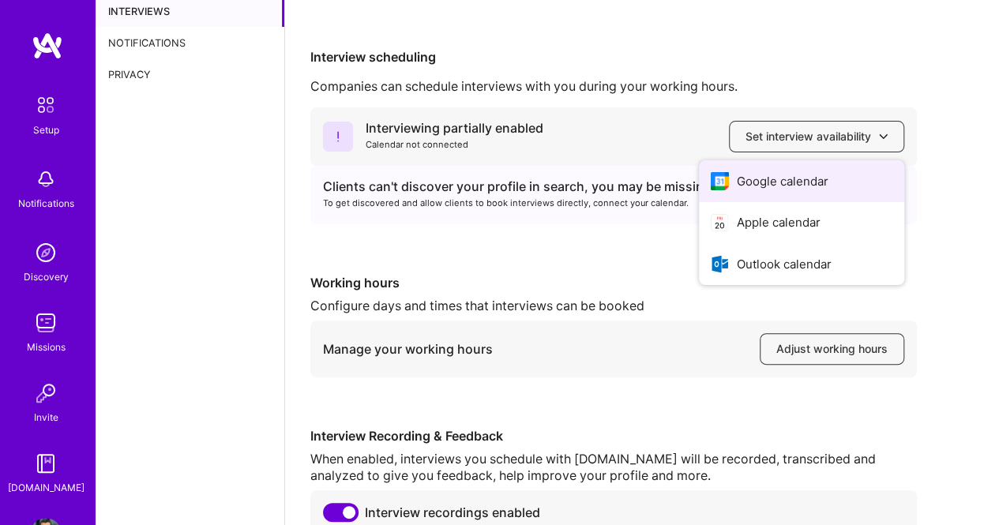
click at [805, 184] on button "Google calendar" at bounding box center [801, 181] width 205 height 42
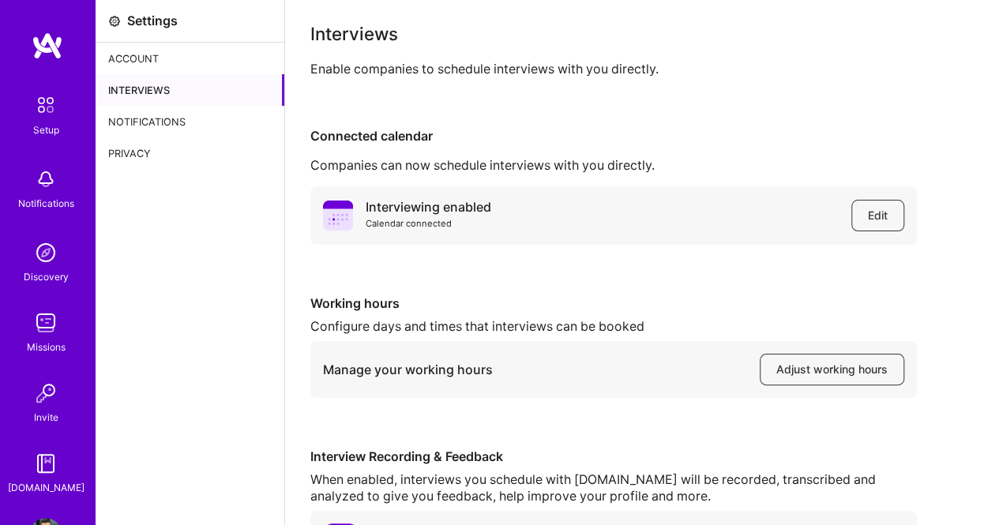
click at [28, 268] on link "Discovery" at bounding box center [46, 261] width 98 height 48
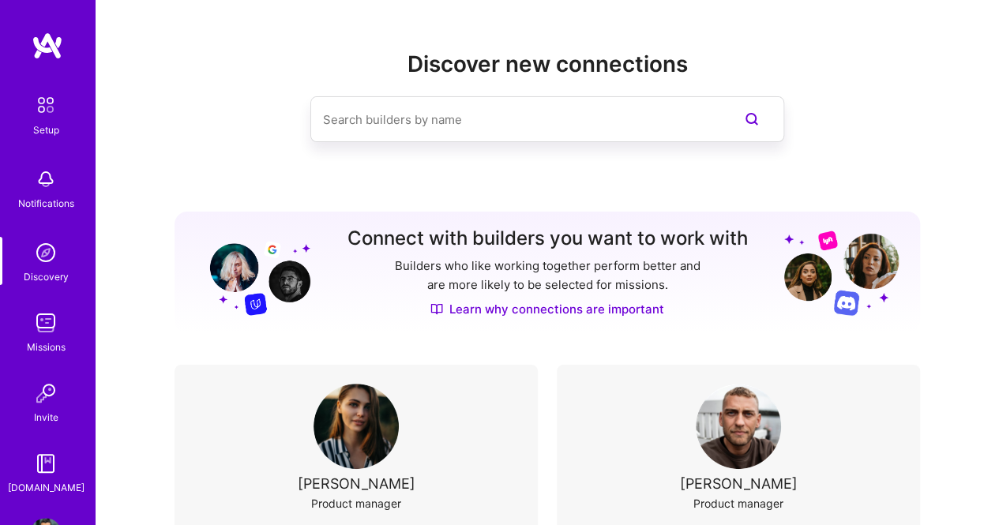
click at [44, 108] on img at bounding box center [45, 104] width 33 height 33
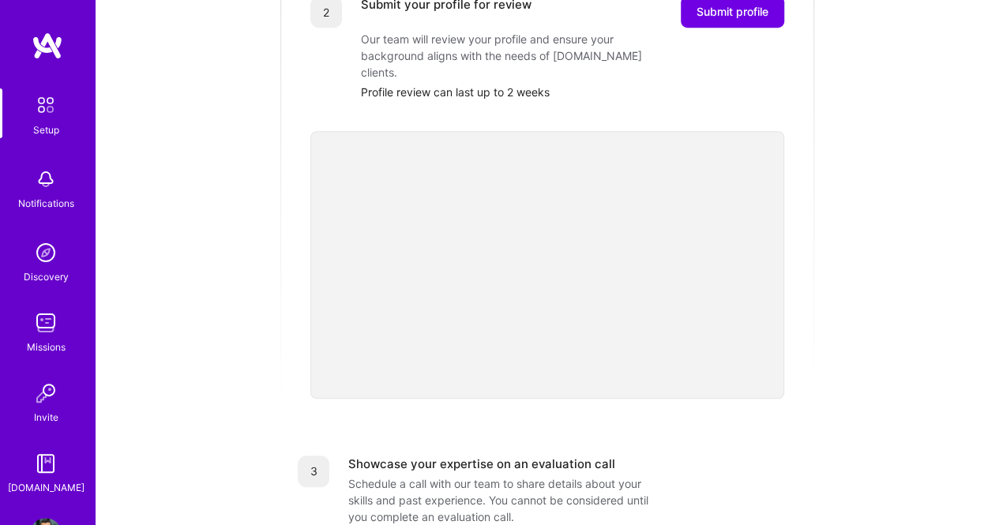
scroll to position [321, 0]
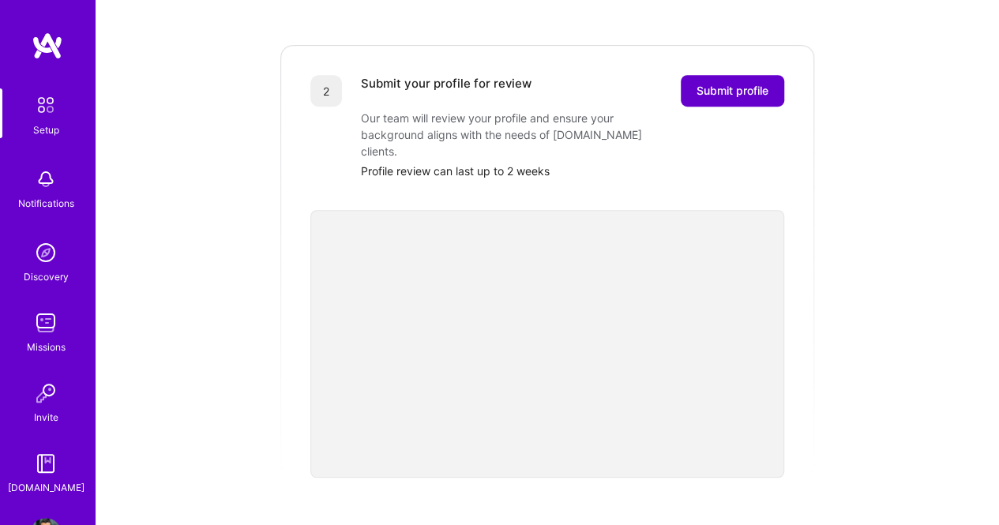
click at [733, 83] on span "Submit profile" at bounding box center [733, 91] width 72 height 16
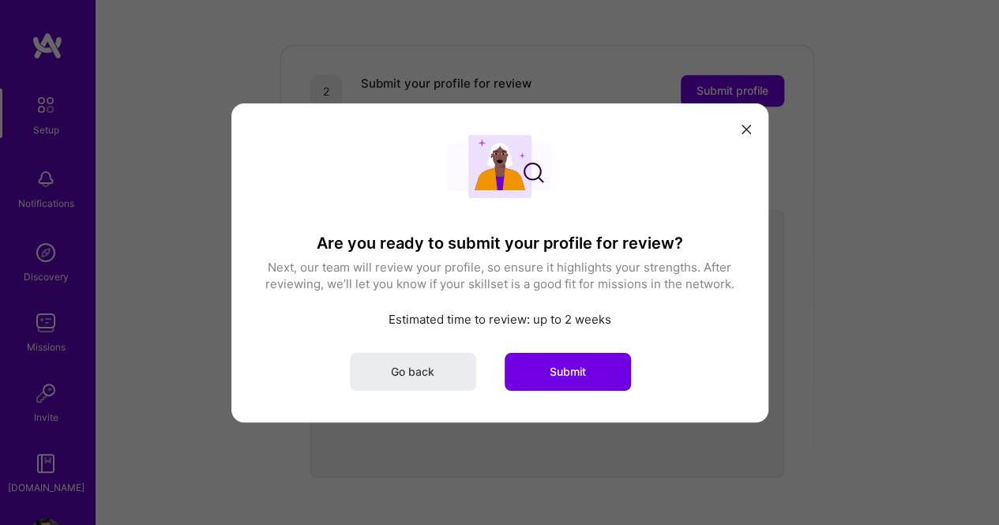
click at [751, 132] on button "modal" at bounding box center [746, 128] width 19 height 26
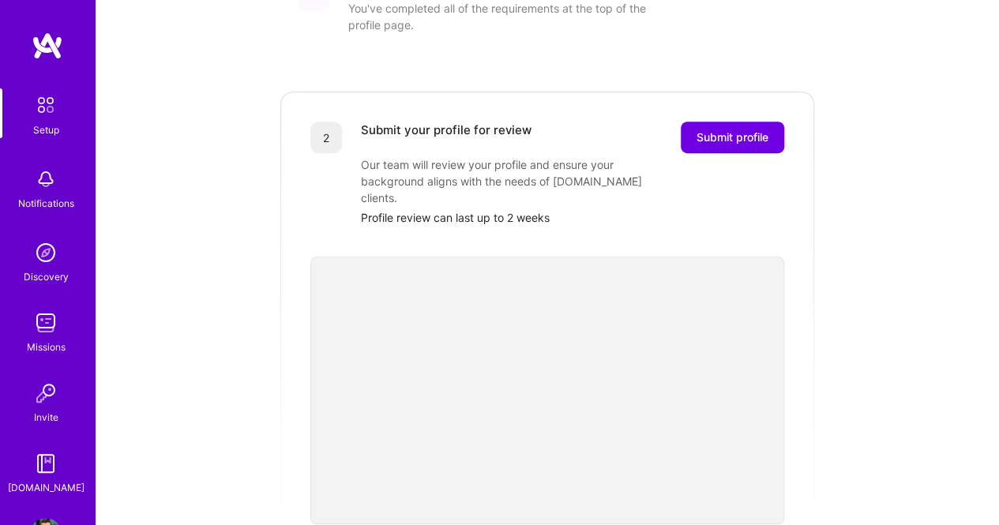
scroll to position [242, 0]
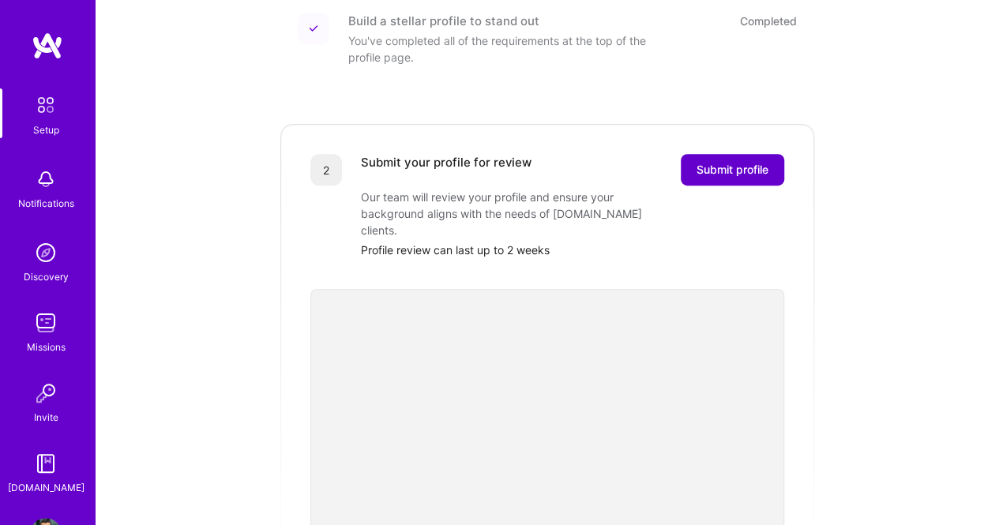
click at [714, 162] on span "Submit profile" at bounding box center [733, 170] width 72 height 16
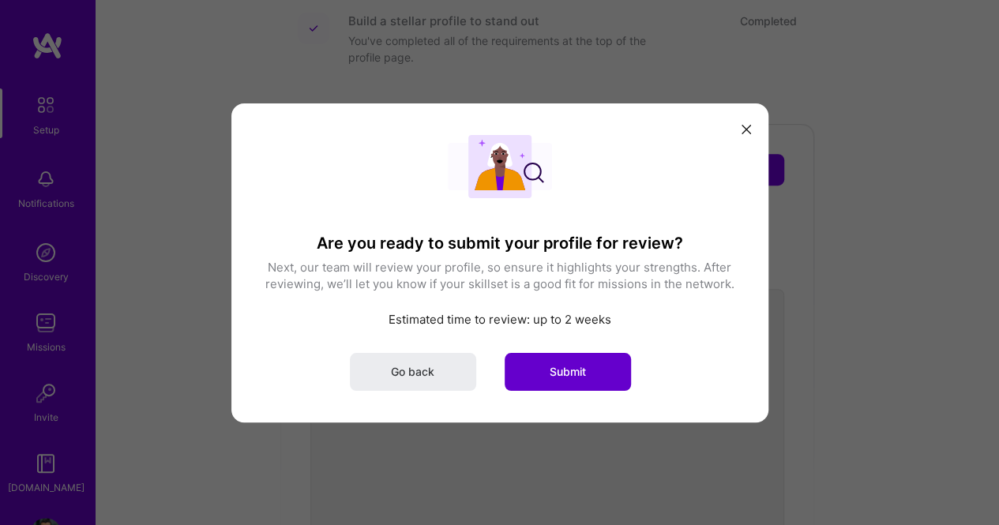
click at [563, 370] on span "Submit" at bounding box center [568, 371] width 36 height 16
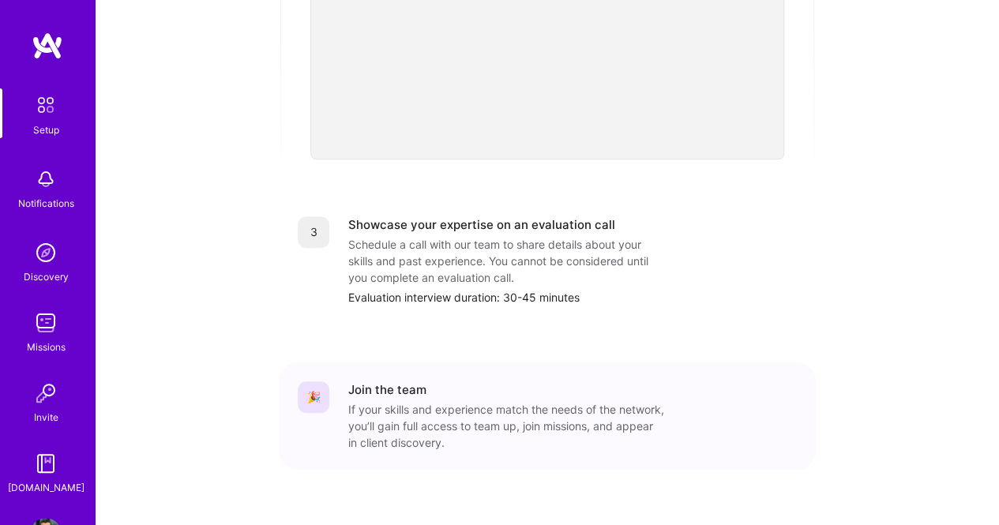
scroll to position [622, 0]
